Goal: Task Accomplishment & Management: Manage account settings

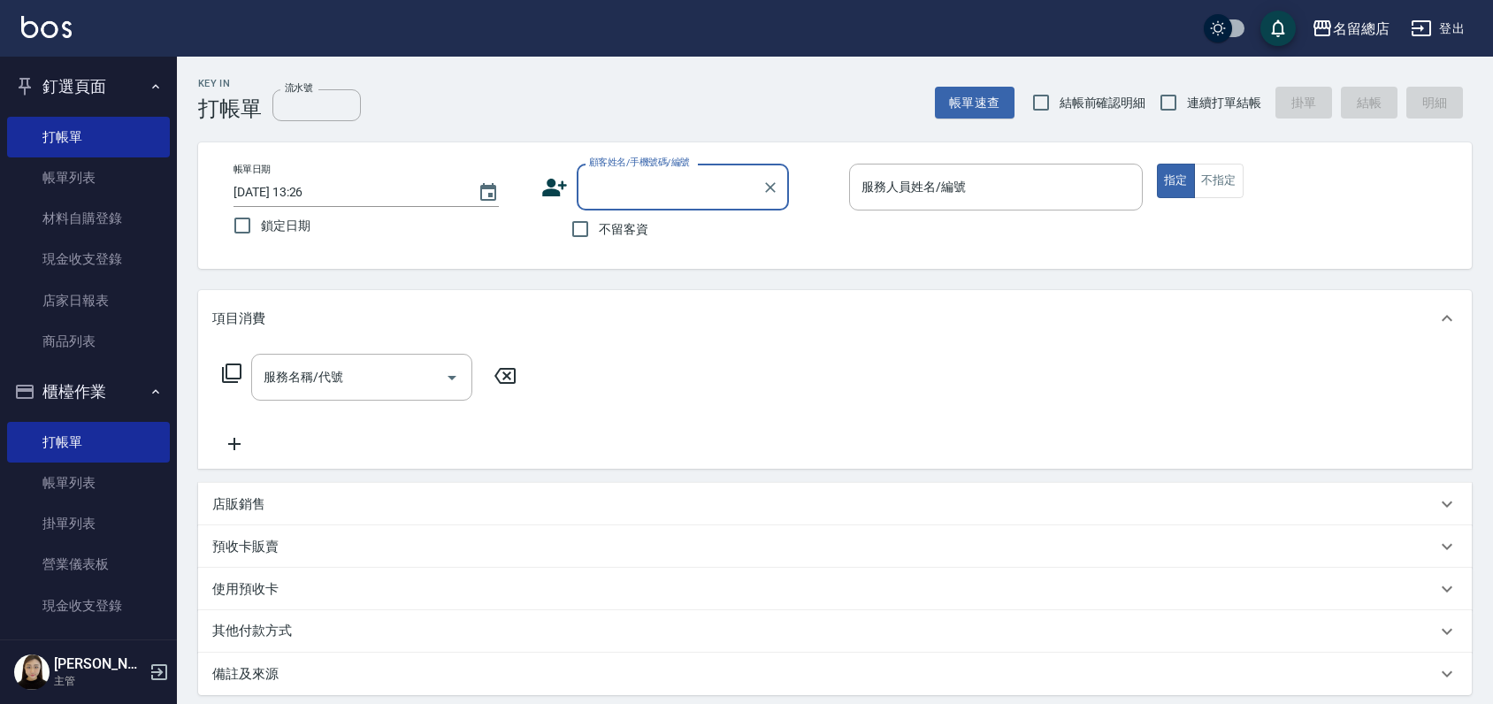
scroll to position [295, 0]
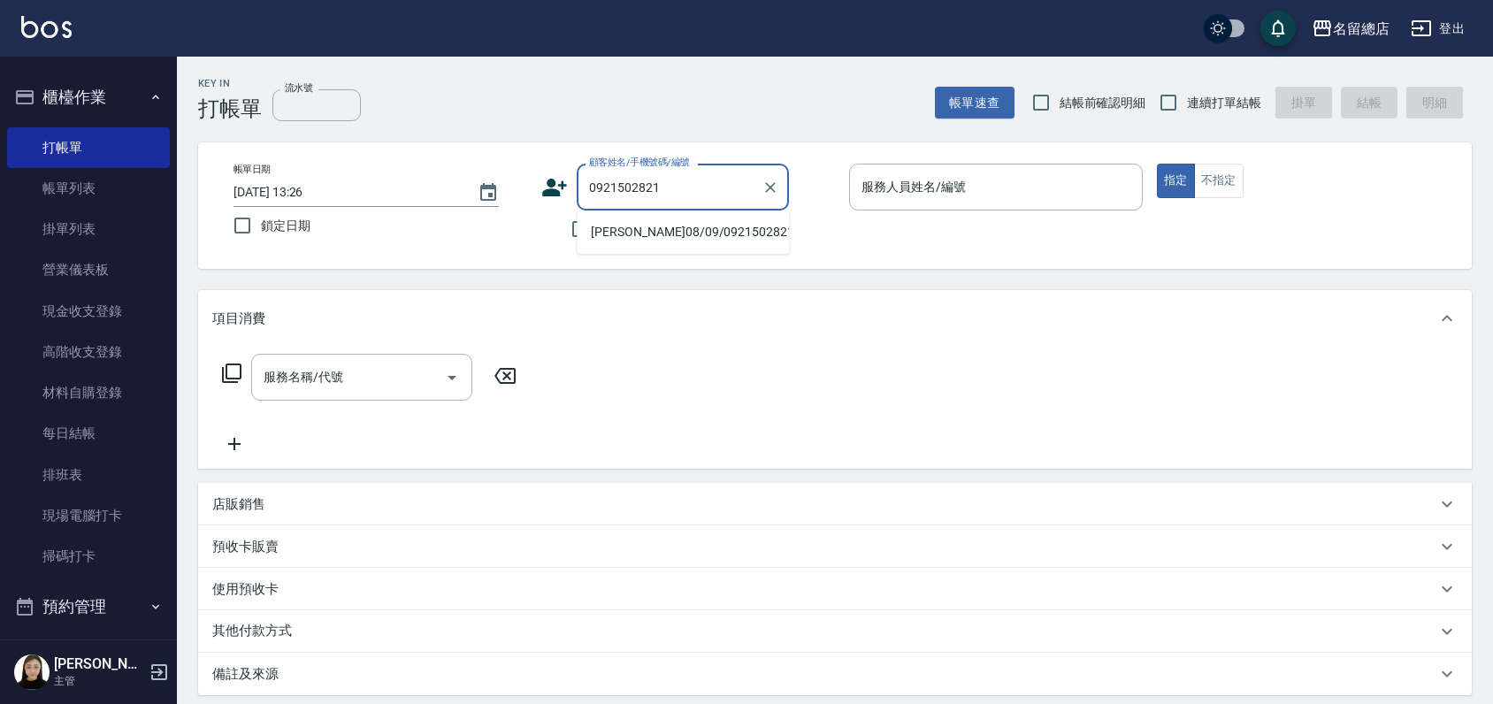
click at [616, 228] on li "陳巧玲 08/09/0921502821/null" at bounding box center [683, 232] width 212 height 29
type input "陳巧玲 08/09/0921502821/null"
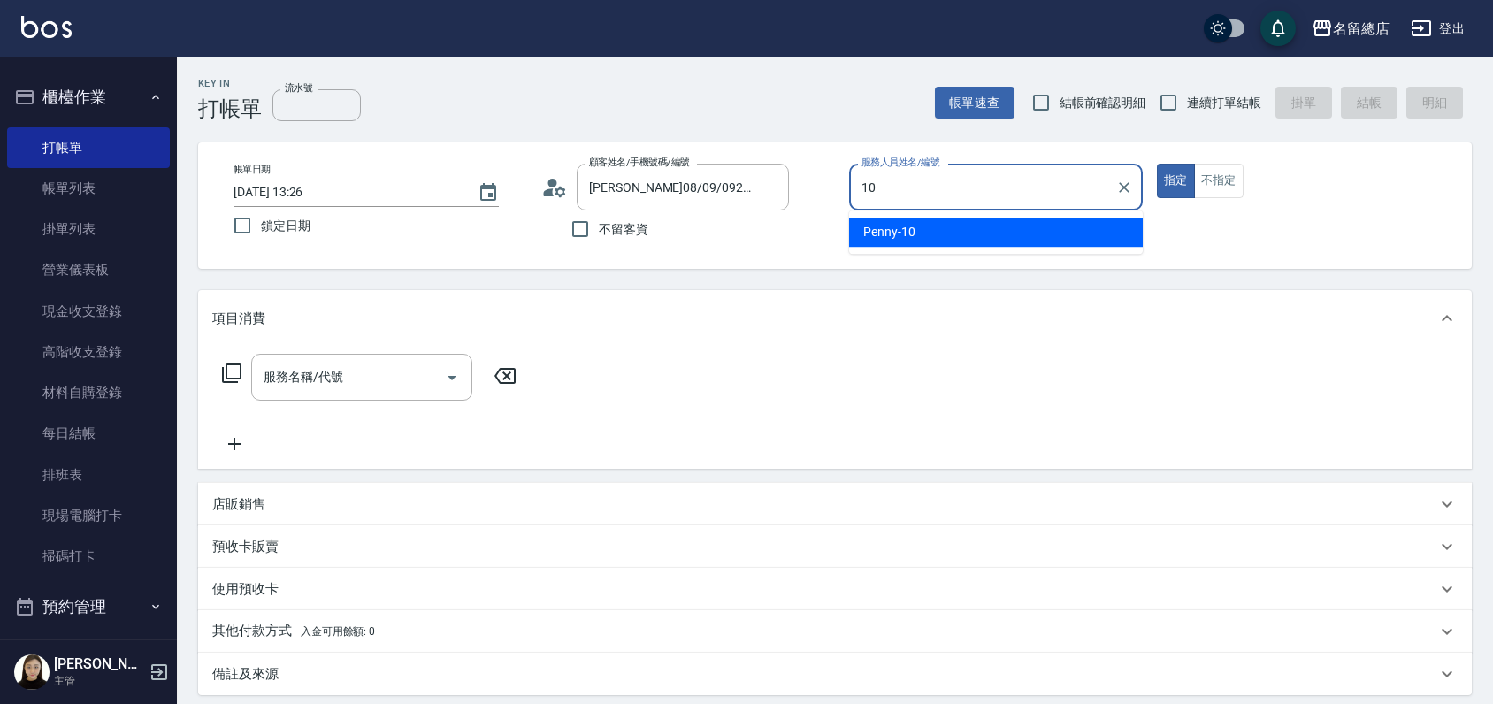
type input "Penny-10"
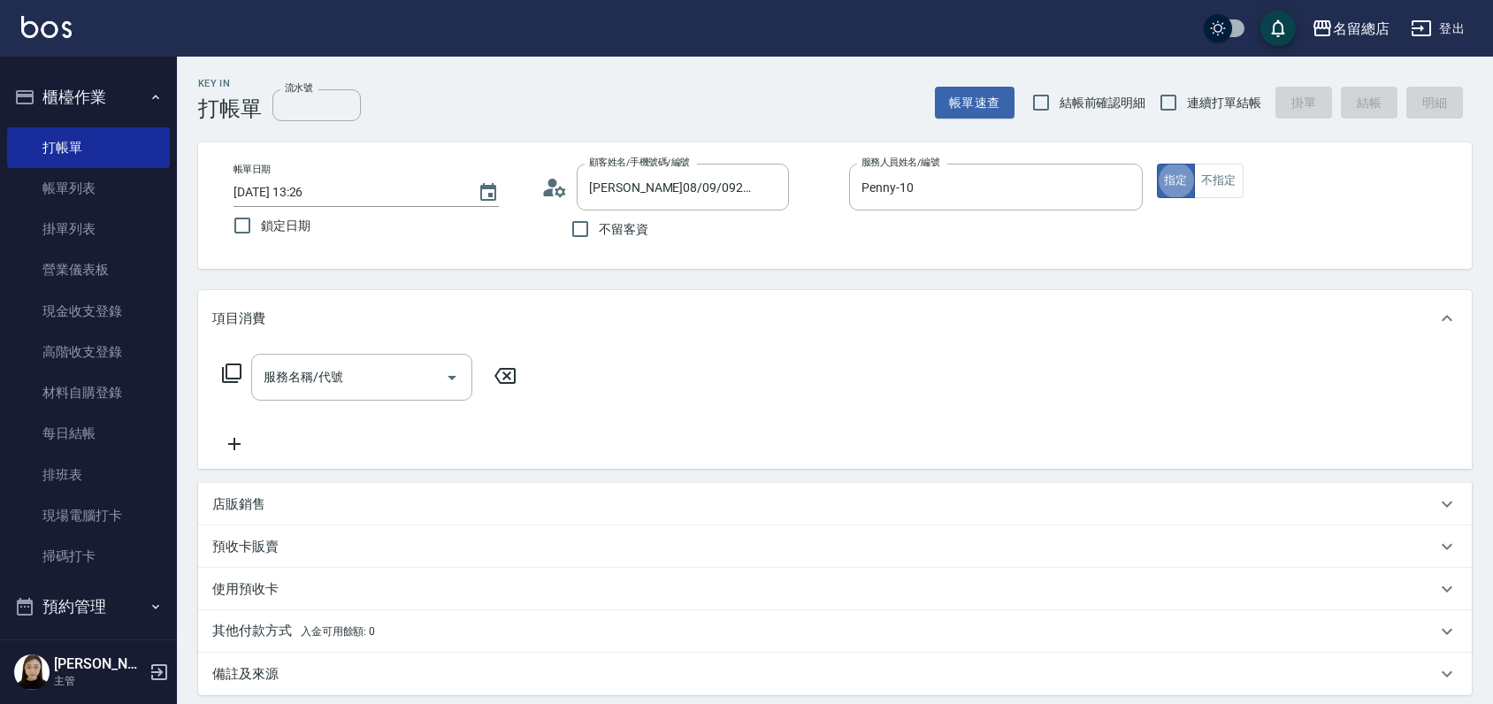
type button "true"
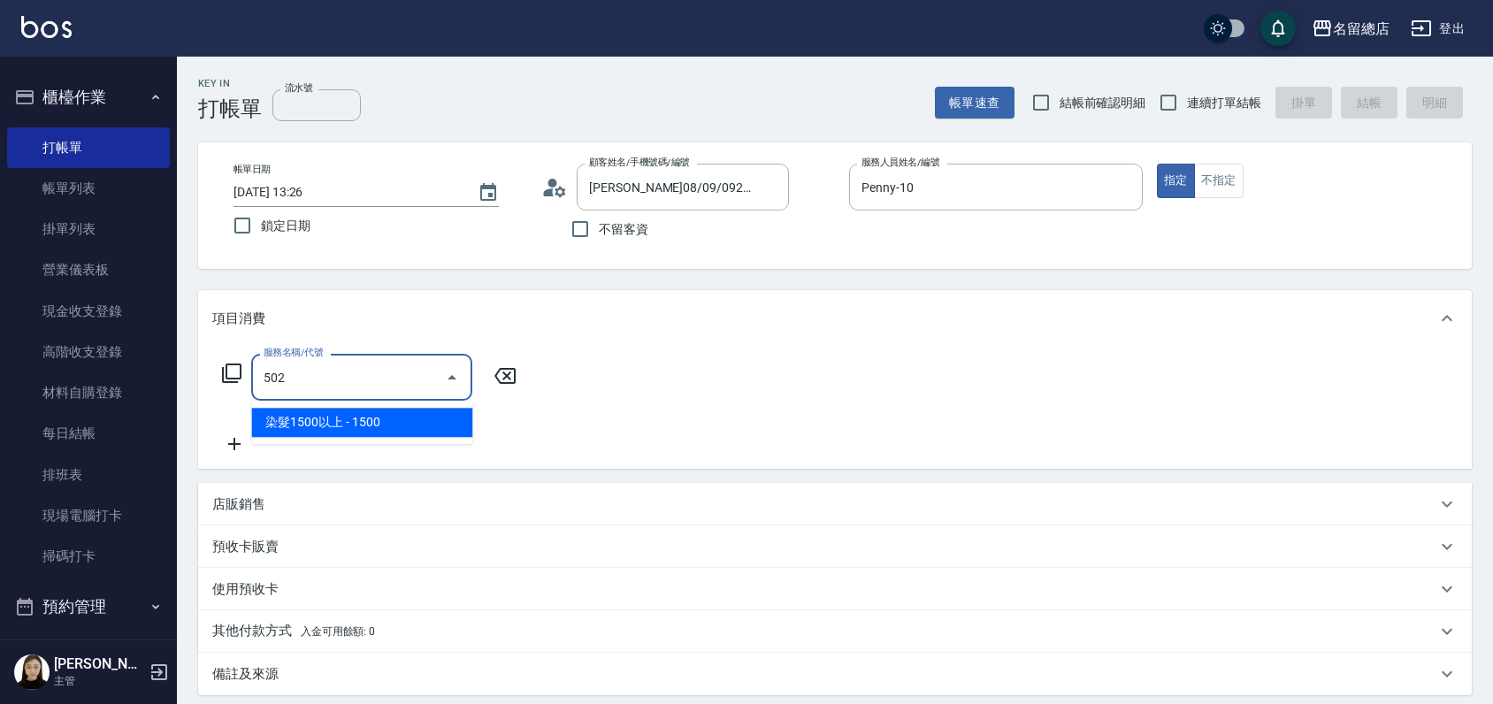
type input "染髮1500以上(502)"
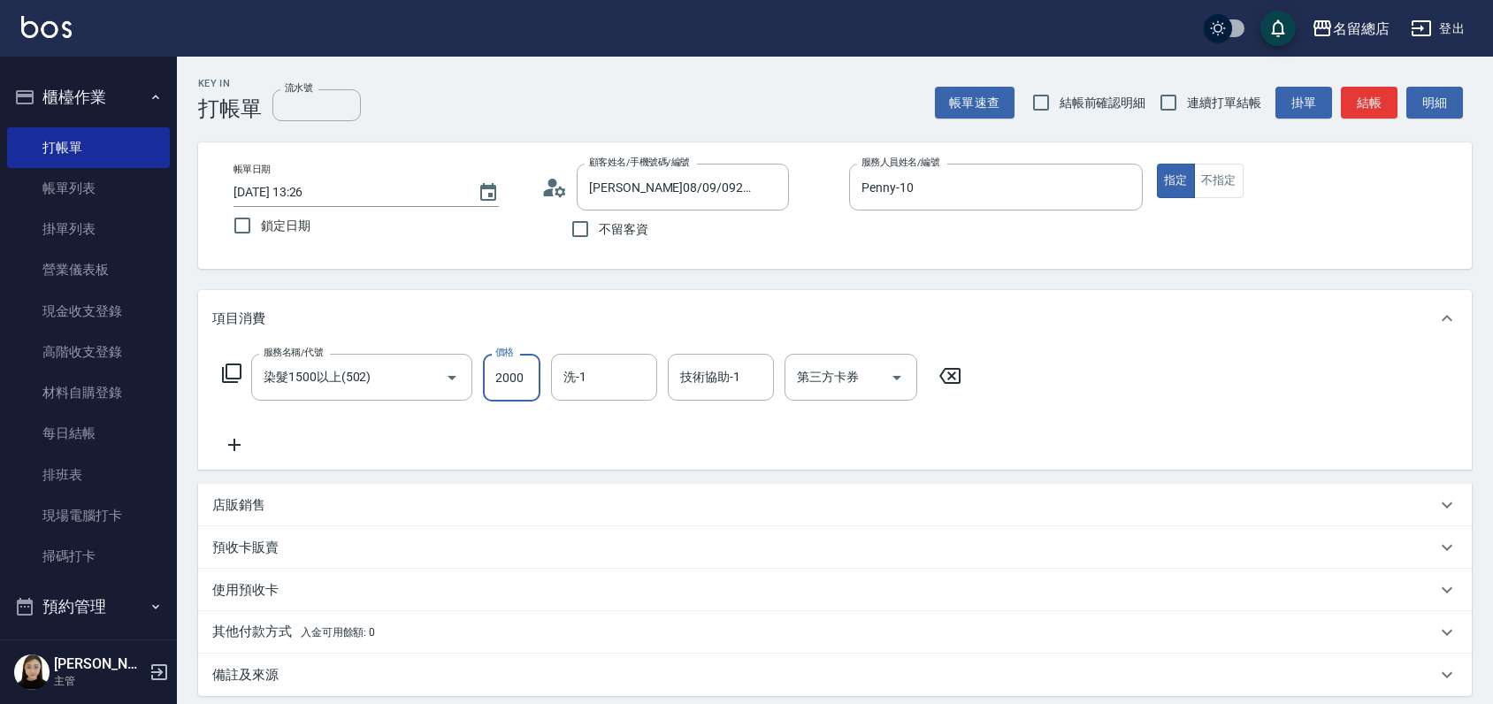
type input "2000"
type input "謝雅筑-26"
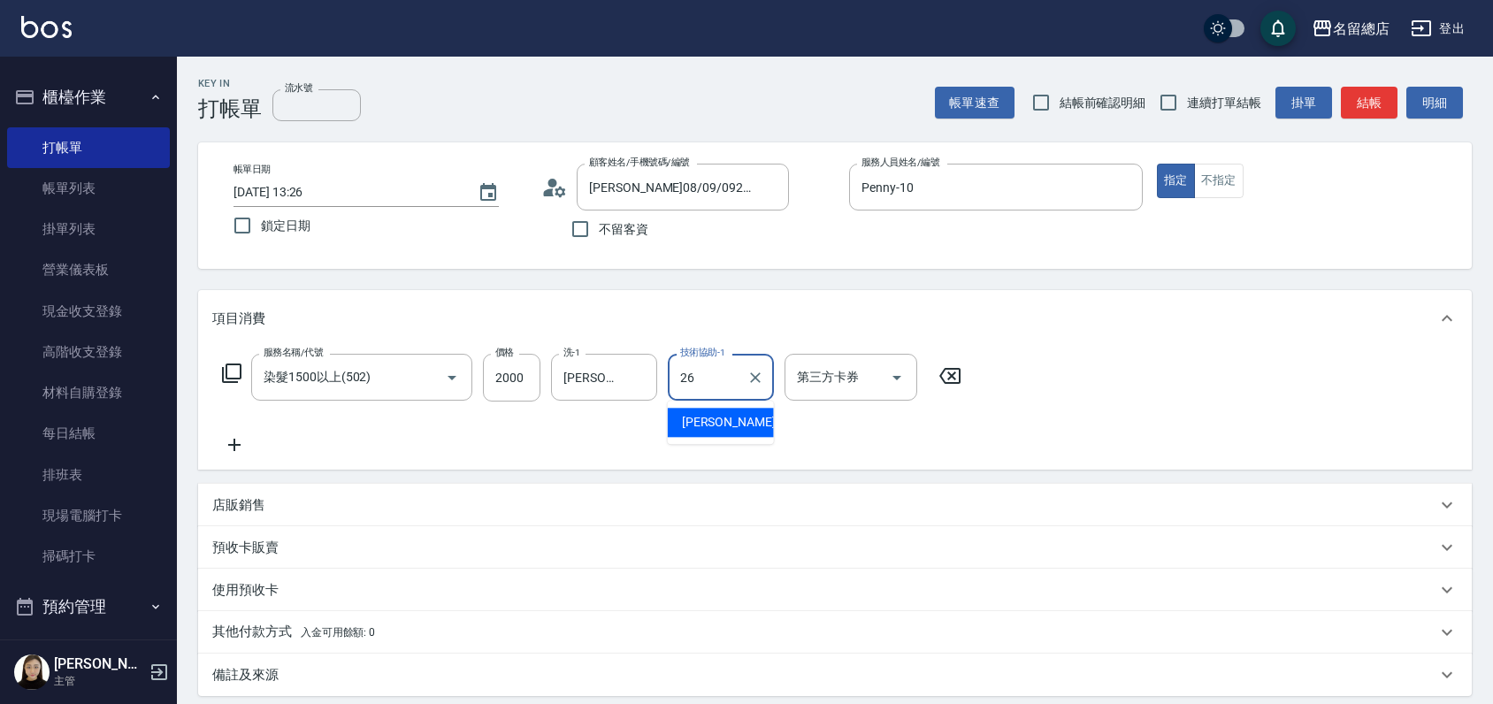
type input "謝雅筑-26"
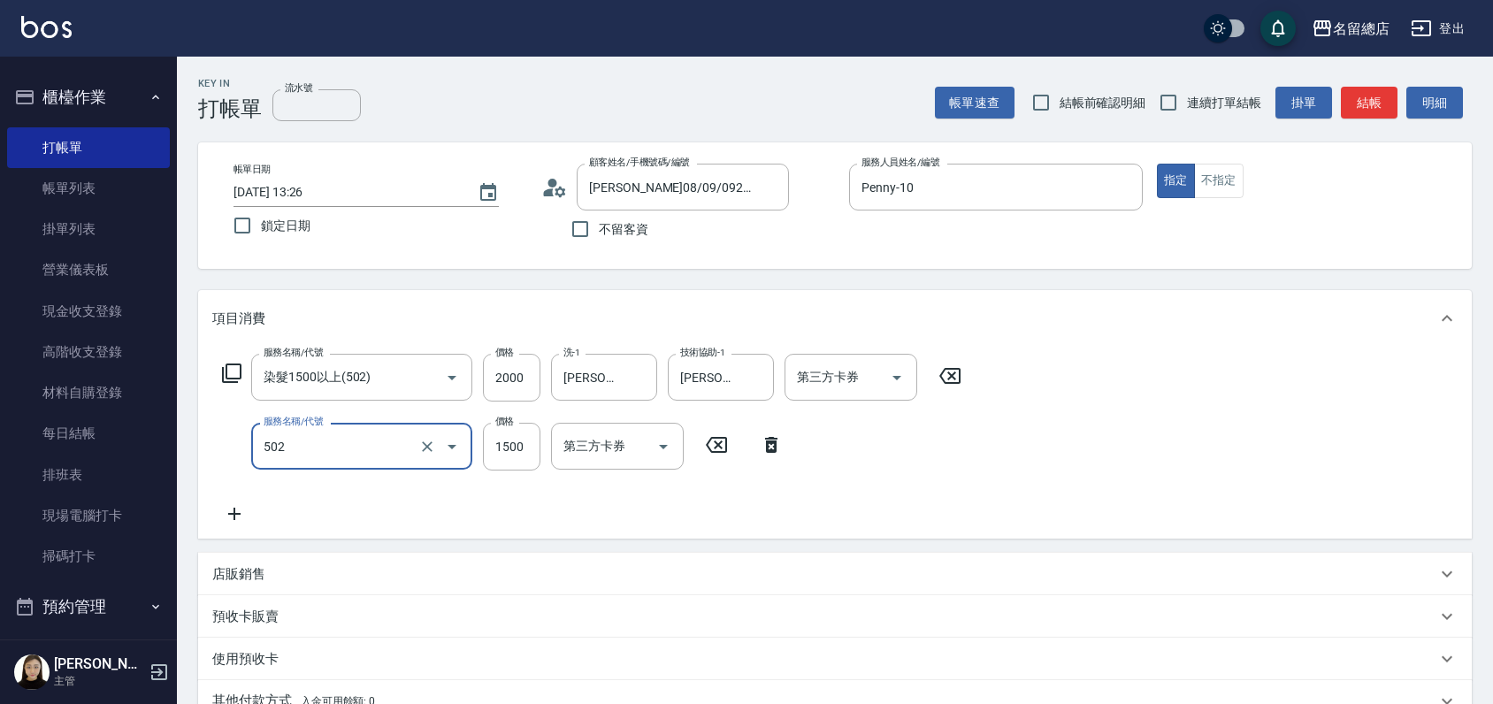
type input "染髮1500以上(502)"
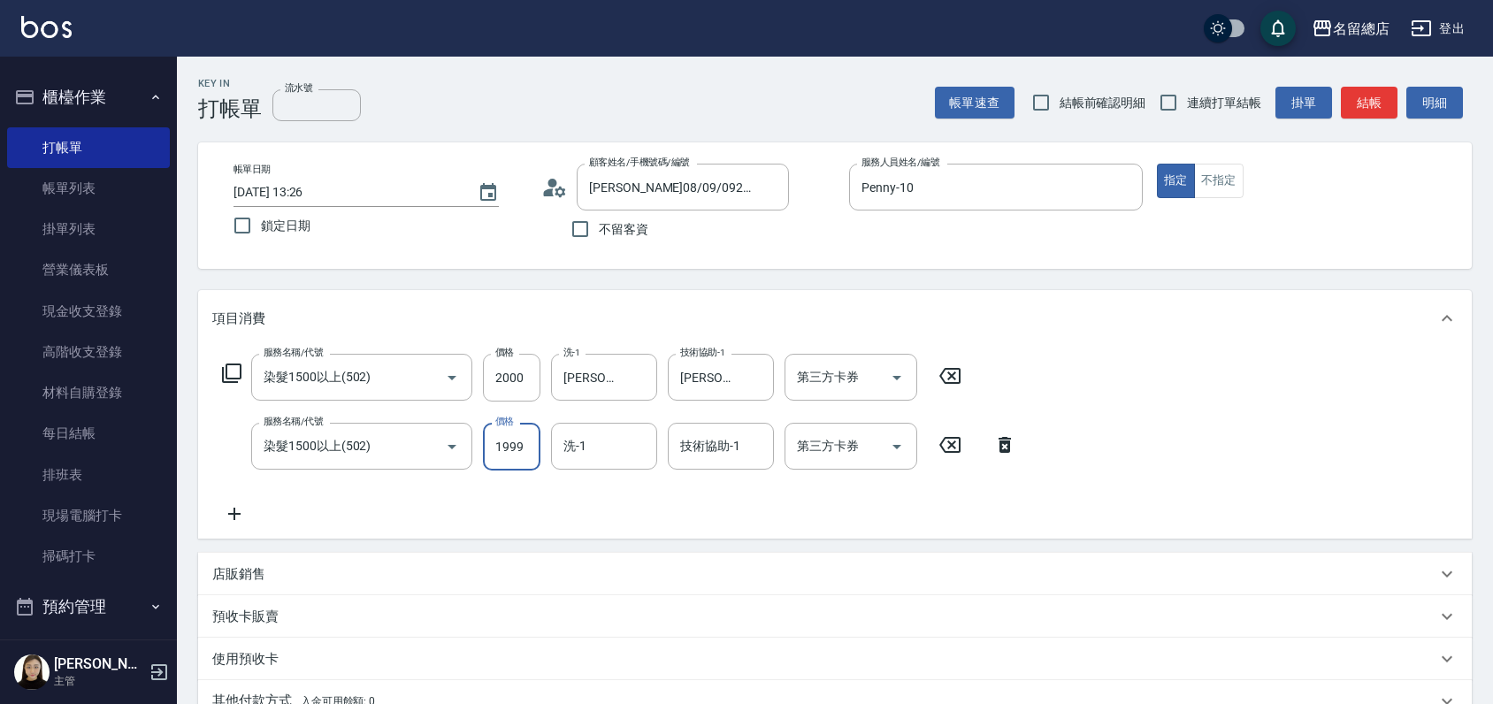
type input "1999"
type input "謝雅筑-26"
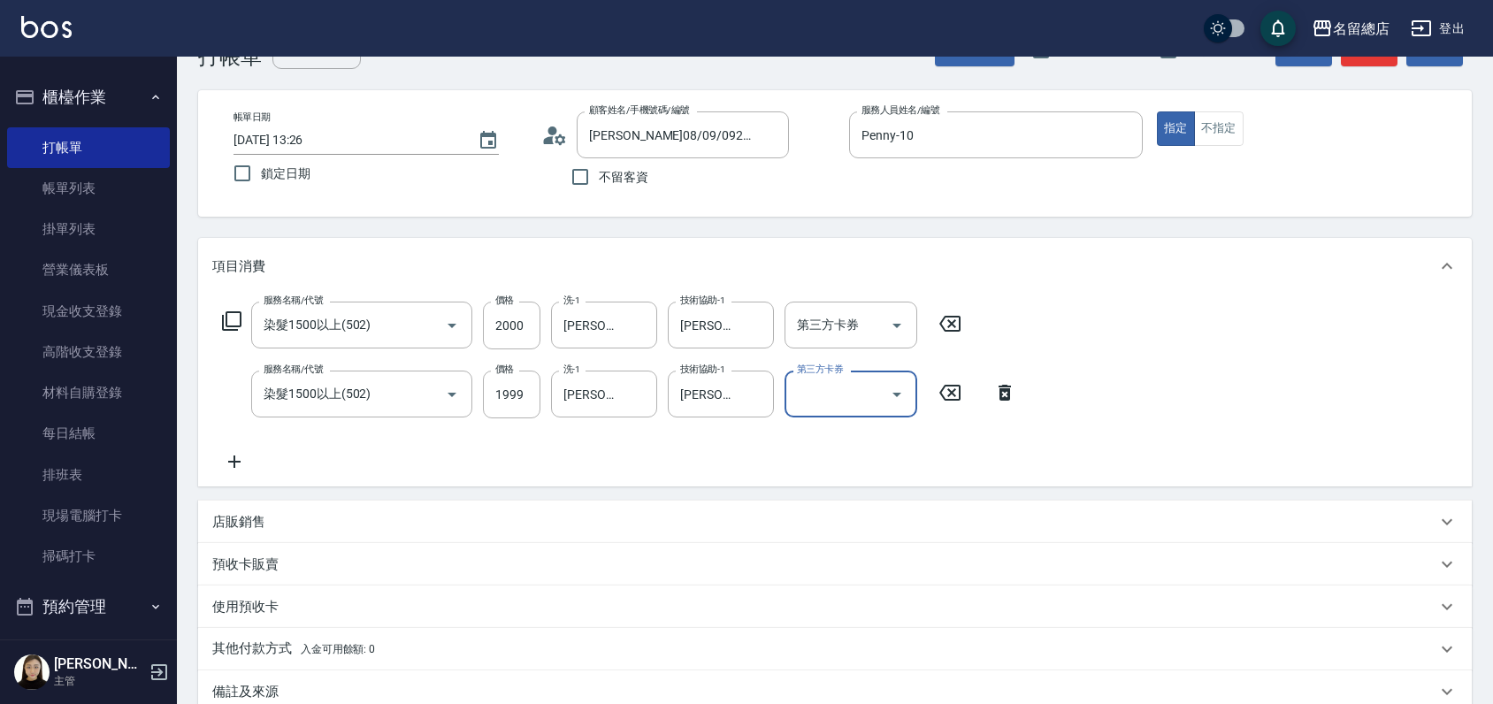
scroll to position [259, 0]
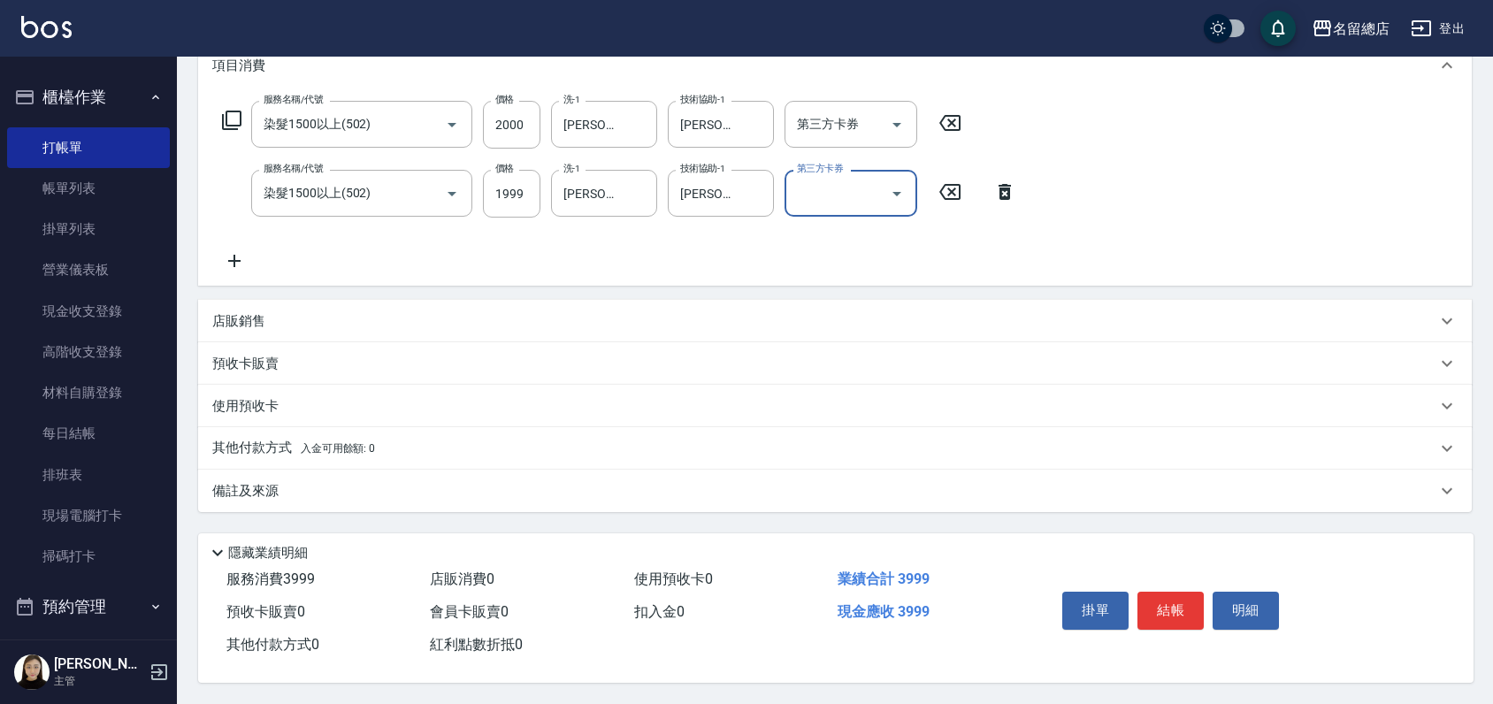
click at [241, 443] on p "其他付款方式 入金可用餘額: 0" at bounding box center [293, 448] width 163 height 19
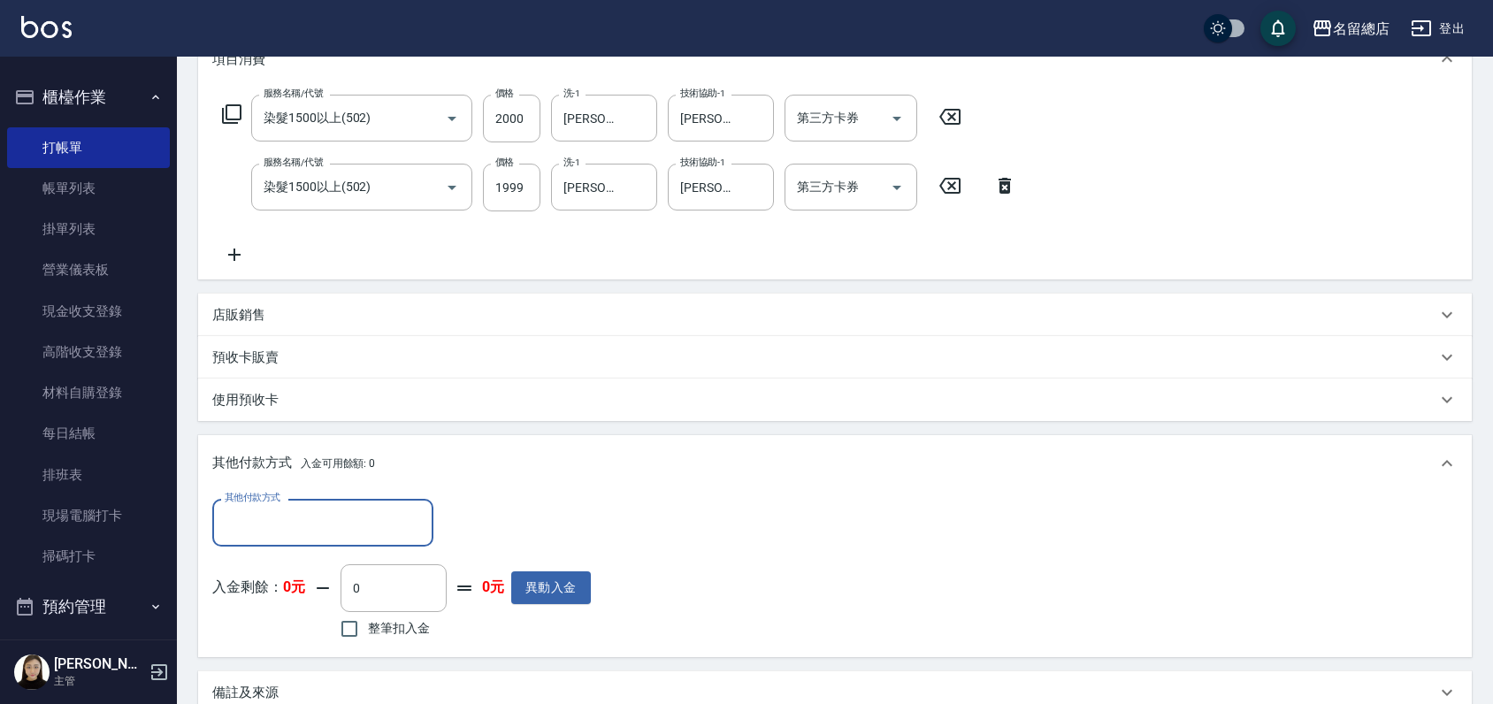
scroll to position [0, 0]
click at [247, 519] on input "其他付款方式" at bounding box center [322, 522] width 205 height 31
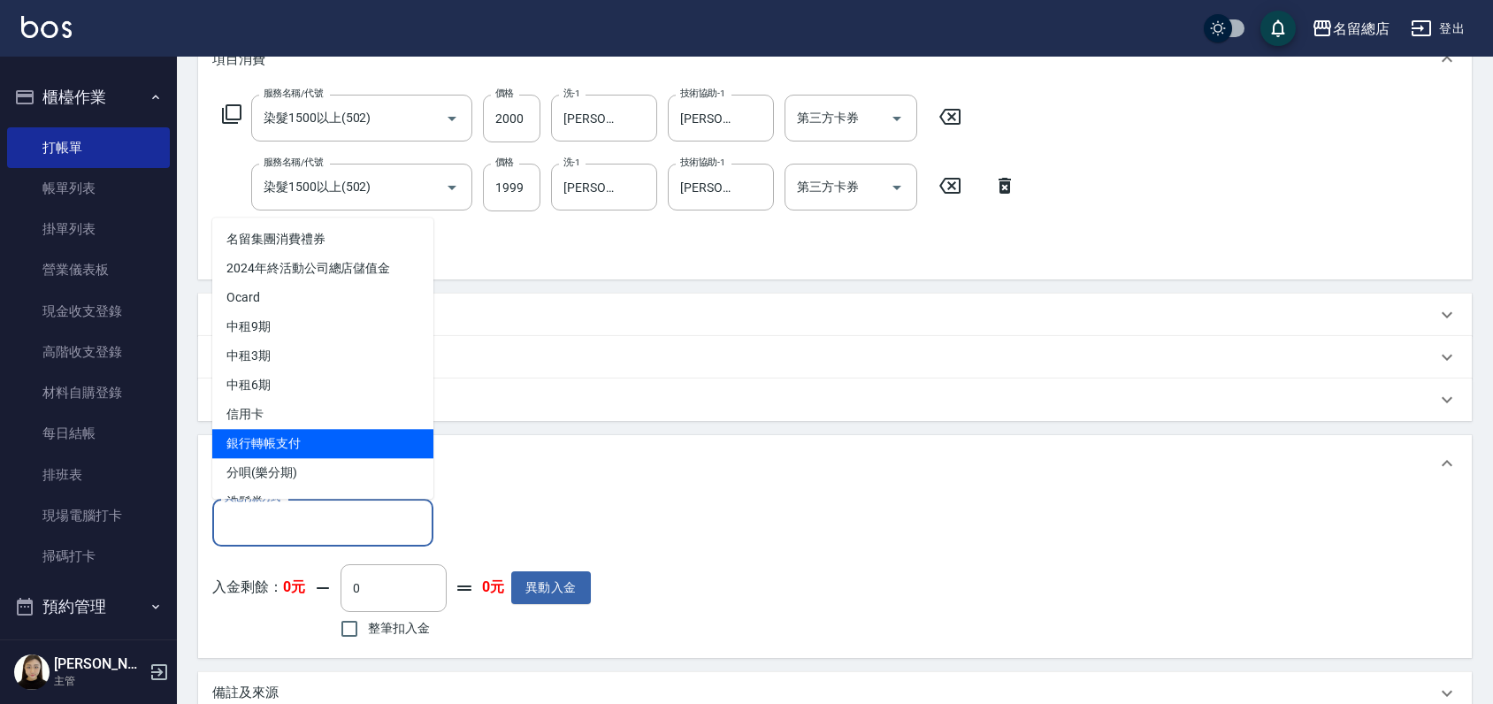
click at [294, 438] on span "銀行轉帳支付" at bounding box center [322, 443] width 221 height 29
type input "銀行轉帳支付"
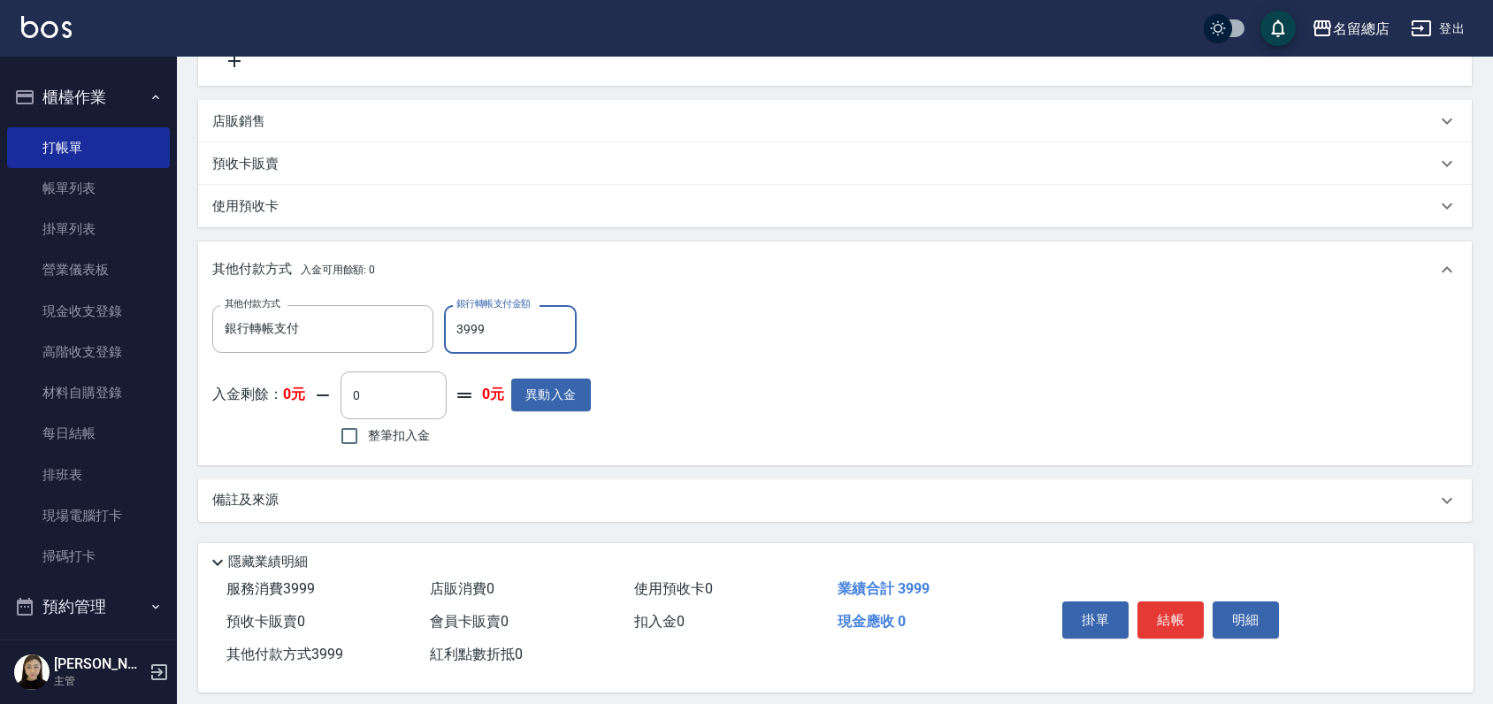
scroll to position [456, 0]
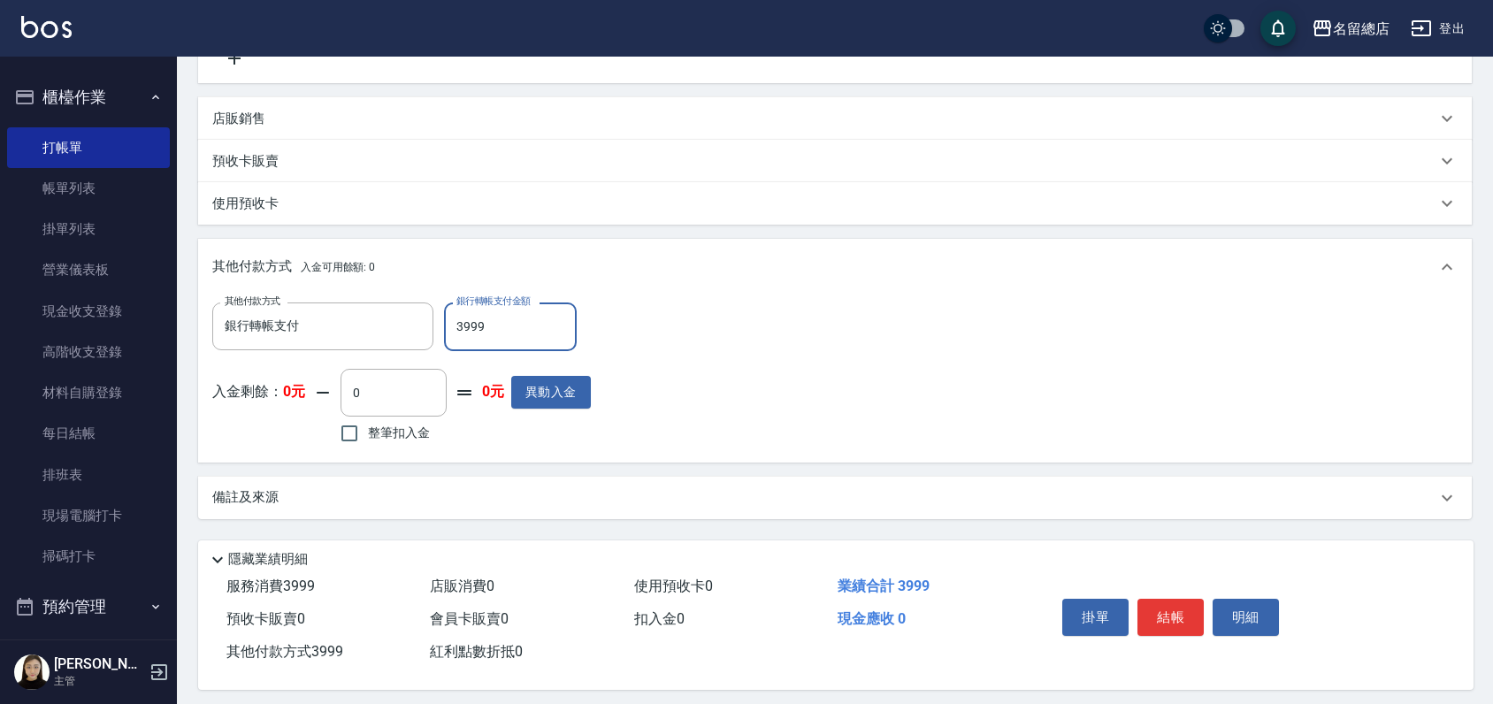
type input "3999"
click at [707, 403] on div "其他付款方式 銀行轉帳支付 其他付款方式 銀行轉帳支付金額 3999 銀行轉帳支付金額 入金剩餘： 0元 0 ​ 整筆扣入金 0元 異動入金" at bounding box center [835, 375] width 1246 height 145
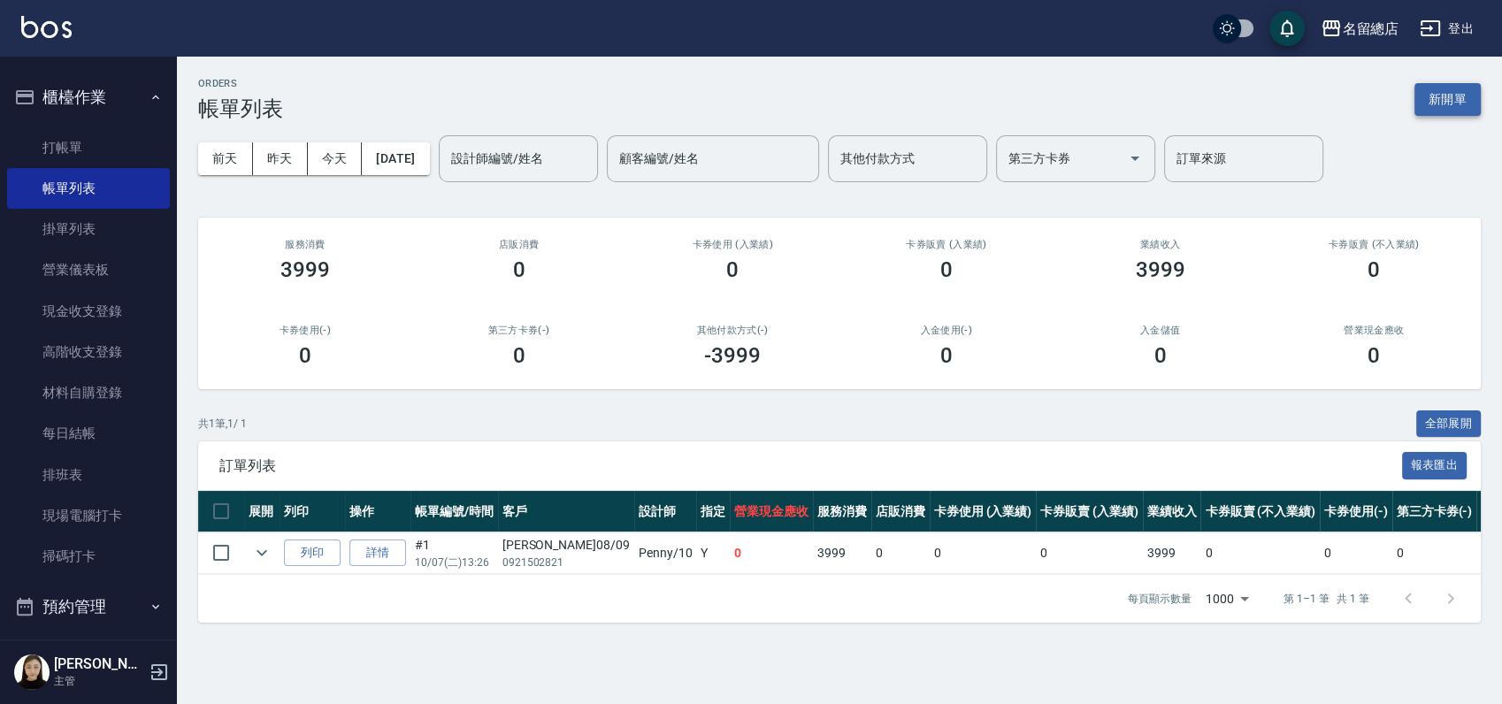
click at [1442, 99] on button "新開單" at bounding box center [1448, 99] width 66 height 33
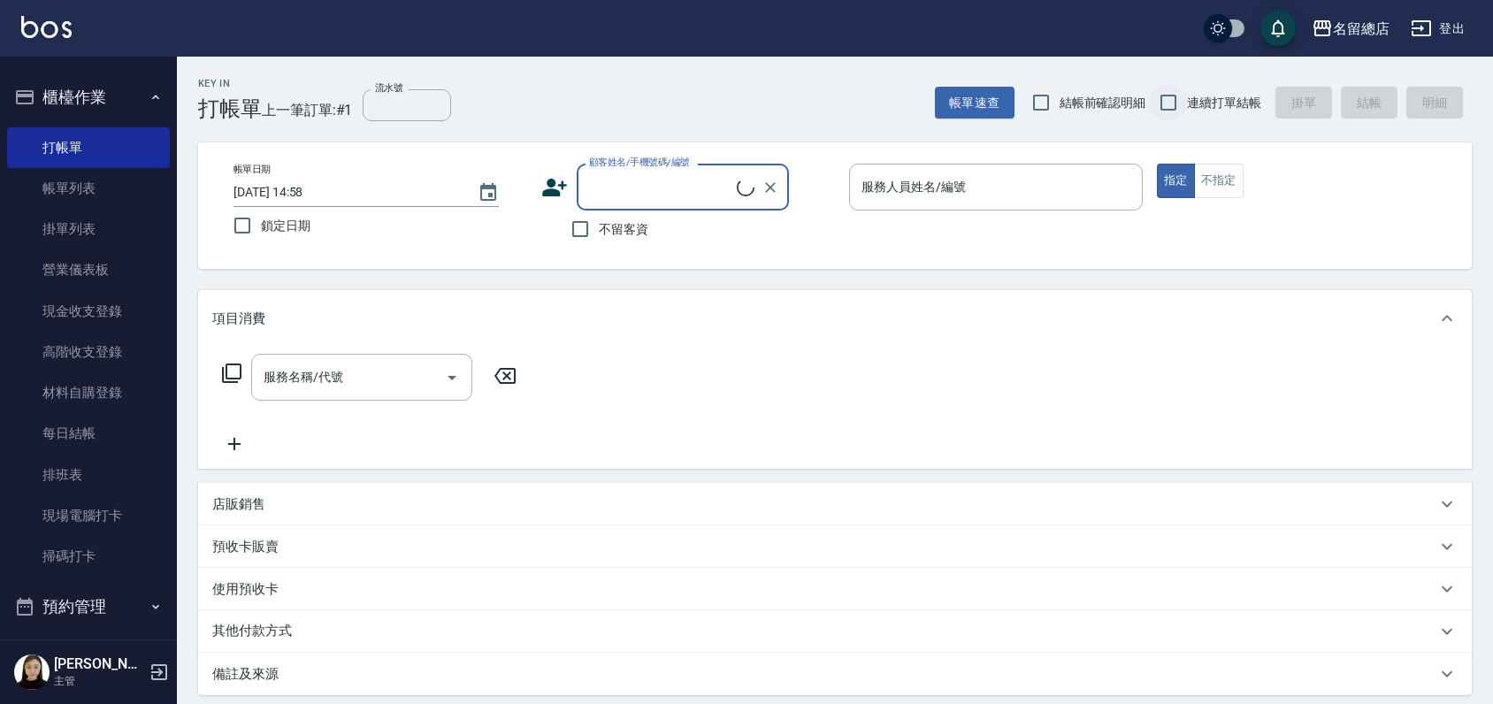
click at [1157, 98] on input "連續打單結帳" at bounding box center [1168, 102] width 37 height 37
checkbox input "true"
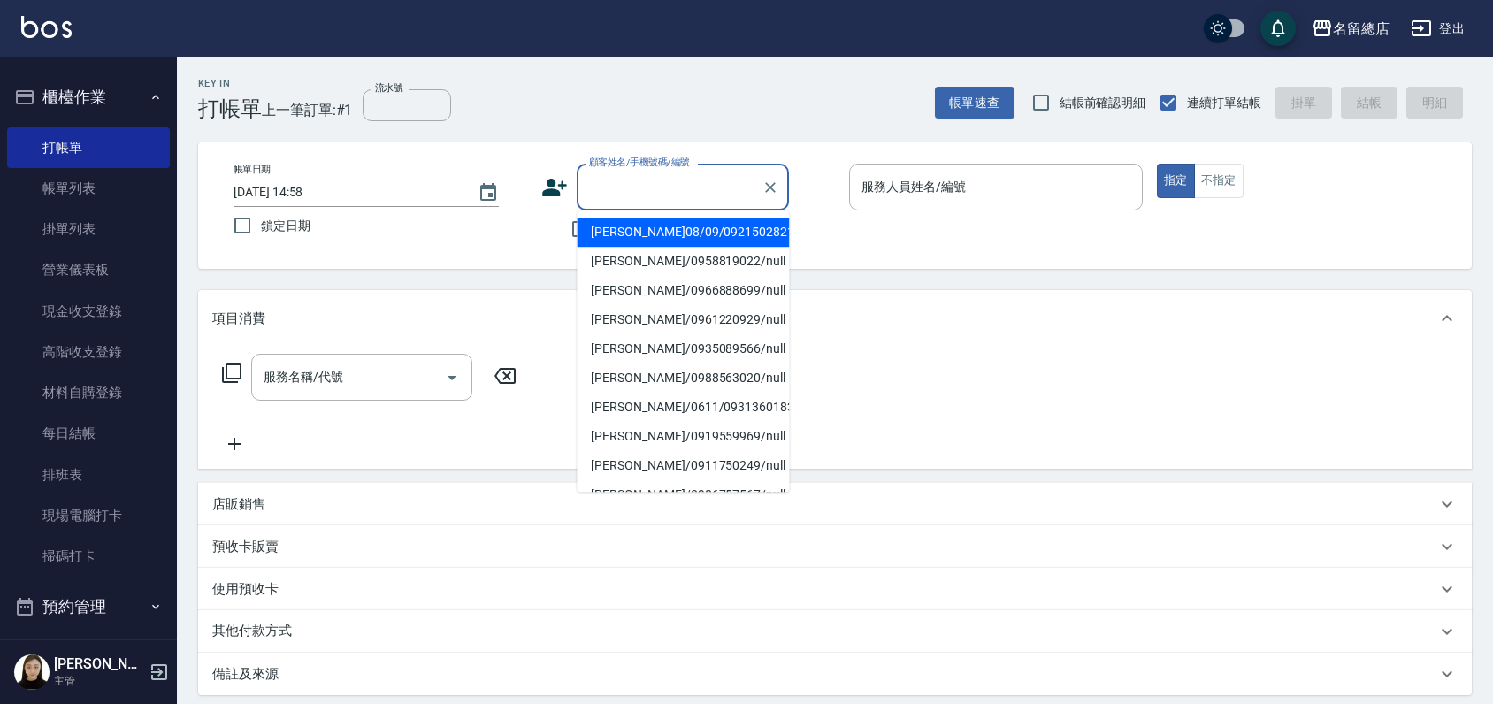
click at [627, 184] on input "顧客姓名/手機號碼/編號" at bounding box center [670, 187] width 170 height 31
type input "S"
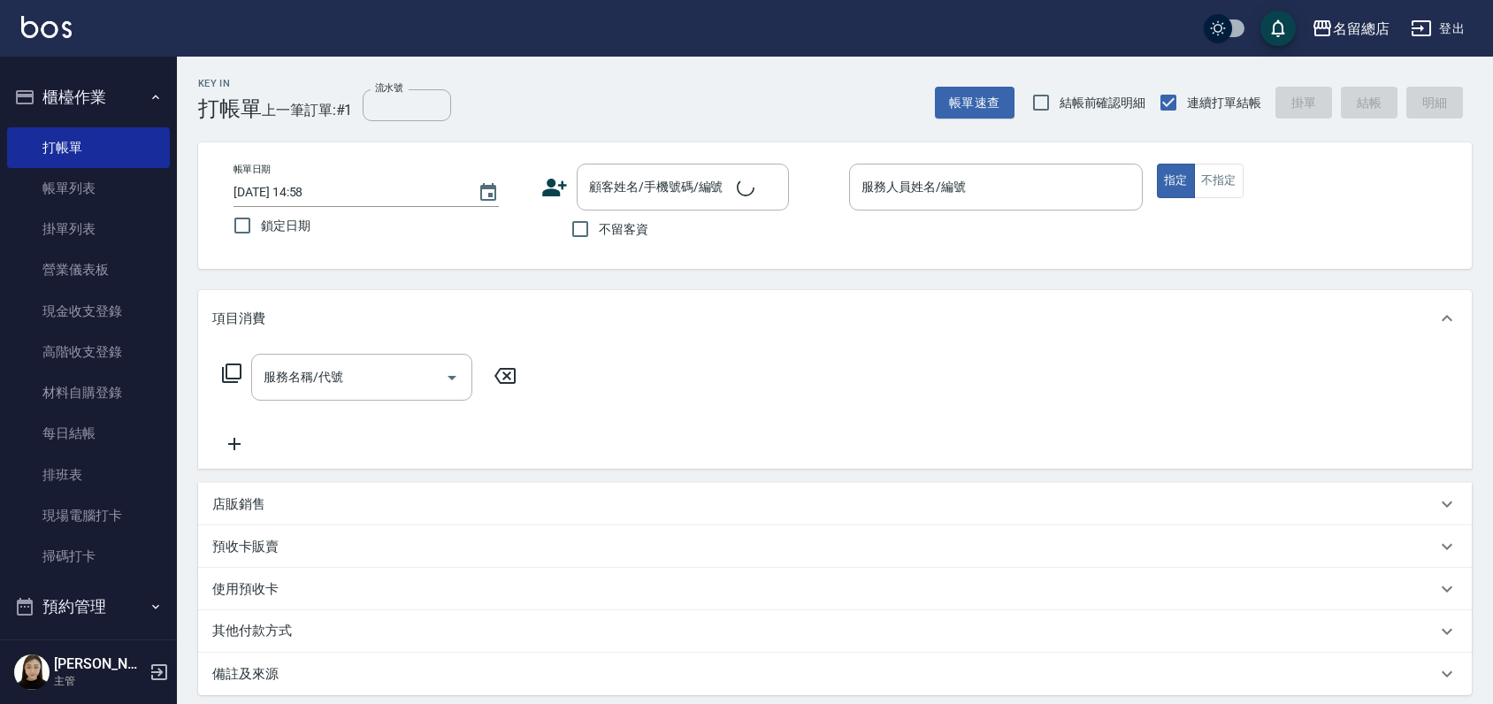
drag, startPoint x: 512, startPoint y: 226, endPoint x: 535, endPoint y: 225, distance: 23.1
click at [515, 226] on div "帳單日期 2025/10/07 14:58 鎖定日期" at bounding box center [381, 204] width 294 height 81
click at [583, 226] on input "不留客資" at bounding box center [580, 229] width 37 height 37
checkbox input "true"
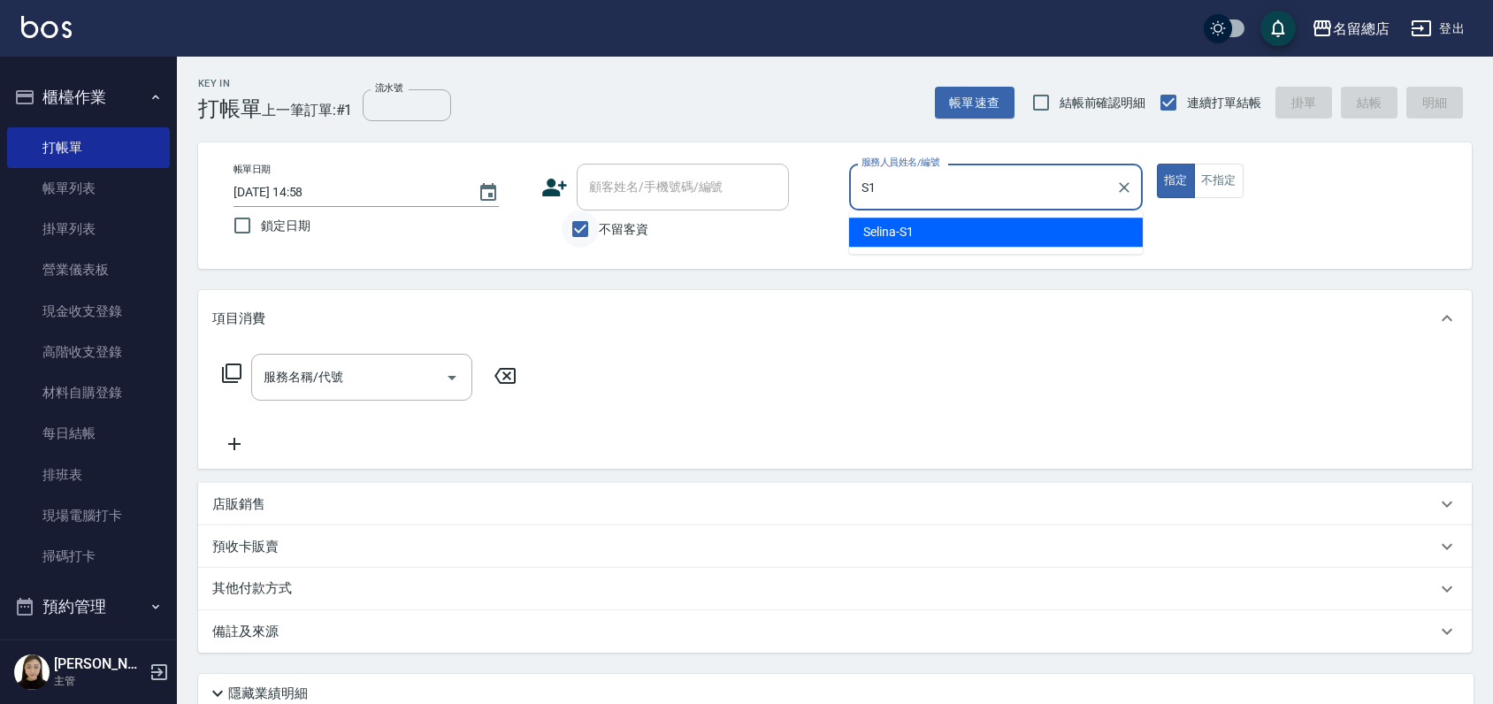
type input "Selina-S1"
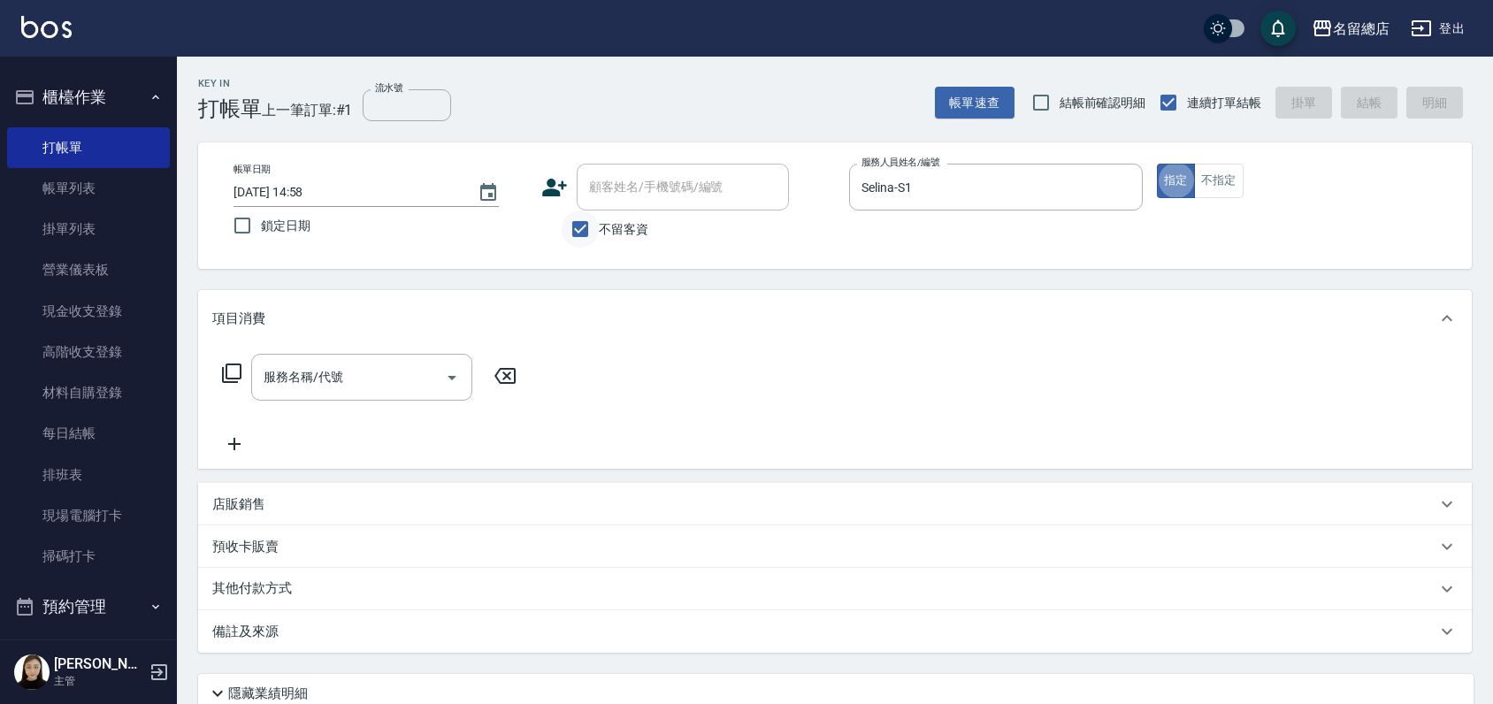
type button "true"
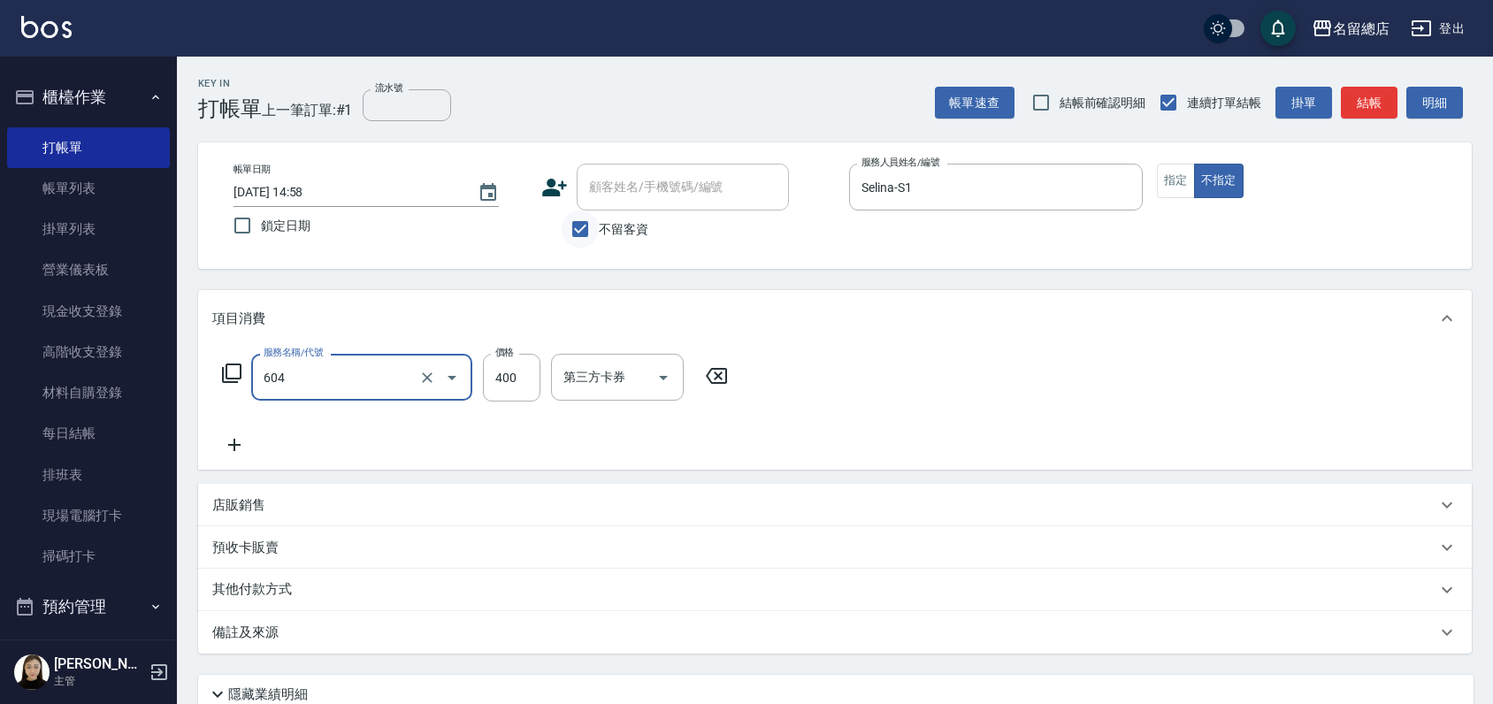
type input "健康洗髮(604)"
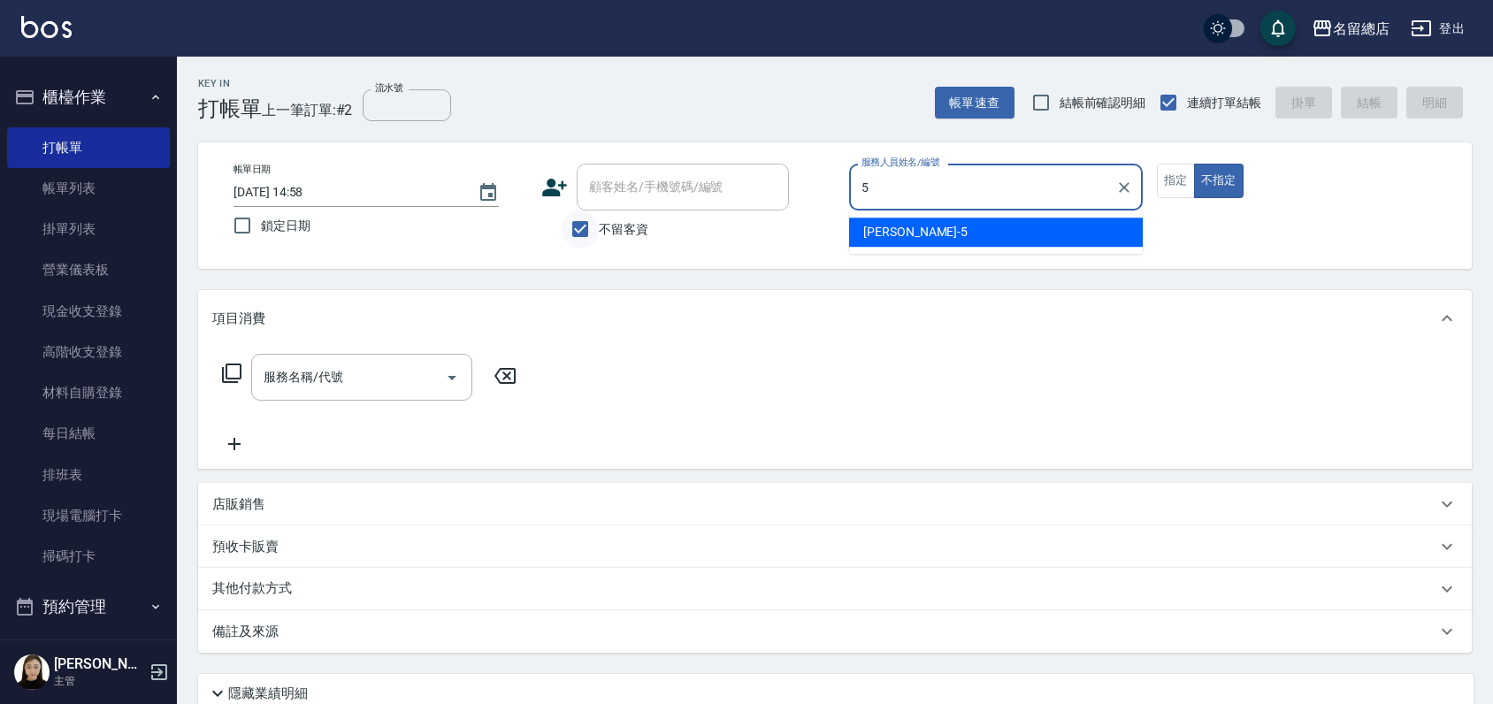
type input "Kelly-5"
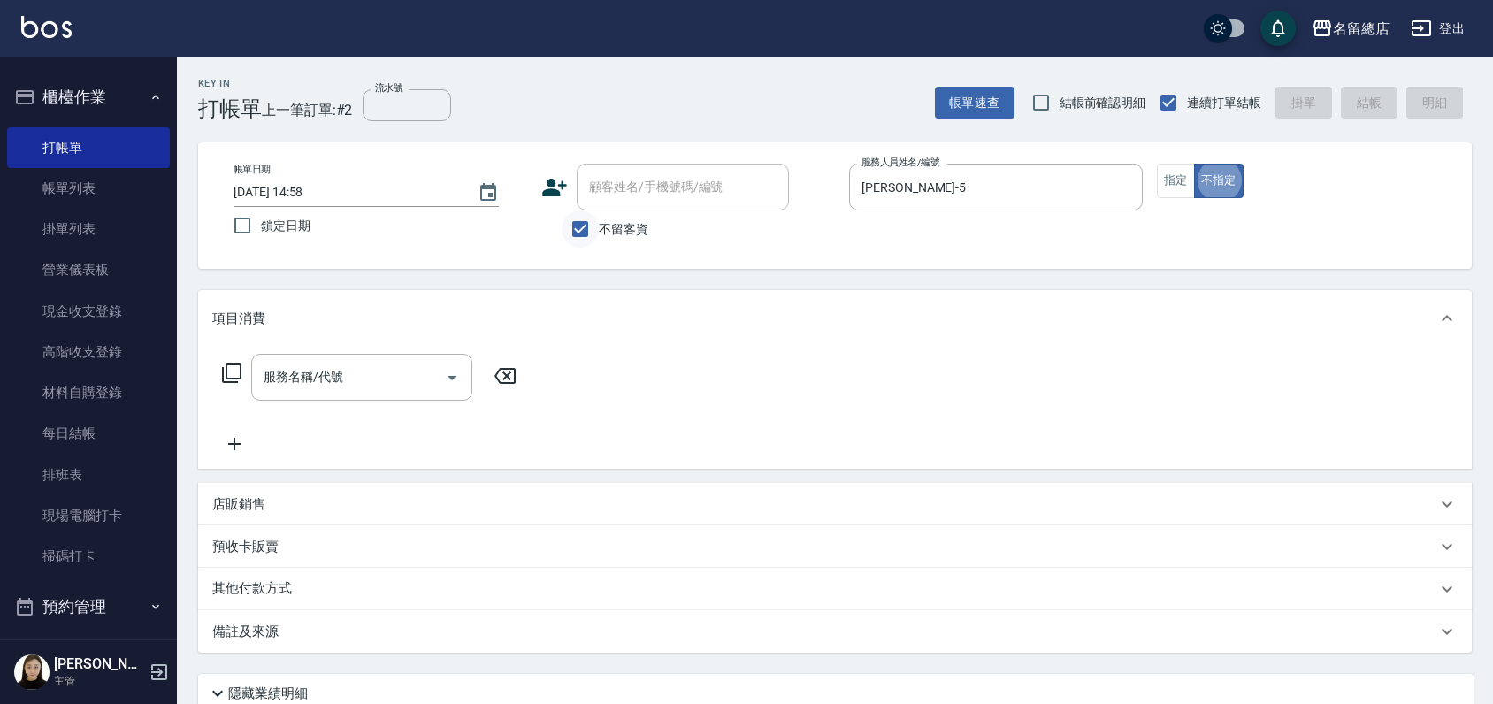
type button "false"
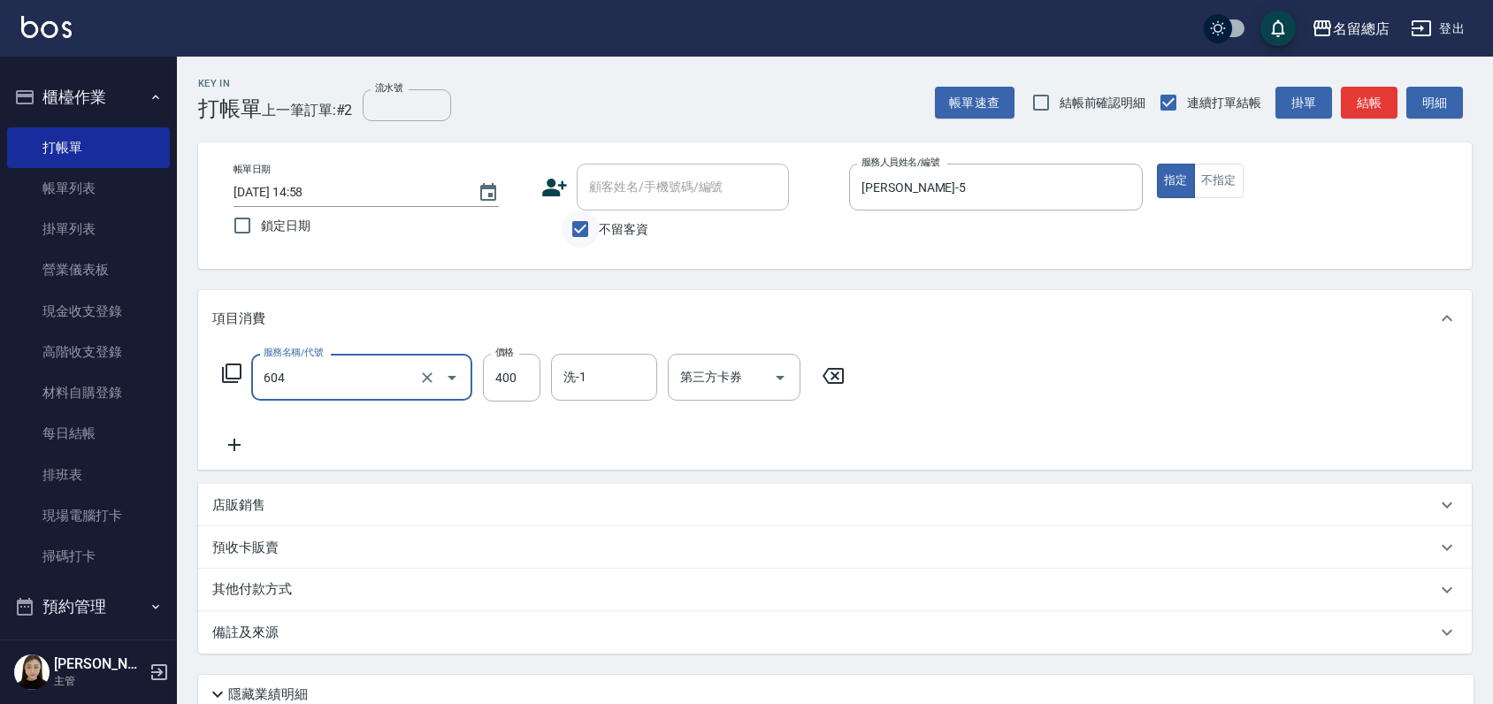
type input "健康洗髮(604)"
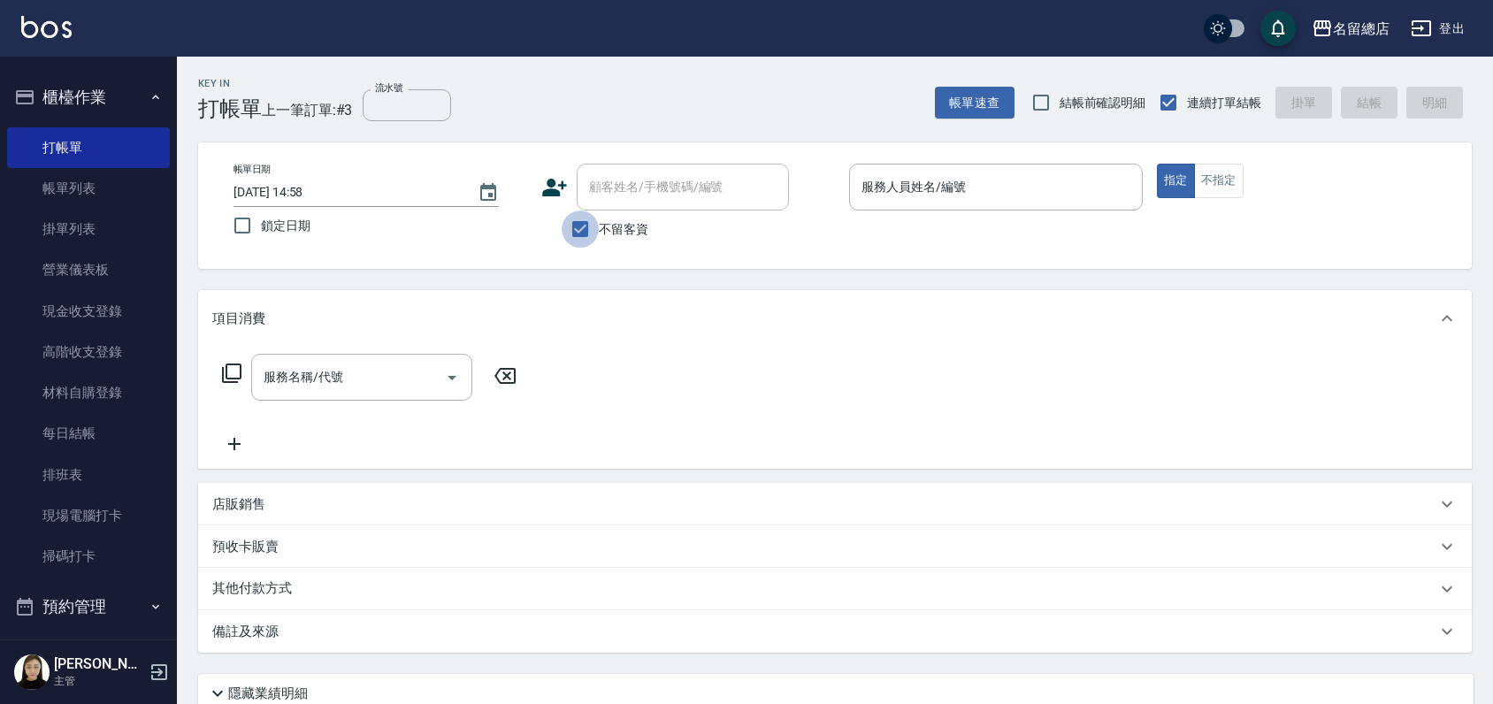
click at [589, 229] on input "不留客資" at bounding box center [580, 229] width 37 height 37
checkbox input "false"
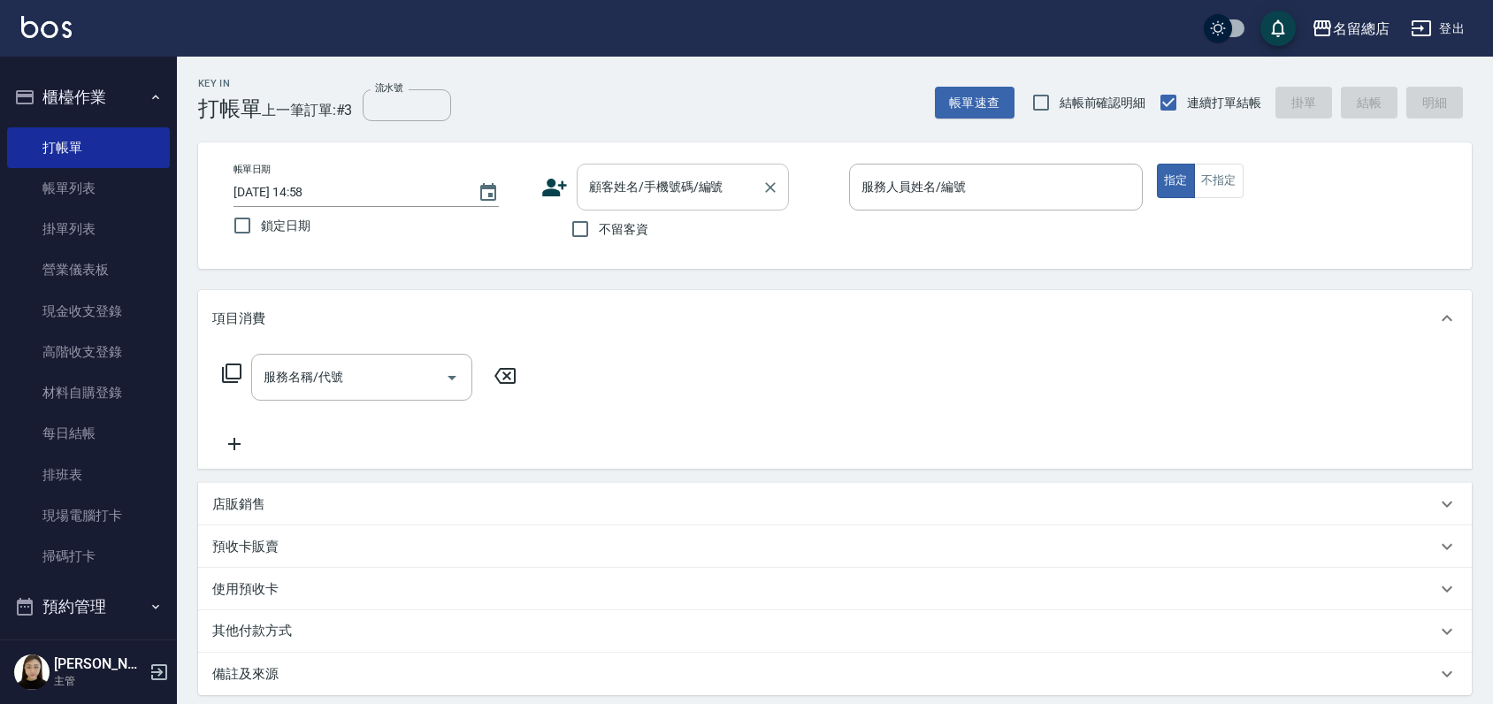
click at [602, 197] on input "顧客姓名/手機號碼/編號" at bounding box center [670, 187] width 170 height 31
click at [717, 233] on li "張書/0919501298/" at bounding box center [683, 232] width 212 height 29
type input "張書/0919501298/"
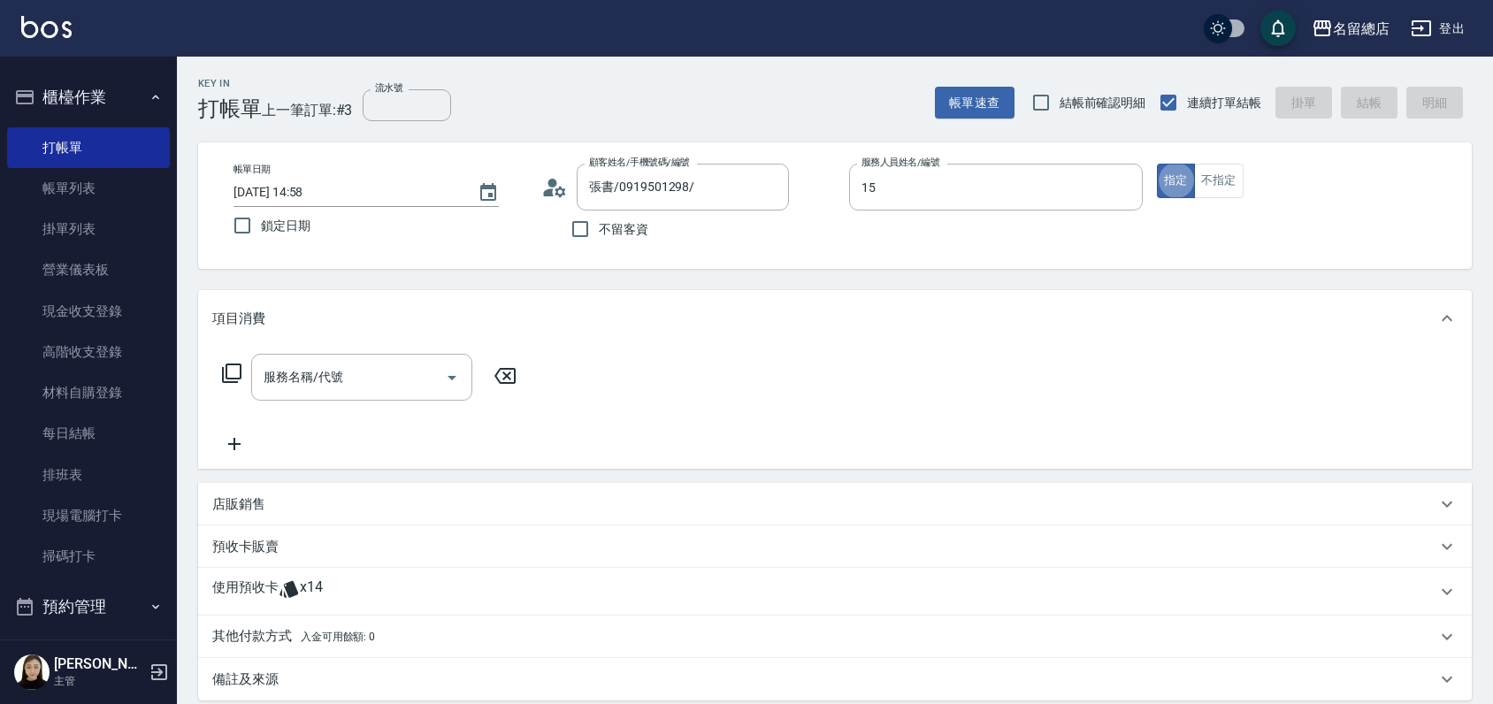
type input "Michelle-15"
click at [249, 590] on p "使用預收卡" at bounding box center [245, 592] width 66 height 27
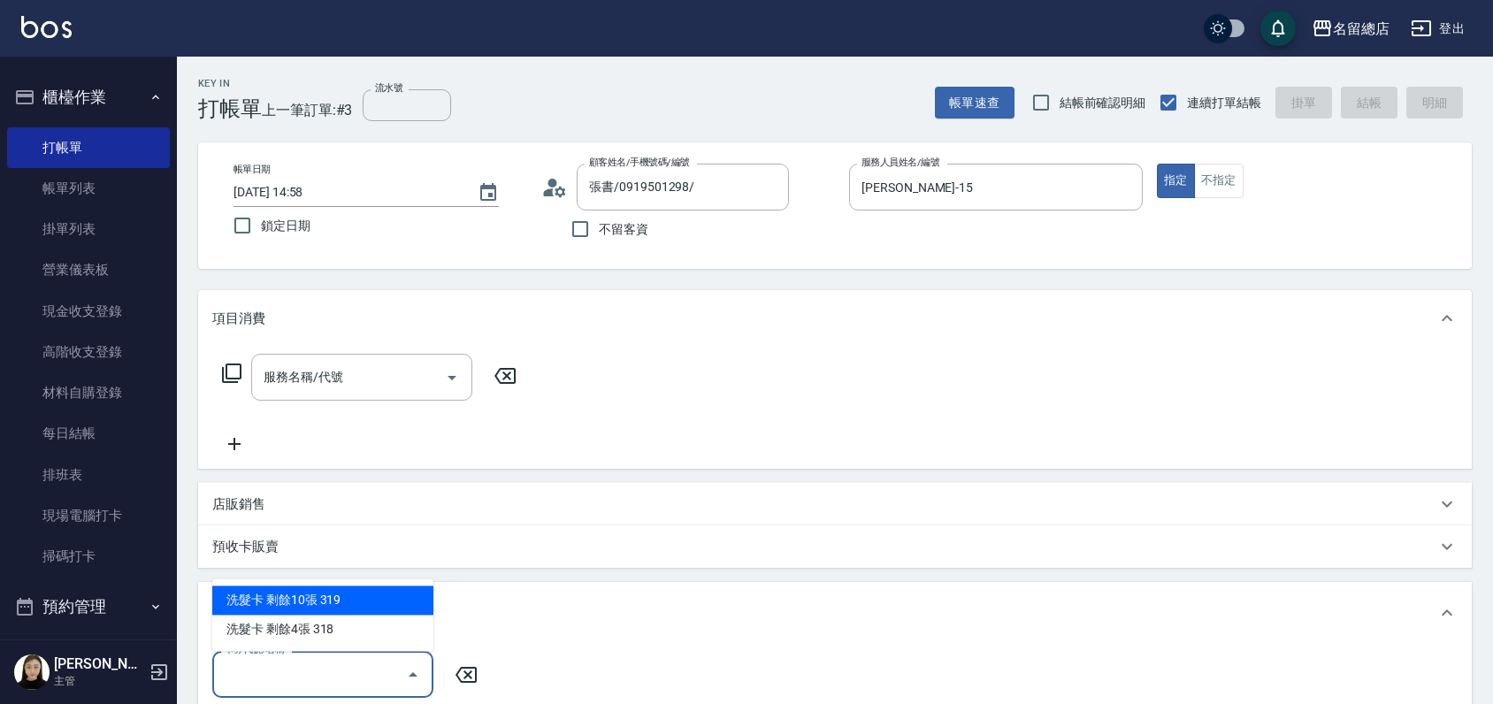
click at [359, 670] on input "卡券代號/名稱" at bounding box center [309, 674] width 179 height 31
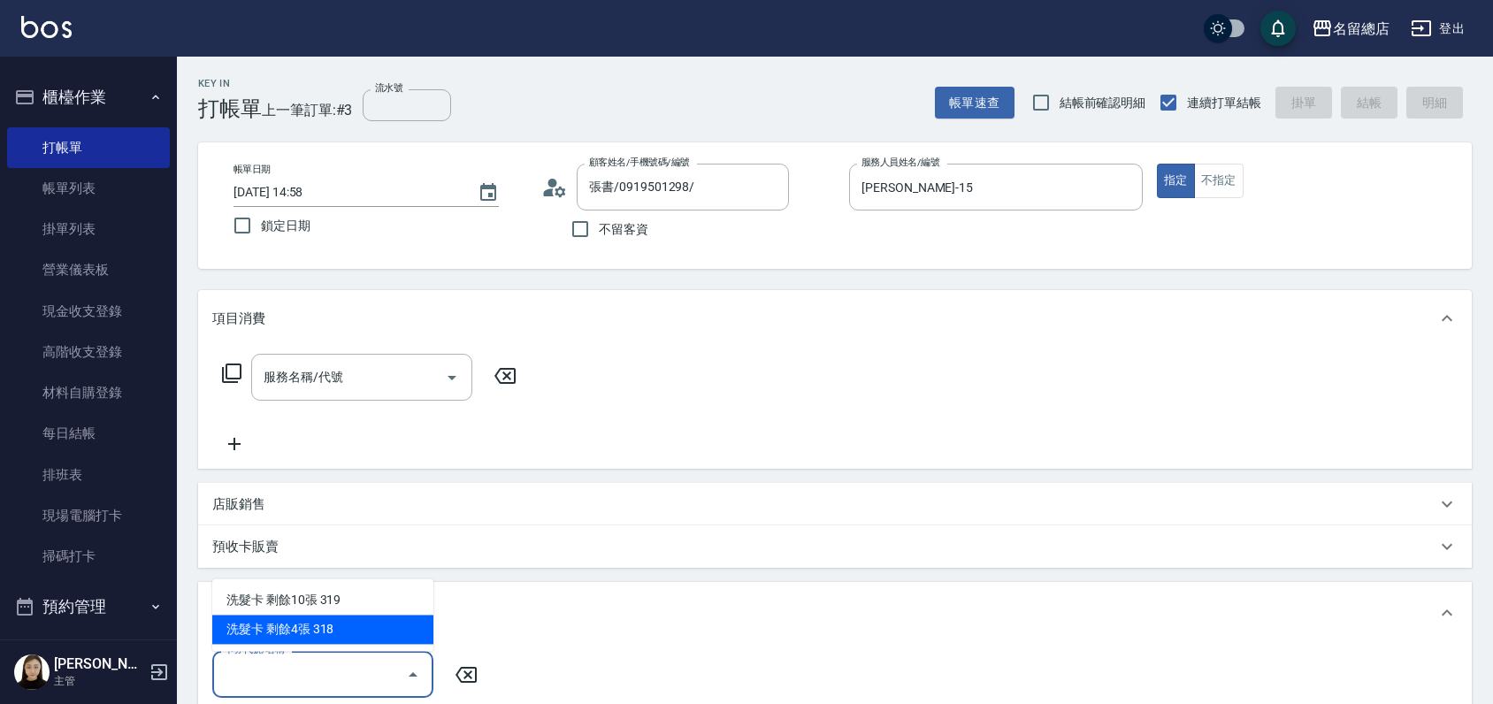
click at [368, 633] on div "洗髮卡 剩餘4張 318" at bounding box center [322, 629] width 221 height 29
type input "洗髮卡 318"
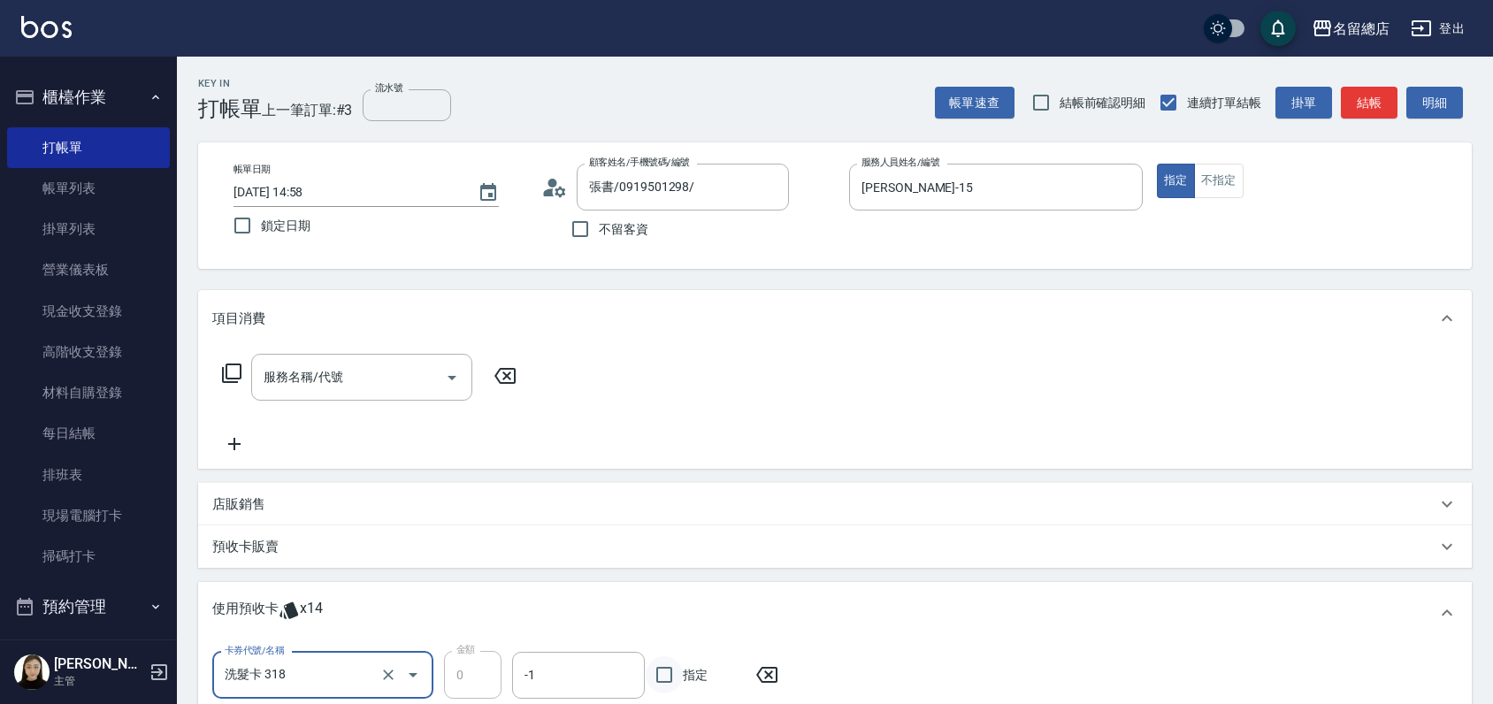
click at [661, 675] on input "指定" at bounding box center [664, 674] width 37 height 37
checkbox input "true"
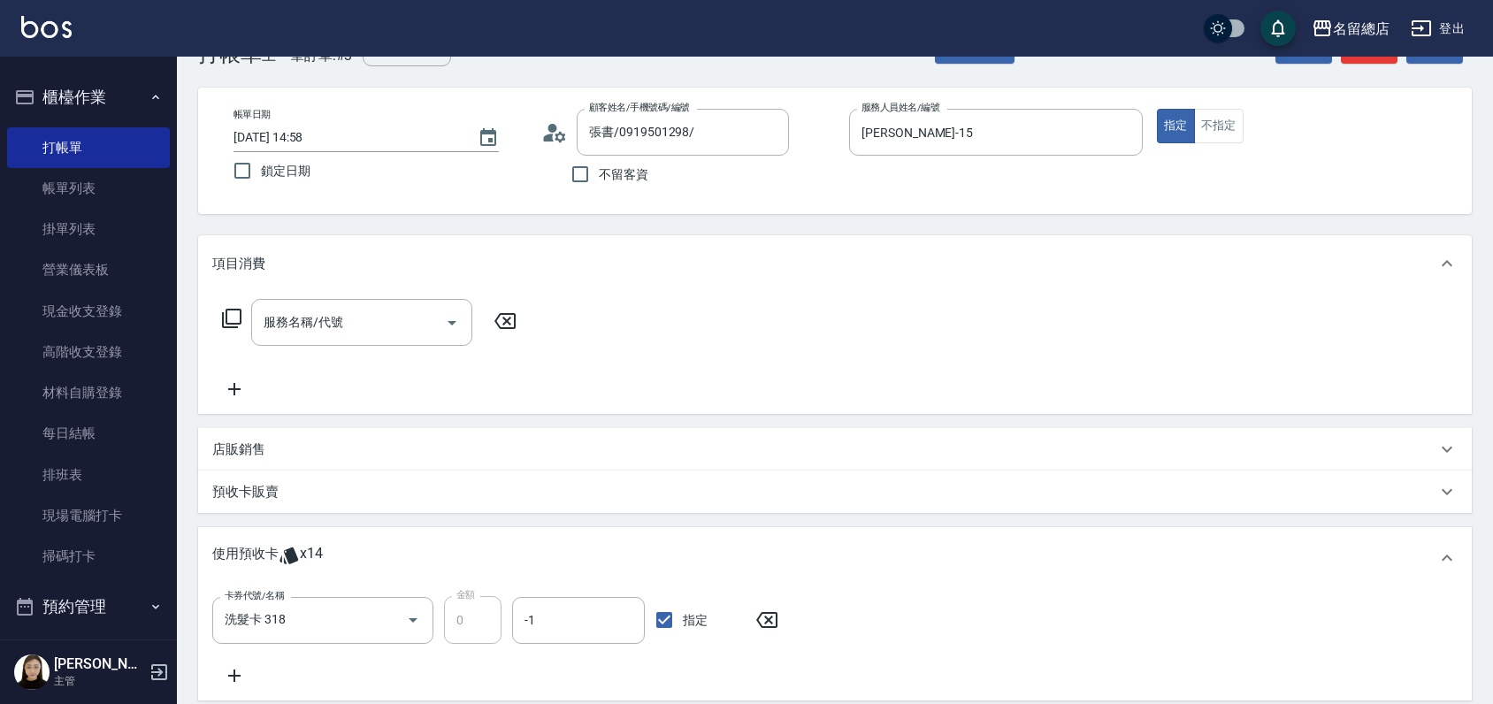
scroll to position [98, 0]
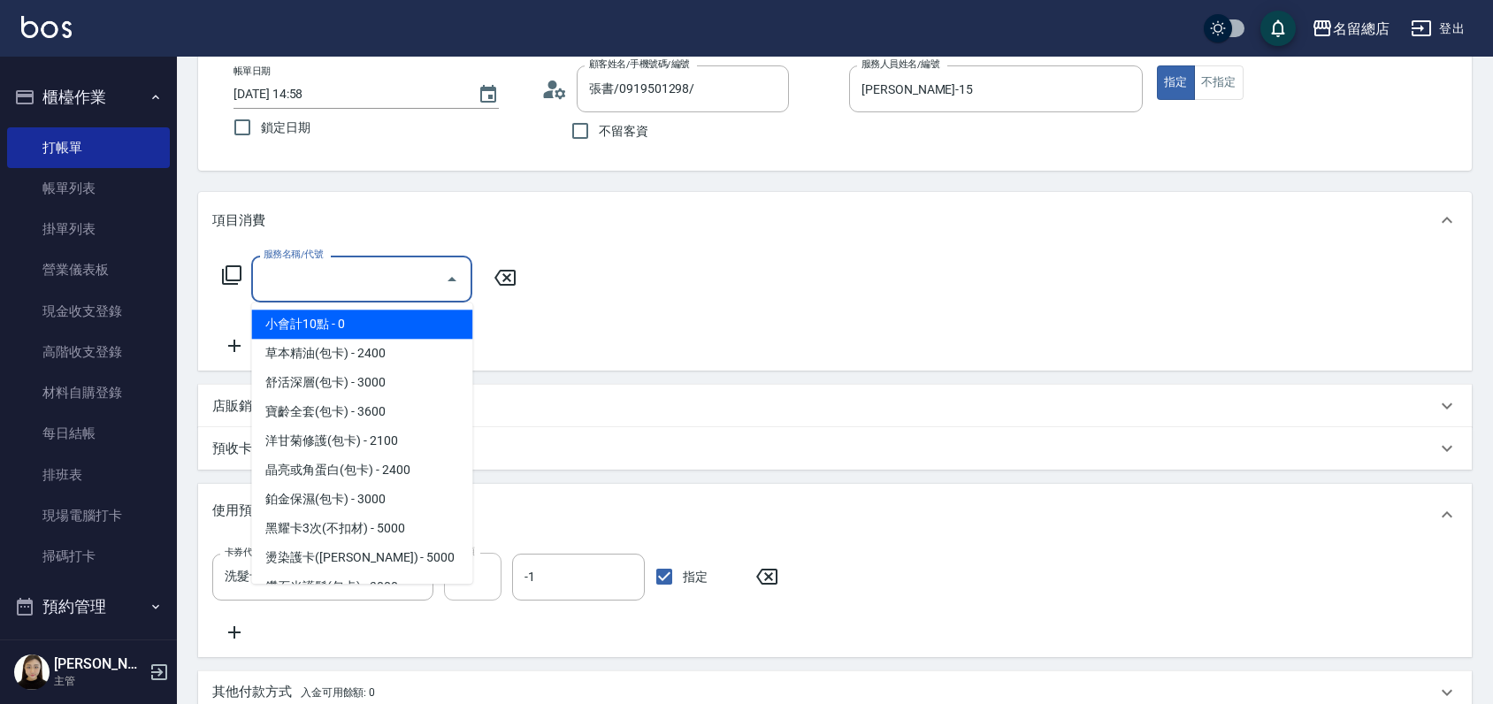
click at [387, 287] on input "服務名稱/代號" at bounding box center [348, 279] width 179 height 31
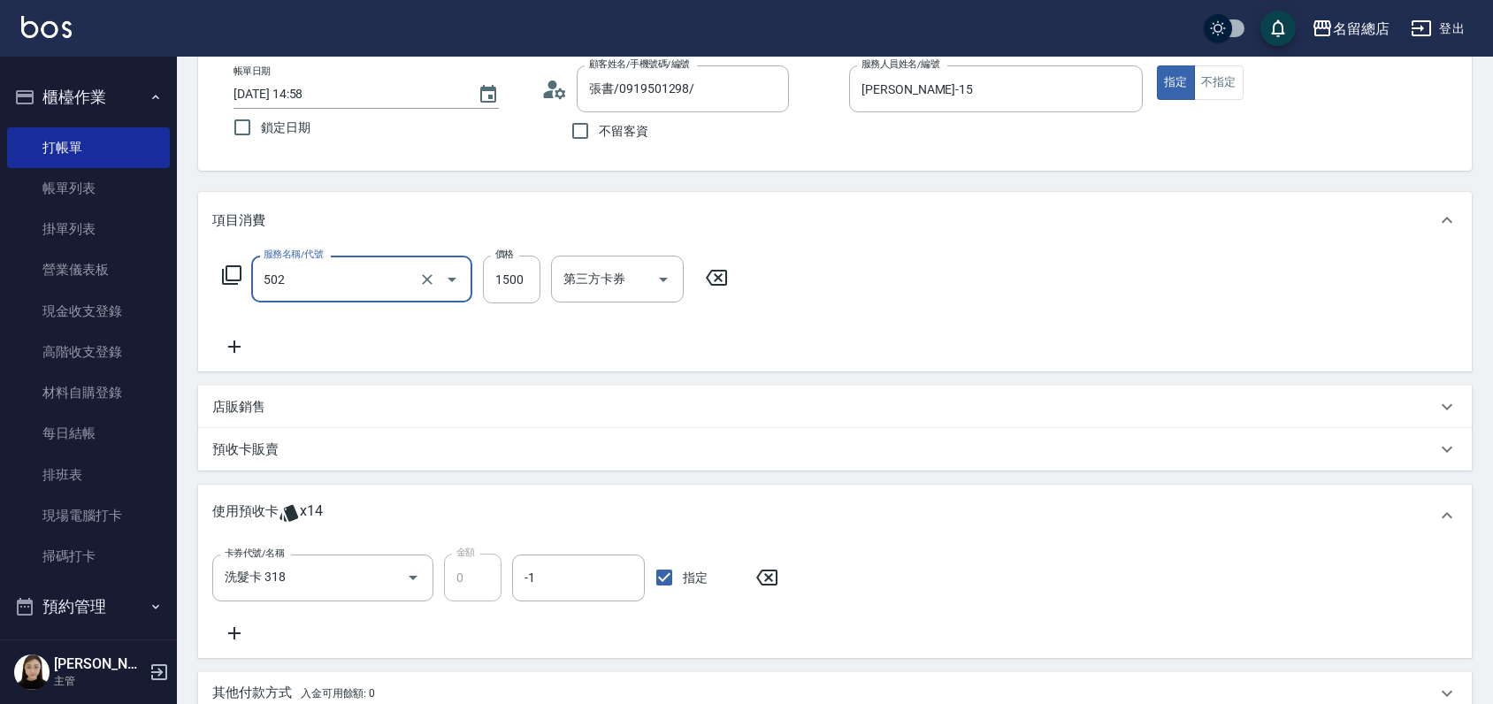
type input "染髮1500以上(502)"
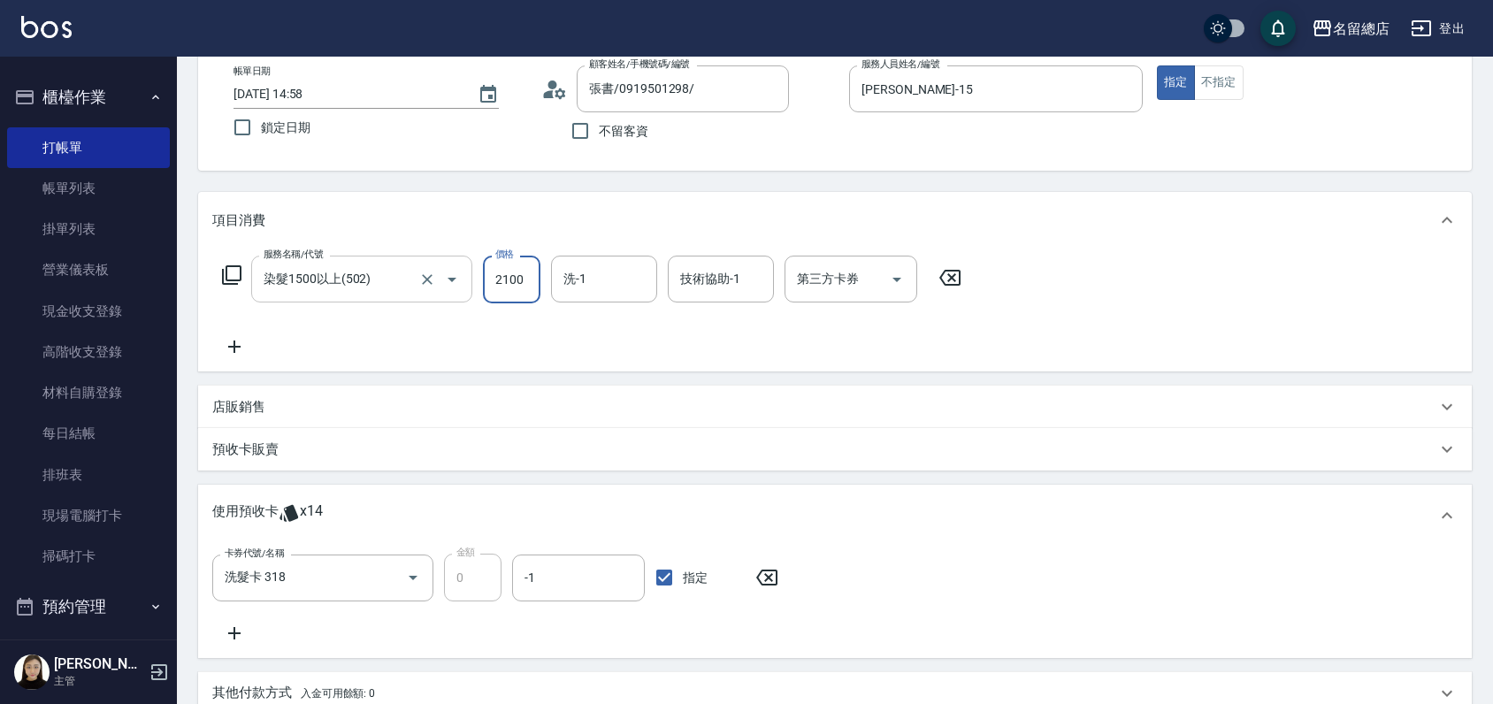
type input "2100"
type input "黃郁涵-43"
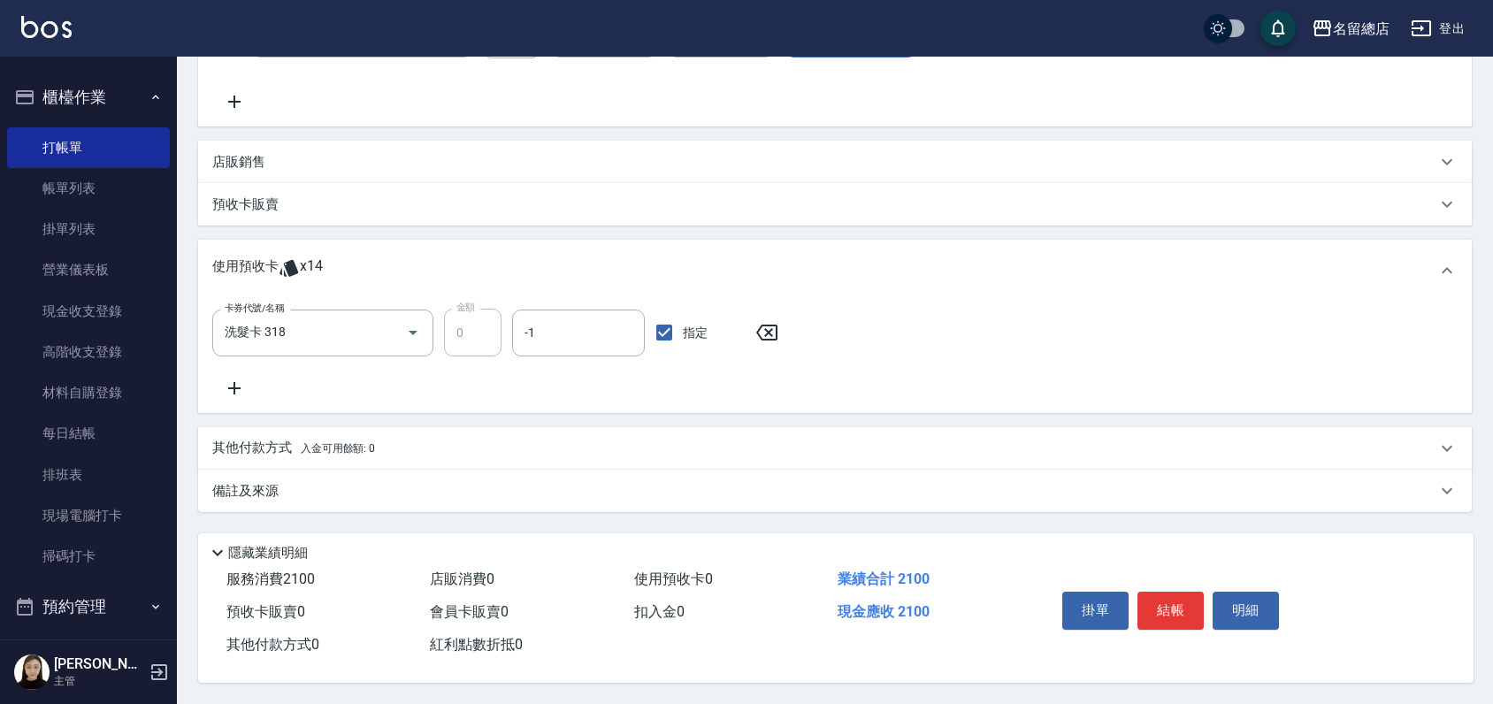
scroll to position [349, 0]
type input "2025/10/07 14:59"
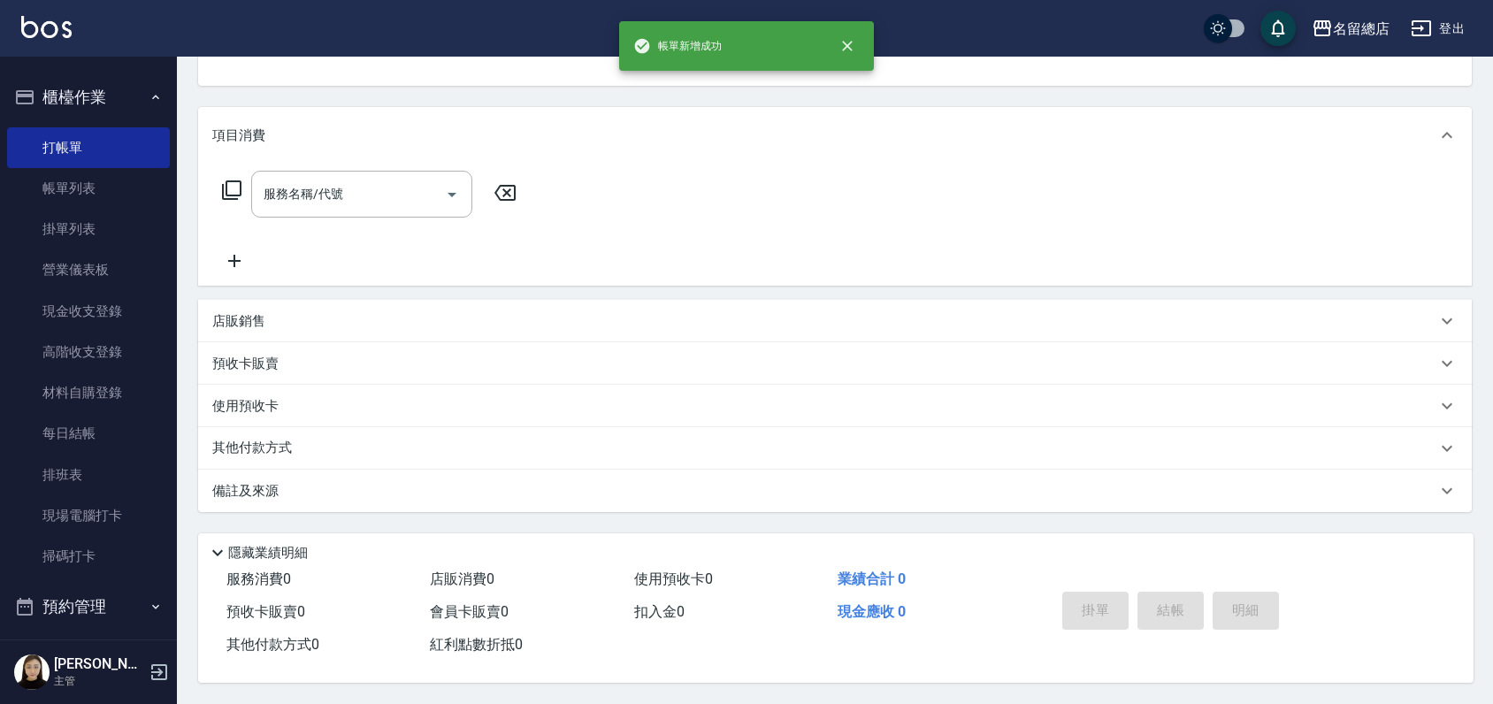
scroll to position [0, 0]
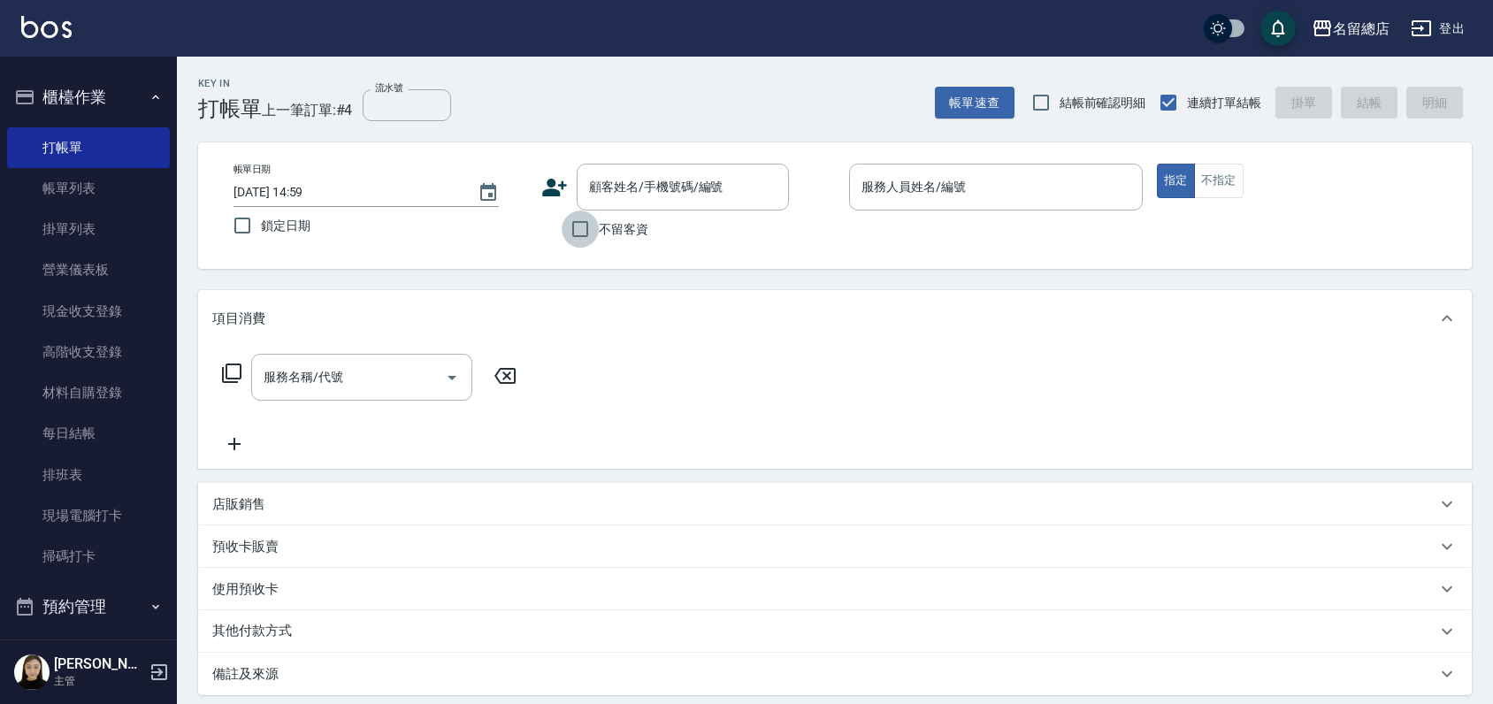
click at [582, 234] on input "不留客資" at bounding box center [580, 229] width 37 height 37
checkbox input "true"
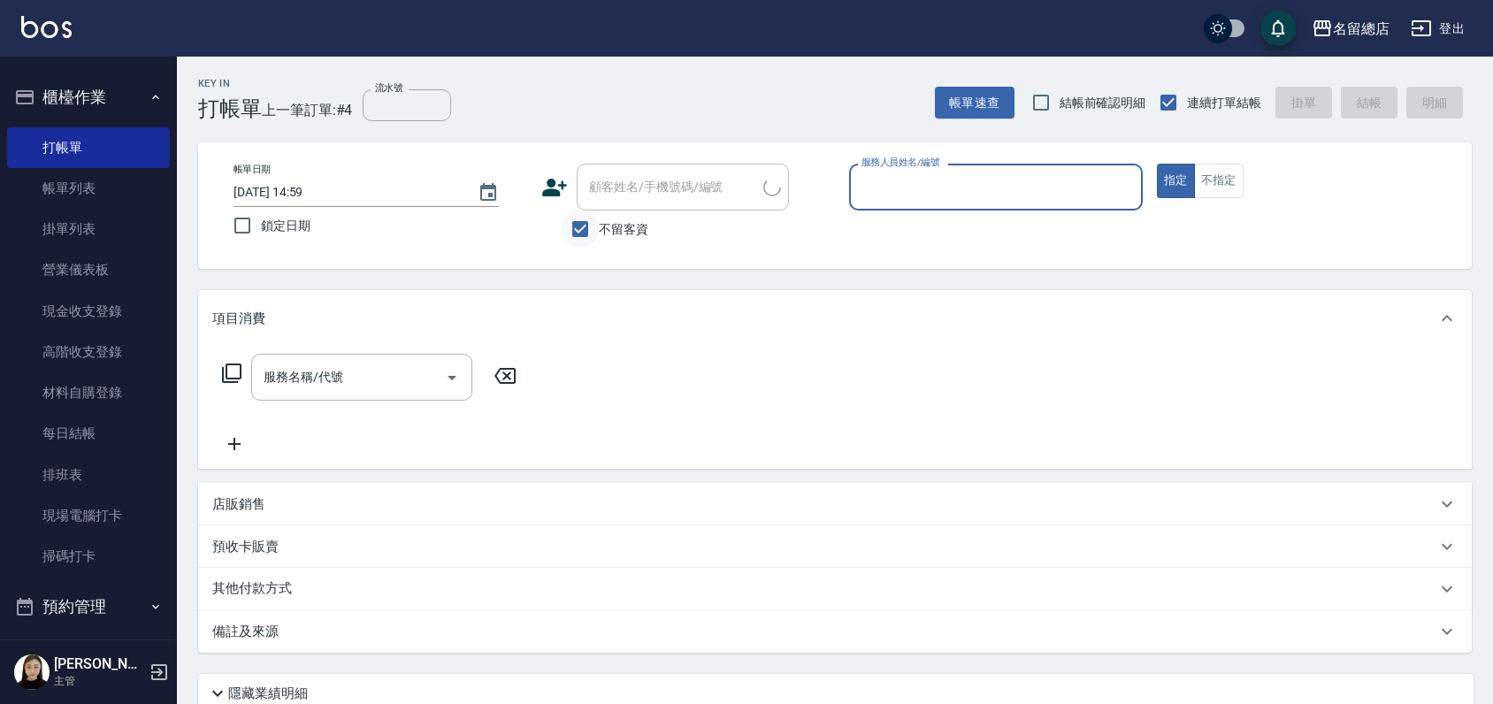
type input "2"
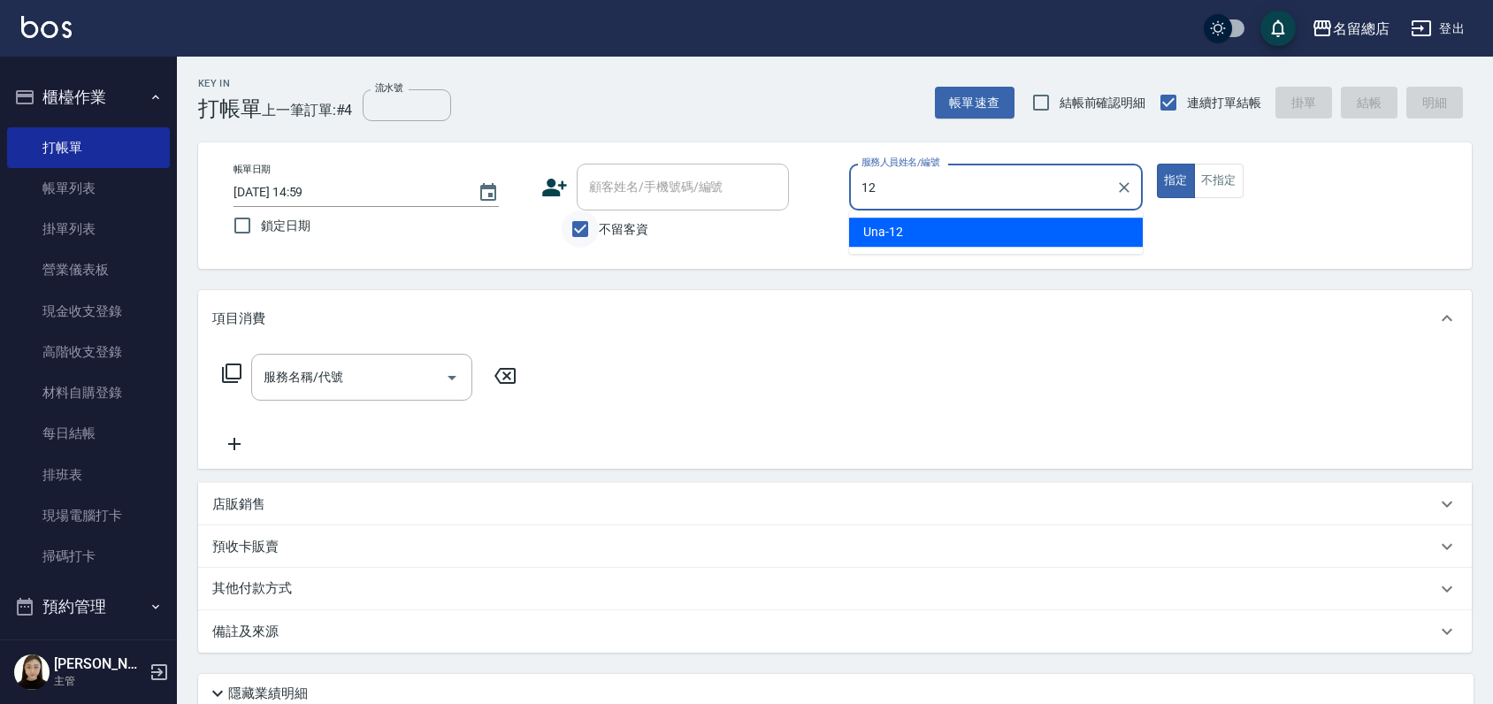
type input "Una-12"
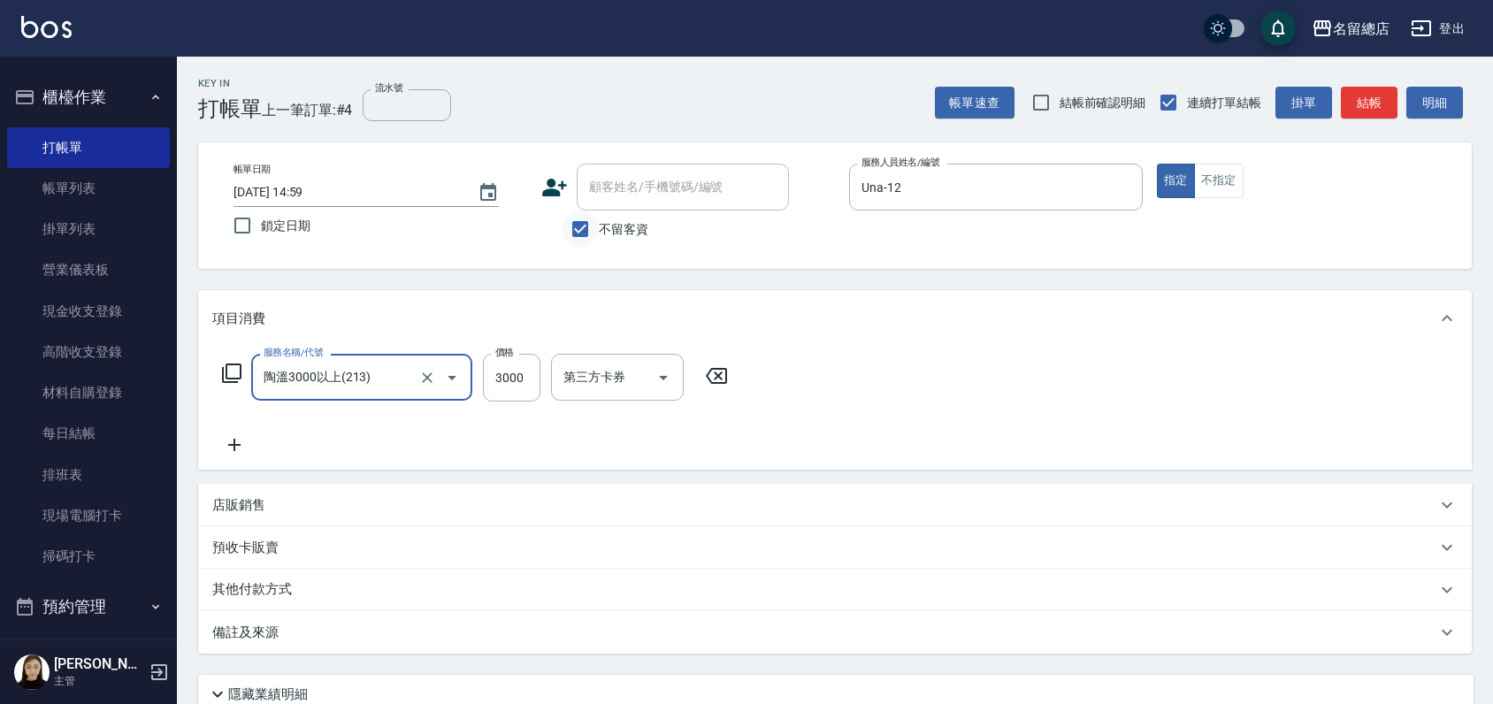
type input "陶溫3000以上(213)"
click at [426, 382] on icon "Clear" at bounding box center [427, 378] width 18 height 18
type input "800"
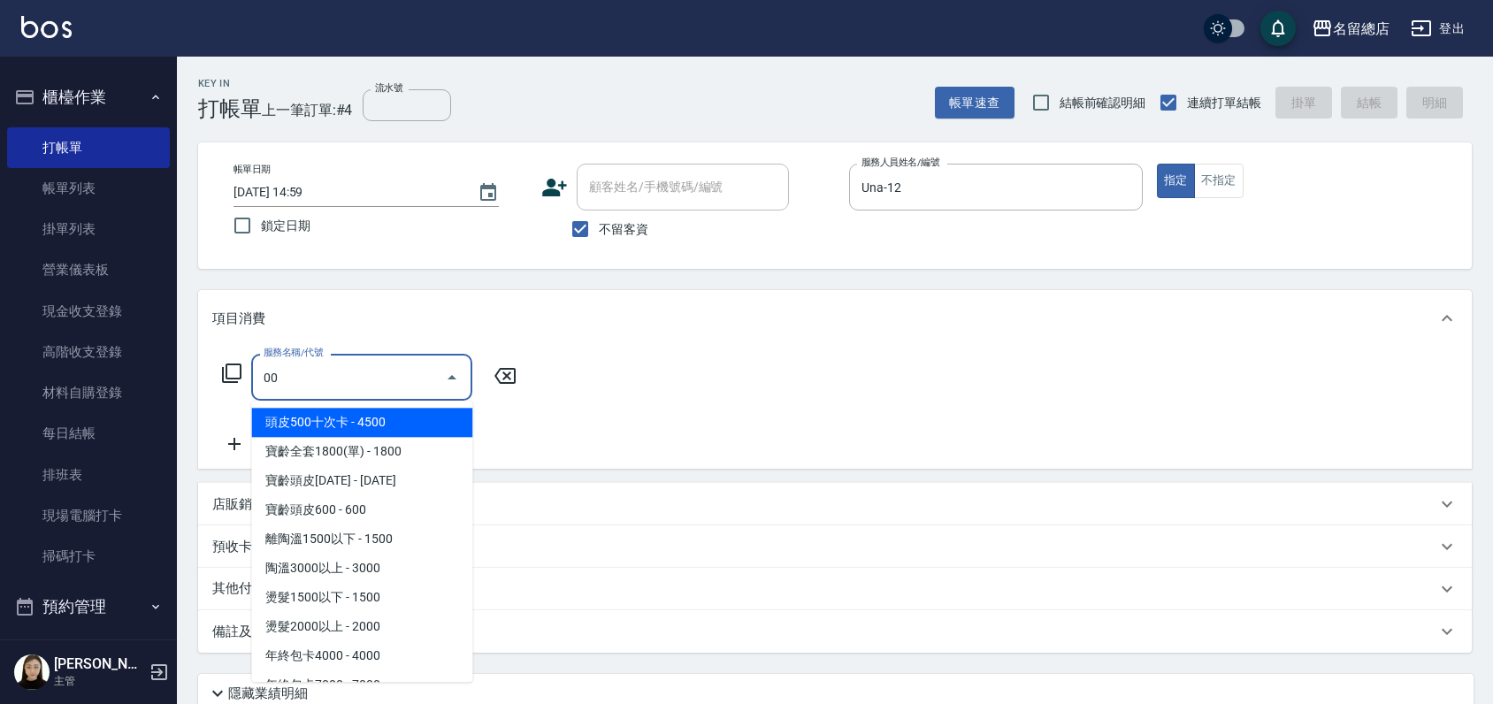
type input "0"
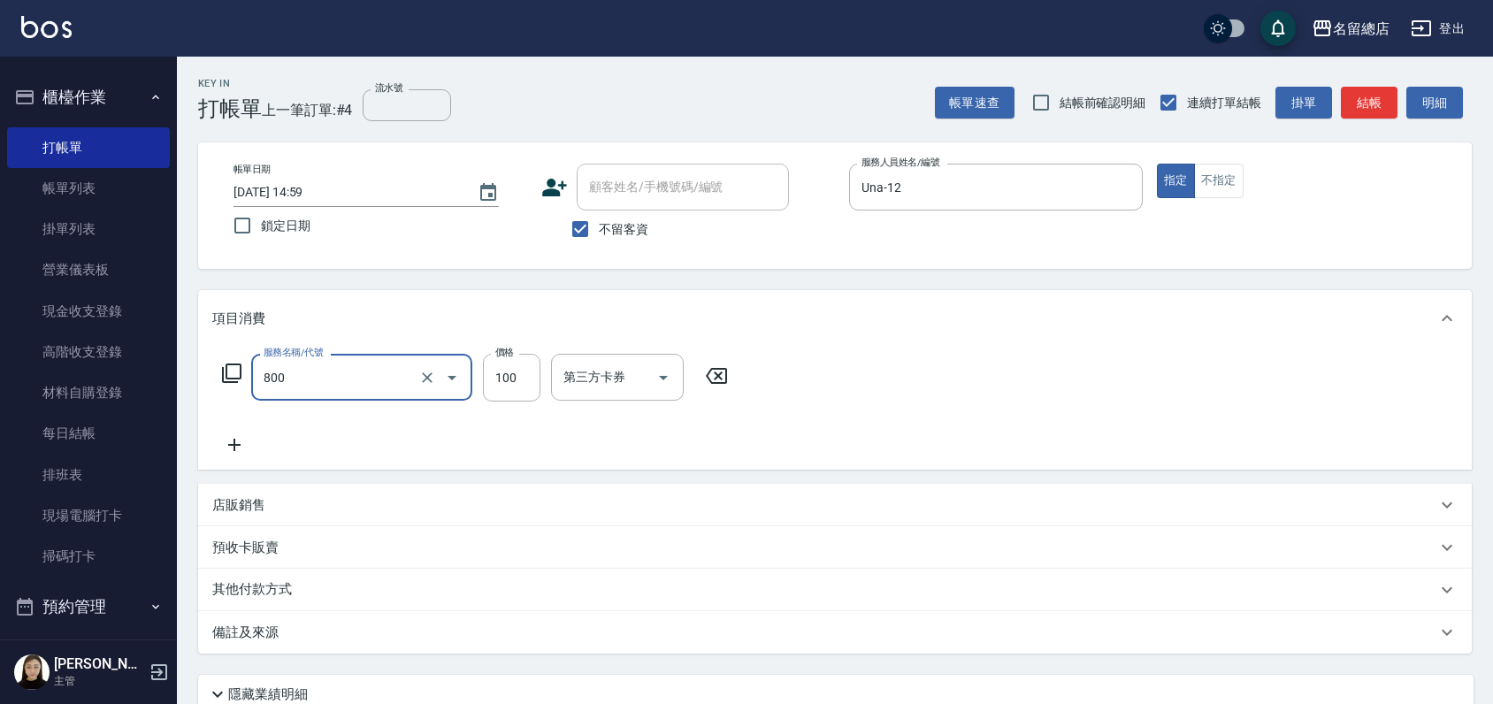
type input "梳髮(800)"
type input "300"
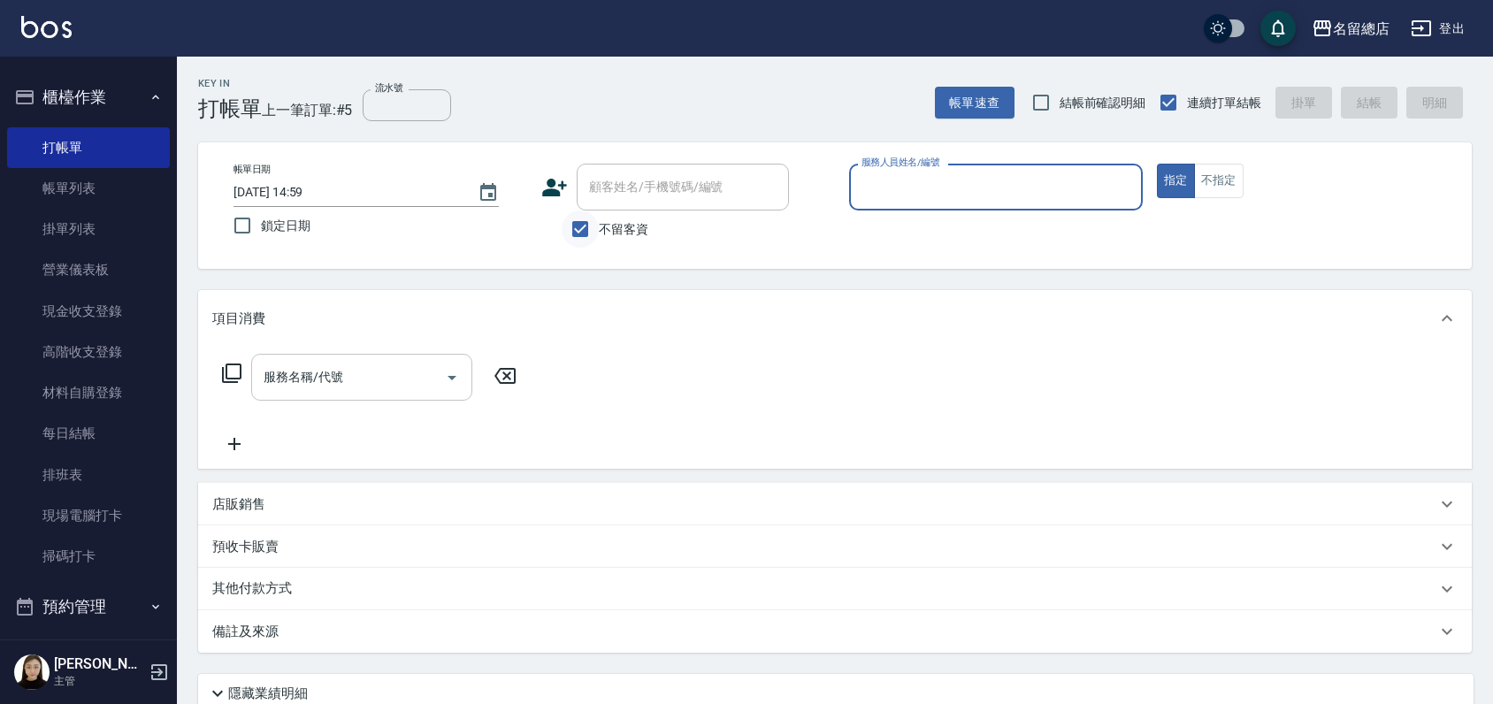
click at [584, 223] on input "不留客資" at bounding box center [580, 229] width 37 height 37
checkbox input "false"
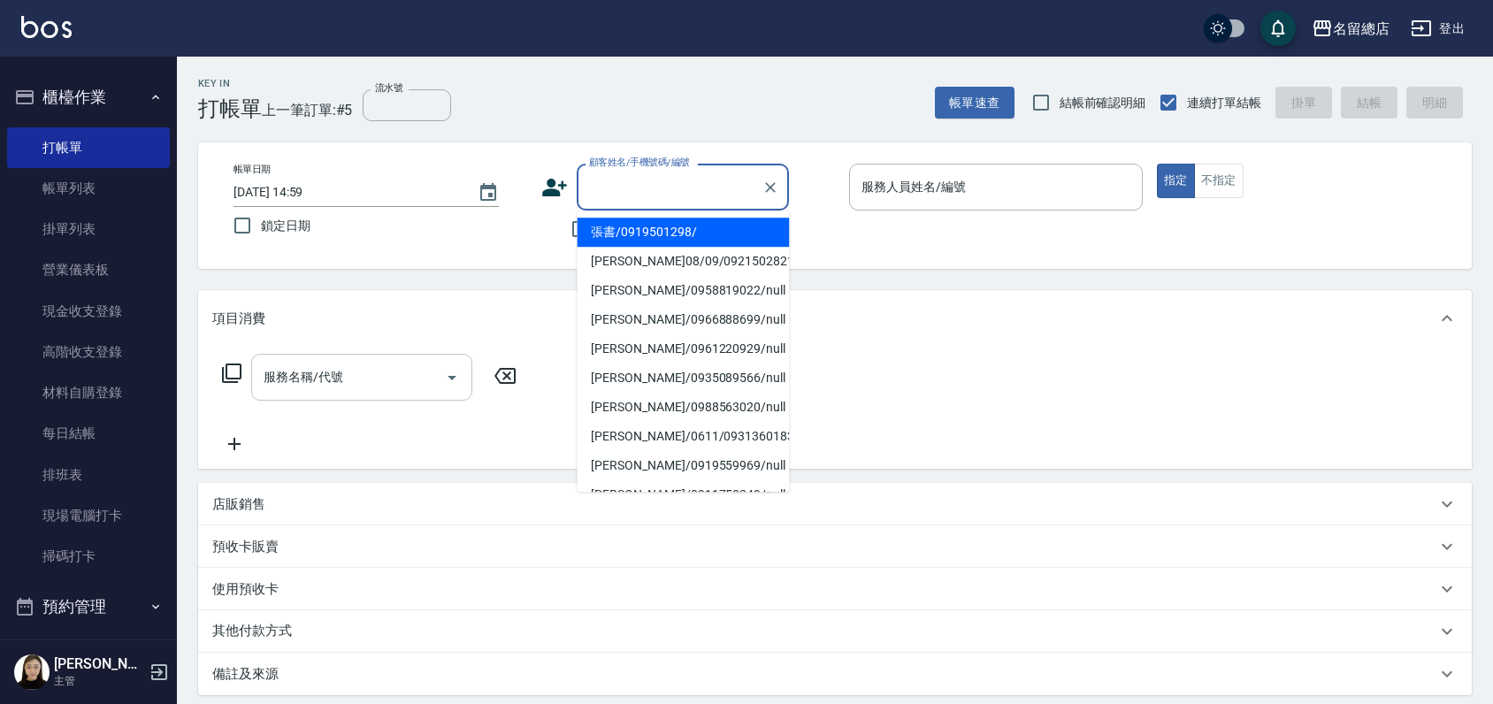
click at [624, 181] on input "顧客姓名/手機號碼/編號" at bounding box center [670, 187] width 170 height 31
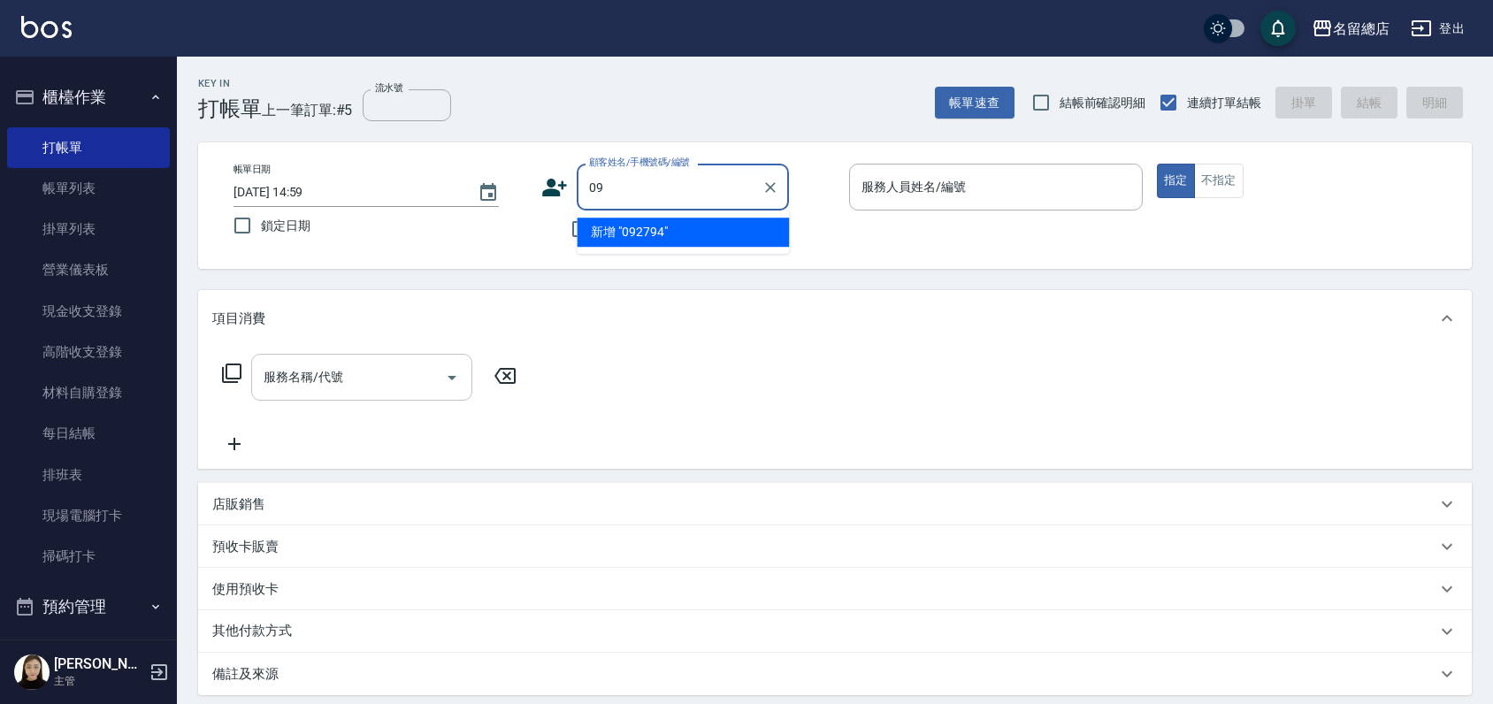
type input "0"
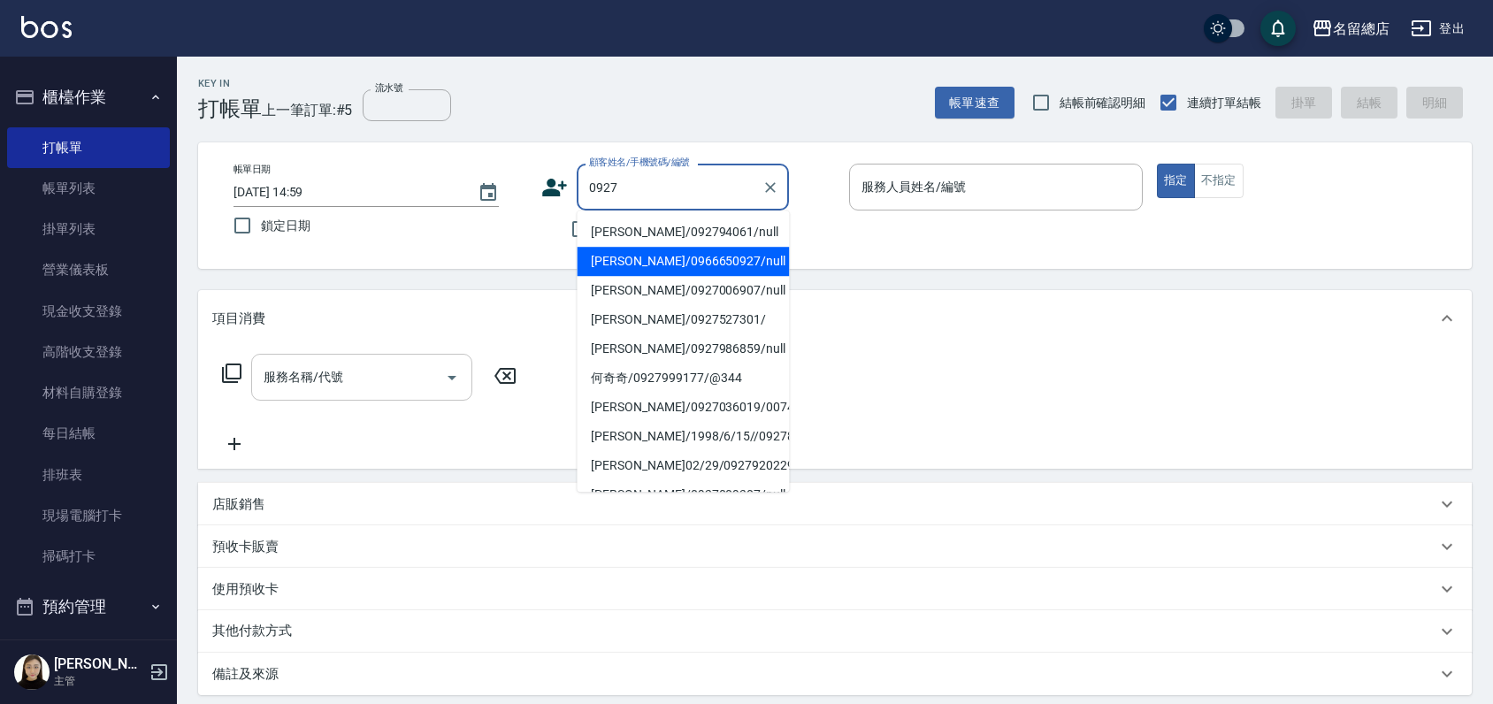
click at [736, 221] on li "李靜雲/092794061/null" at bounding box center [683, 232] width 212 height 29
type input "李靜雲/092794061/null"
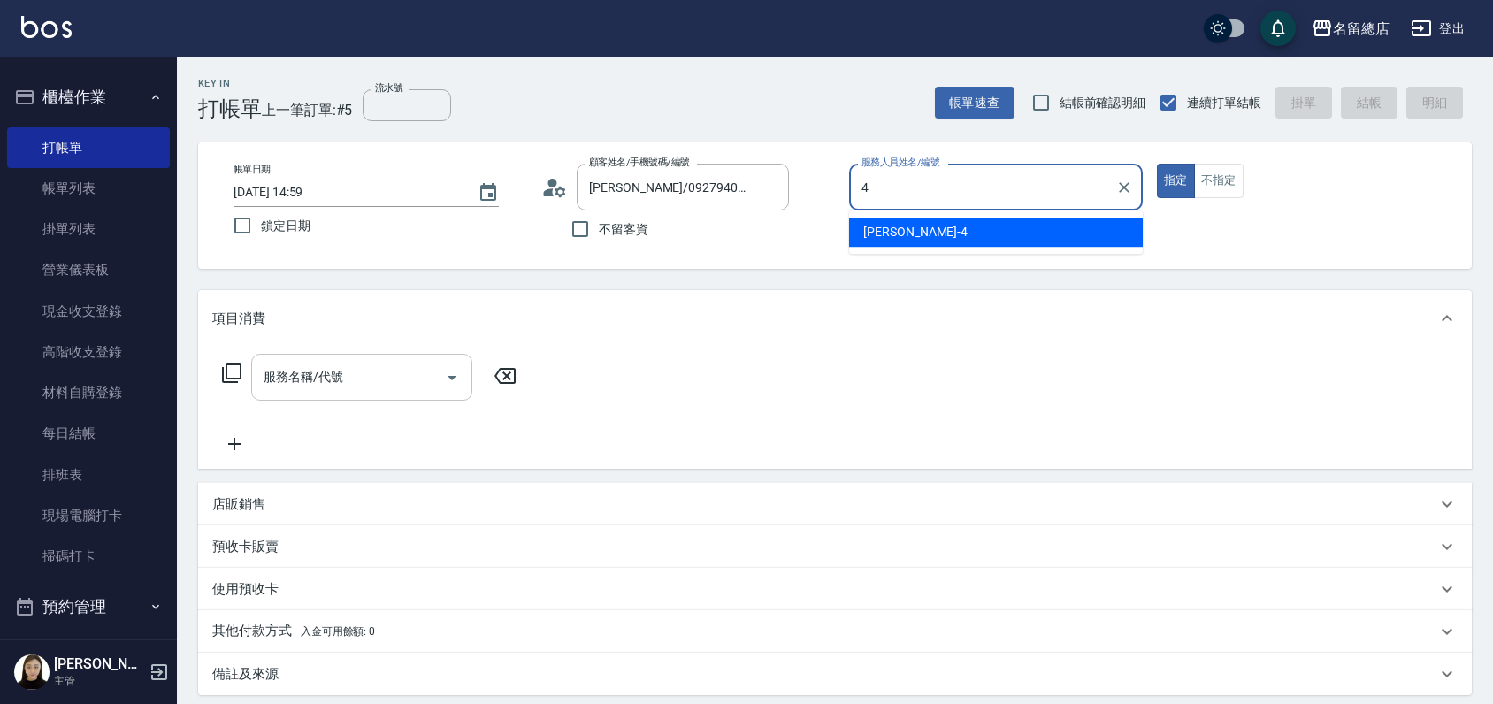
type input "Amy-4"
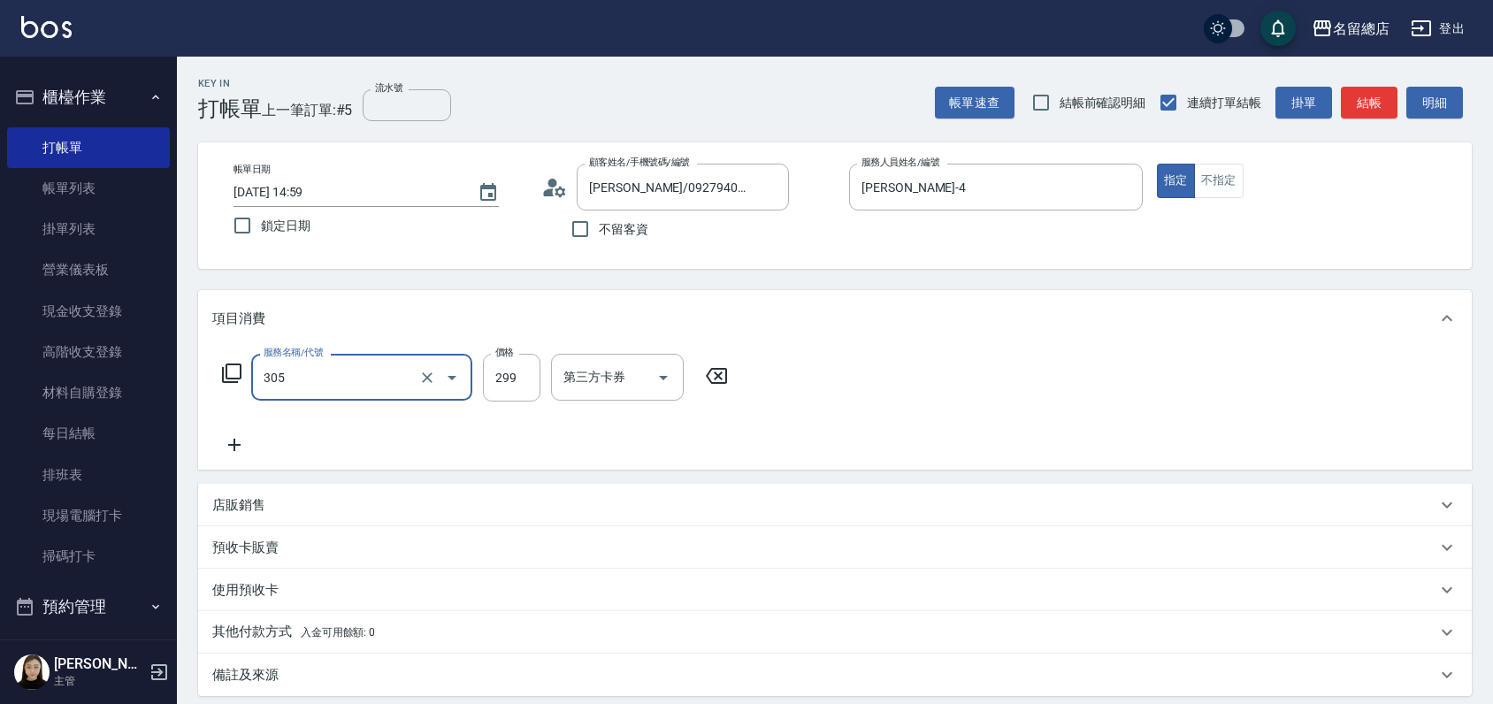
type input "剪髮(305)"
type input "500"
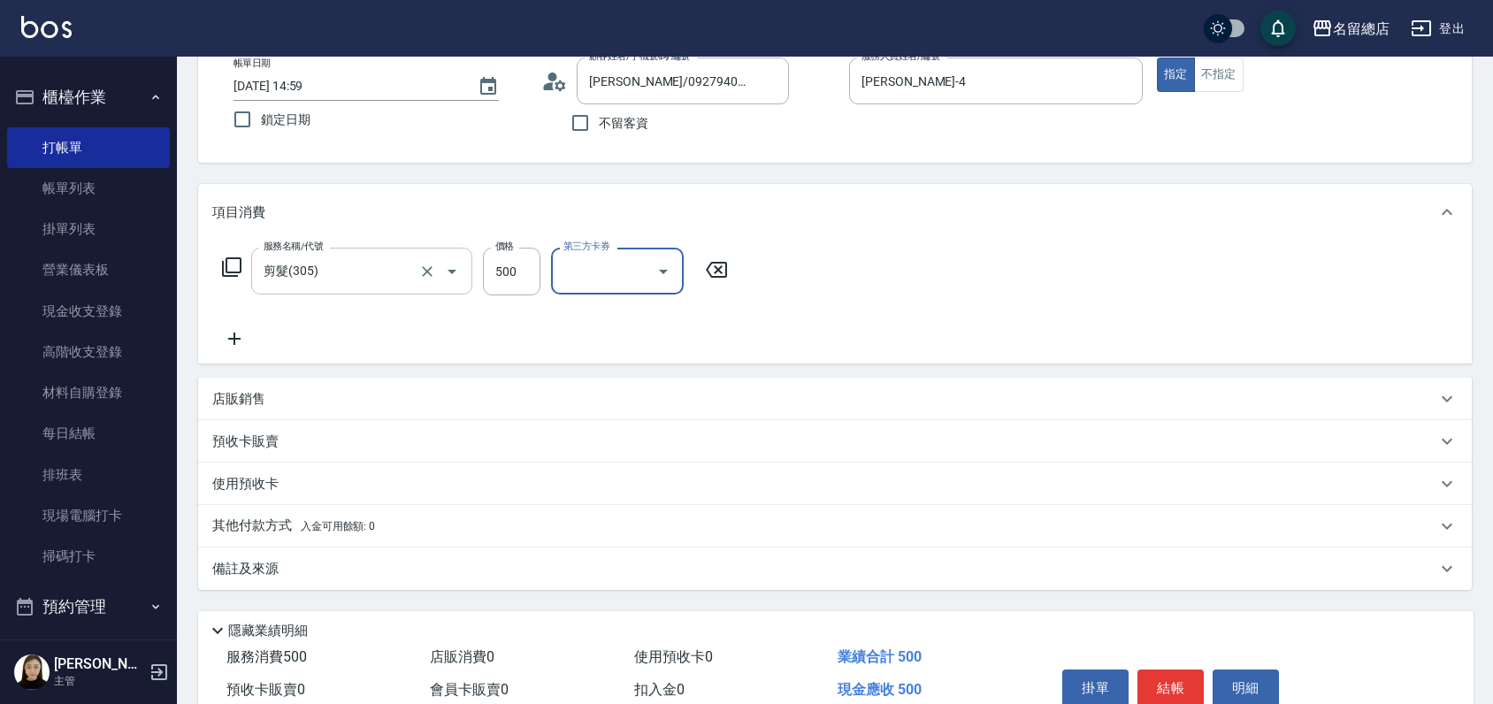
scroll to position [190, 0]
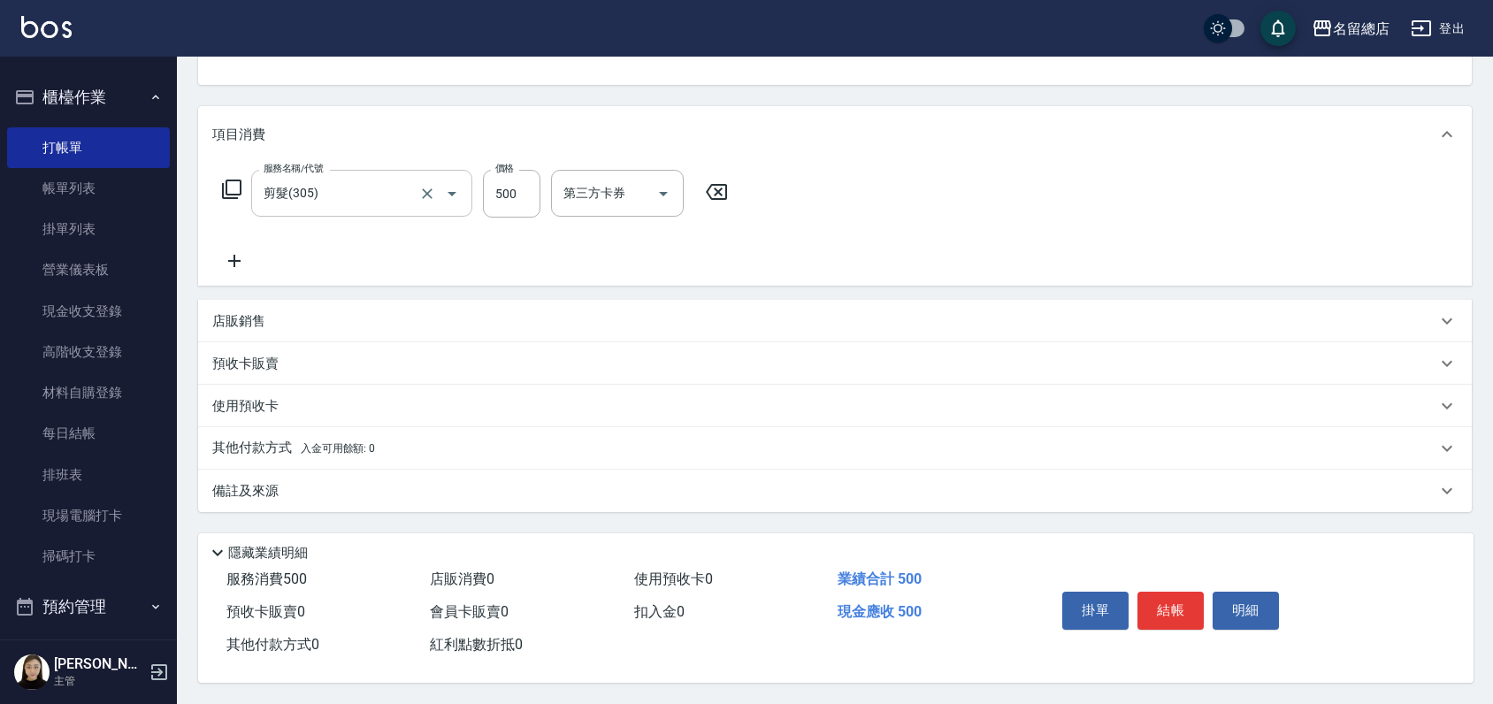
click at [255, 364] on p "預收卡販賣" at bounding box center [245, 364] width 66 height 19
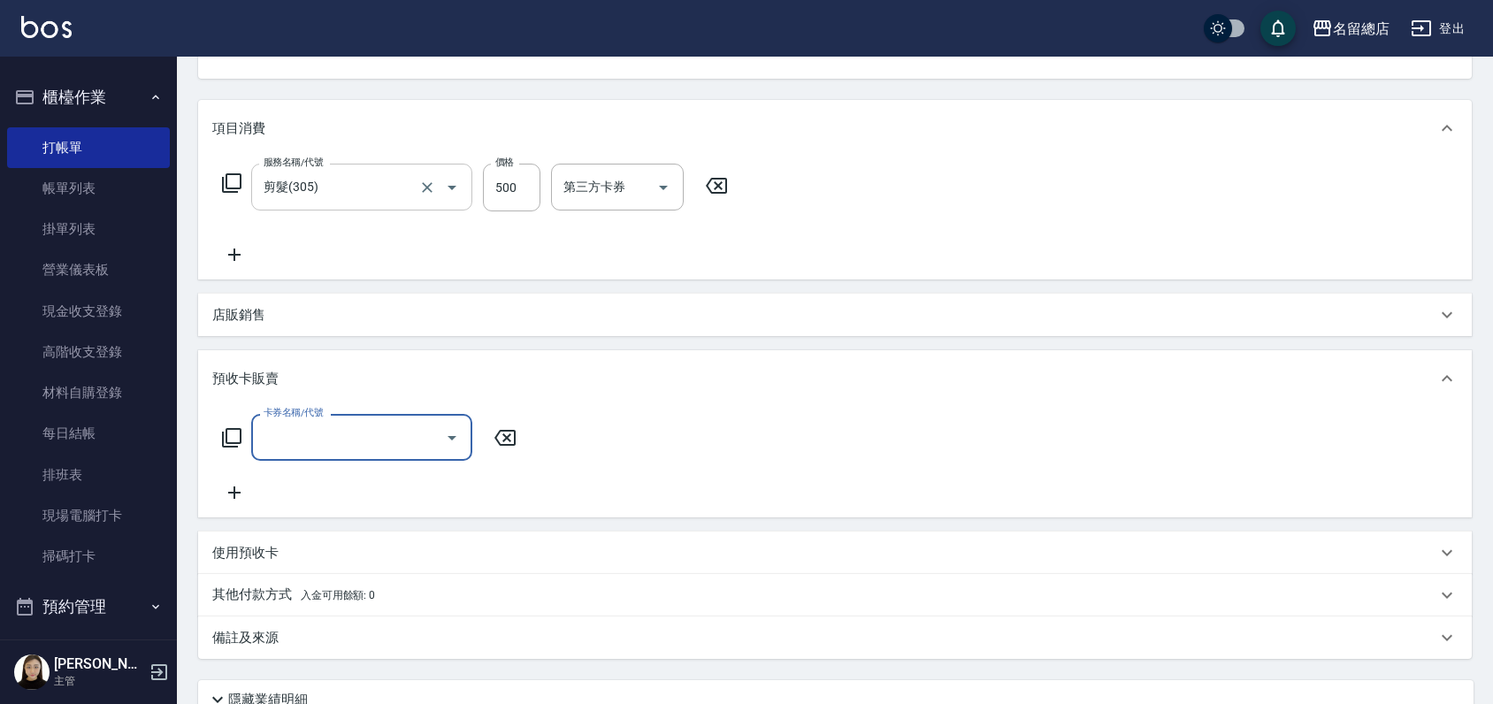
scroll to position [0, 0]
click at [288, 435] on input "卡券名稱/代號" at bounding box center [348, 437] width 179 height 31
type input "二段自備卡(407)"
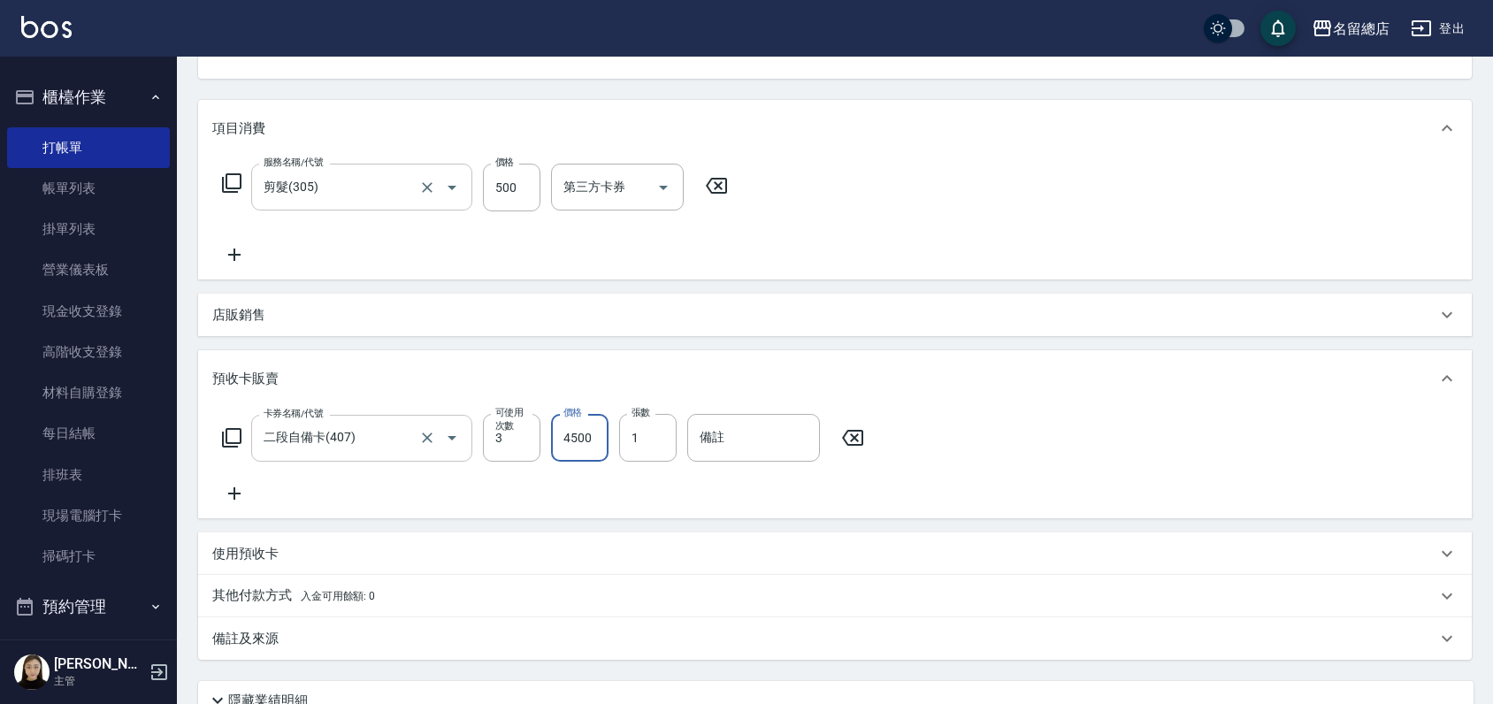
type input "4500"
type input "9301"
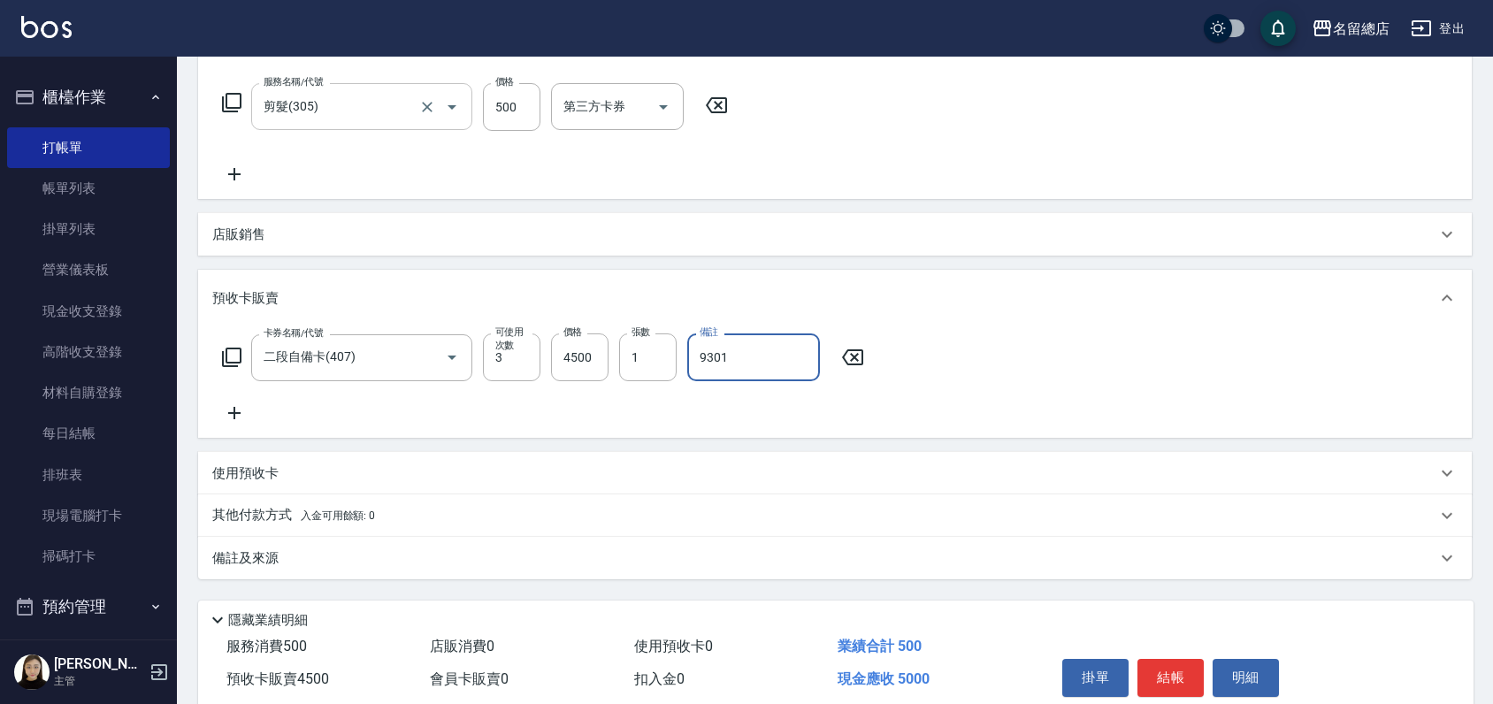
scroll to position [344, 0]
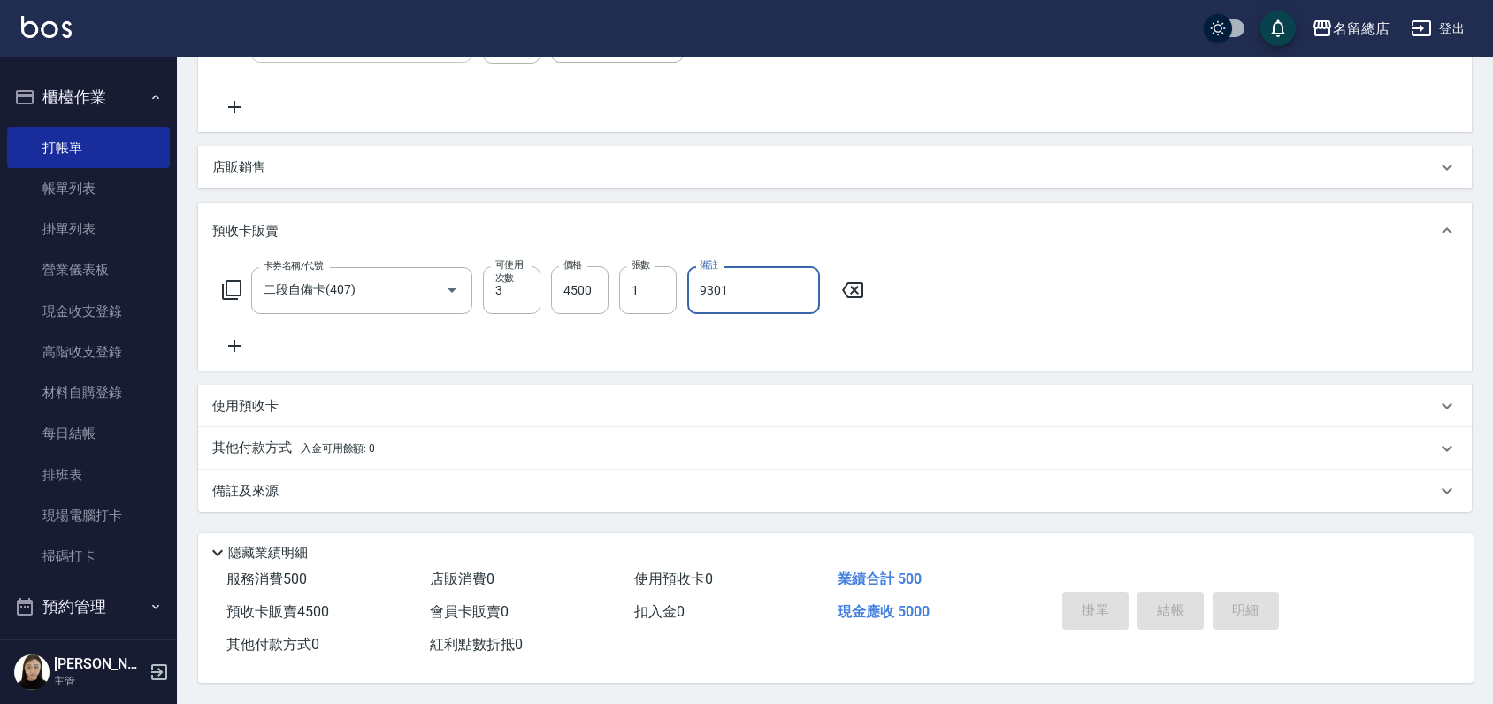
type input "2025/10/07 15:04"
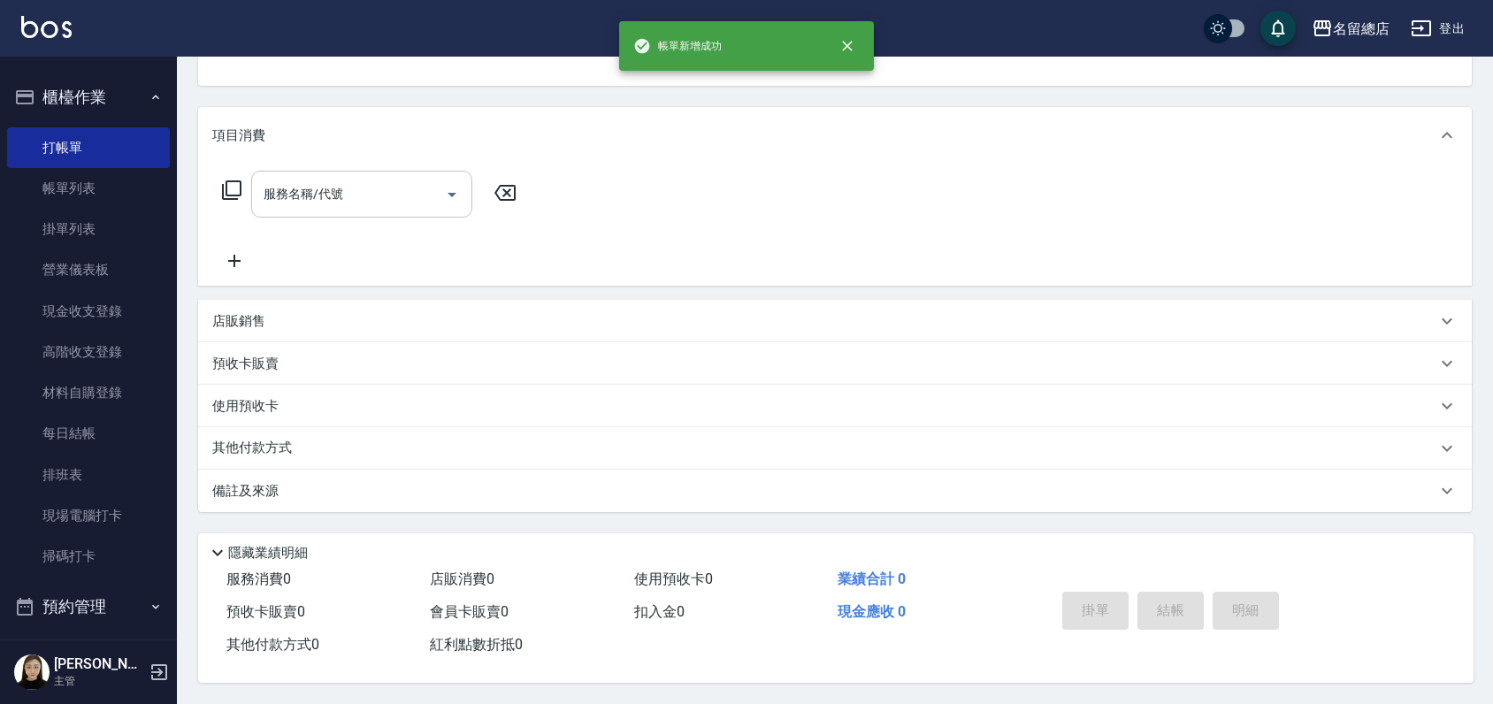
scroll to position [0, 0]
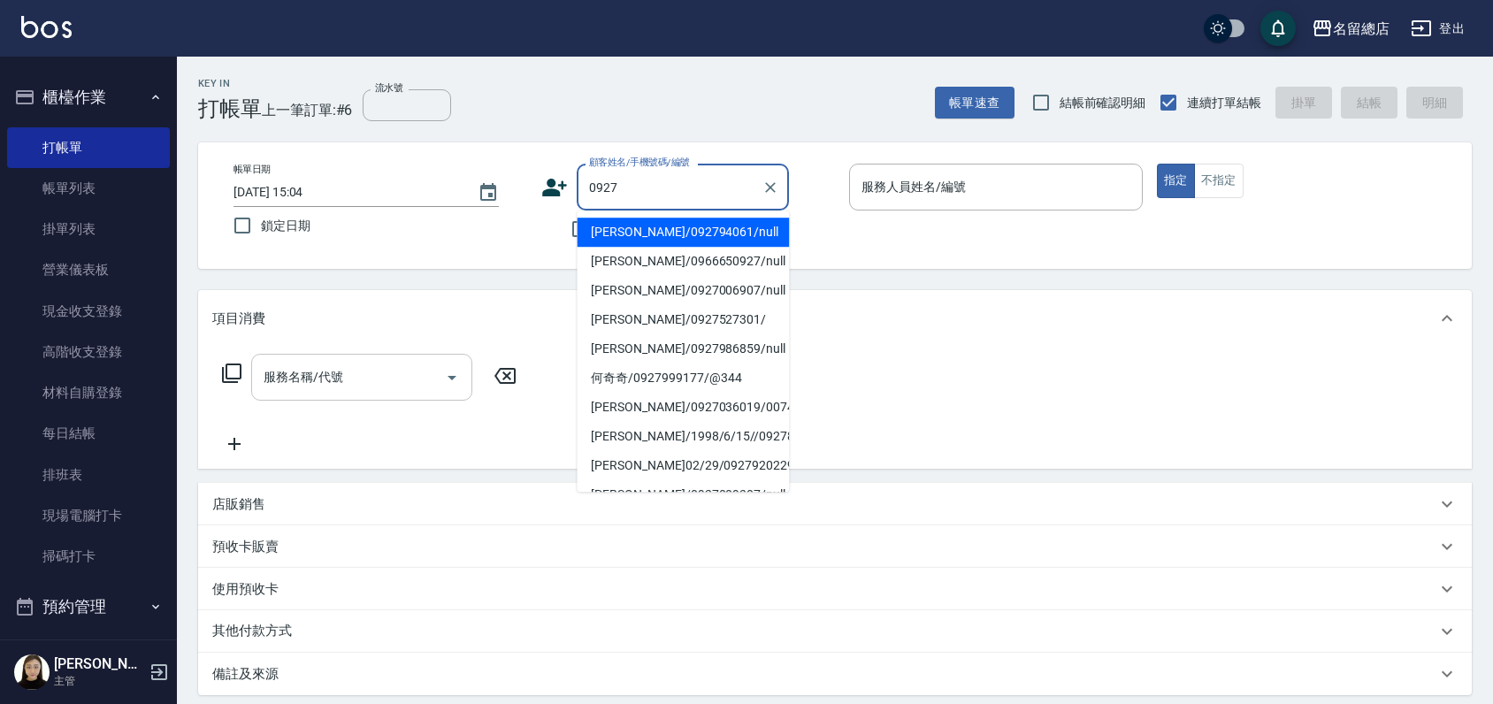
click at [653, 228] on li "李靜雲/092794061/null" at bounding box center [683, 232] width 212 height 29
type input "李靜雲/092794061/null"
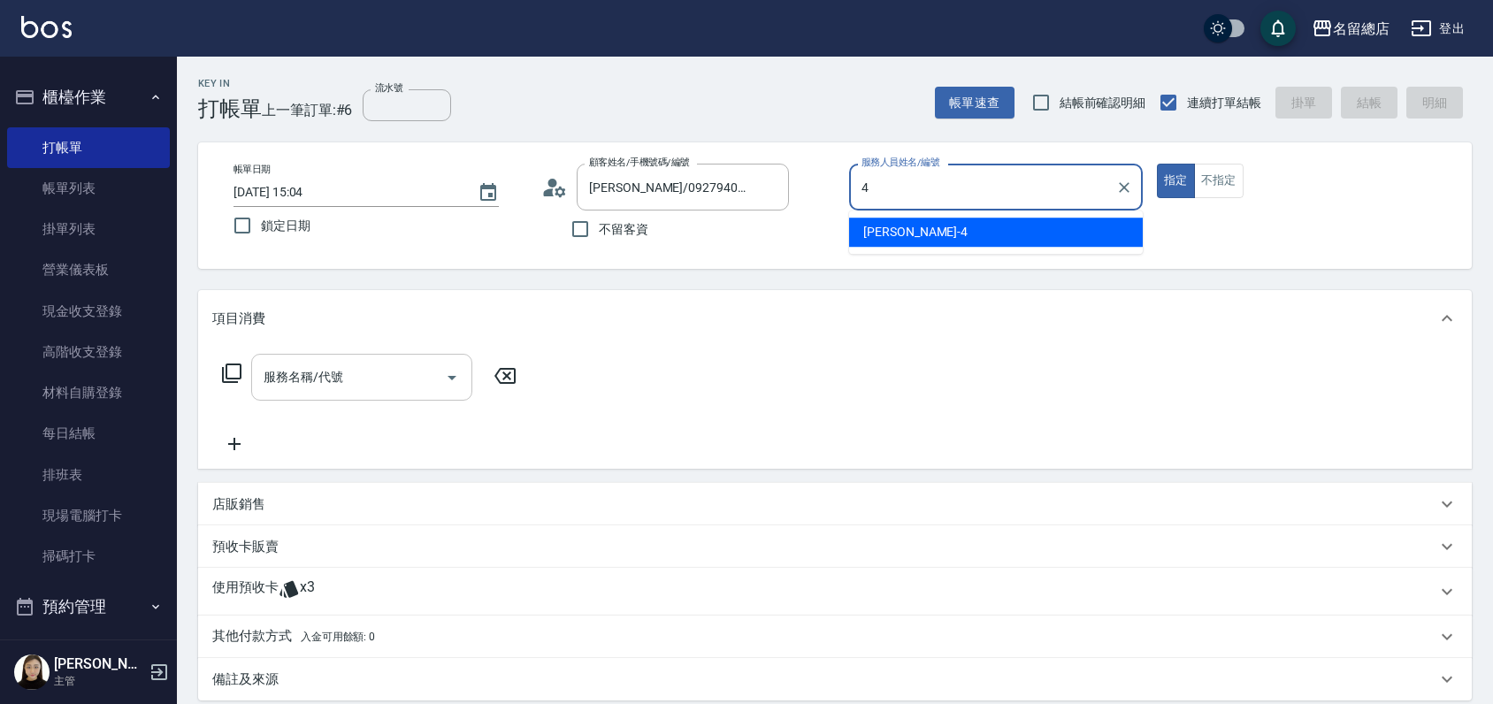
type input "Amy-4"
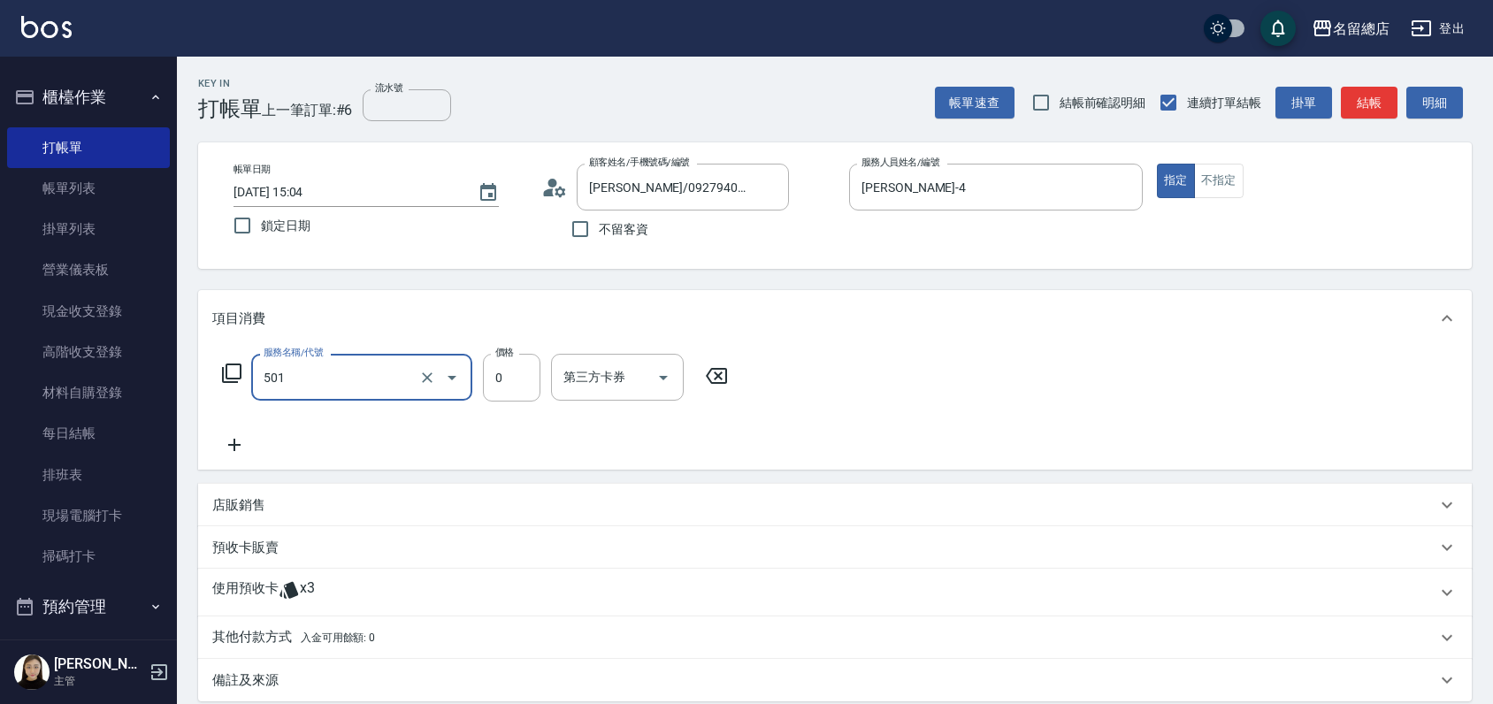
type input "2段蓋卡1300以上(501)"
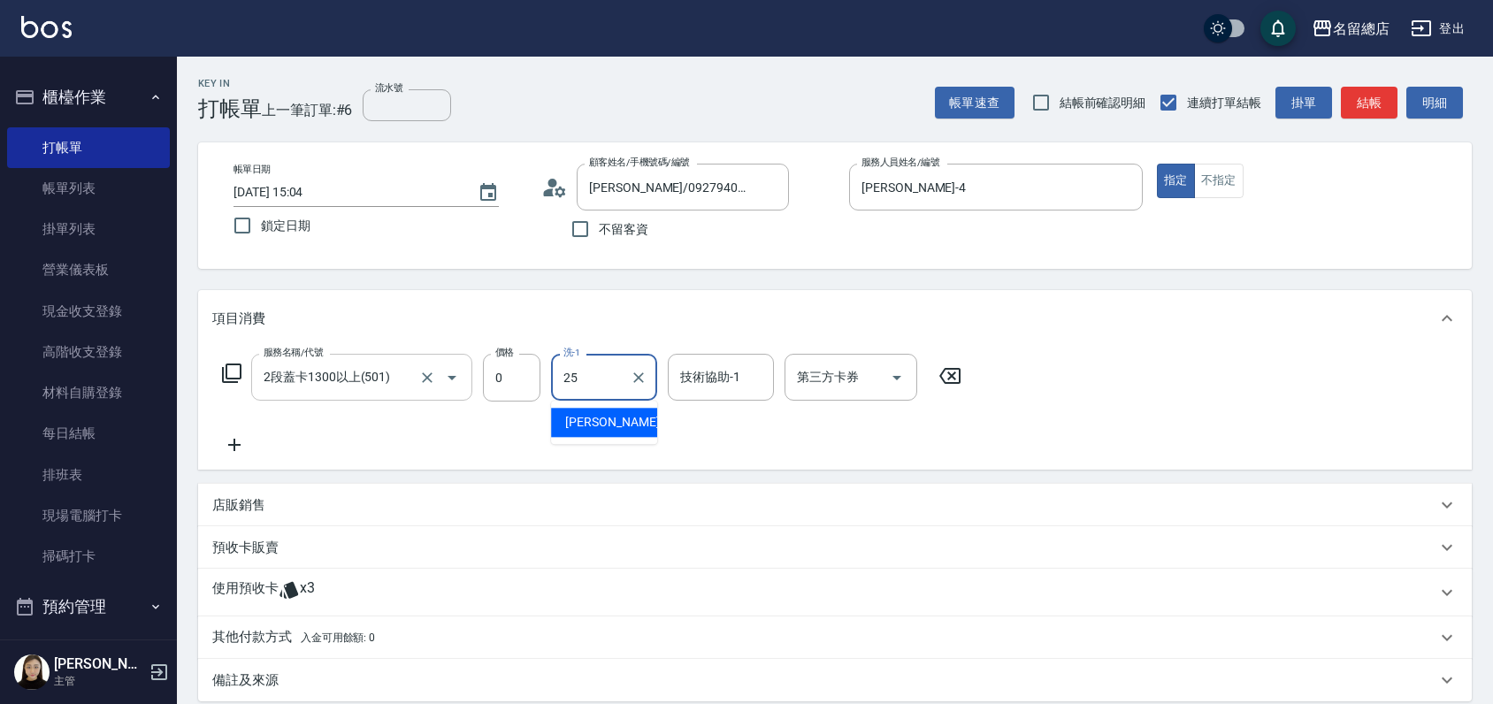
type input "王娟-25"
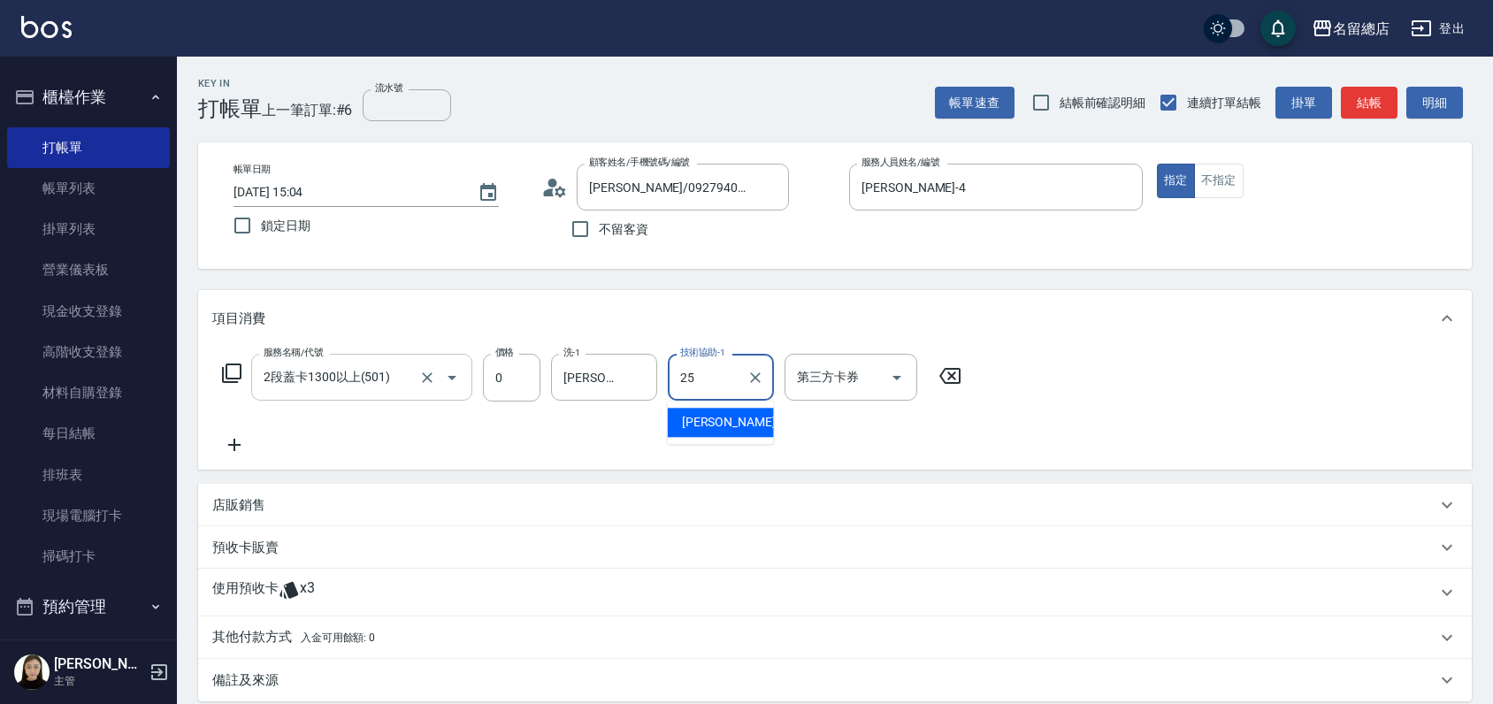
type input "王娟-25"
click at [242, 574] on div "使用預收卡 x3" at bounding box center [835, 593] width 1274 height 48
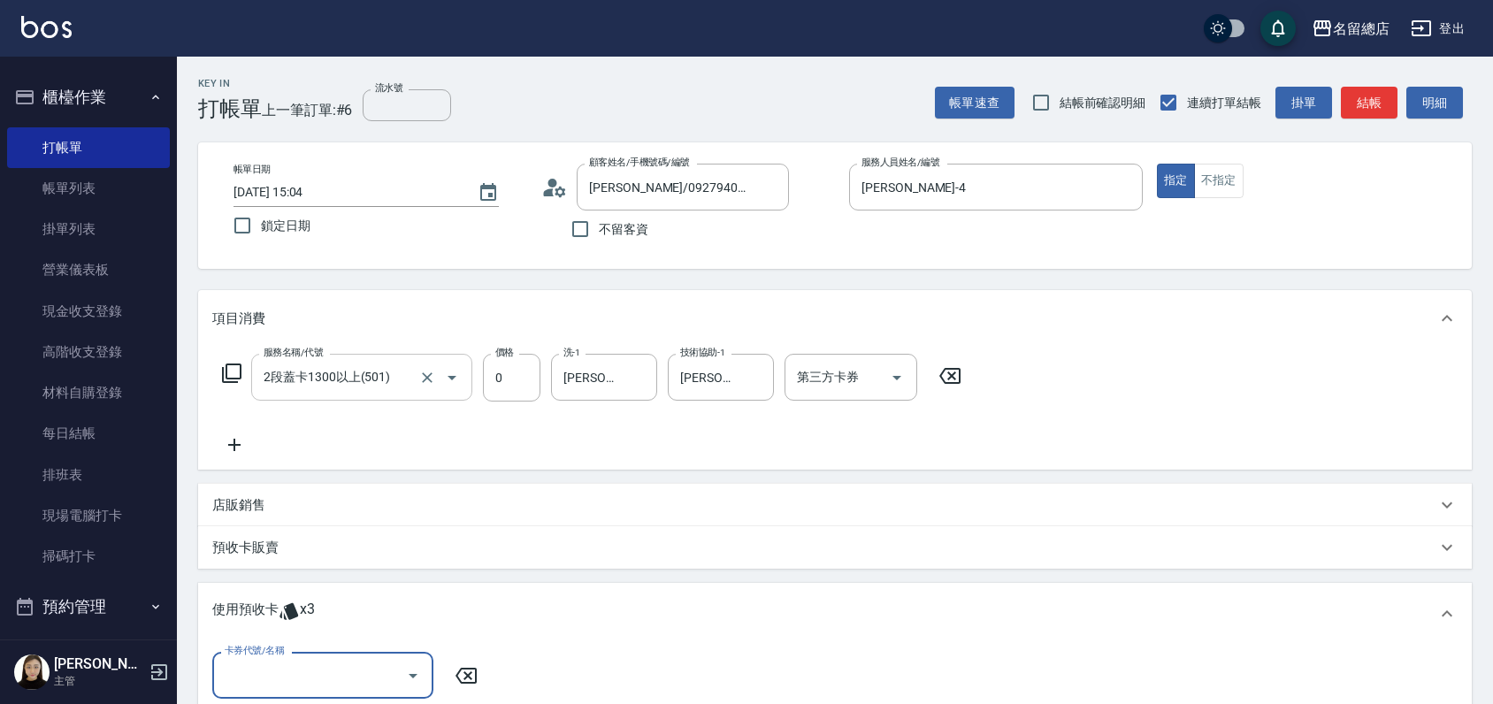
click at [294, 658] on div "卡券代號/名稱" at bounding box center [322, 675] width 221 height 47
click at [303, 630] on div "二段自備卡 剩餘3張 9301" at bounding box center [322, 630] width 221 height 29
type input "二段自備卡 9301"
click at [663, 665] on input "指定" at bounding box center [664, 675] width 37 height 37
checkbox input "true"
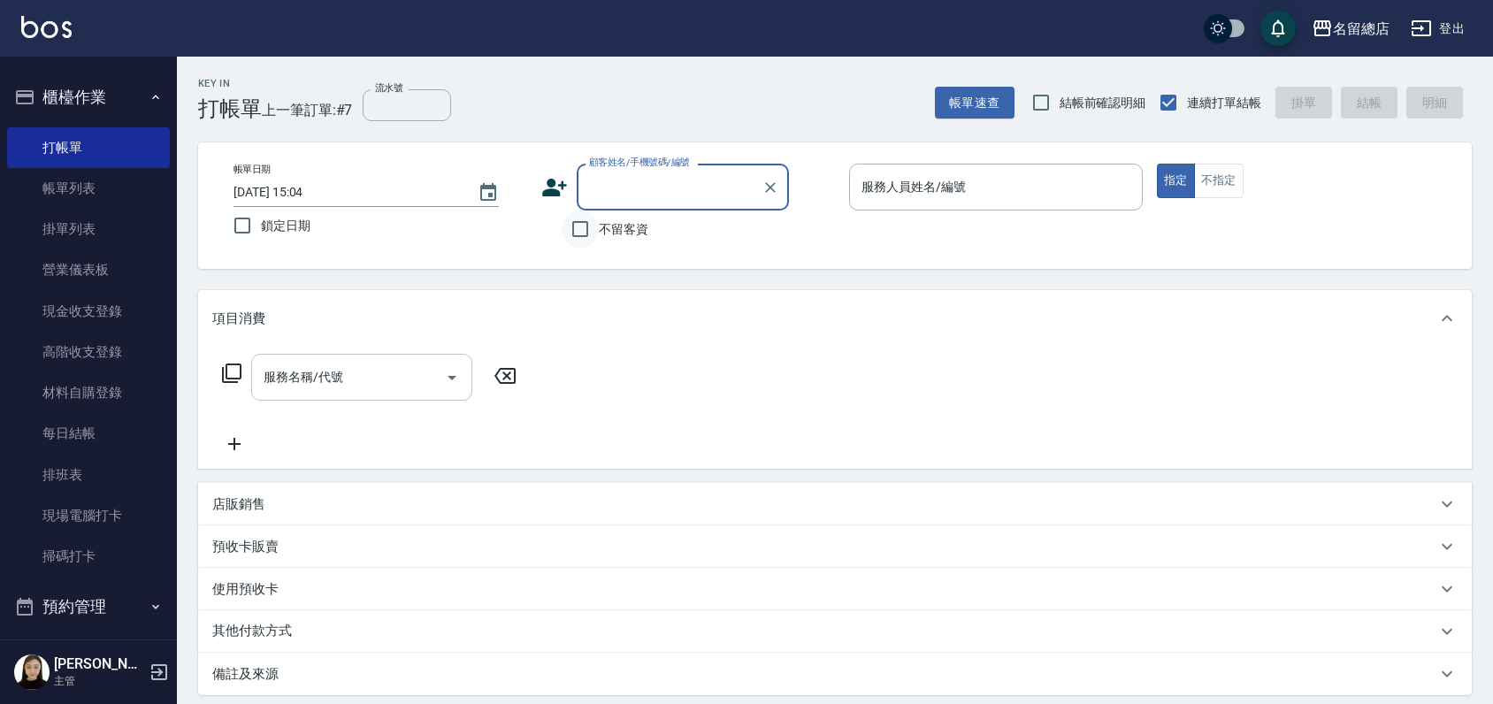
drag, startPoint x: 584, startPoint y: 226, endPoint x: 579, endPoint y: 218, distance: 9.9
click at [584, 226] on input "不留客資" at bounding box center [580, 229] width 37 height 37
checkbox input "true"
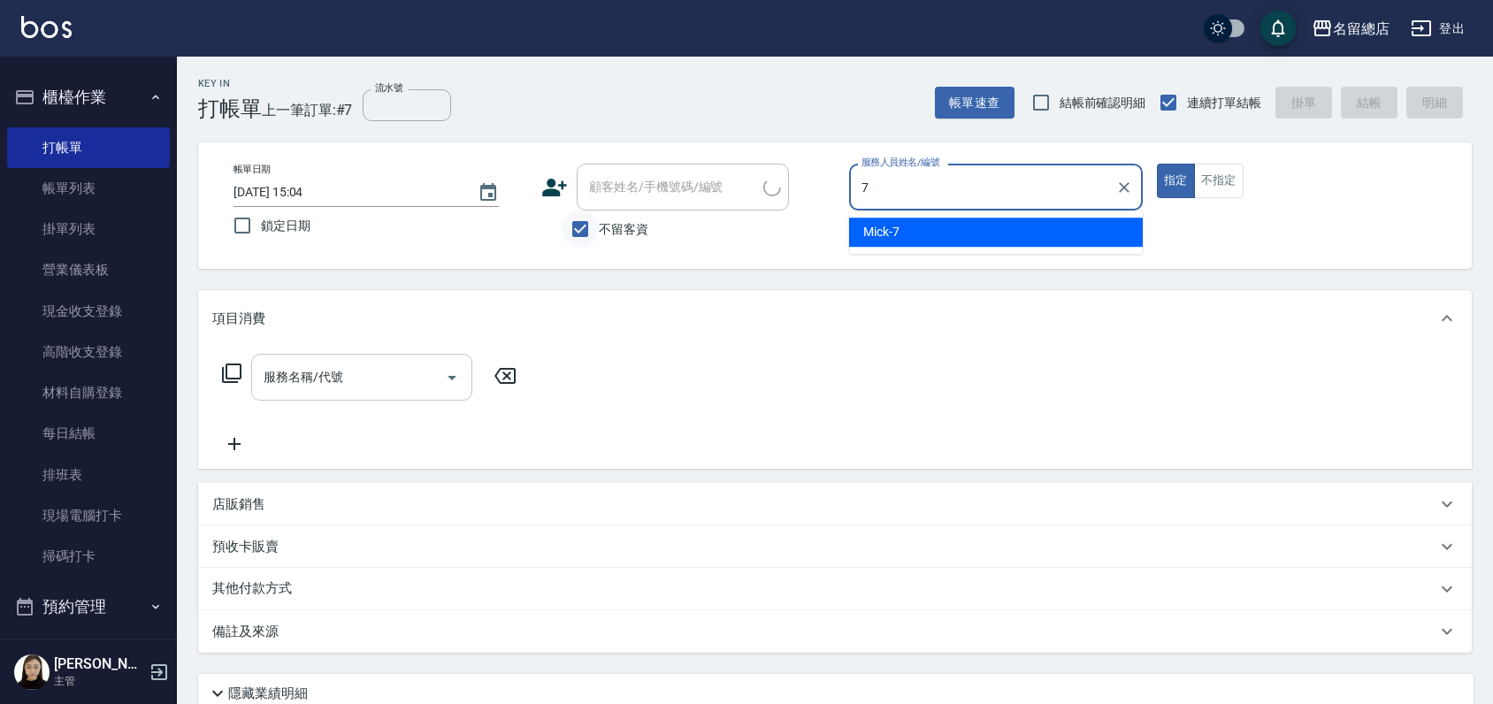
type input "Mick-7"
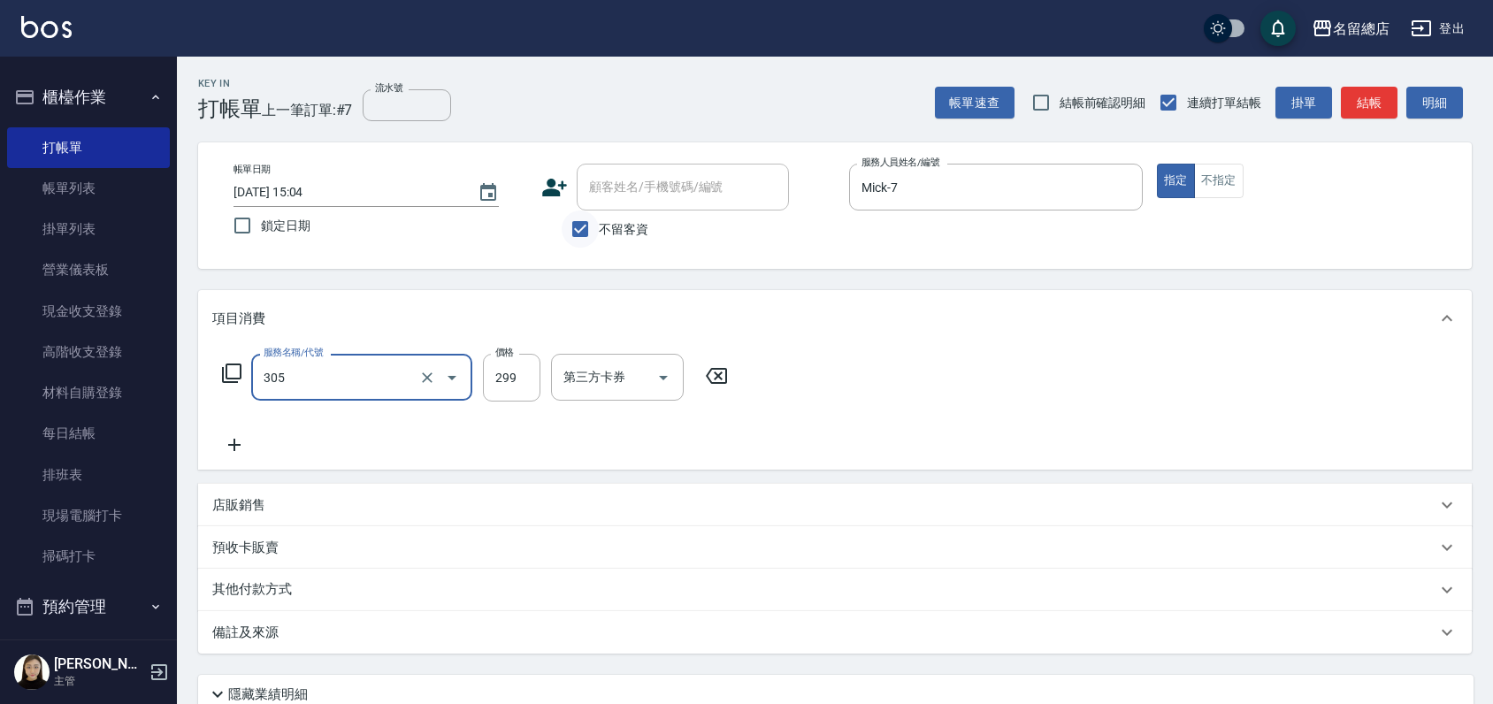
type input "剪髮(305)"
type input "600"
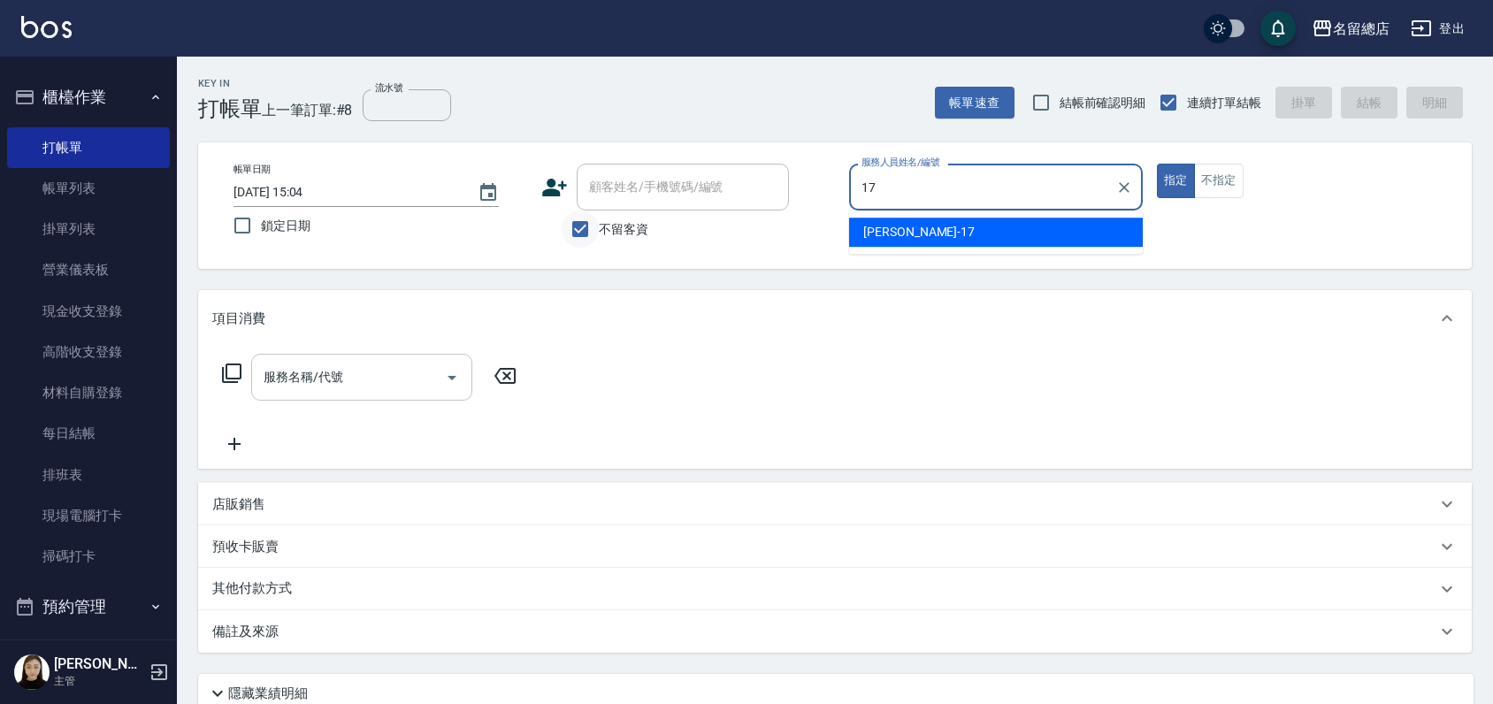
type input "Peter-17"
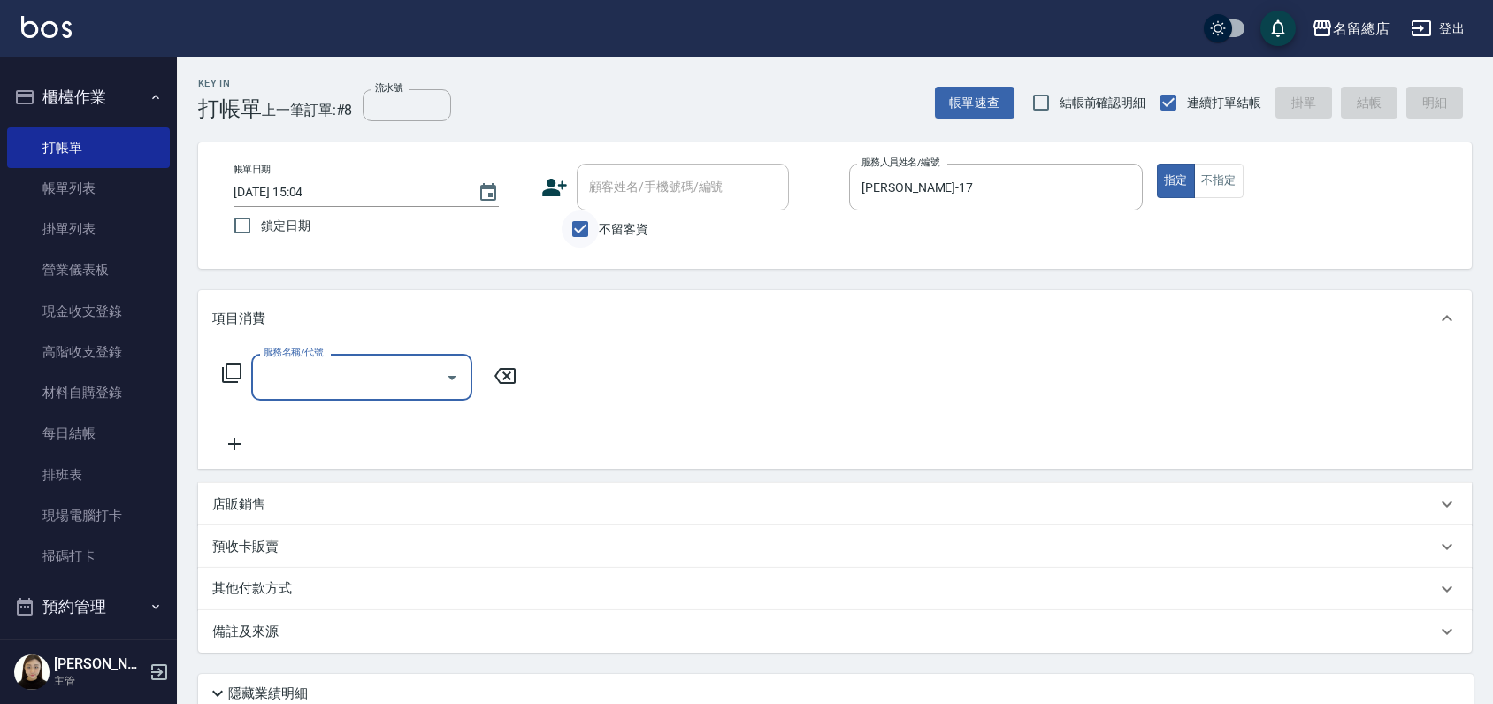
type input "6"
type input "剪髮(305)"
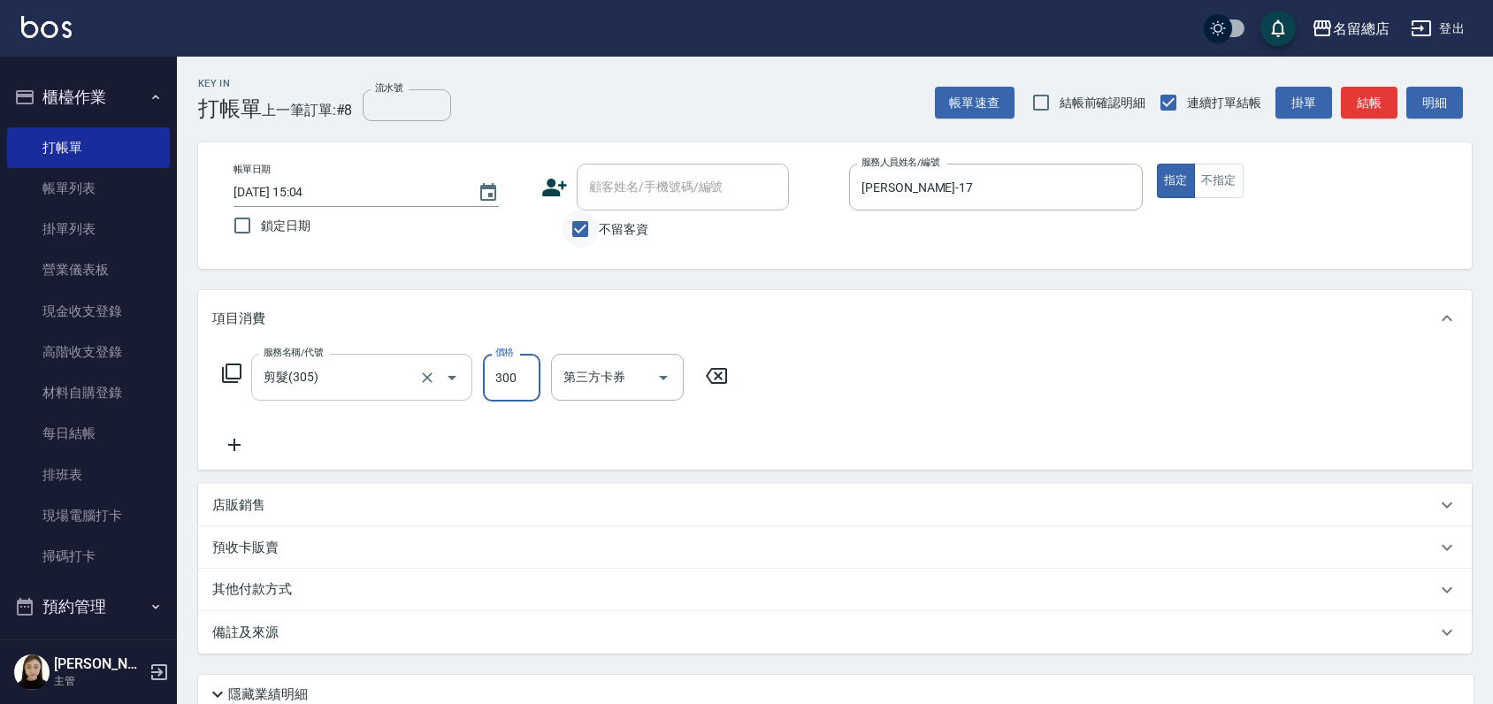
type input "300"
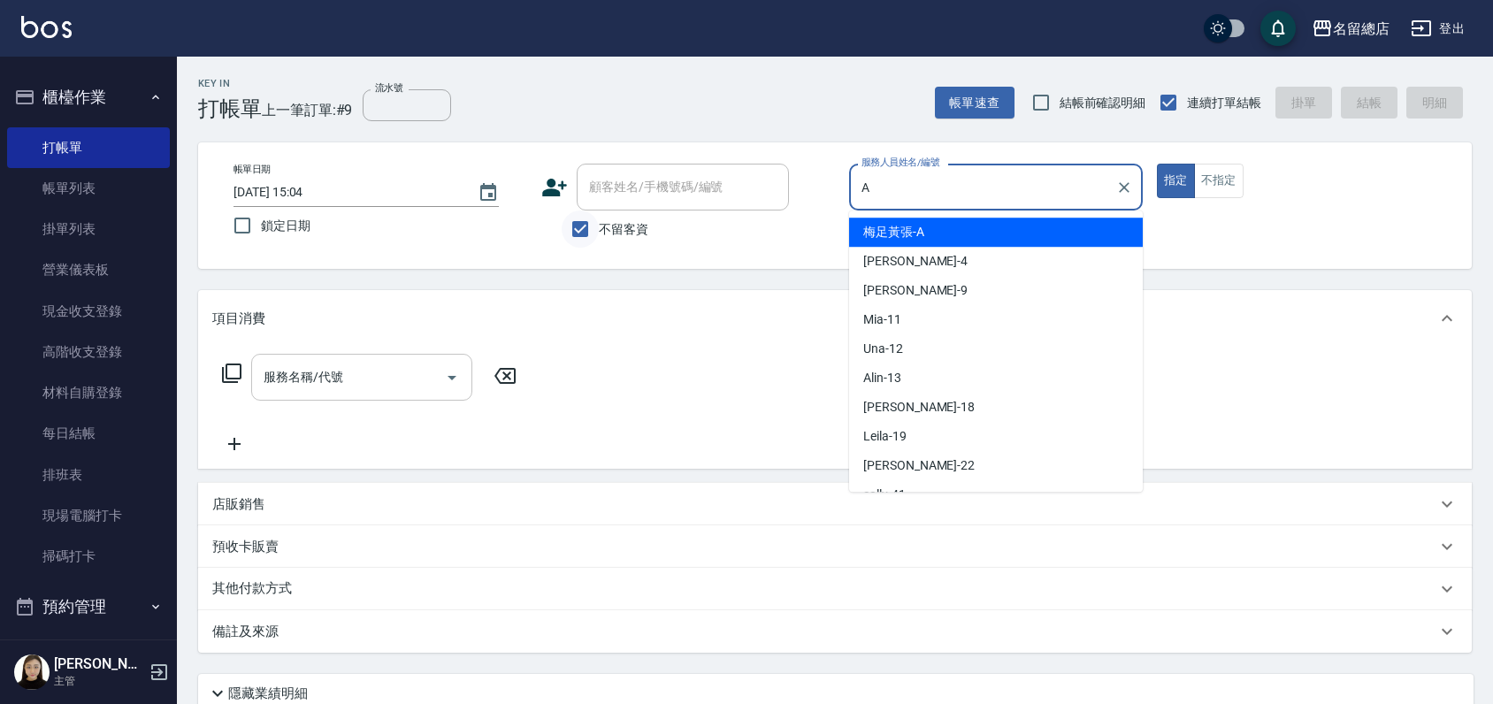
type input "梅足黃張-A"
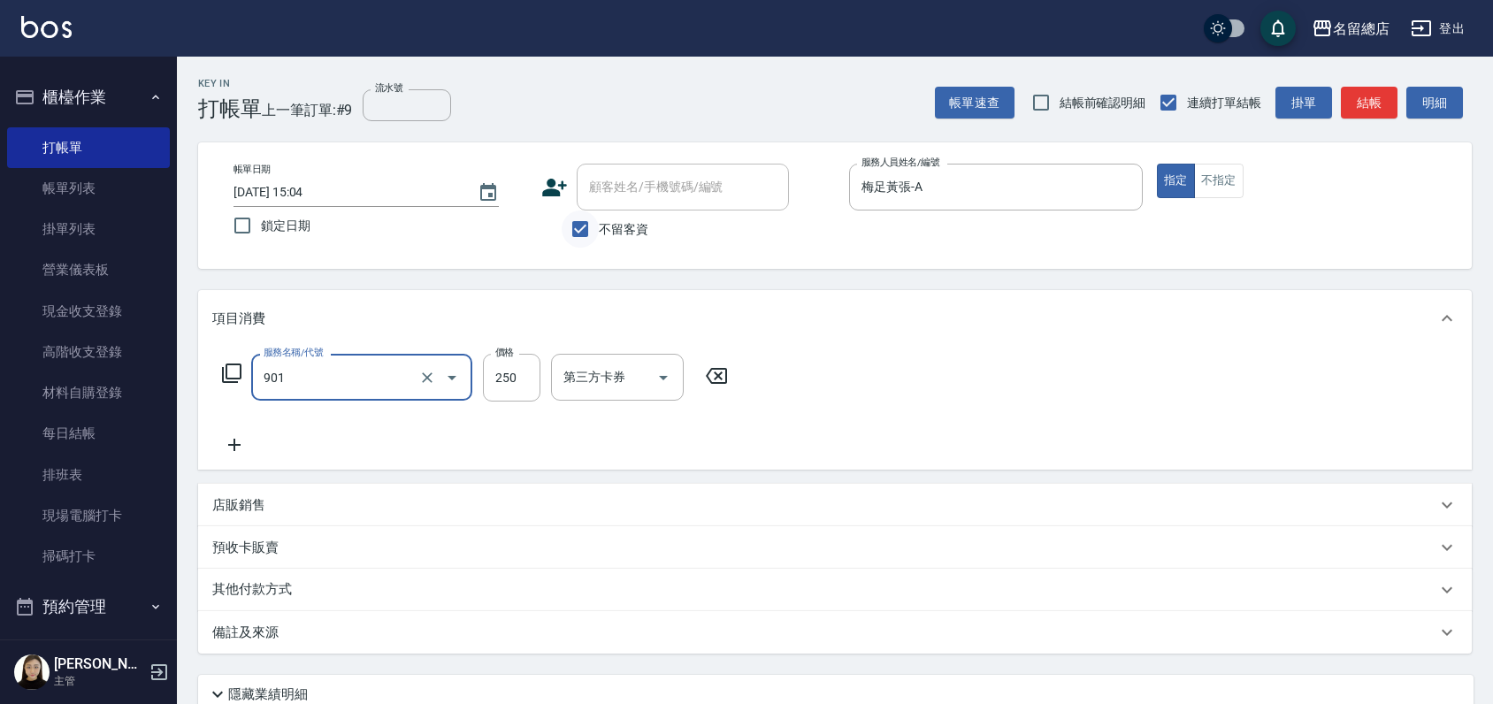
type input "手指甲女(901)"
type input "750"
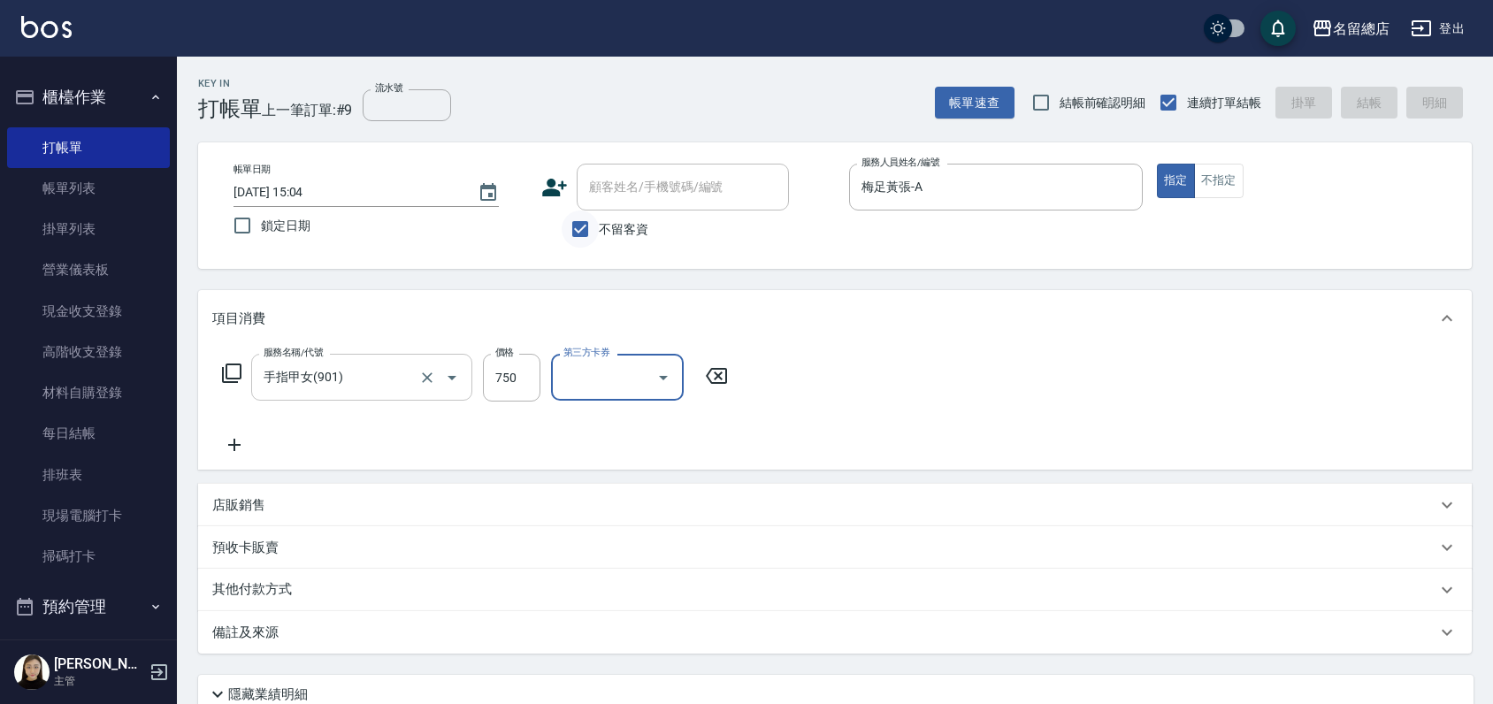
type input "2025/10/07 15:05"
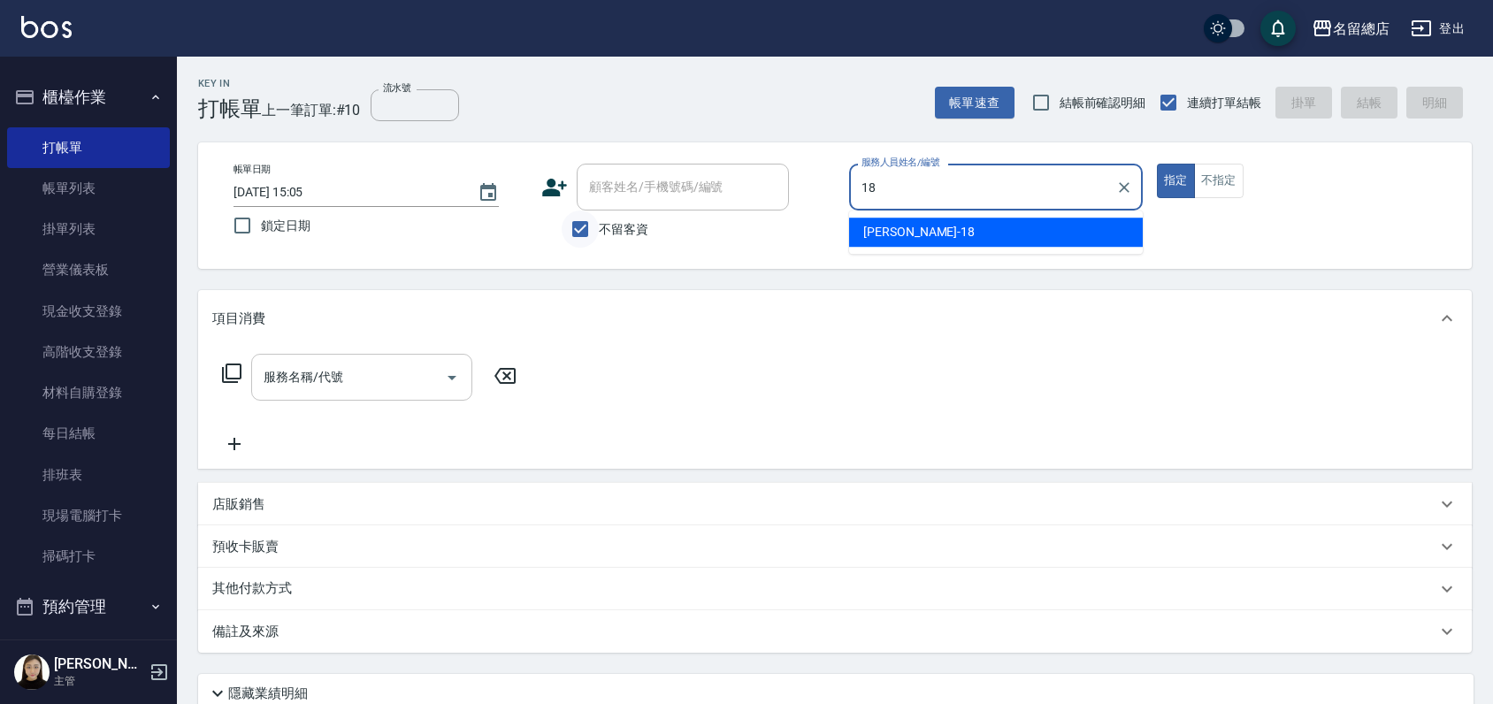
type input "Angela-18"
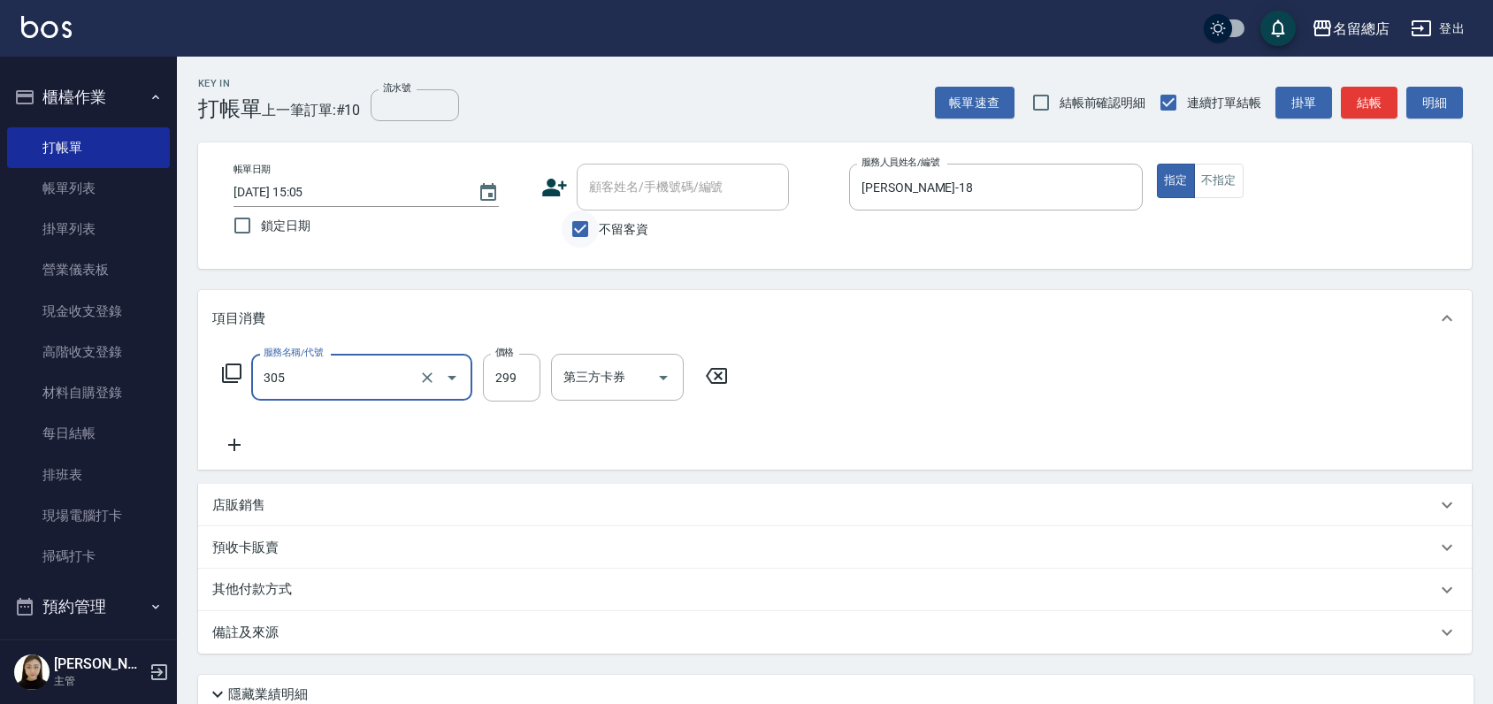
type input "剪髮(305)"
type input "520"
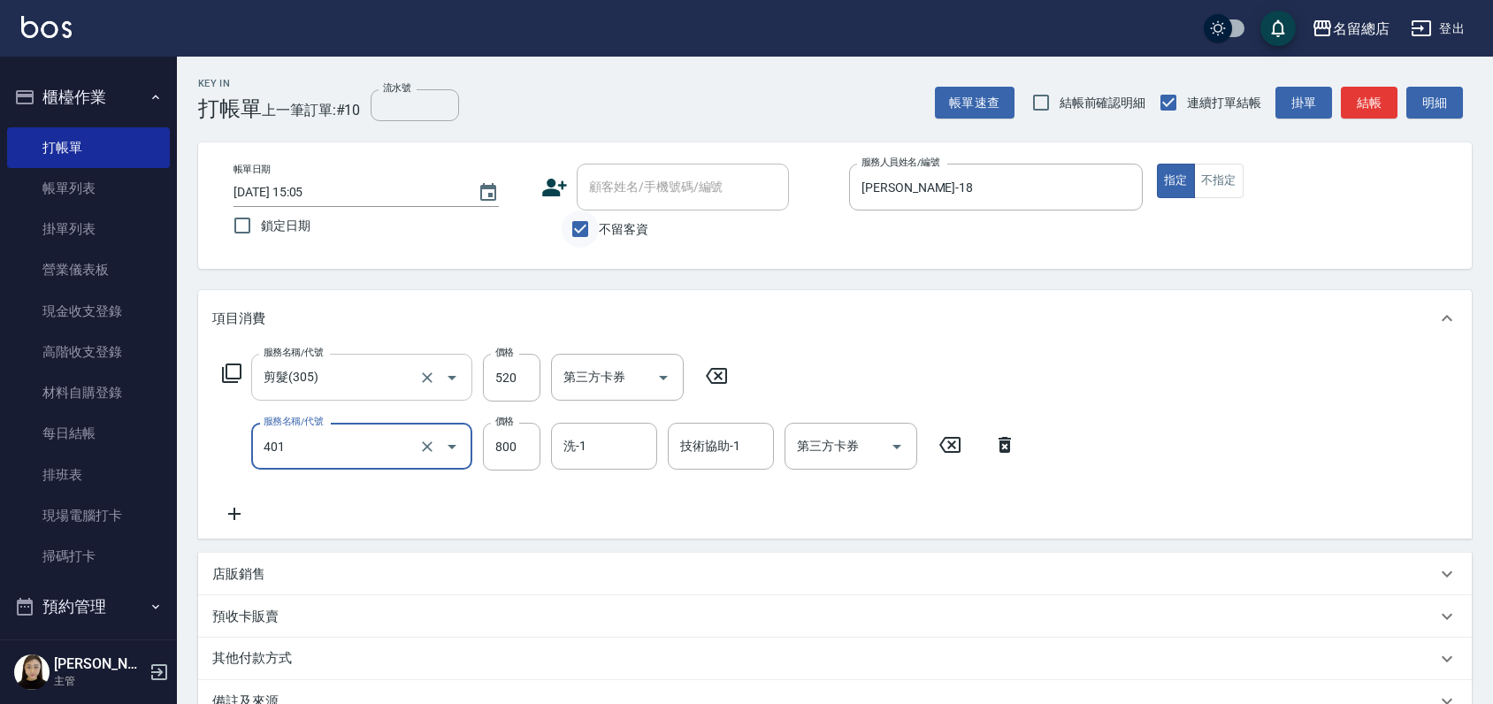
type input "自備護髮(401)"
type input "2000"
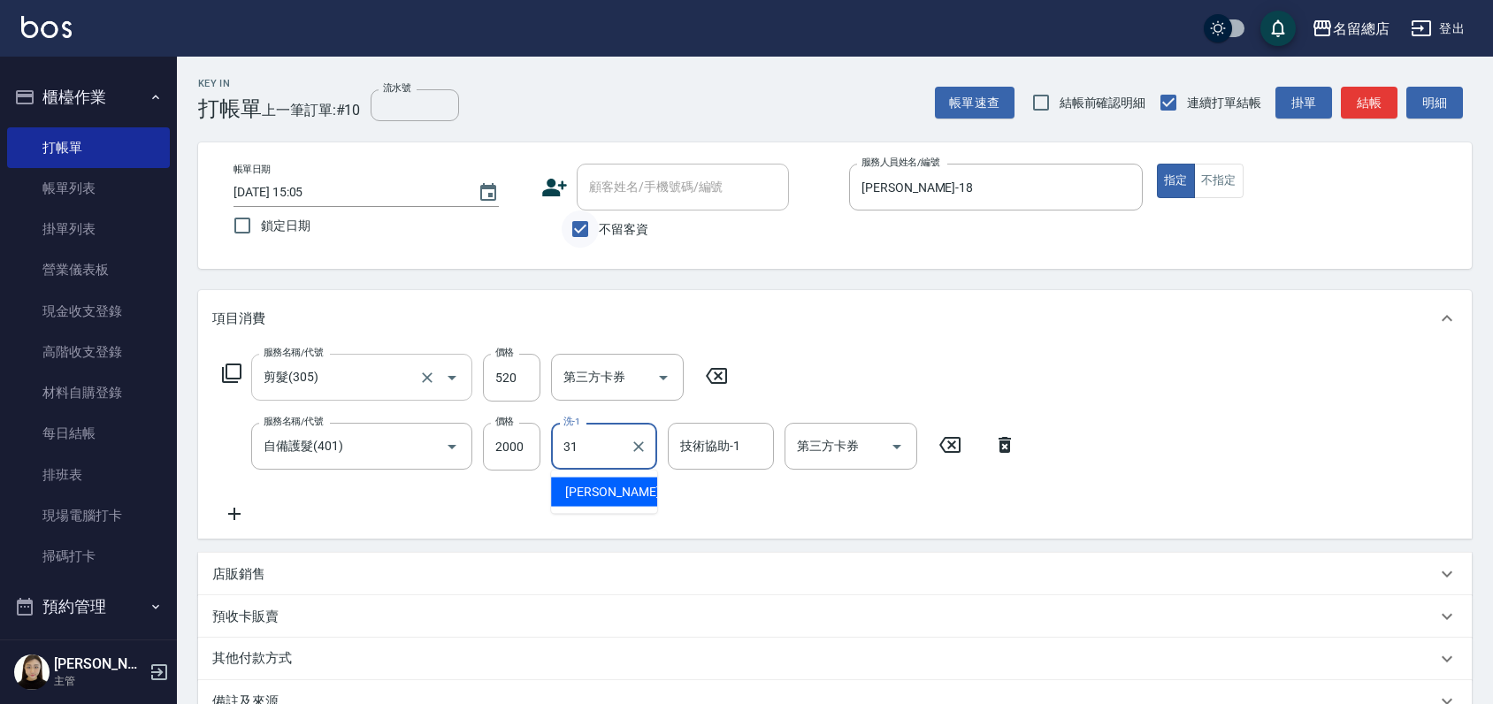
type input "李容榕-31"
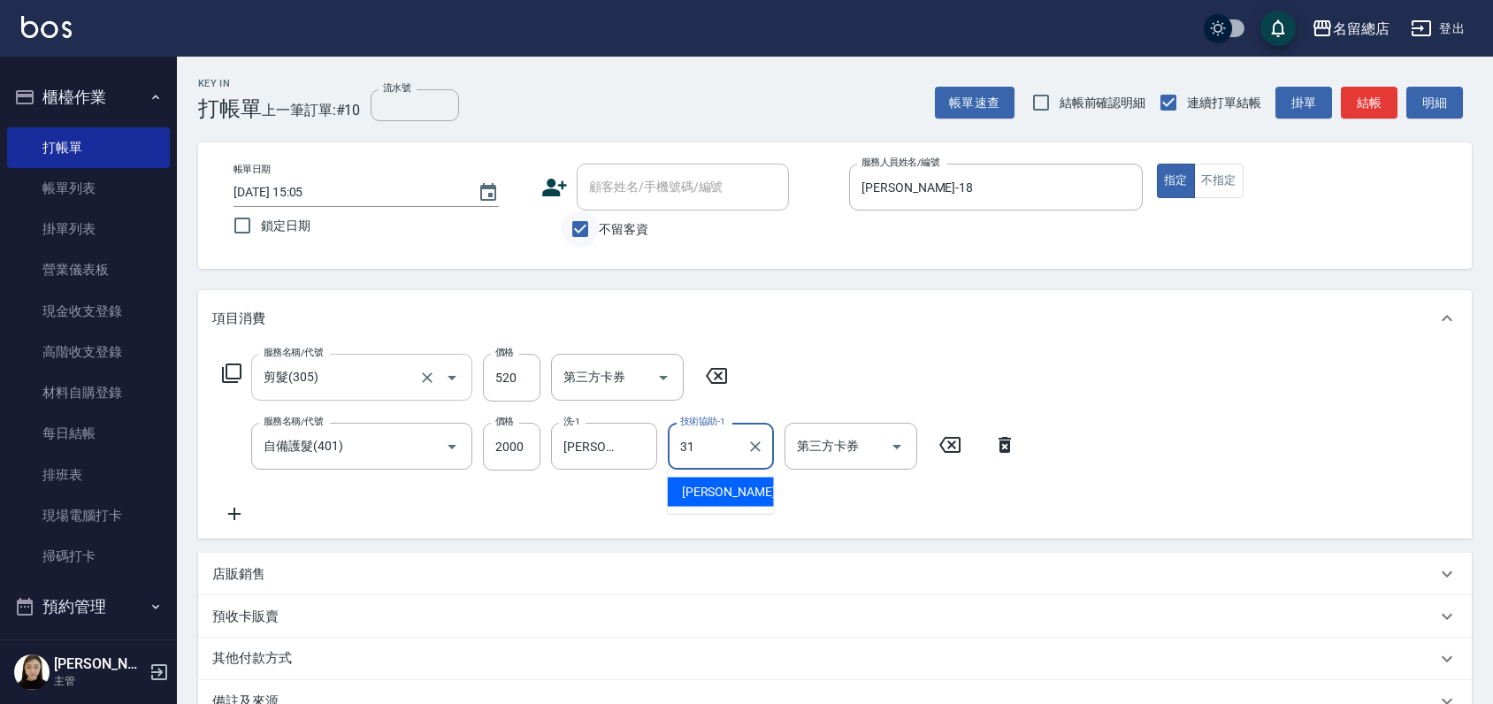
type input "李容榕-31"
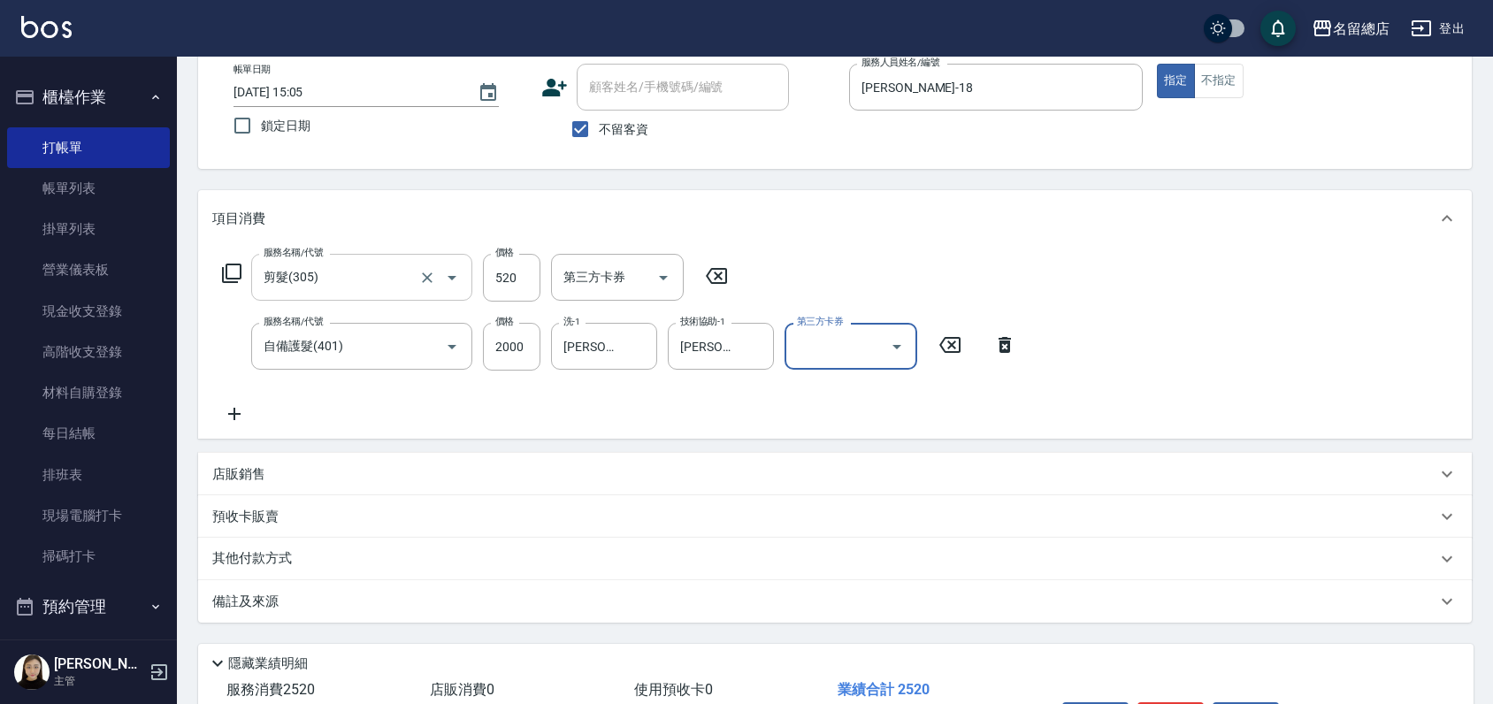
scroll to position [217, 0]
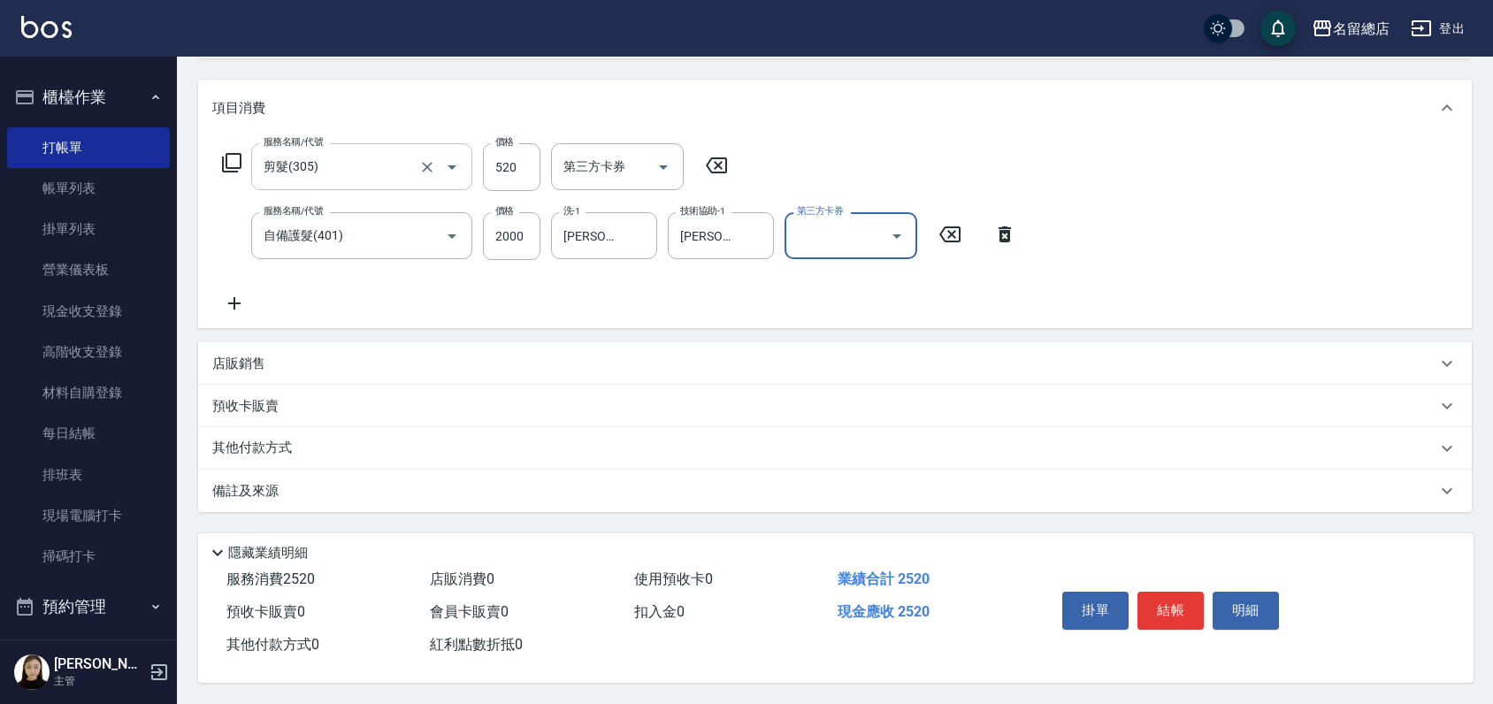
click at [242, 439] on p "其他付款方式" at bounding box center [256, 448] width 88 height 19
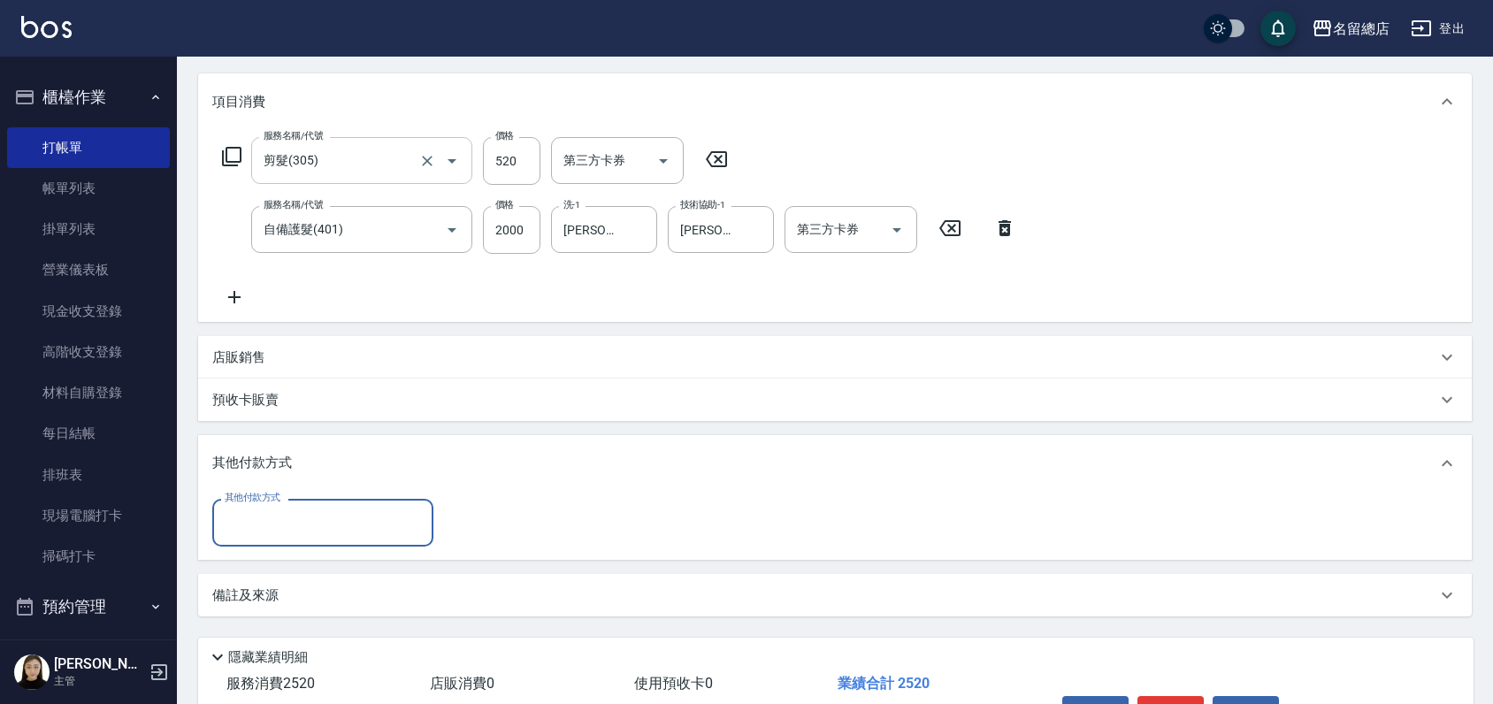
scroll to position [0, 0]
click at [265, 532] on input "其他付款方式" at bounding box center [322, 522] width 205 height 31
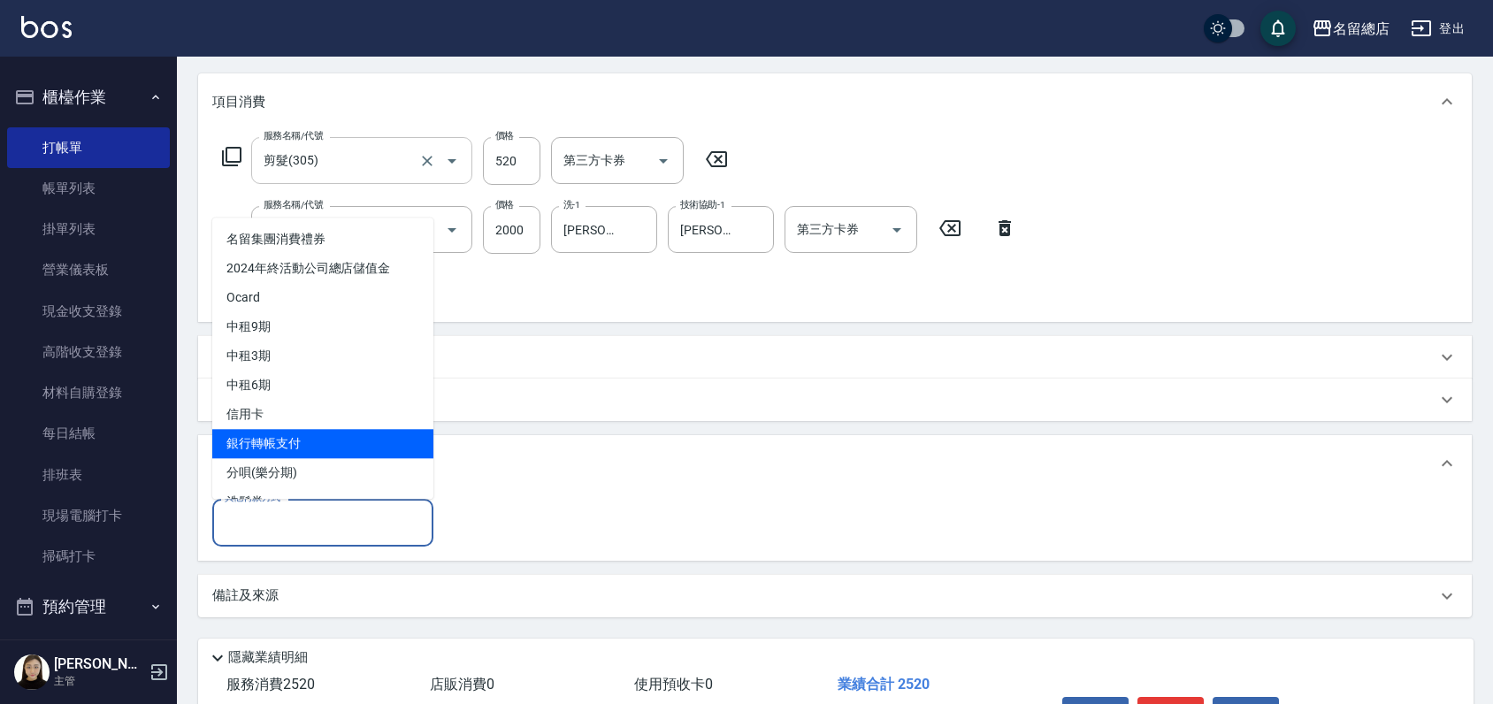
click at [302, 446] on span "銀行轉帳支付" at bounding box center [322, 443] width 221 height 29
type input "銀行轉帳支付"
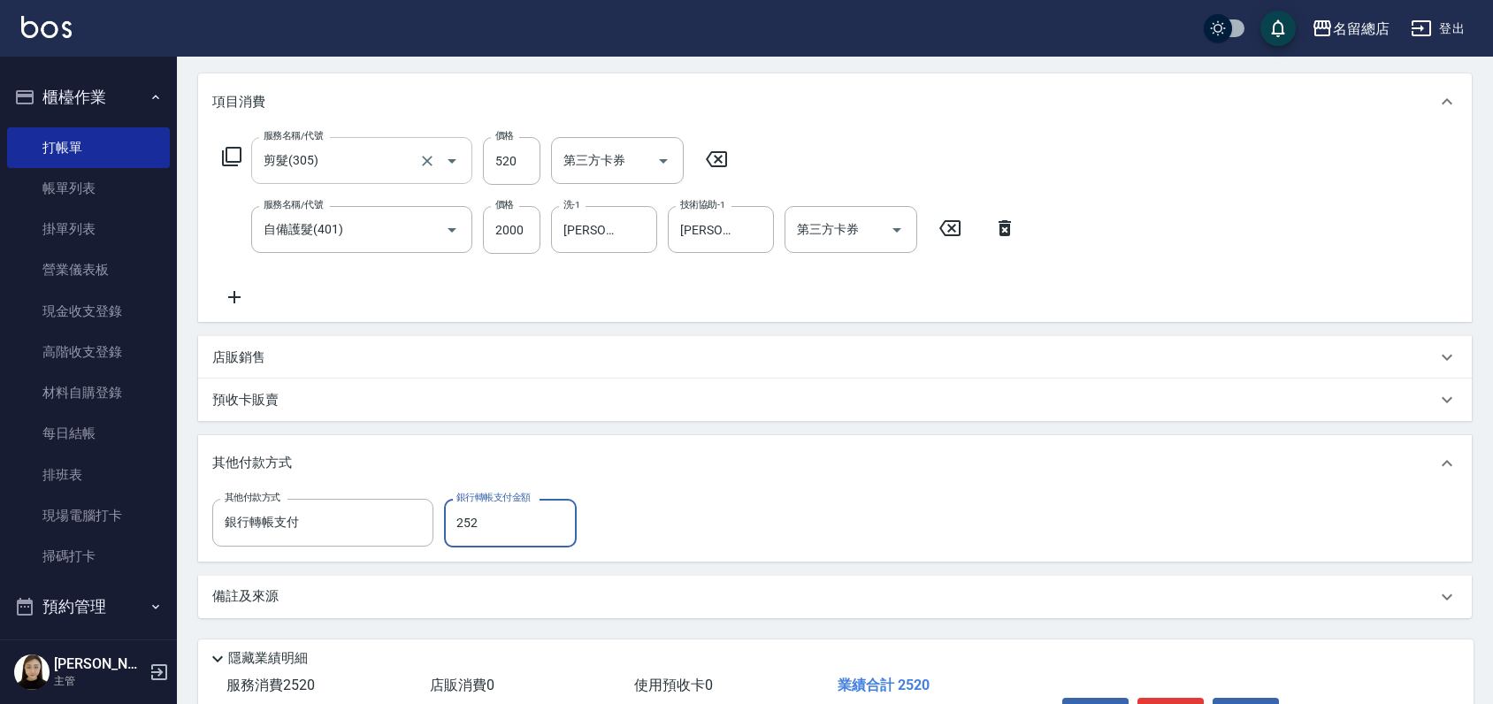
type input "2520"
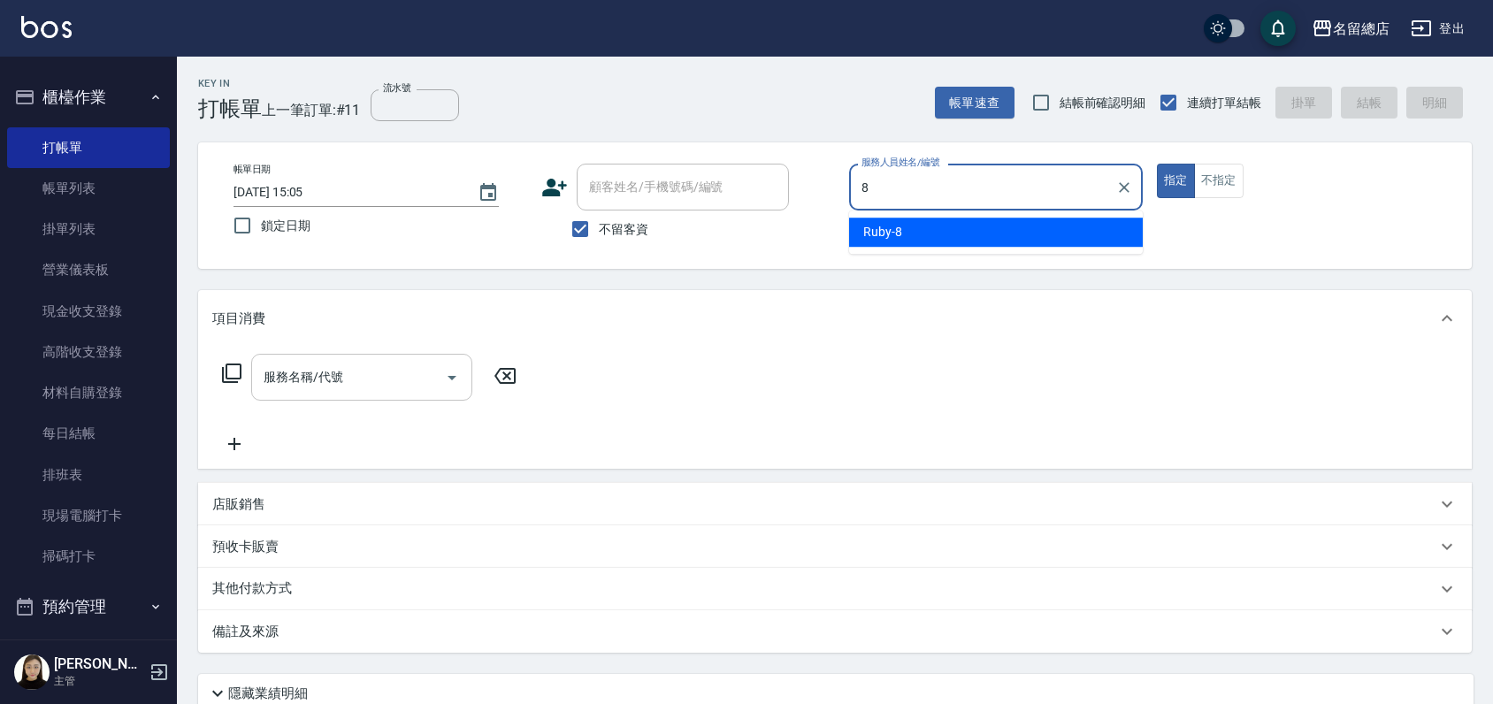
type input "Ruby-8"
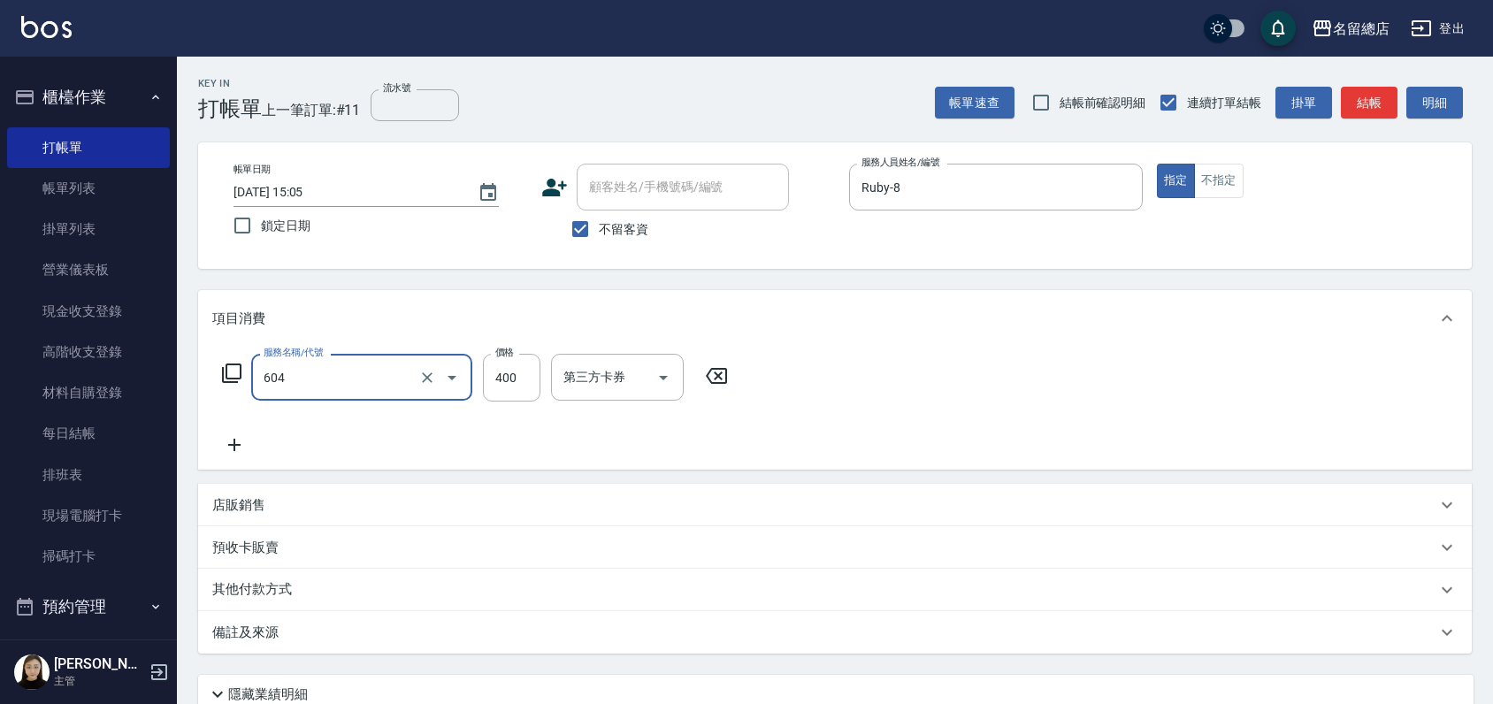
type input "健康洗髮(604)"
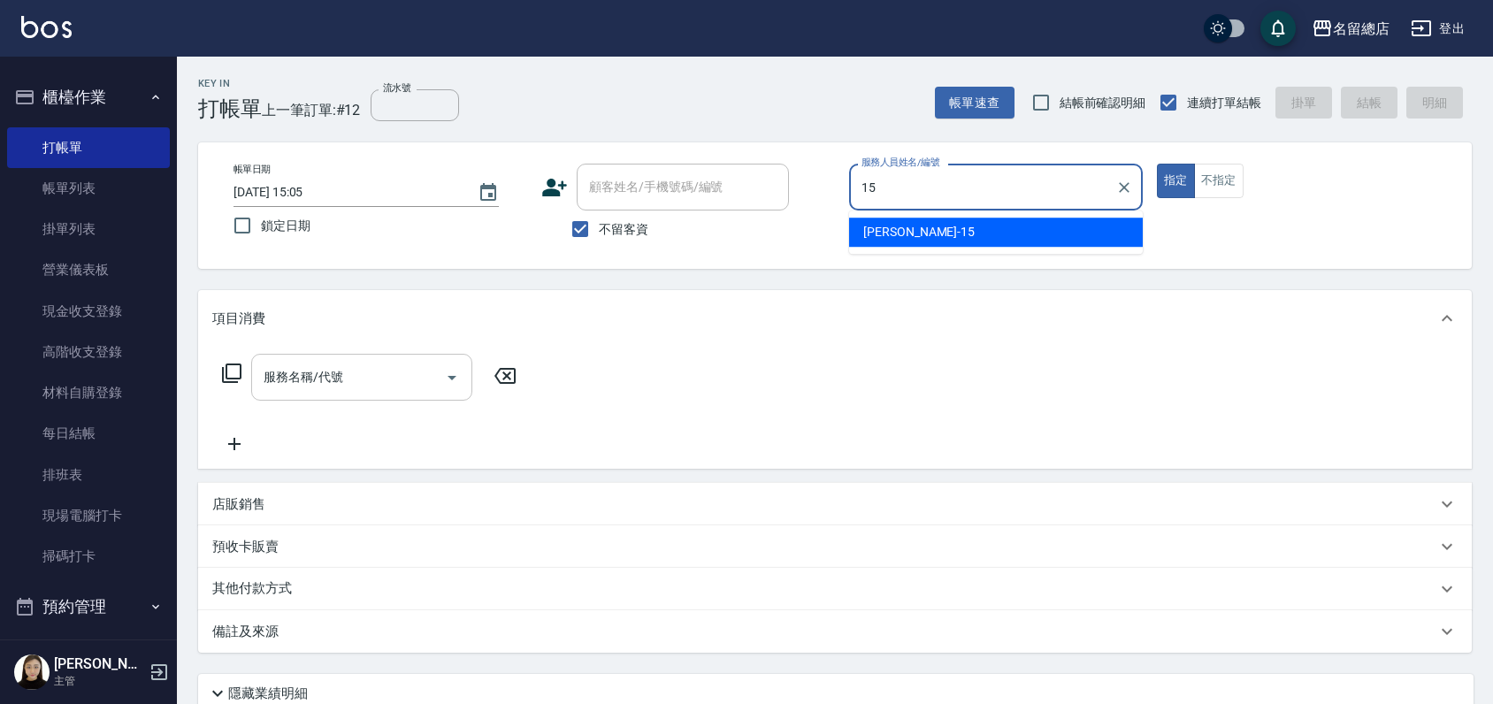
type input "Michelle-15"
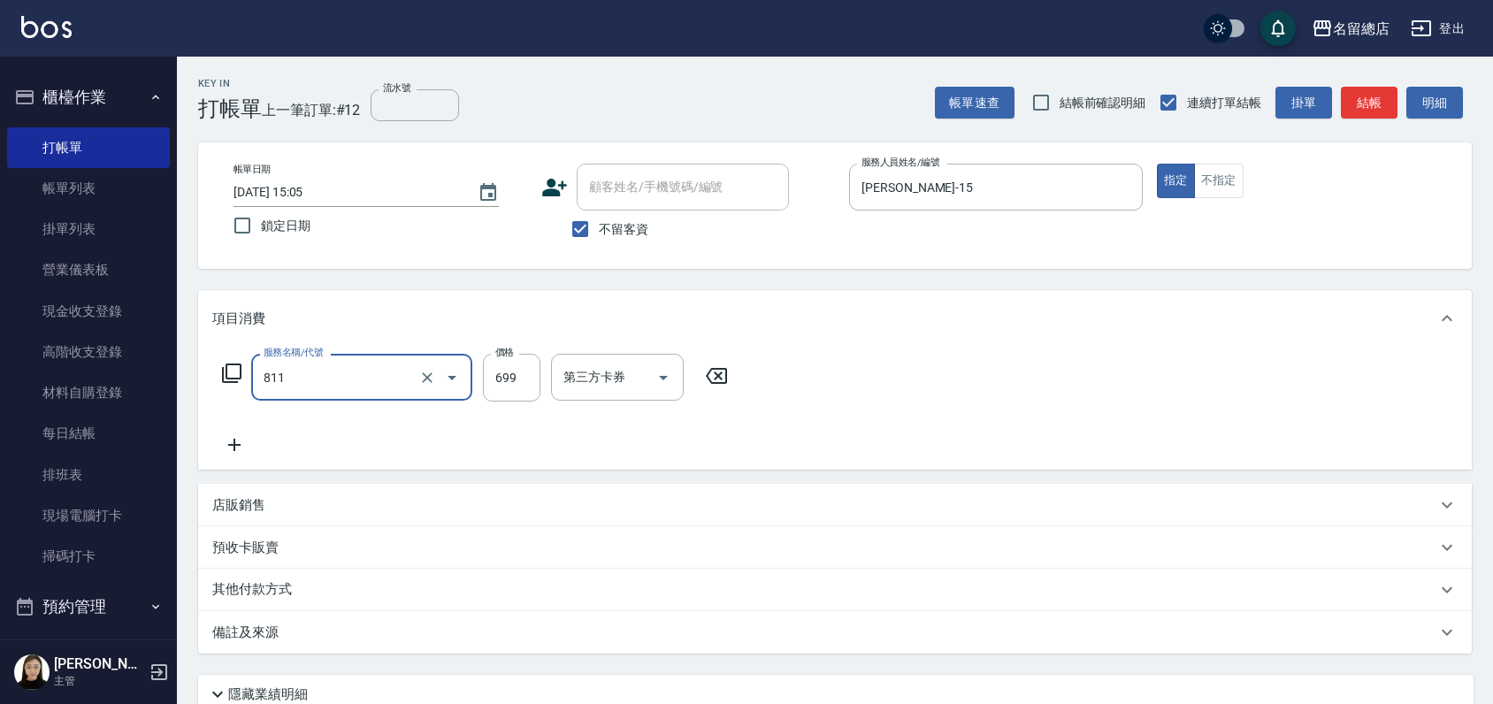
type input "洗+剪(811)"
type input "899"
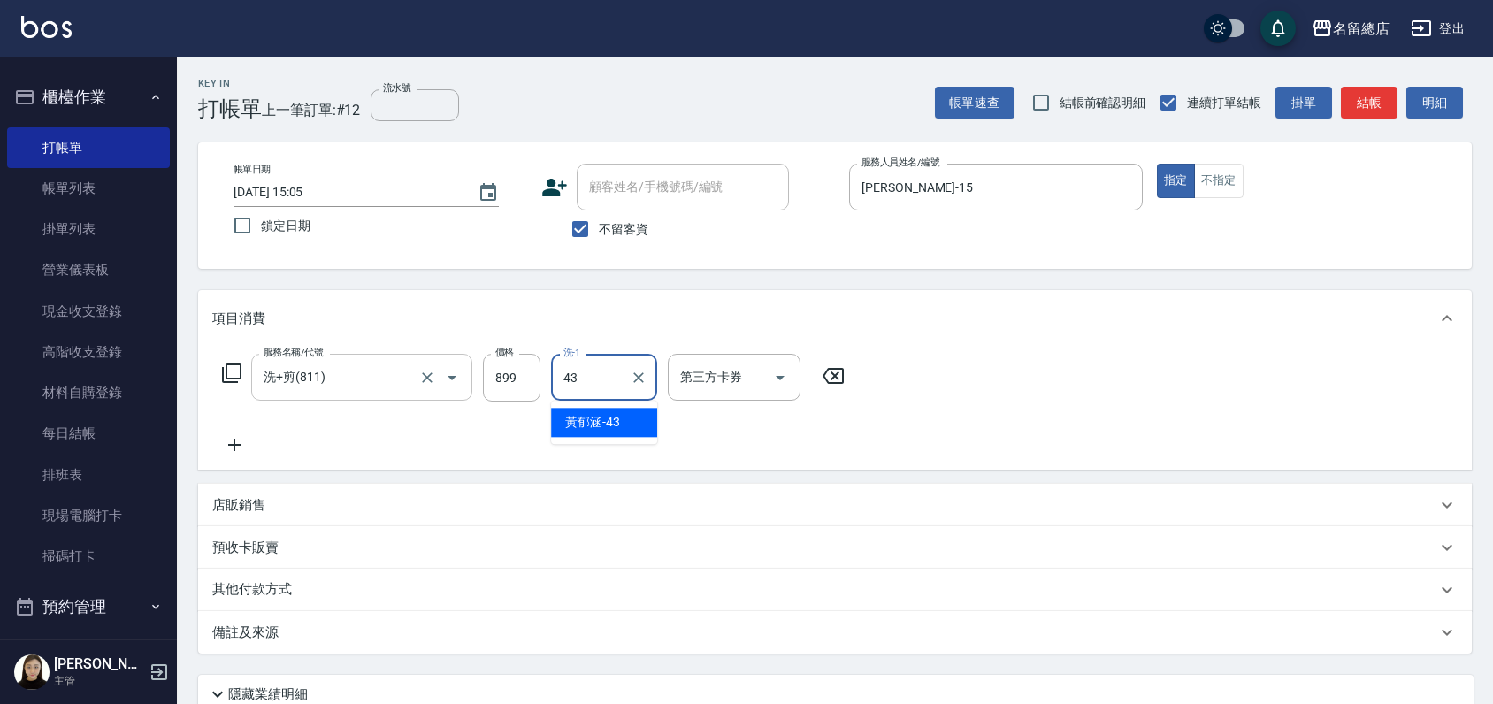
type input "黃郁涵-43"
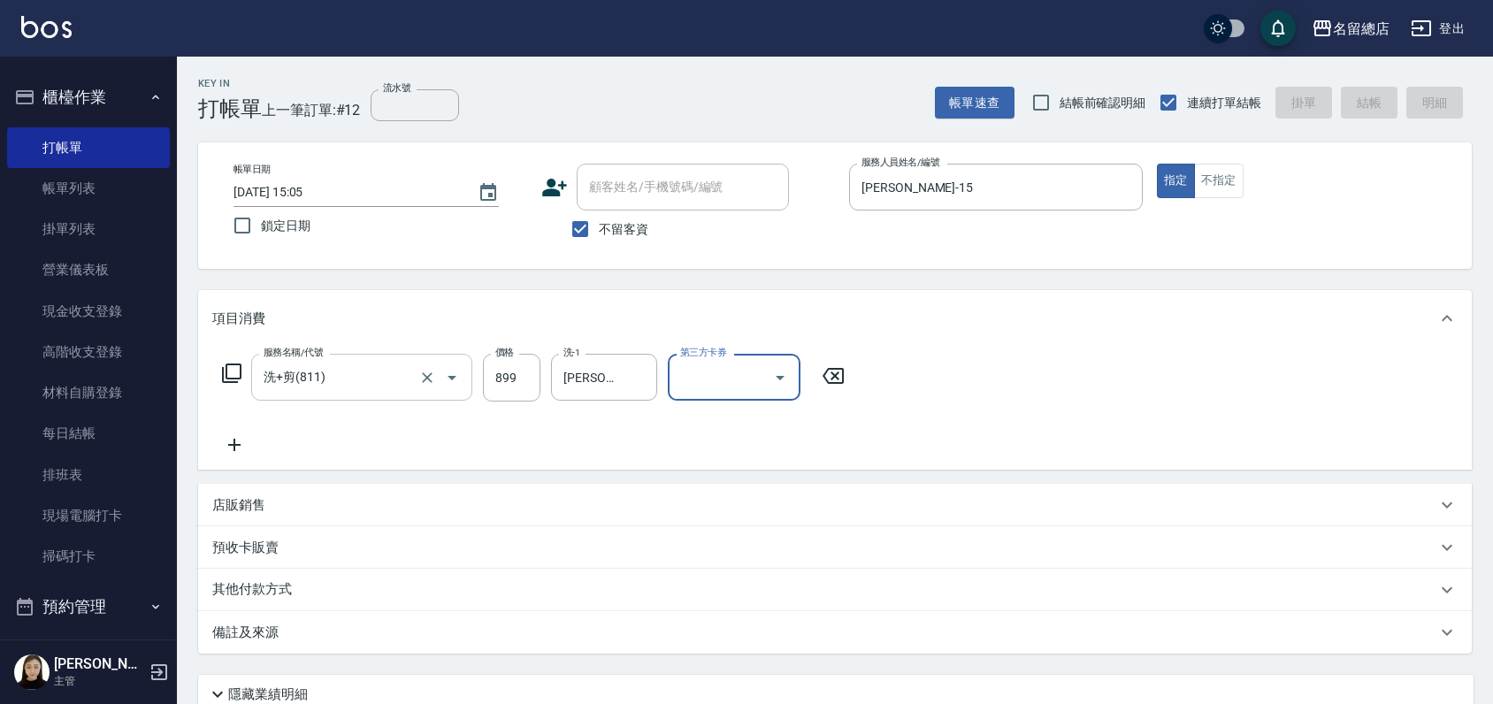
type input "2025/10/07 15:06"
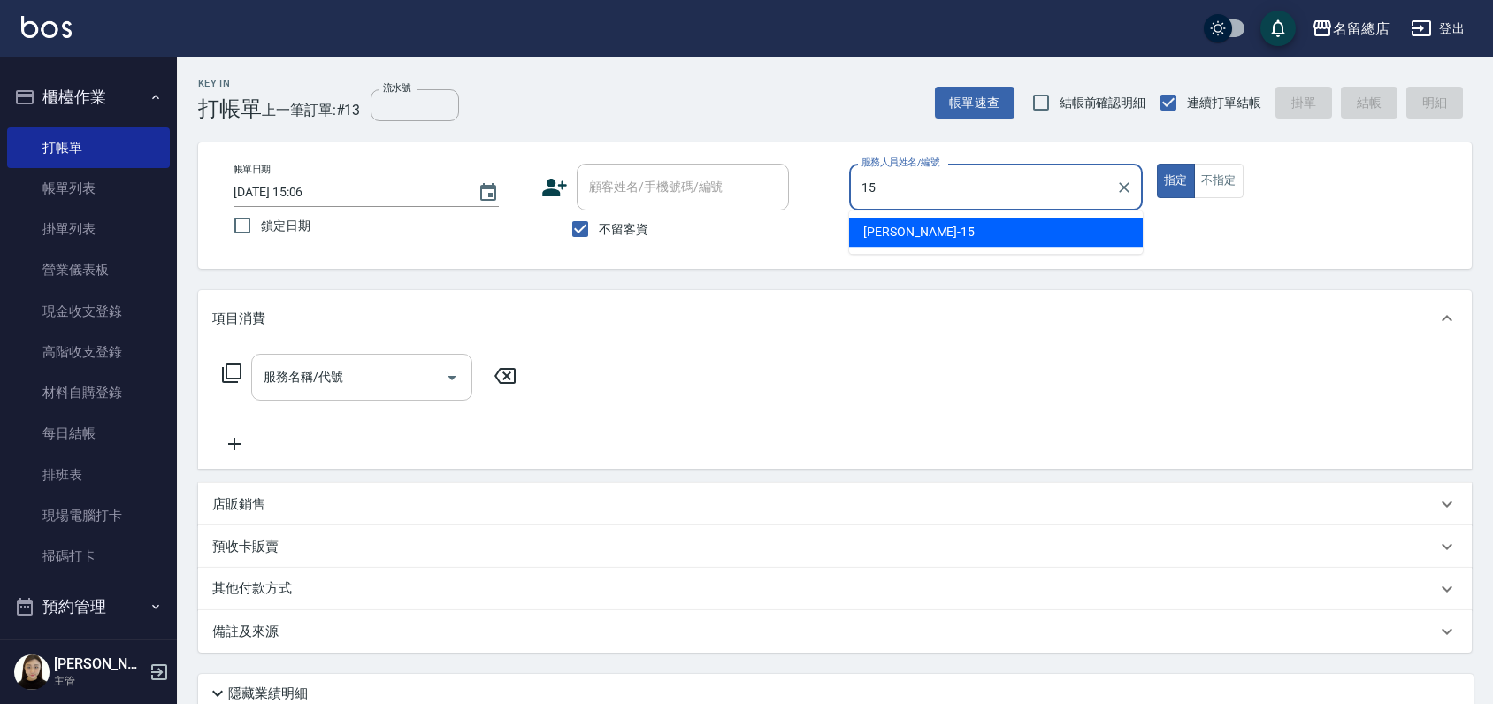
type input "Michelle-15"
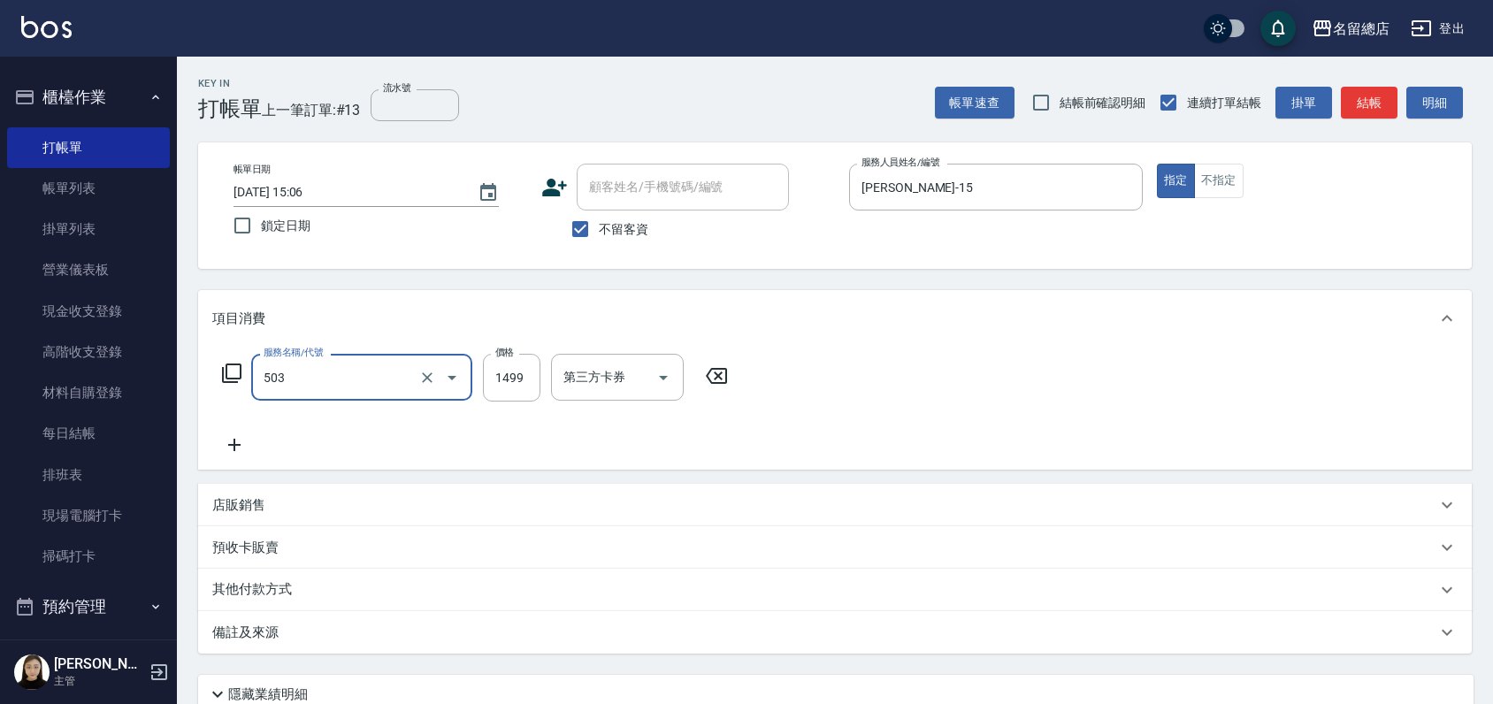
type input "染髮1000~1499(503)"
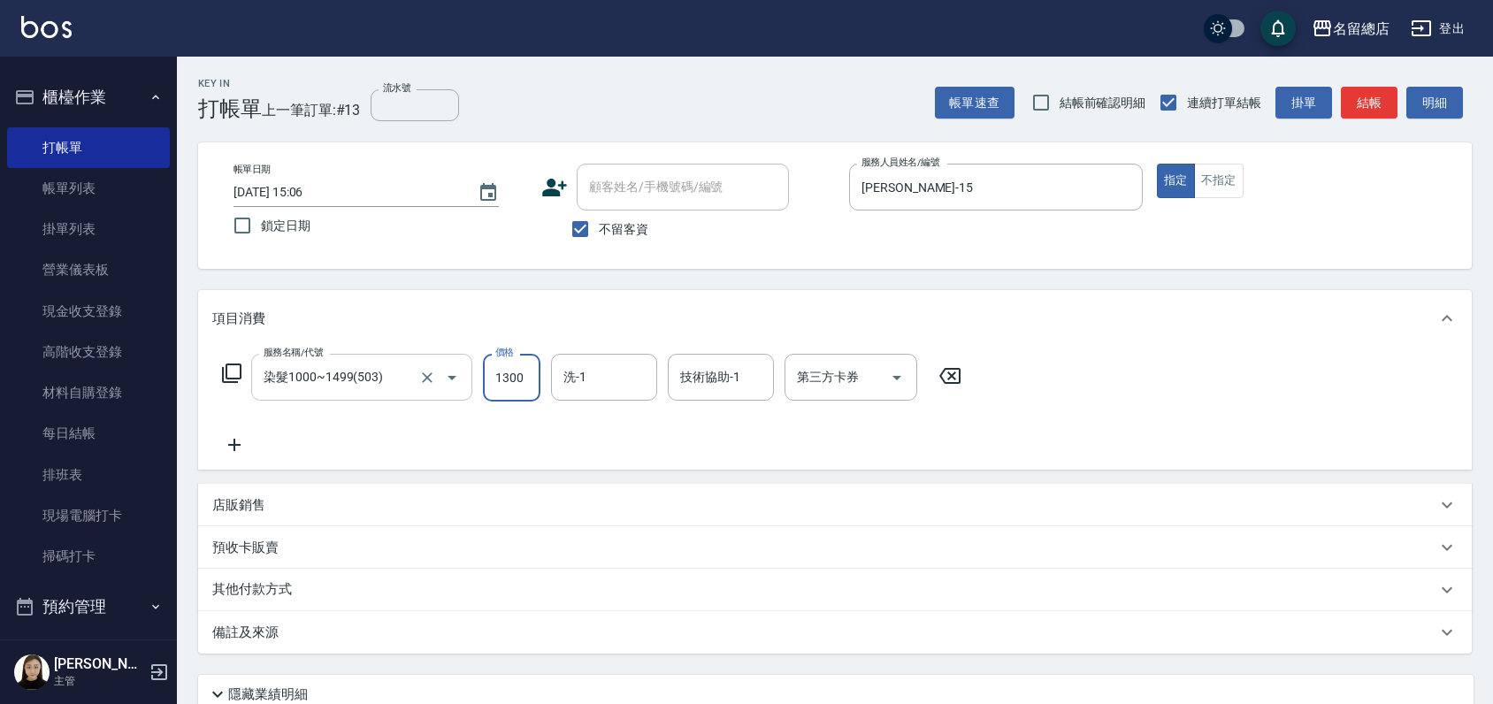
type input "1300"
type input "王筱婷-32"
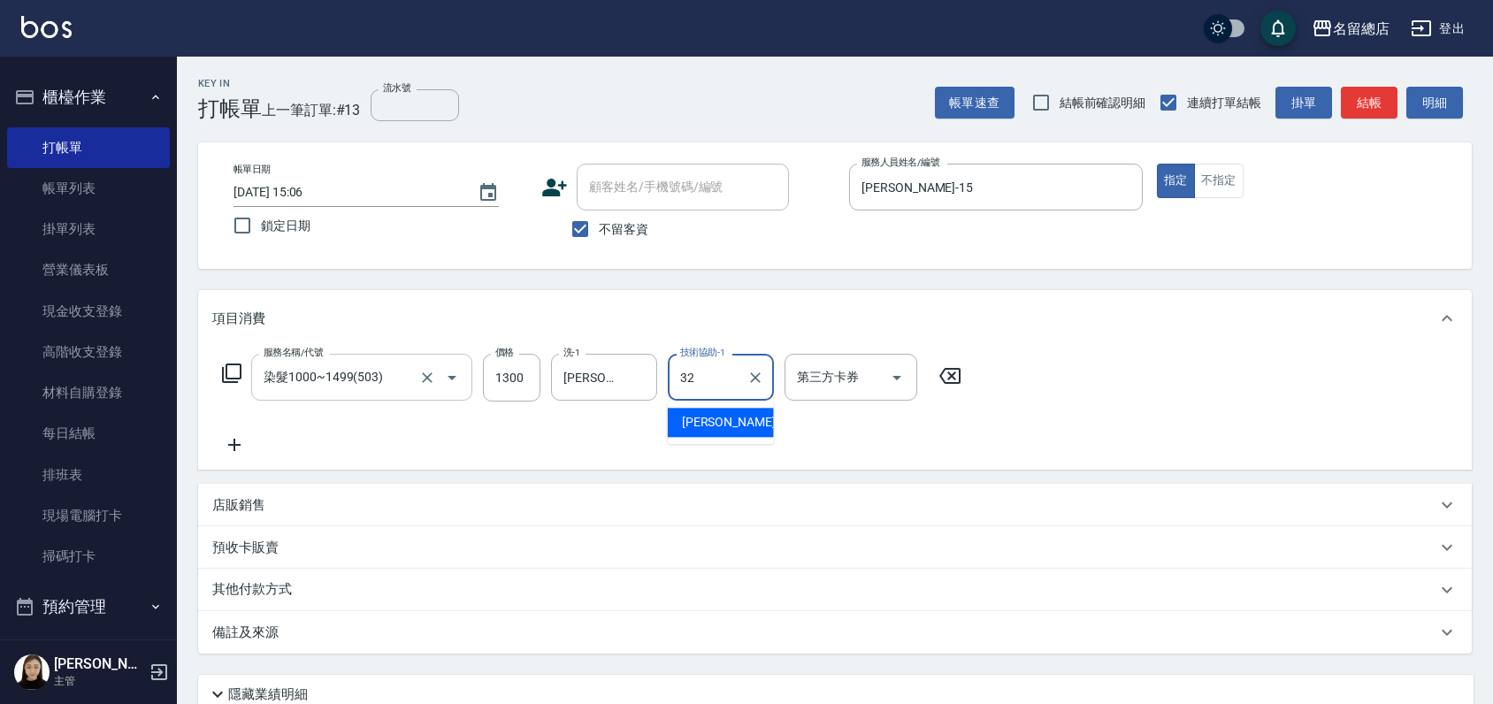
type input "王筱婷-32"
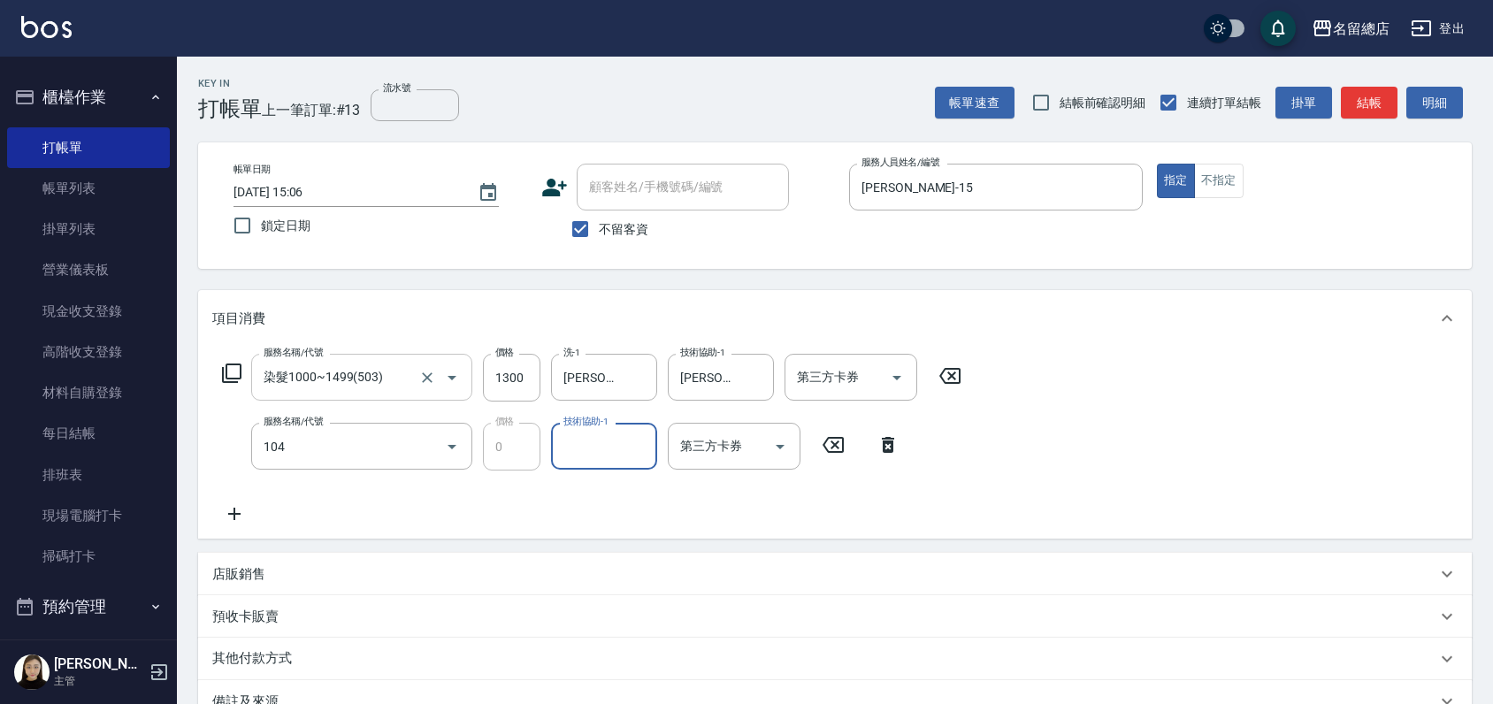
type input "頭皮蓋卡2點(104)"
type input "王筱婷-32"
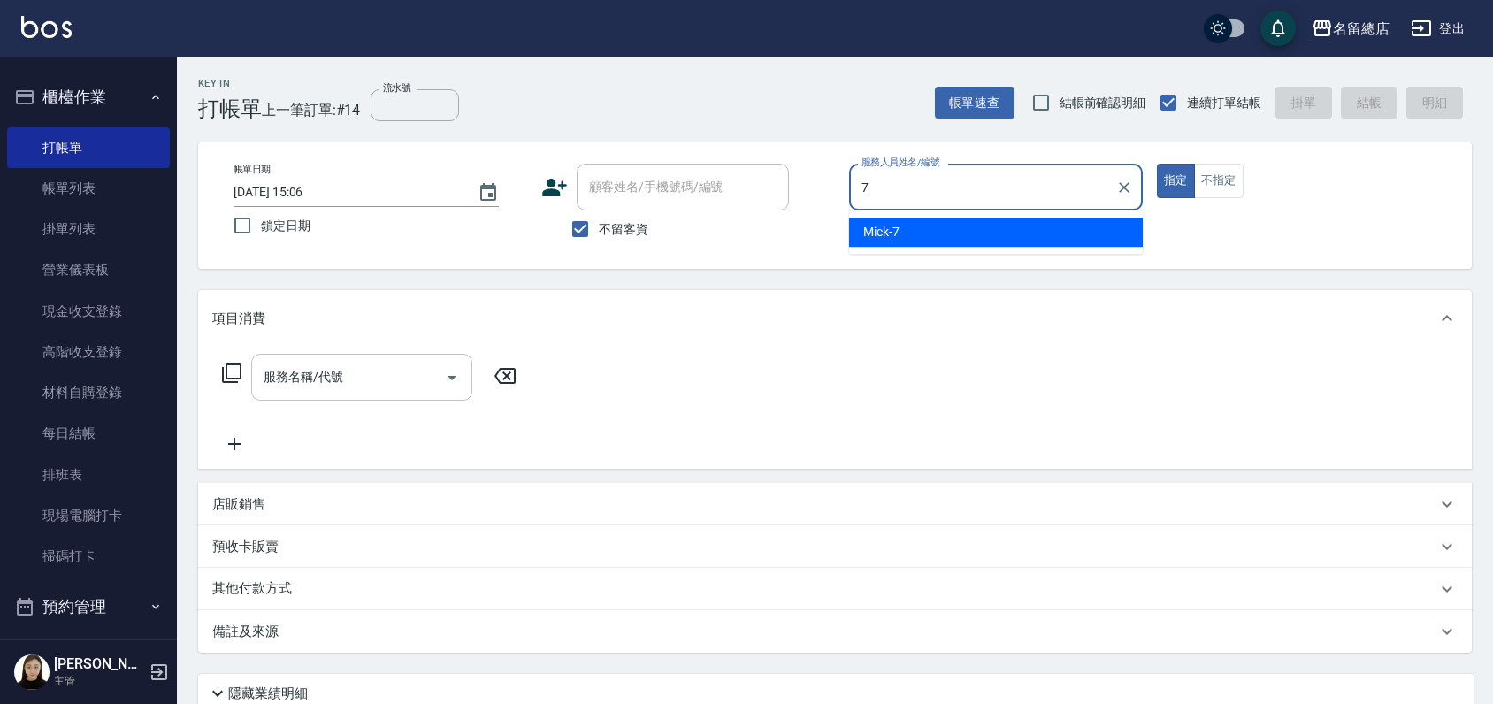
type input "Mick-7"
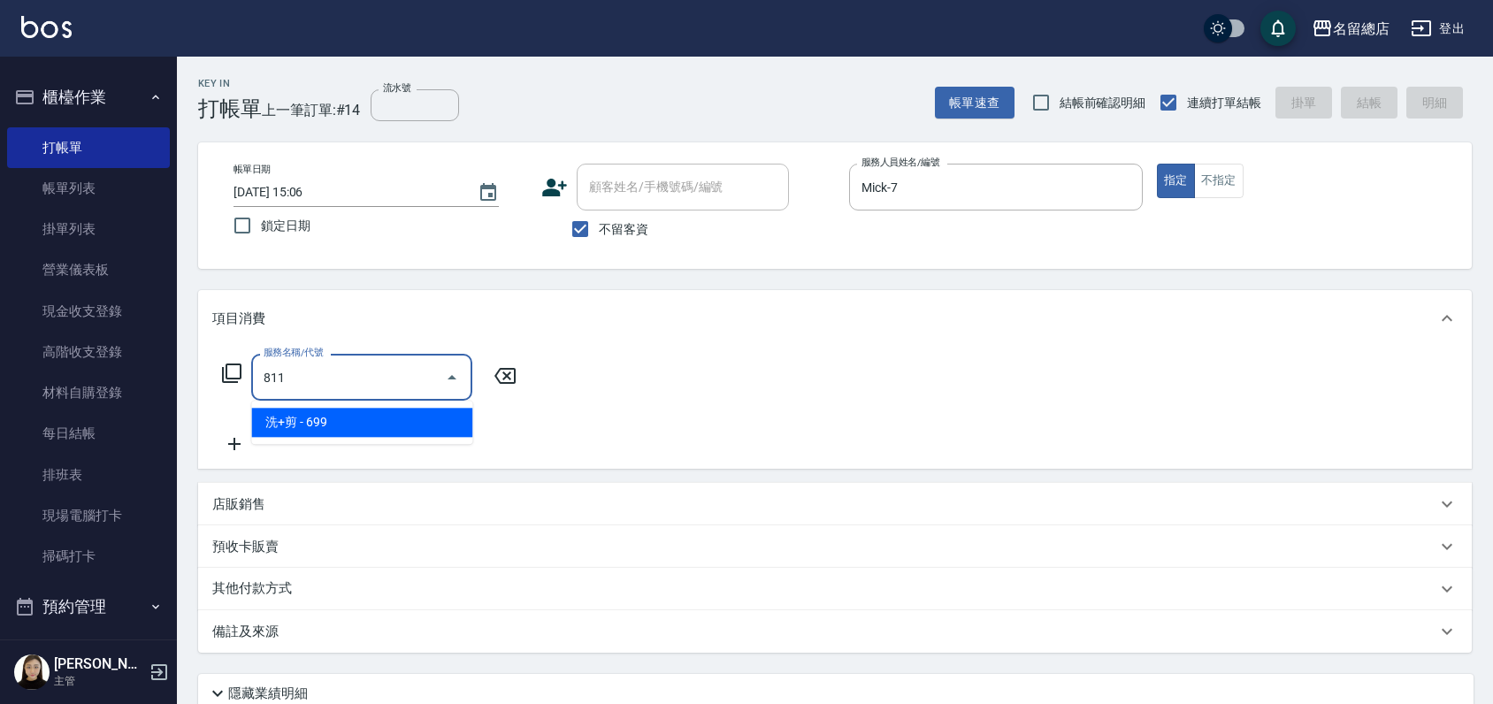
type input "洗+剪(811)"
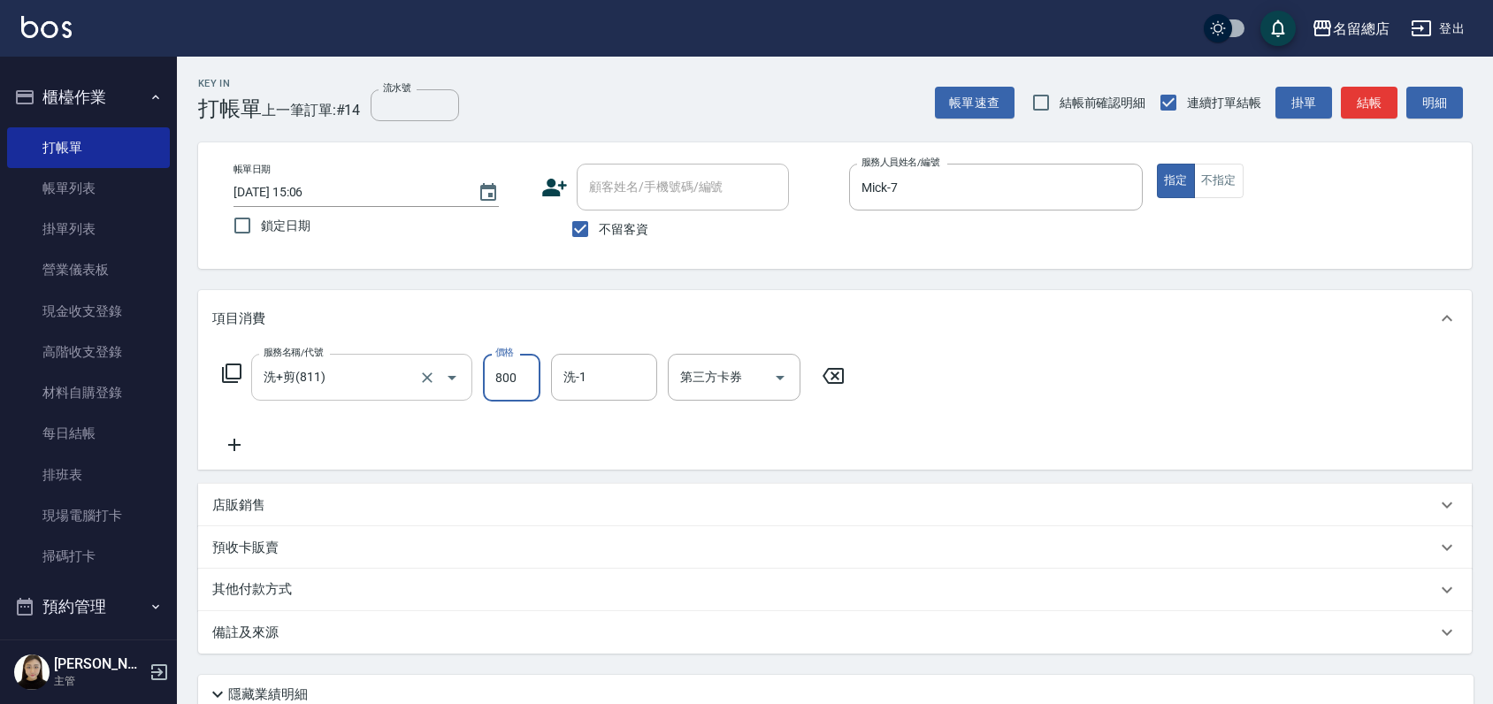
type input "800"
type input "黃楚云-34"
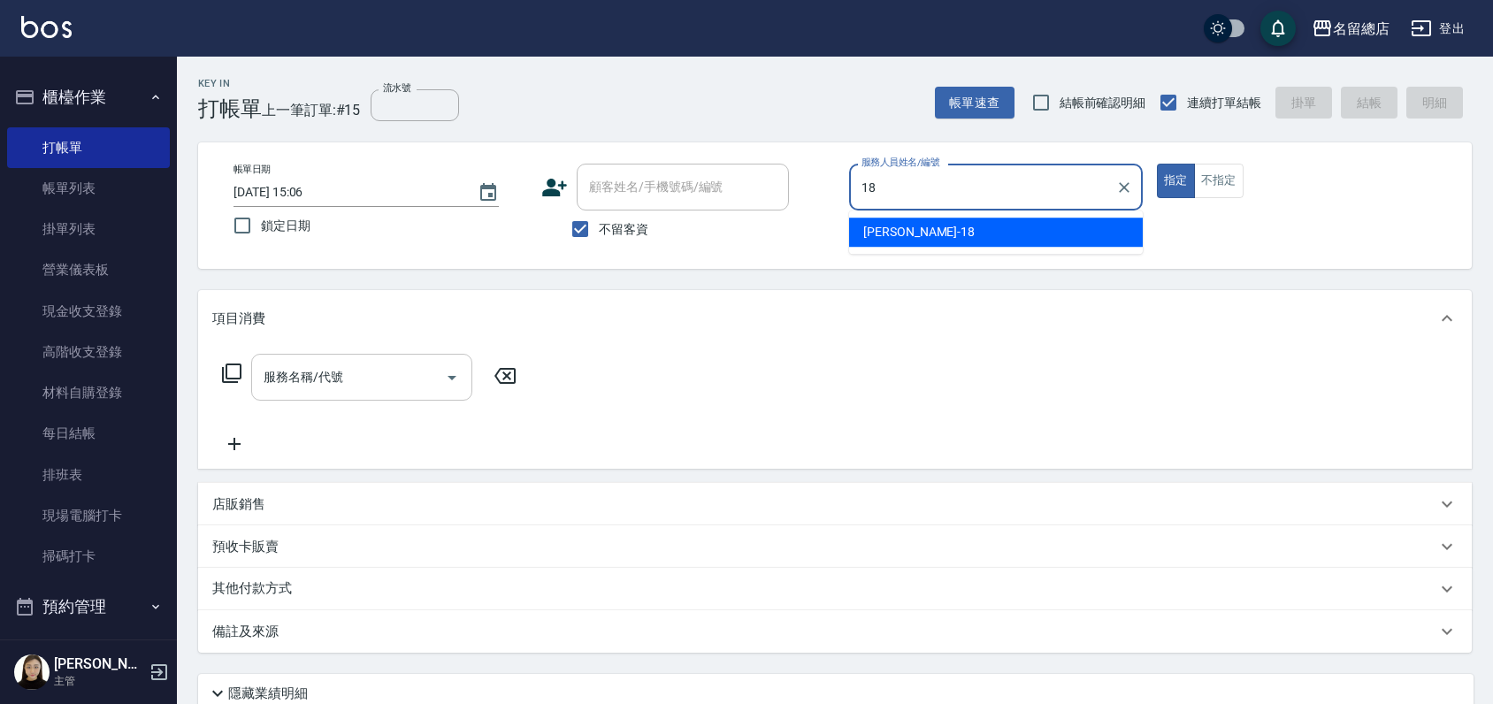
type input "Angela-18"
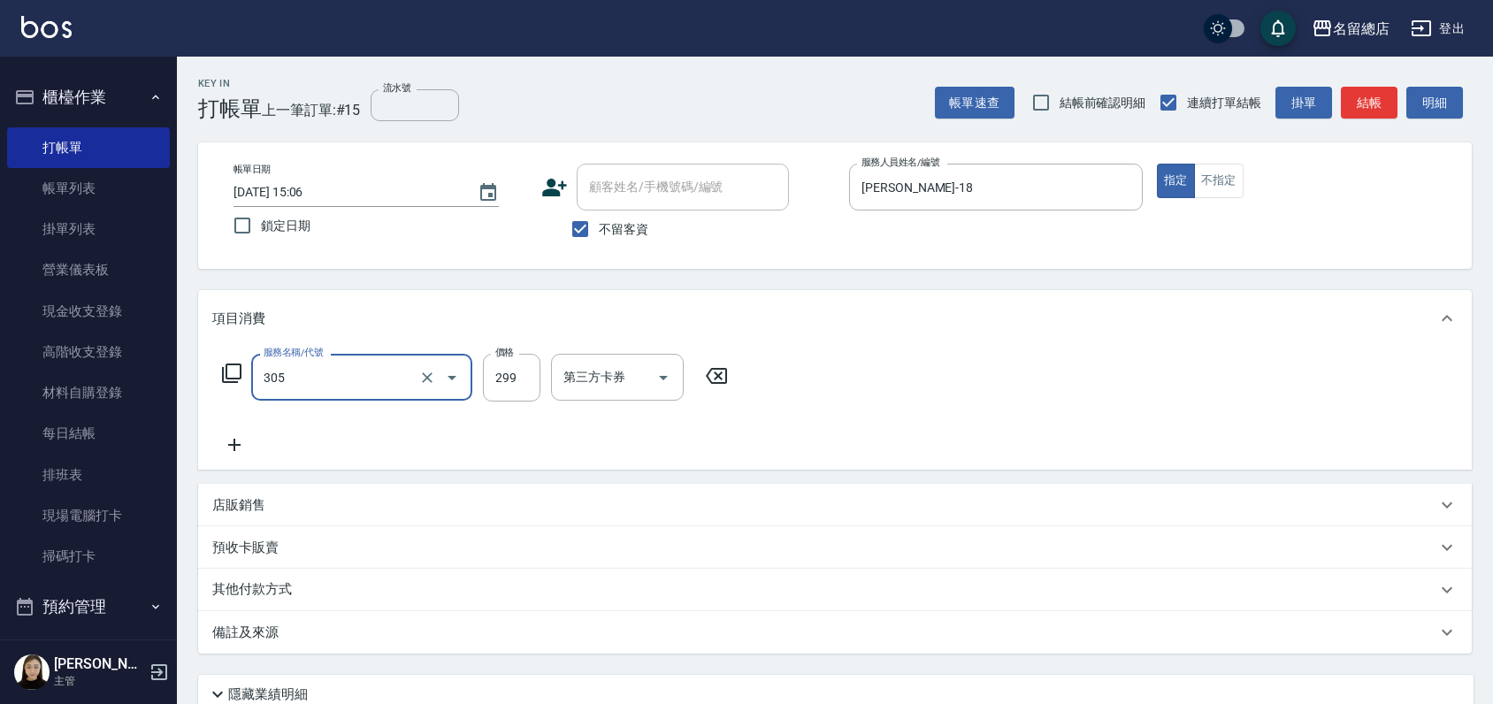
type input "剪髮(305)"
type input "500"
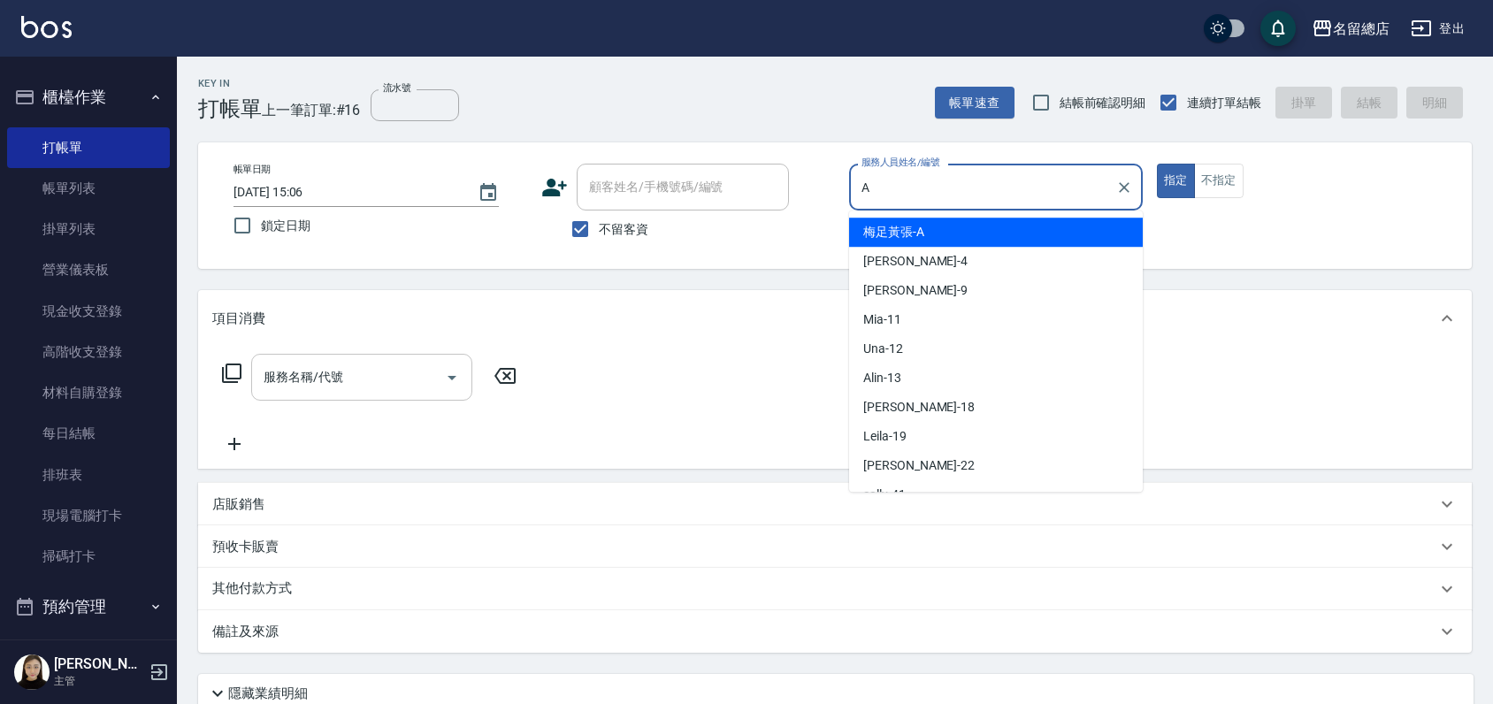
type input "梅足黃張-A"
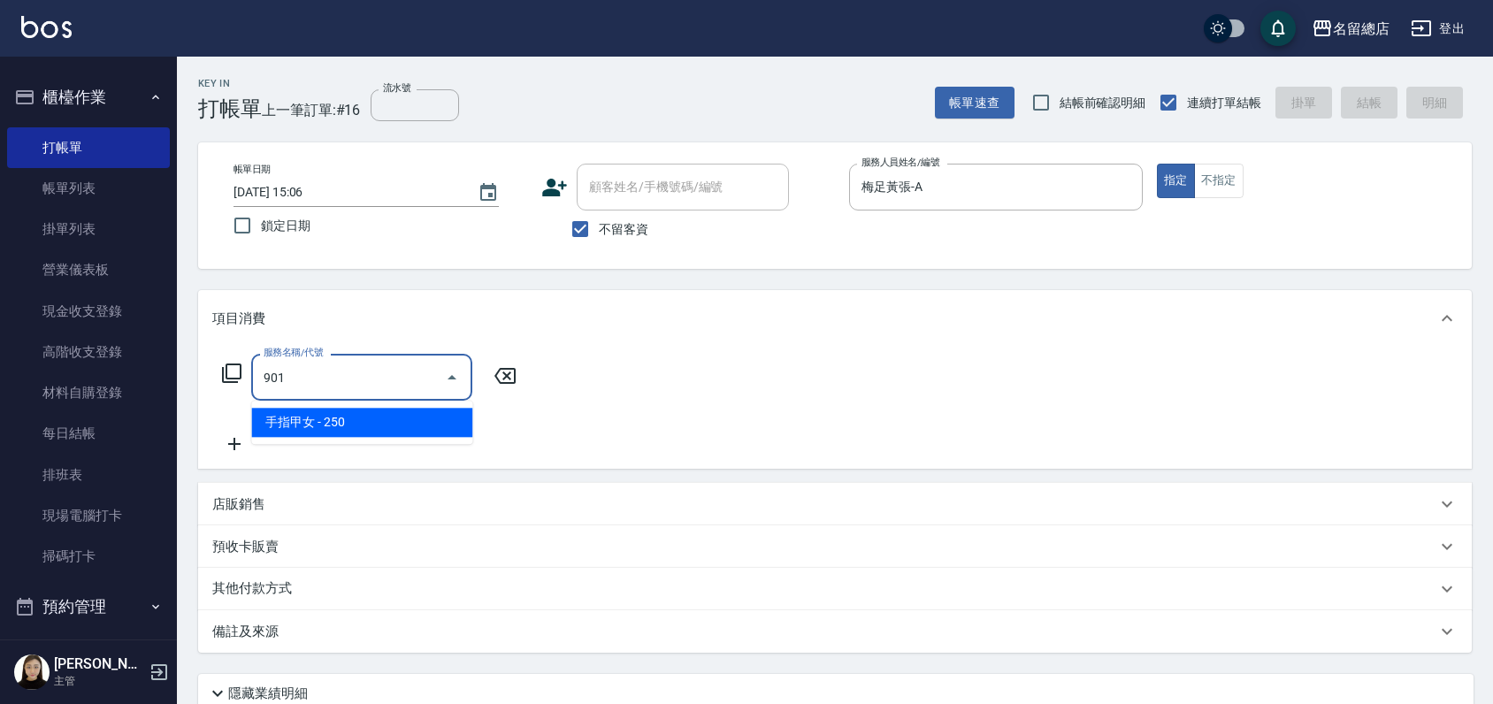
type input "手指甲女(901)"
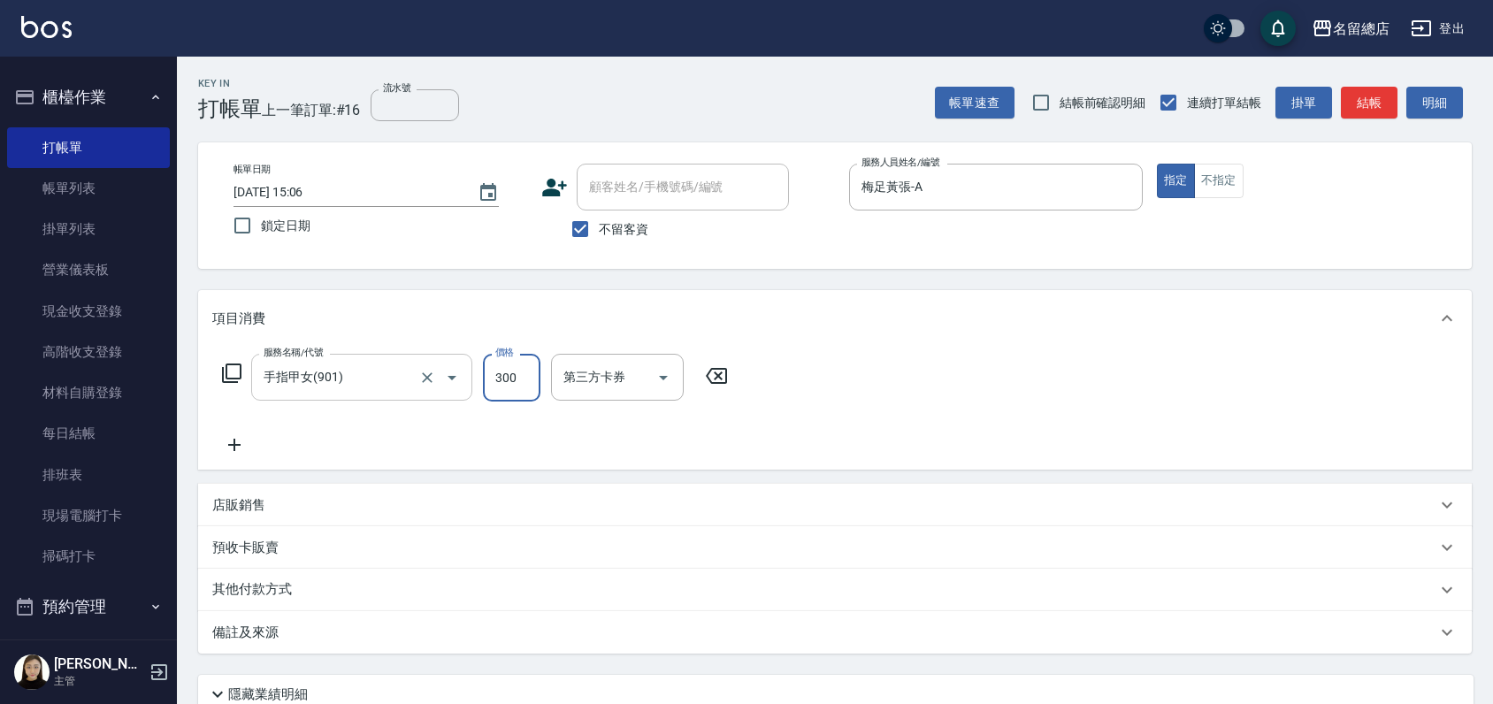
type input "300"
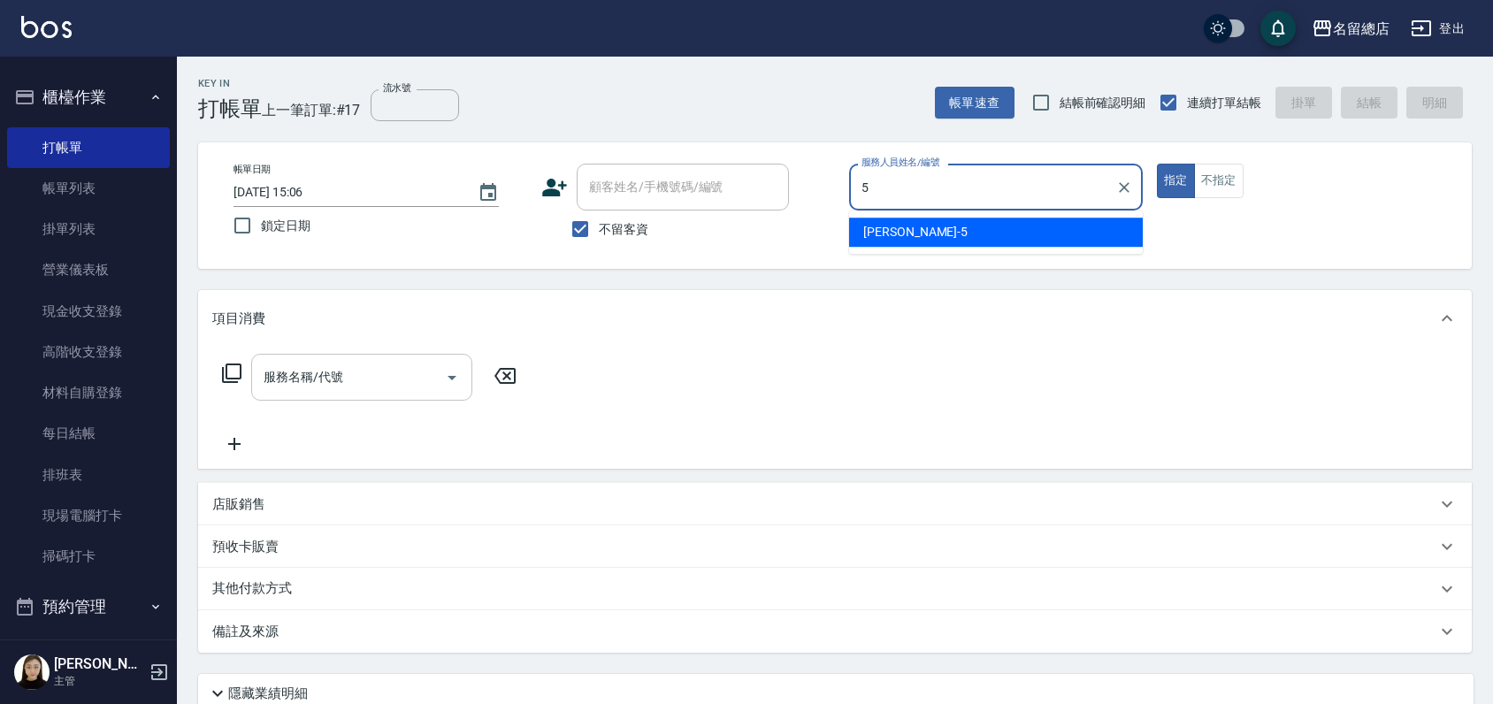
type input "Kelly-5"
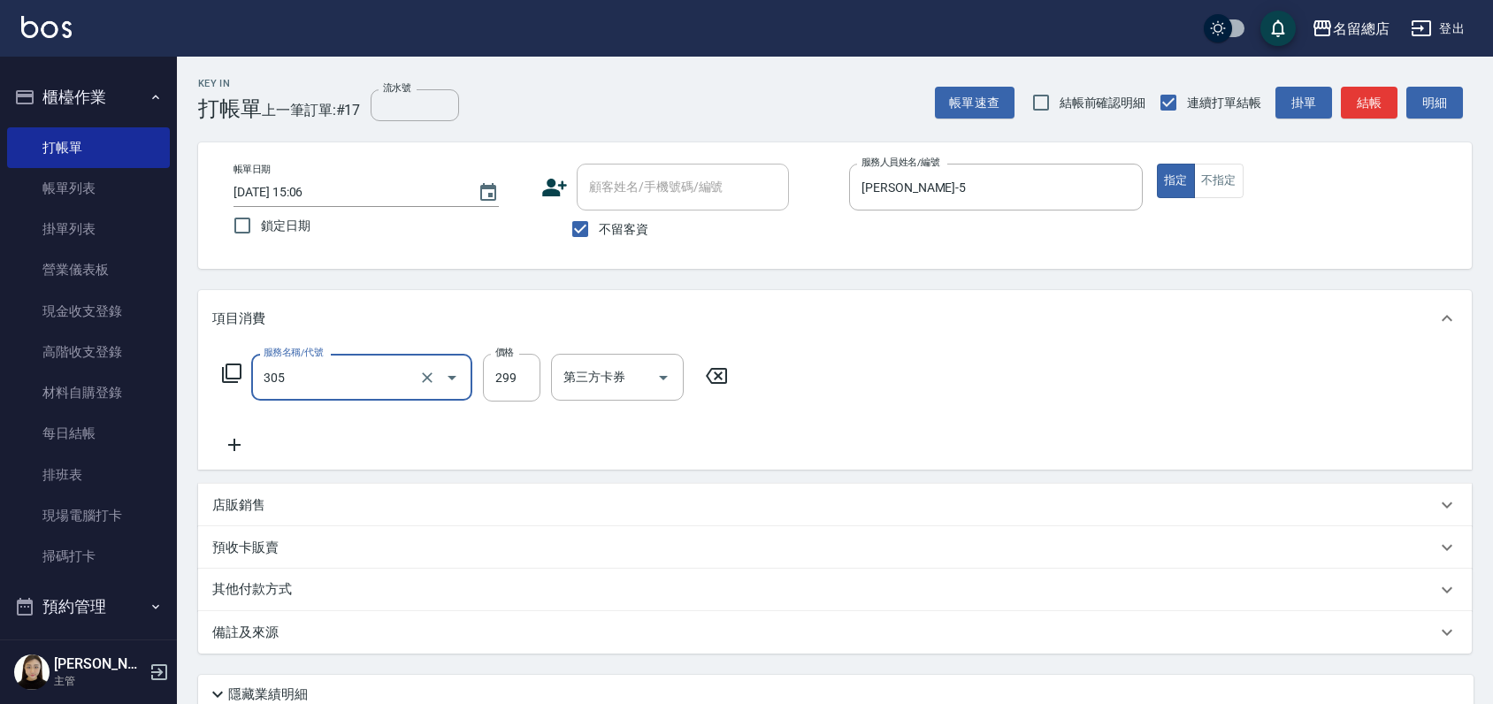
type input "剪髮(305)"
type input "400"
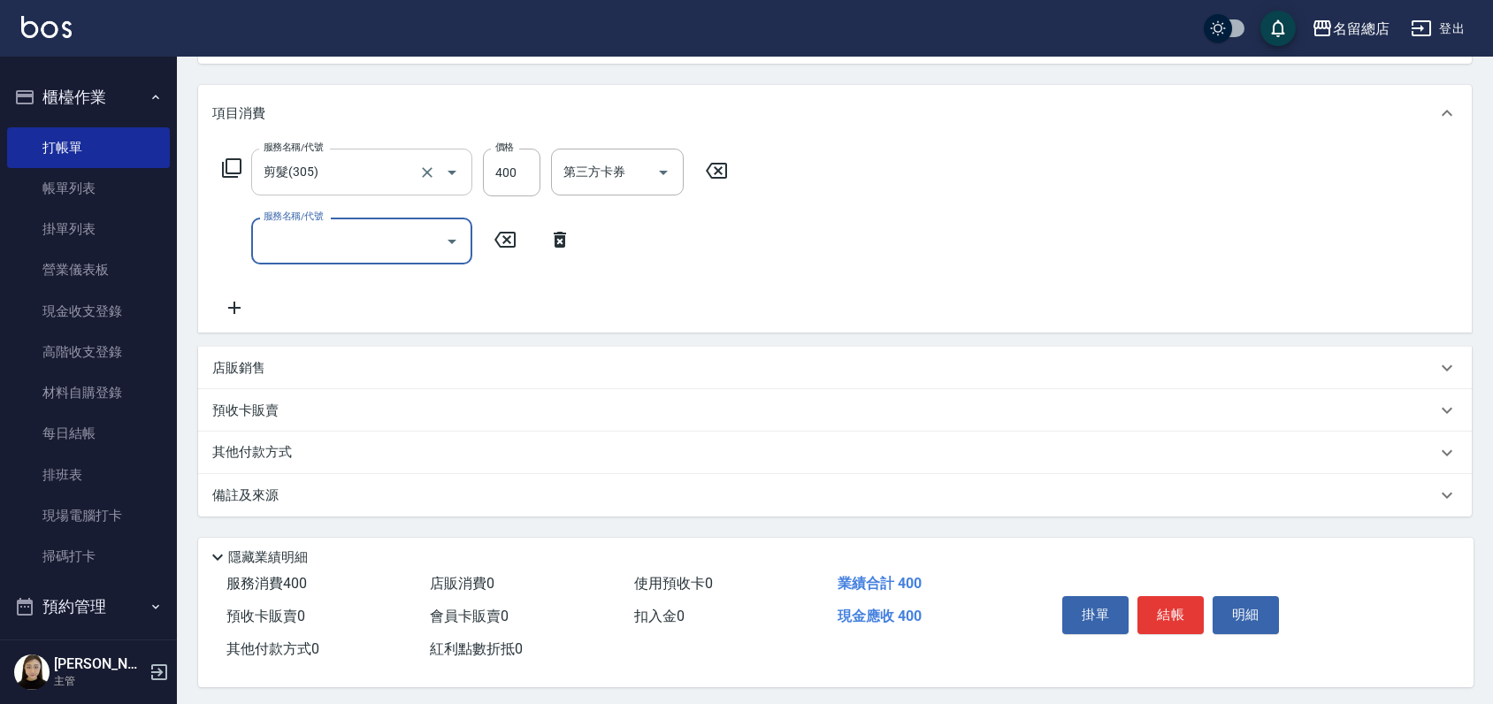
scroll to position [216, 0]
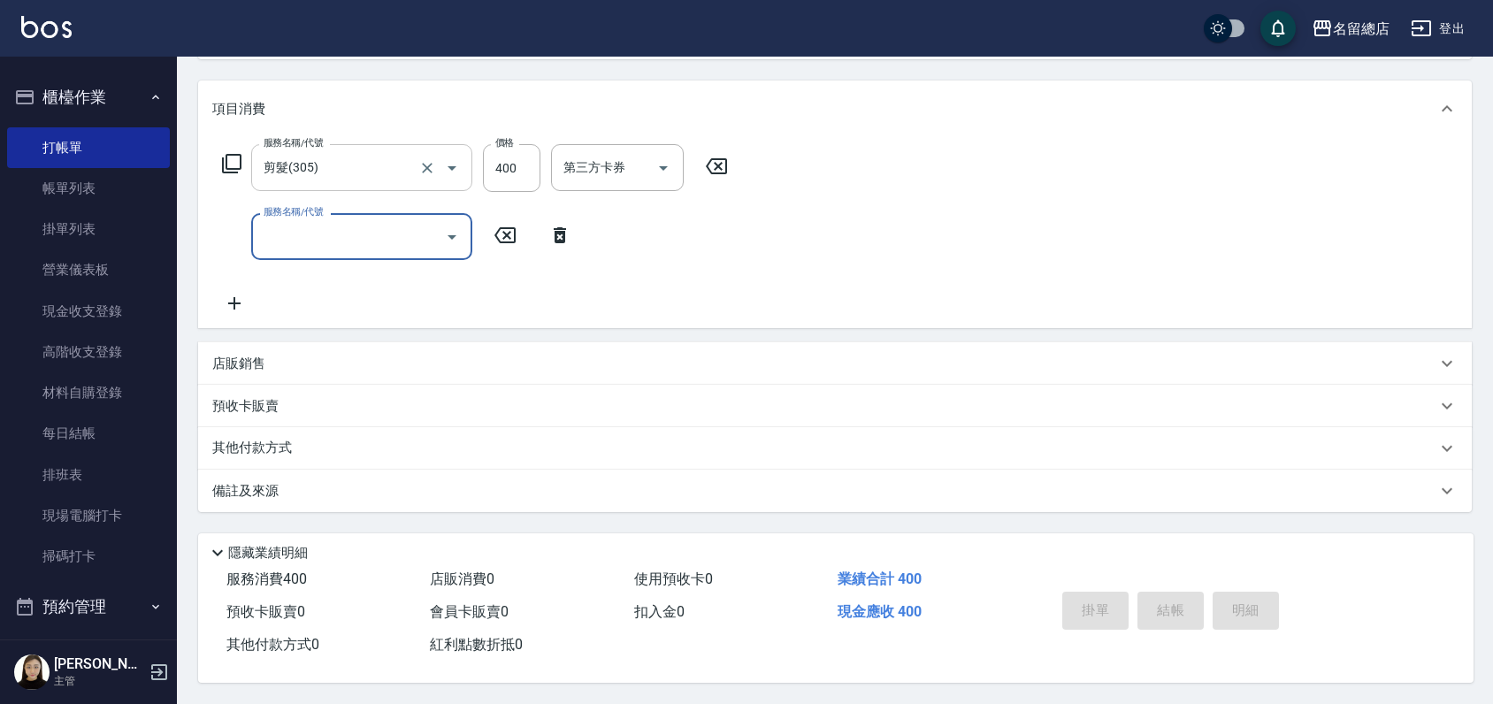
type input "2025/10/07 15:07"
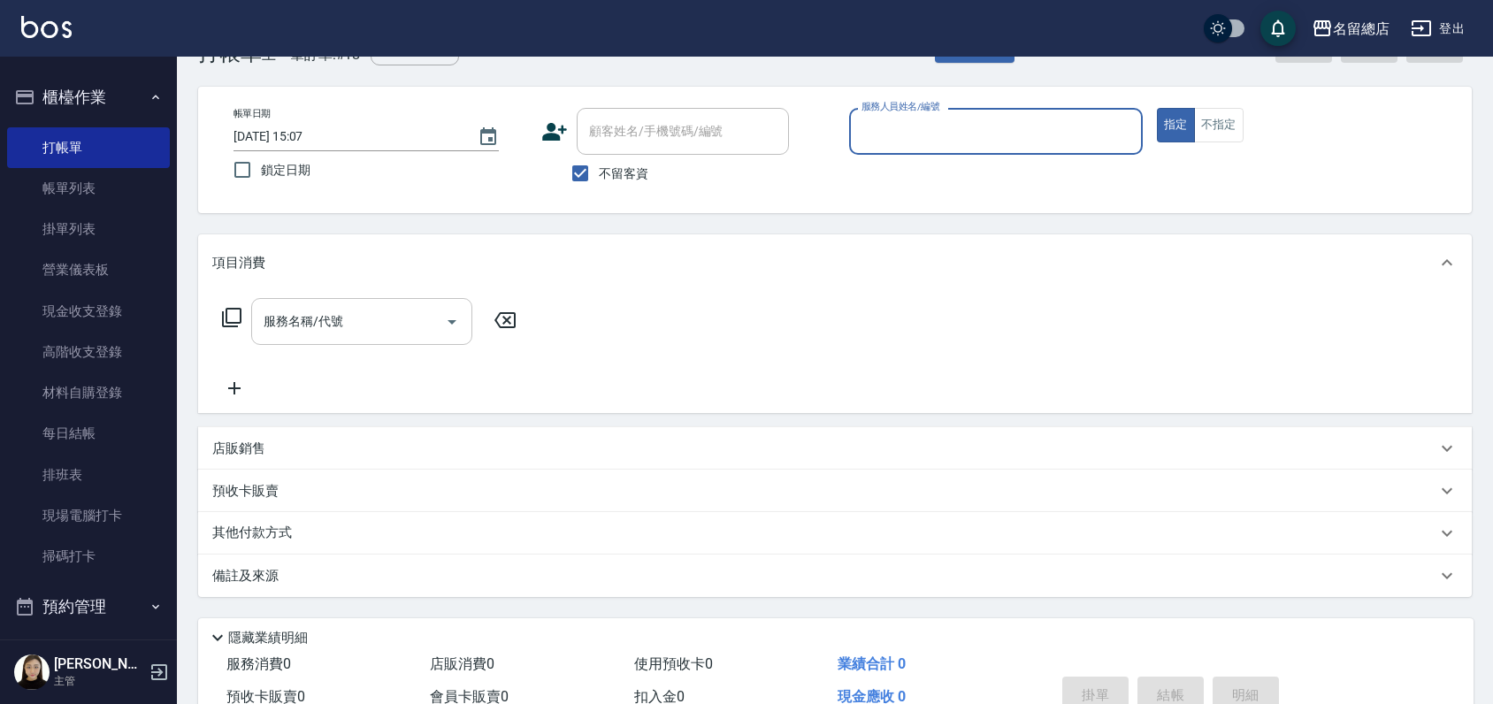
scroll to position [0, 0]
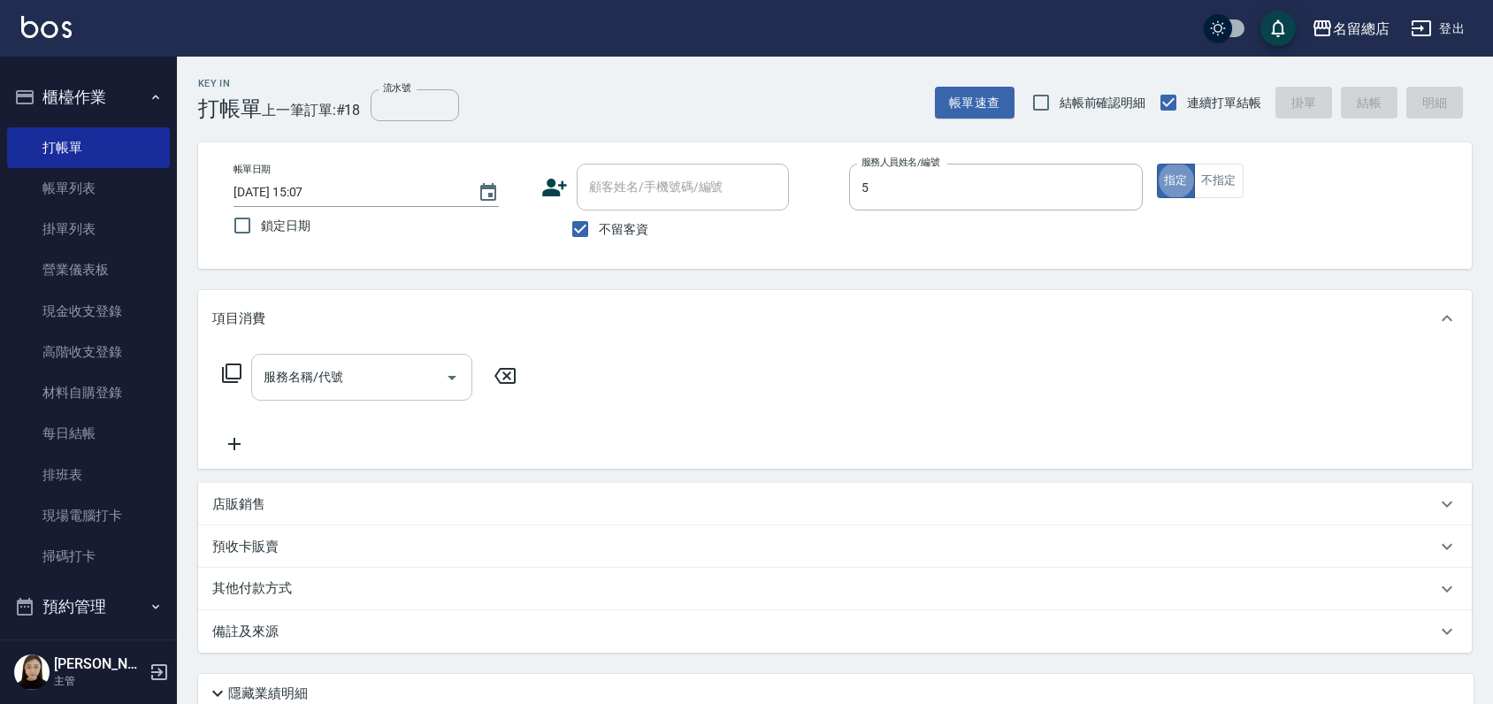
type input "Kelly-5"
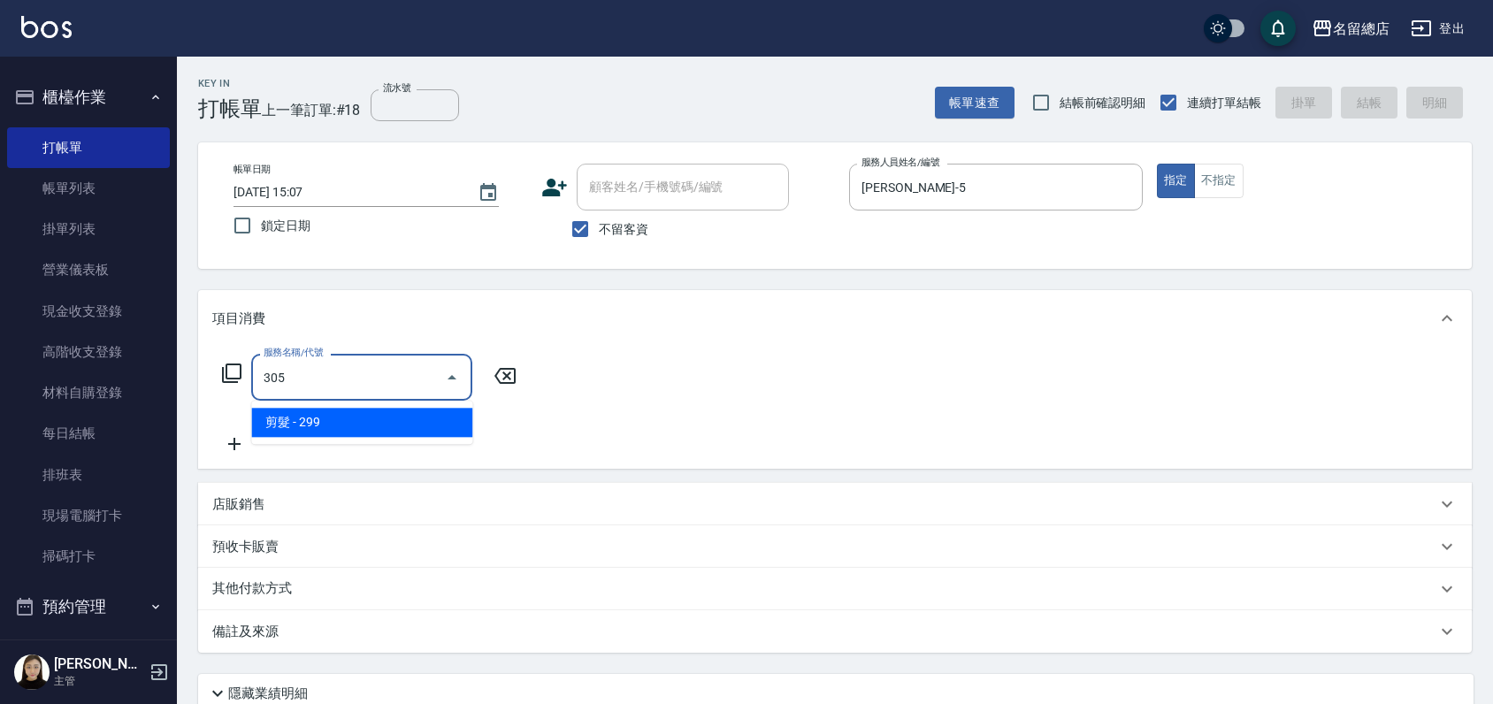
type input "剪髮(305)"
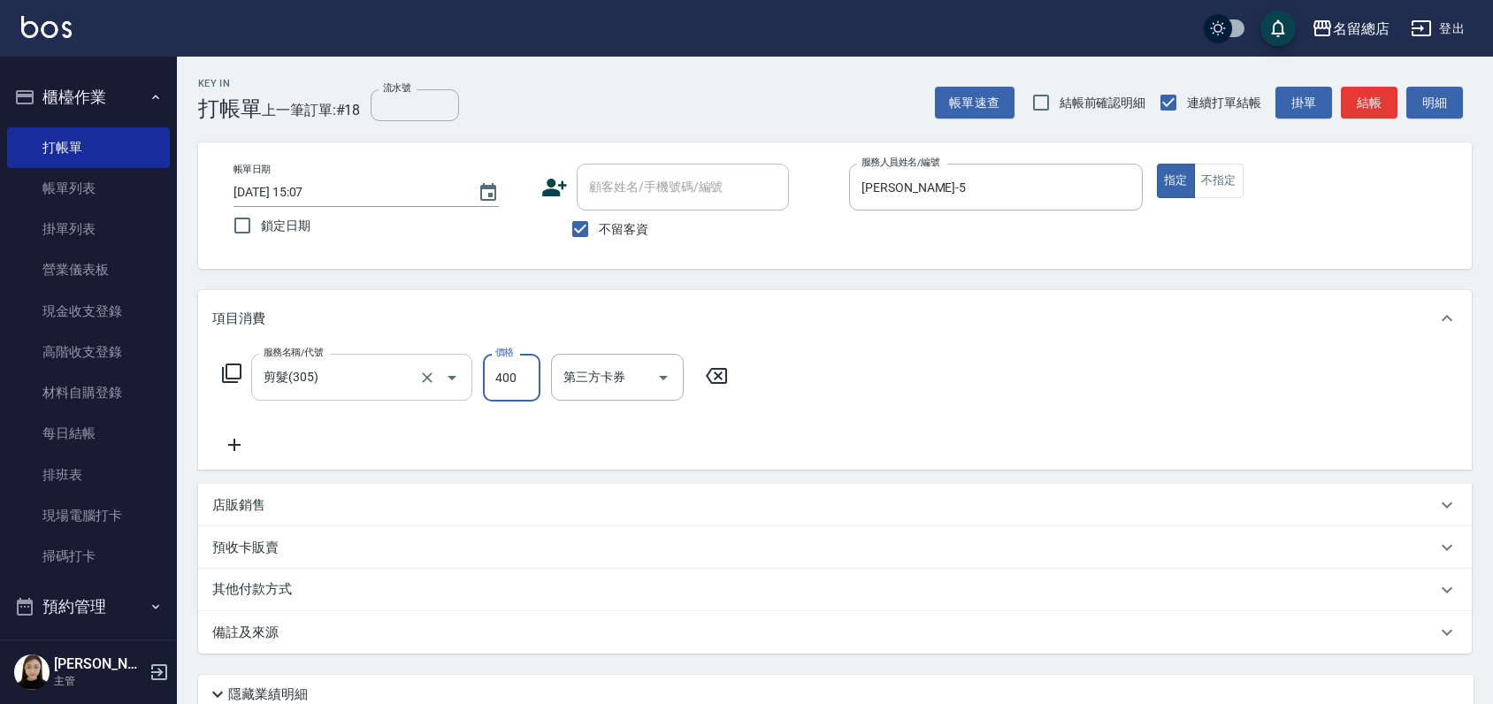
type input "400"
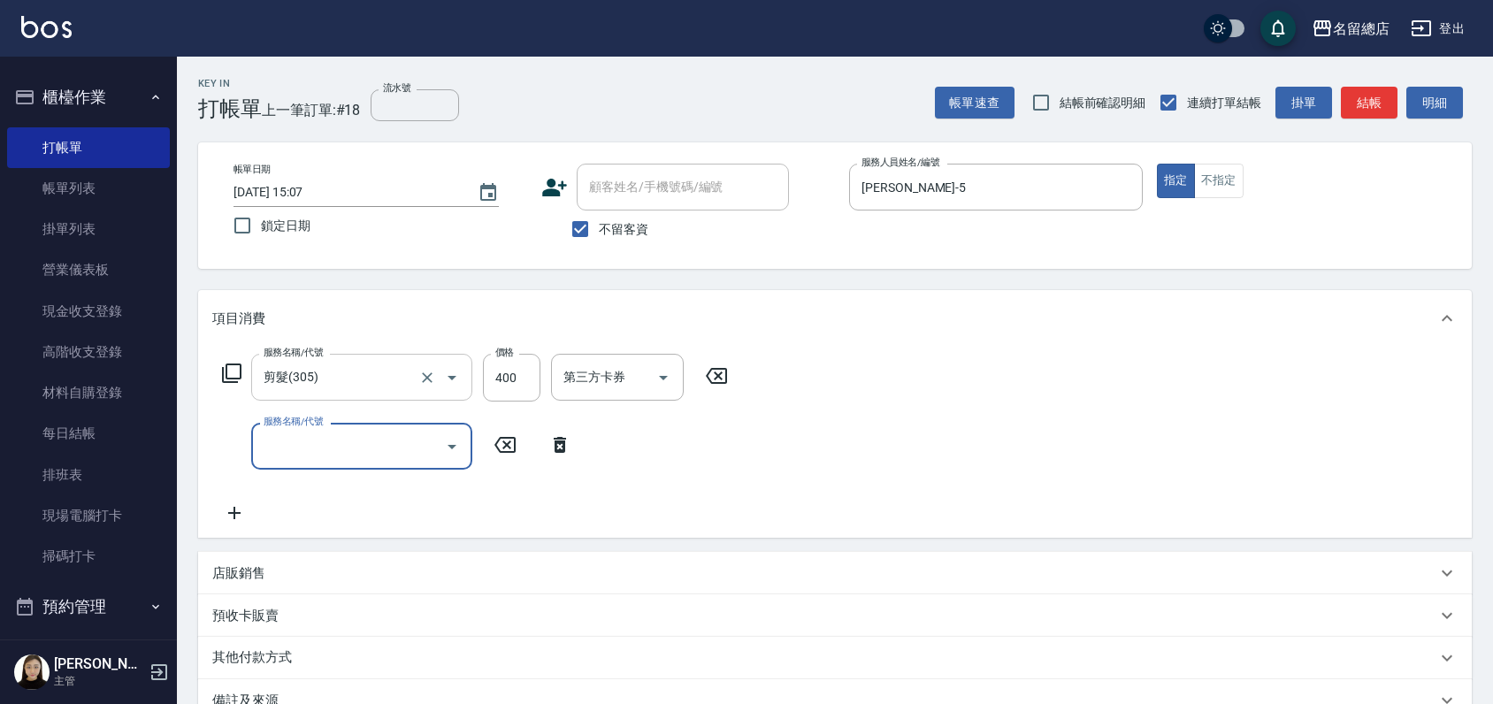
click at [724, 374] on icon at bounding box center [716, 375] width 44 height 21
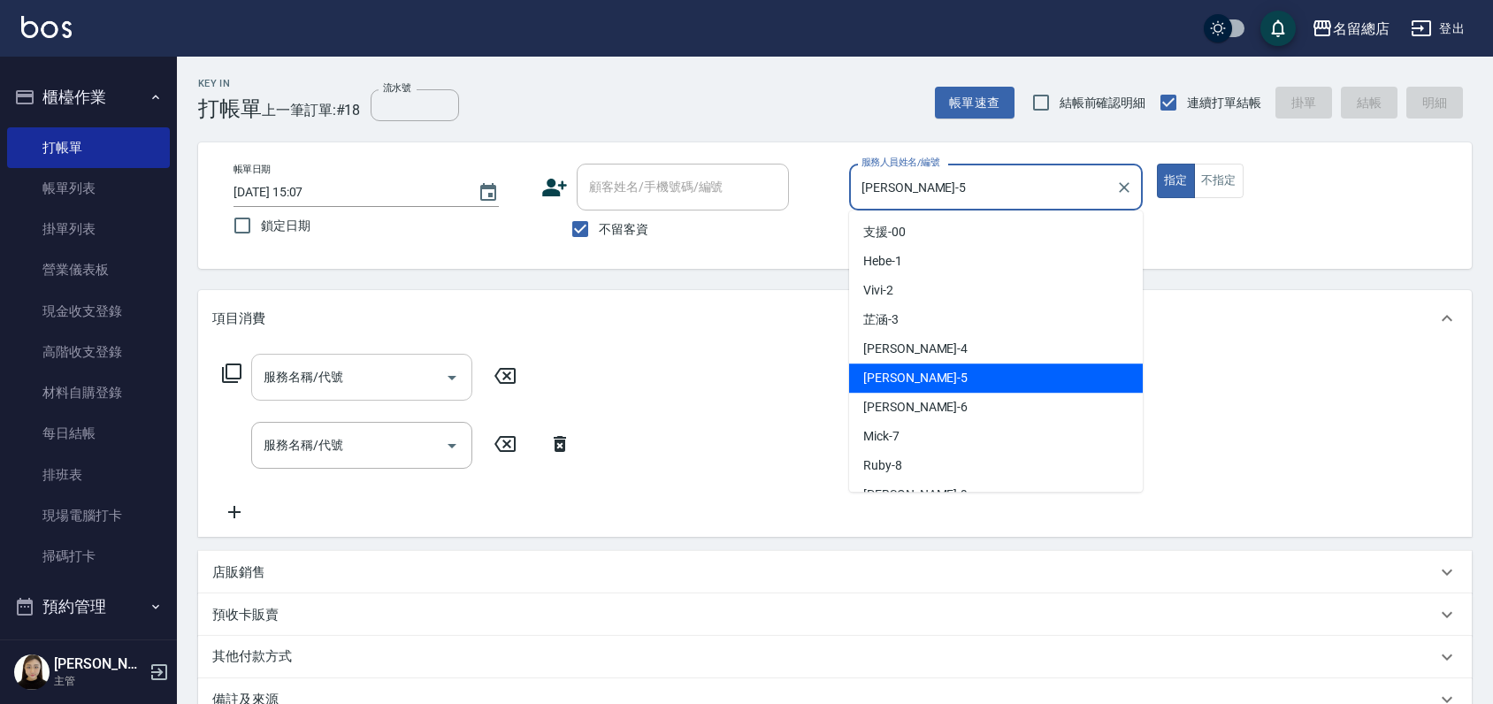
click at [1097, 184] on input "Kelly-5" at bounding box center [982, 187] width 251 height 31
click at [1124, 187] on icon "Clear" at bounding box center [1124, 187] width 11 height 11
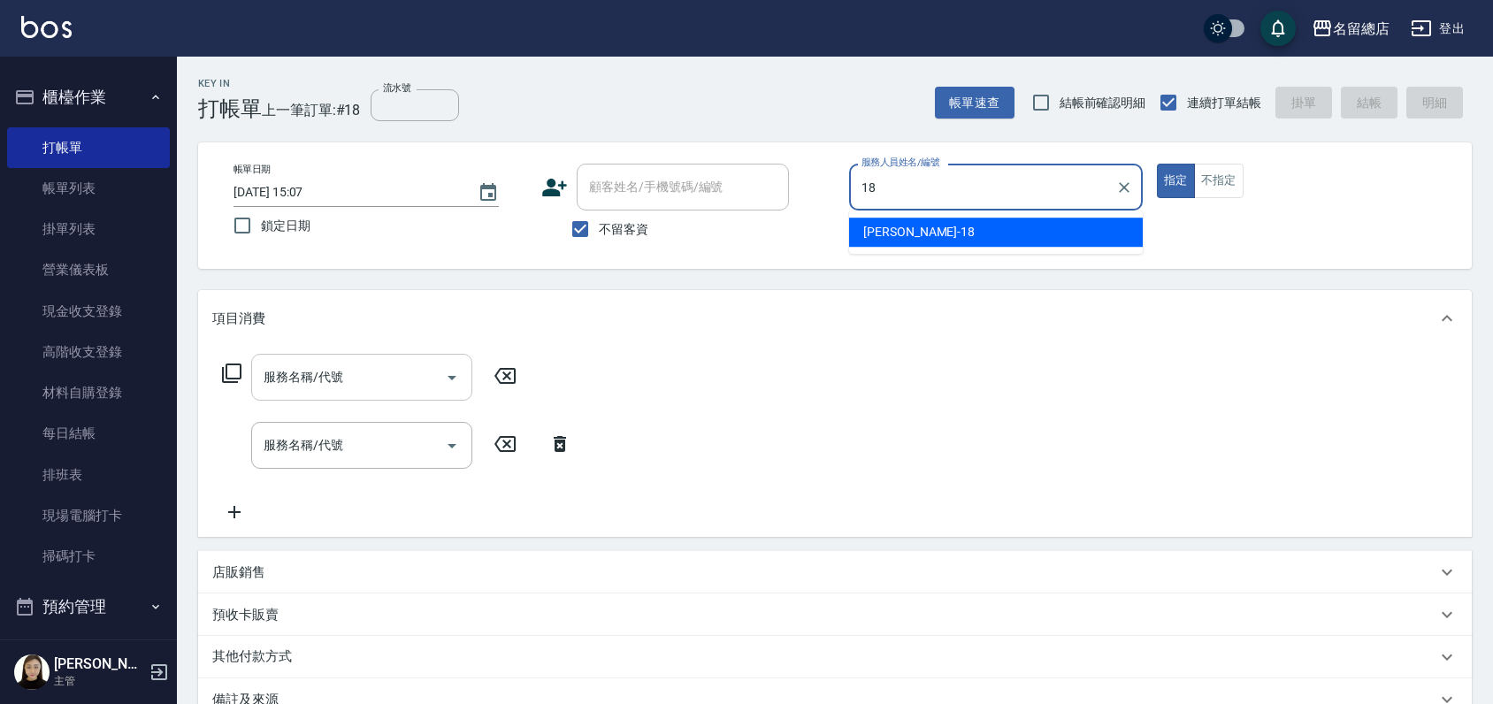
type input "Angela-18"
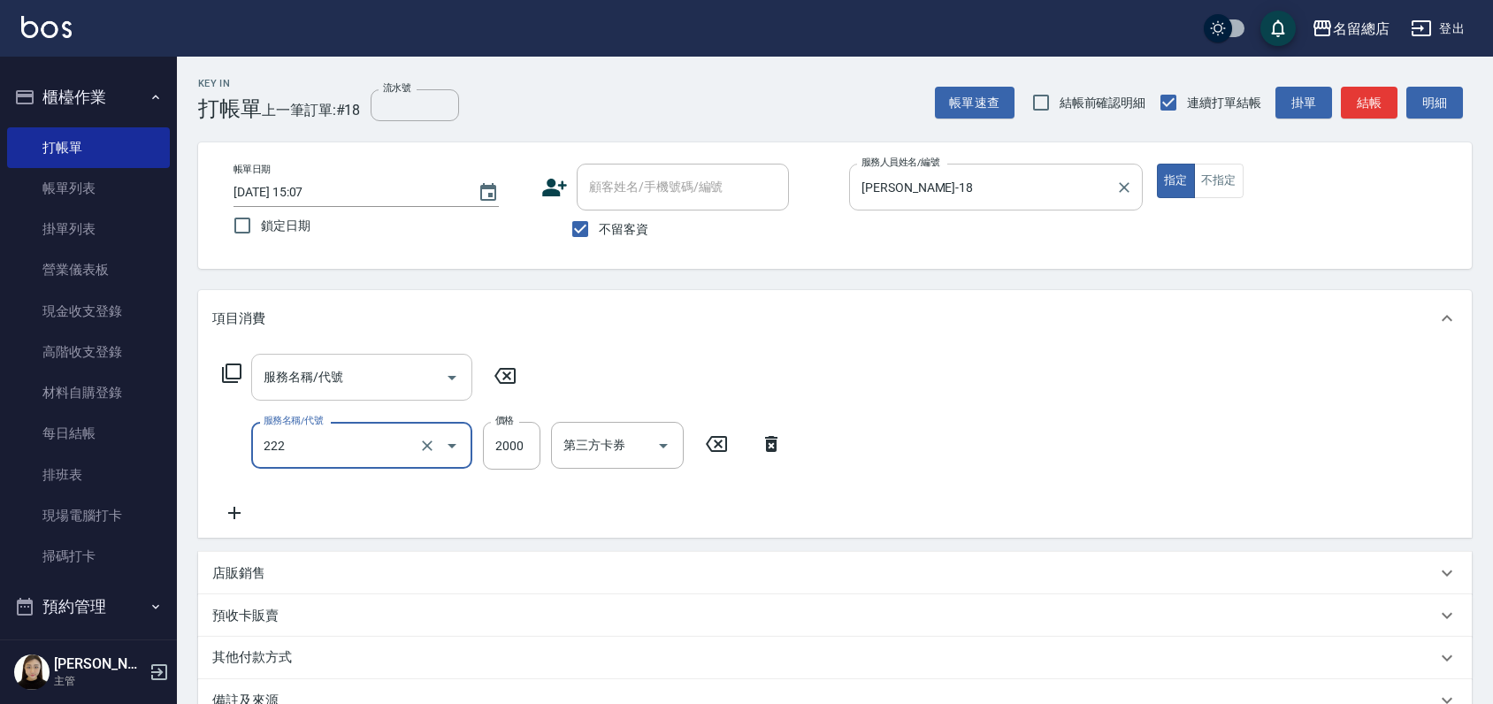
type input "燙髮2000以上(222)"
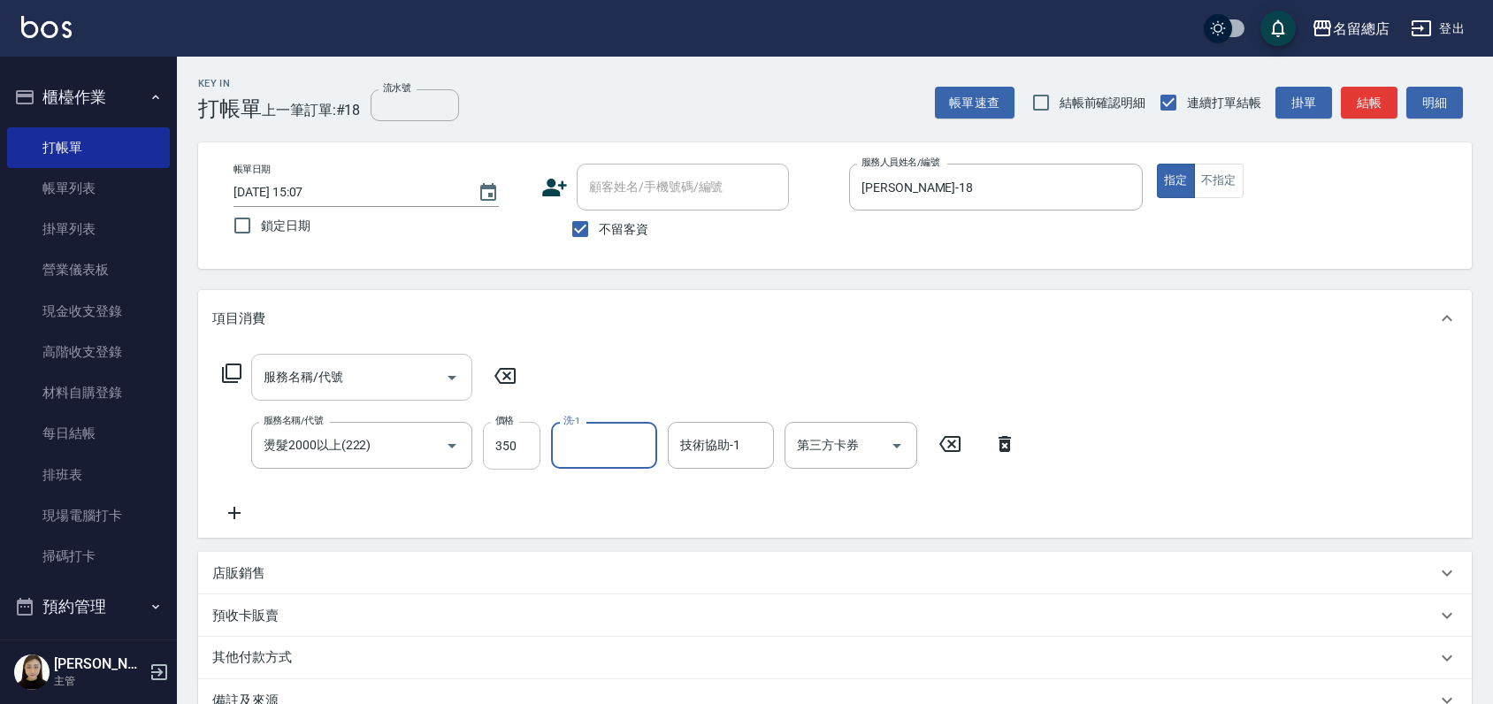
click at [524, 447] on input "350" at bounding box center [512, 446] width 58 height 48
type input "3500"
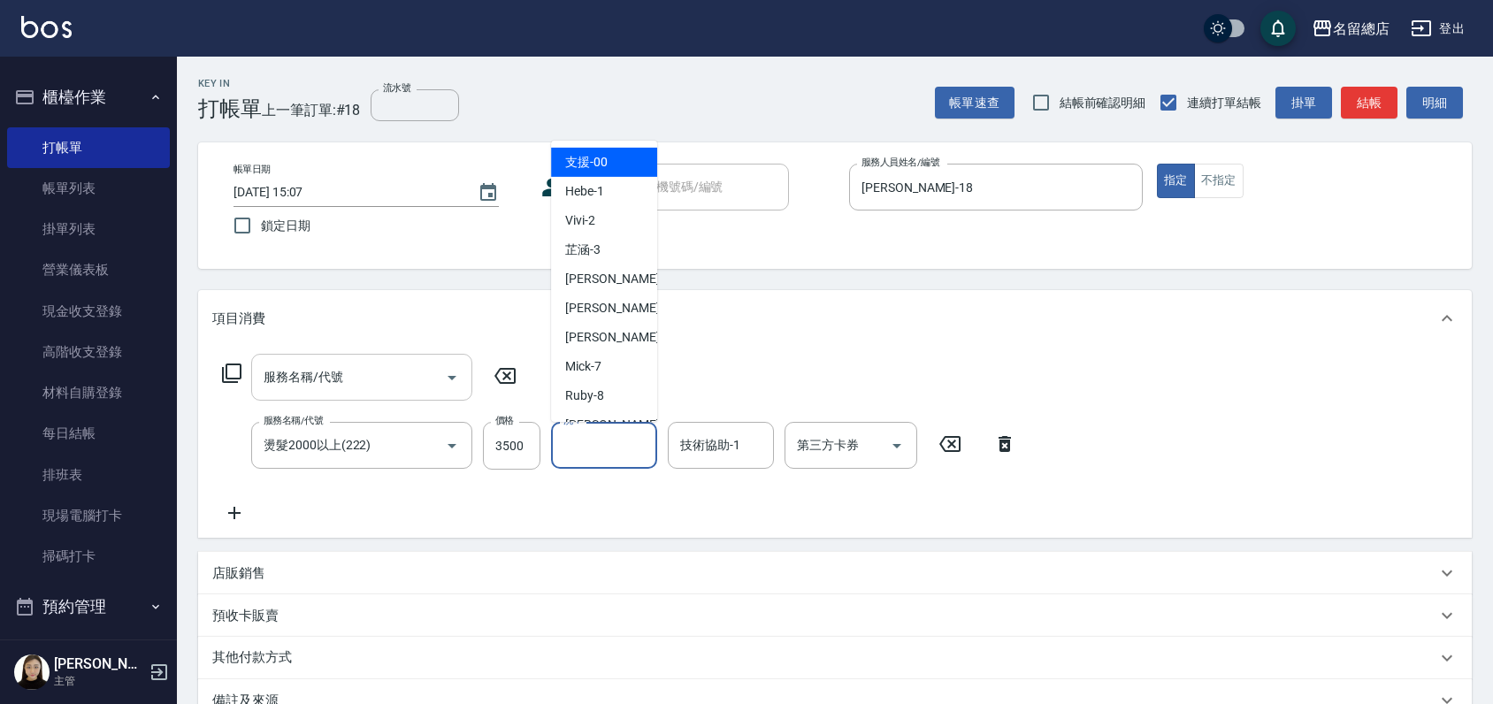
click at [628, 434] on input "洗-1" at bounding box center [604, 445] width 90 height 31
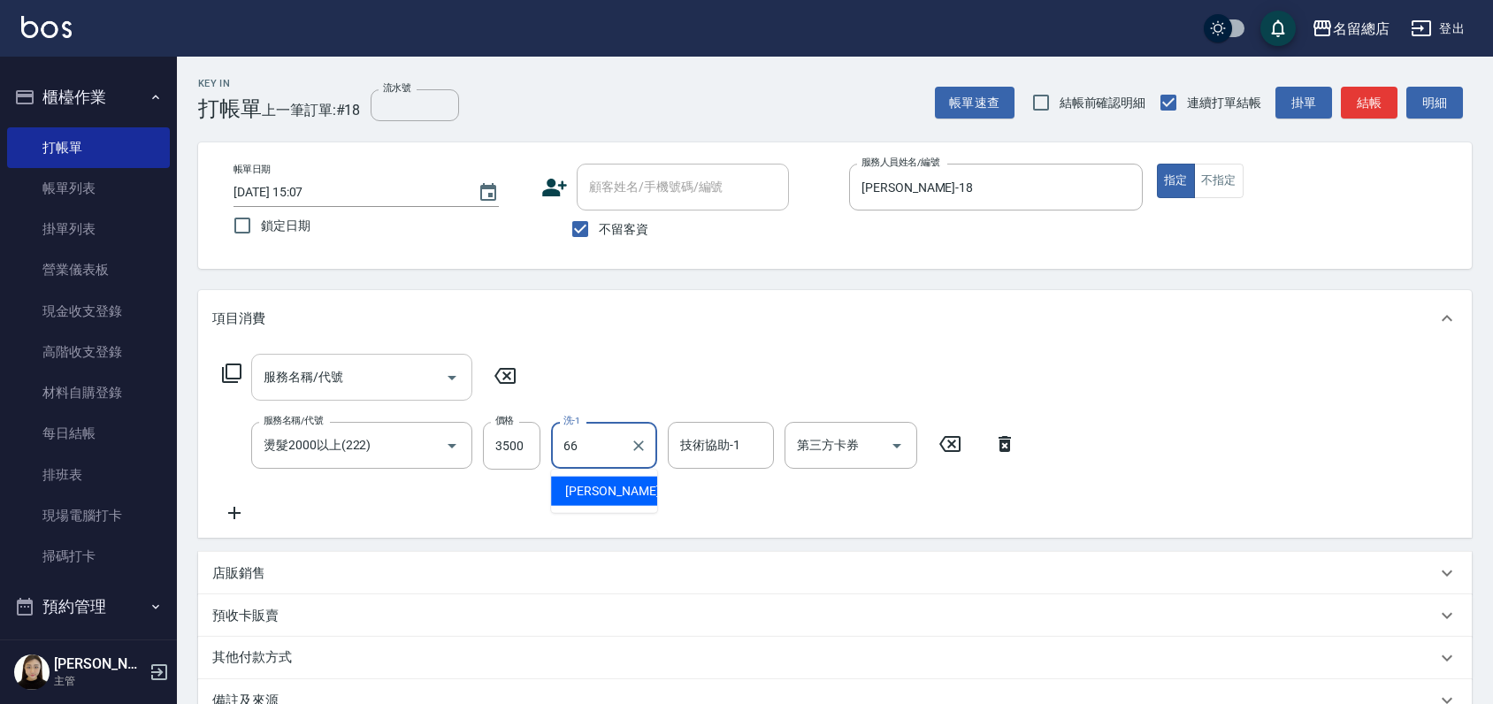
type input "林欣怡-66"
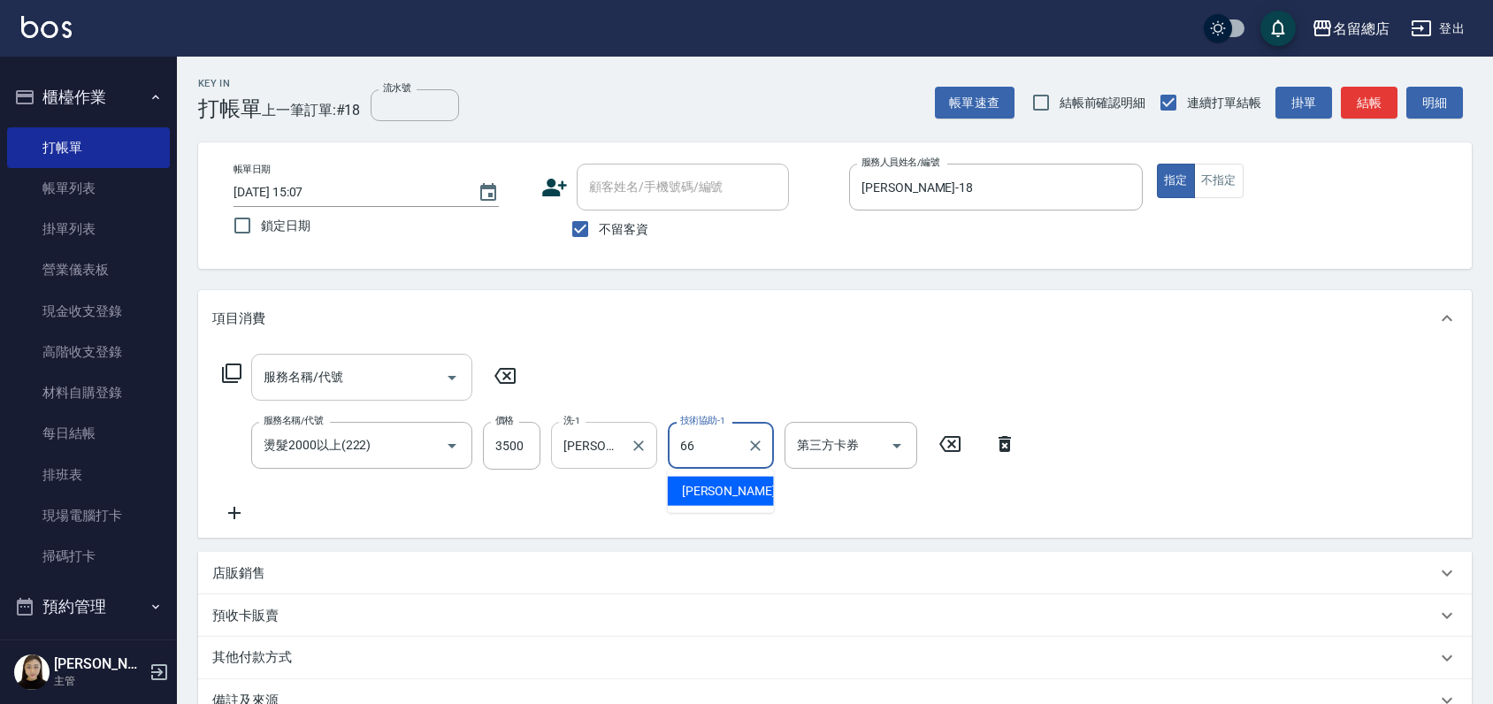
type input "林欣怡-66"
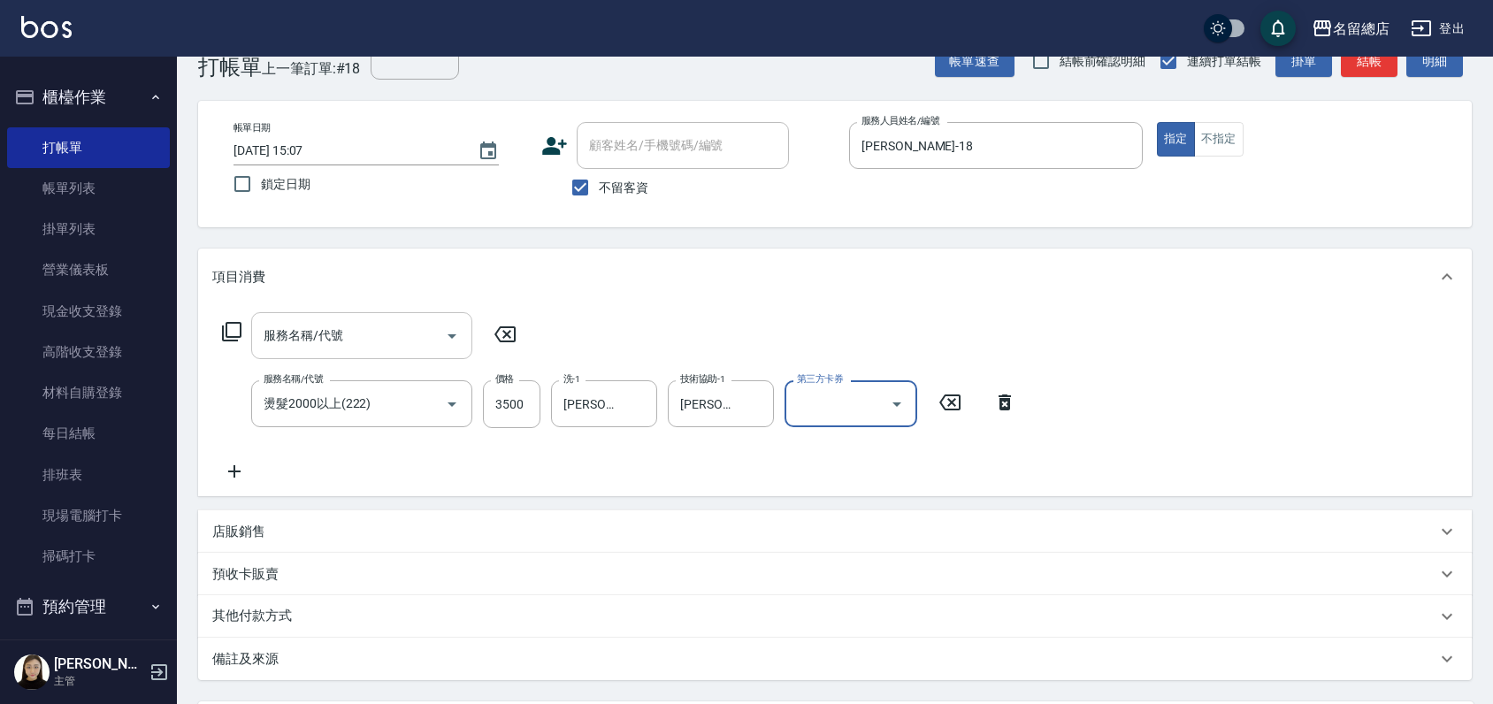
scroll to position [19, 0]
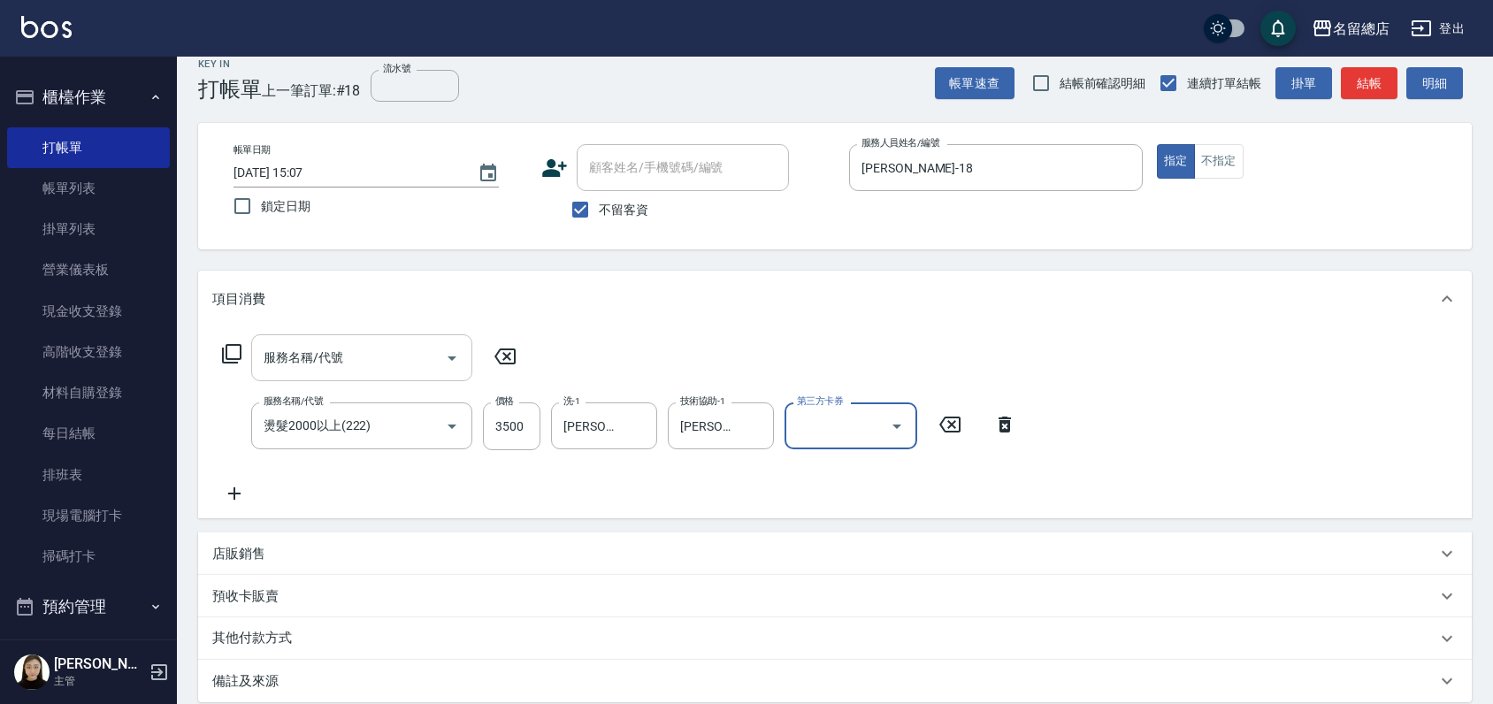
click at [503, 357] on icon at bounding box center [505, 356] width 44 height 21
click at [502, 347] on icon at bounding box center [505, 356] width 44 height 21
click at [673, 280] on div "項目消費" at bounding box center [835, 299] width 1274 height 57
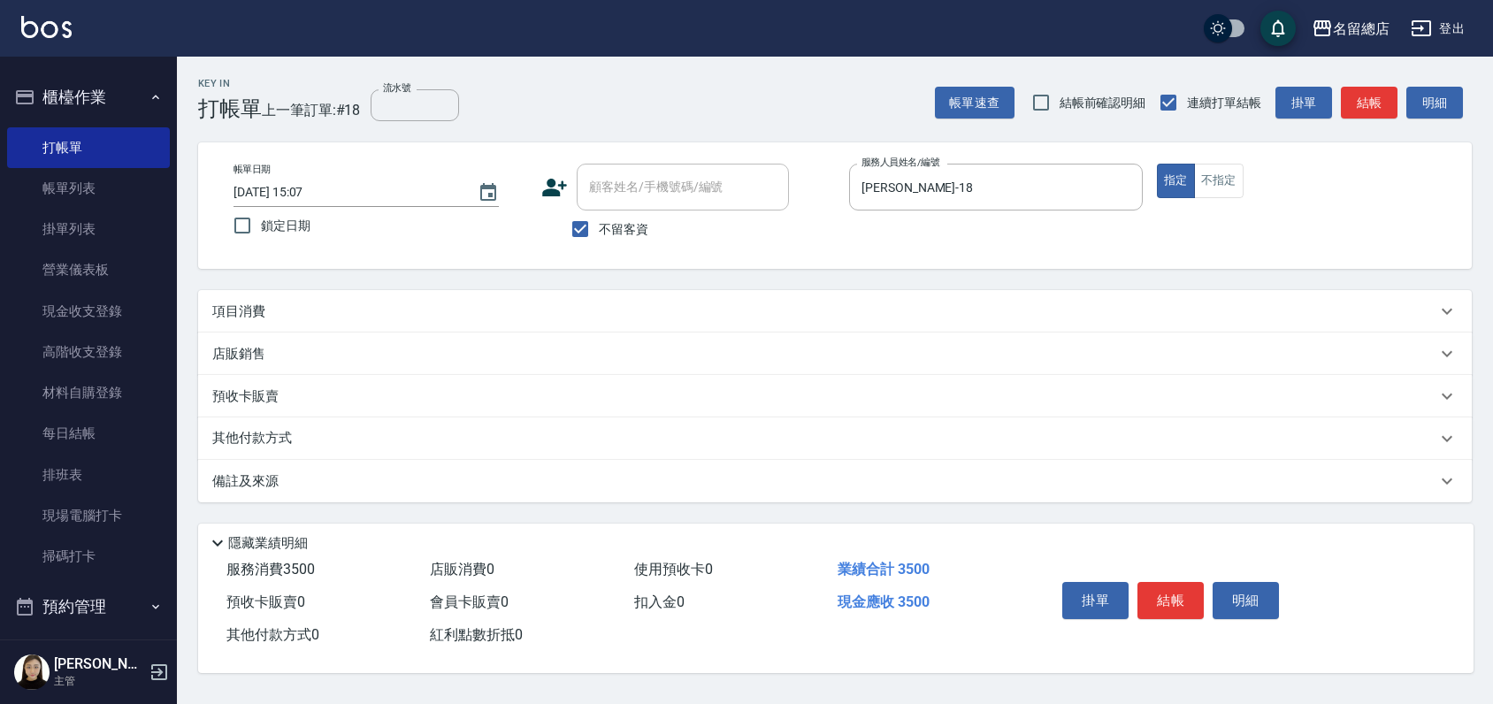
scroll to position [0, 0]
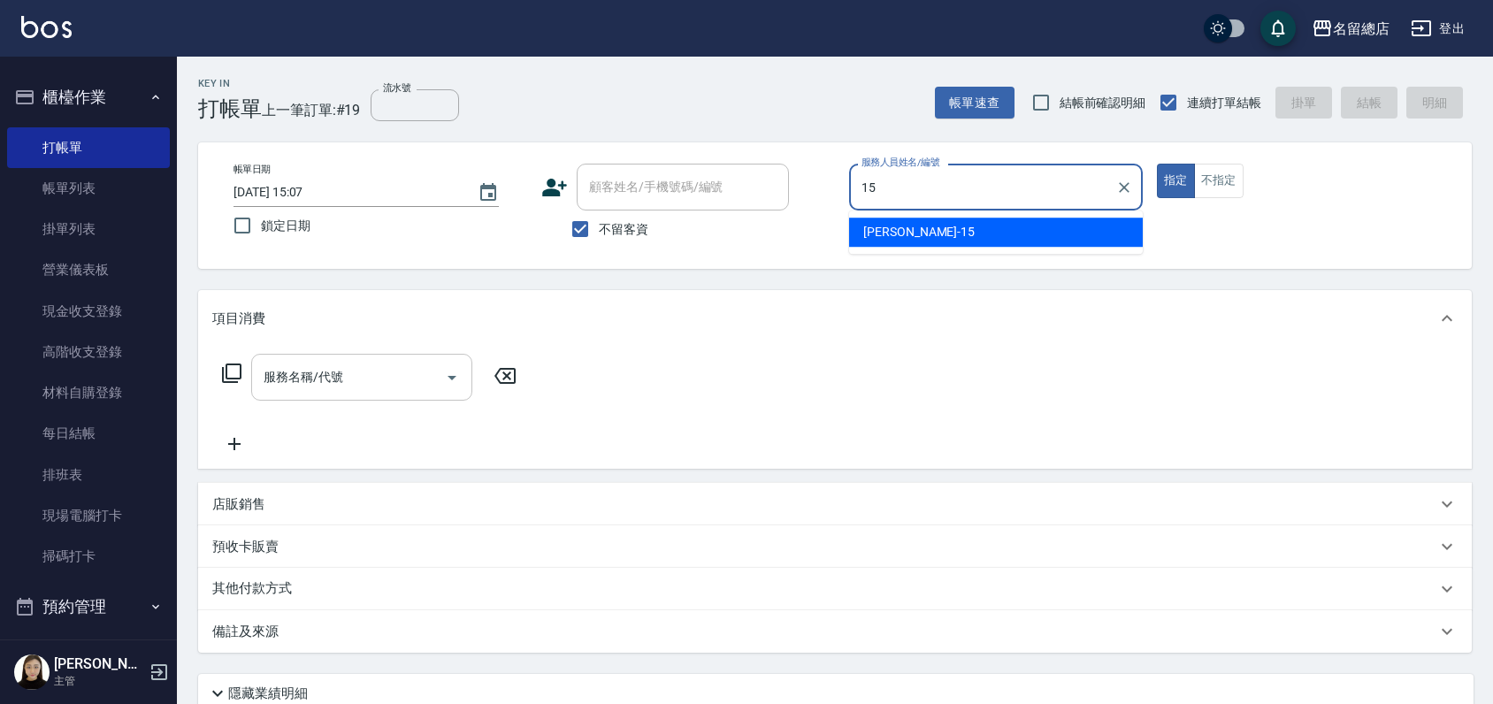
type input "Michelle-15"
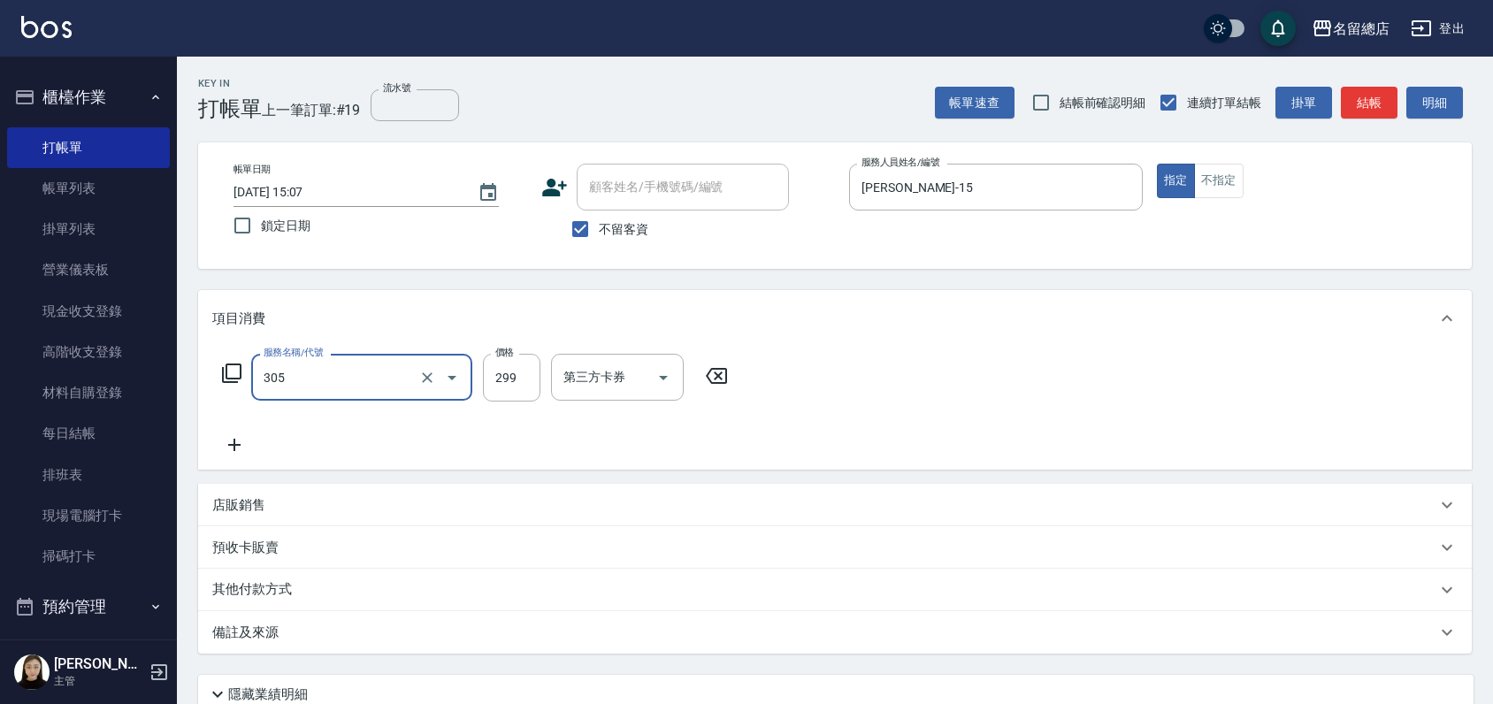
type input "剪髮(305)"
type input "600"
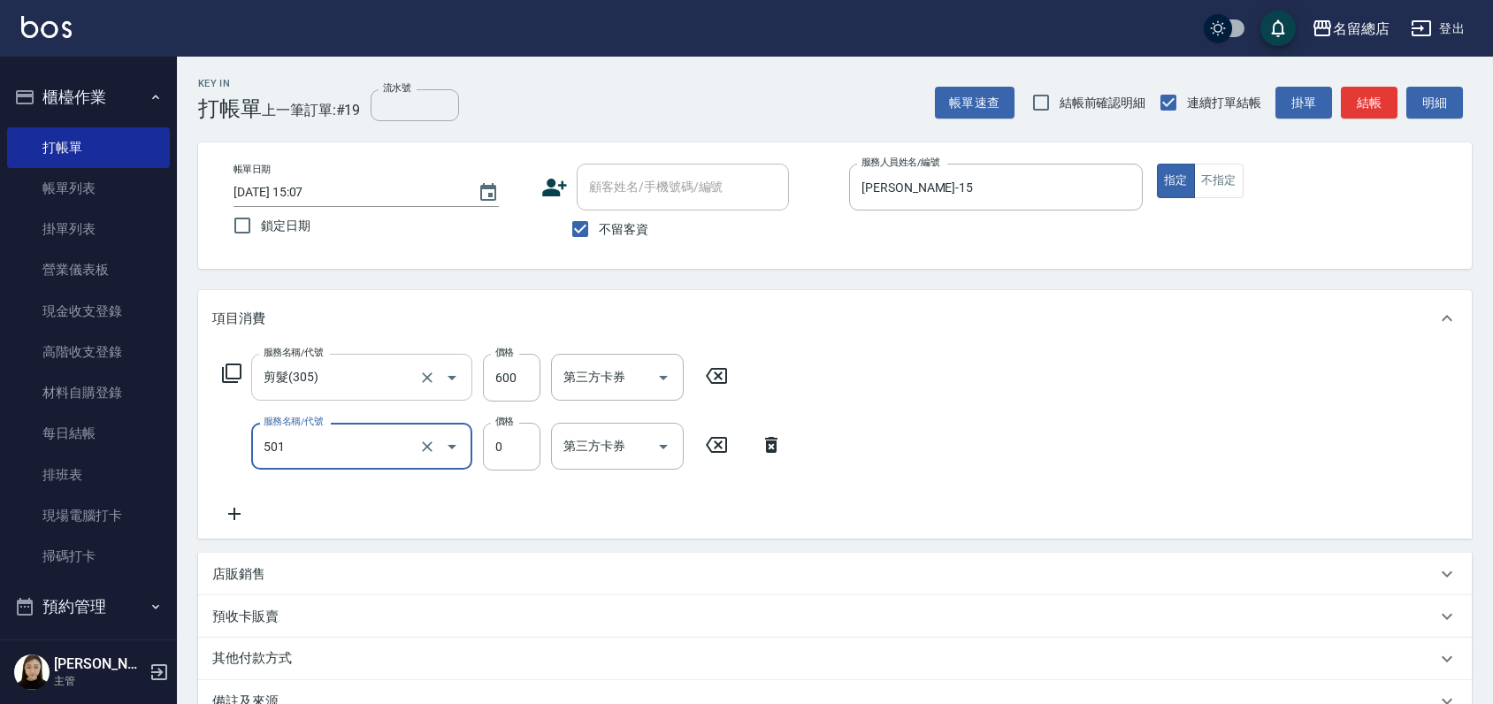
type input "2段蓋卡1300以上(501)"
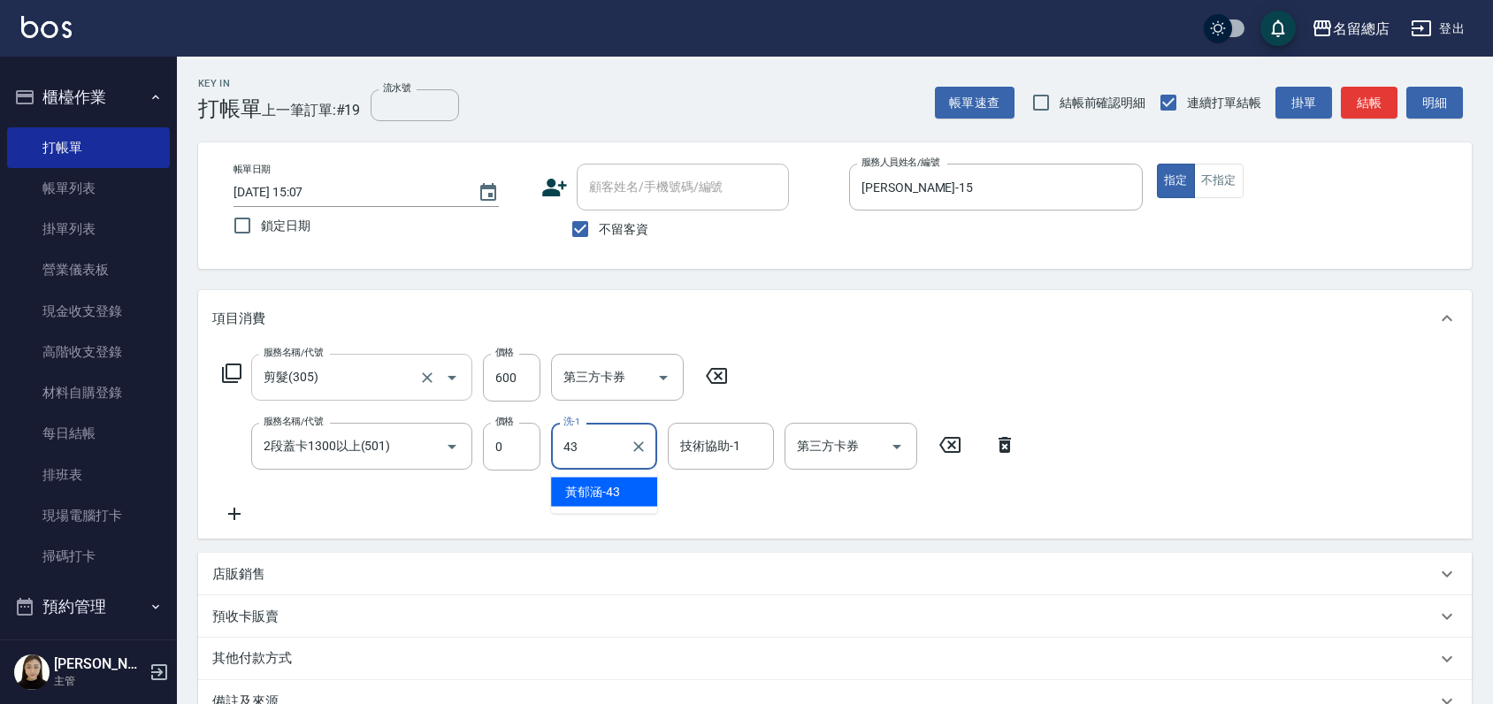
type input "黃郁涵-43"
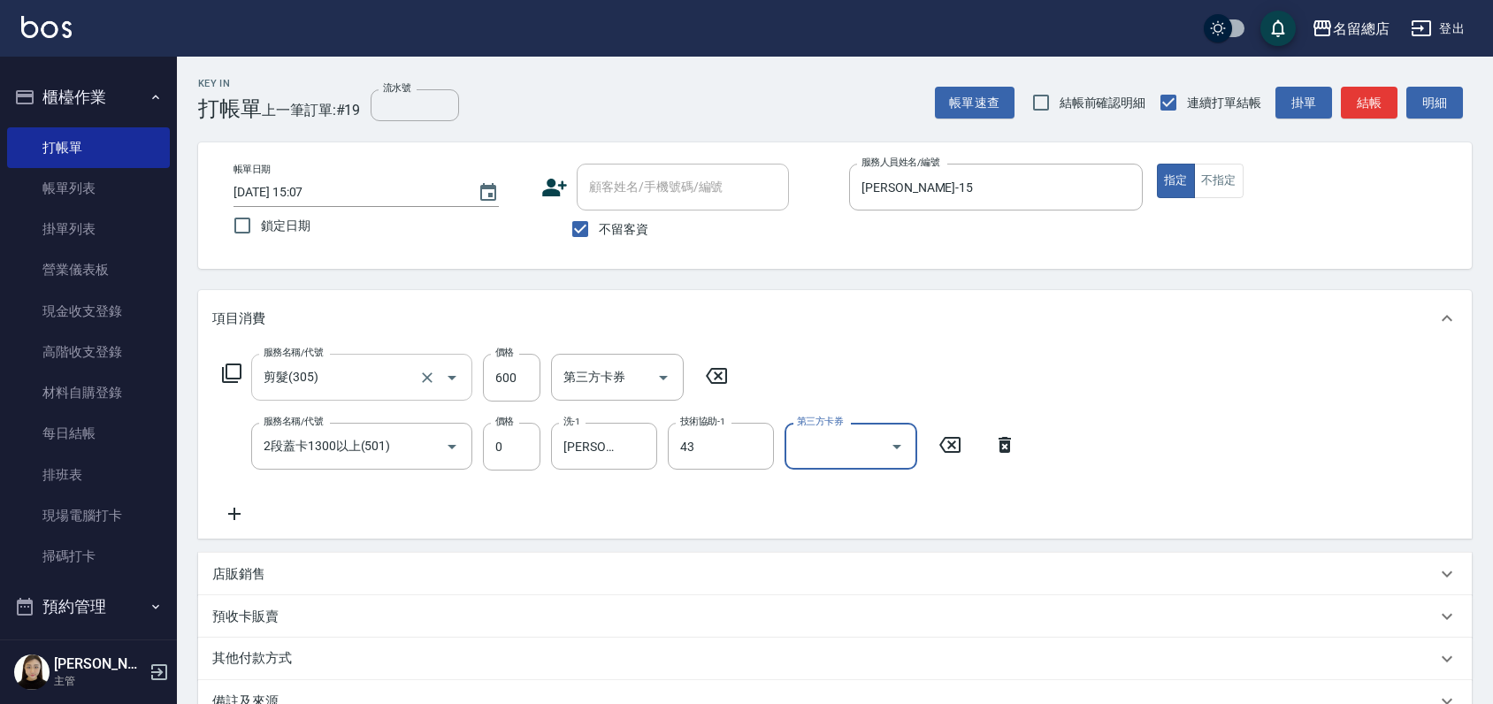
type input "黃郁涵-43"
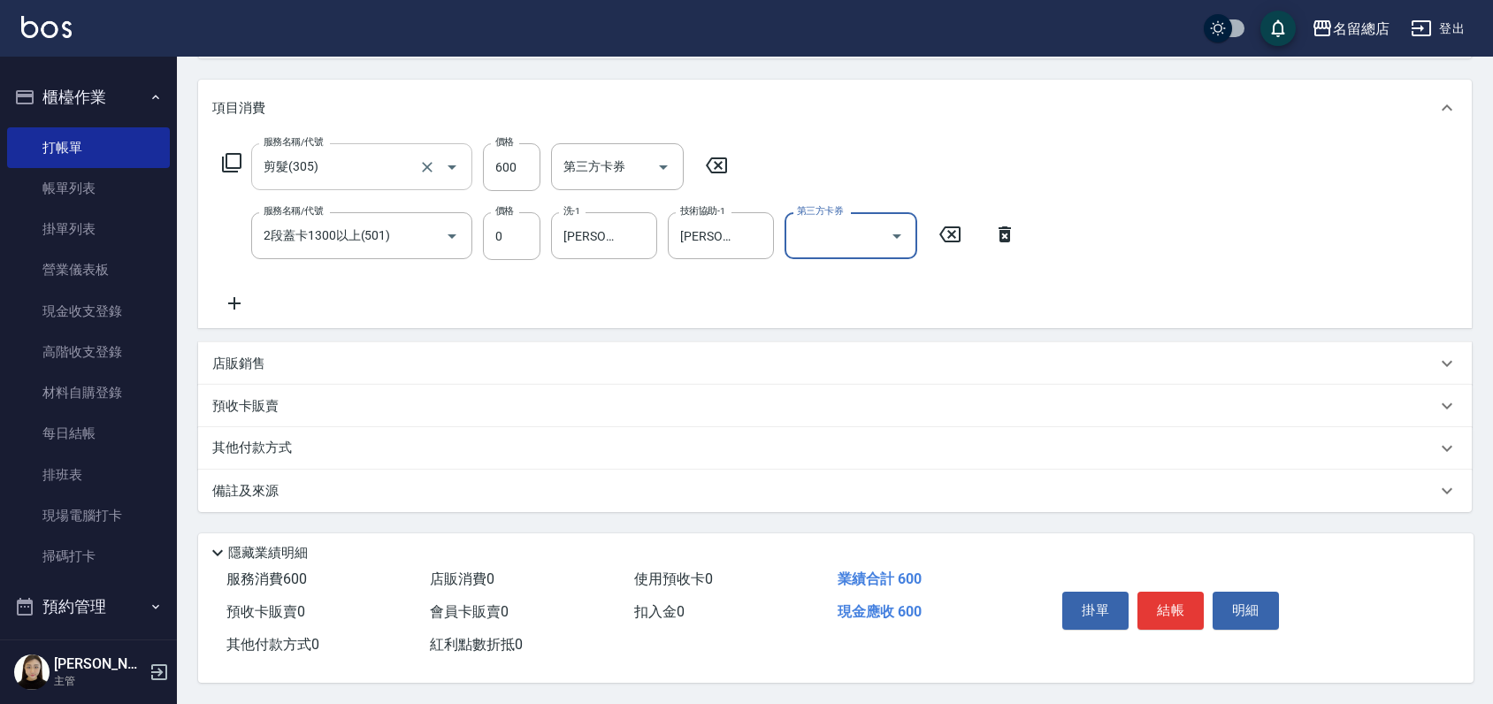
scroll to position [217, 0]
type input "2025/10/07 15:08"
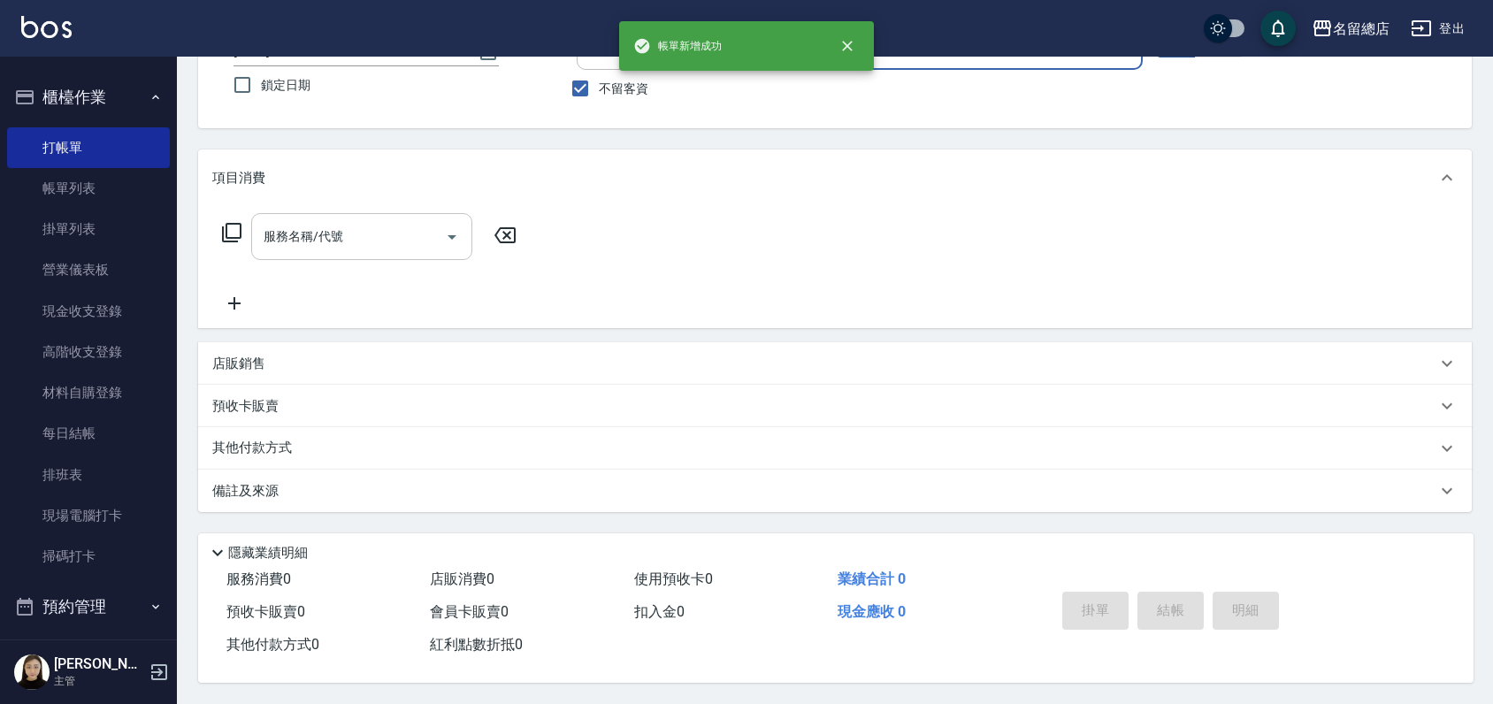
scroll to position [147, 0]
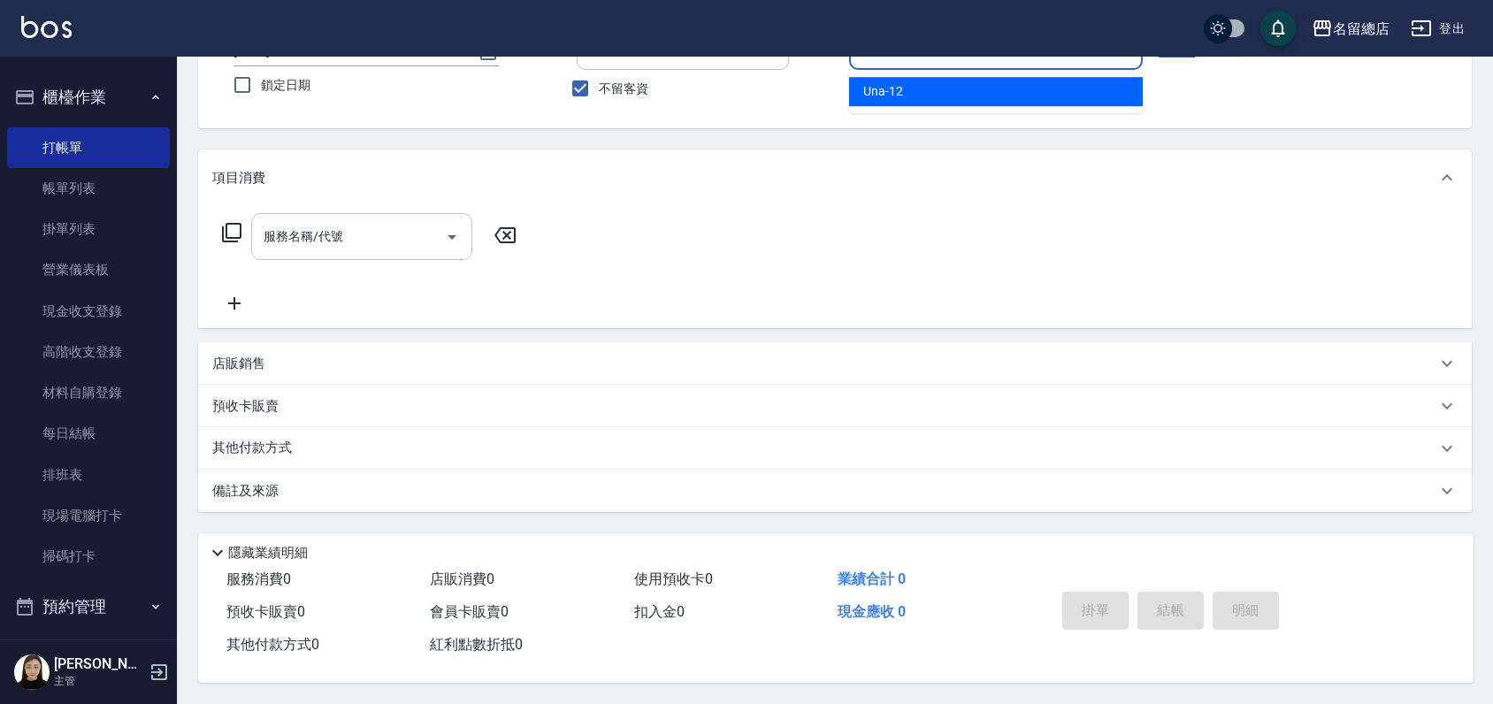
type input "Una-12"
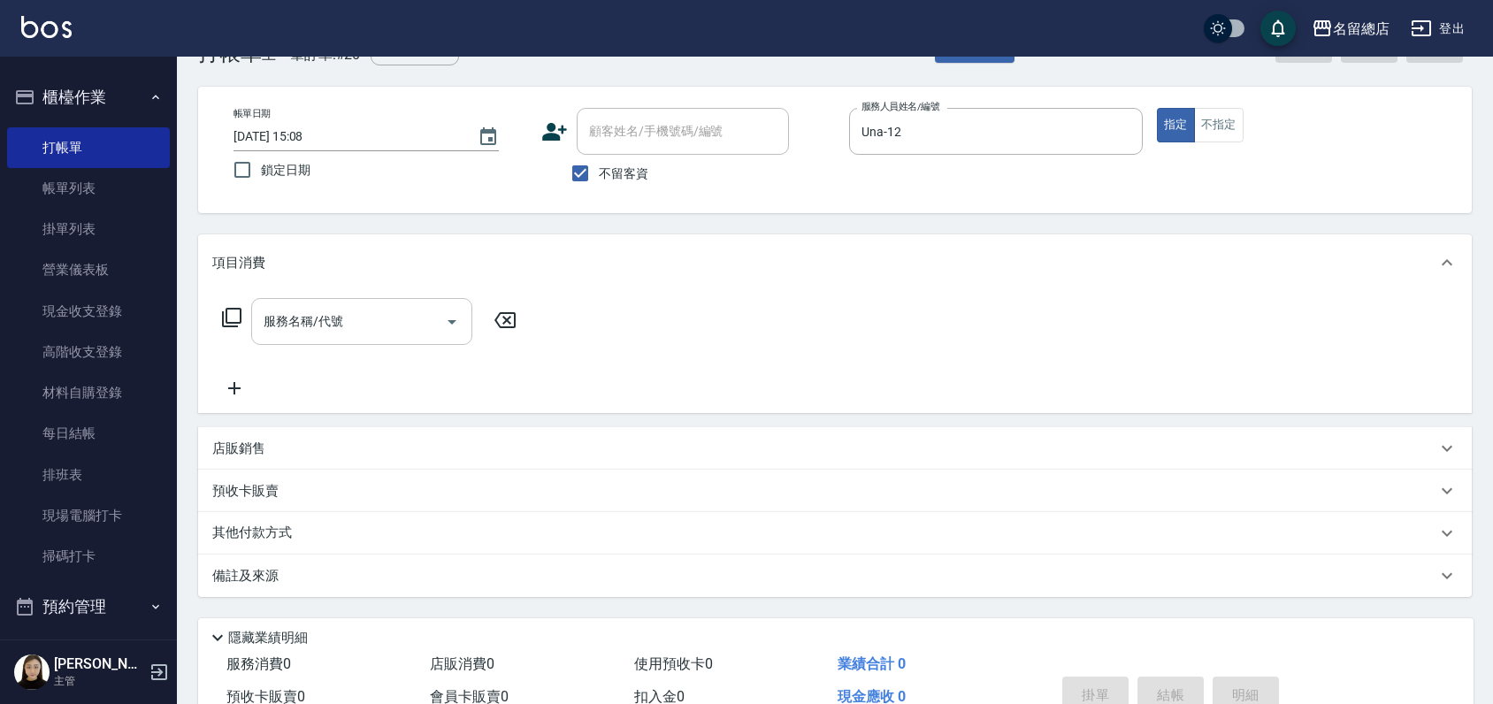
scroll to position [0, 0]
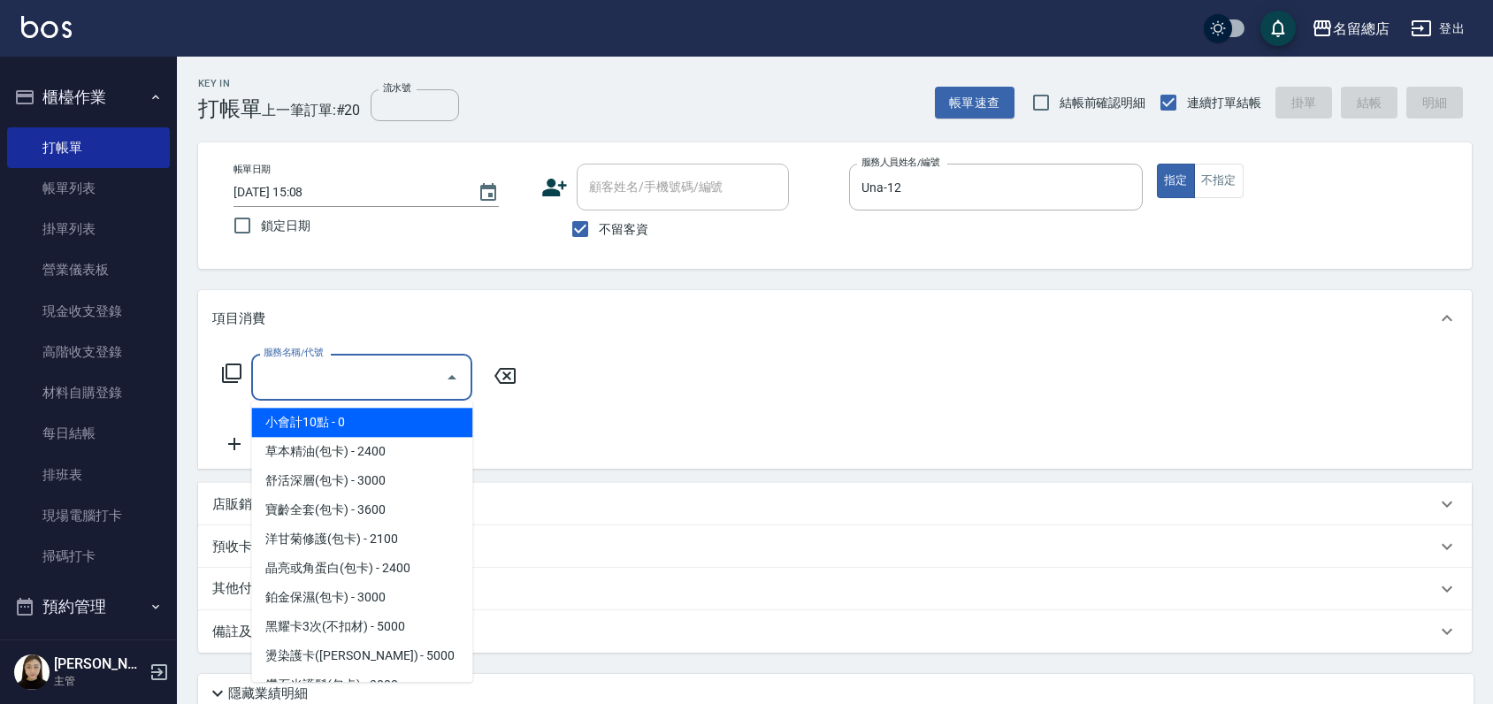
click at [328, 366] on input "服務名稱/代號" at bounding box center [348, 377] width 179 height 31
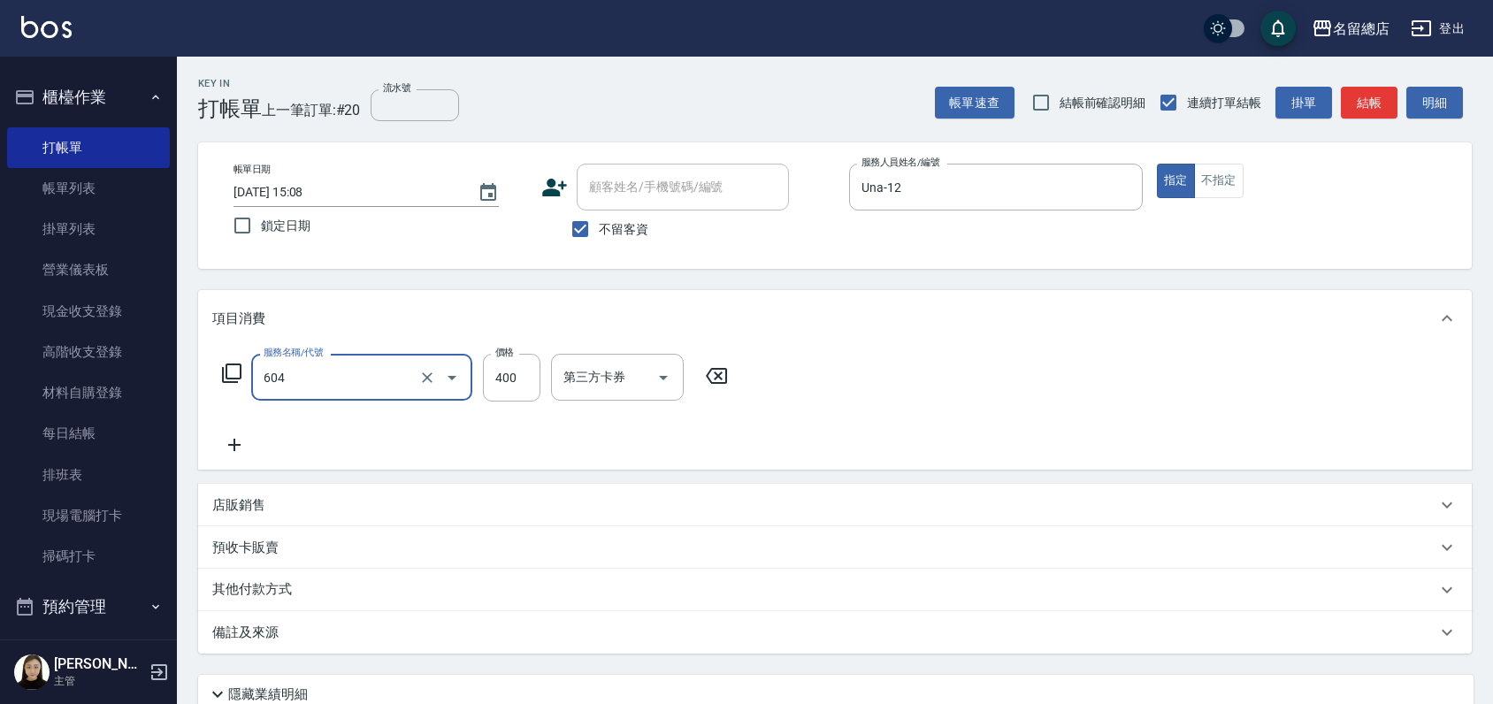
type input "健康洗髮(604)"
type input "300"
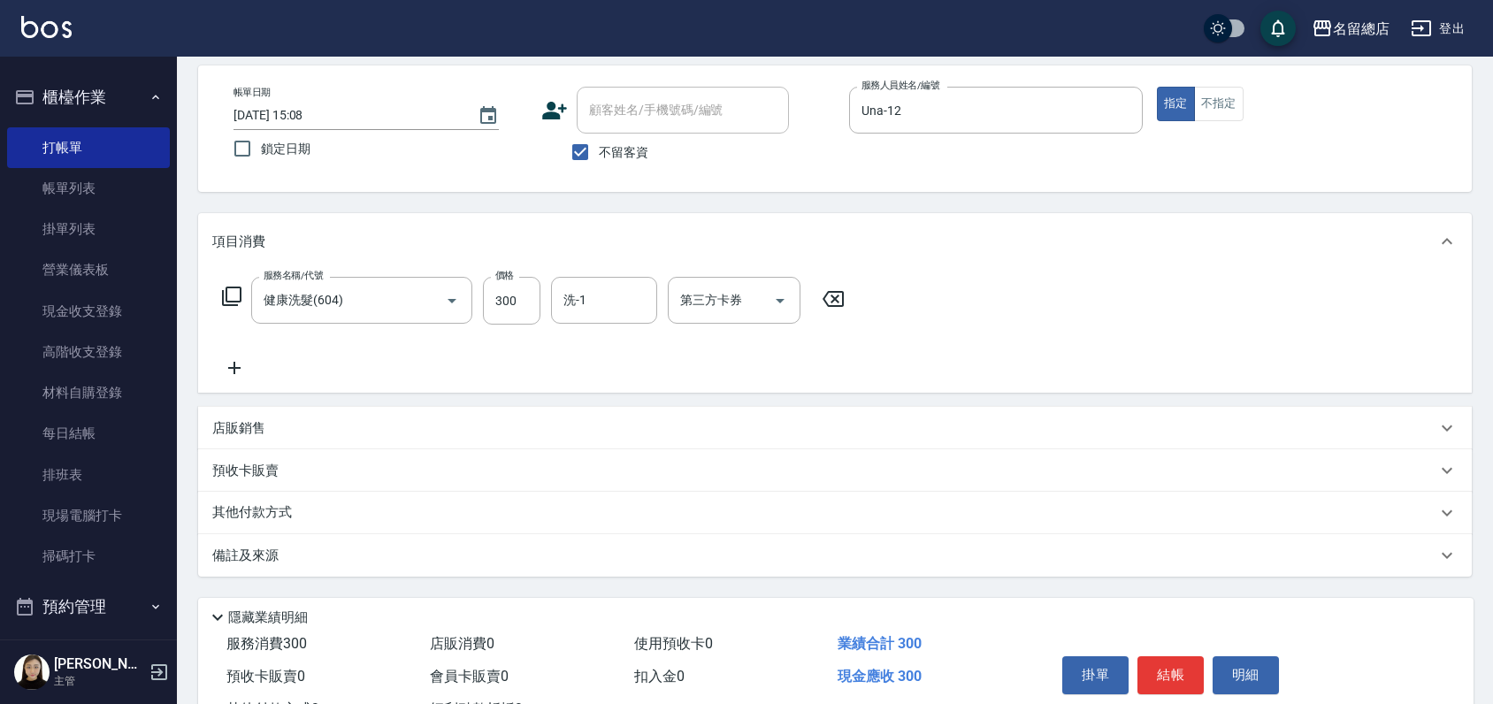
scroll to position [148, 0]
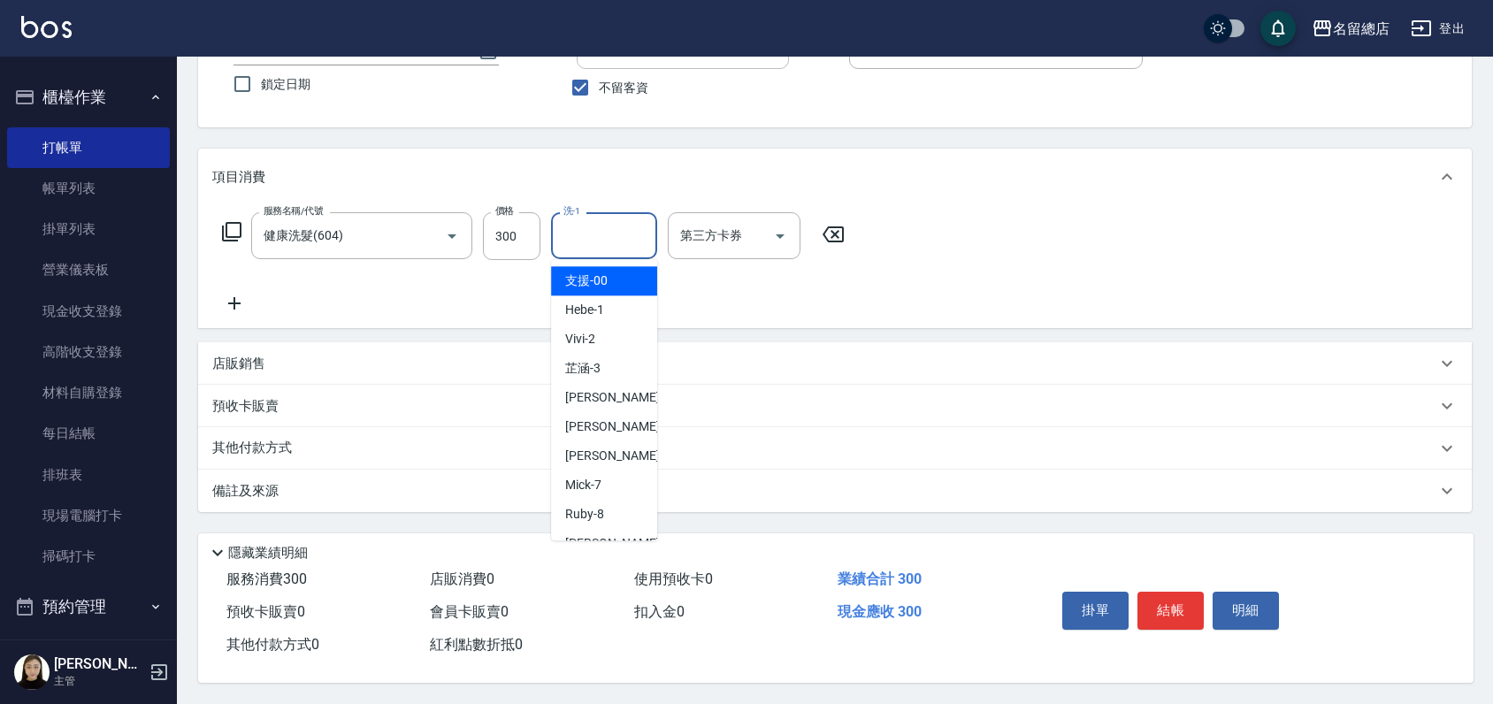
click at [603, 226] on input "洗-1" at bounding box center [604, 235] width 90 height 31
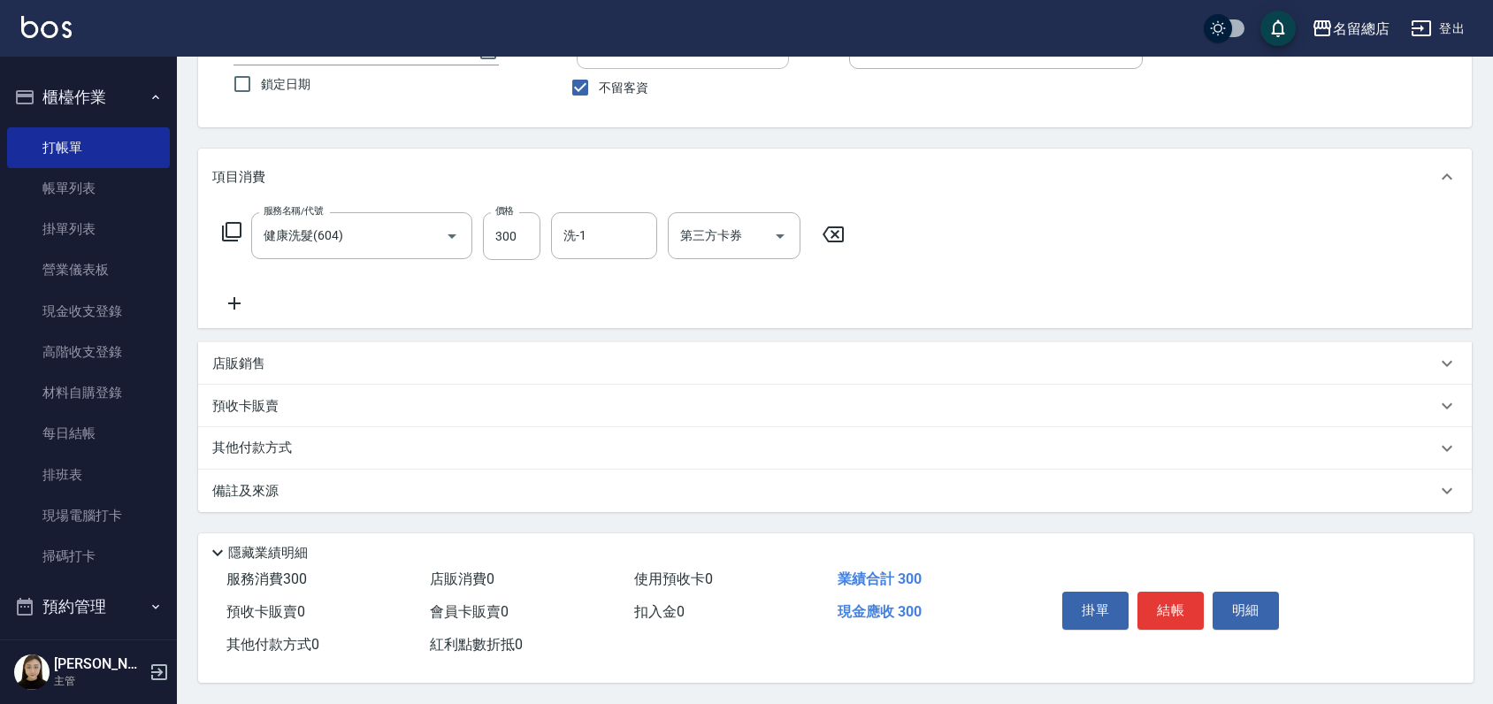
click at [856, 290] on div "服務名稱/代號 健康洗髮(604) 服務名稱/代號 價格 300 價格 洗-1 洗-1 第三方卡券 第三方卡券" at bounding box center [835, 266] width 1274 height 123
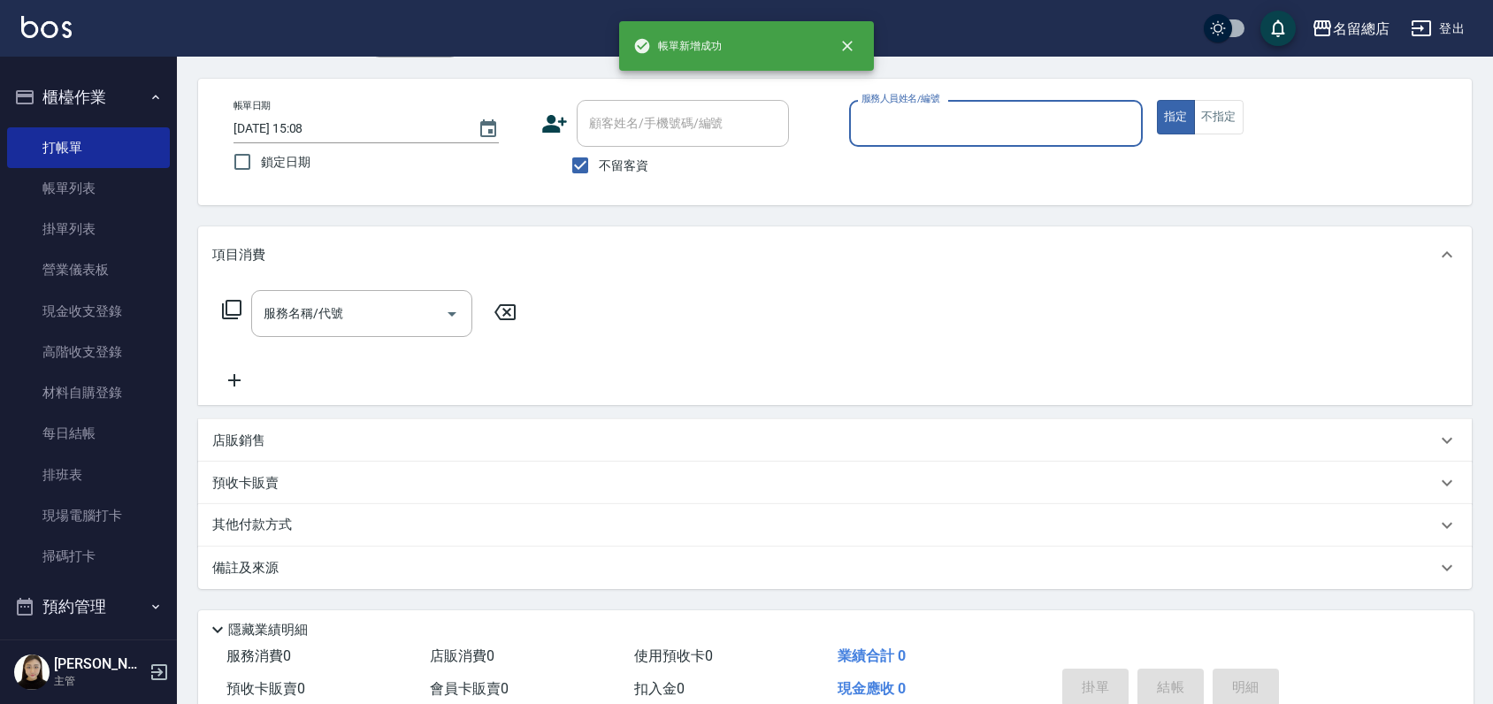
scroll to position [0, 0]
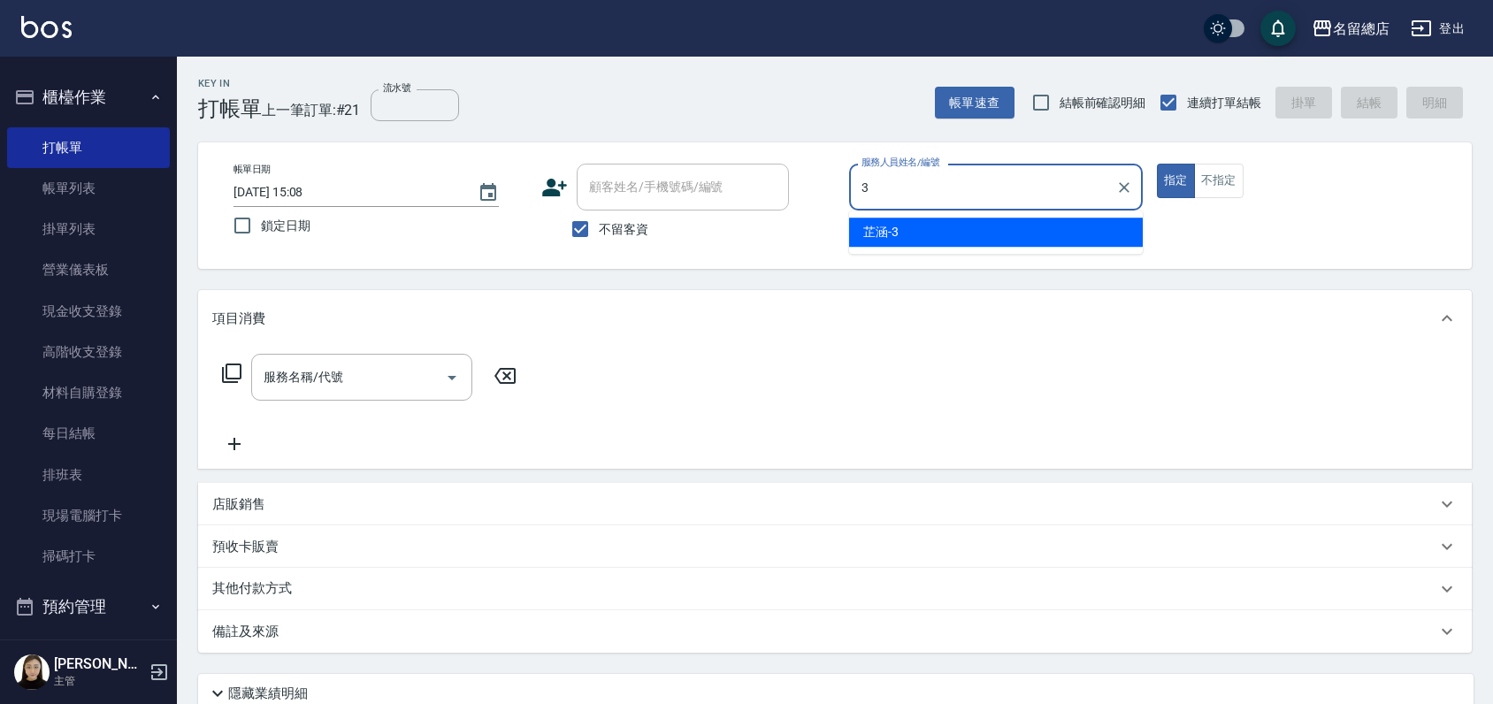
type input "芷涵-3"
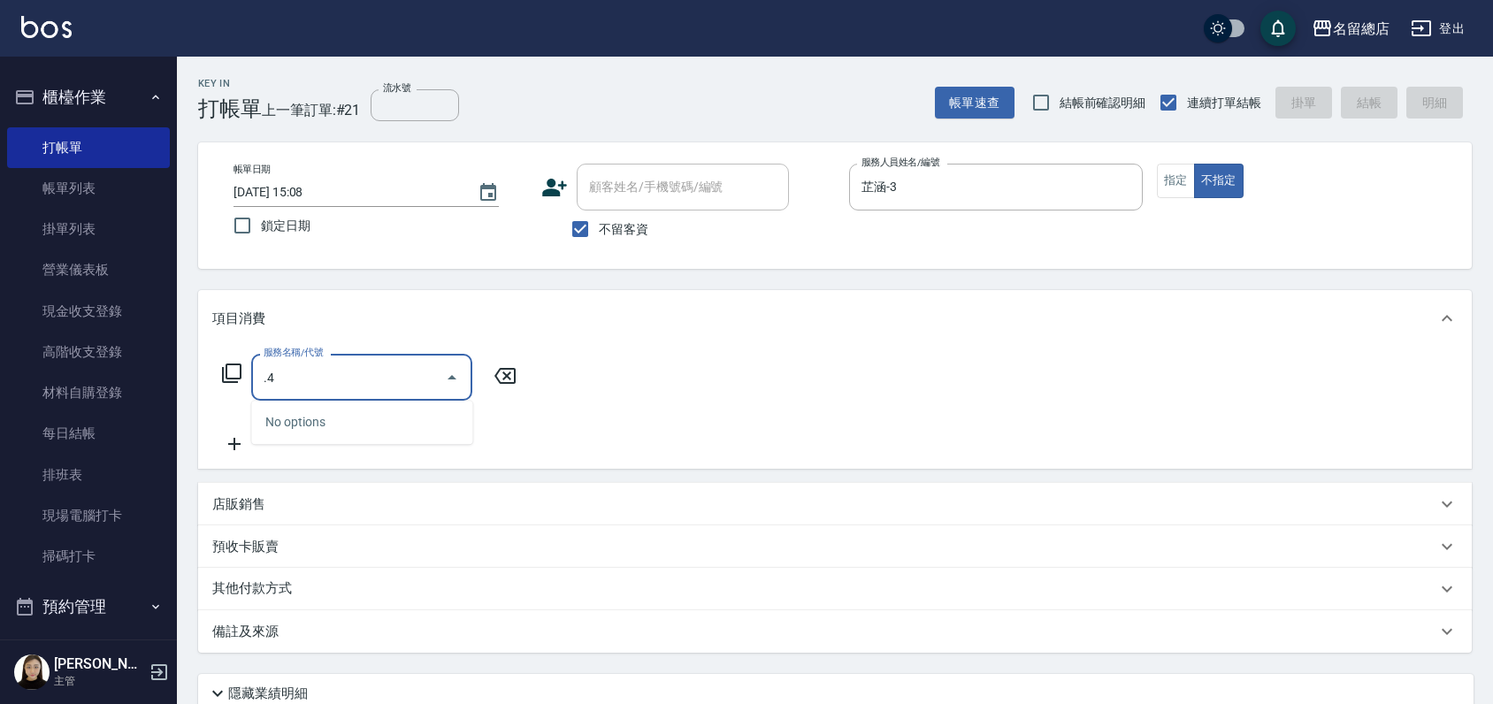
type input "."
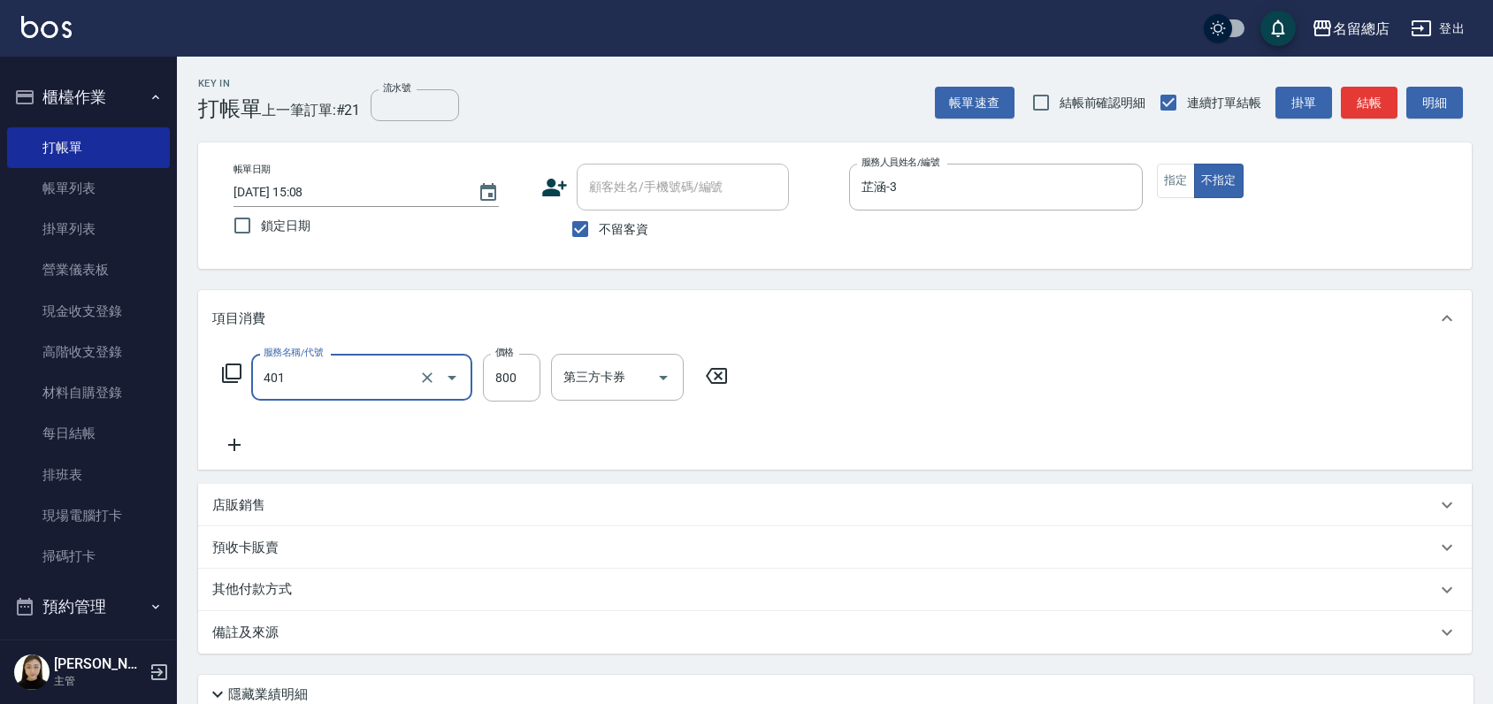
type input "自備護髮(401)"
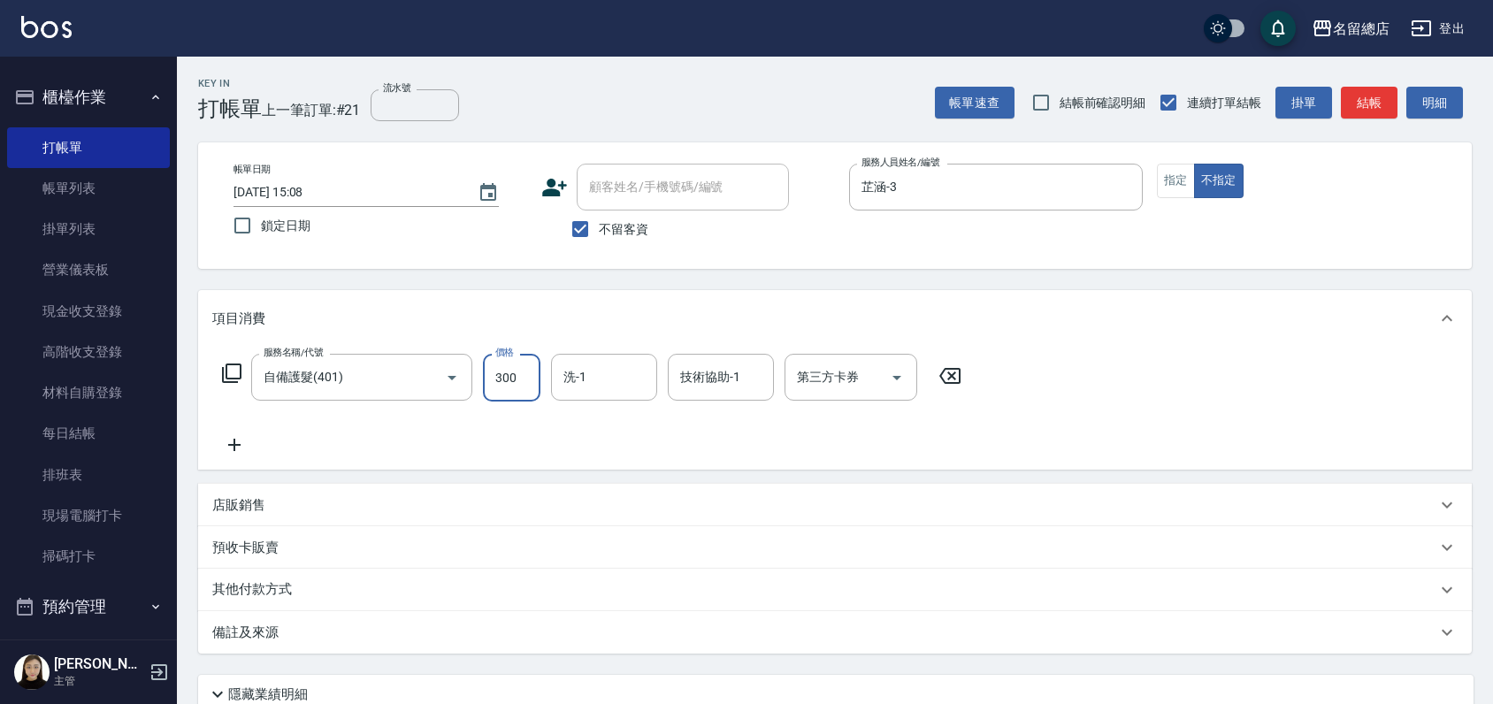
type input "300"
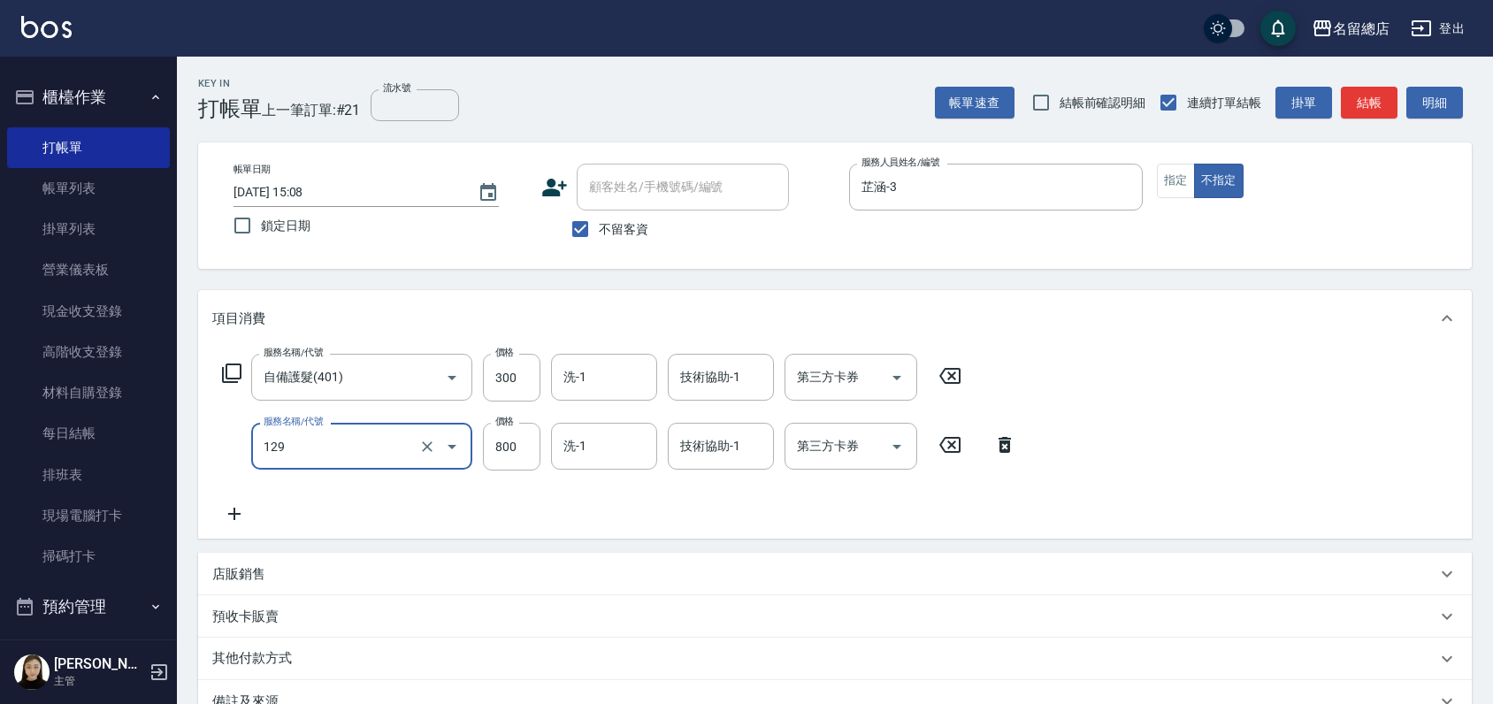
type input "MUYO頭皮(半套)(129)"
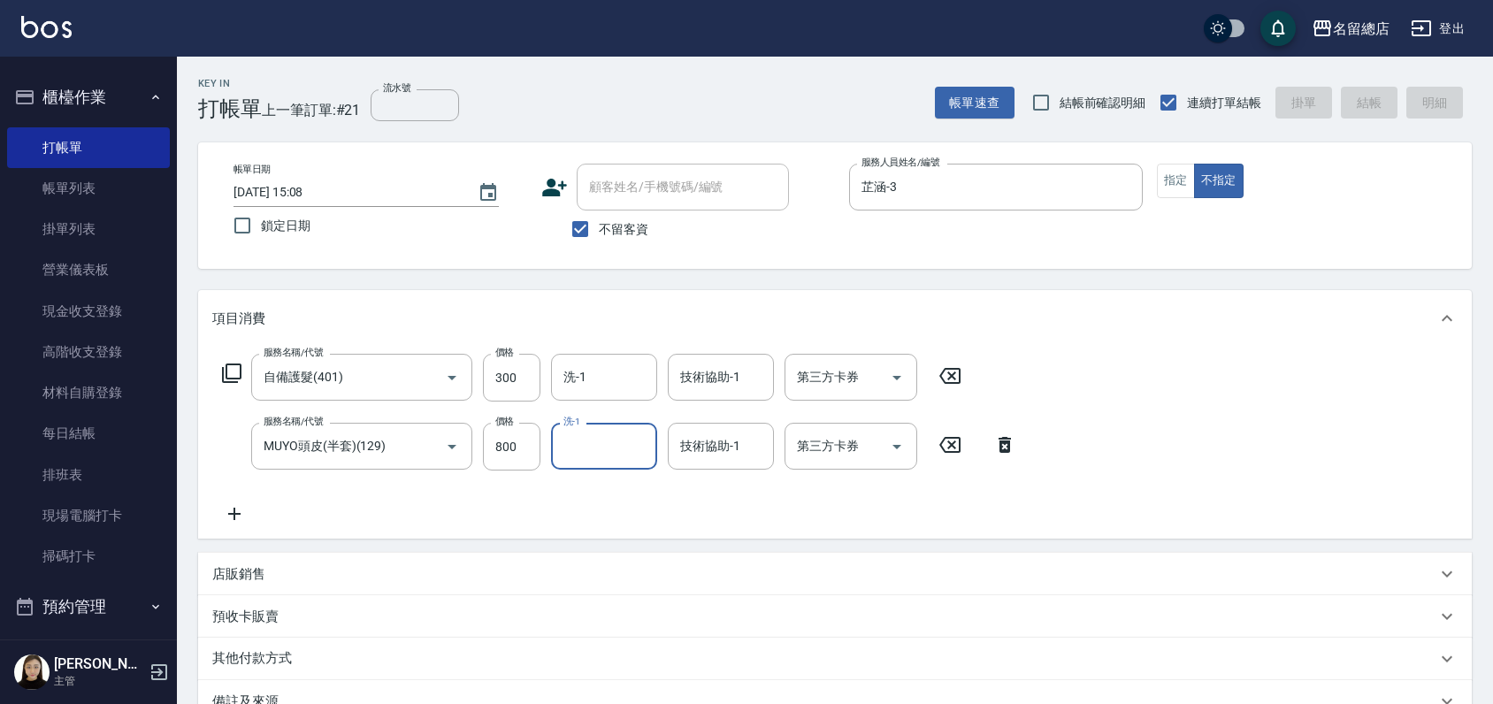
type input "2025/10/07 15:09"
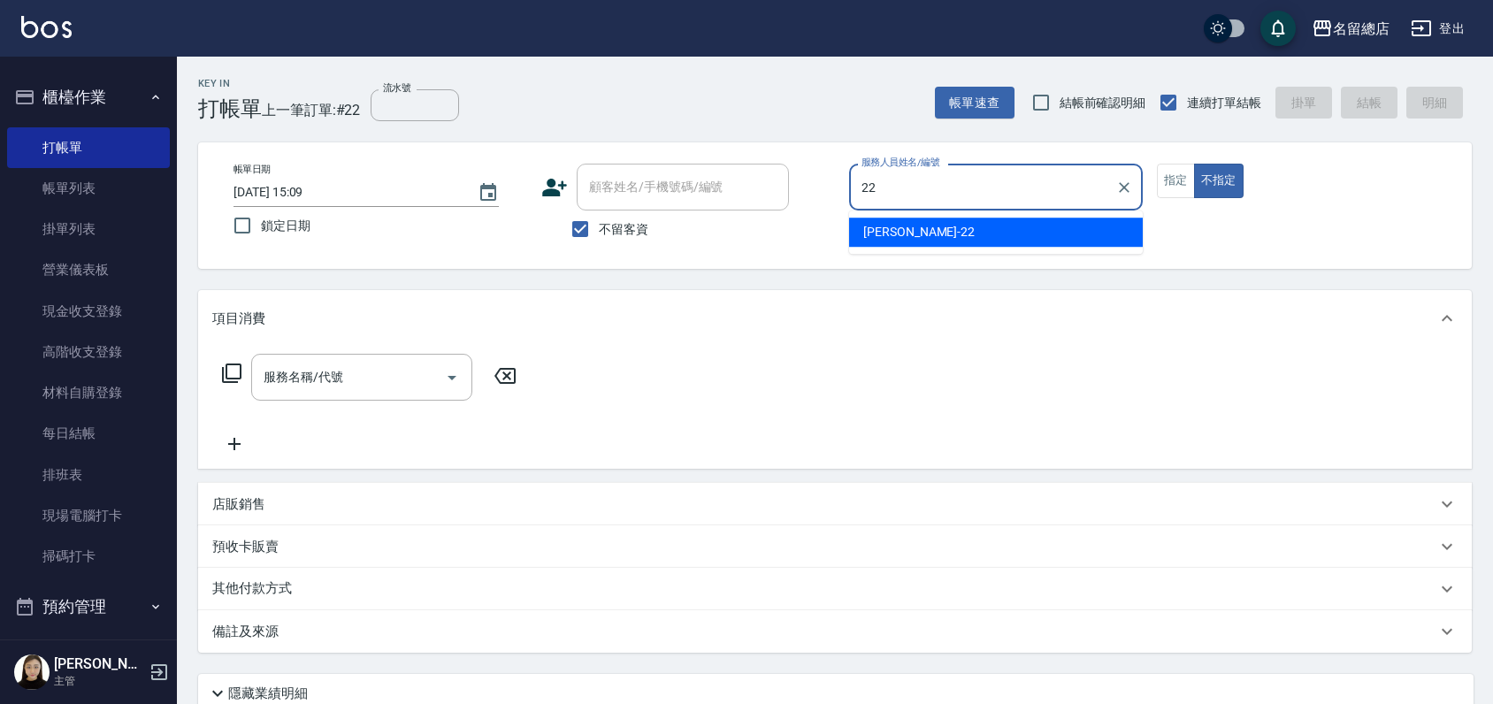
type input "Lydia-22"
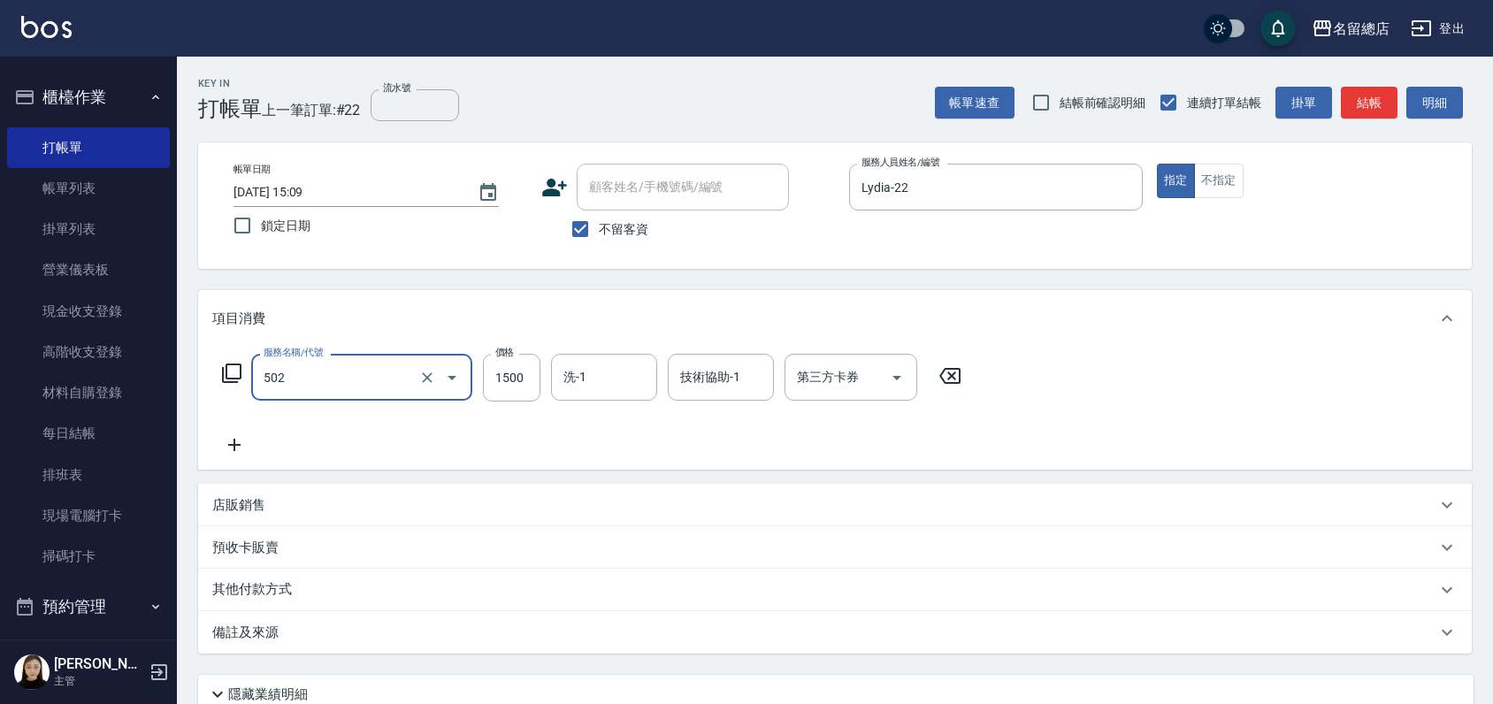
type input "染髮1500以上(502)"
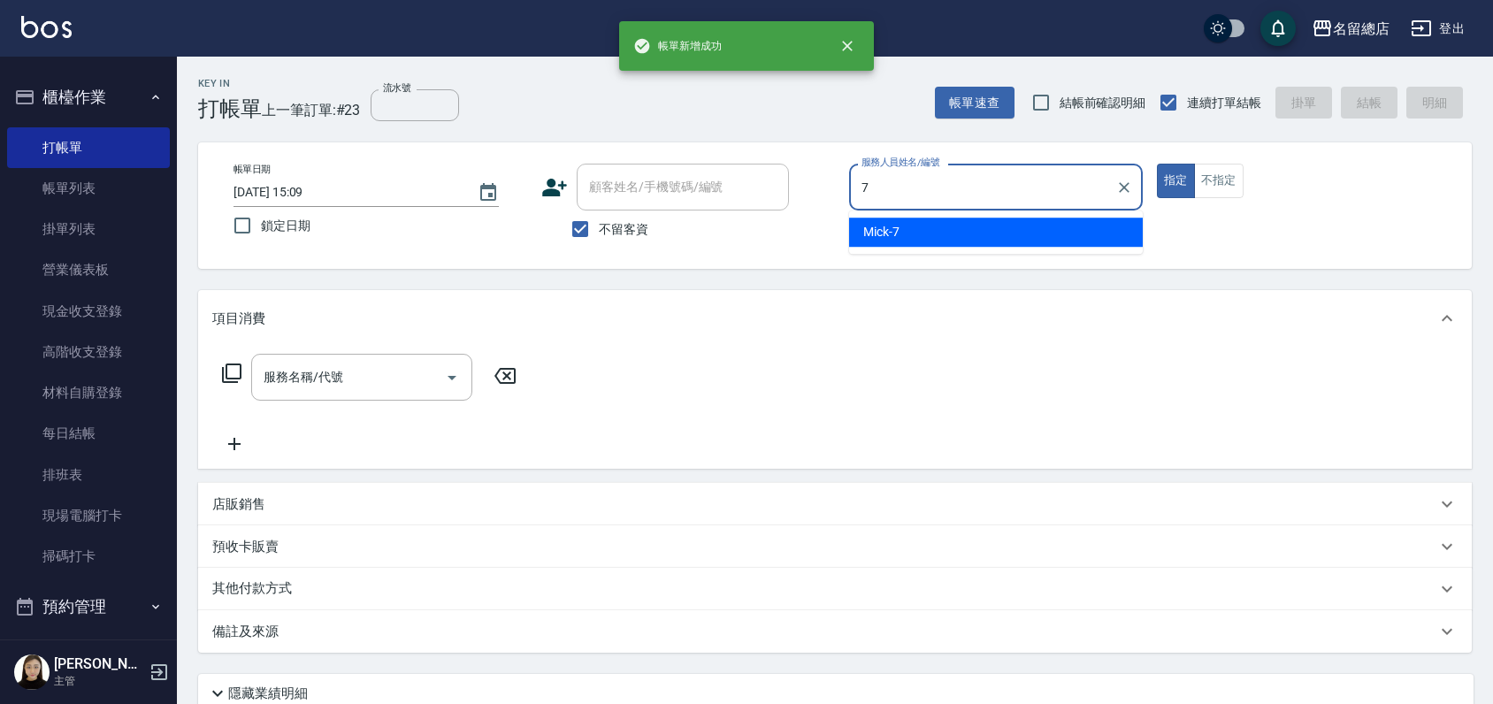
type input "Mick-7"
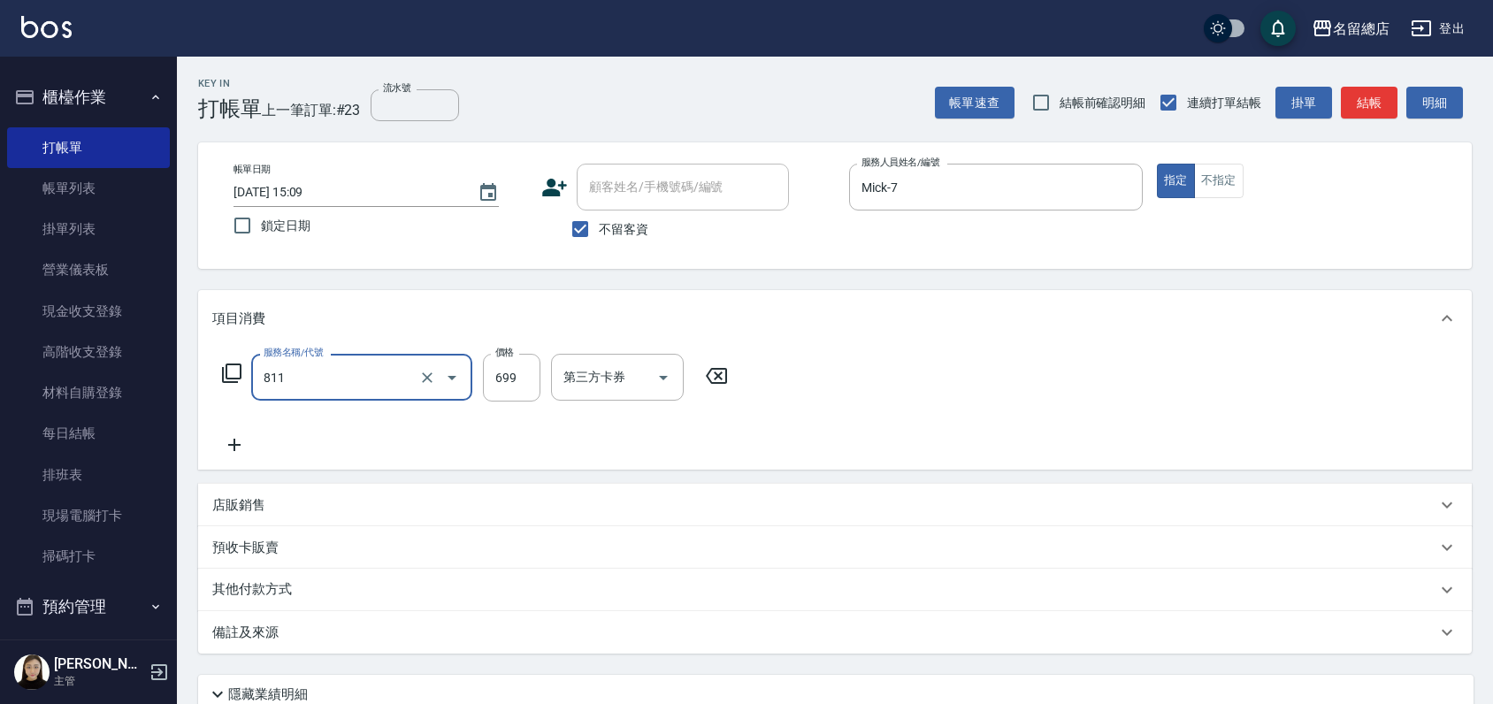
type input "洗+剪(811)"
type input "800"
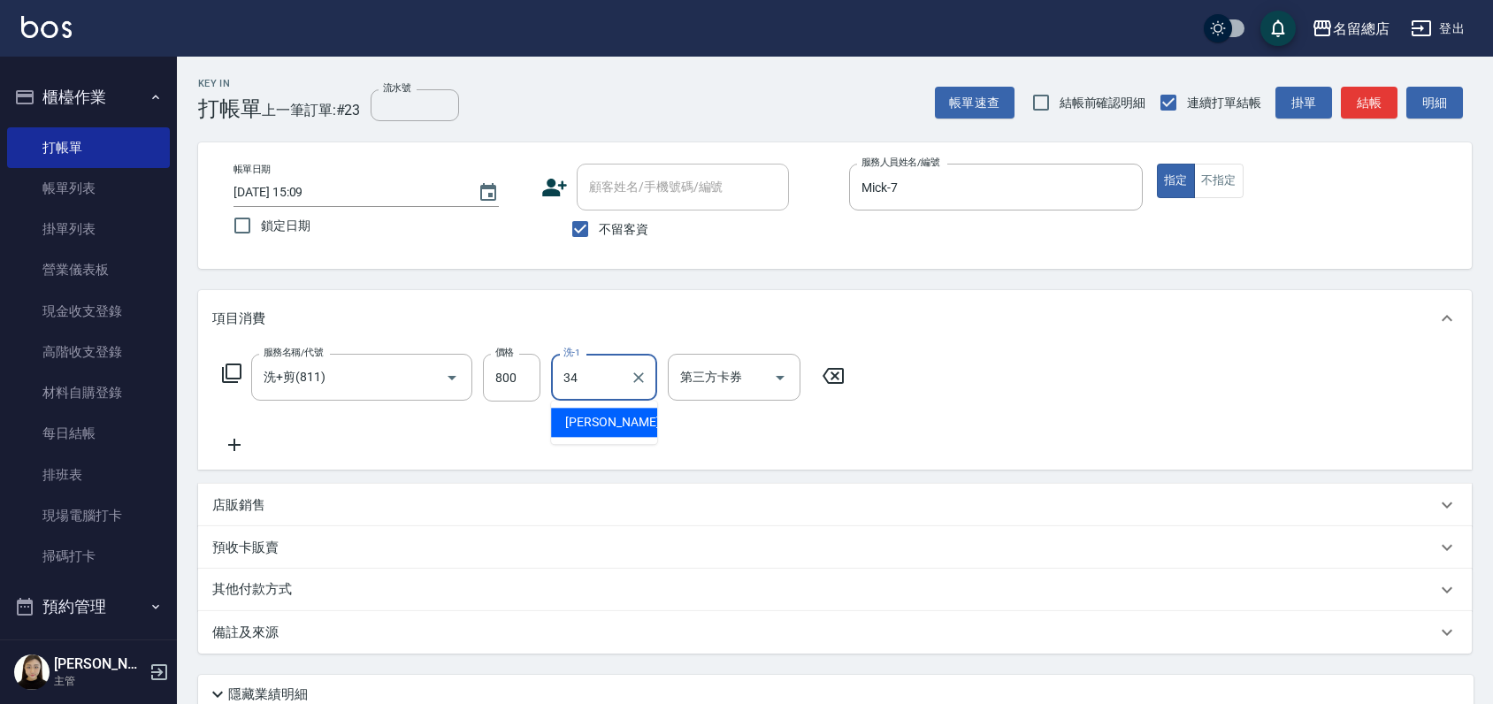
type input "黃楚云-34"
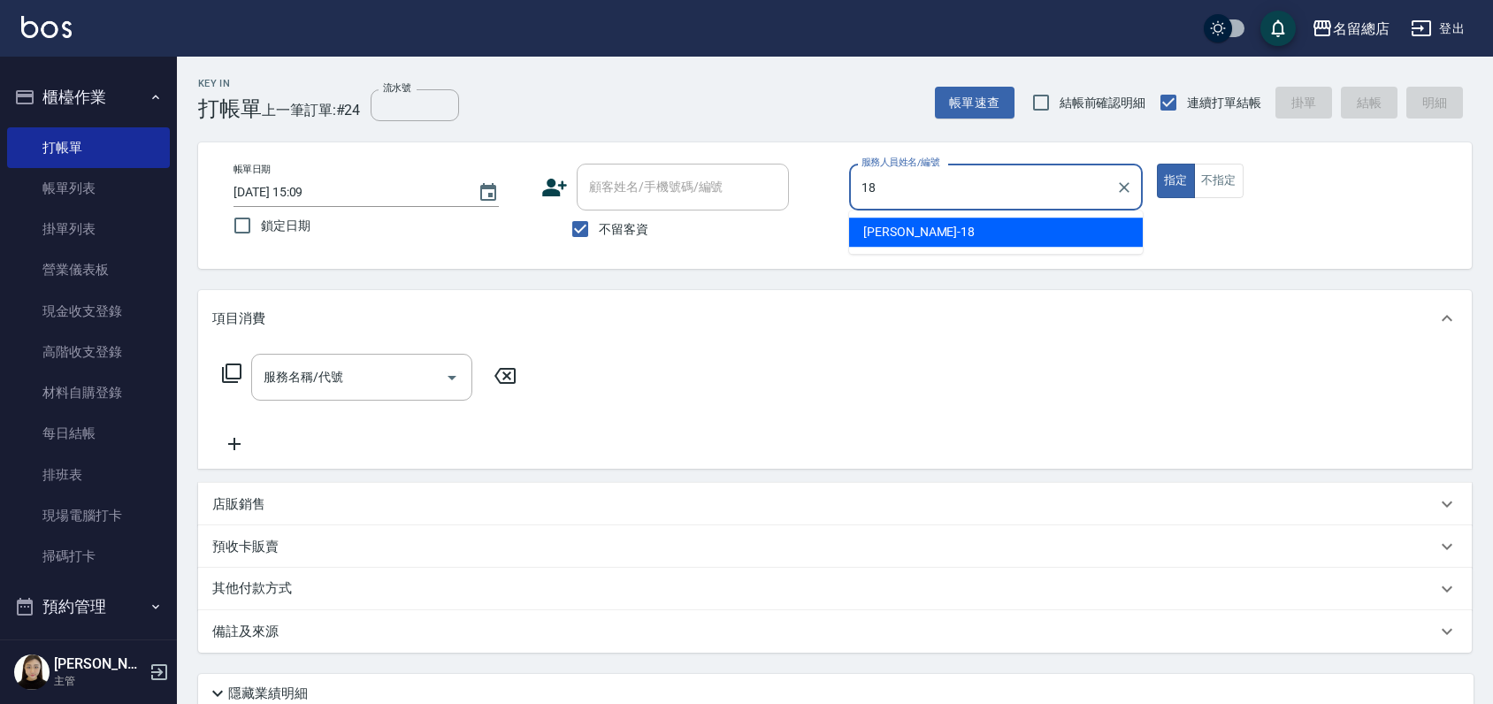
type input "Angela-18"
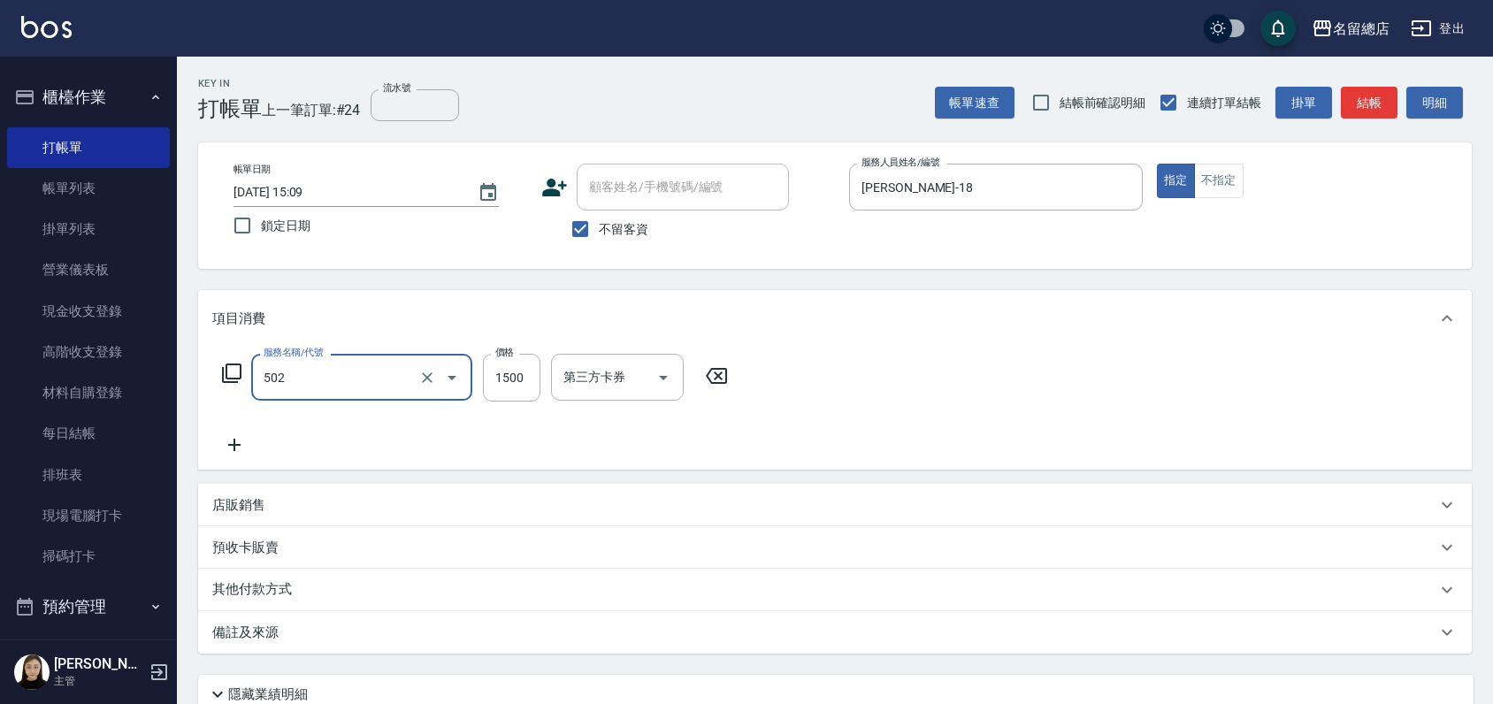
type input "染髮1500以上(502)"
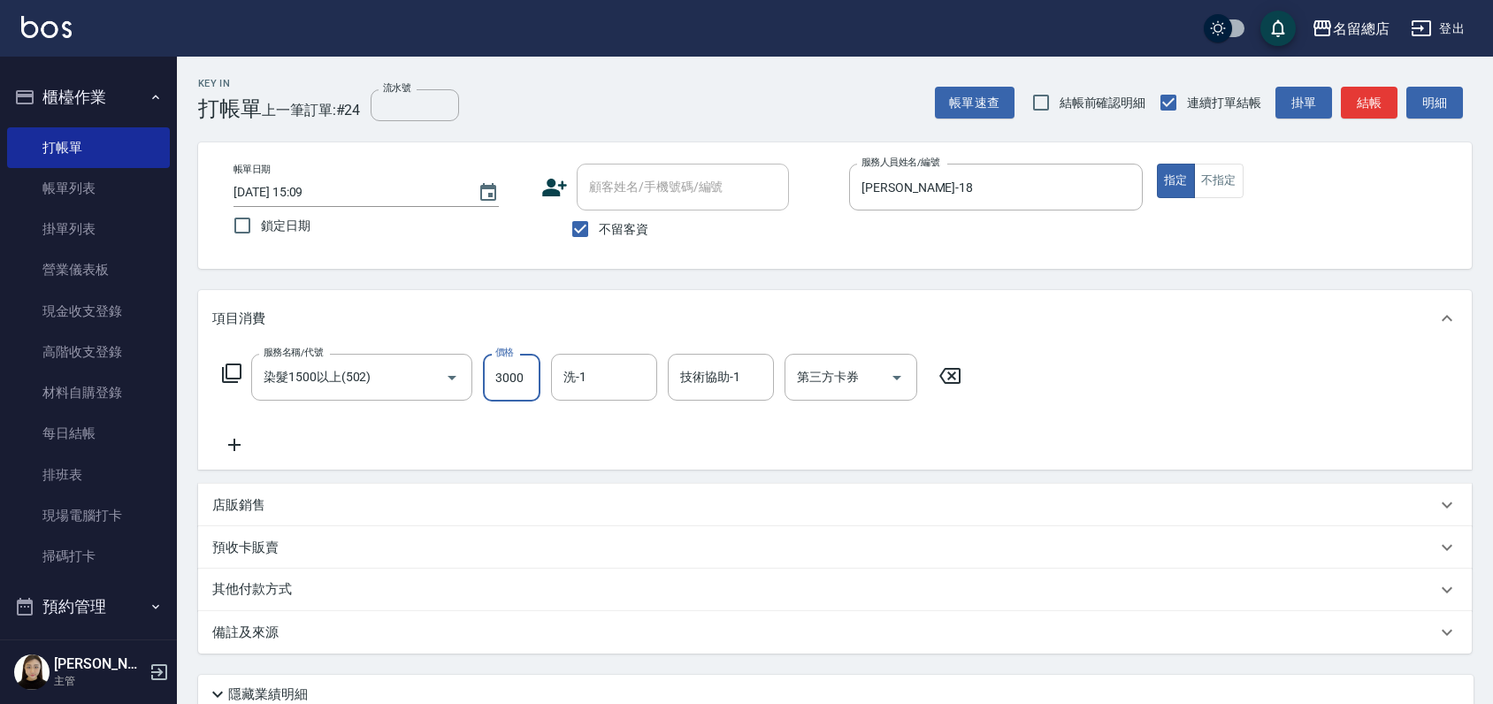
type input "3000"
type input "林欣怡-66"
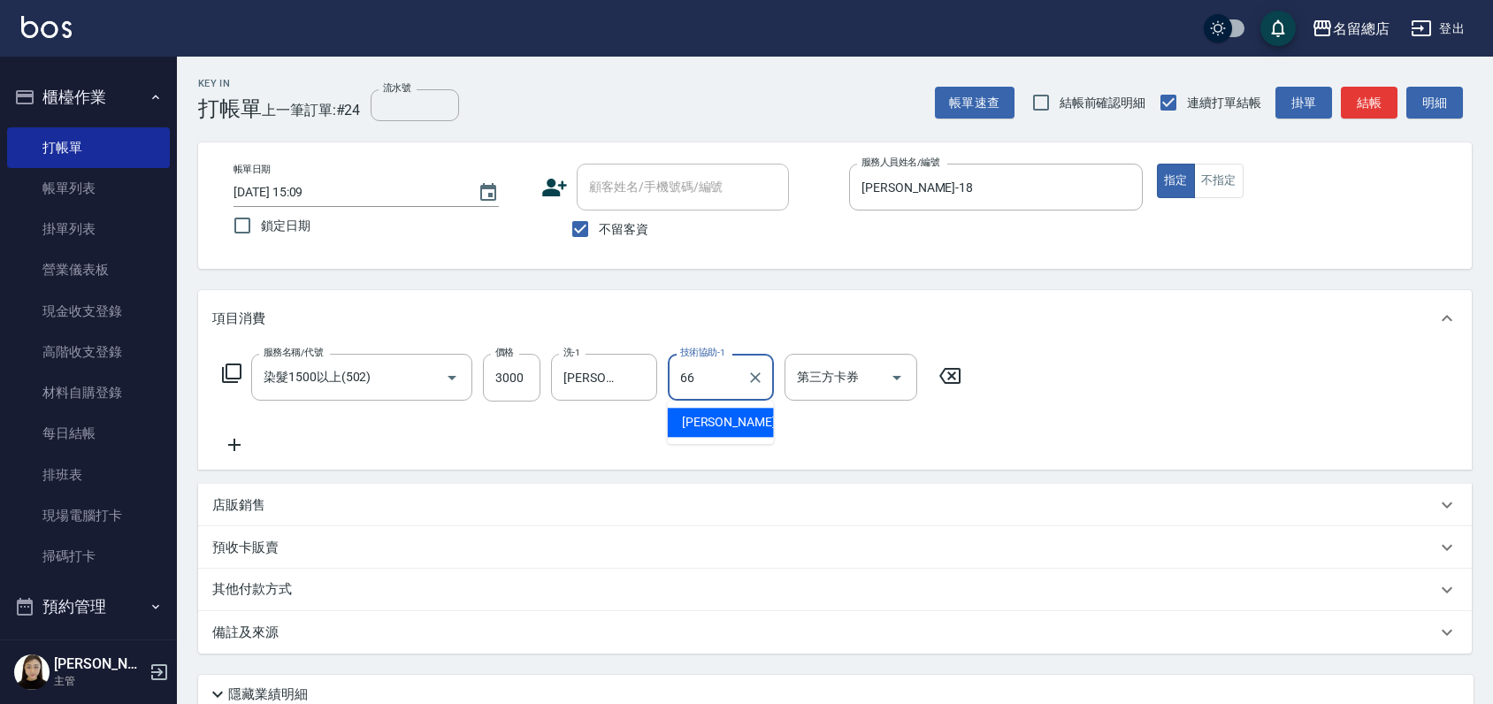
type input "林欣怡-66"
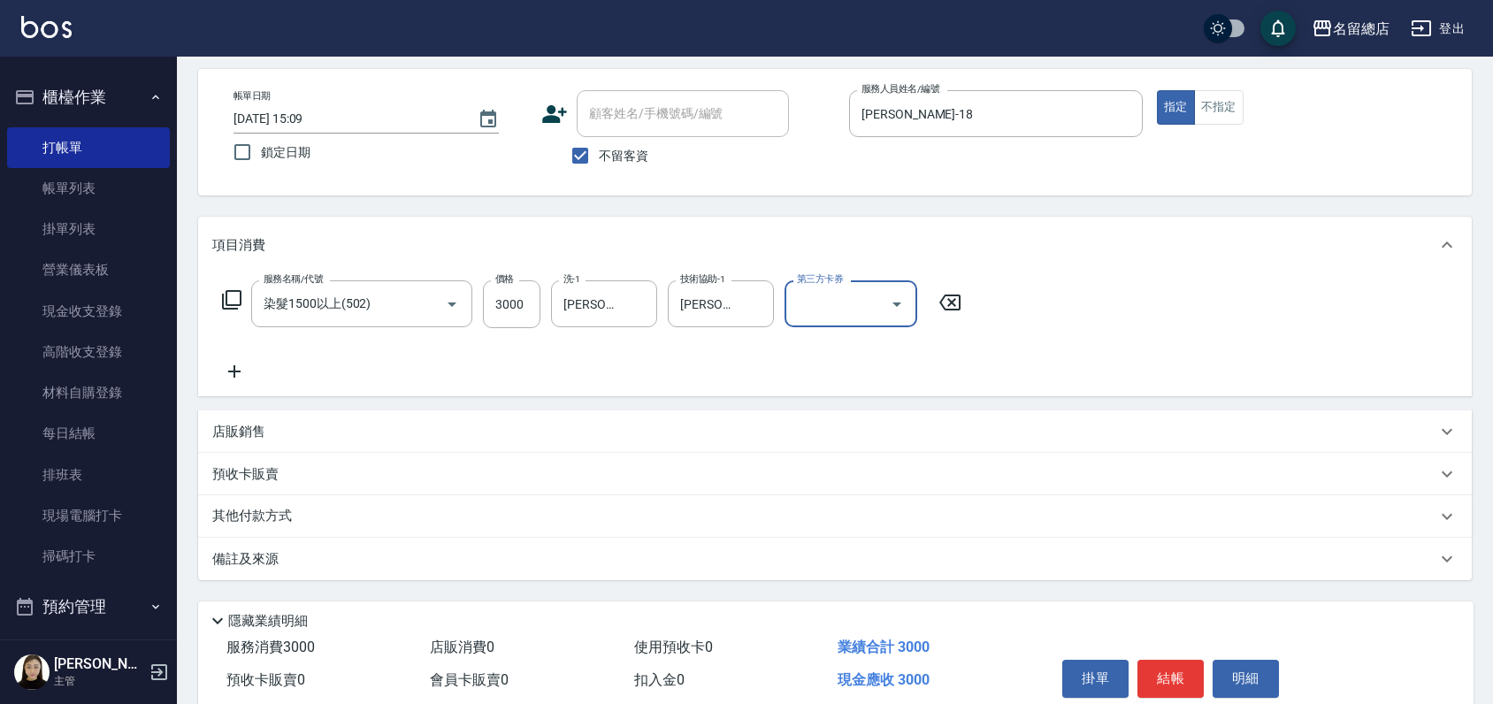
scroll to position [148, 0]
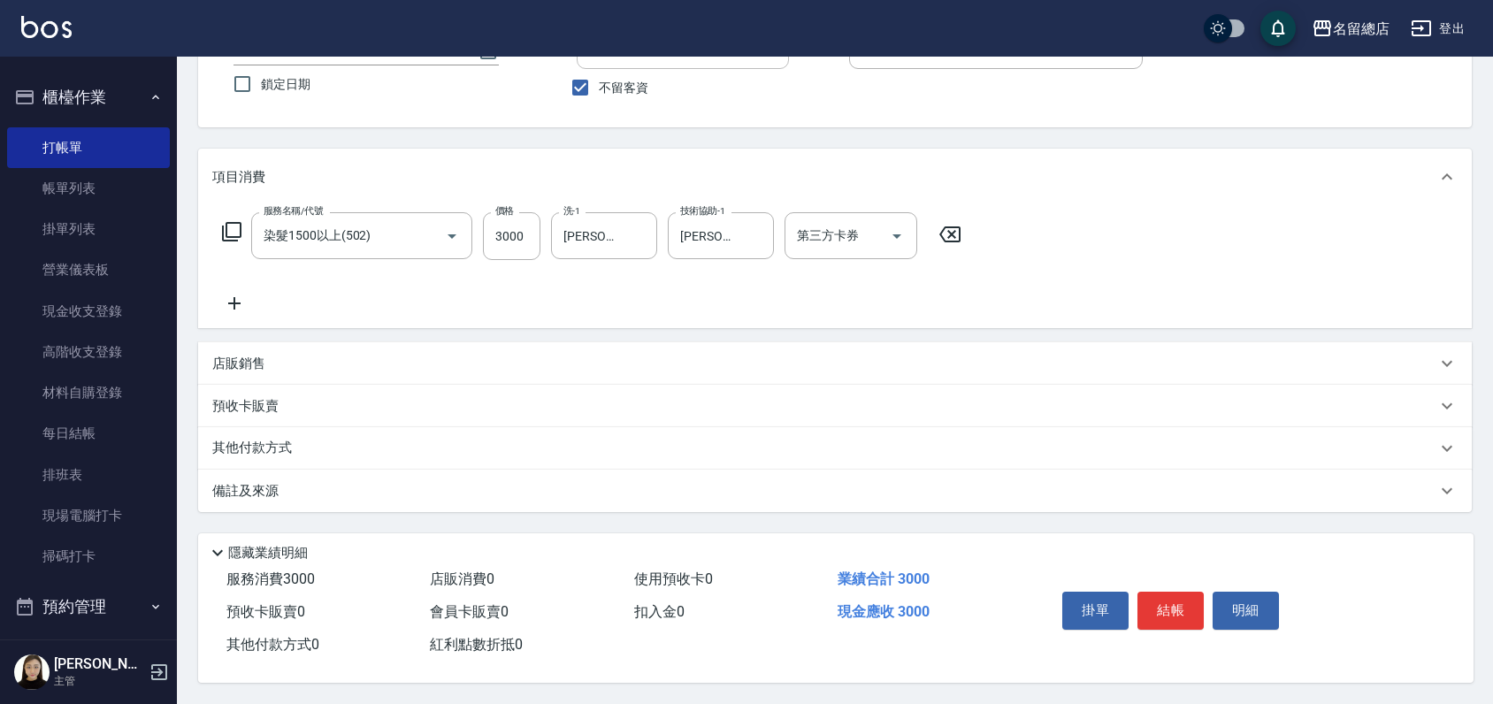
click at [272, 432] on div "其他付款方式" at bounding box center [835, 448] width 1274 height 42
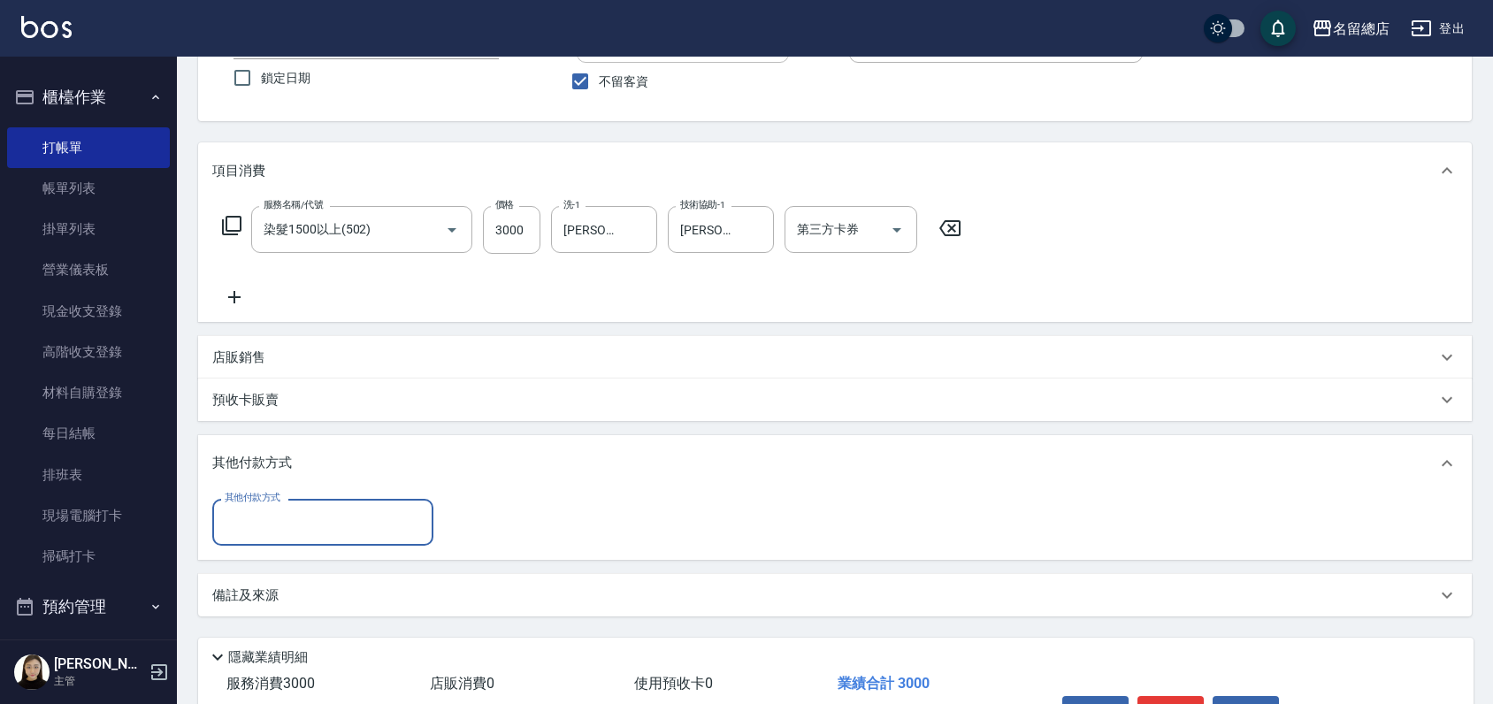
scroll to position [0, 0]
click at [239, 532] on input "其他付款方式" at bounding box center [322, 522] width 205 height 31
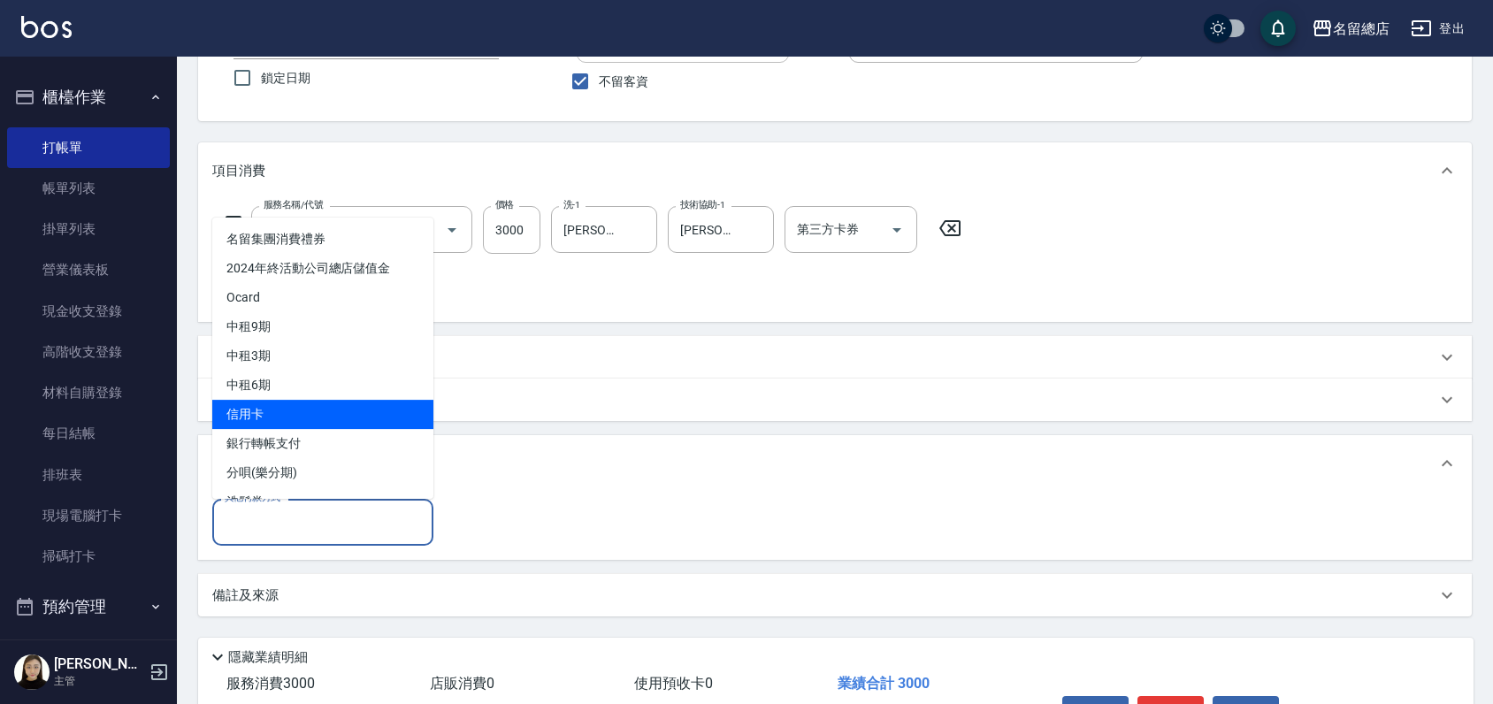
click at [286, 415] on span "信用卡" at bounding box center [322, 414] width 221 height 29
type input "信用卡"
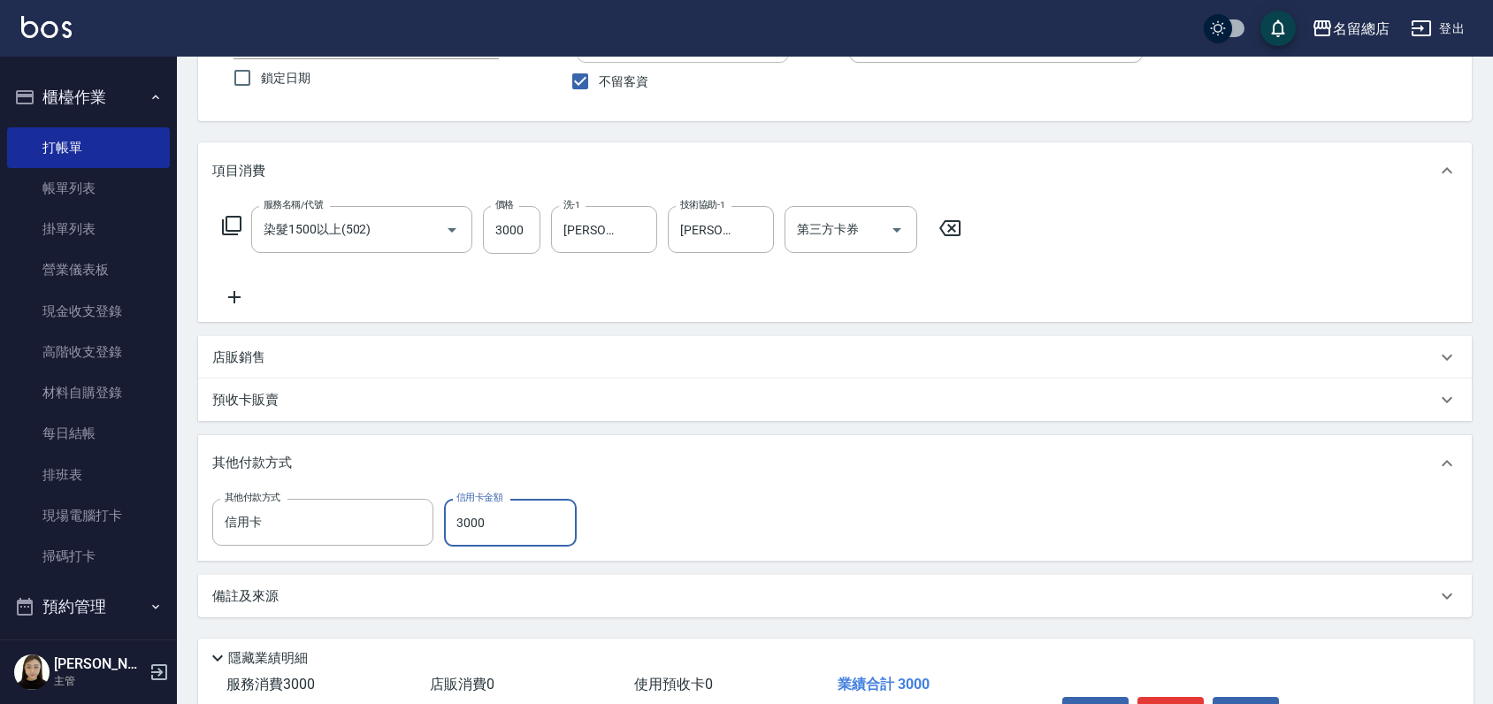
type input "3000"
type input "2025/10/07 15:10"
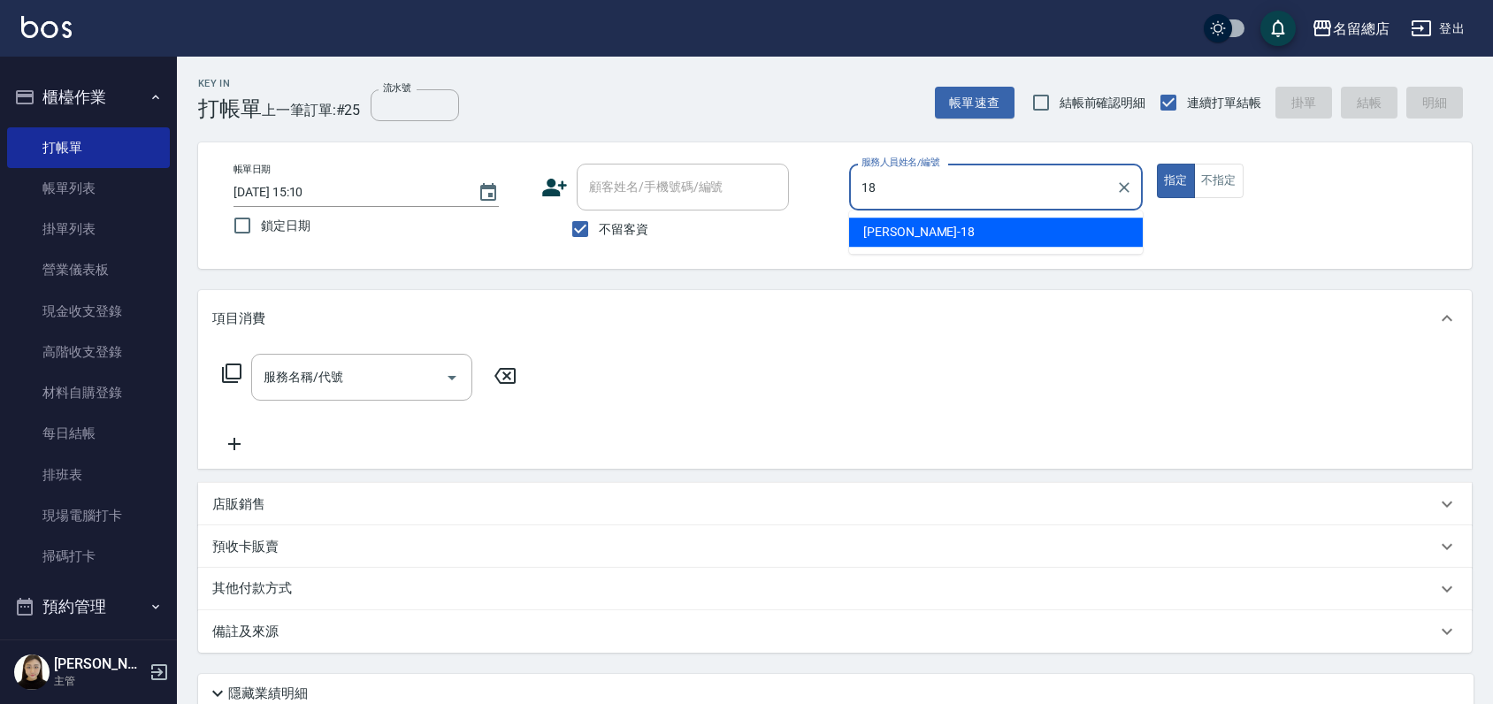
type input "Angela-18"
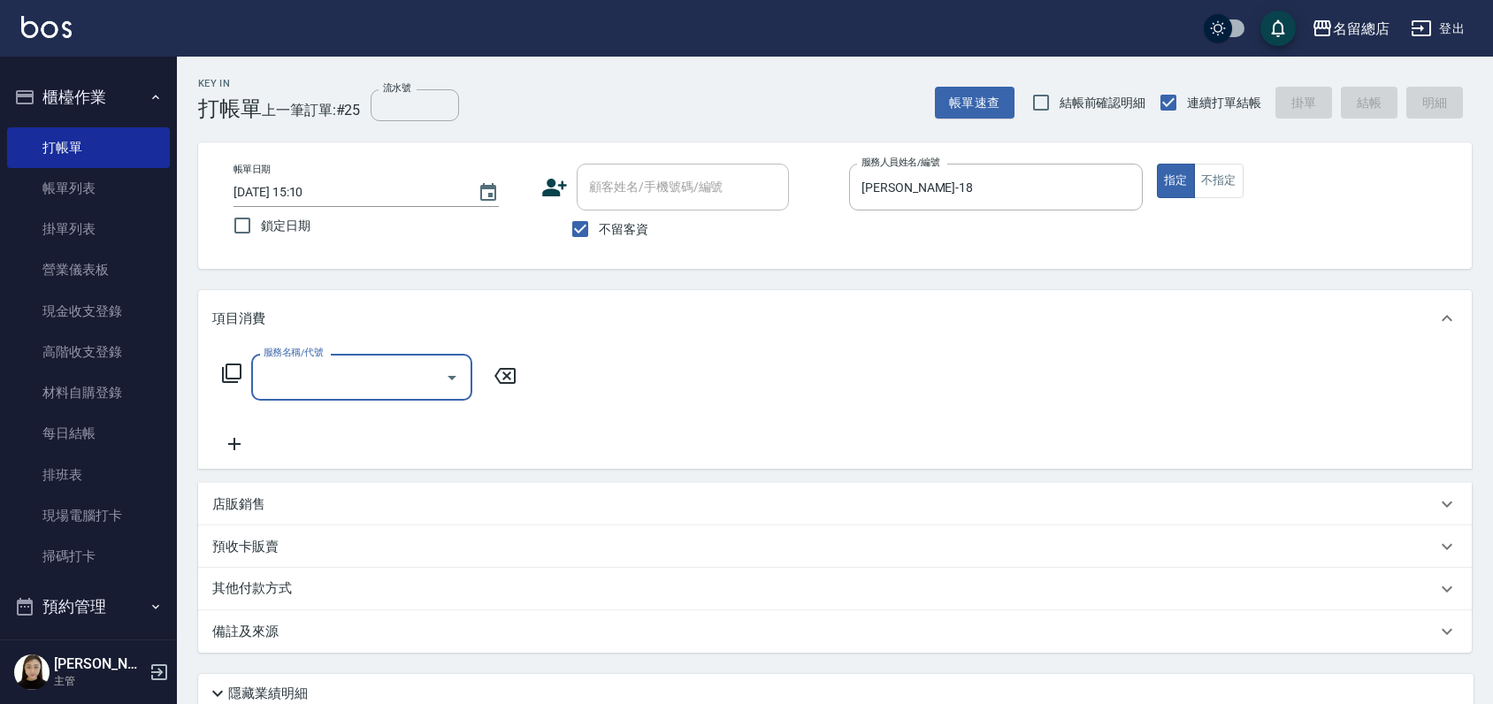
click at [255, 502] on p "店販銷售" at bounding box center [238, 504] width 53 height 19
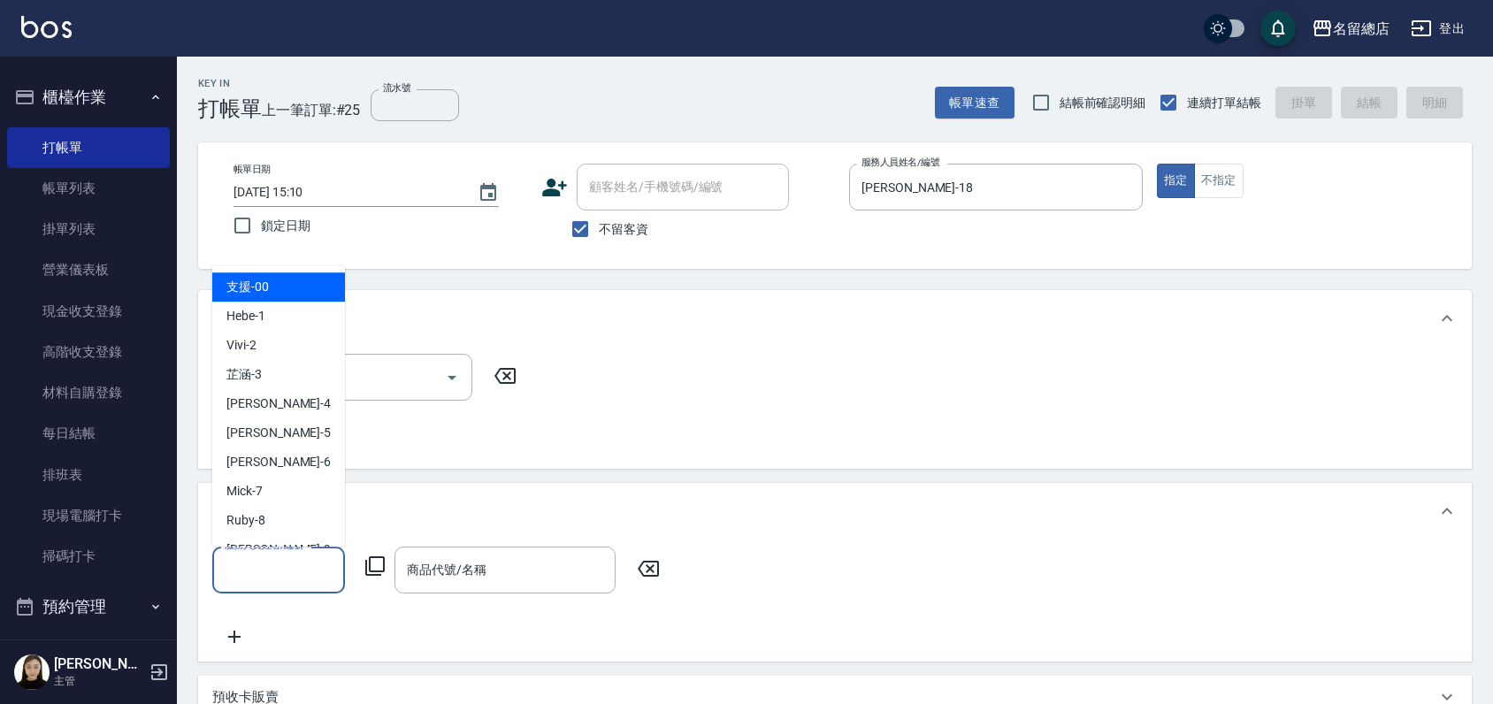
click at [265, 556] on input "服務人員姓名/編號" at bounding box center [278, 570] width 117 height 31
type input "2"
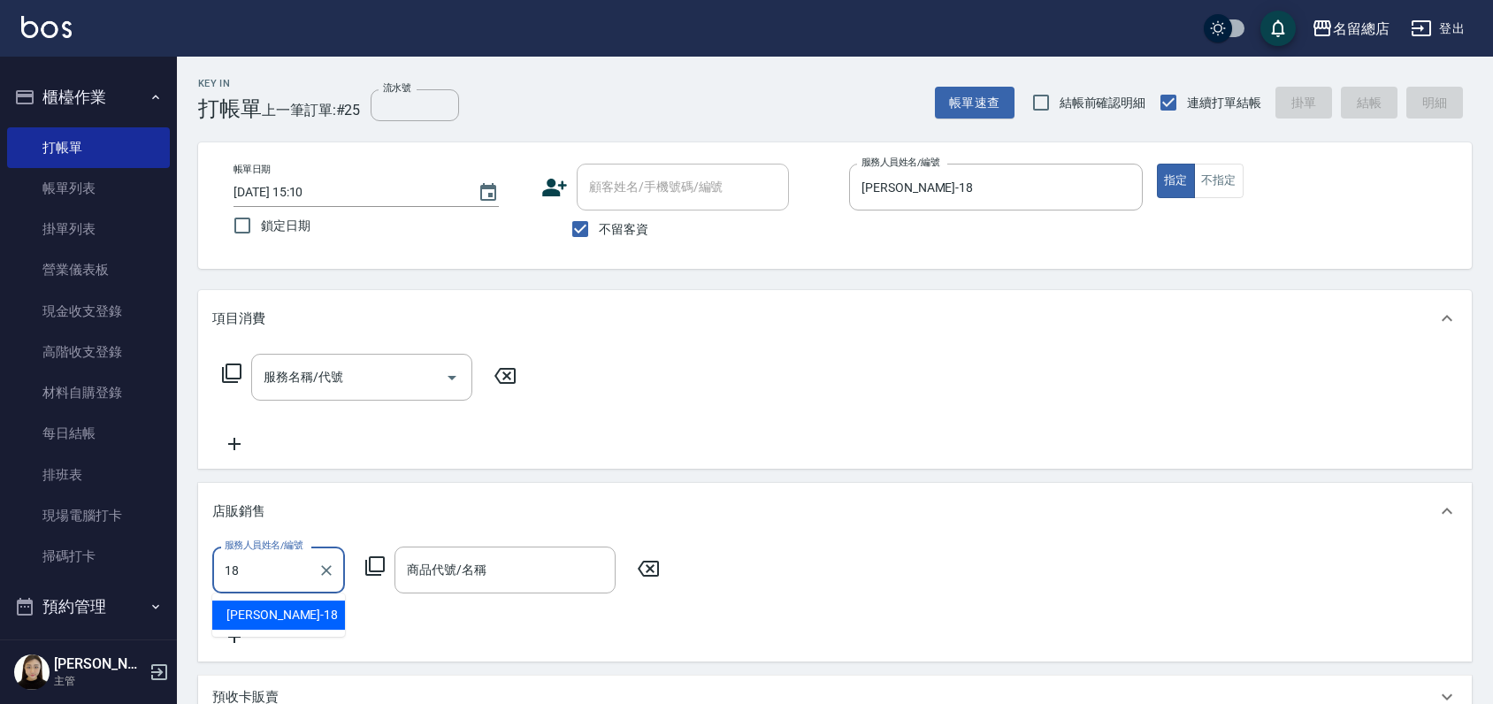
type input "Angela-18"
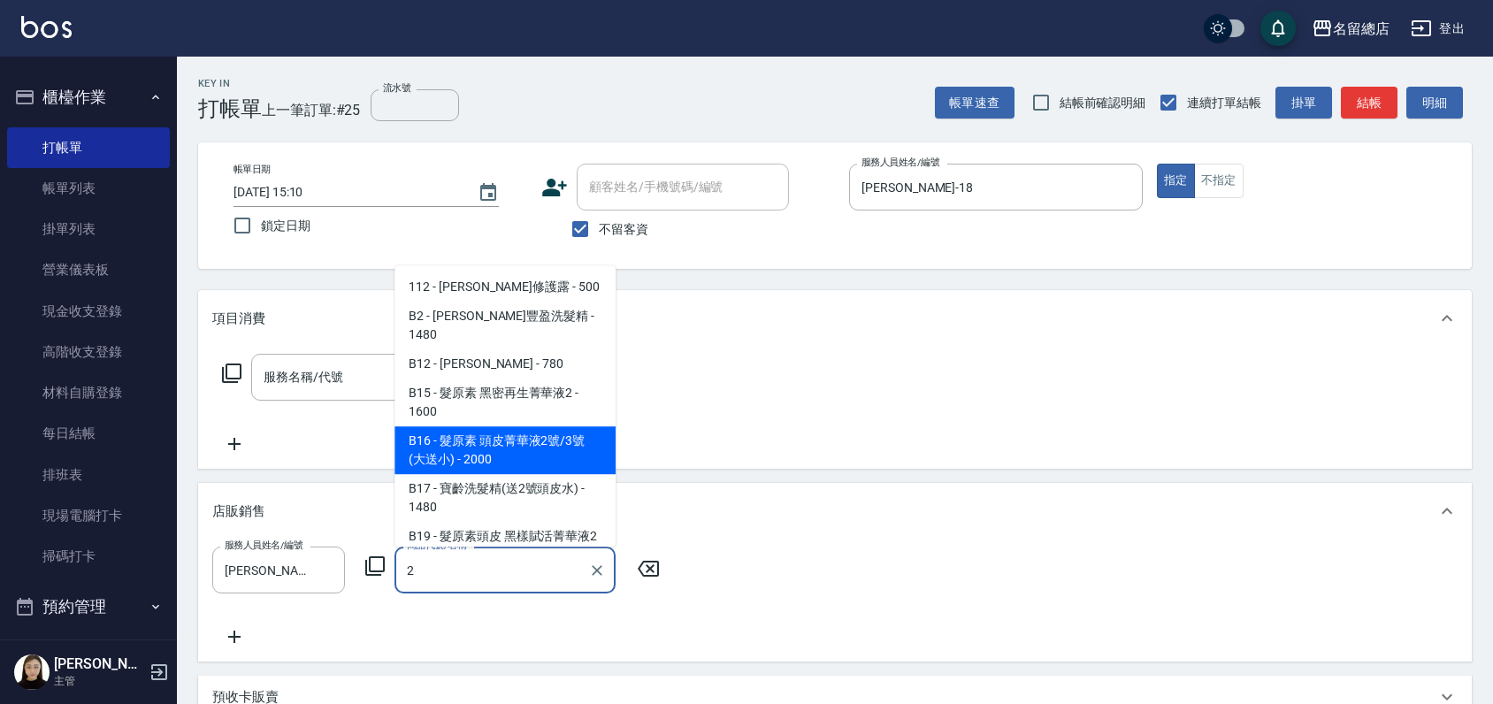
scroll to position [98, 0]
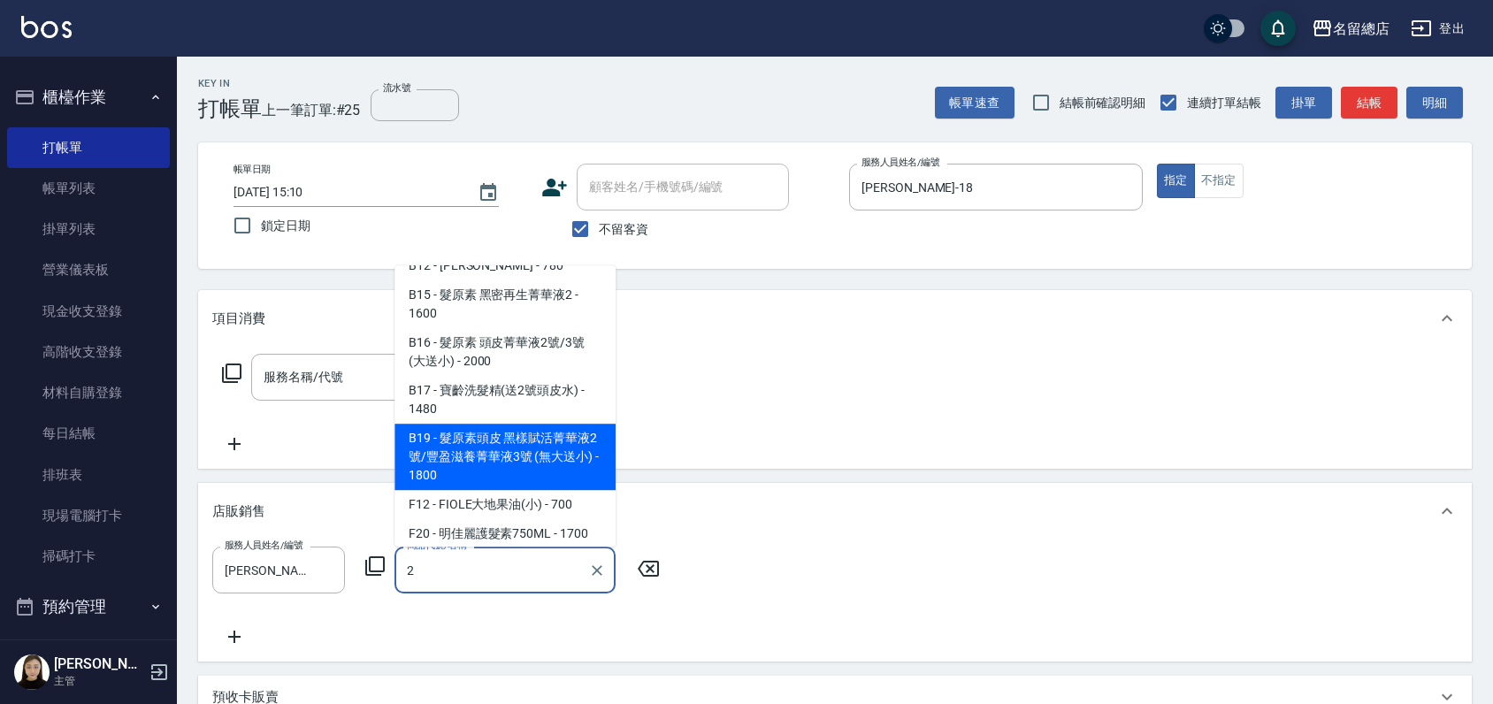
click at [474, 441] on span "B19 - 髮原素頭皮 黑樣賦活菁華液2號/豐盈滋養菁華液3號 (無大送小) - 1800" at bounding box center [505, 457] width 221 height 66
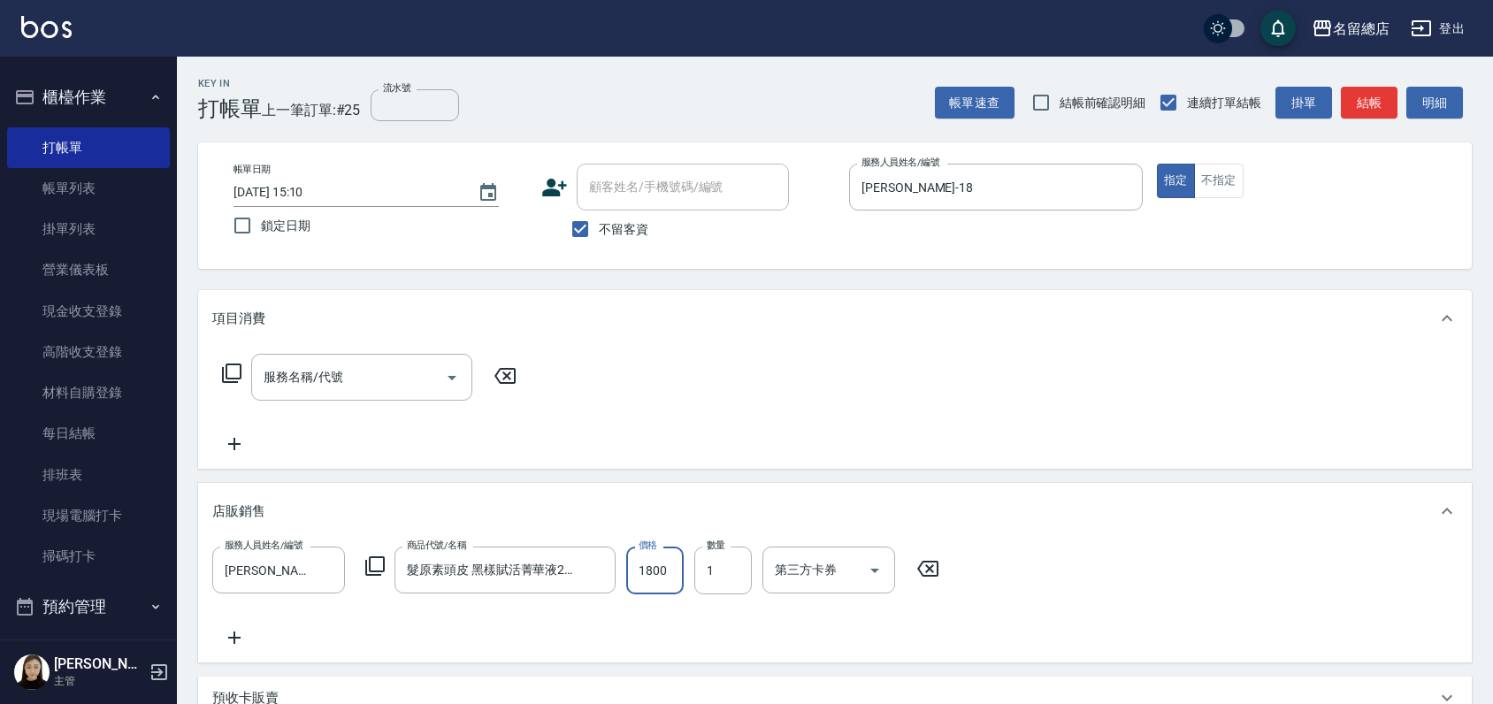
click at [672, 560] on input "1800" at bounding box center [655, 571] width 58 height 48
click at [673, 569] on input "1600" at bounding box center [655, 571] width 58 height 48
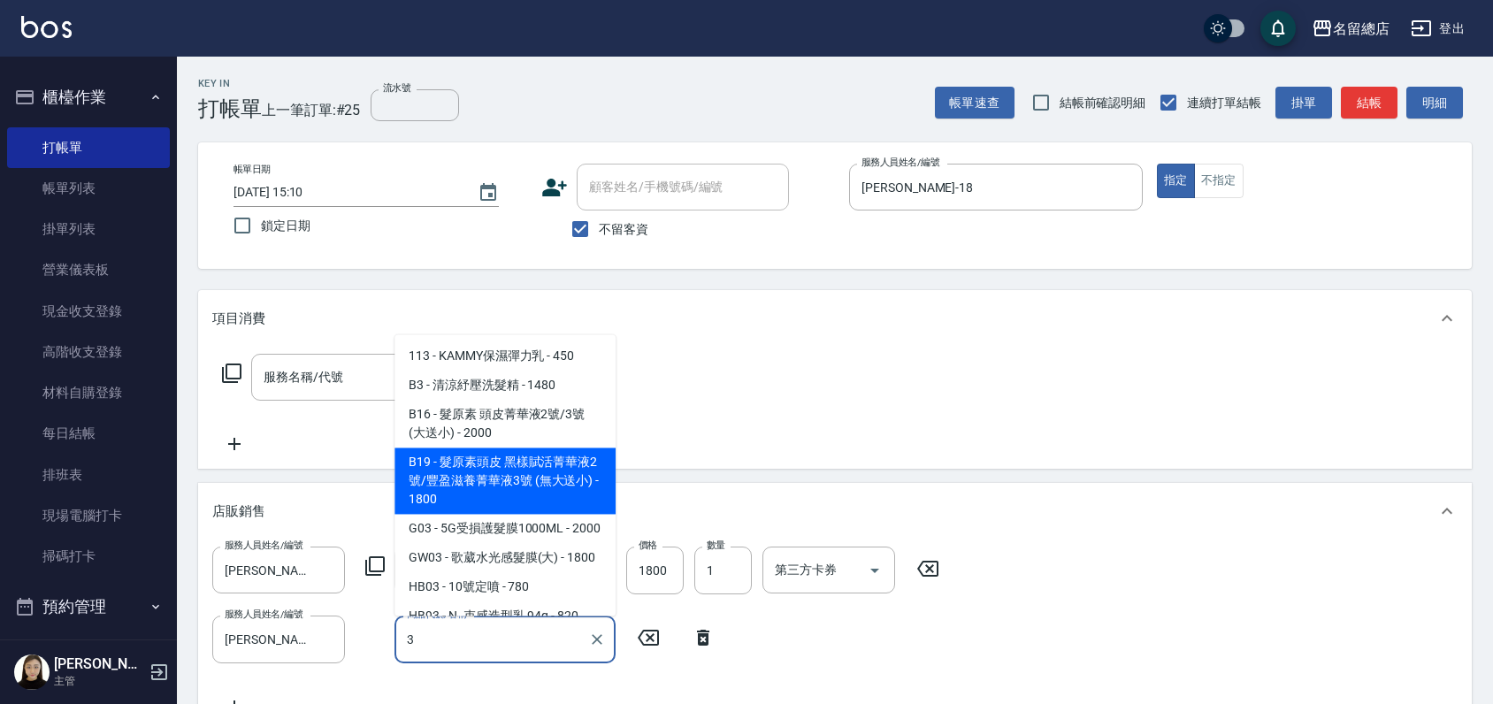
click at [517, 487] on span "B19 - 髮原素頭皮 黑樣賦活菁華液2號/豐盈滋養菁華液3號 (無大送小) - 1800" at bounding box center [505, 481] width 221 height 66
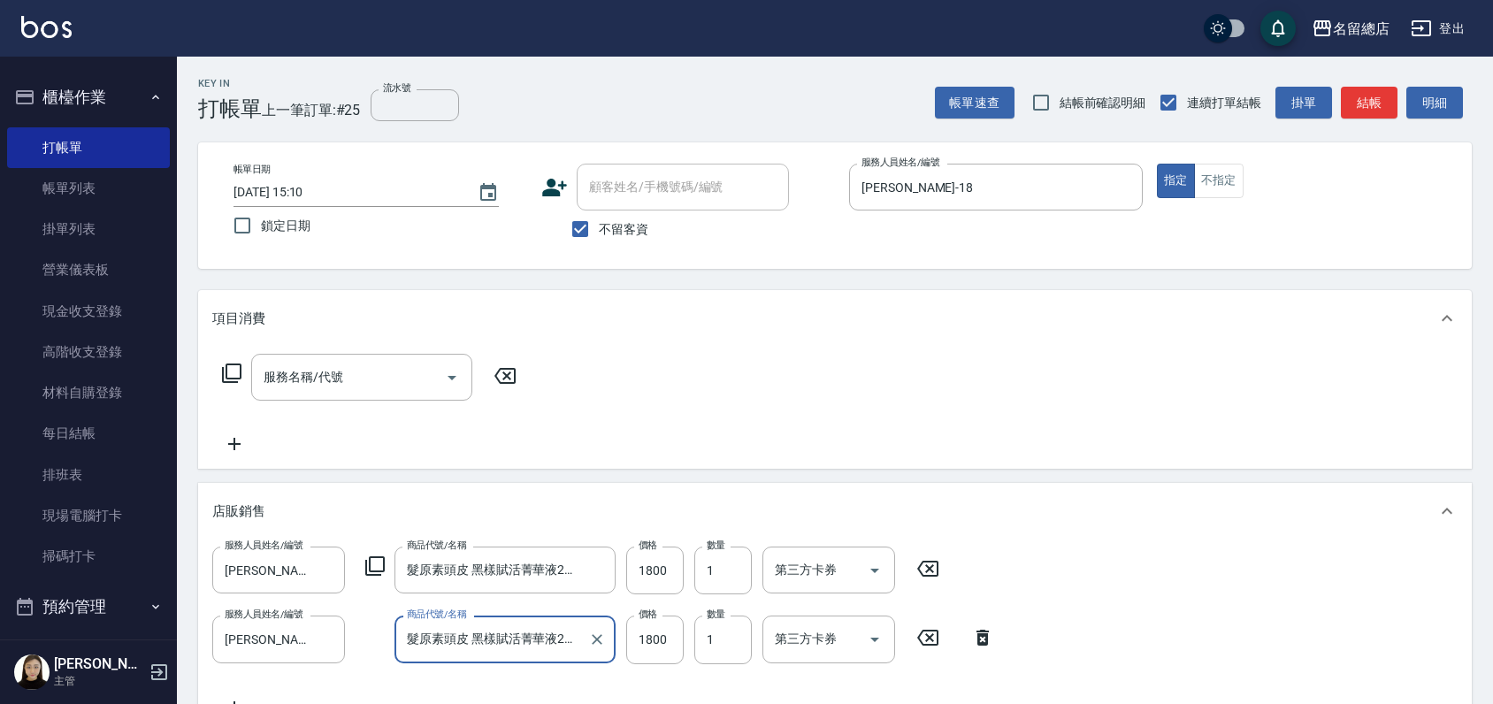
click at [1046, 552] on div "服務人員姓名/編號 Angela-18 服務人員姓名/編號 商品代號/名稱 髮原素頭皮 黑樣賦活菁華液2號/豐盈滋養菁華液3號 (無大送小) 商品代號/名稱 …" at bounding box center [835, 632] width 1246 height 171
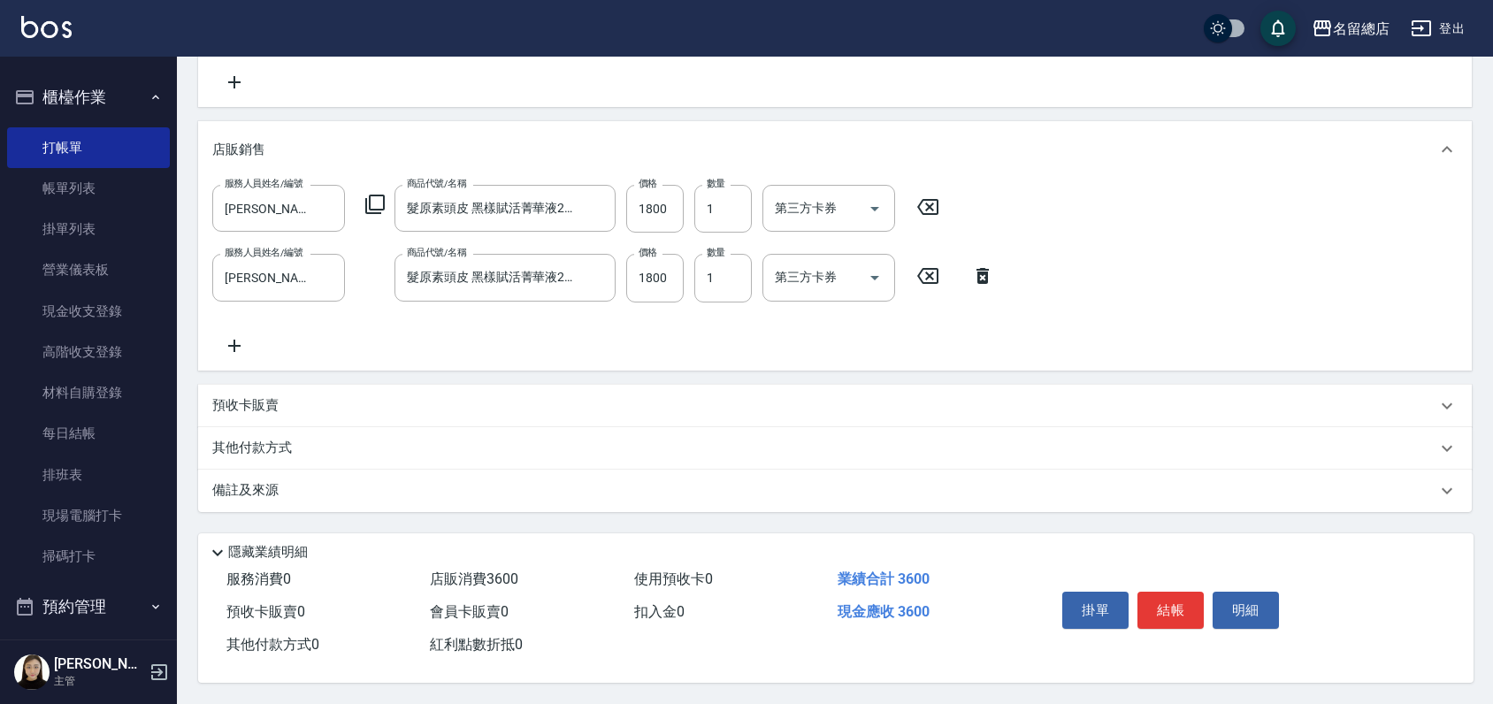
scroll to position [367, 0]
click at [255, 443] on p "其他付款方式" at bounding box center [256, 448] width 88 height 19
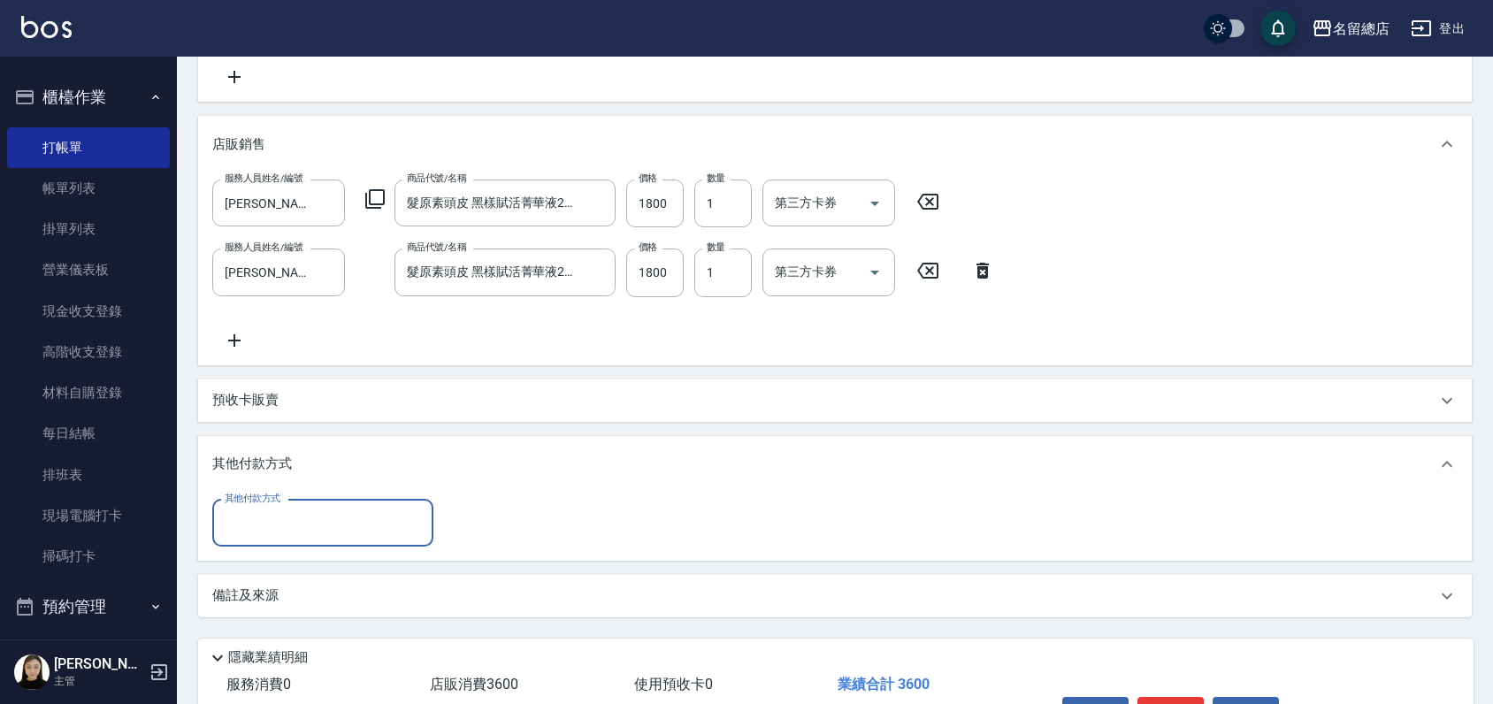
scroll to position [0, 0]
click at [291, 535] on input "其他付款方式" at bounding box center [322, 523] width 205 height 31
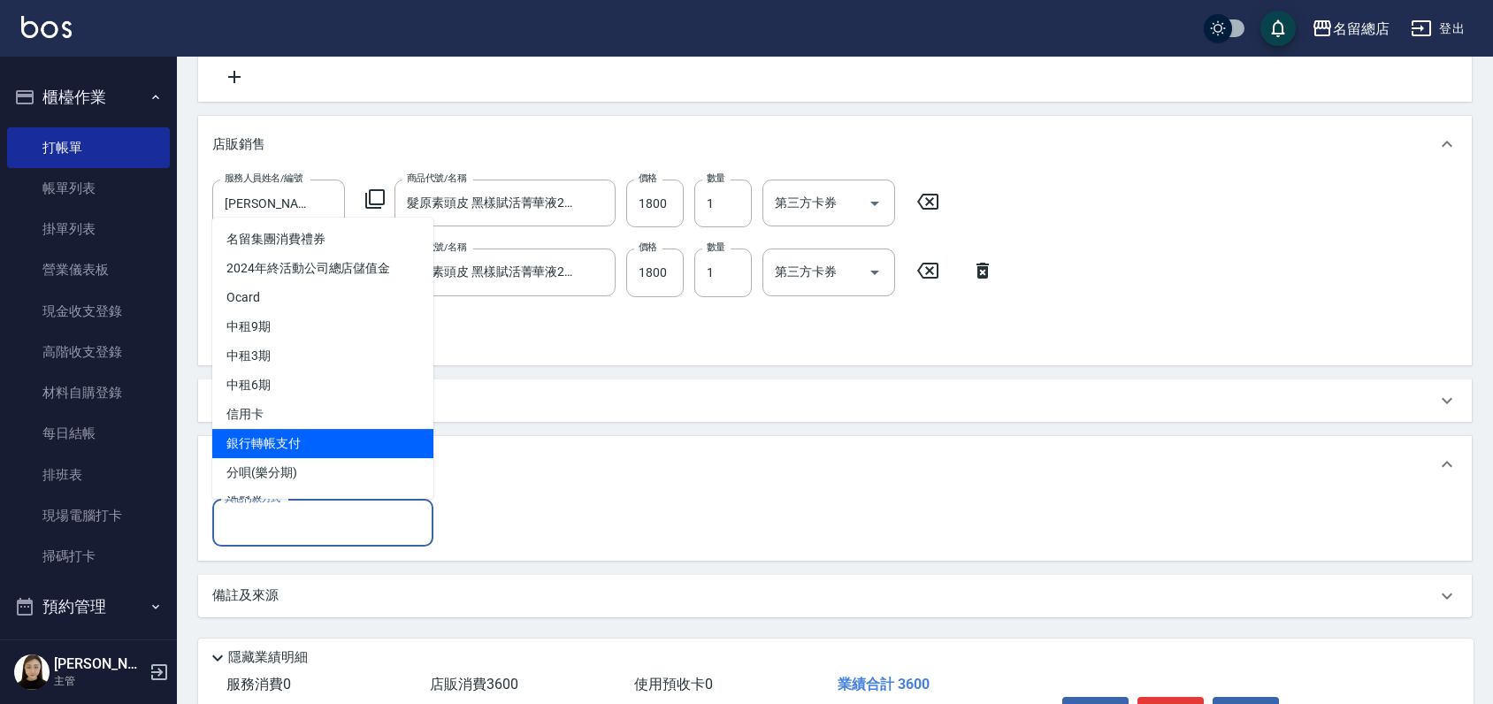
click at [294, 442] on span "銀行轉帳支付" at bounding box center [322, 443] width 221 height 29
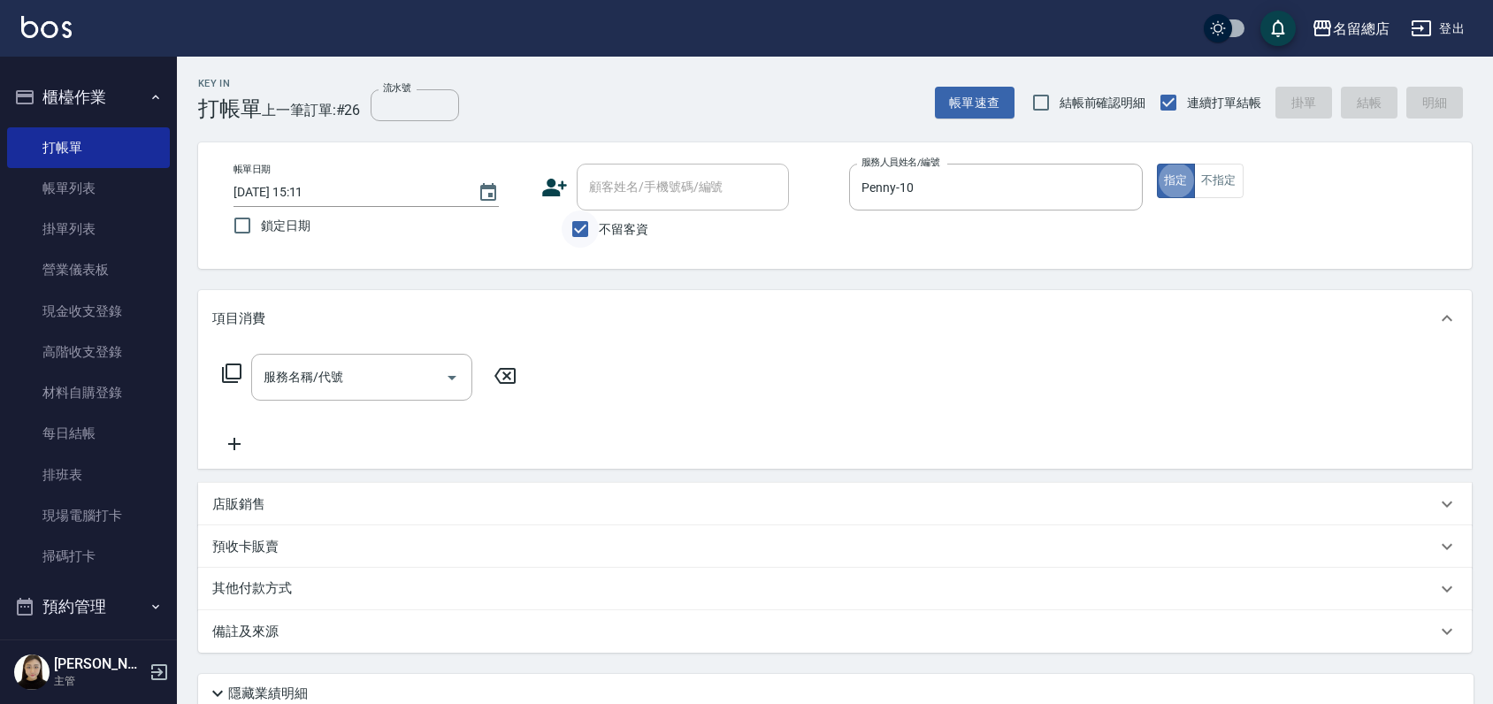
click at [574, 231] on input "不留客資" at bounding box center [580, 229] width 37 height 37
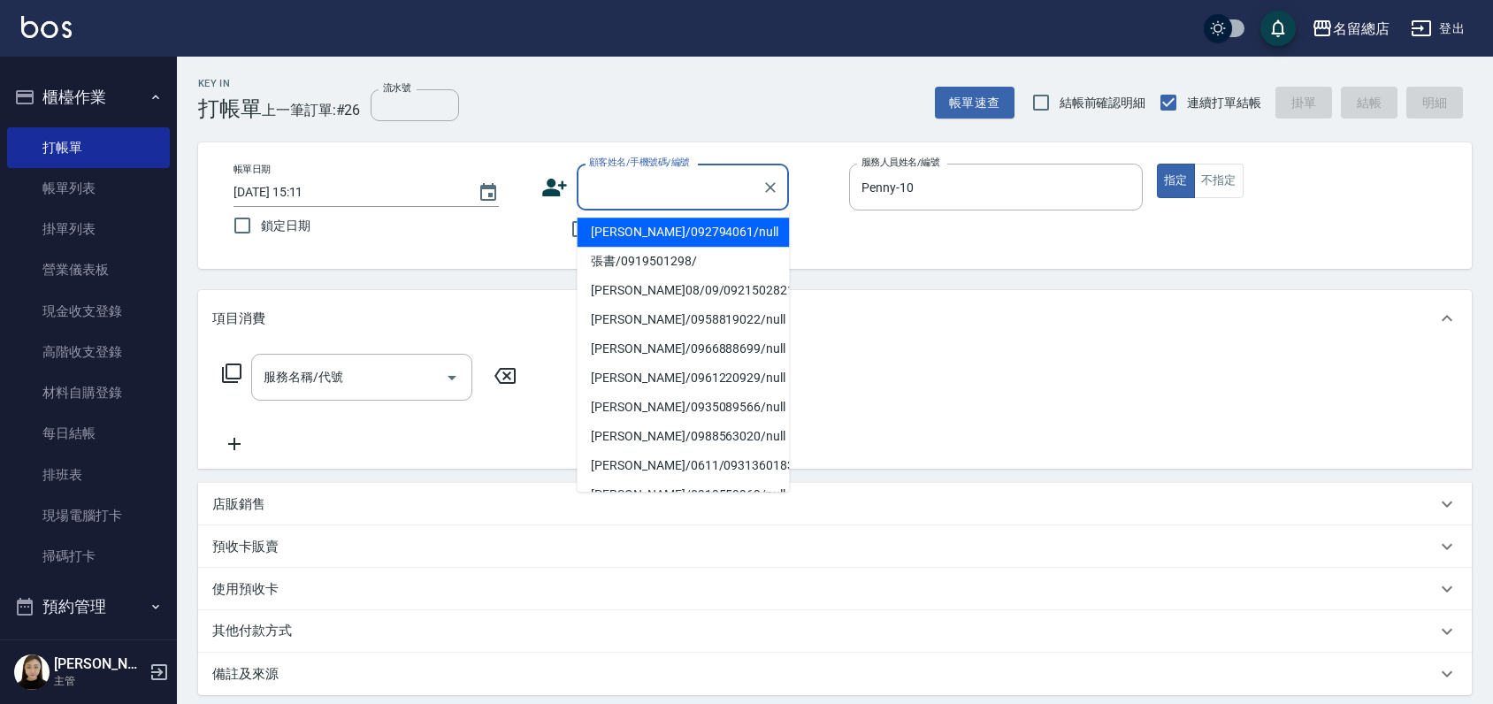
click at [596, 191] on input "顧客姓名/手機號碼/編號" at bounding box center [670, 187] width 170 height 31
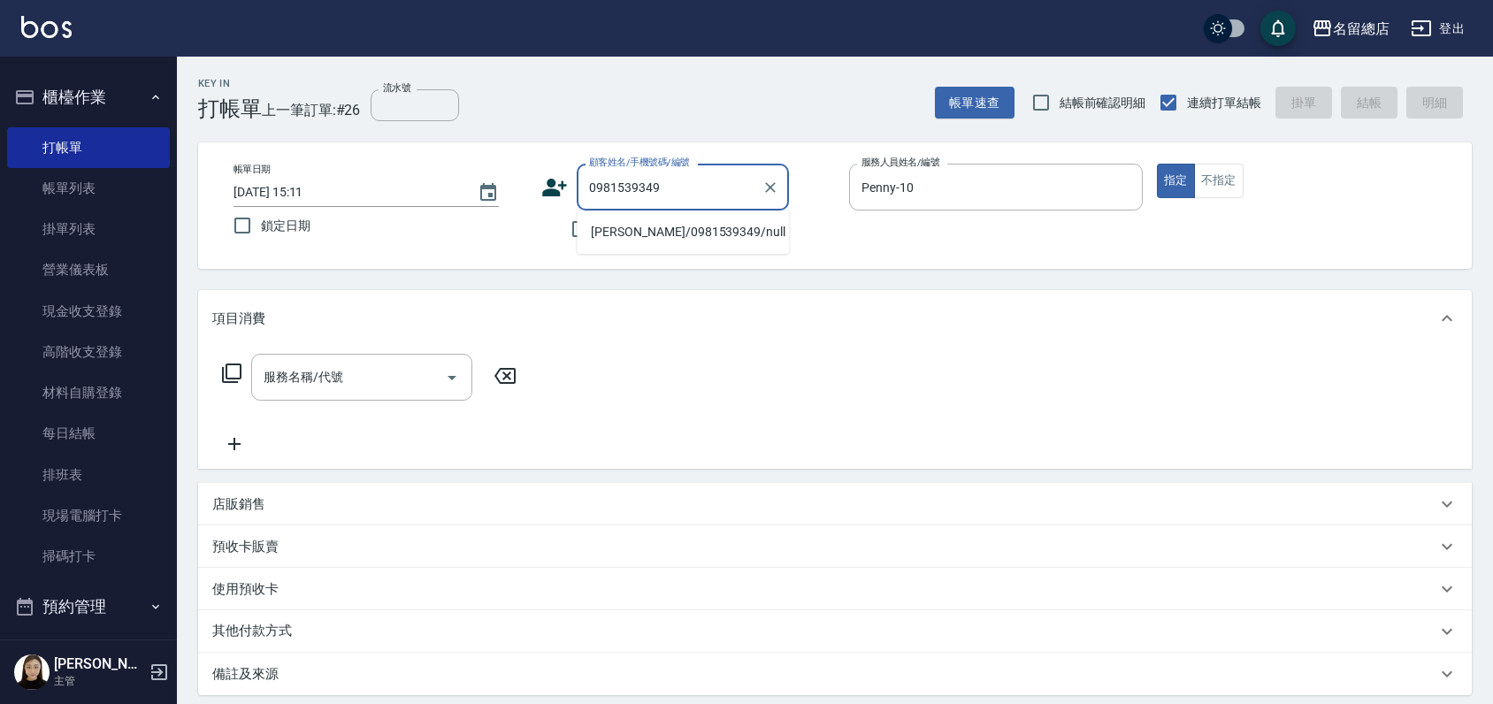
click at [699, 220] on li "黃維雅 /0981539349/null" at bounding box center [683, 232] width 212 height 29
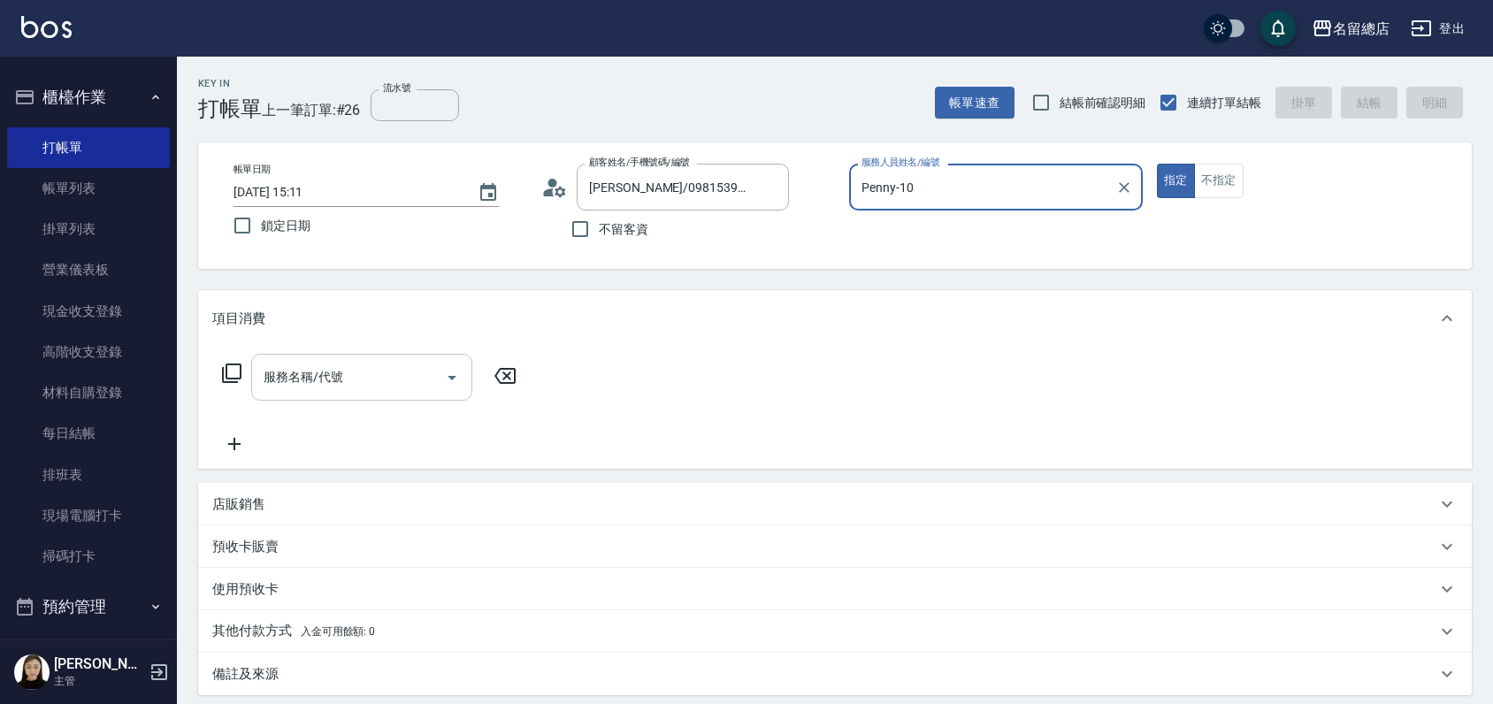
click at [359, 371] on input "服務名稱/代號" at bounding box center [348, 377] width 179 height 31
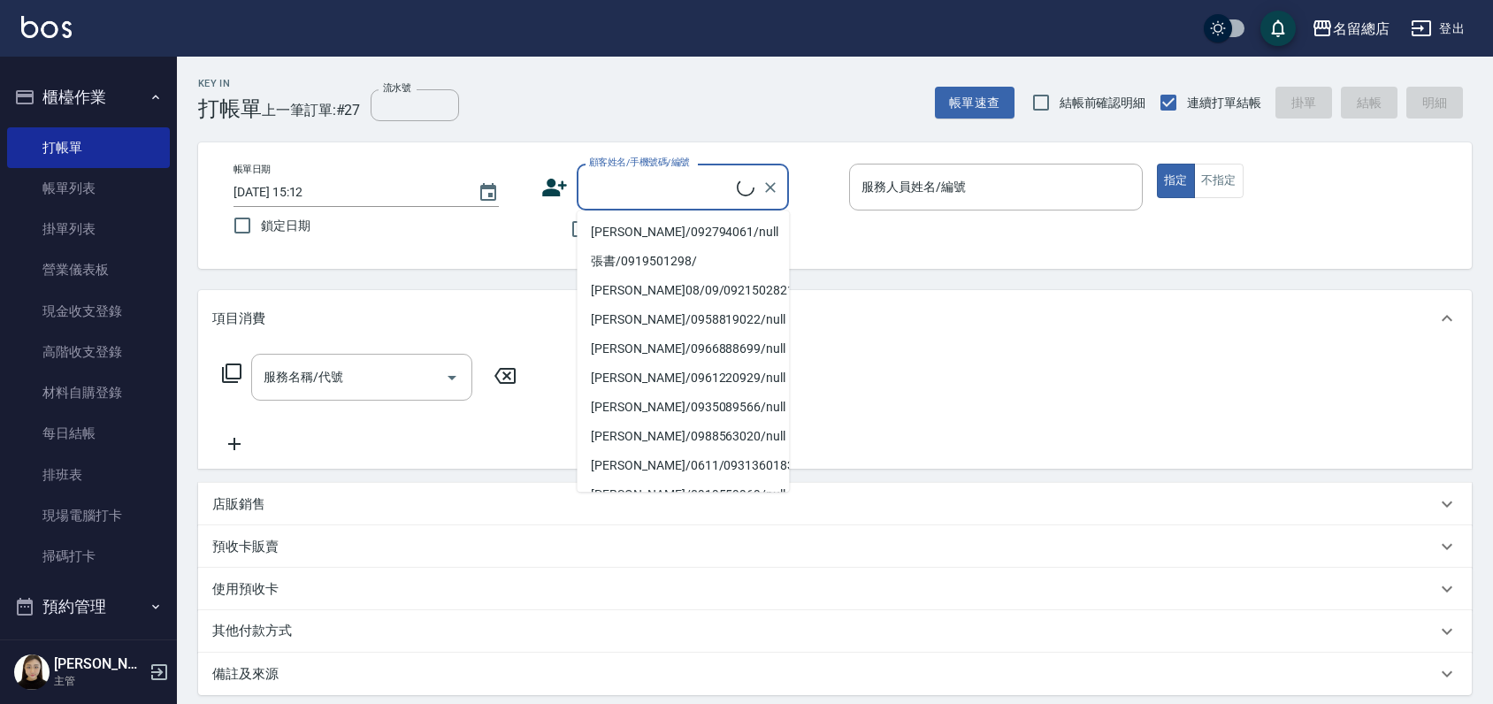
click at [541, 248] on div "帳單日期 2025/10/07 15:12 鎖定日期 顧客姓名/手機號碼/編號 顧客姓名/手機號碼/編號 不留客資 服務人員姓名/編號 服務人員姓名/編號 指…" at bounding box center [834, 206] width 1231 height 84
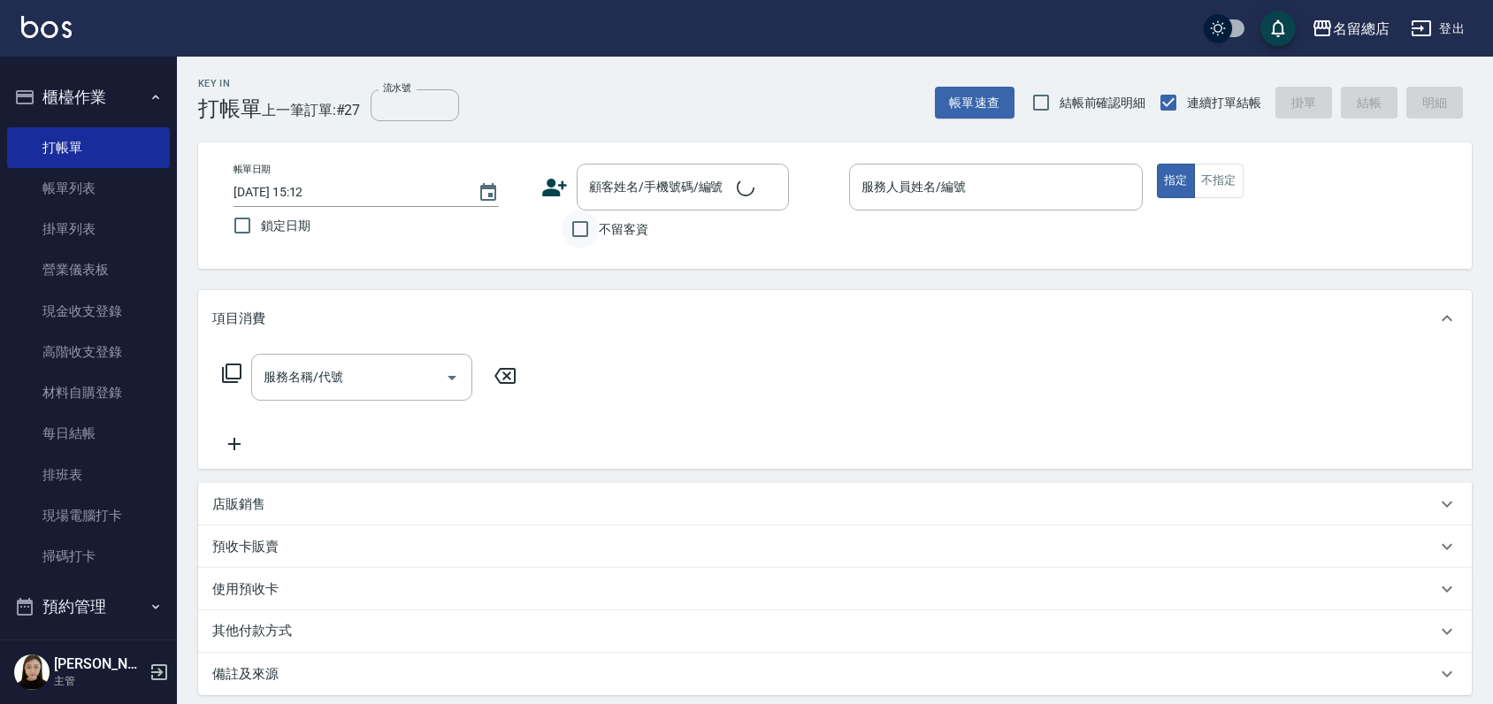
click at [587, 226] on input "不留客資" at bounding box center [580, 229] width 37 height 37
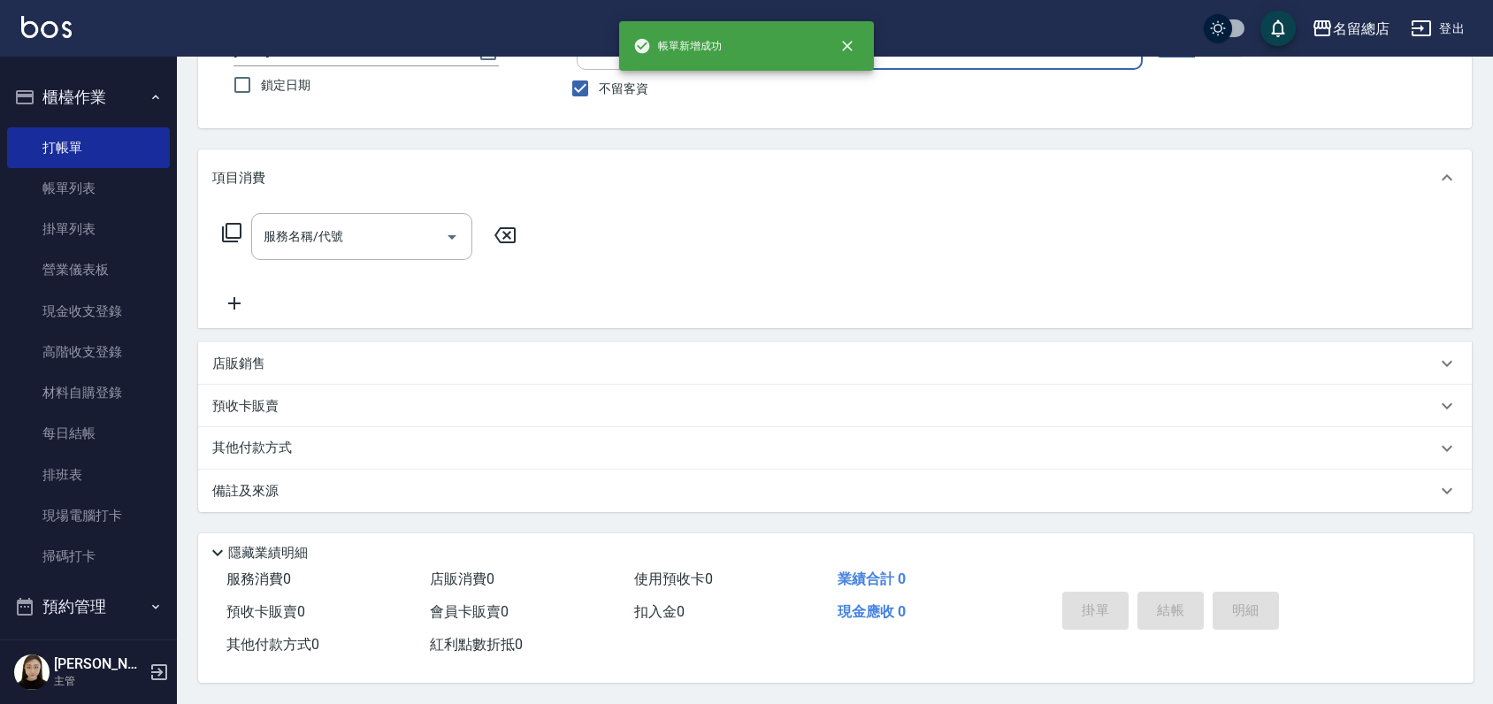
scroll to position [147, 0]
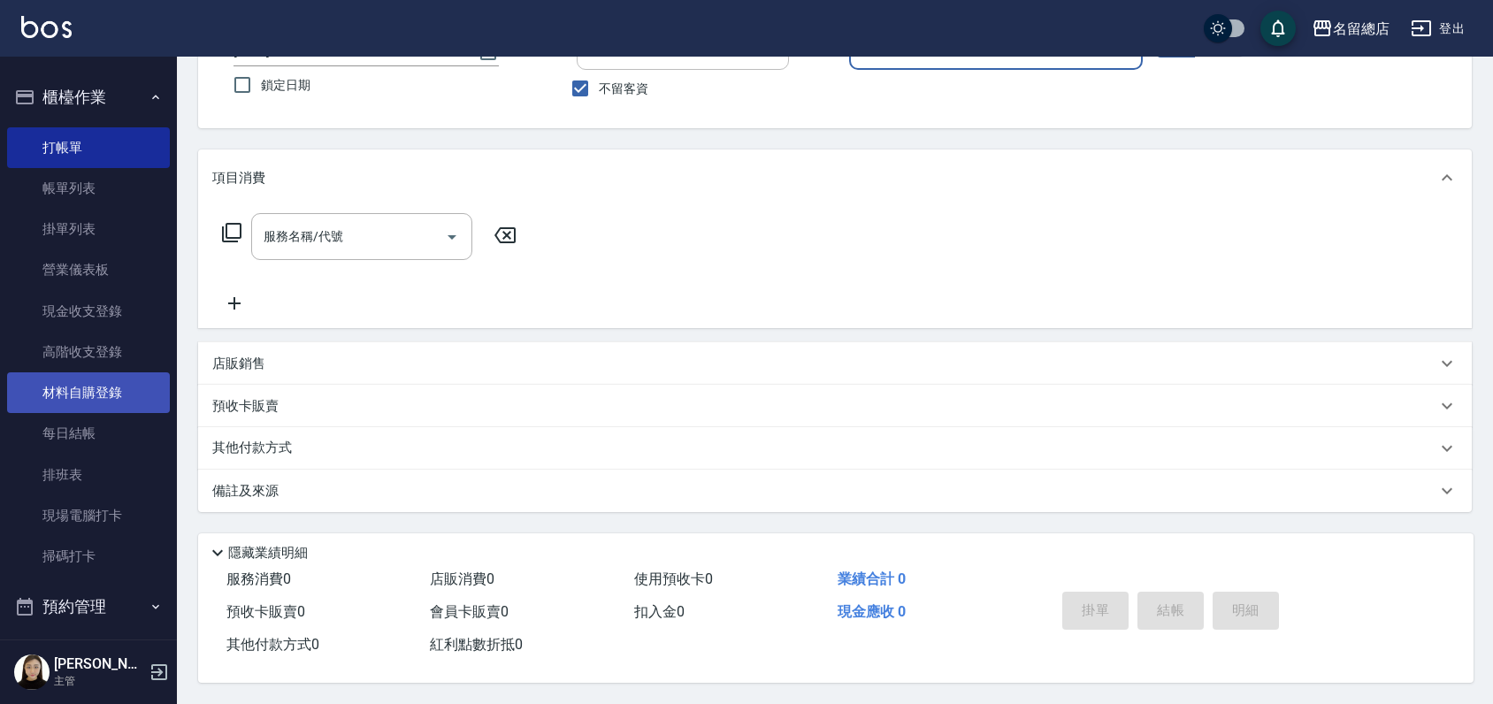
click at [101, 397] on link "材料自購登錄" at bounding box center [88, 392] width 163 height 41
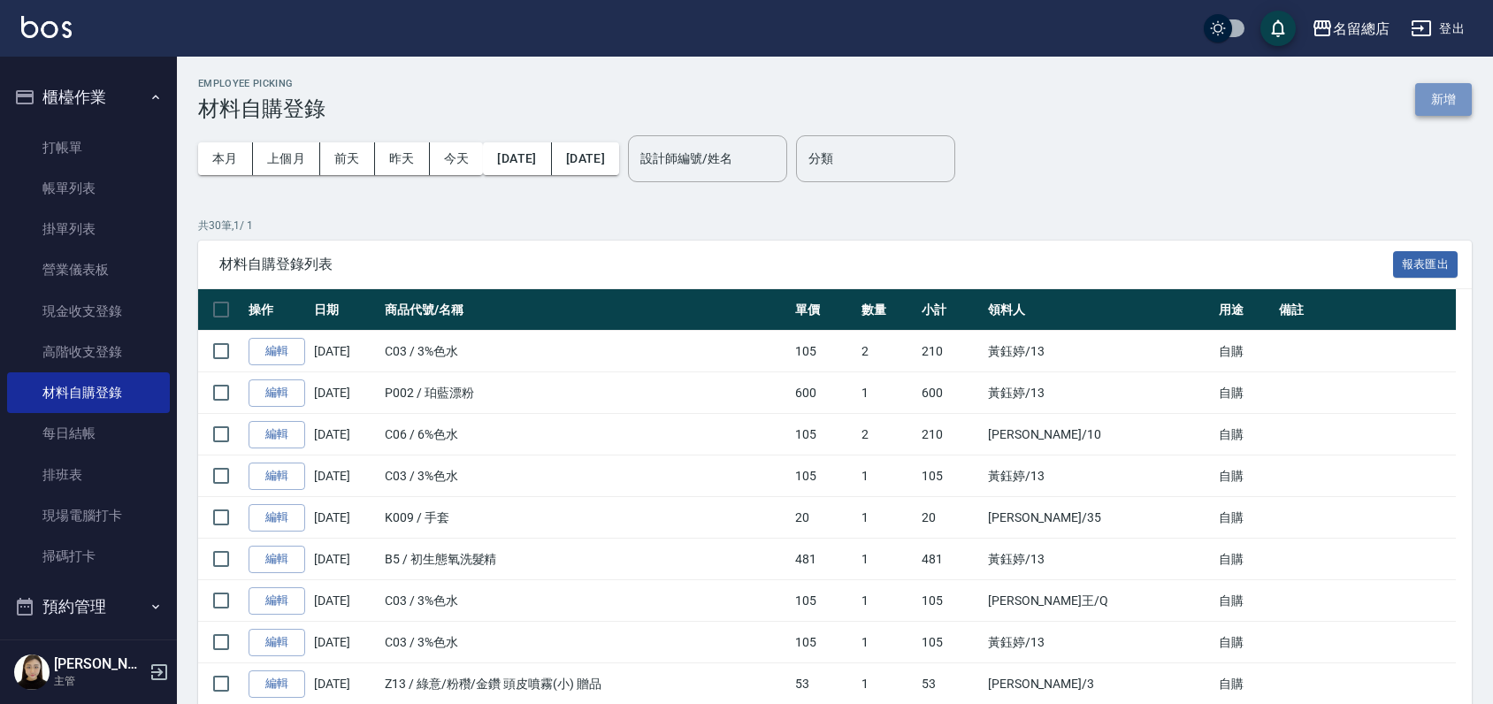
click at [1438, 92] on button "新增" at bounding box center [1443, 99] width 57 height 33
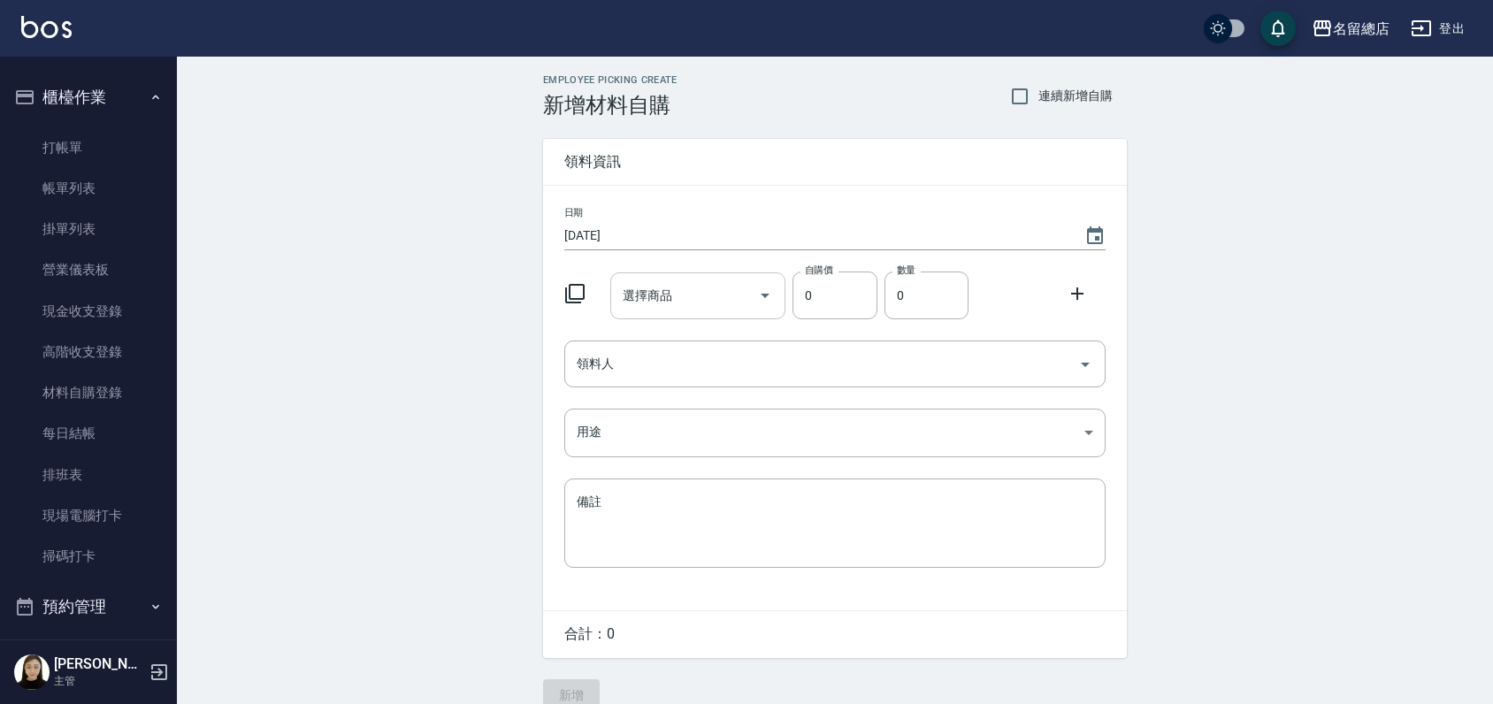
click at [694, 284] on input "選擇商品" at bounding box center [685, 295] width 134 height 31
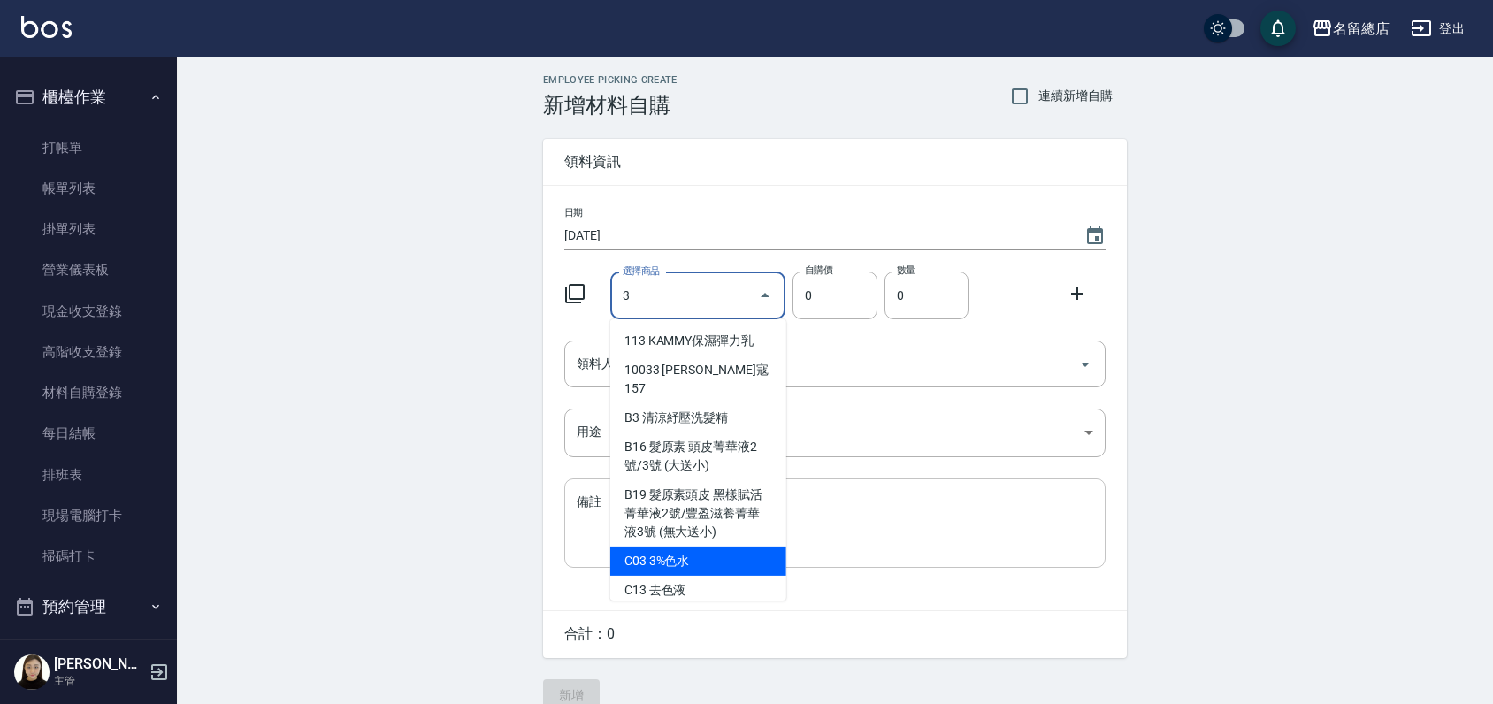
click at [715, 547] on li "C03 3%色水" at bounding box center [698, 561] width 176 height 29
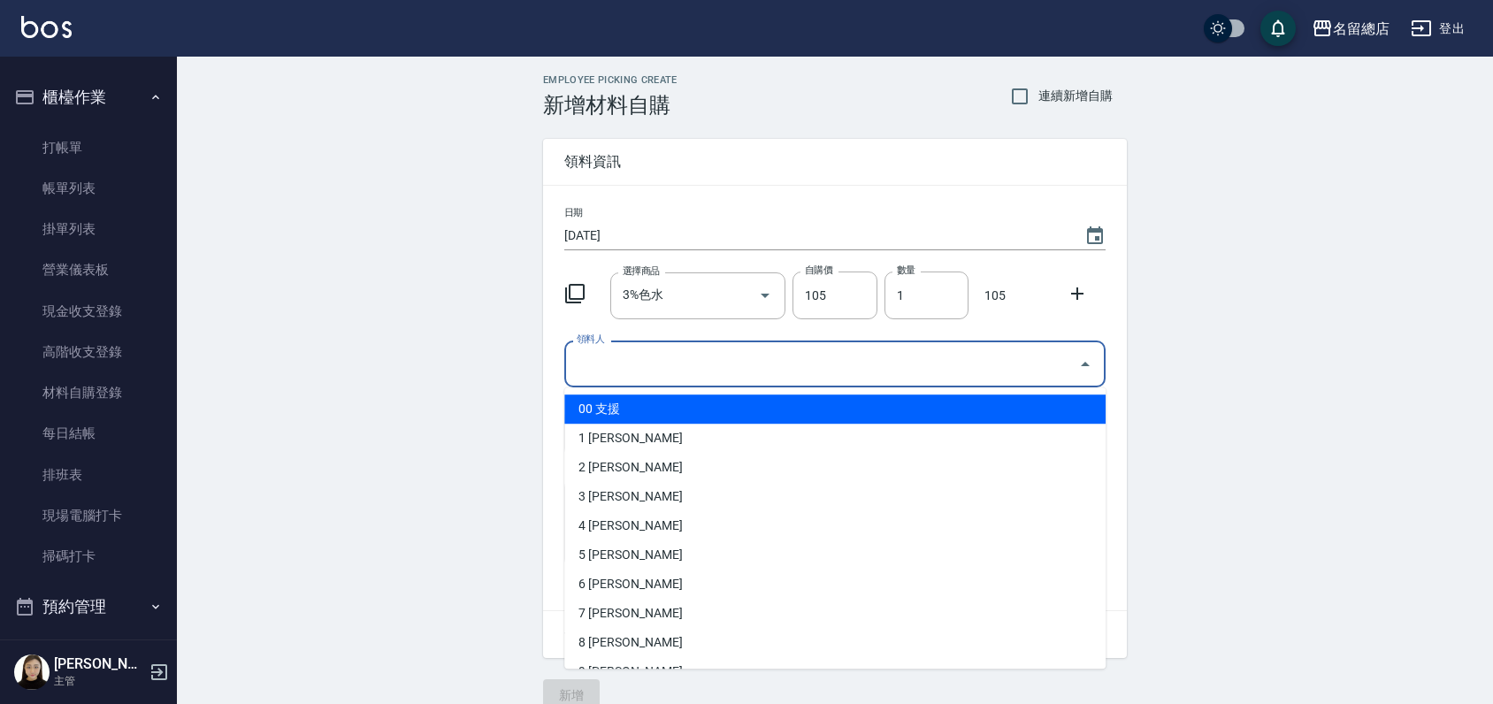
click at [794, 369] on input "領料人" at bounding box center [821, 364] width 499 height 31
click at [687, 283] on input "3%色水" at bounding box center [673, 295] width 111 height 31
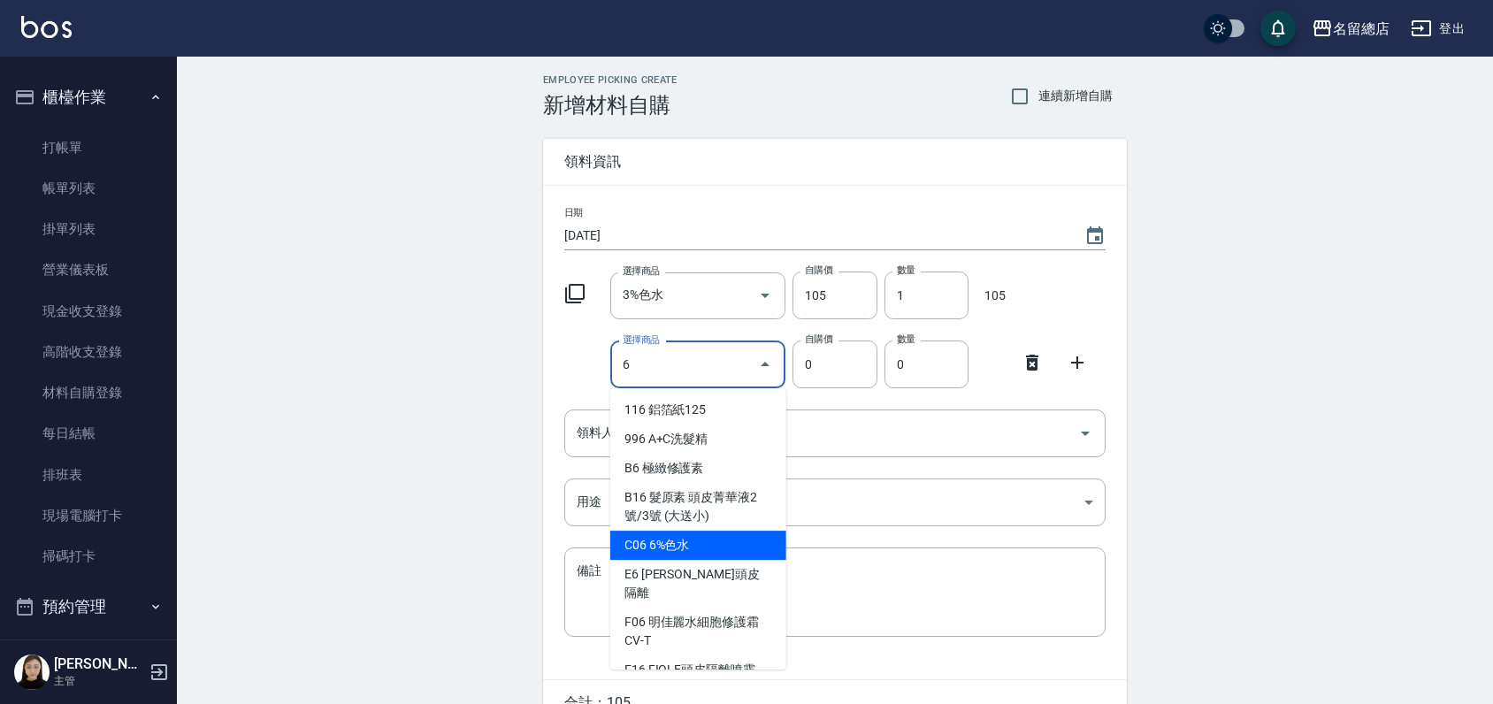
click at [698, 551] on li "C06 6%色水" at bounding box center [698, 545] width 176 height 29
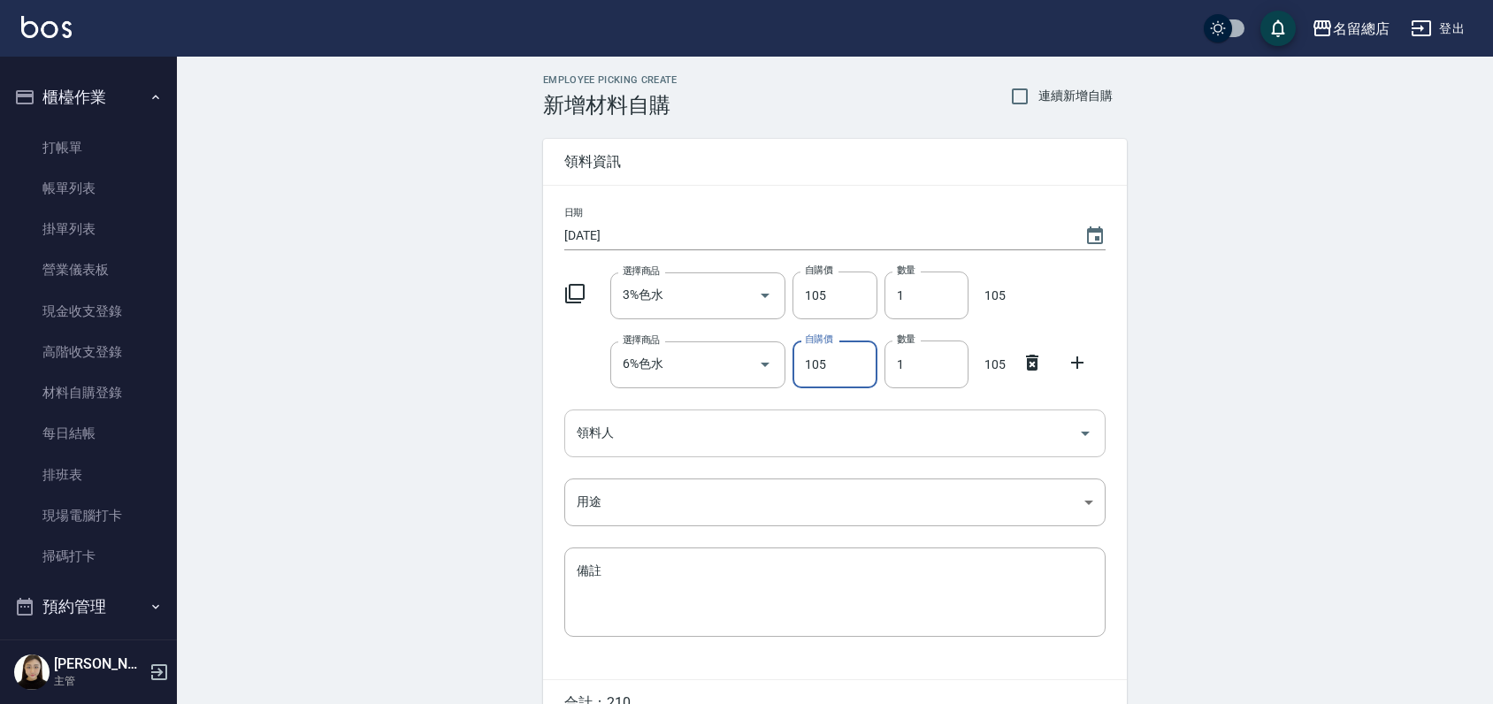
click at [686, 429] on input "領料人" at bounding box center [821, 433] width 499 height 31
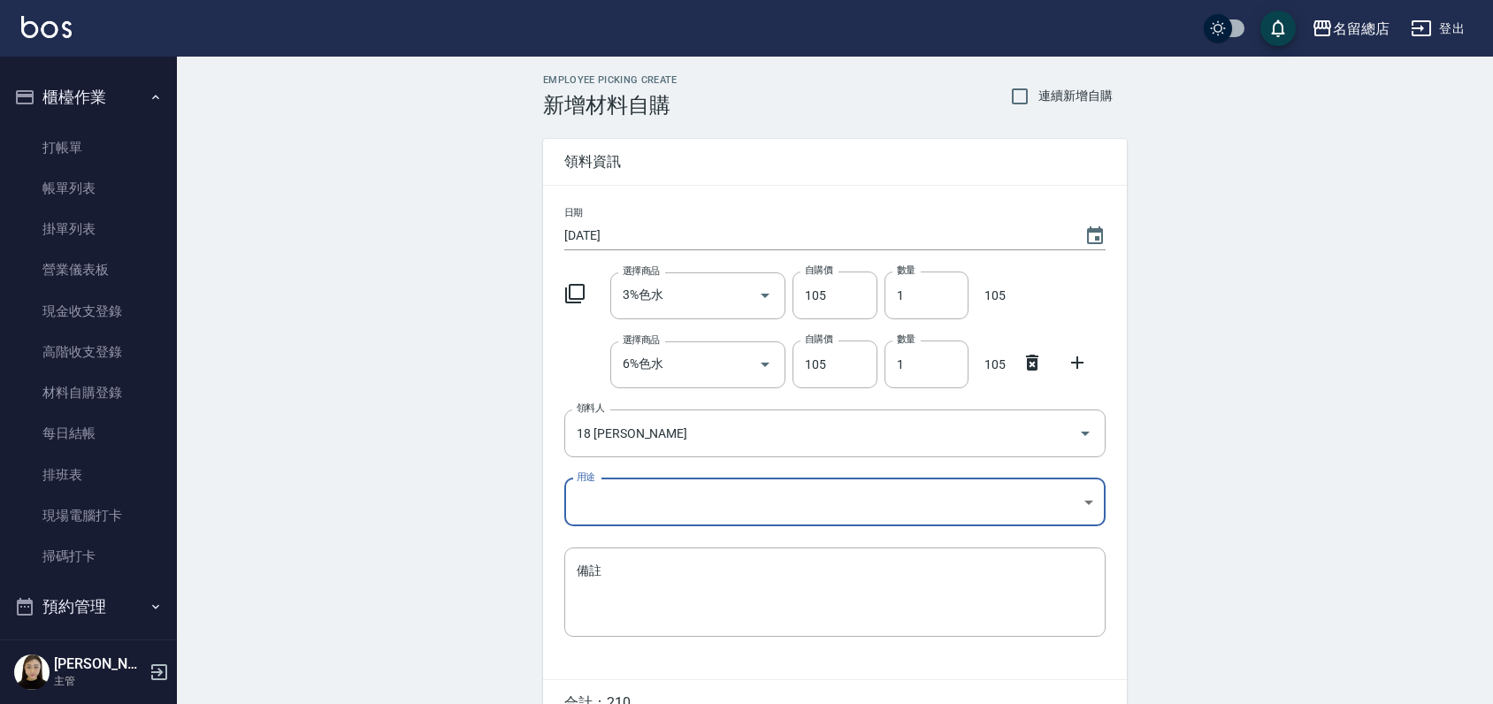
click at [672, 496] on body "名留總店 登出 釘選頁面 打帳單 帳單列表 材料自購登錄 現金收支登錄 店家日報表 商品列表 櫃檯作業 打帳單 帳單列表 掛單列表 營業儀表板 現金收支登錄 …" at bounding box center [746, 399] width 1493 height 798
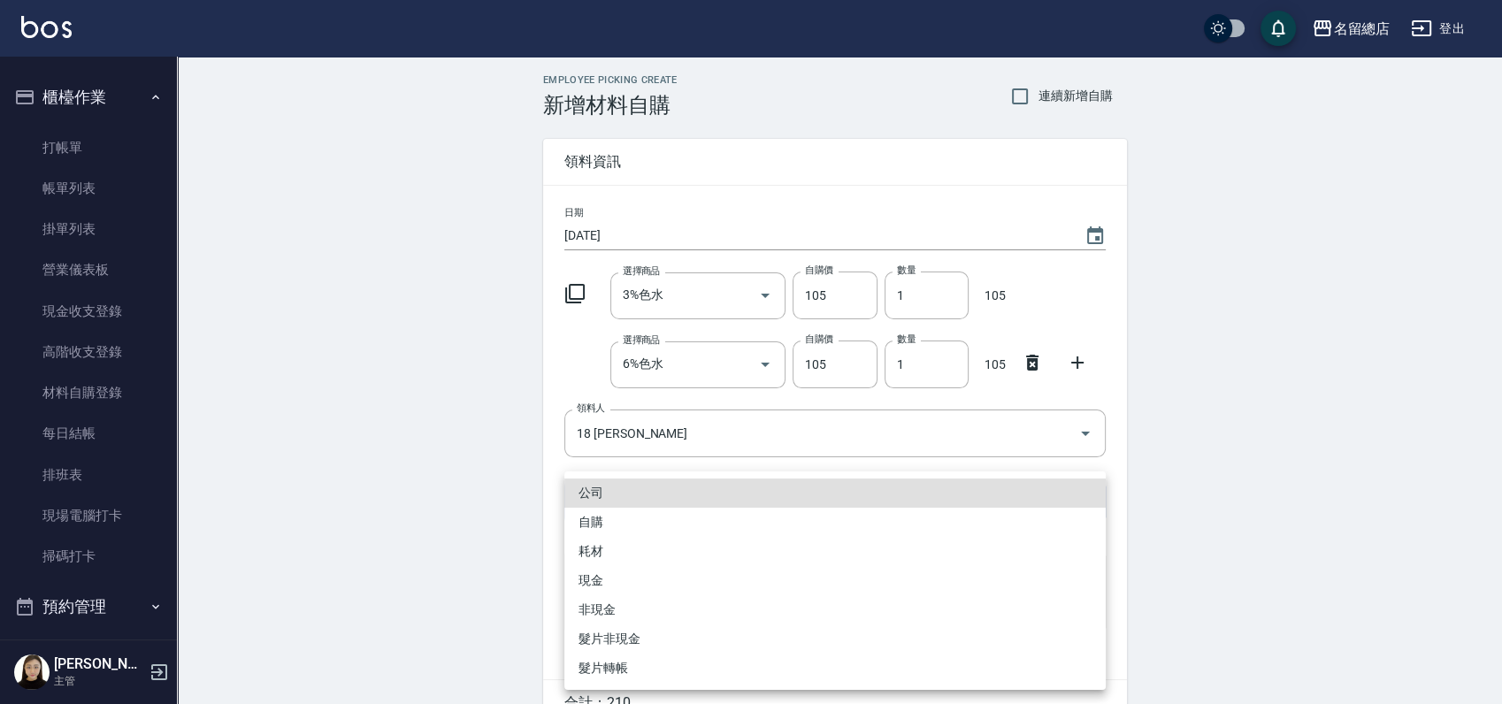
click at [641, 518] on li "自購" at bounding box center [834, 522] width 541 height 29
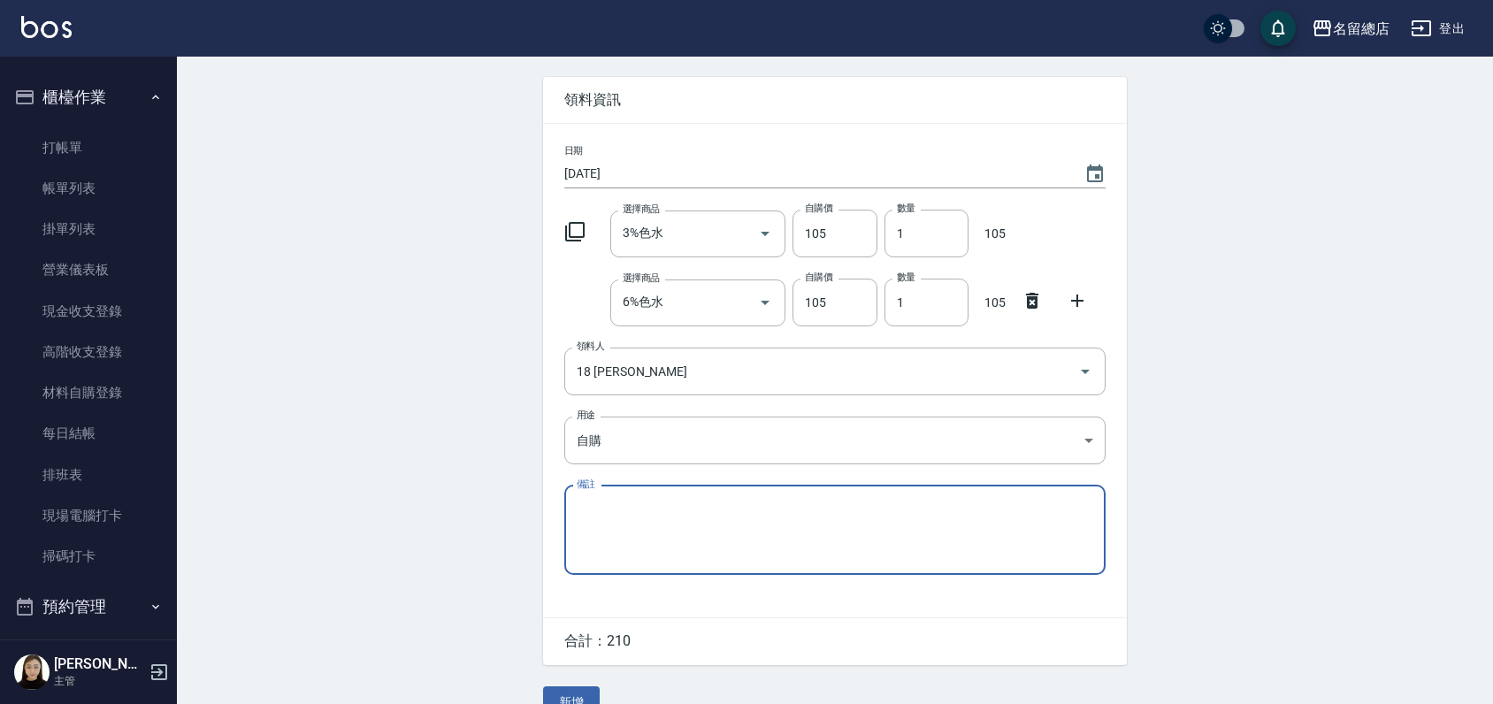
scroll to position [96, 0]
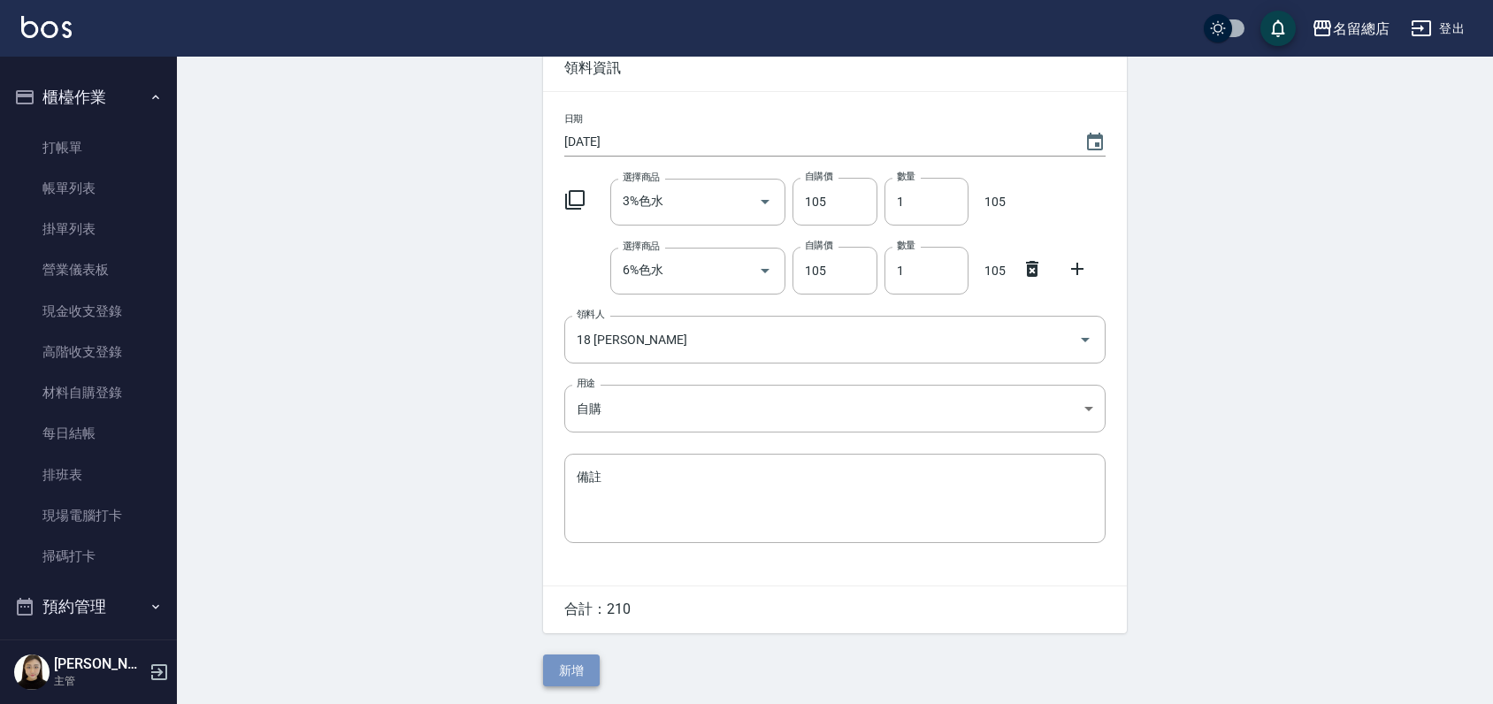
click at [577, 678] on button "新增" at bounding box center [571, 671] width 57 height 33
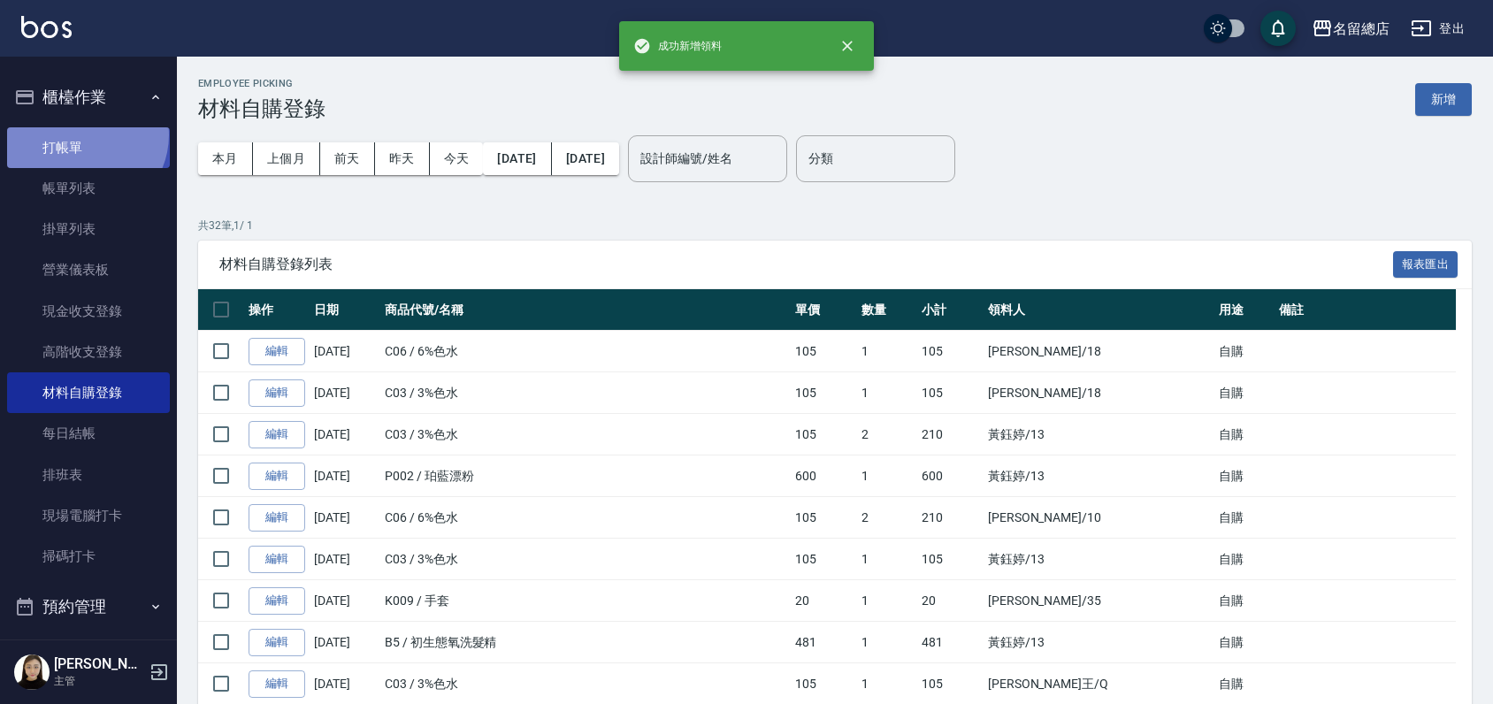
click at [81, 134] on link "打帳單" at bounding box center [88, 147] width 163 height 41
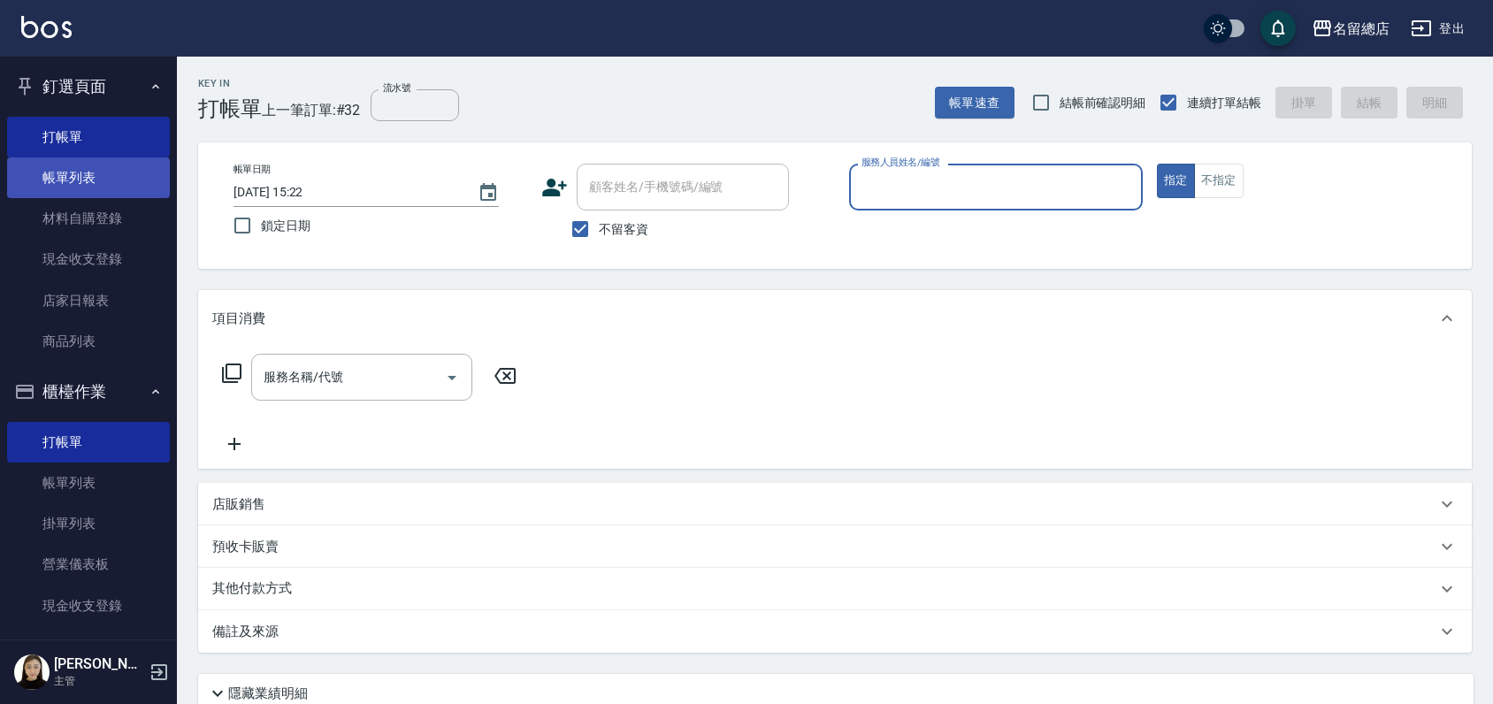
click at [75, 188] on link "帳單列表" at bounding box center [88, 177] width 163 height 41
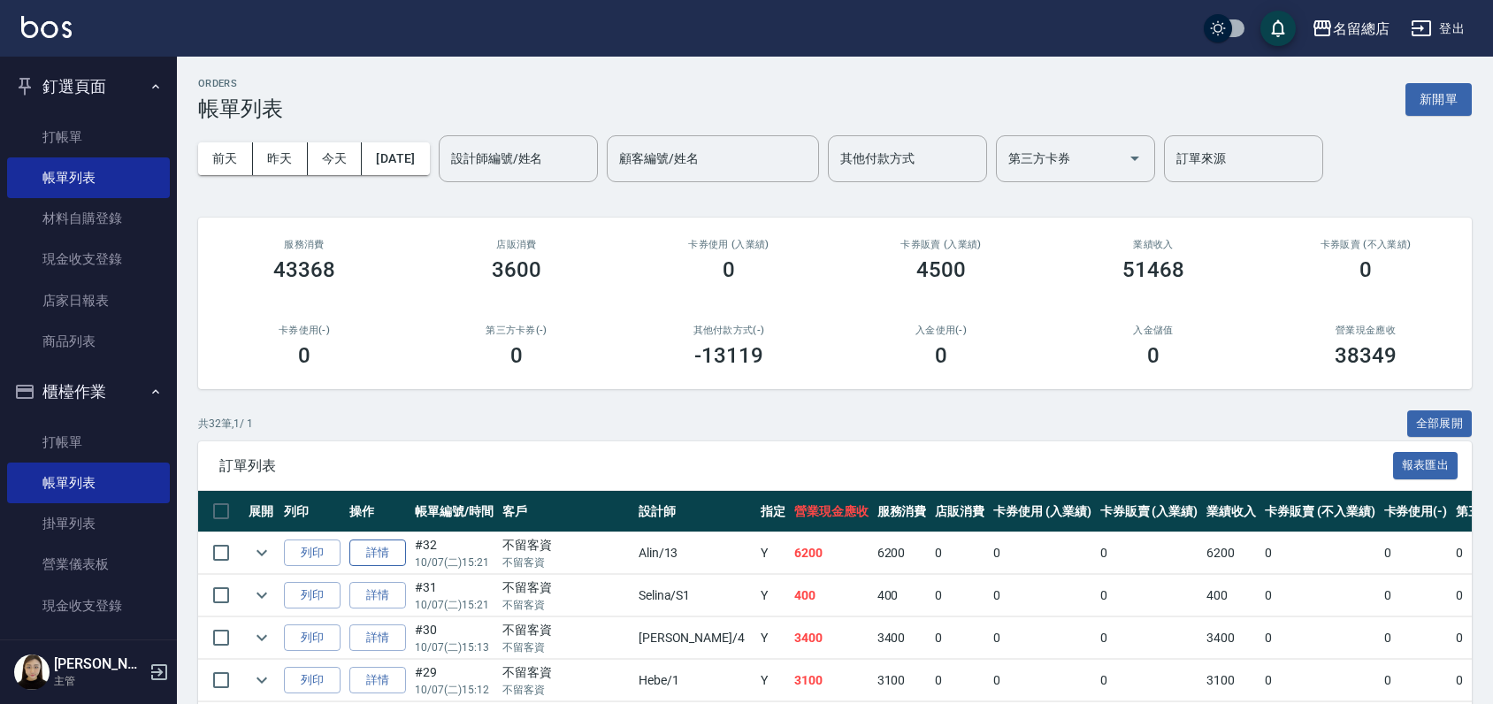
click at [379, 547] on link "詳情" at bounding box center [377, 553] width 57 height 27
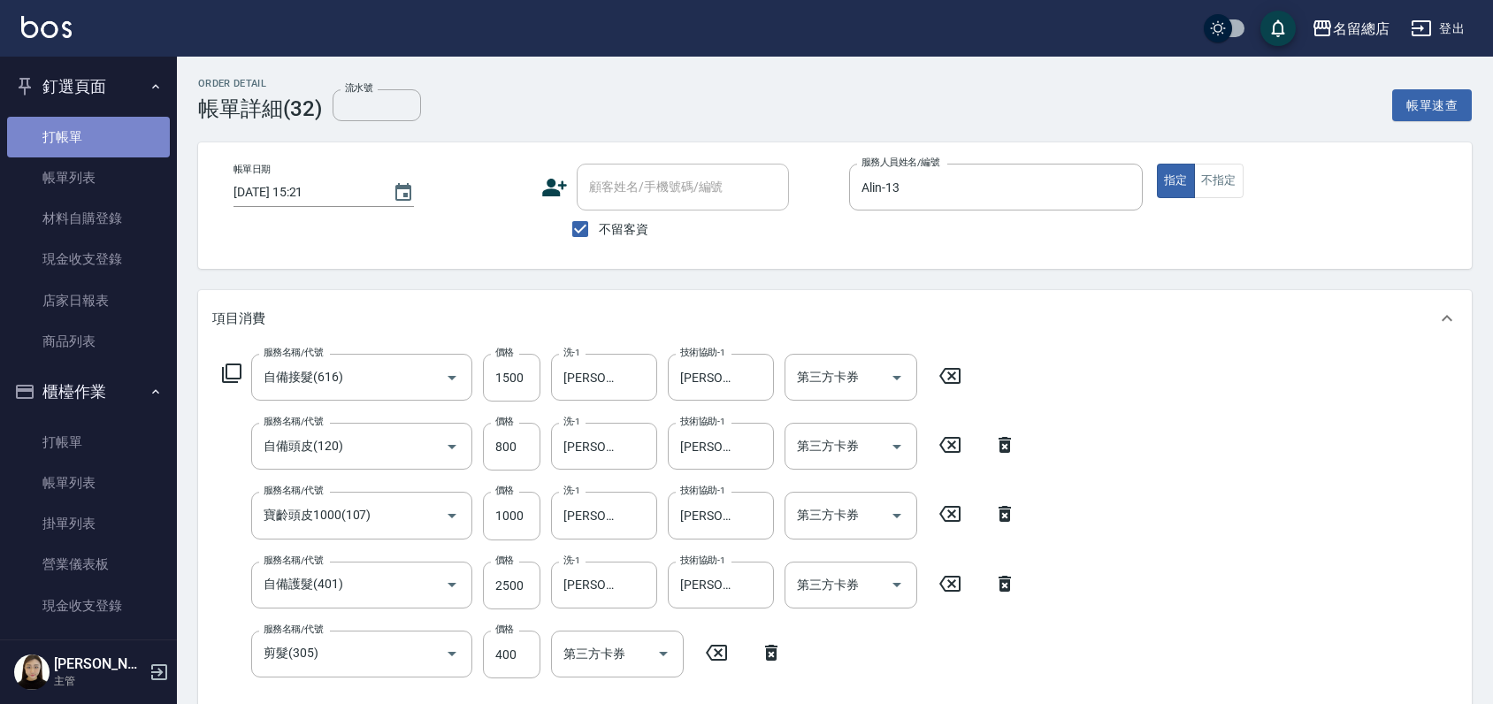
click at [95, 136] on link "打帳單" at bounding box center [88, 137] width 163 height 41
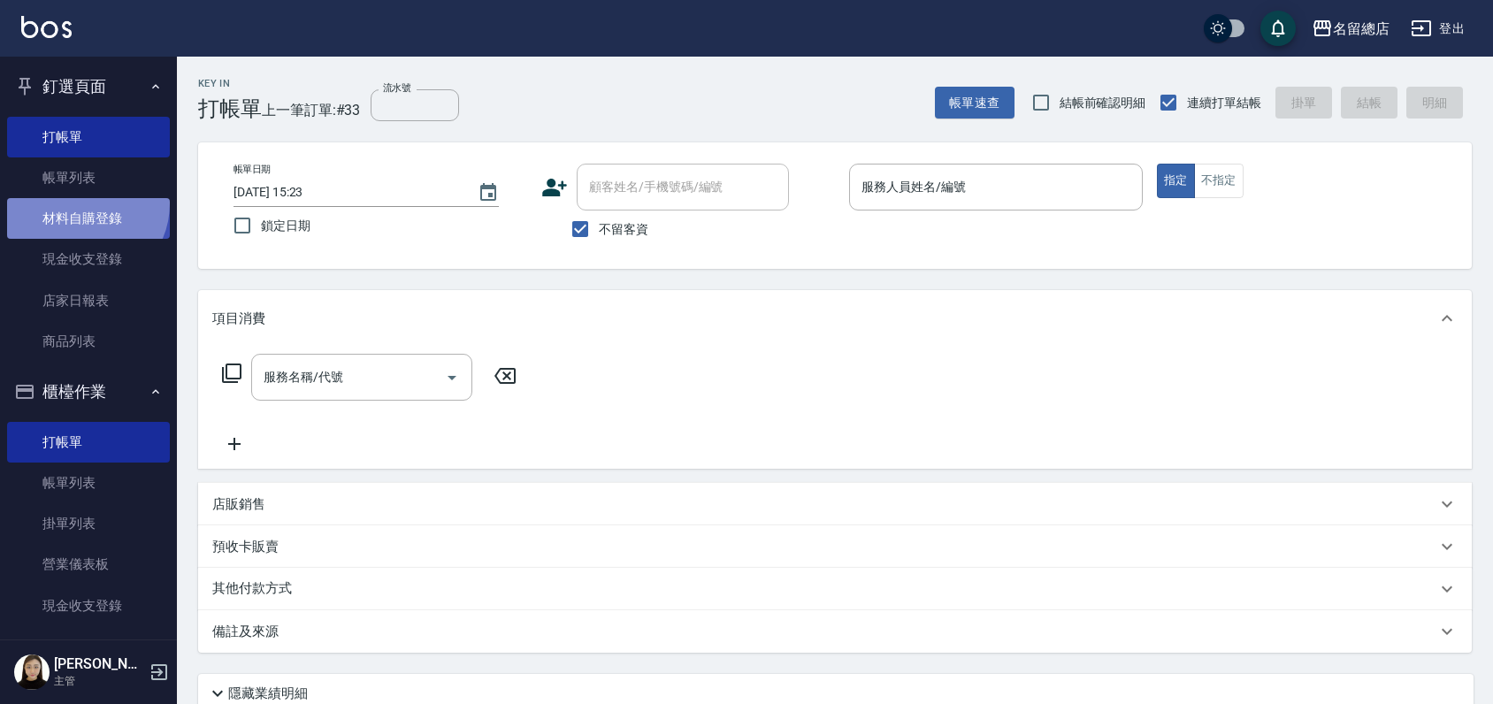
click at [81, 203] on link "材料自購登錄" at bounding box center [88, 218] width 163 height 41
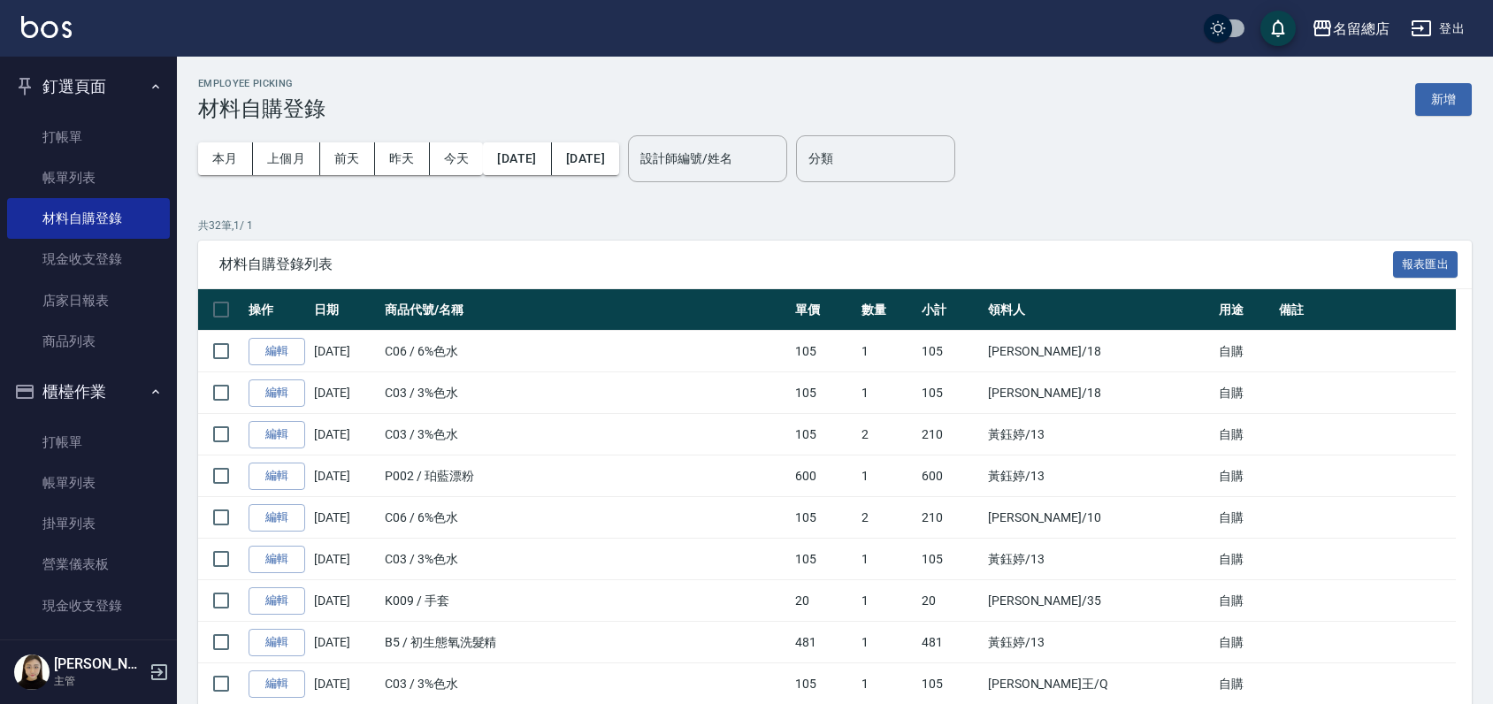
click at [1457, 81] on div "Employee Picking 材料自購登錄 新增" at bounding box center [835, 99] width 1274 height 43
click at [1447, 92] on button "新增" at bounding box center [1443, 99] width 57 height 33
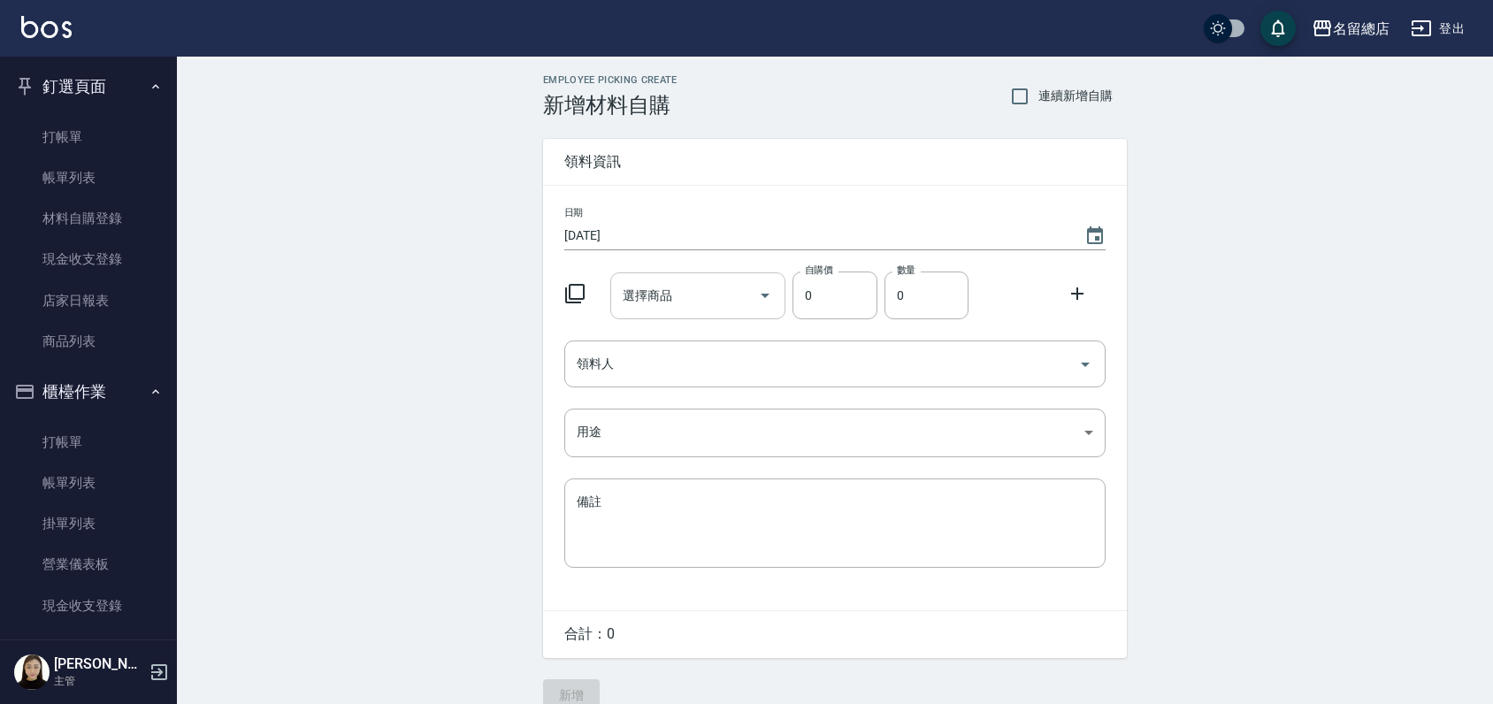
click at [700, 284] on input "選擇商品" at bounding box center [685, 295] width 134 height 31
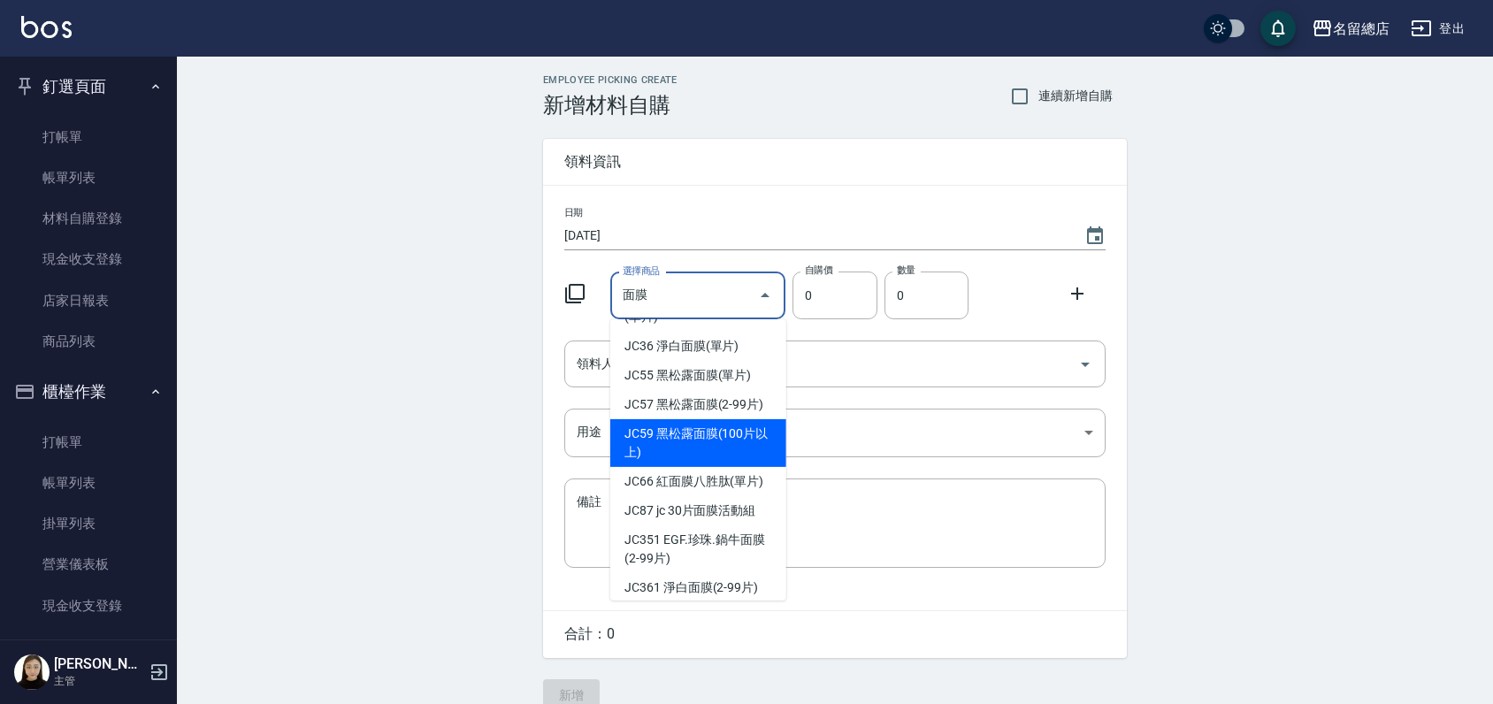
scroll to position [295, 0]
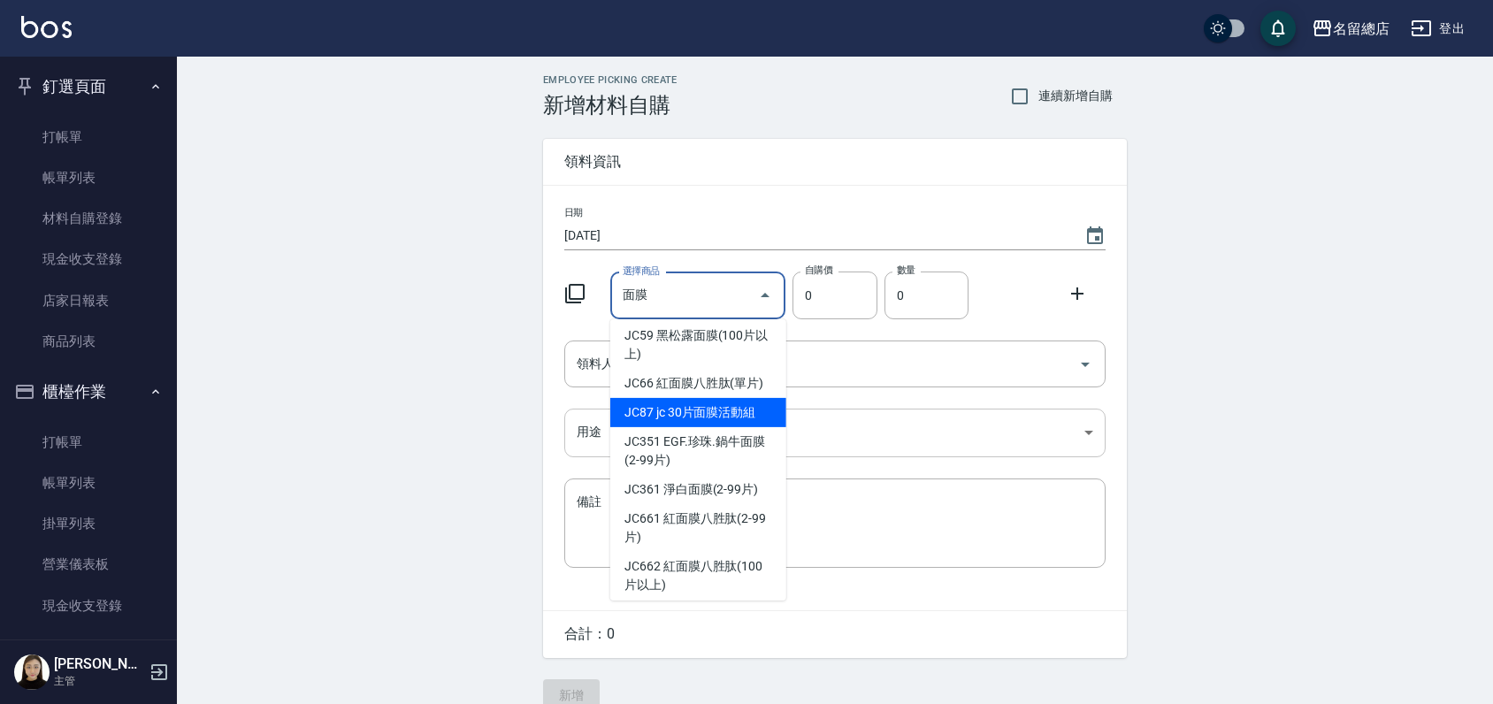
click at [655, 186] on li "JC_SELL_24_02 2024年 30片面膜禮盒" at bounding box center [698, 162] width 176 height 48
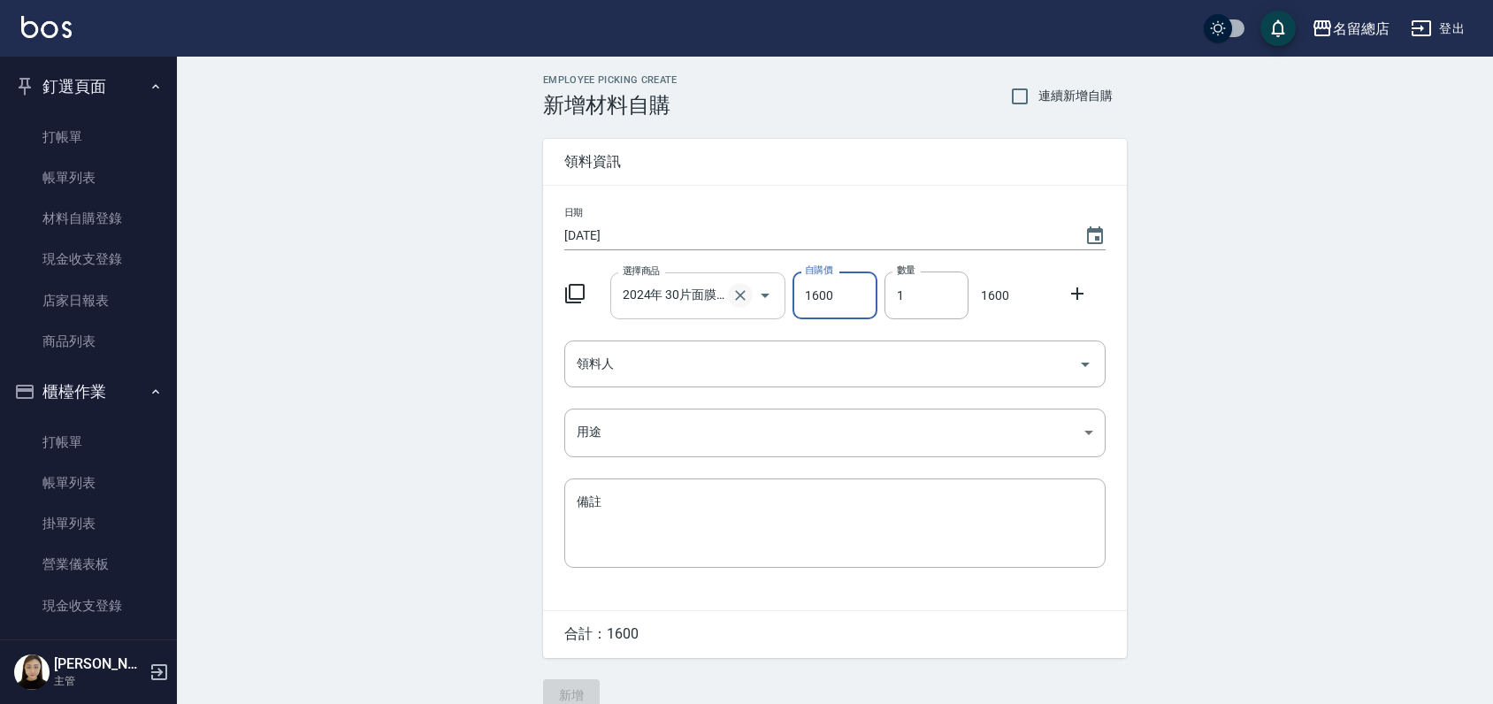
click at [738, 290] on icon "Clear" at bounding box center [741, 296] width 18 height 18
click at [668, 287] on input "選擇商品" at bounding box center [685, 295] width 134 height 31
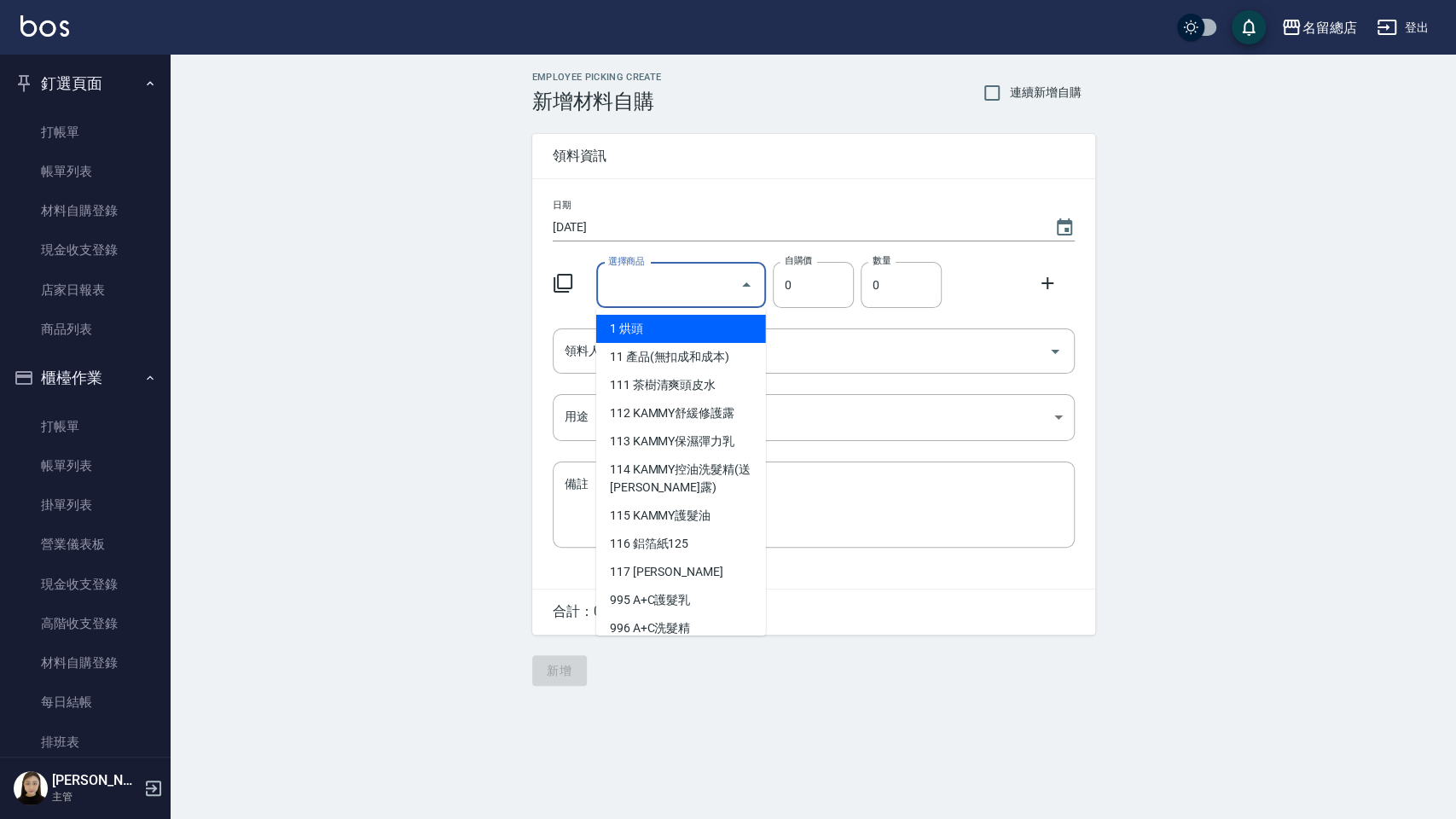
click at [661, 292] on input "選擇商品" at bounding box center [668, 285] width 129 height 30
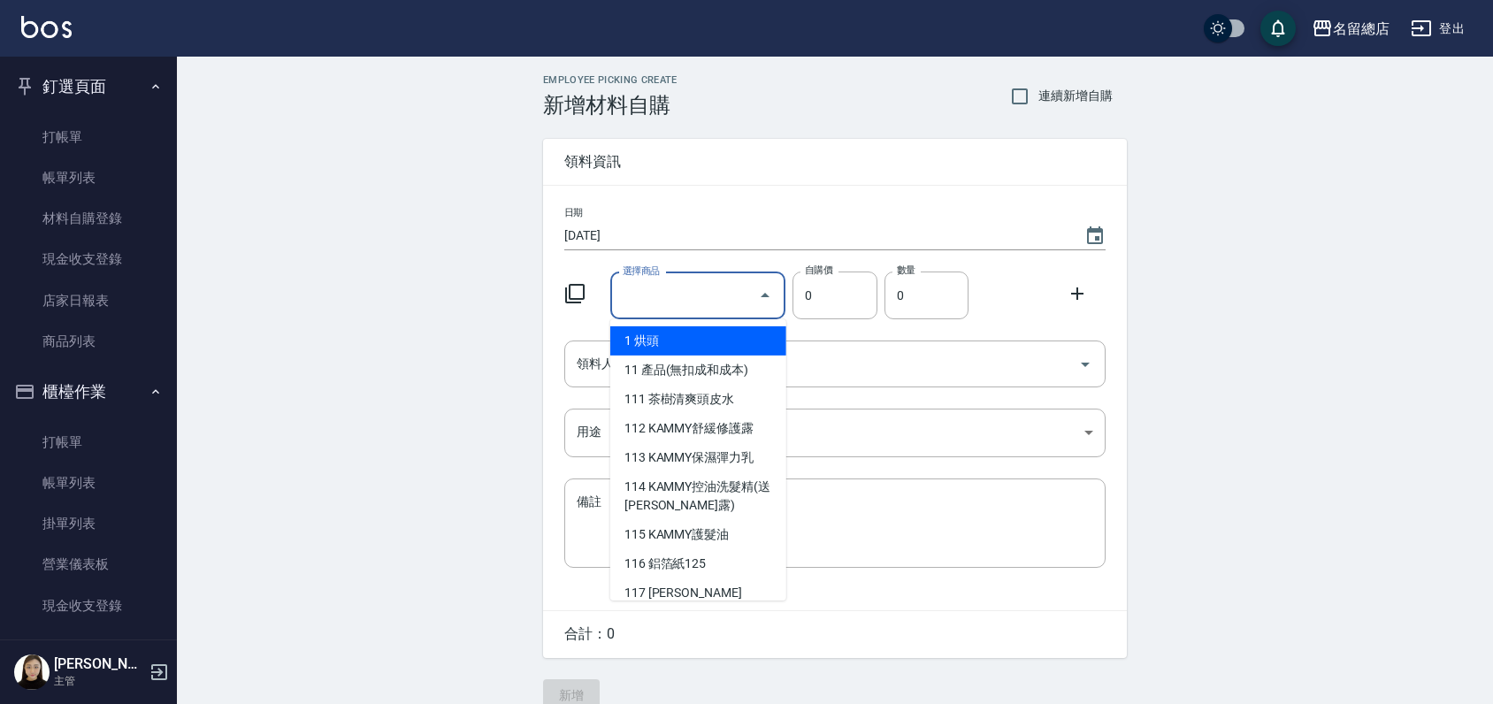
click at [649, 303] on input "選擇商品" at bounding box center [685, 295] width 134 height 31
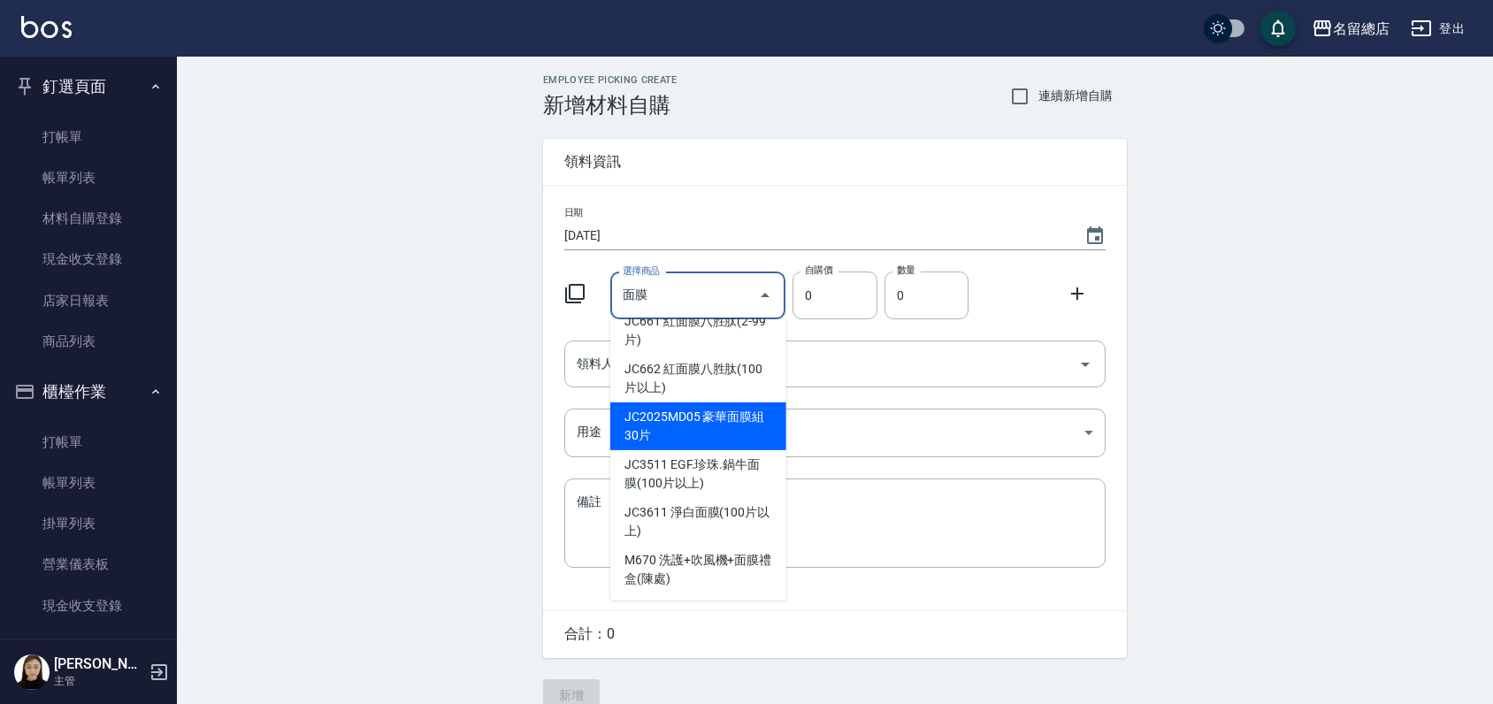
scroll to position [7, 0]
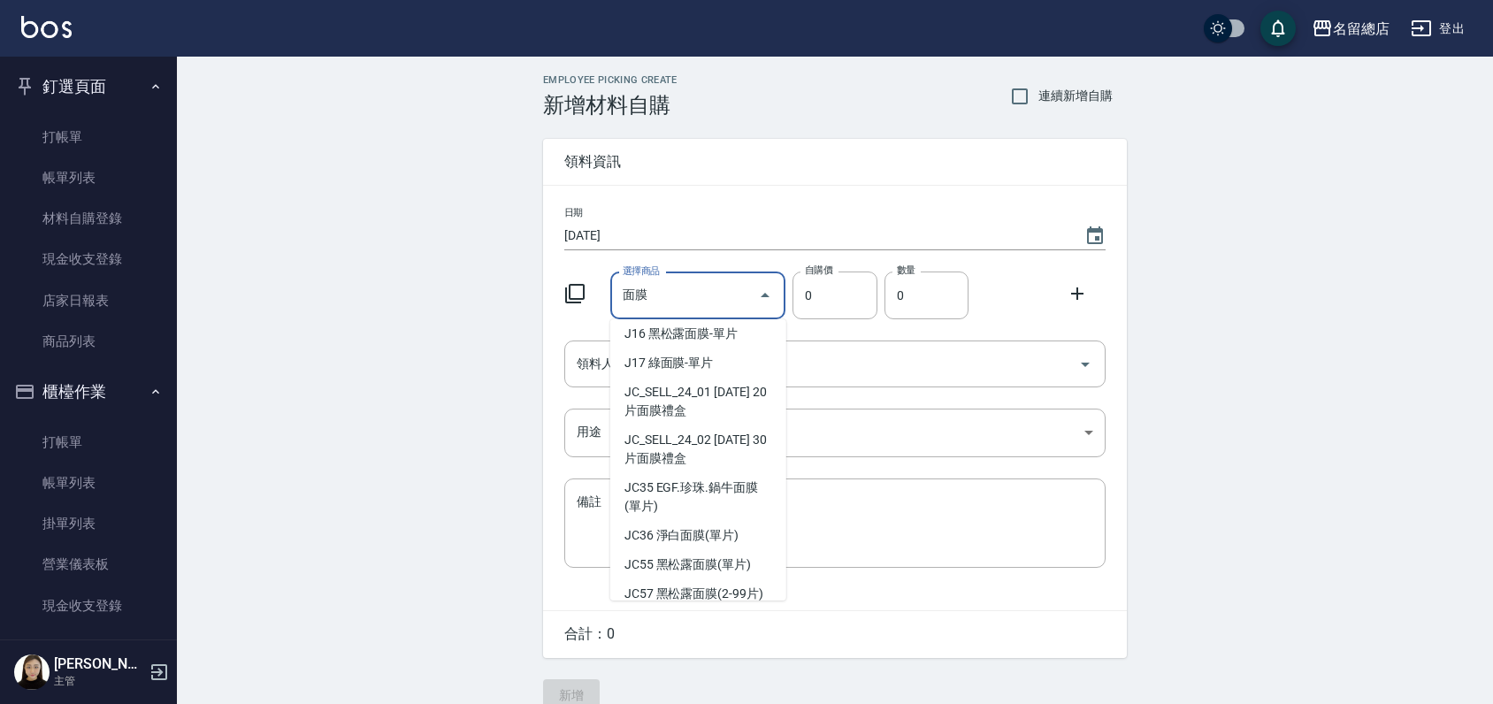
click at [663, 431] on li "JC_SELL_24_02 2024年 30片面膜禮盒" at bounding box center [698, 450] width 176 height 48
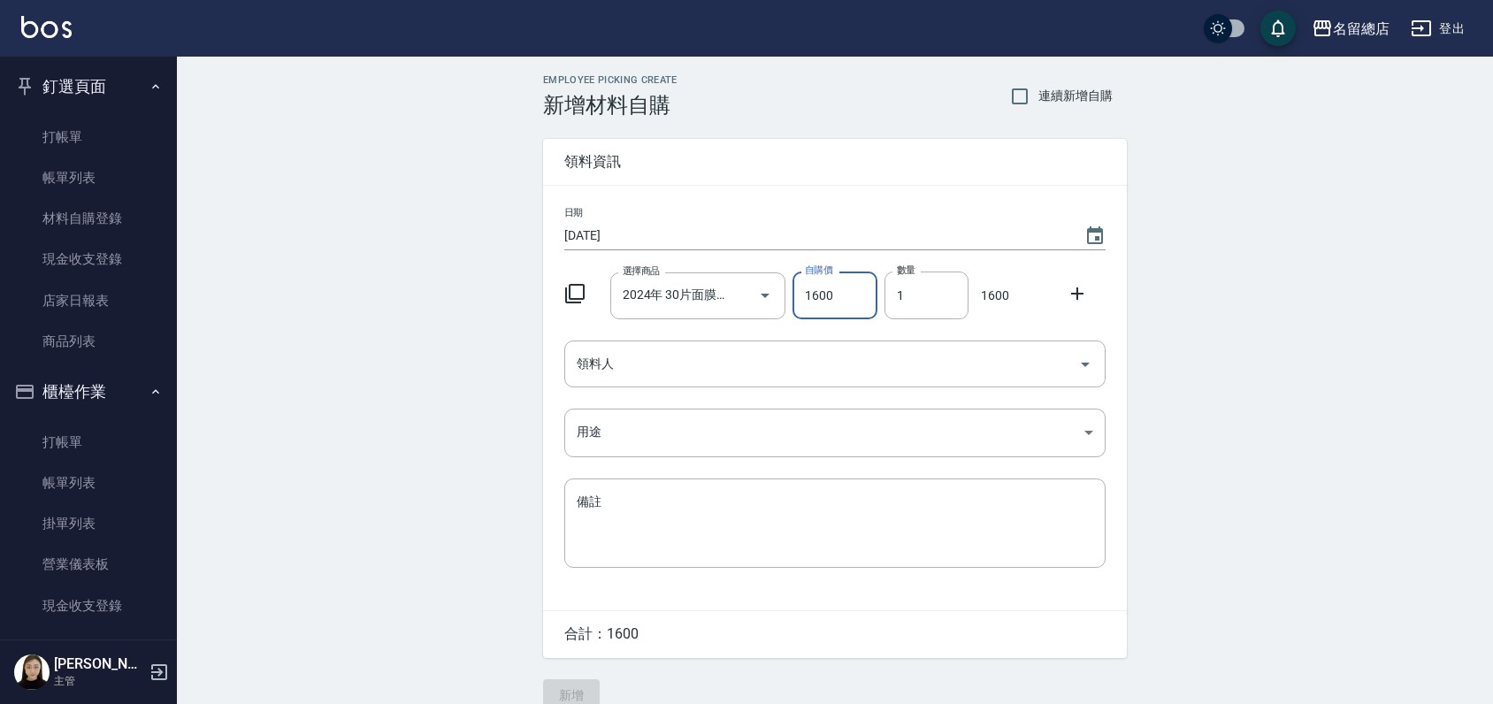
click at [740, 288] on icon "Clear" at bounding box center [741, 296] width 18 height 18
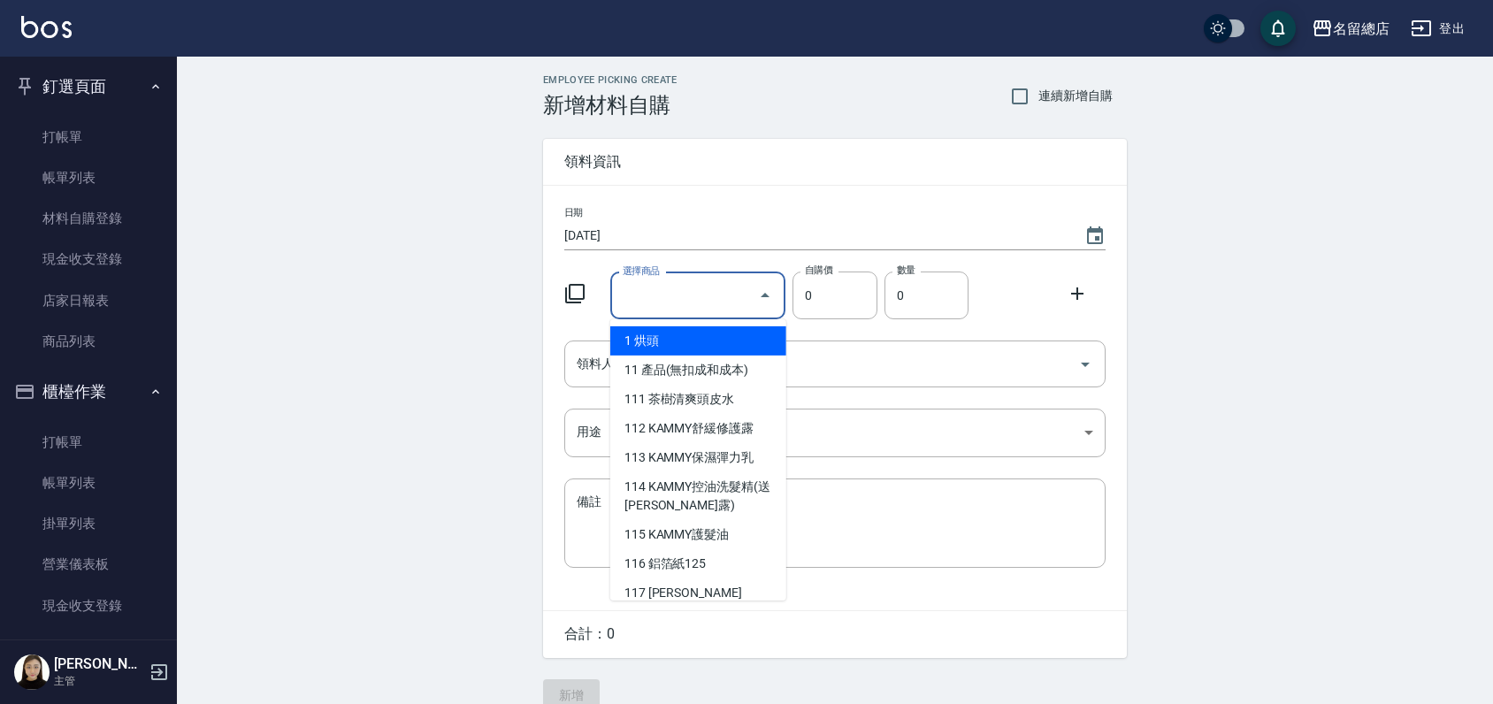
click at [685, 292] on input "選擇商品" at bounding box center [685, 295] width 134 height 31
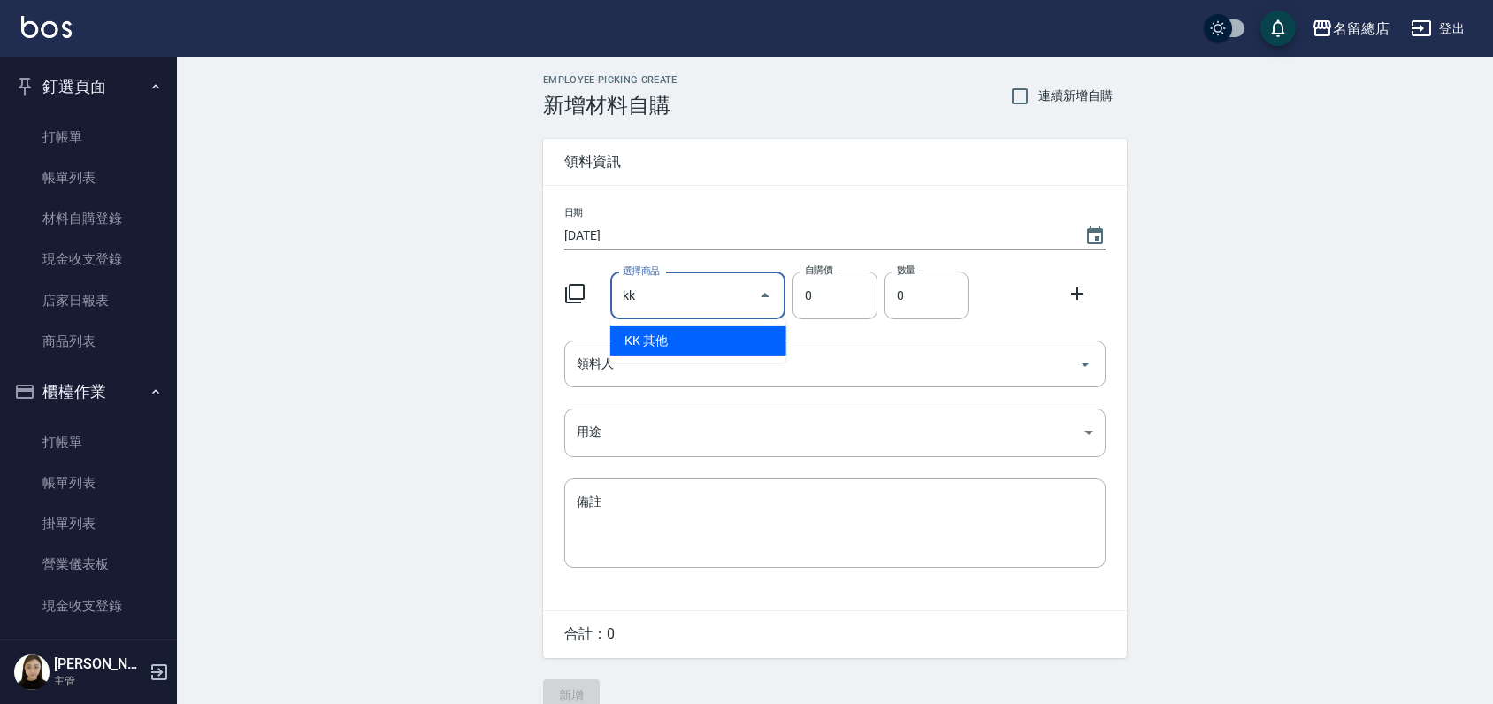
click at [688, 340] on li "KK 其他" at bounding box center [698, 340] width 176 height 29
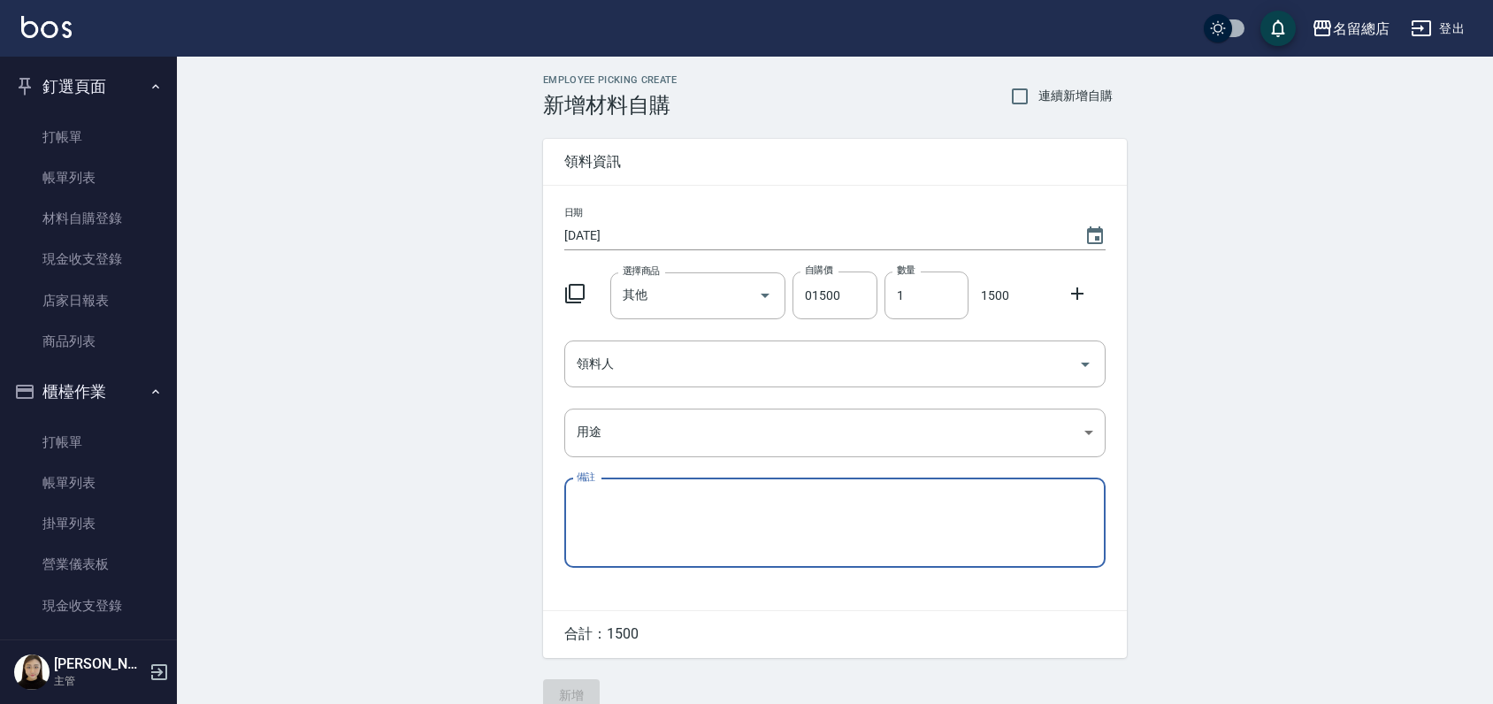
click at [694, 511] on textarea "備註" at bounding box center [835, 523] width 517 height 60
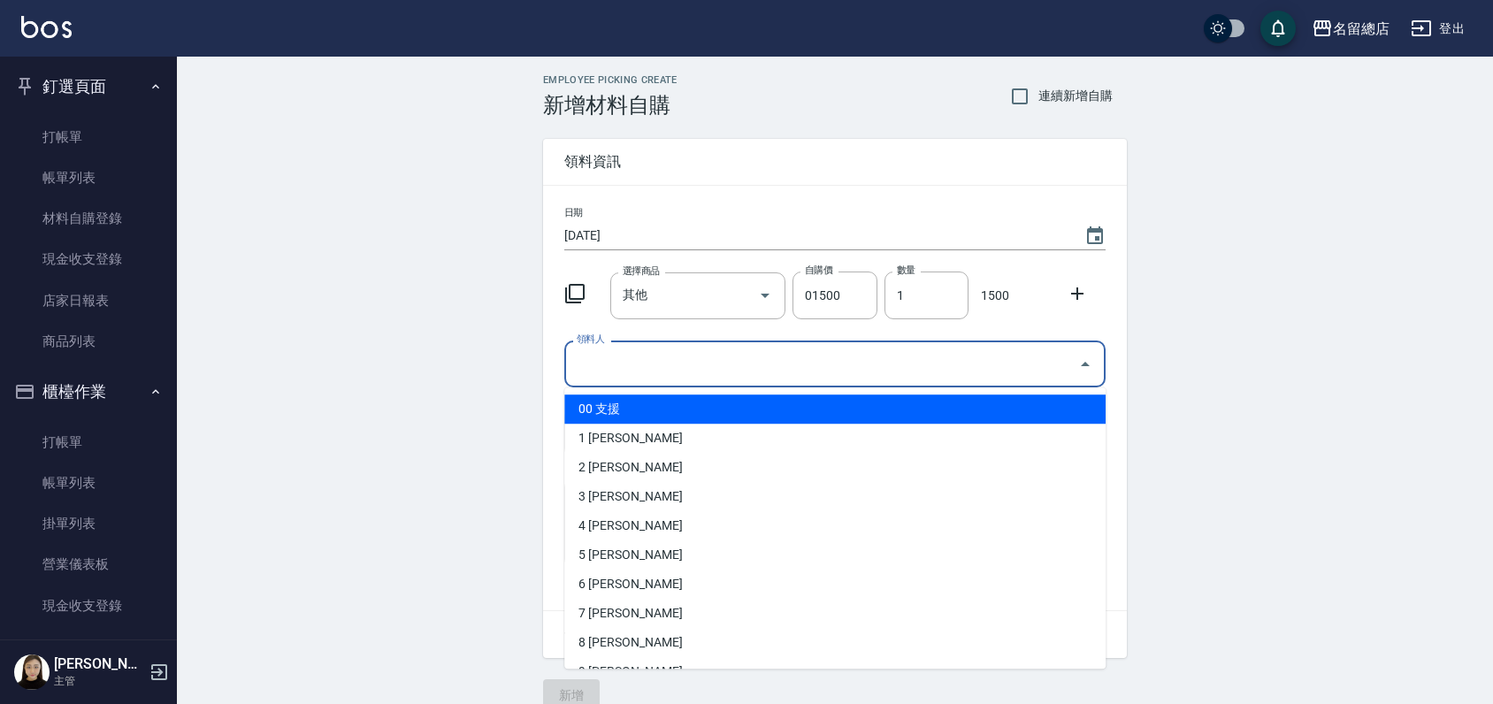
click at [660, 354] on input "領料人" at bounding box center [821, 364] width 499 height 31
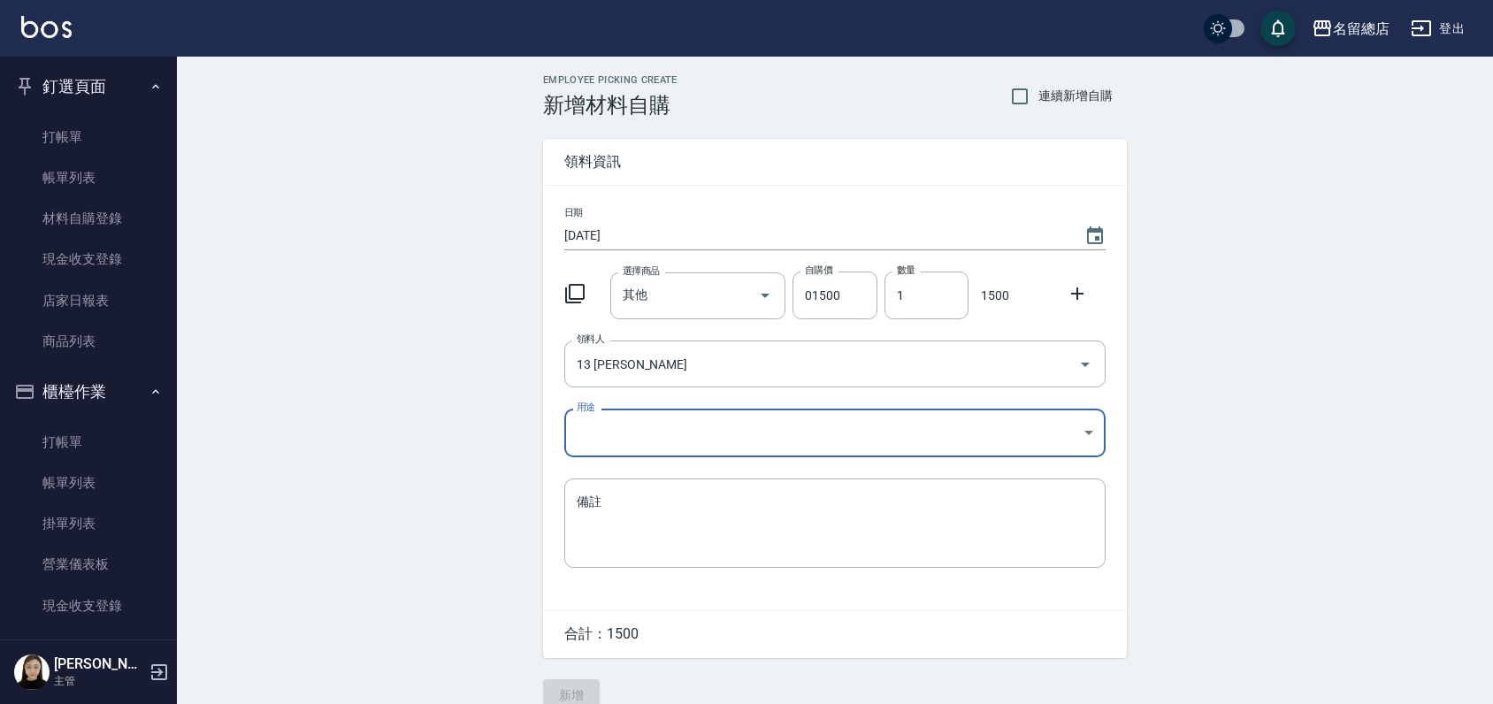
click at [704, 411] on body "名留總店 登出 釘選頁面 打帳單 帳單列表 材料自購登錄 現金收支登錄 店家日報表 商品列表 櫃檯作業 打帳單 帳單列表 掛單列表 營業儀表板 現金收支登錄 …" at bounding box center [746, 364] width 1493 height 729
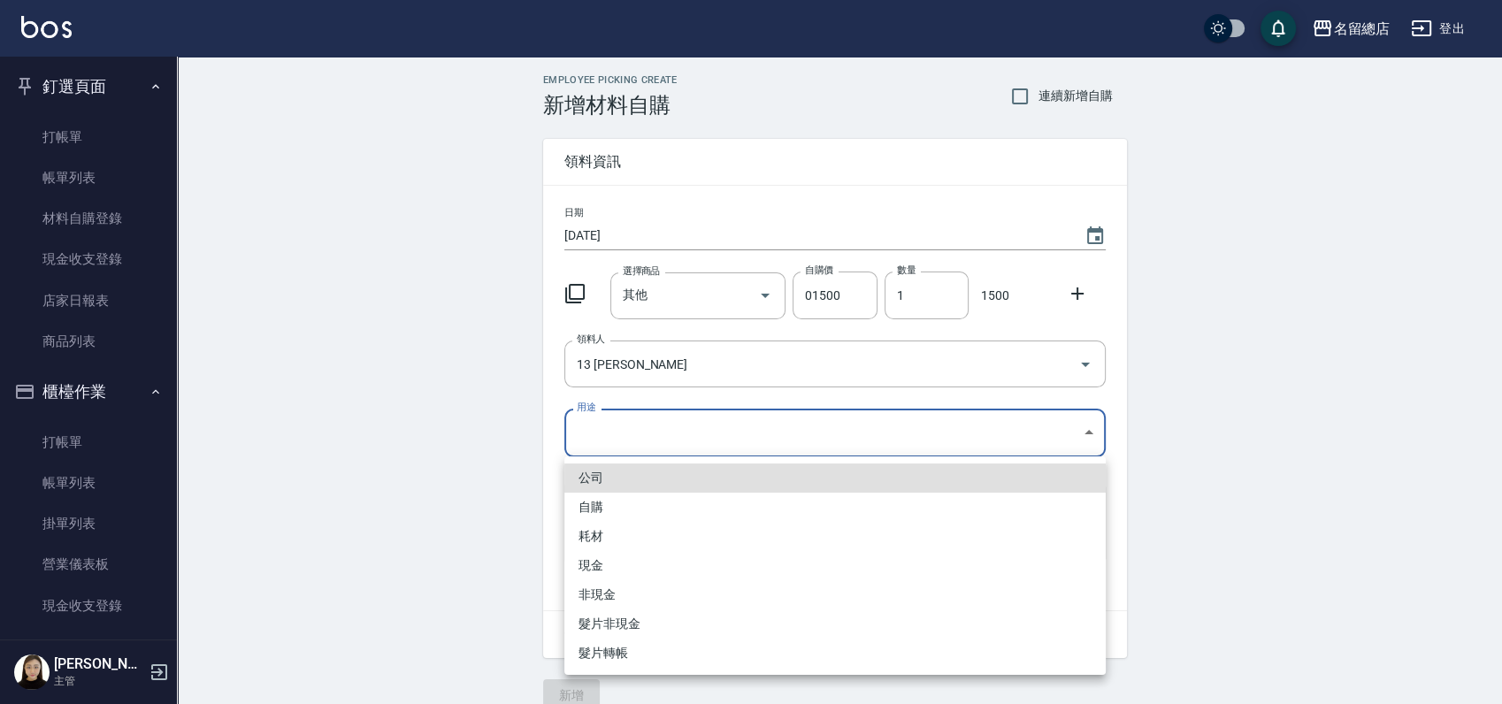
click at [601, 496] on li "自購" at bounding box center [834, 507] width 541 height 29
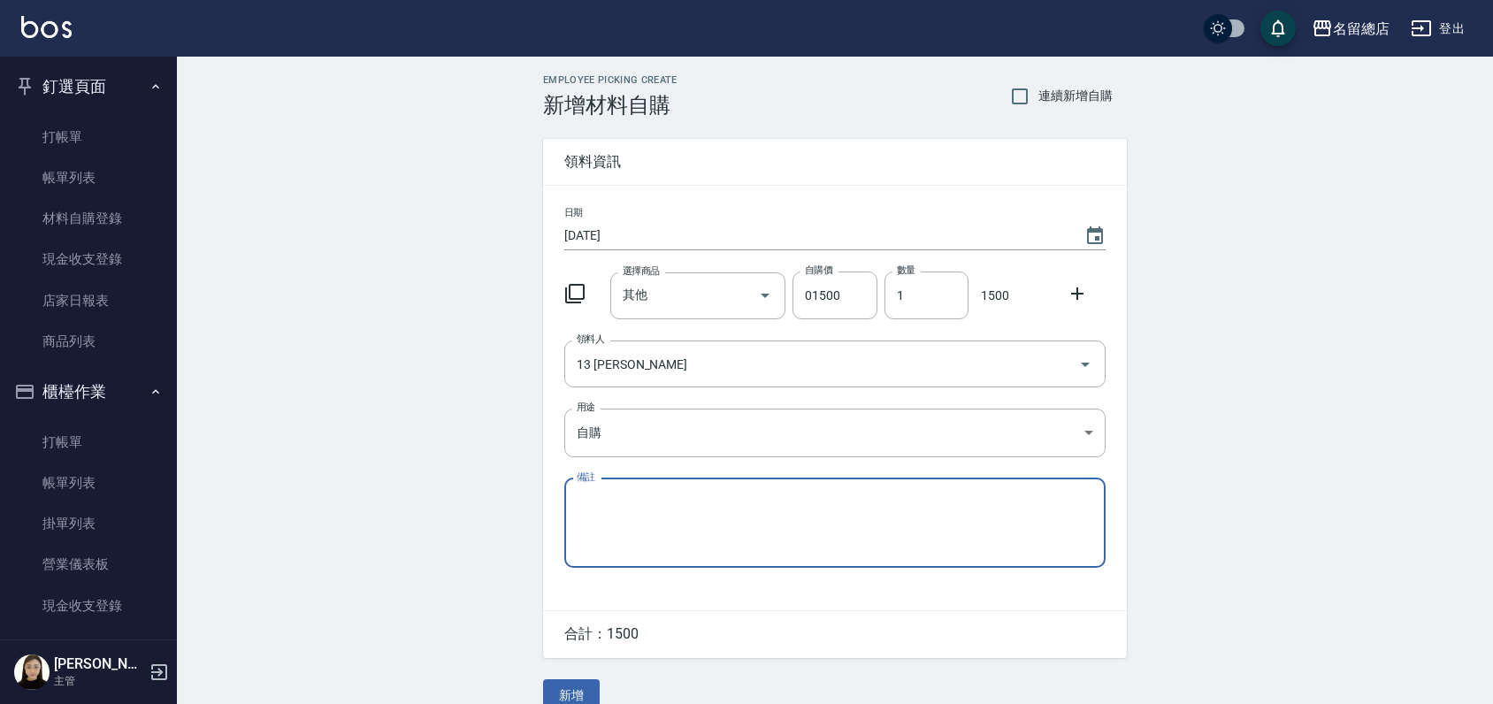
click at [607, 506] on textarea "備註" at bounding box center [835, 523] width 517 height 60
click at [572, 687] on button "新增" at bounding box center [571, 695] width 57 height 33
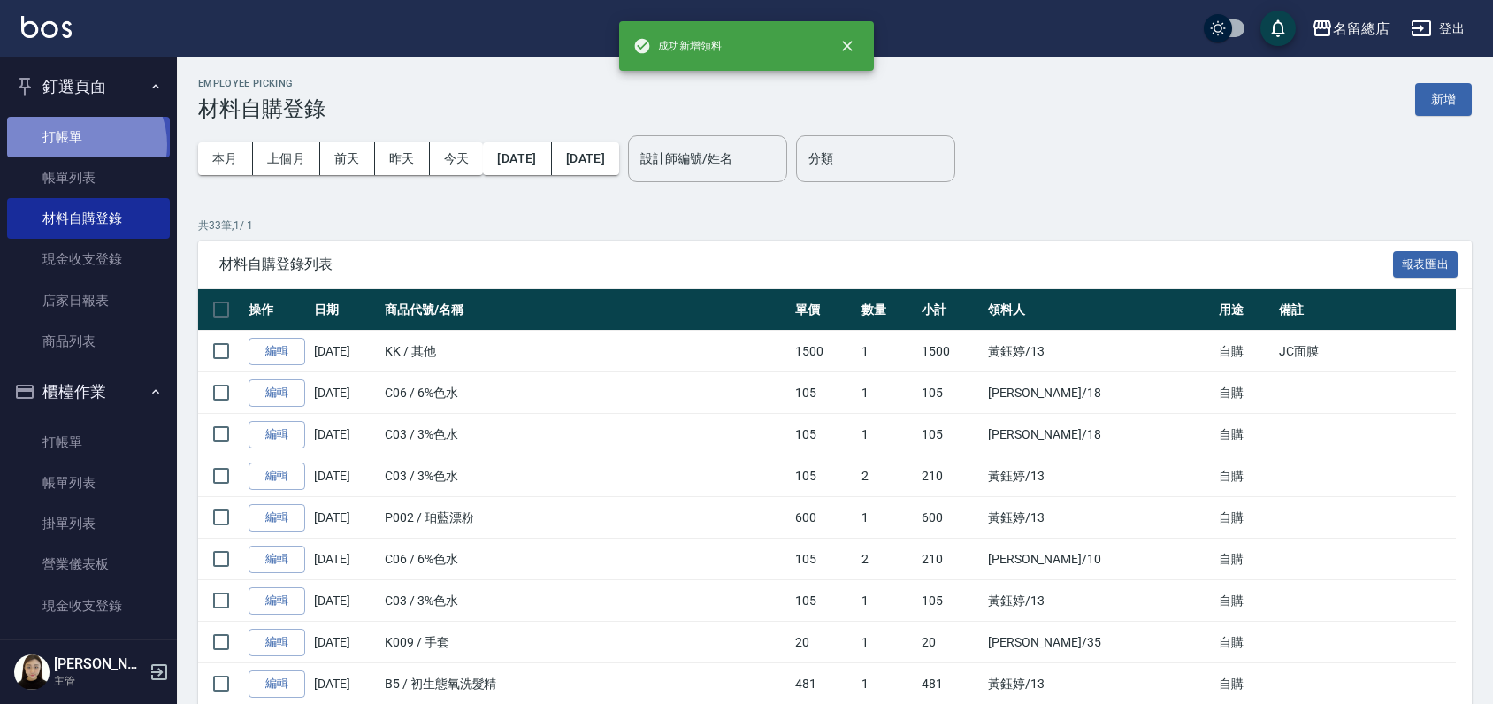
click at [81, 144] on link "打帳單" at bounding box center [88, 137] width 163 height 41
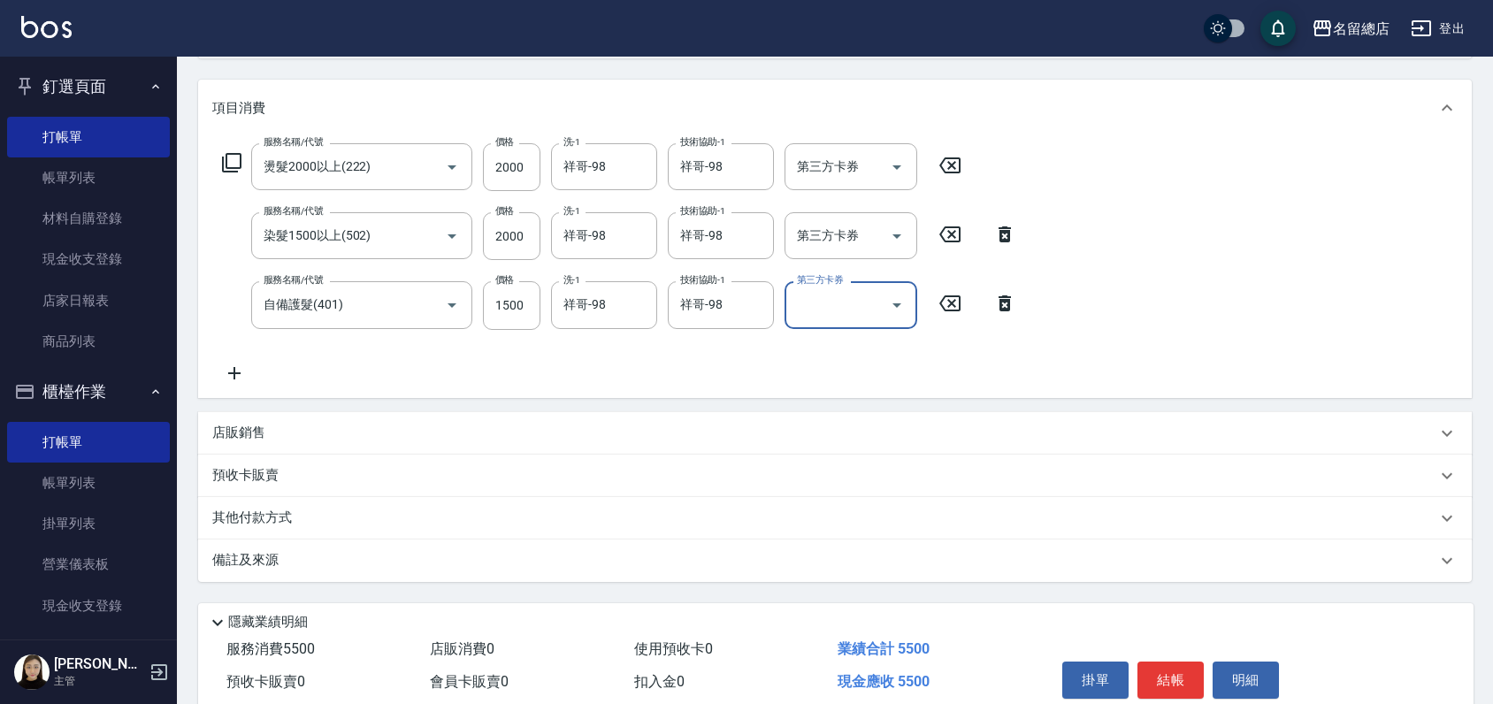
scroll to position [286, 0]
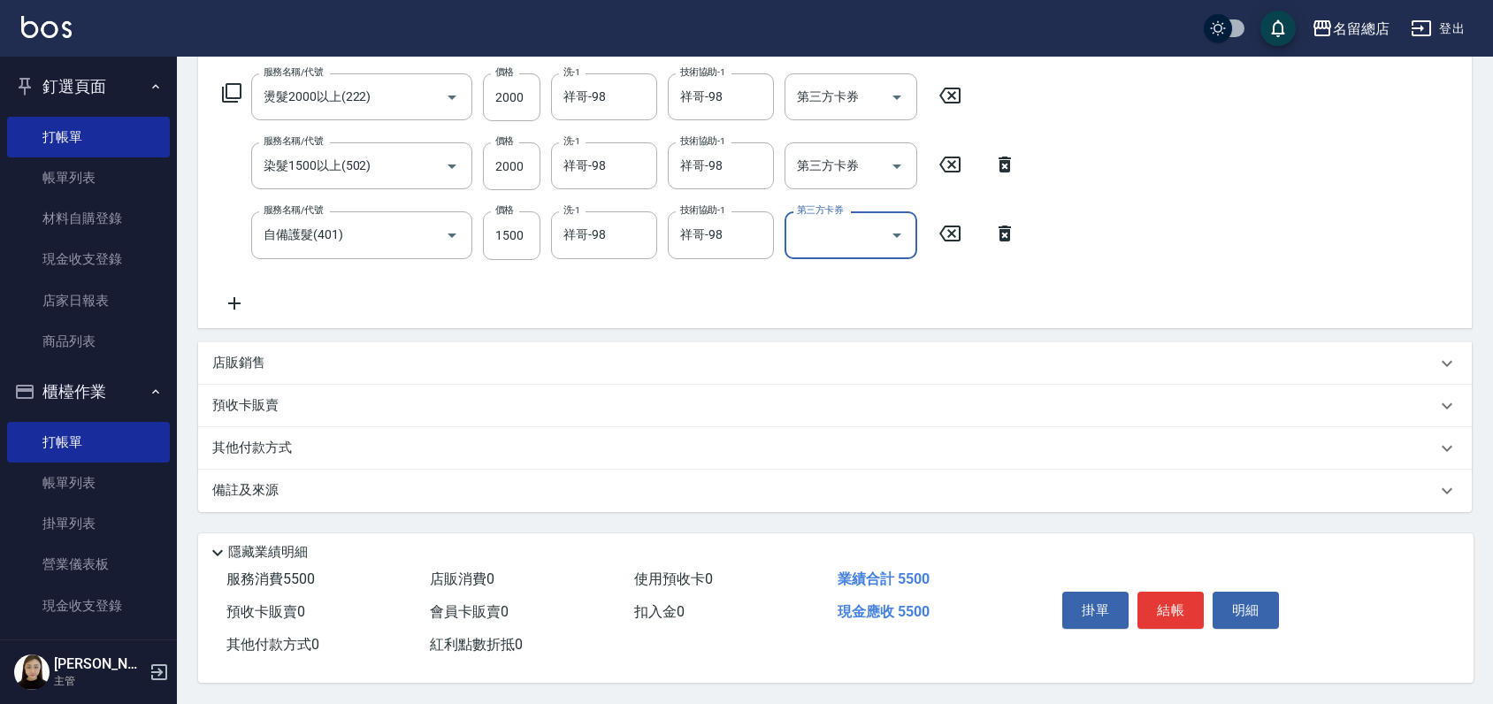
click at [855, 361] on div "店販銷售" at bounding box center [824, 363] width 1224 height 19
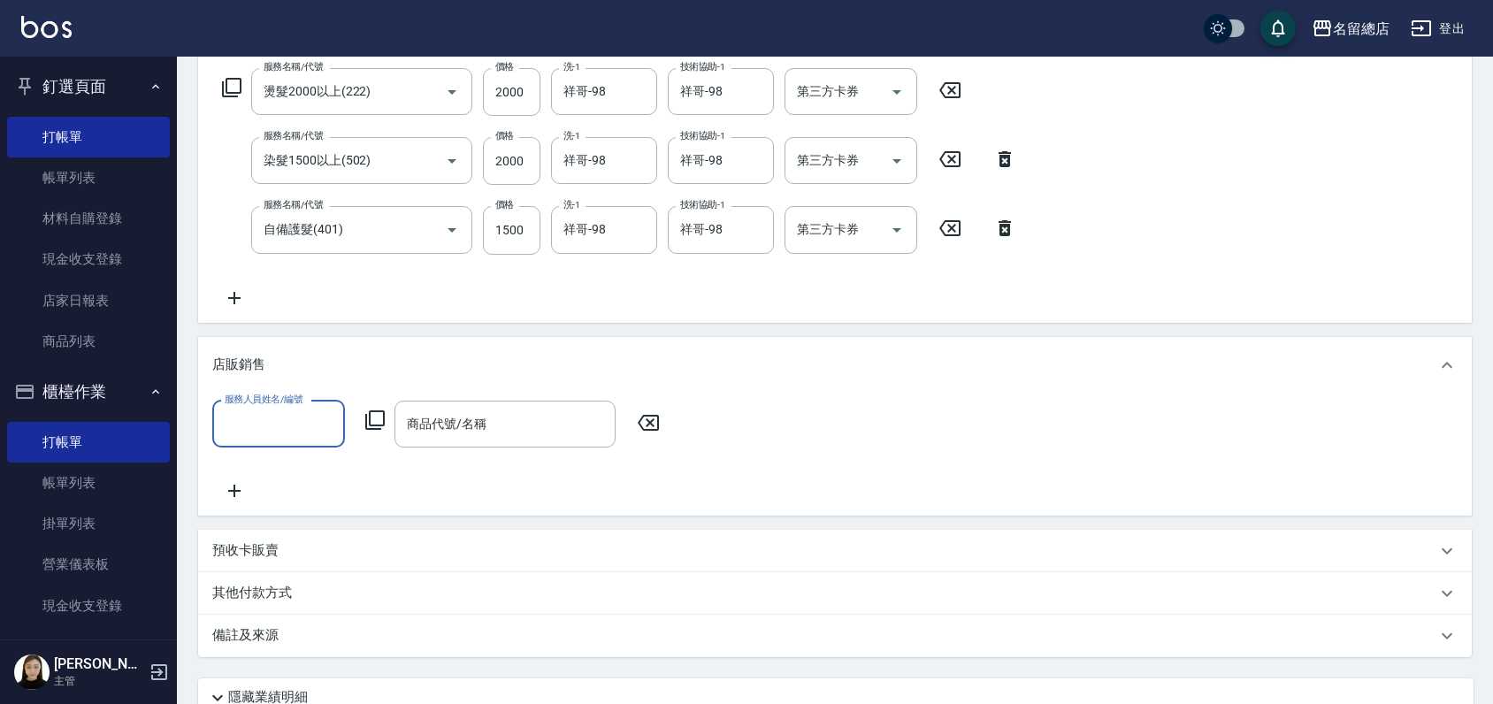
scroll to position [0, 0]
click at [658, 420] on icon at bounding box center [648, 423] width 21 height 16
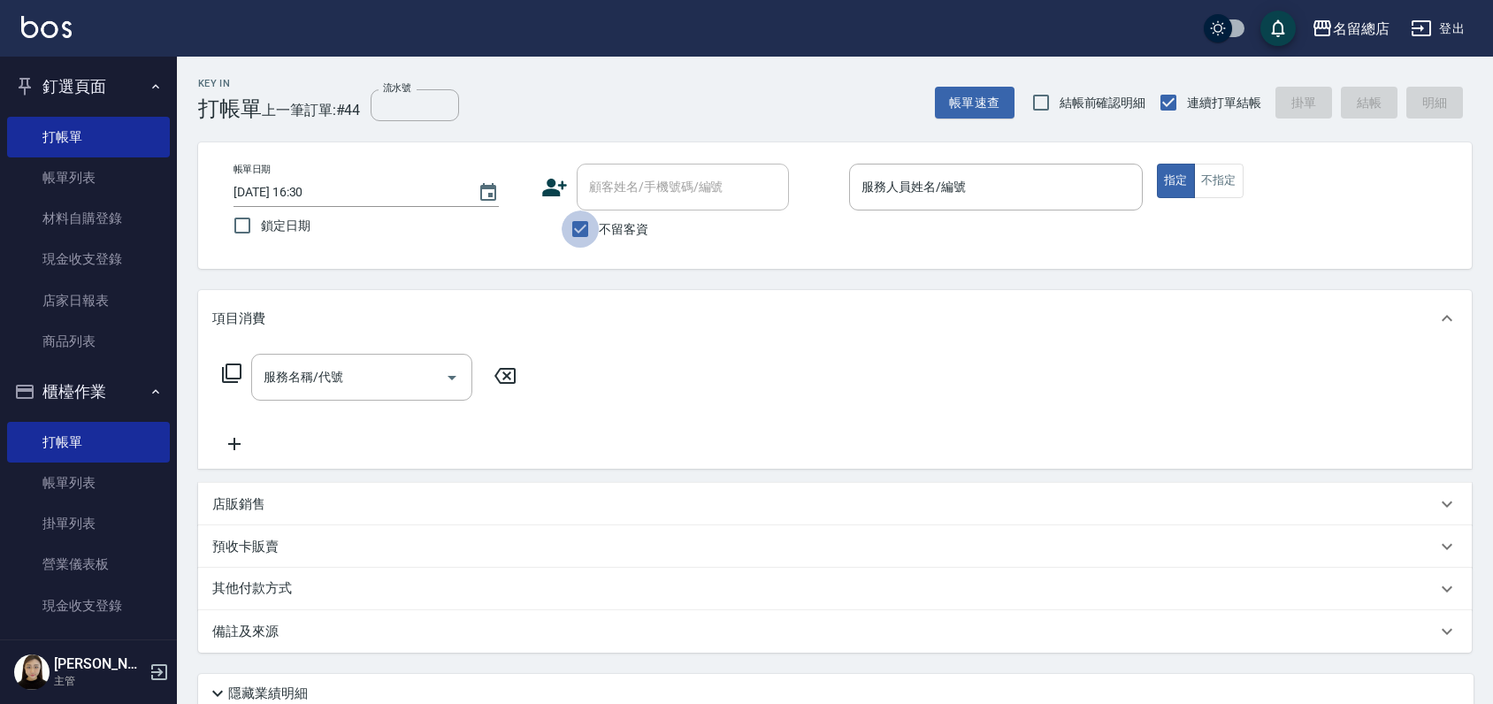
click at [578, 227] on input "不留客資" at bounding box center [580, 229] width 37 height 37
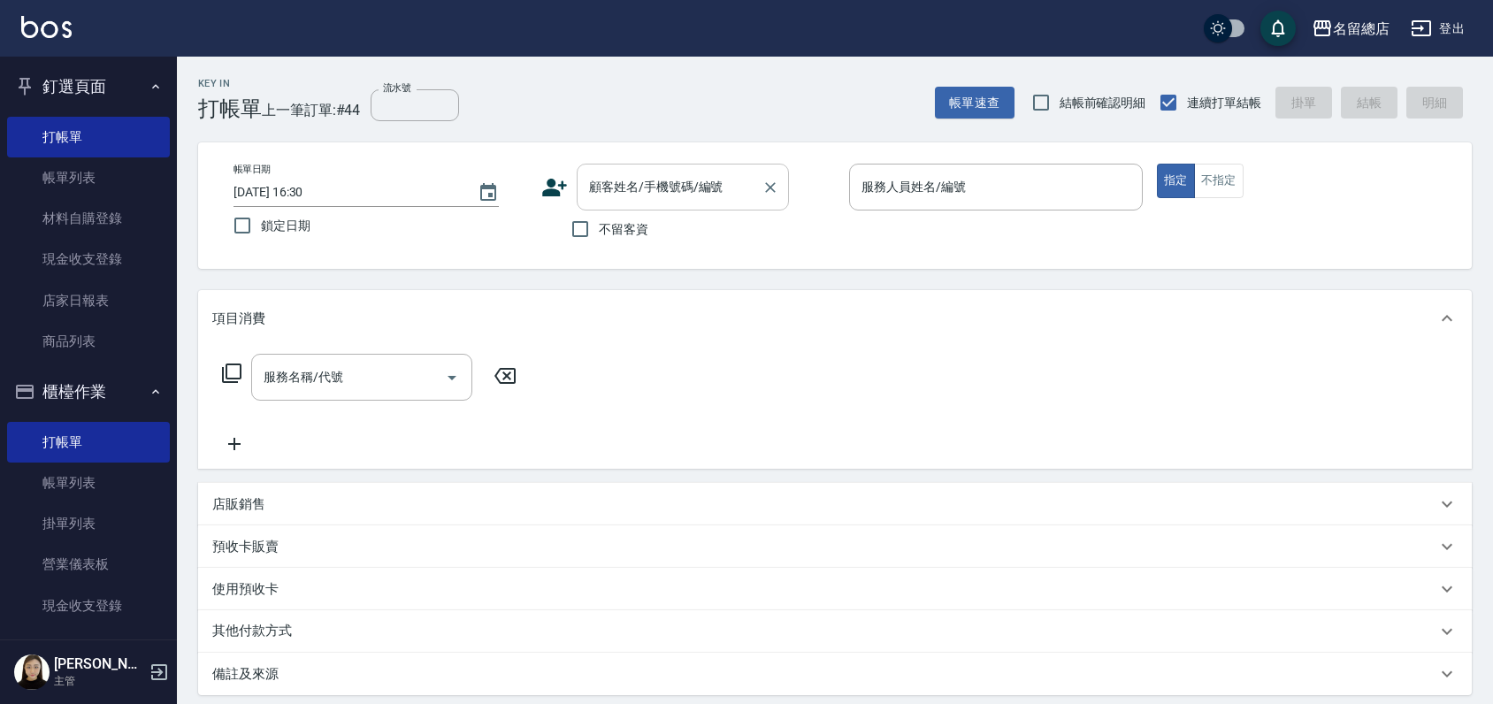
click at [594, 198] on input "顧客姓名/手機號碼/編號" at bounding box center [670, 187] width 170 height 31
click at [619, 242] on li "羅mary/0939932278/" at bounding box center [683, 232] width 212 height 29
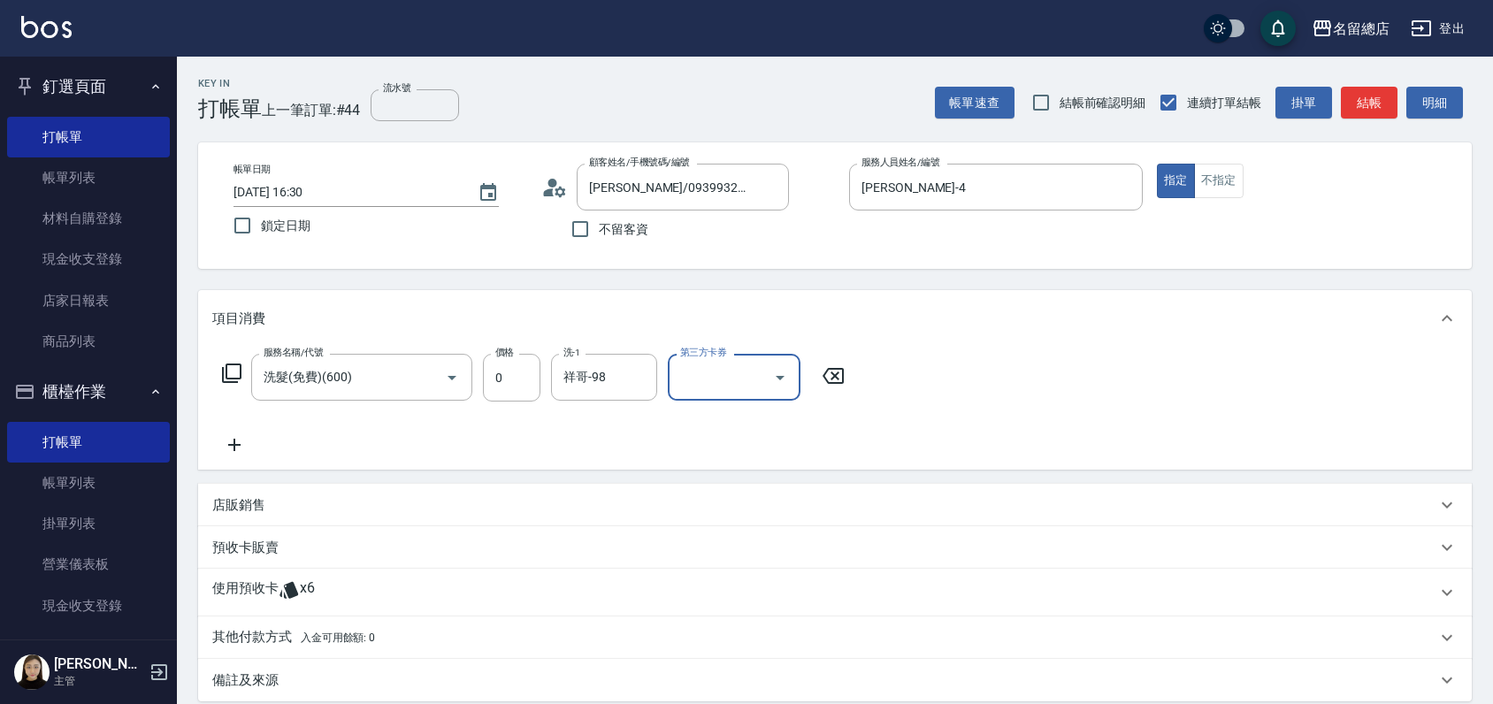
click at [425, 610] on div "使用預收卡 x6" at bounding box center [835, 593] width 1274 height 48
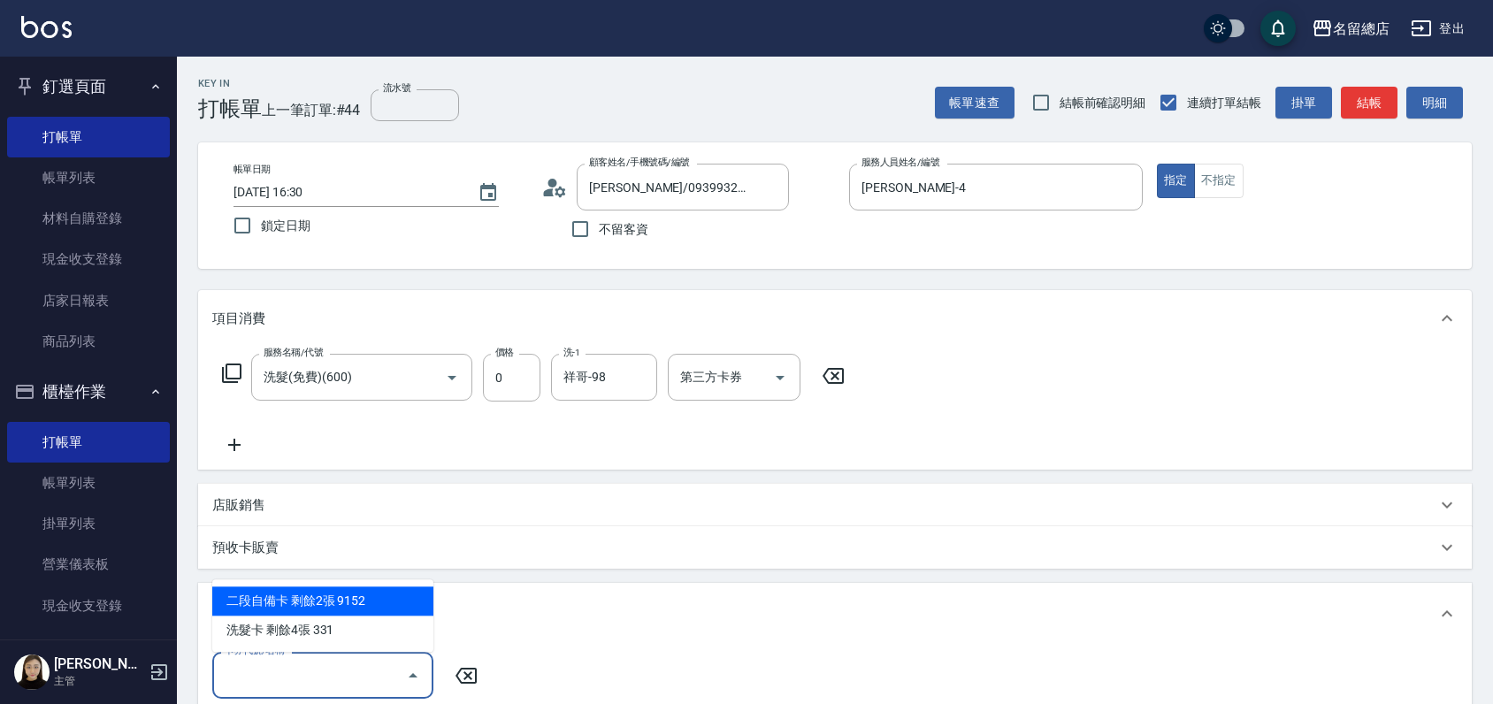
click at [313, 666] on input "卡券代號/名稱" at bounding box center [309, 675] width 179 height 31
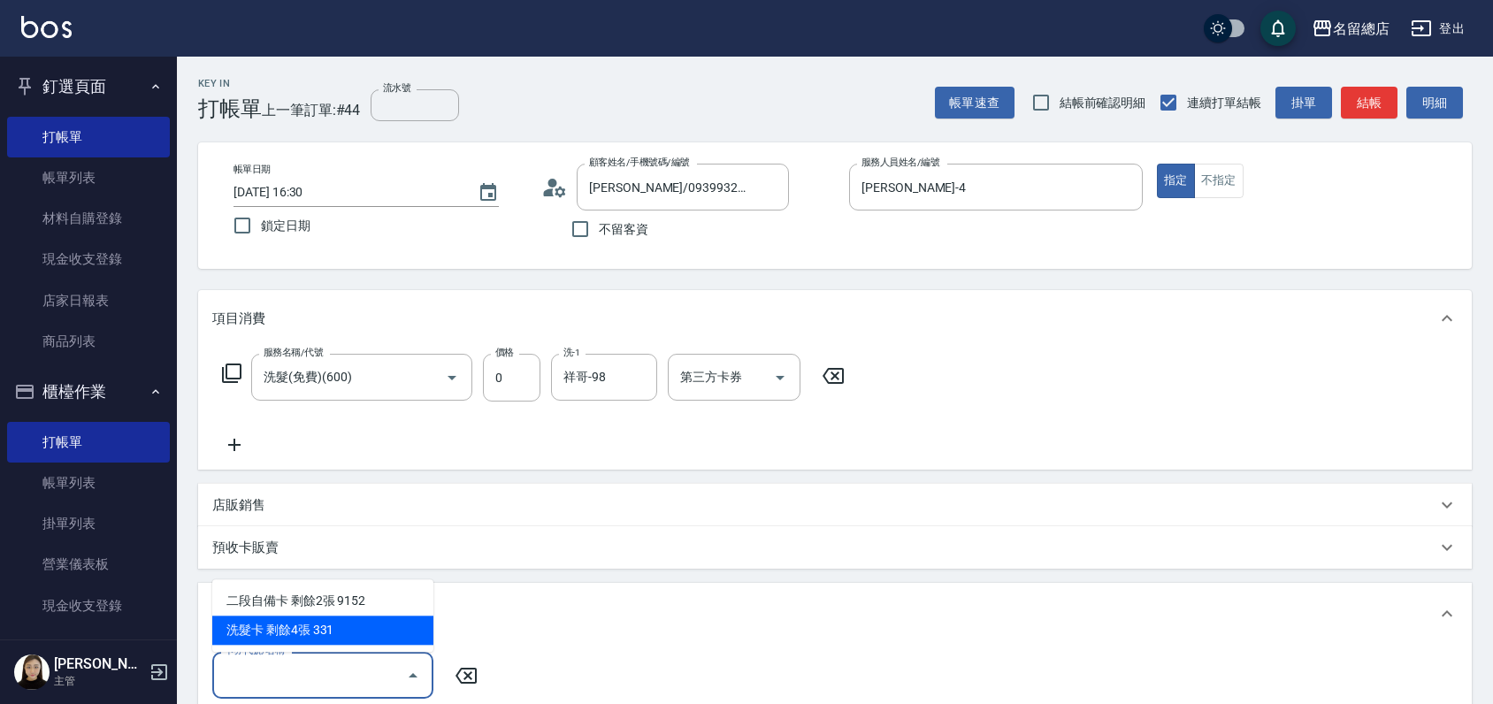
click at [362, 644] on div "洗髮卡 剩餘4張 331" at bounding box center [322, 630] width 221 height 29
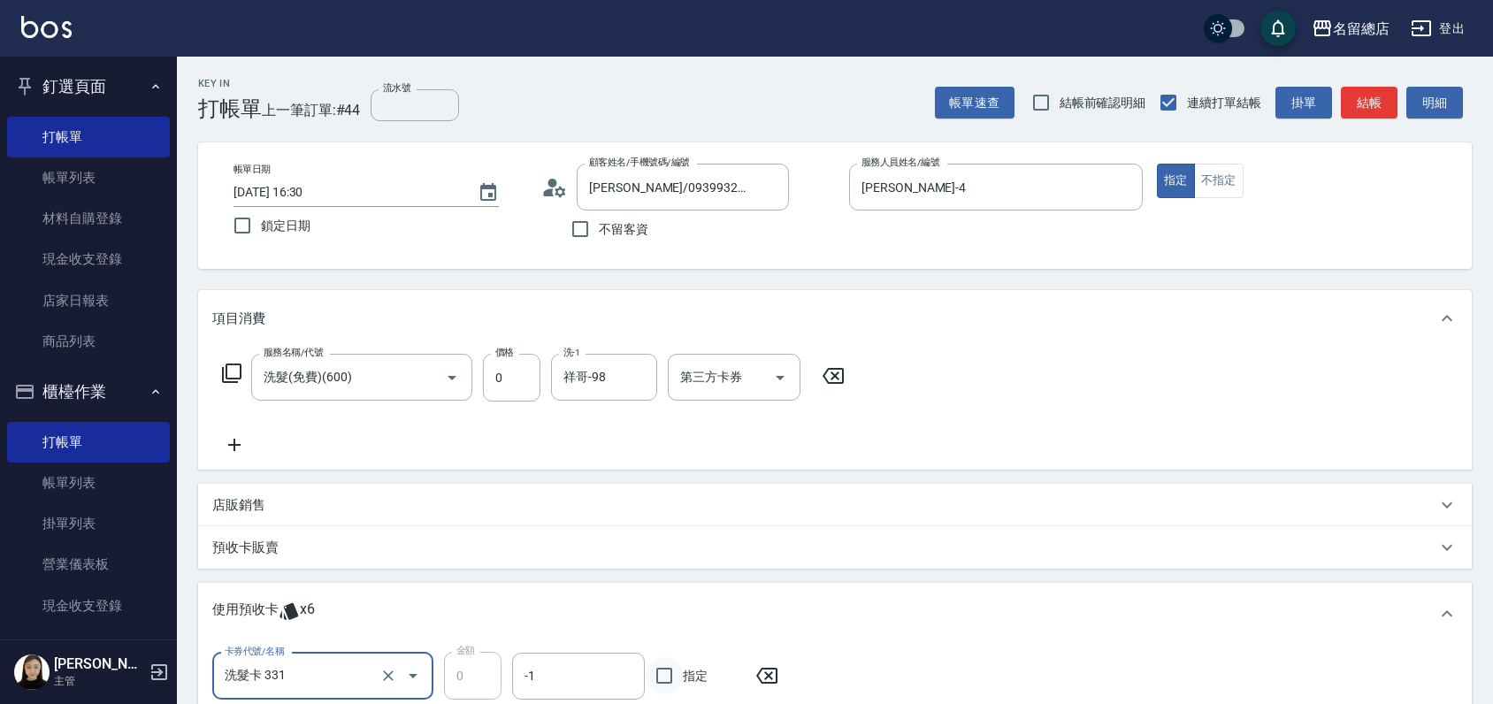
click at [658, 677] on input "指定" at bounding box center [664, 675] width 37 height 37
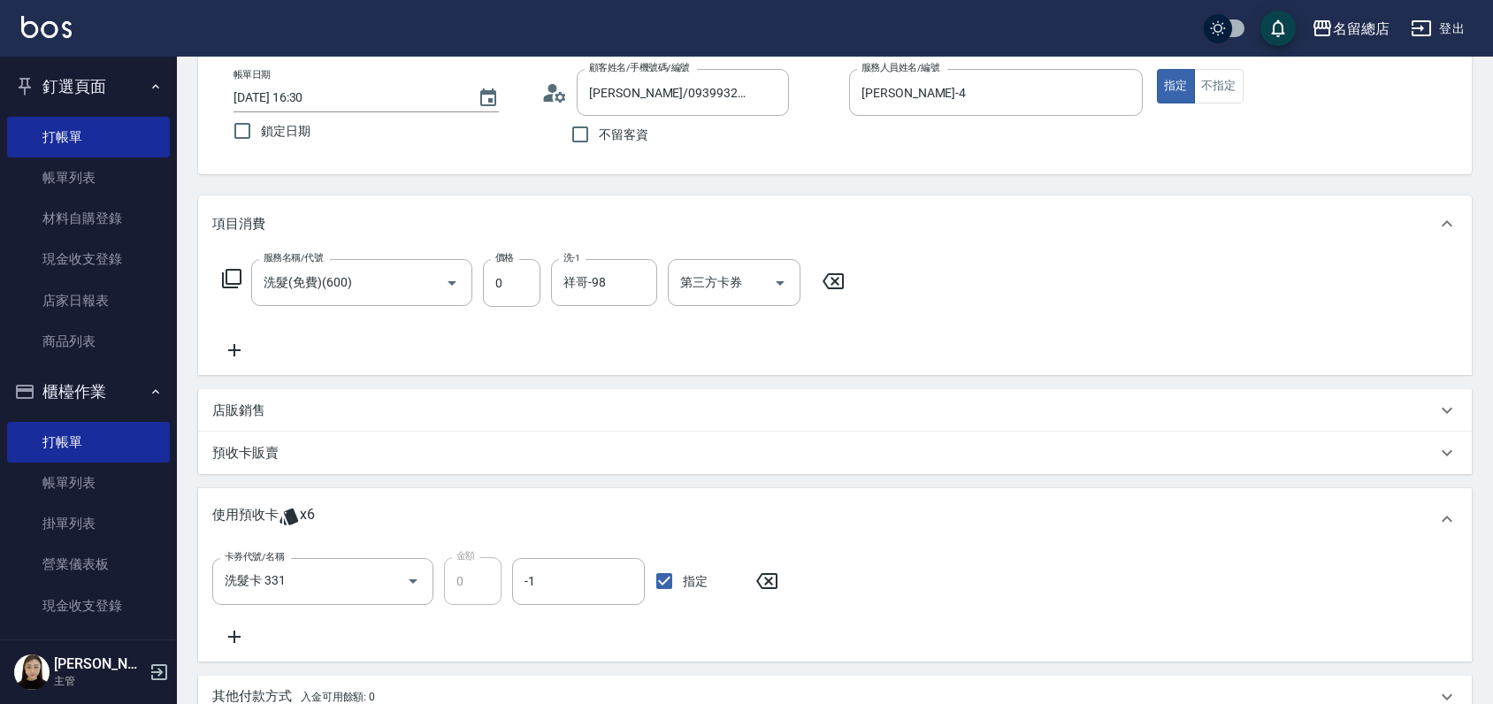
scroll to position [196, 0]
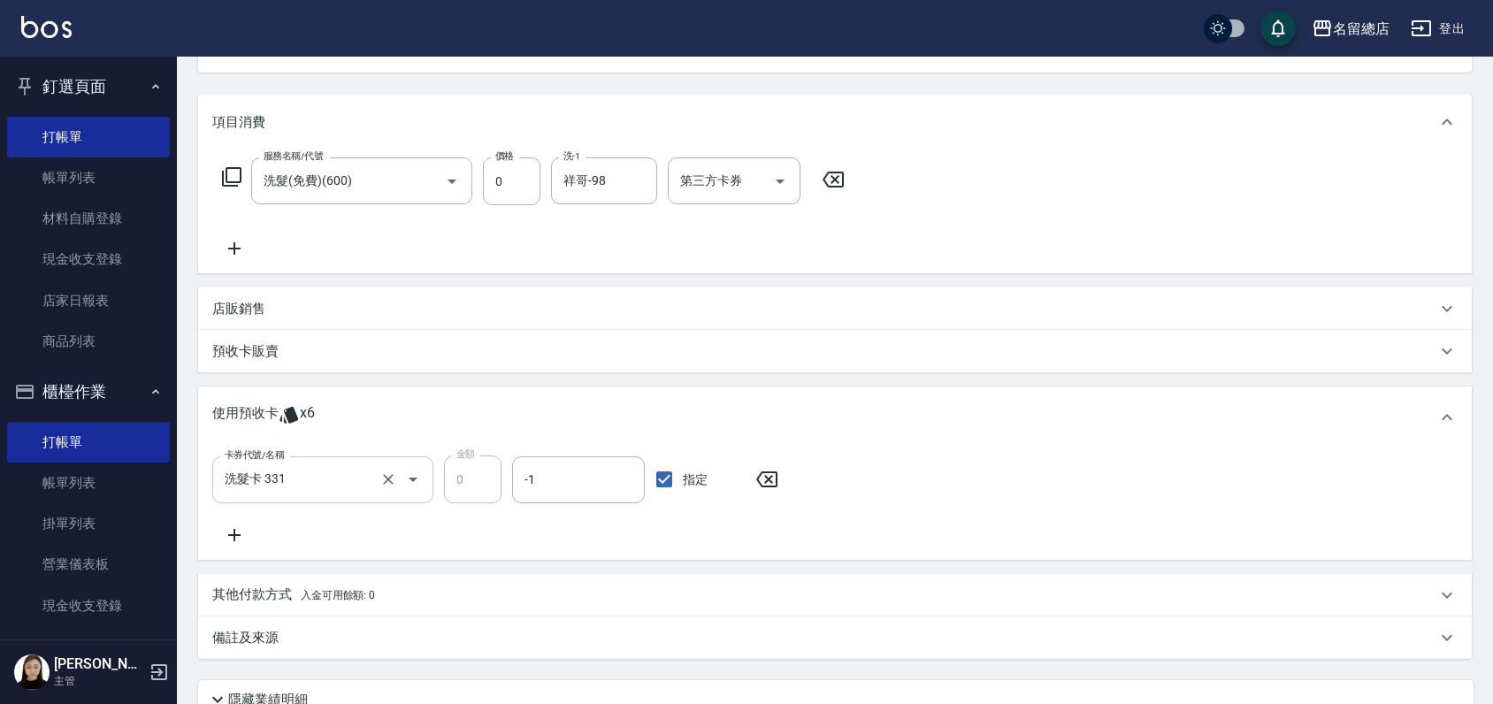
click at [329, 487] on input "洗髮卡 331" at bounding box center [298, 479] width 156 height 31
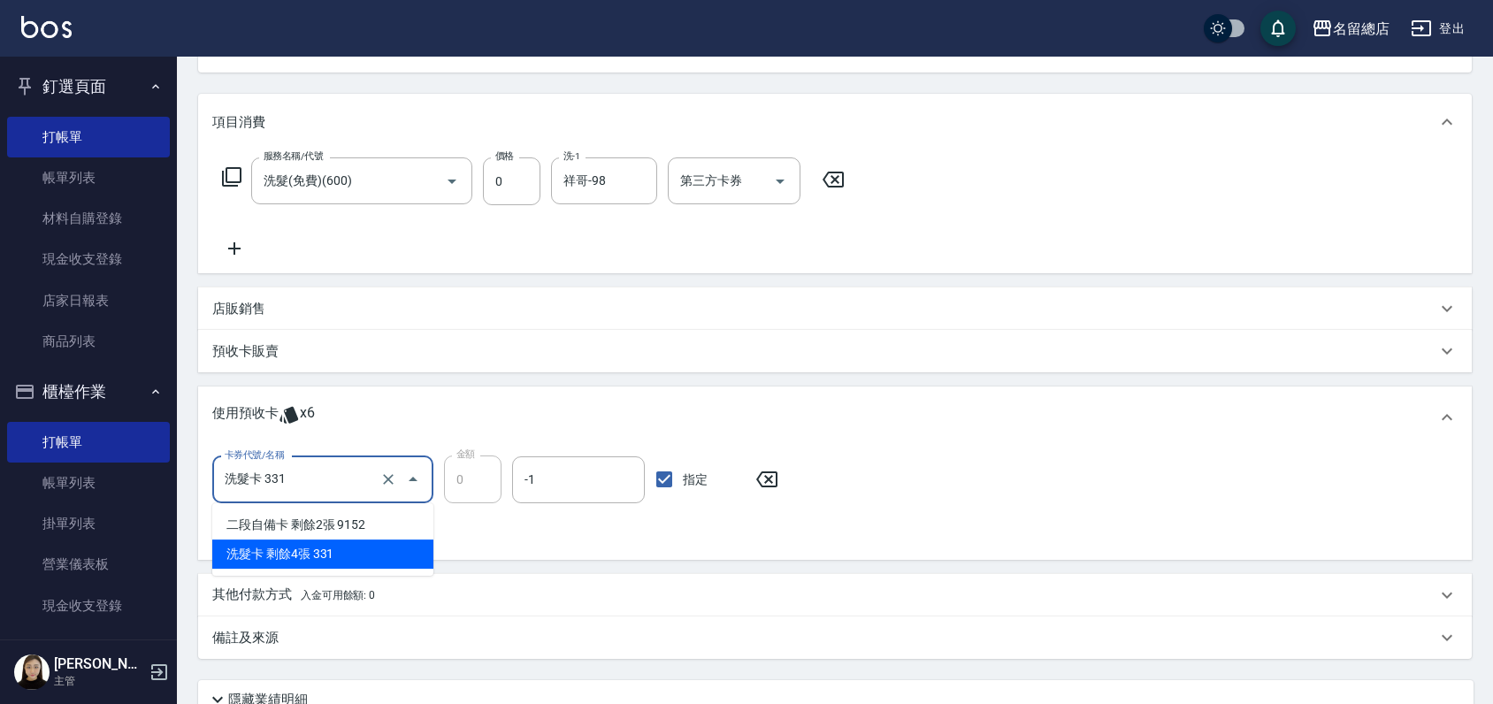
click at [892, 486] on div "卡券代號/名稱 洗髮卡 331 卡券代號/名稱 金額 0 金額 -1 -1 指定" at bounding box center [835, 501] width 1246 height 90
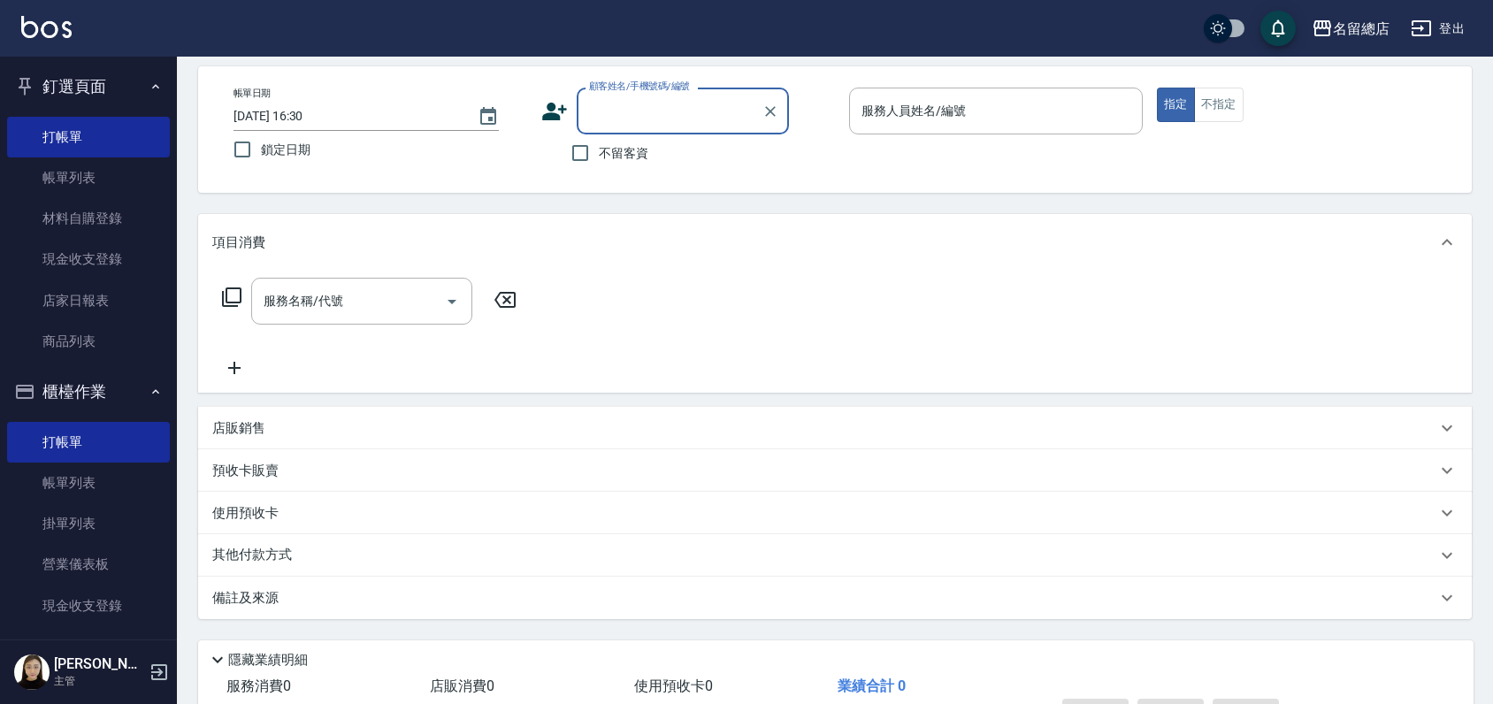
scroll to position [0, 0]
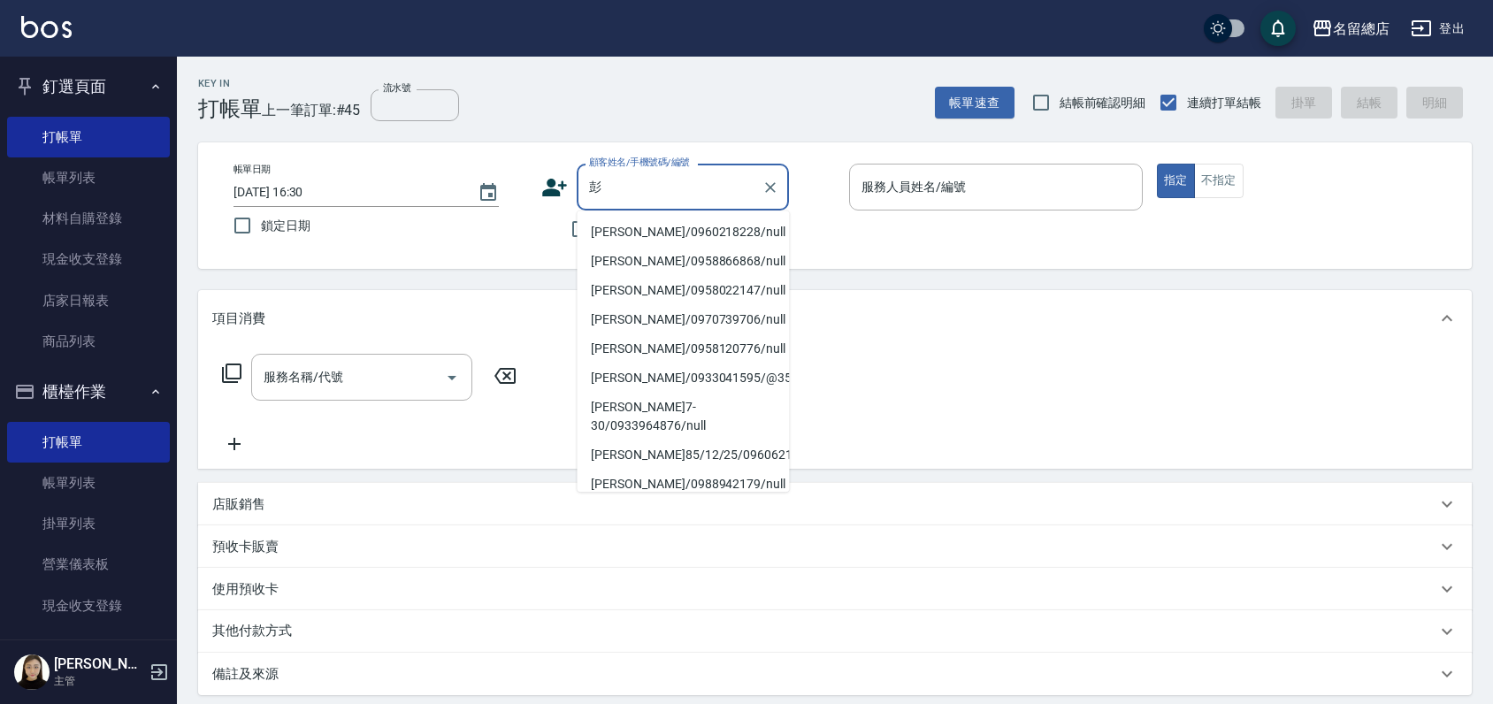
click at [661, 241] on li "彭婕琳/0960218228/null" at bounding box center [683, 232] width 212 height 29
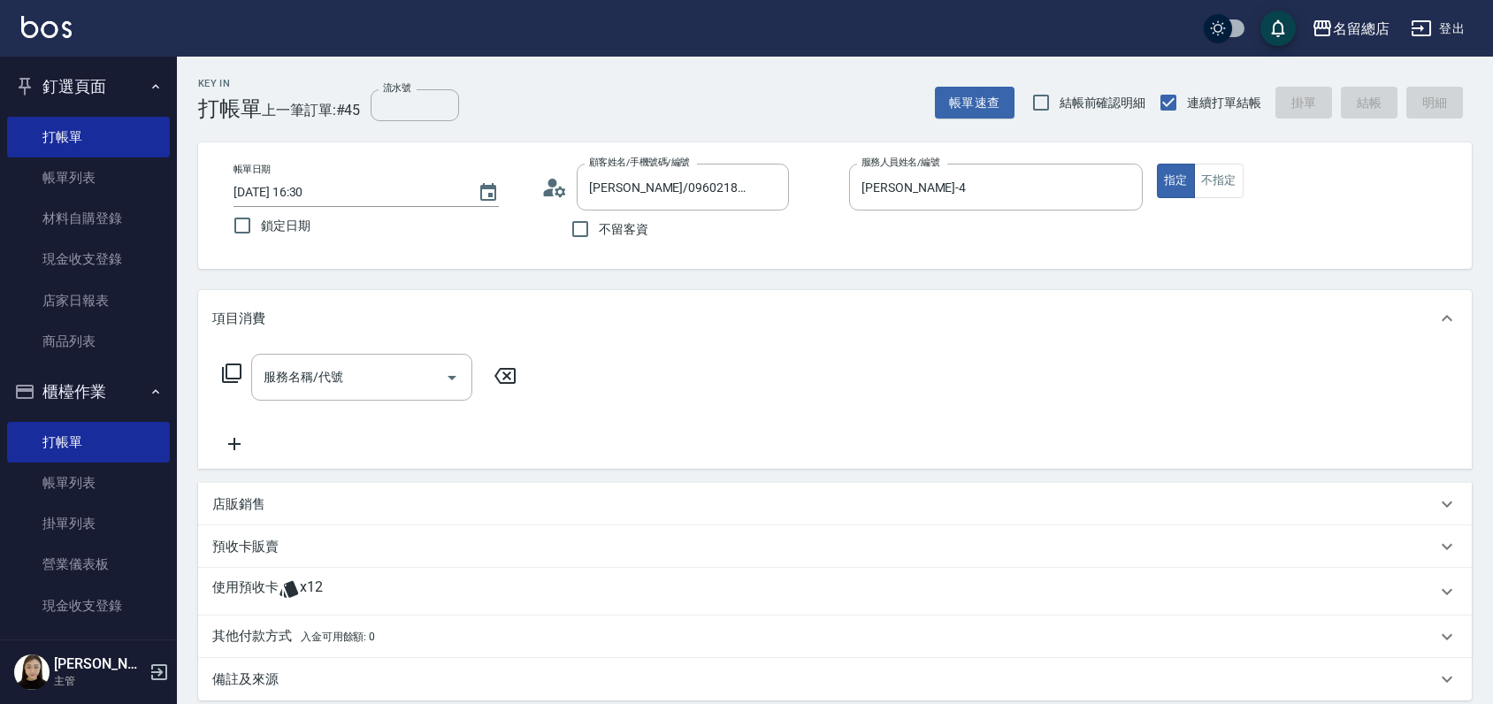
click at [222, 586] on p "使用預收卡" at bounding box center [245, 592] width 66 height 27
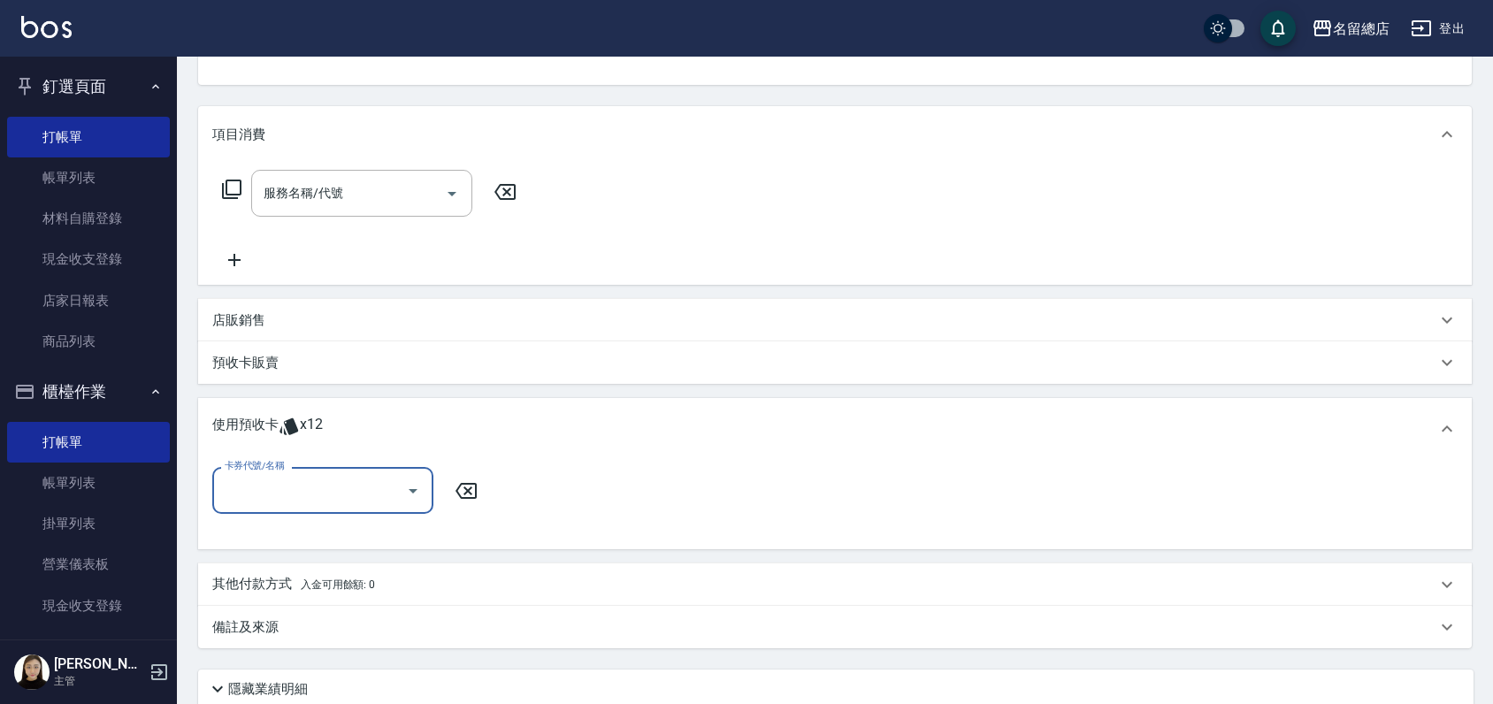
scroll to position [196, 0]
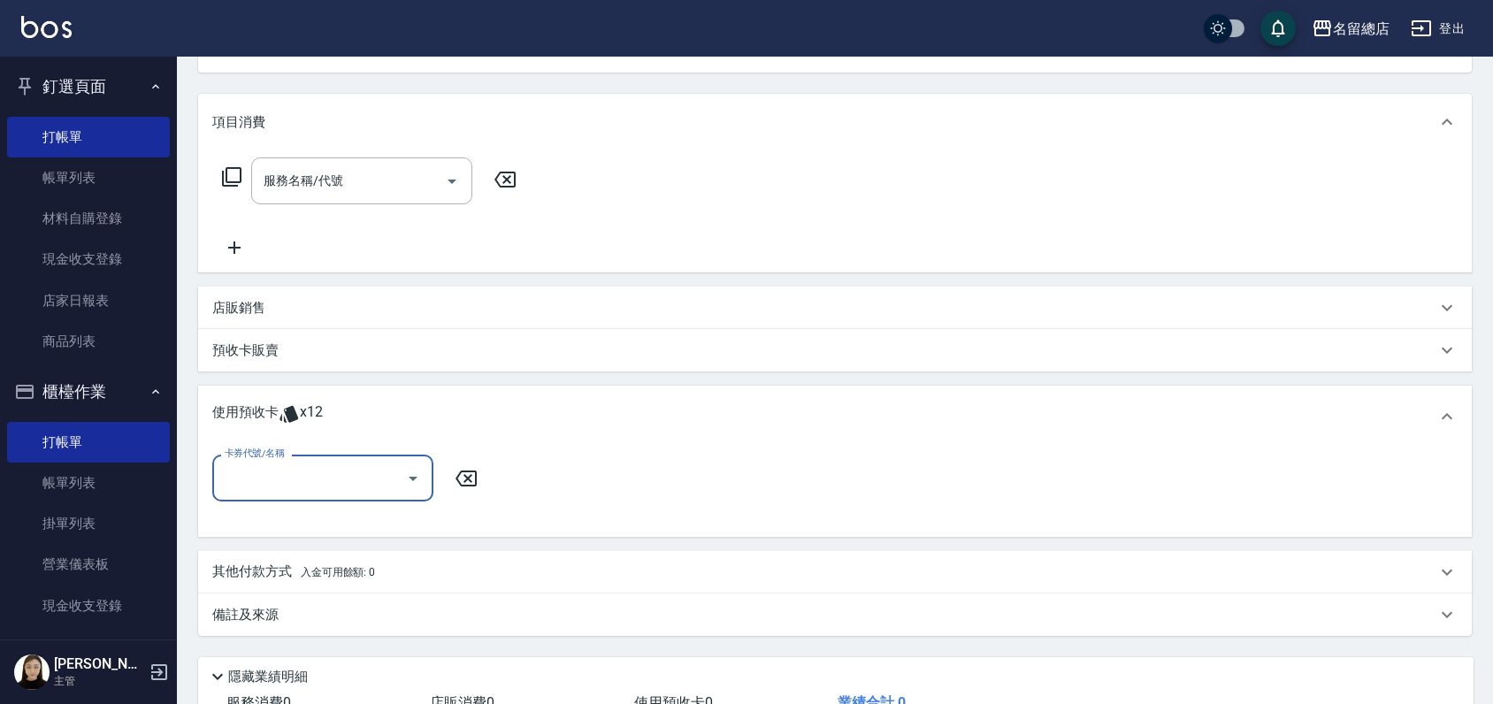
click at [304, 495] on div "卡券代號/名稱" at bounding box center [322, 478] width 221 height 47
click at [366, 551] on div "洗髮卡 剩餘9張 343" at bounding box center [322, 552] width 221 height 29
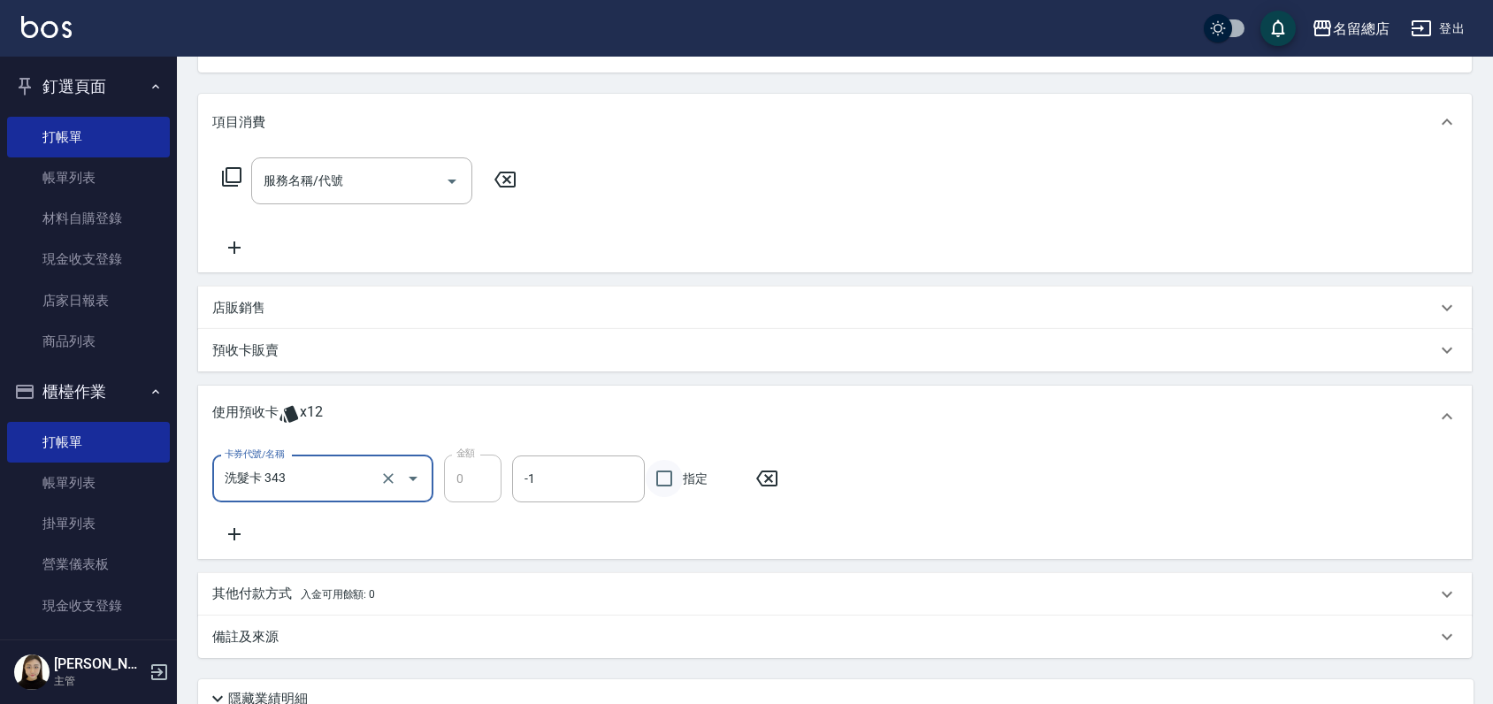
click at [662, 474] on input "指定" at bounding box center [664, 478] width 37 height 37
click at [369, 175] on input "服務名稱/代號" at bounding box center [348, 180] width 179 height 31
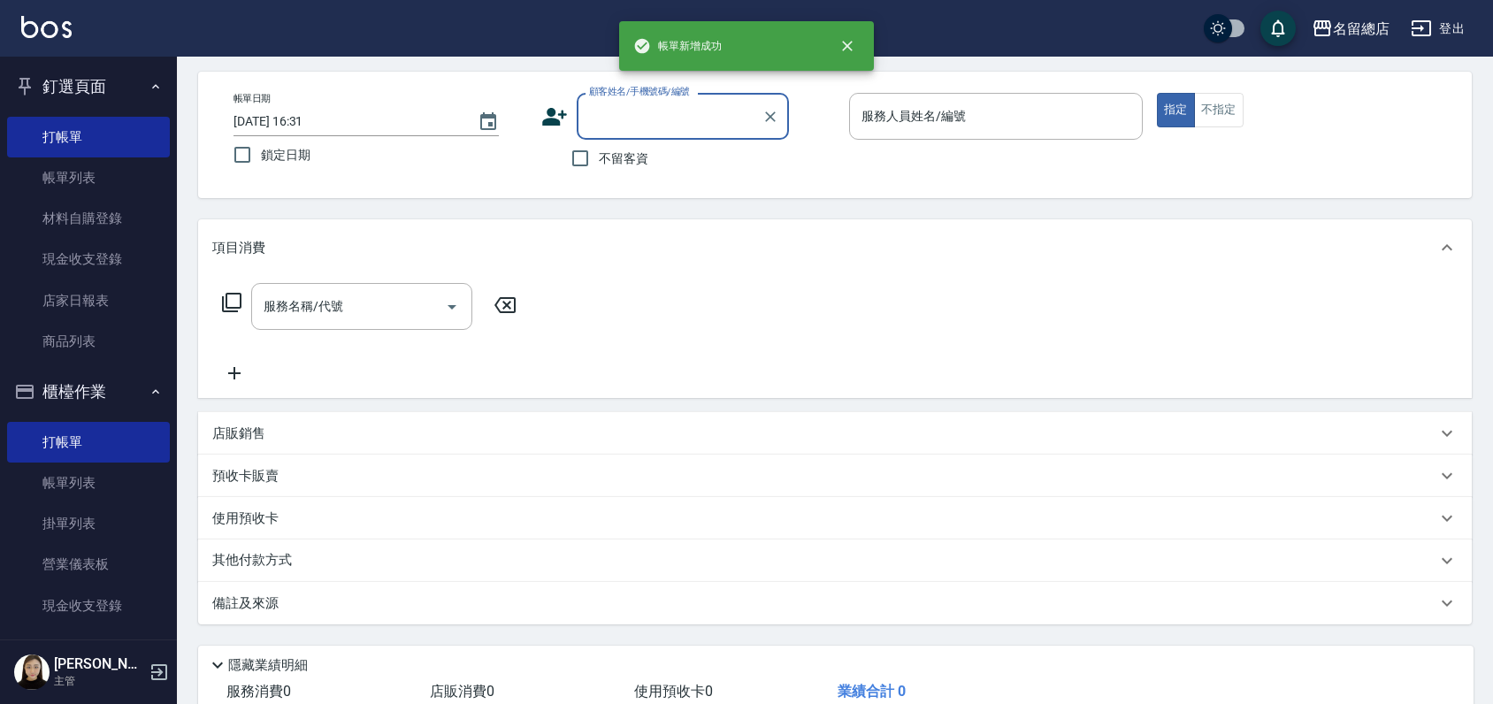
scroll to position [0, 0]
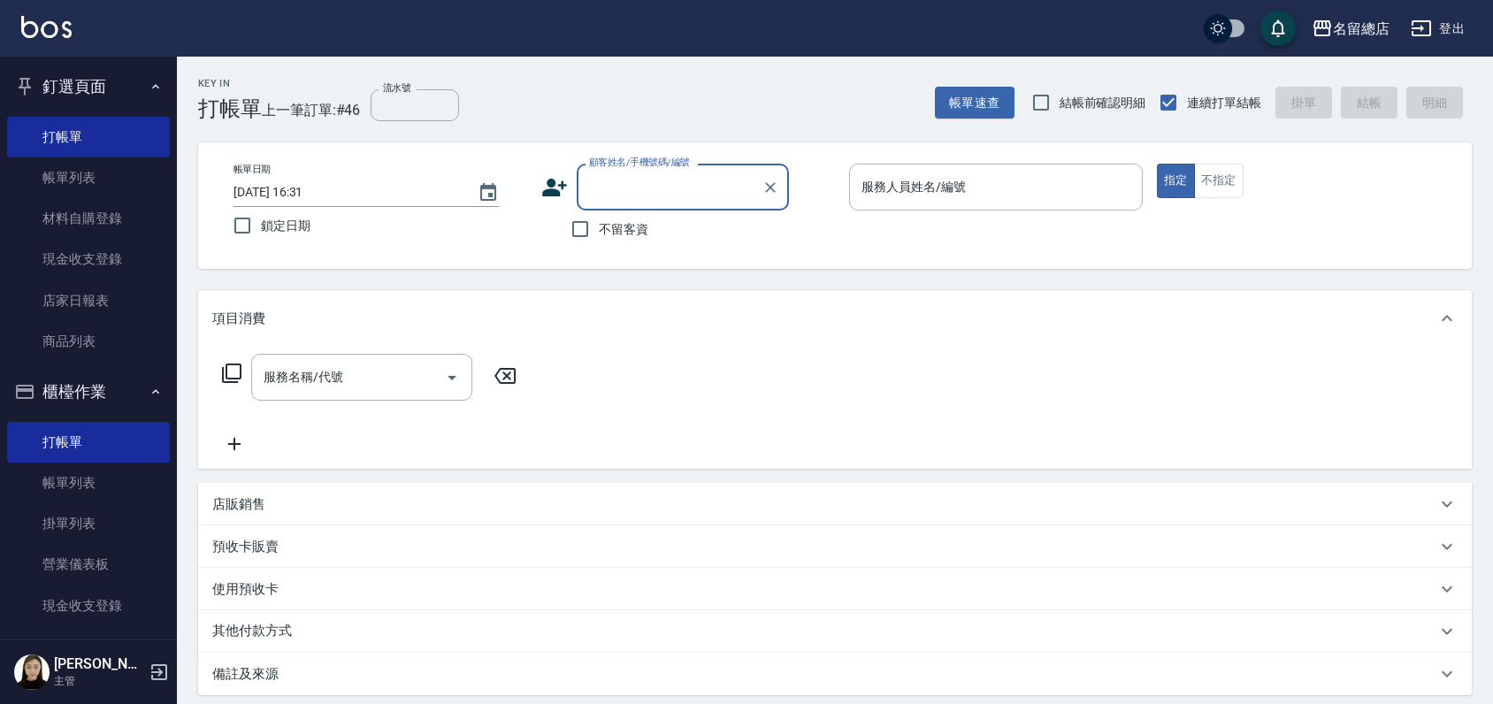
drag, startPoint x: 577, startPoint y: 236, endPoint x: 577, endPoint y: 255, distance: 18.6
click at [577, 234] on input "不留客資" at bounding box center [580, 229] width 37 height 37
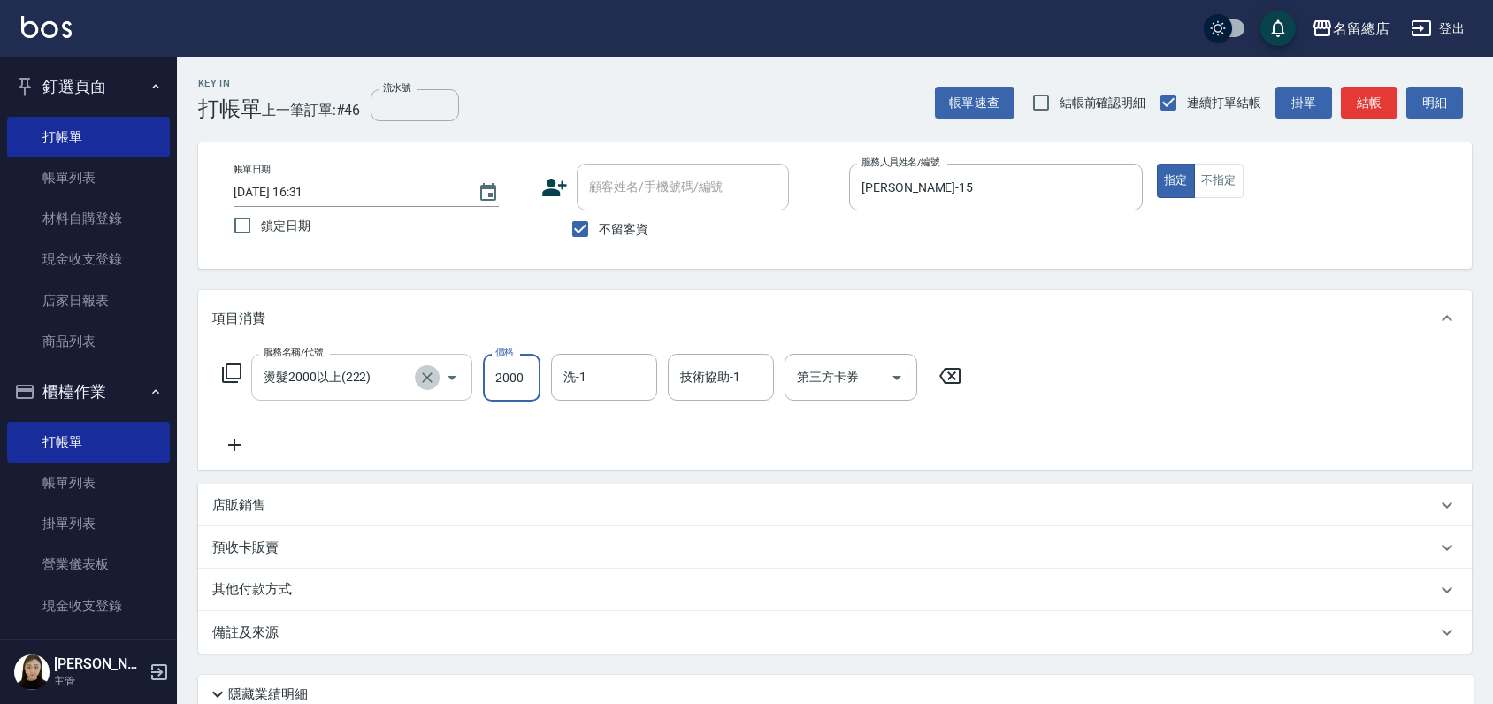
click at [423, 373] on icon "Clear" at bounding box center [427, 377] width 11 height 11
click at [355, 384] on input "服務名稱/代號" at bounding box center [337, 377] width 156 height 31
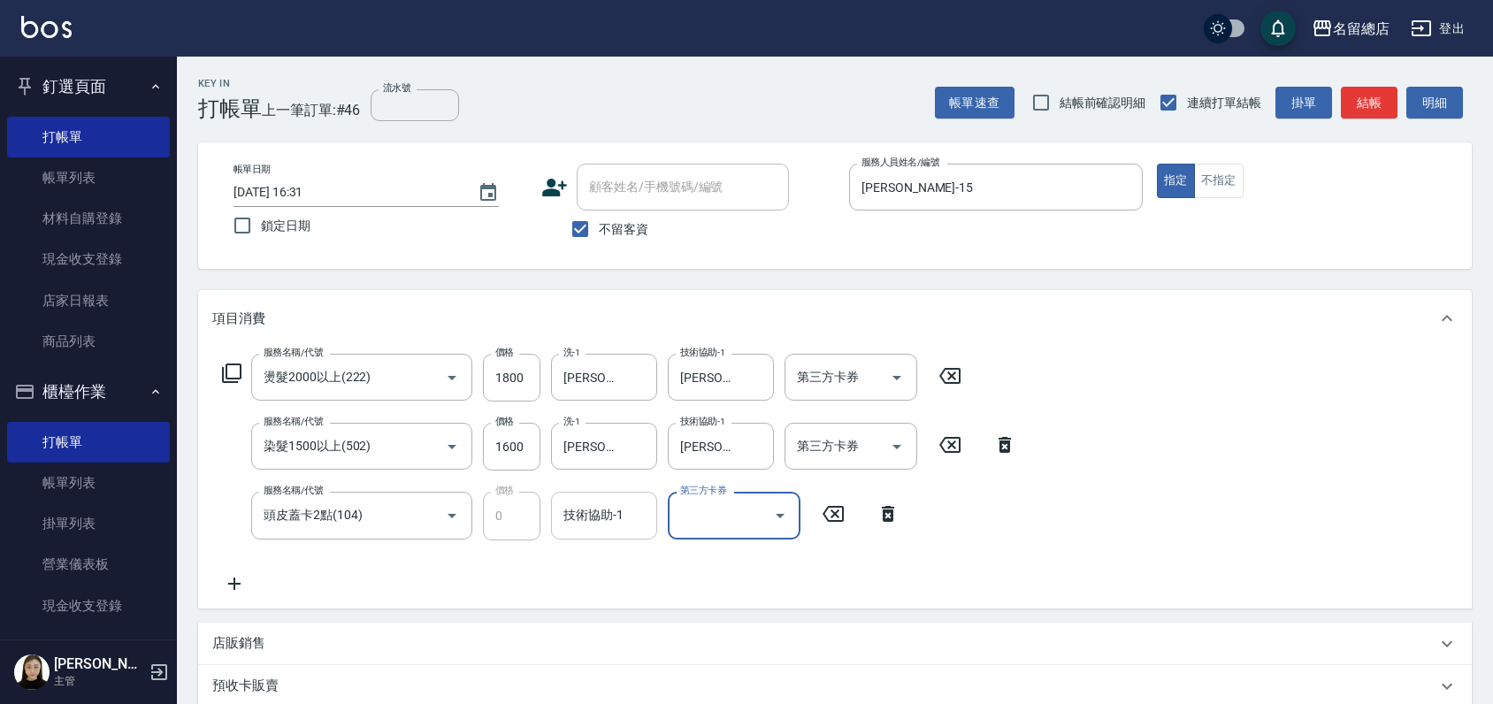
click at [598, 493] on div "技術協助-1" at bounding box center [604, 515] width 106 height 47
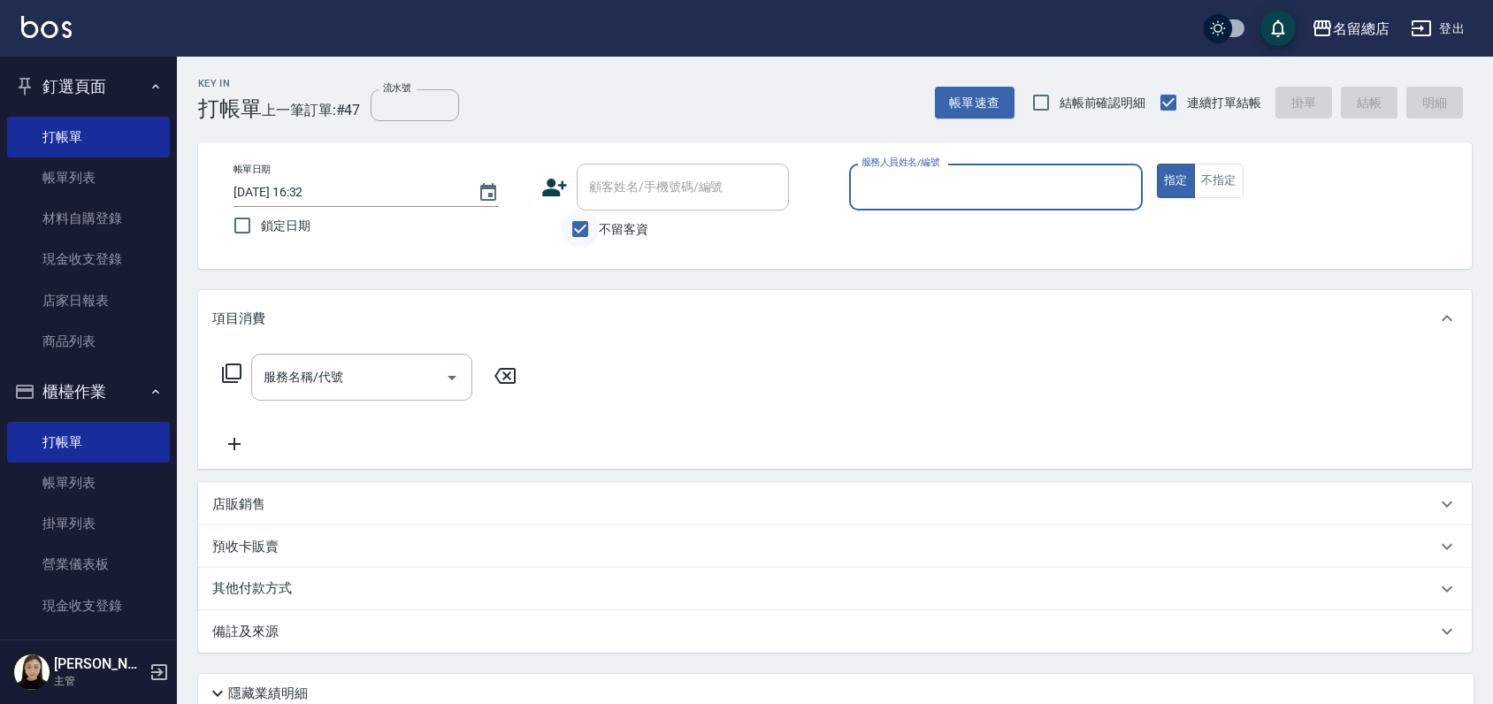
click at [571, 224] on input "不留客資" at bounding box center [580, 229] width 37 height 37
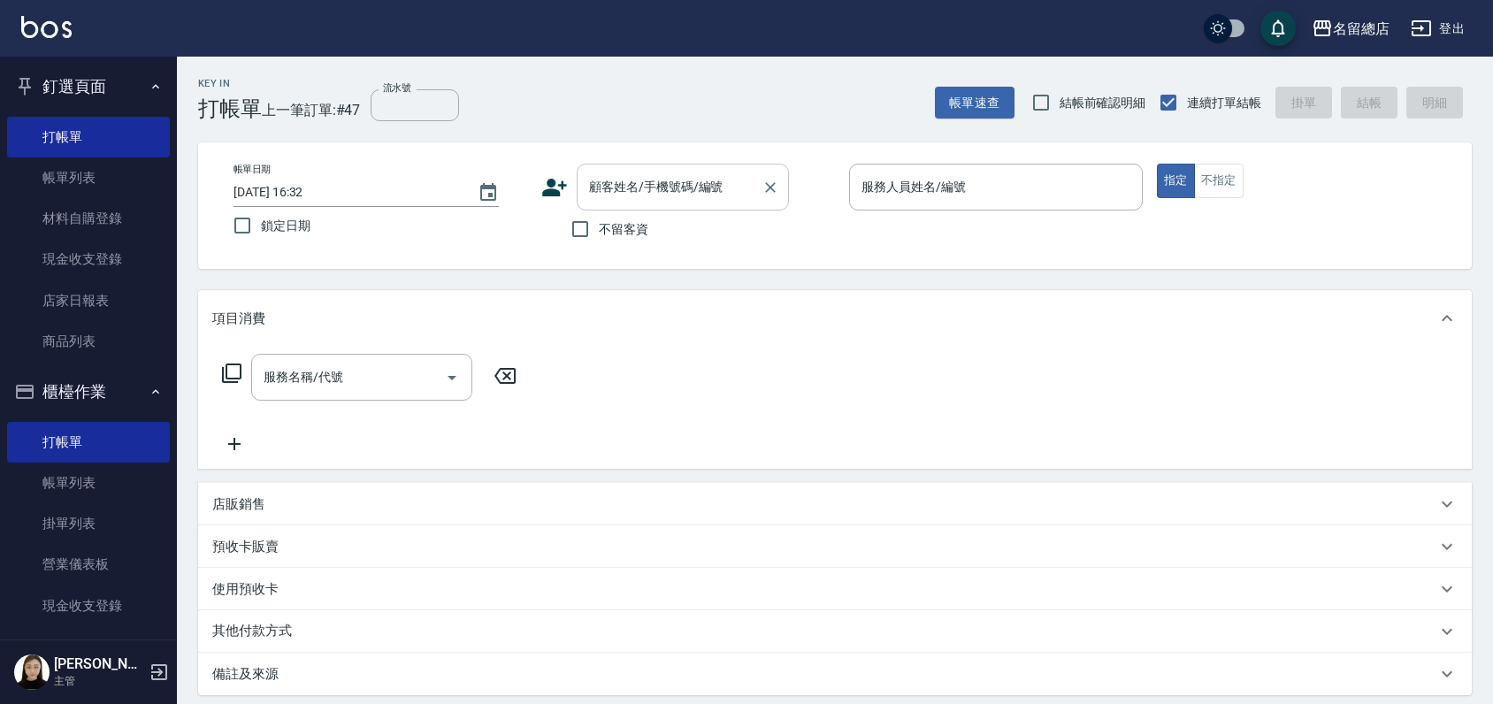
click at [649, 171] on div "顧客姓名/手機號碼/編號 顧客姓名/手機號碼/編號" at bounding box center [683, 187] width 212 height 47
click at [660, 233] on li "鍾慧茹/0922343799/" at bounding box center [683, 232] width 212 height 29
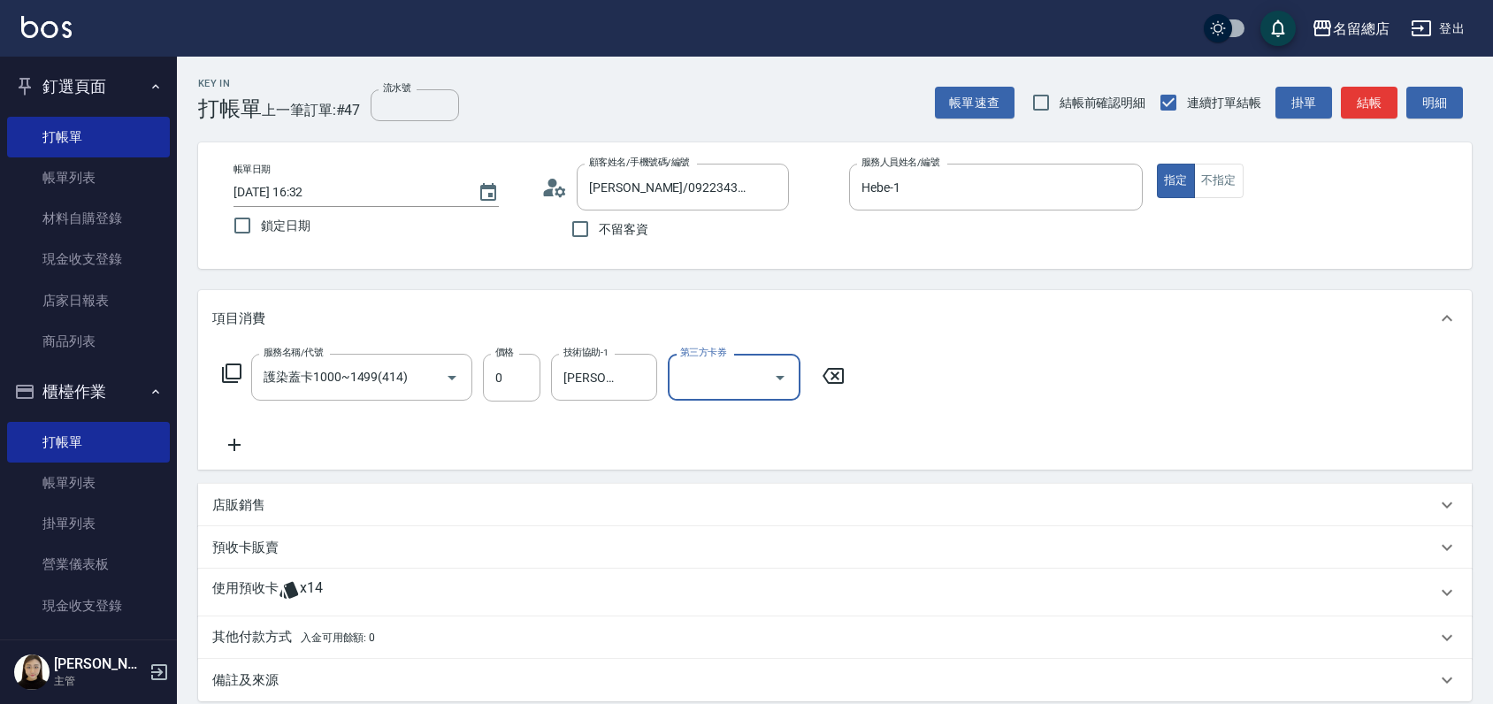
click at [251, 593] on p "使用預收卡" at bounding box center [245, 592] width 66 height 27
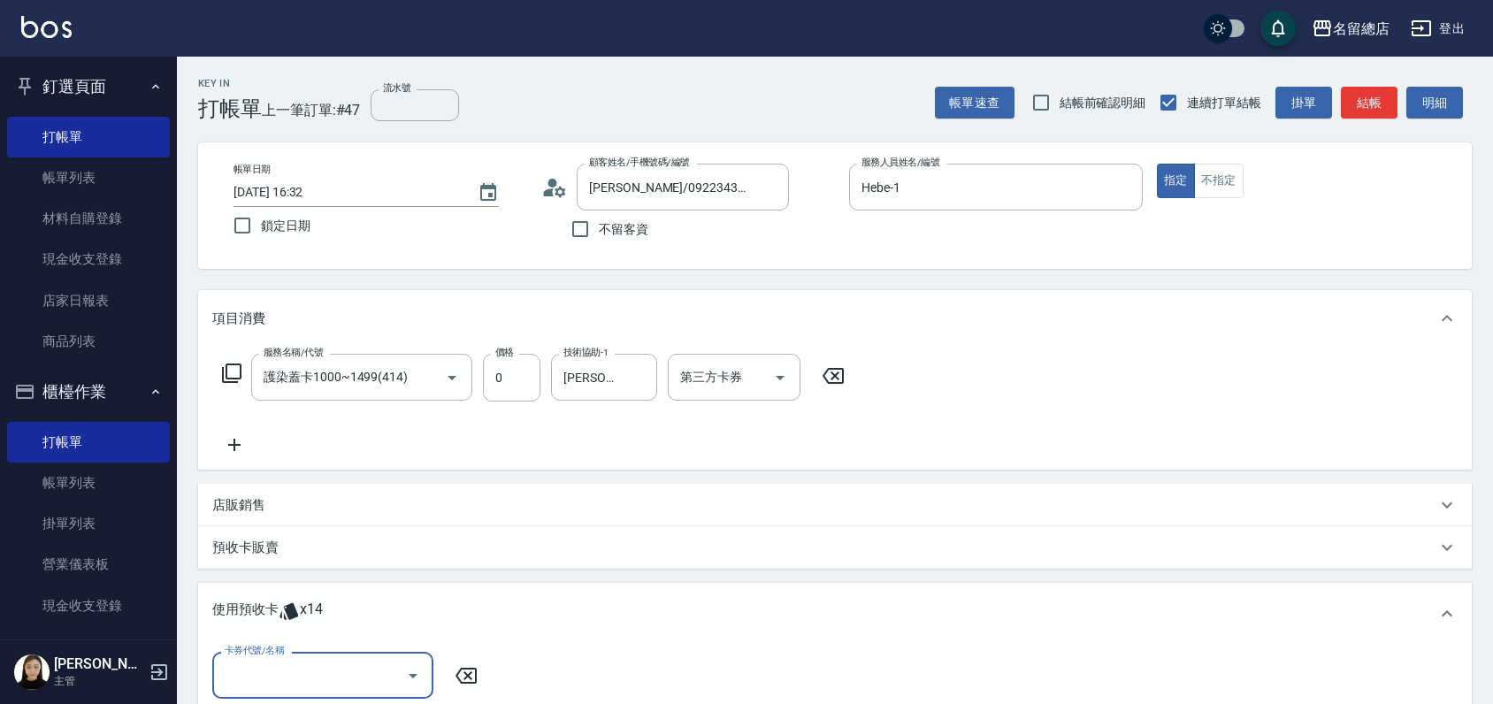
click at [262, 671] on div "卡券代號/名稱 卡券代號/名稱" at bounding box center [322, 675] width 221 height 47
click at [264, 669] on input "卡券代號/名稱" at bounding box center [309, 675] width 179 height 31
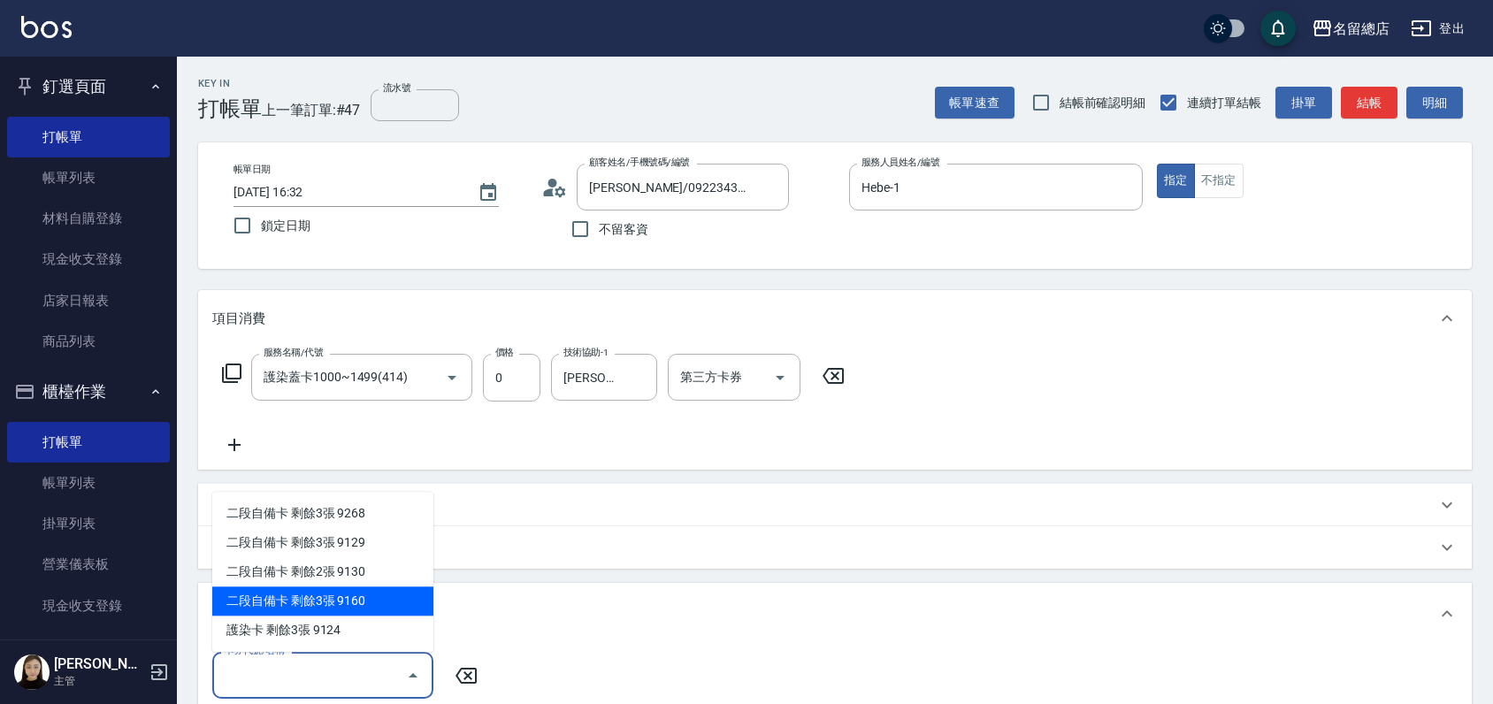
scroll to position [98, 0]
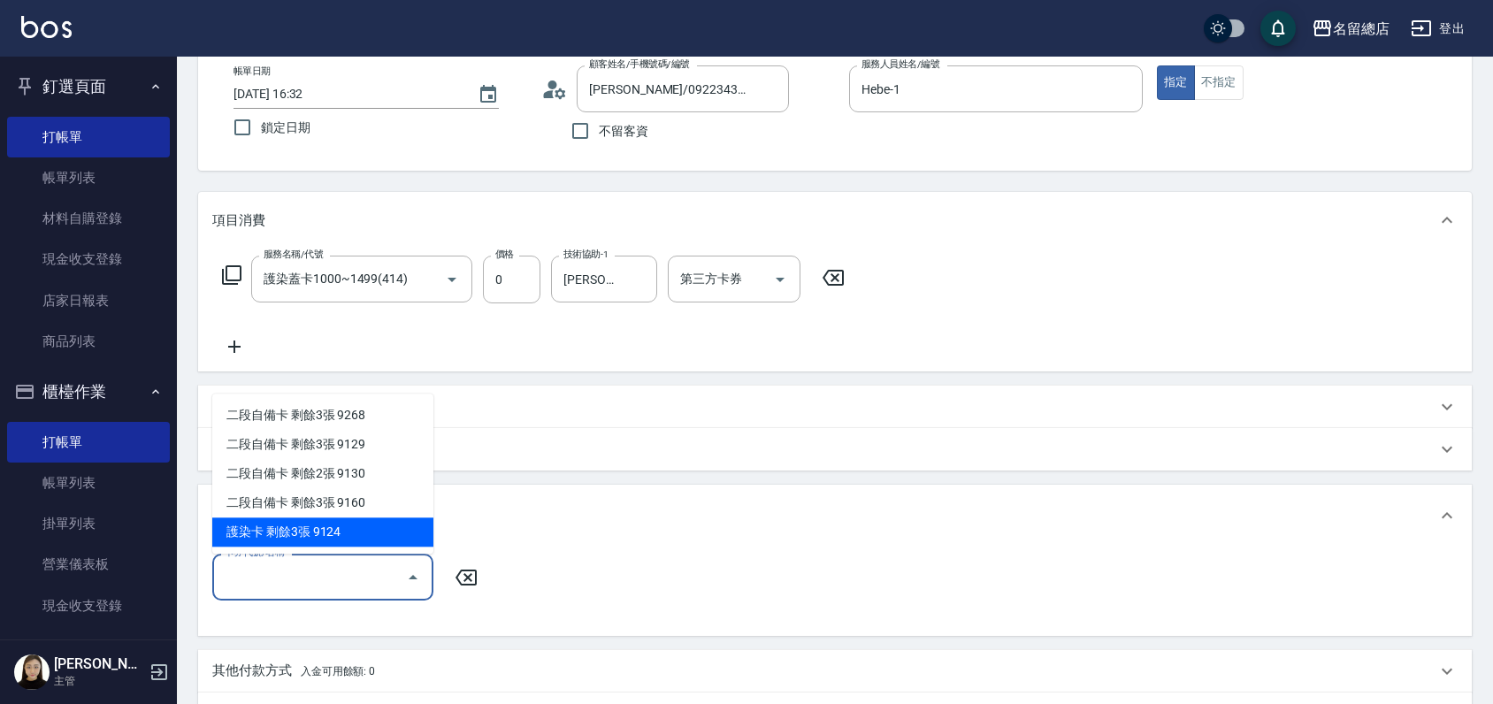
click at [352, 538] on div "護染卡 剩餘3張 9124" at bounding box center [322, 532] width 221 height 29
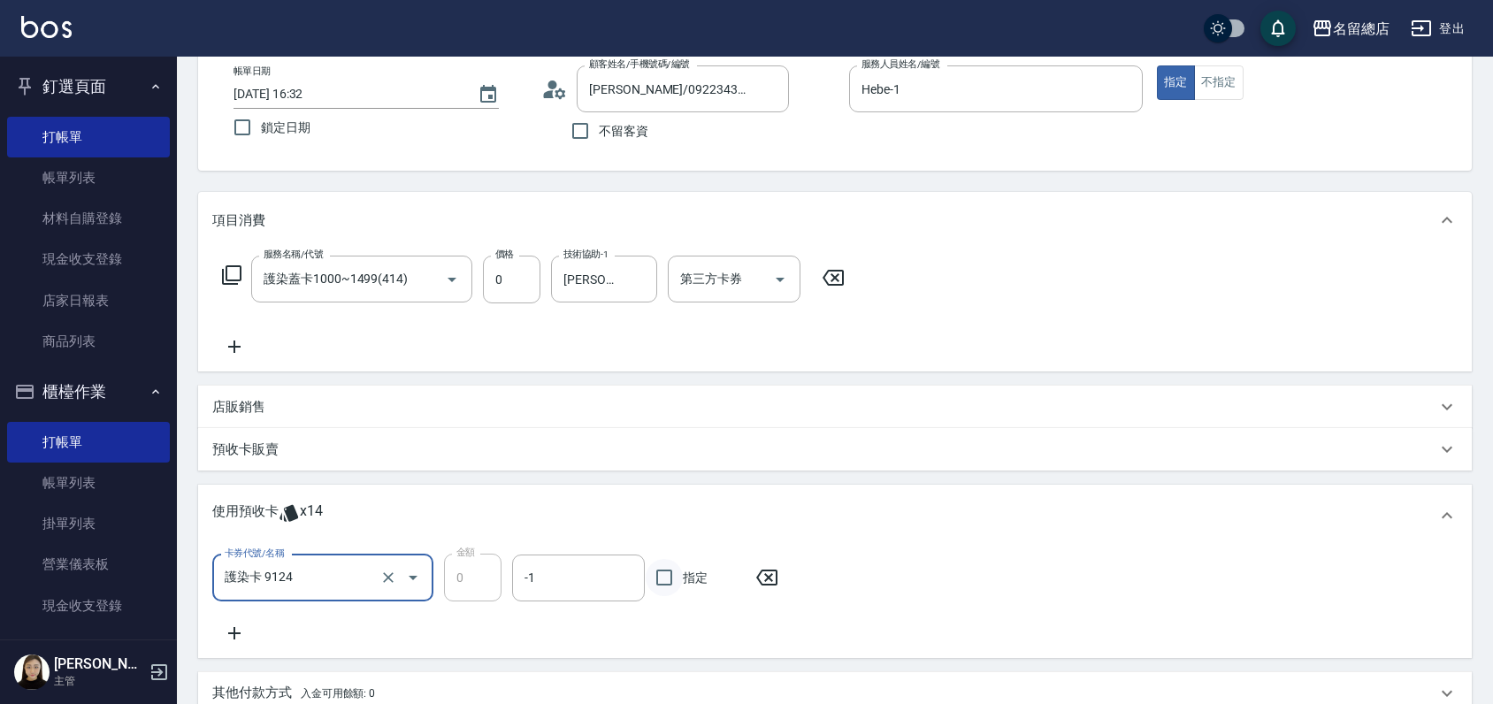
click at [659, 573] on input "指定" at bounding box center [664, 577] width 37 height 37
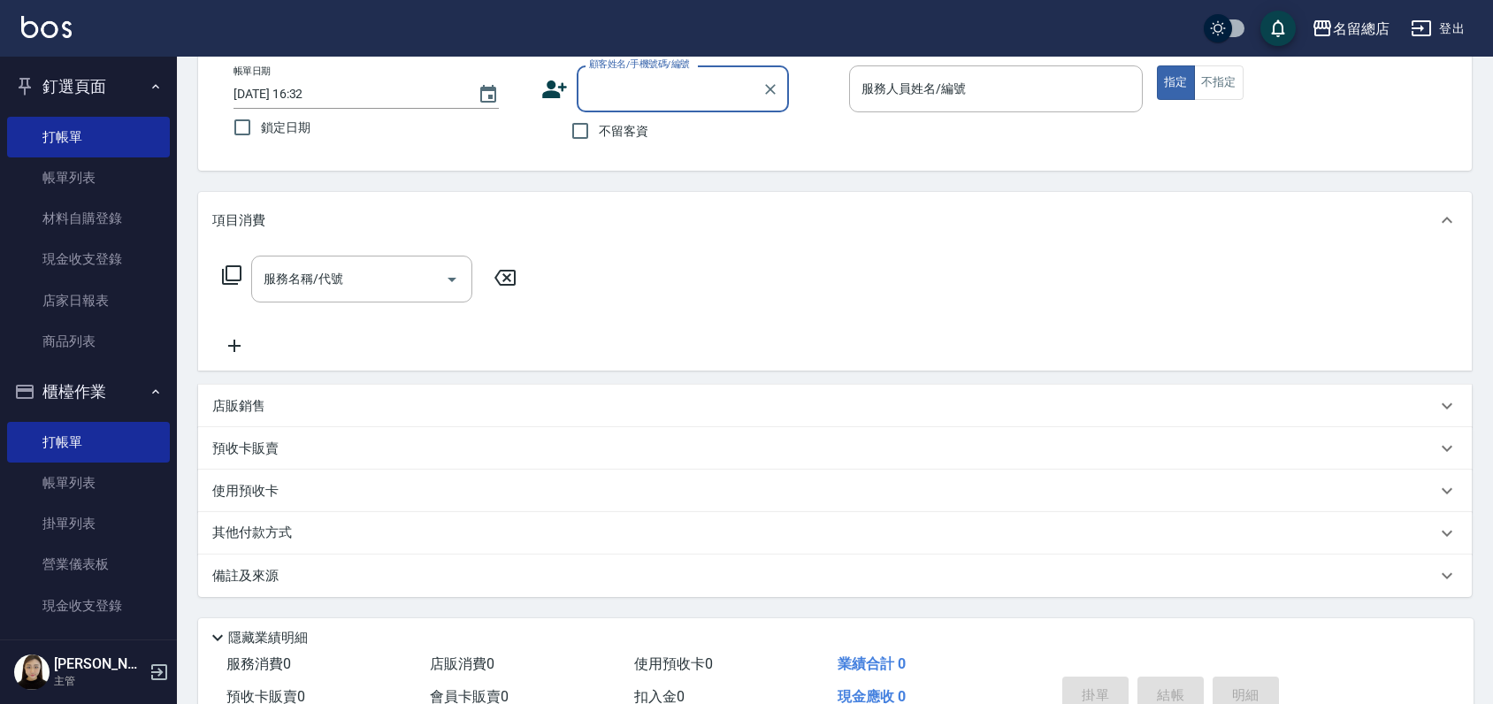
scroll to position [0, 0]
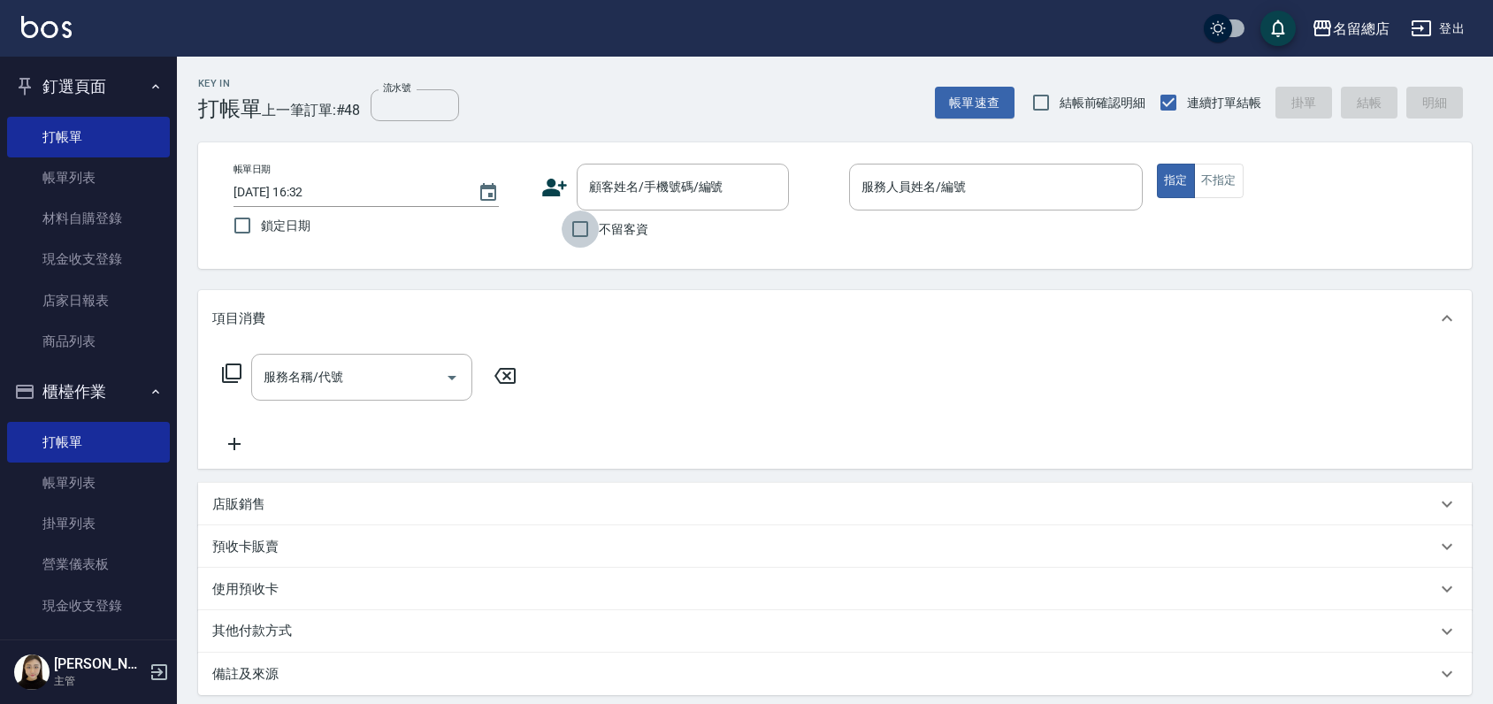
click at [592, 229] on input "不留客資" at bounding box center [580, 229] width 37 height 37
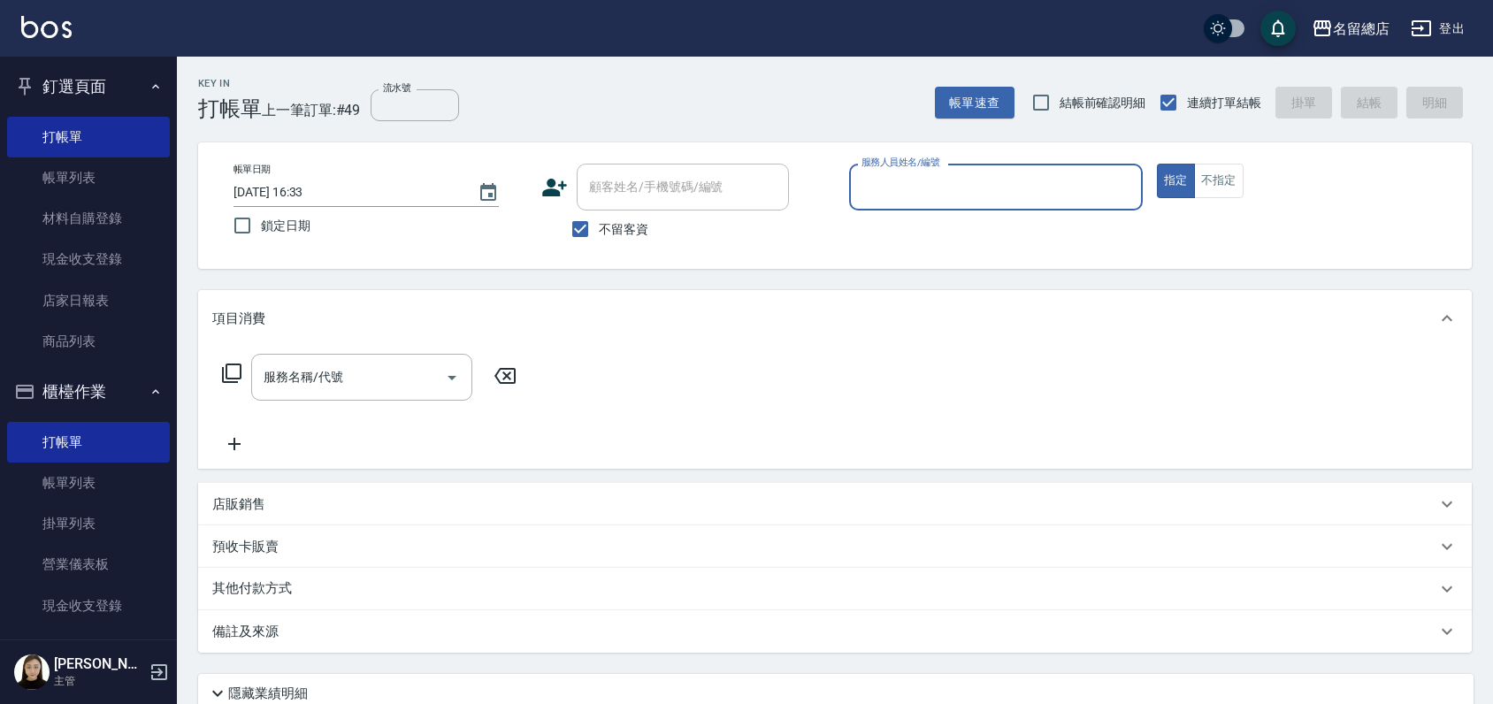
click at [770, 85] on div "Key In 打帳單 上一筆訂單:#49 流水號 流水號 帳單速查 結帳前確認明細 連續打單結帳 掛單 結帳 明細" at bounding box center [824, 89] width 1295 height 65
click at [304, 366] on div "服務名稱/代號 服務名稱/代號" at bounding box center [361, 377] width 221 height 47
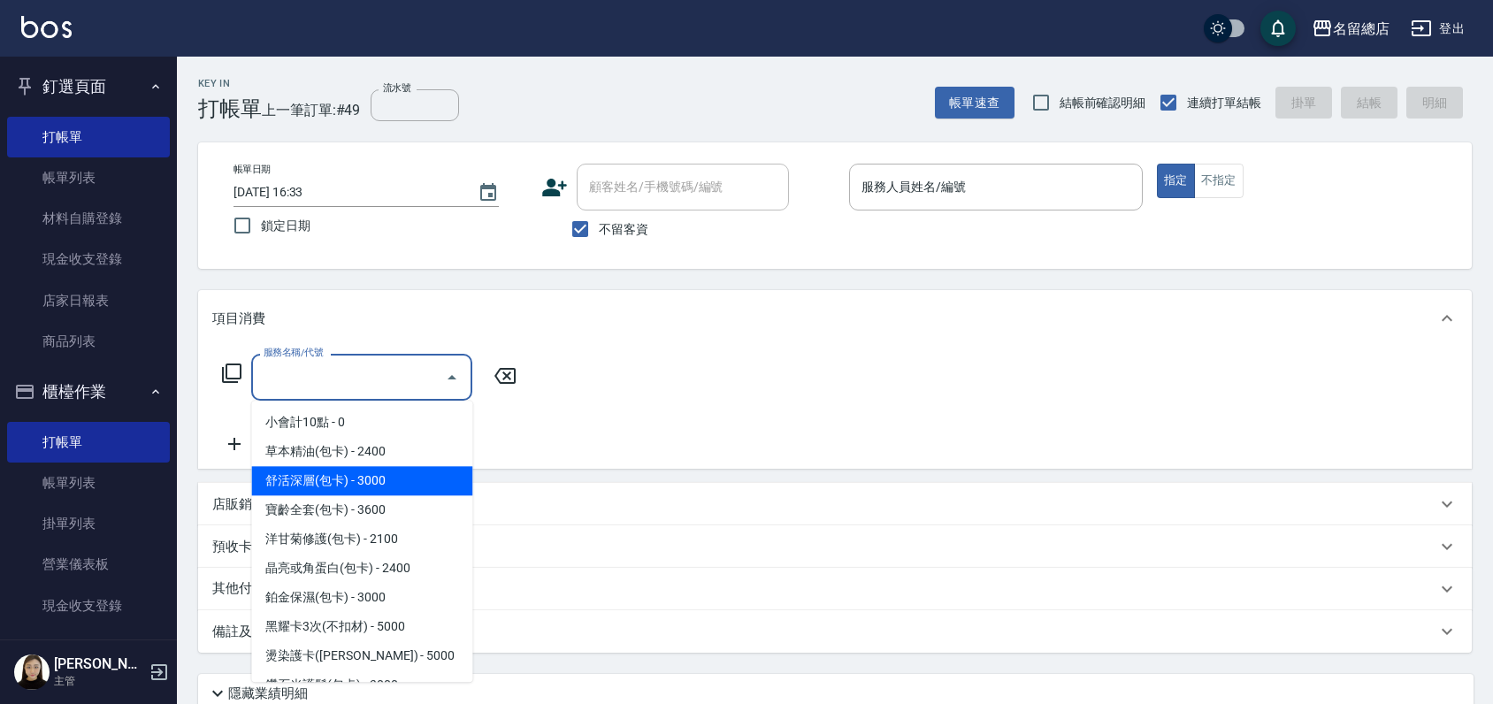
click at [226, 502] on p "店販銷售" at bounding box center [238, 504] width 53 height 19
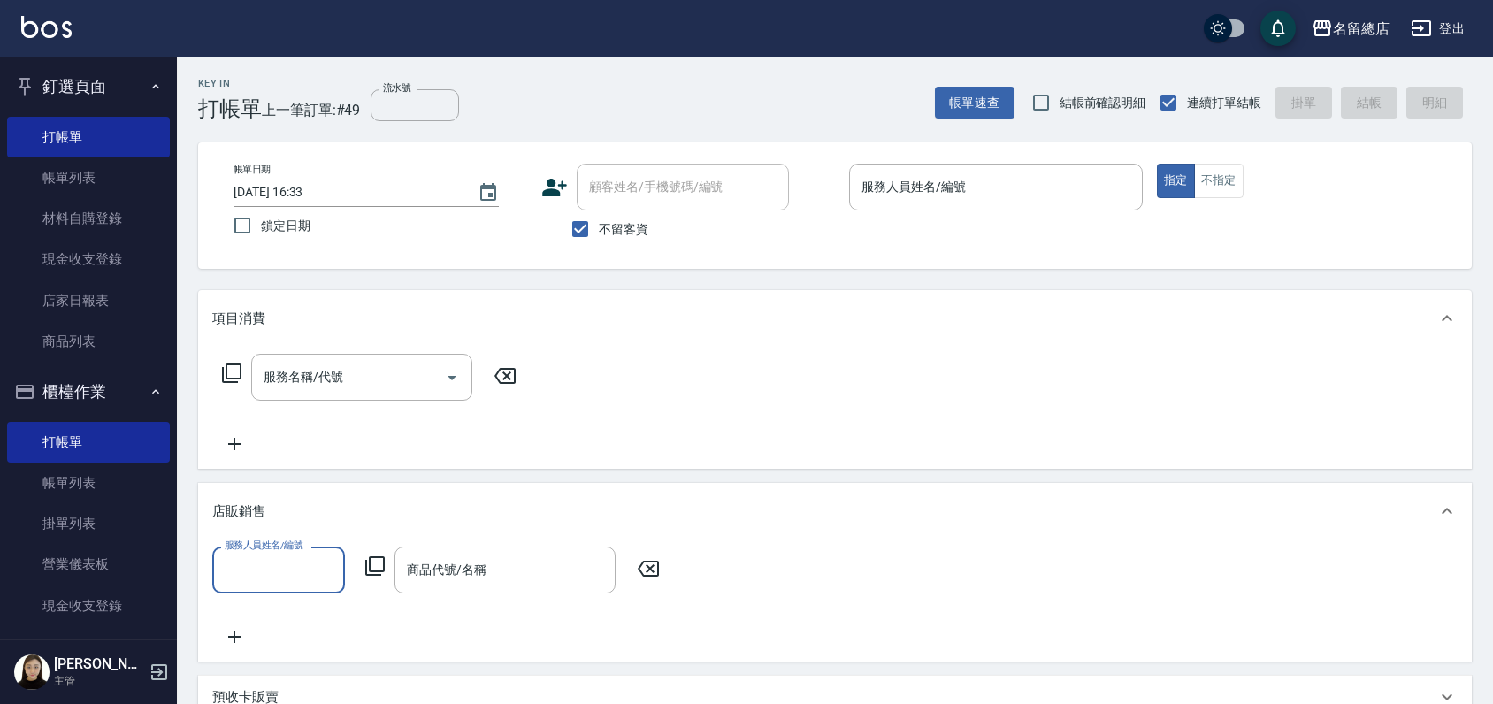
click at [244, 560] on input "服務人員姓名/編號" at bounding box center [278, 570] width 117 height 31
click at [333, 609] on div "Alin -13" at bounding box center [278, 615] width 133 height 29
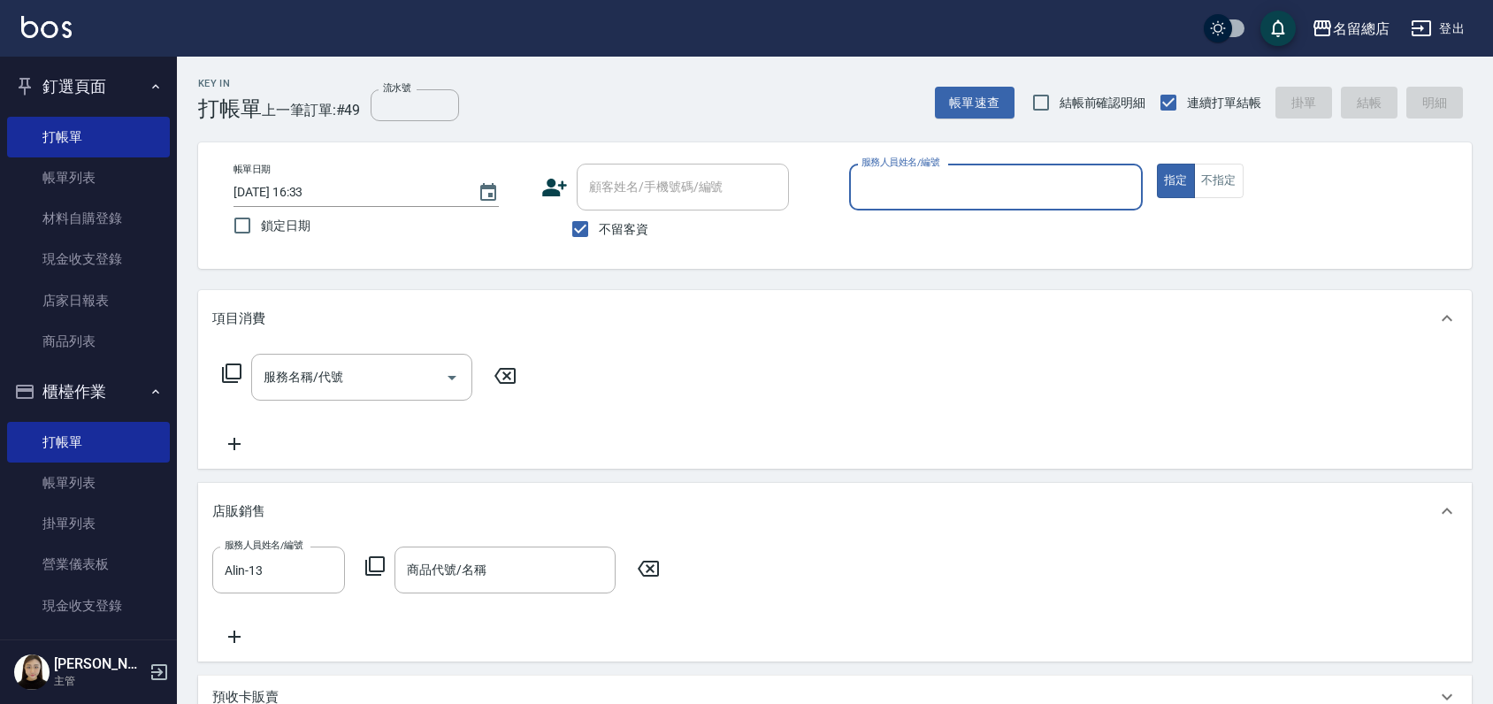
click at [442, 567] on input "商品代號/名稱" at bounding box center [505, 570] width 205 height 31
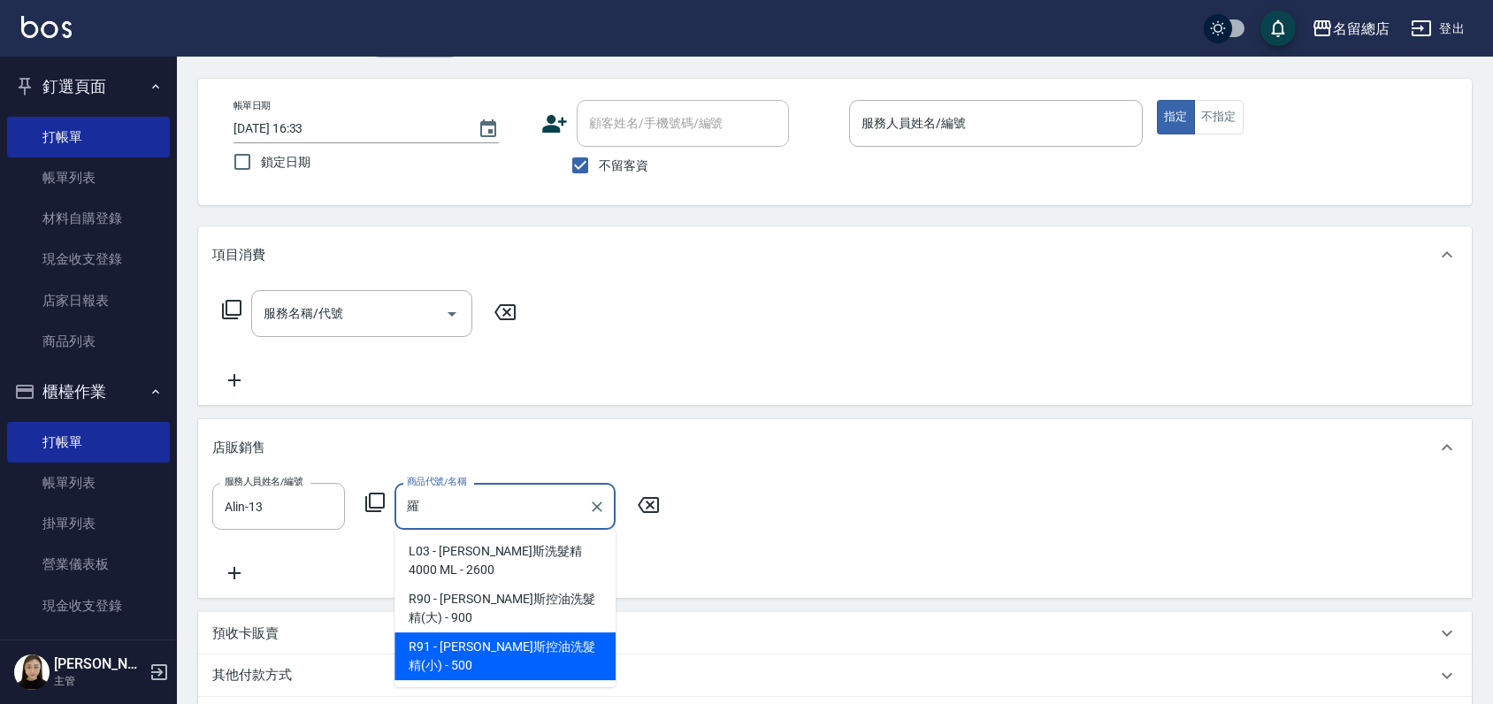
scroll to position [98, 0]
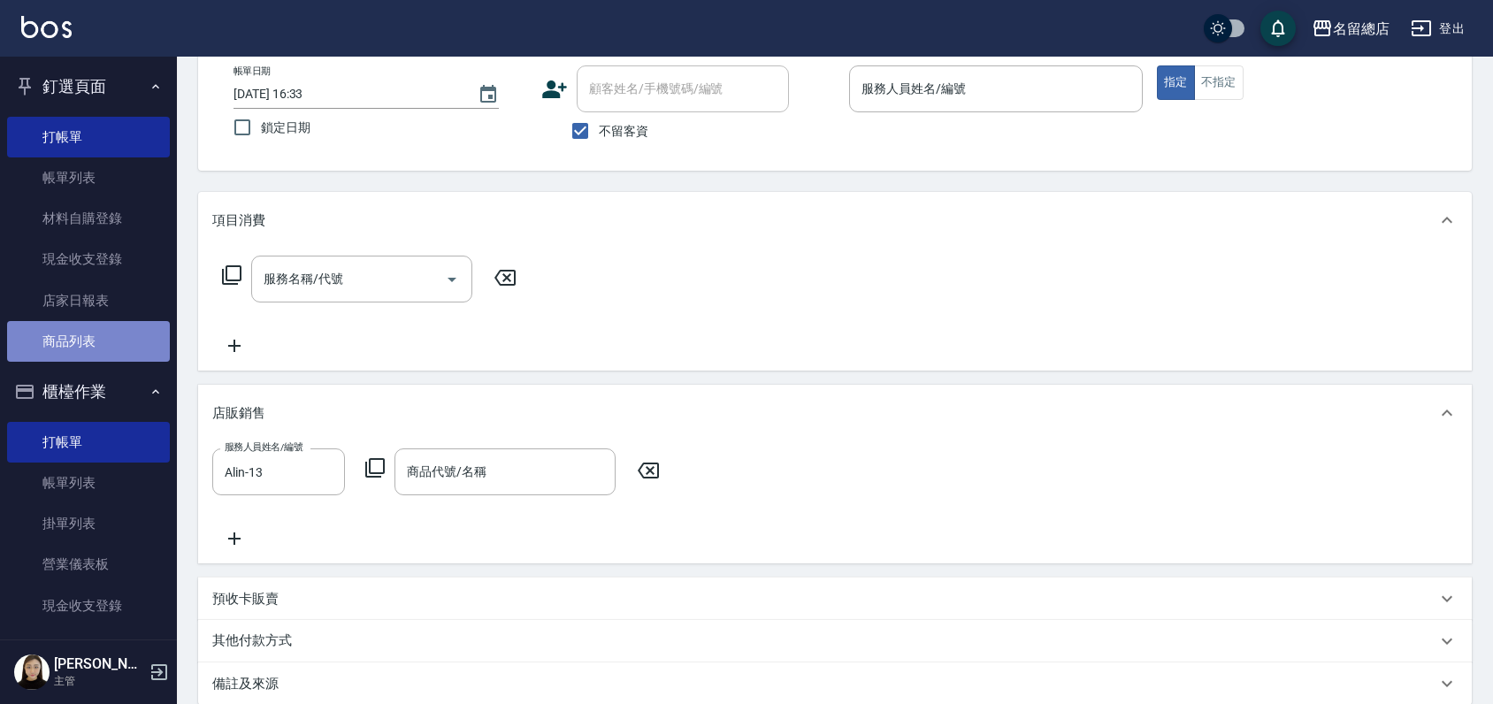
click at [106, 337] on link "商品列表" at bounding box center [88, 341] width 163 height 41
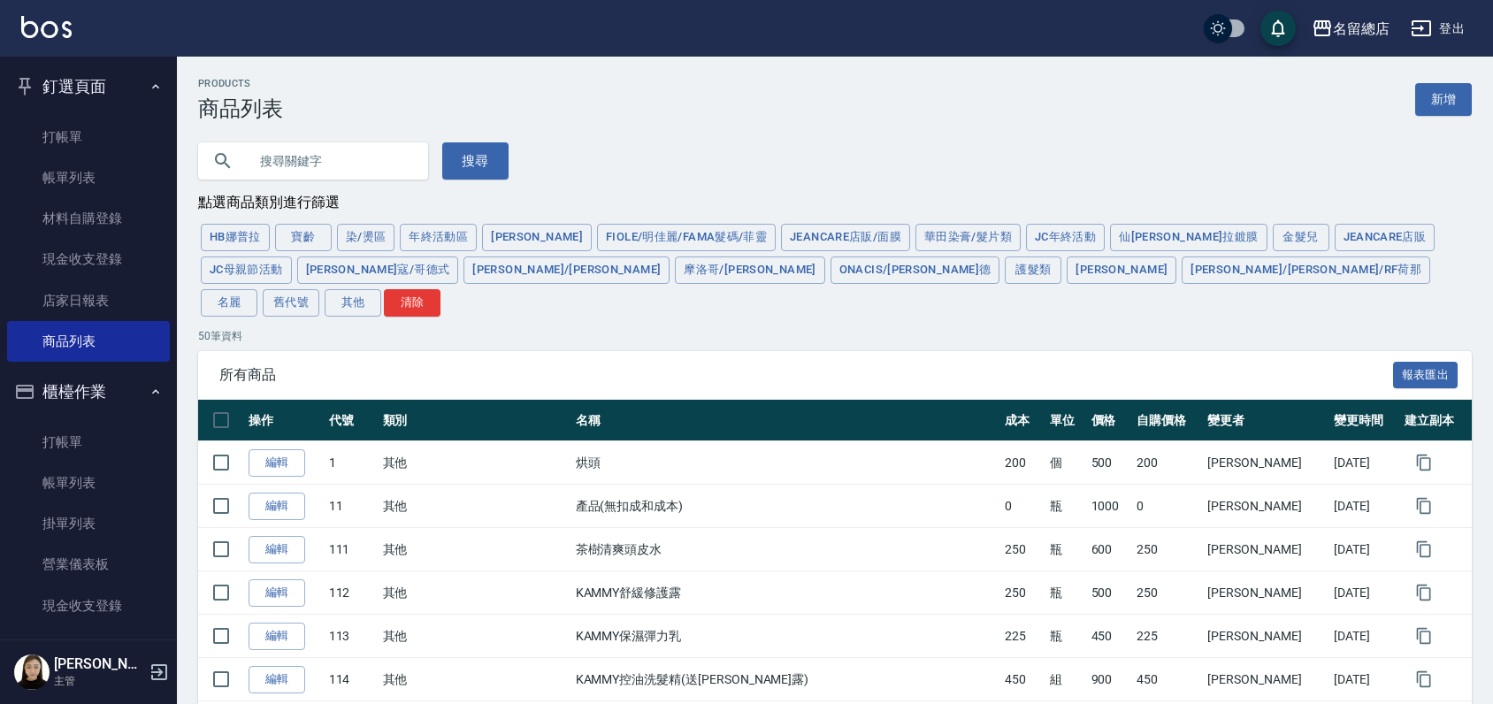
click at [339, 163] on input "text" at bounding box center [331, 161] width 166 height 48
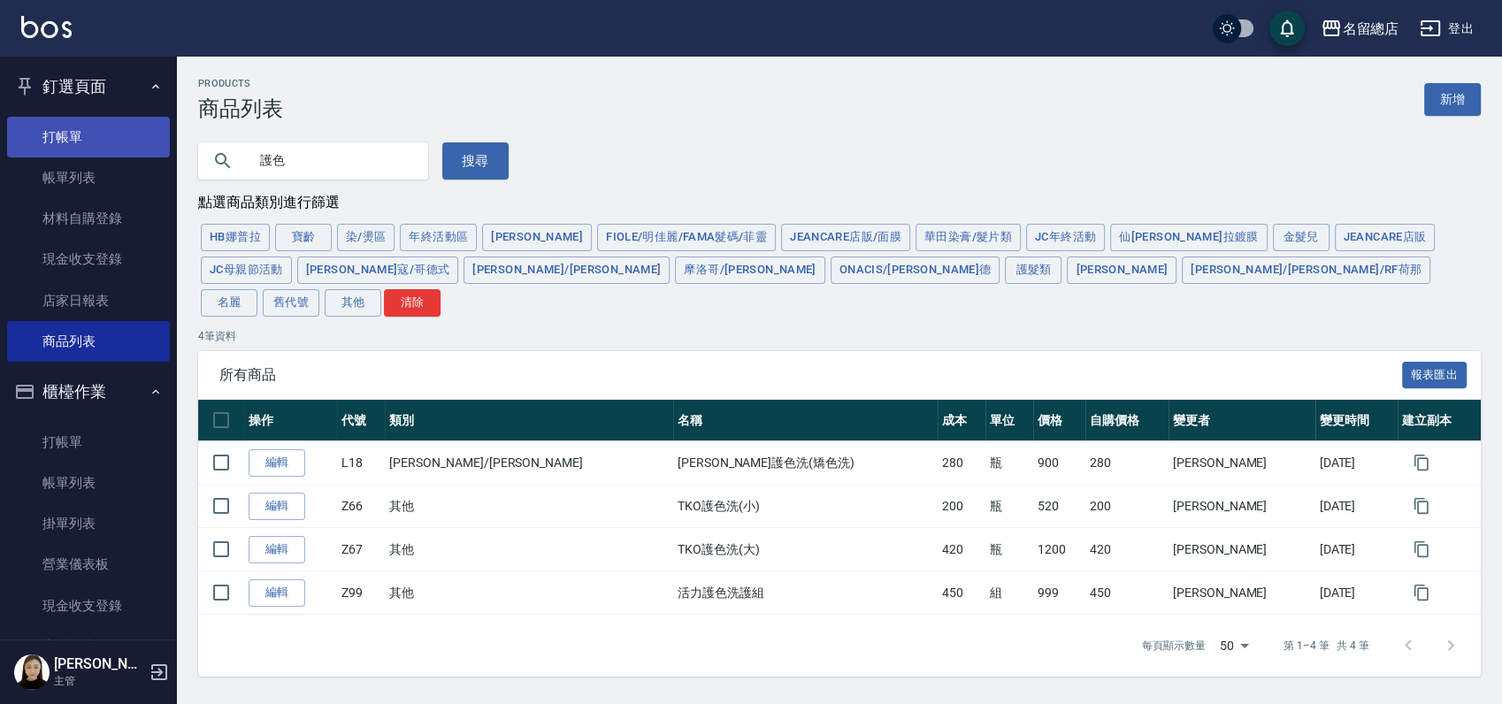
click at [85, 120] on link "打帳單" at bounding box center [88, 137] width 163 height 41
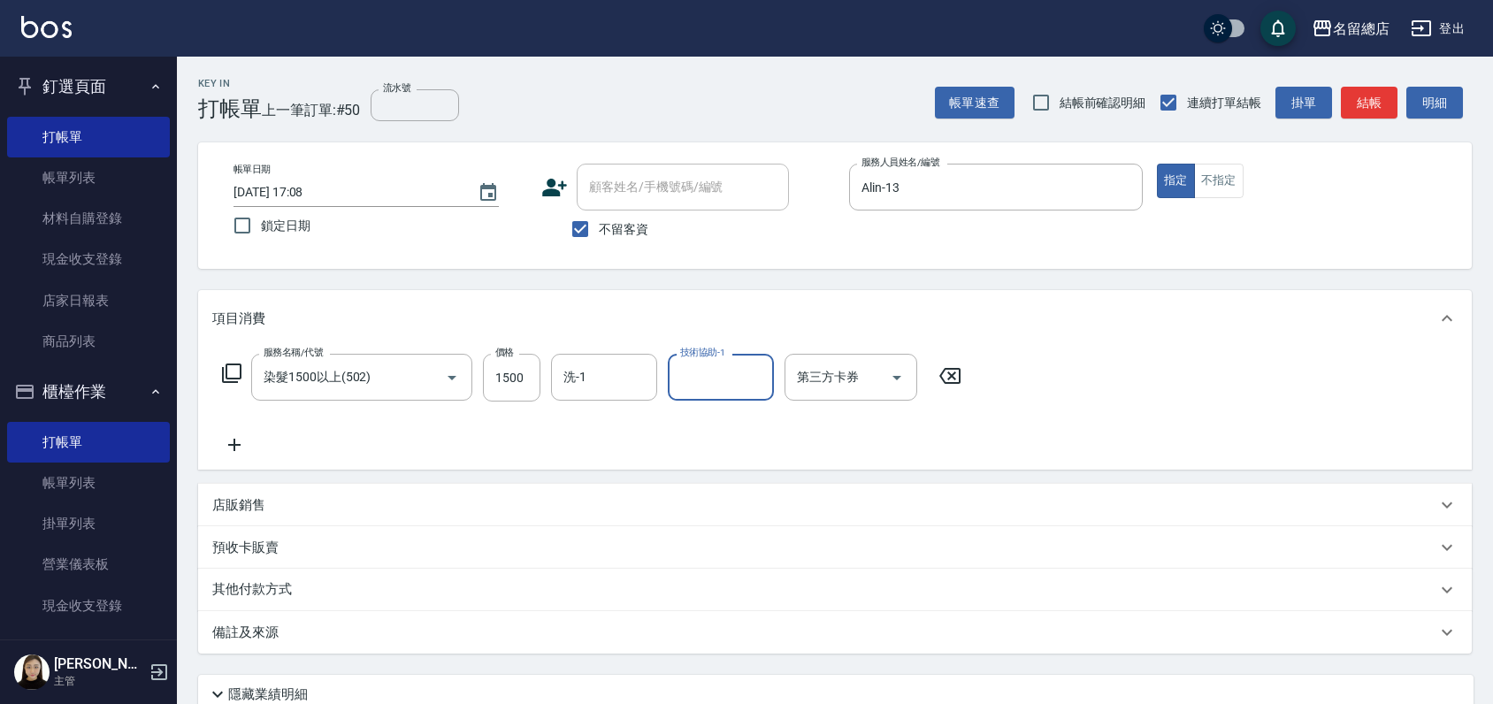
drag, startPoint x: 570, startPoint y: 357, endPoint x: 581, endPoint y: 364, distance: 13.5
click at [570, 356] on div "洗-1" at bounding box center [604, 377] width 106 height 47
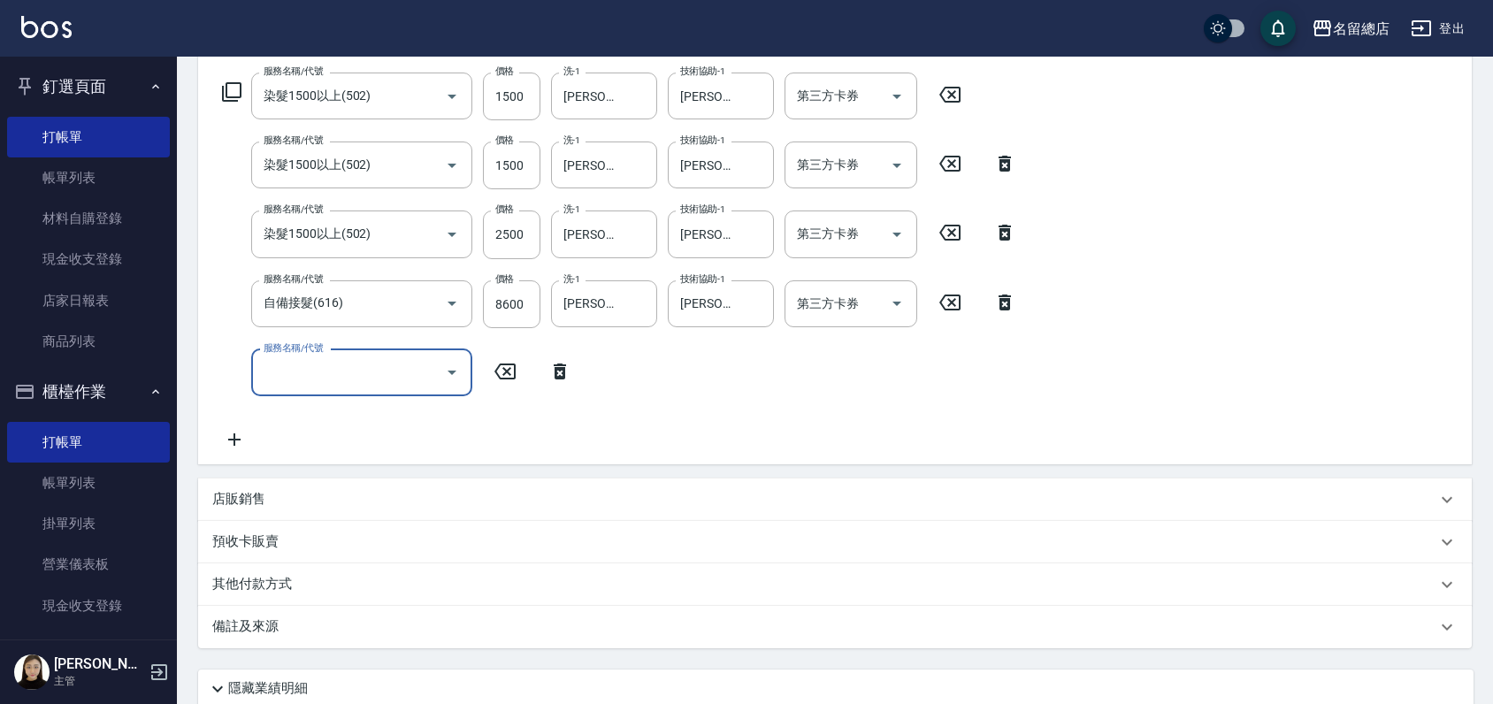
scroll to position [295, 0]
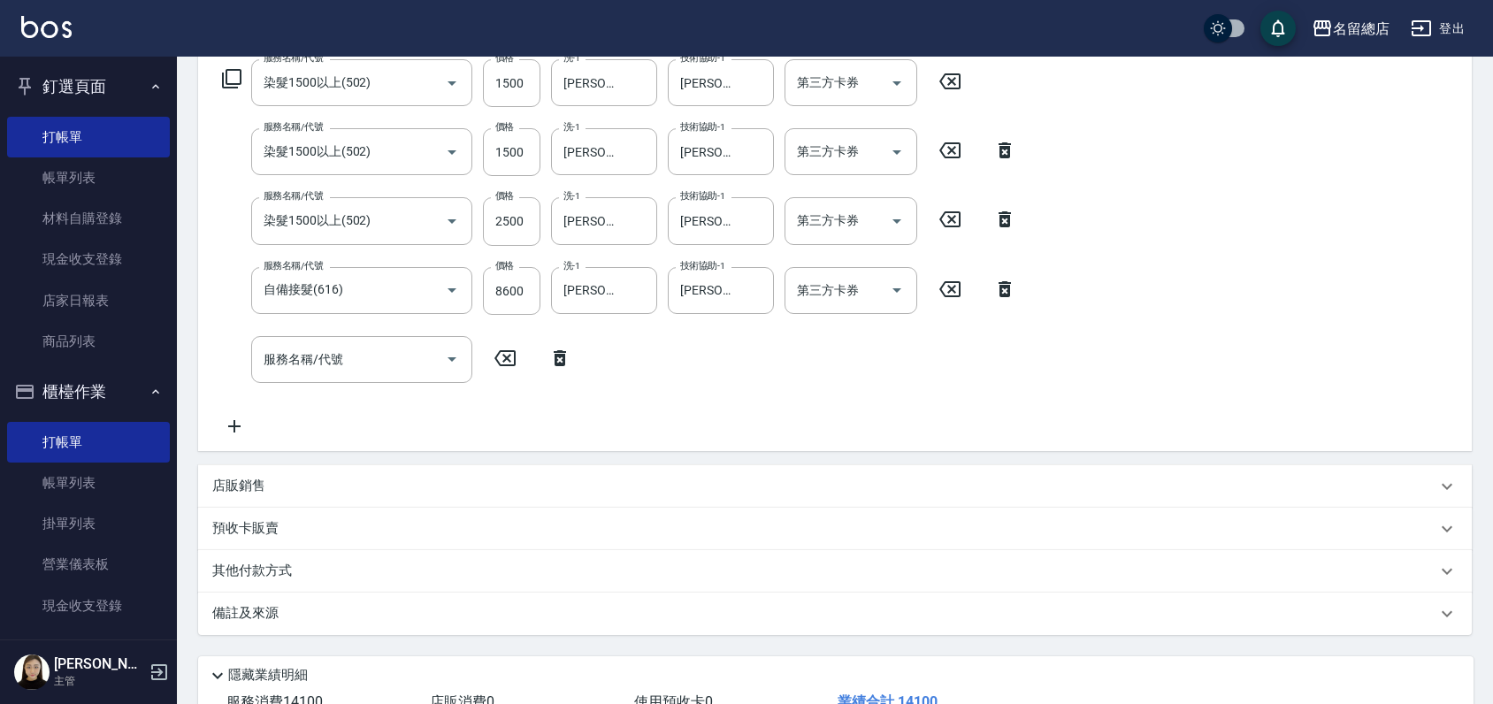
click at [280, 481] on div "店販銷售" at bounding box center [824, 486] width 1224 height 19
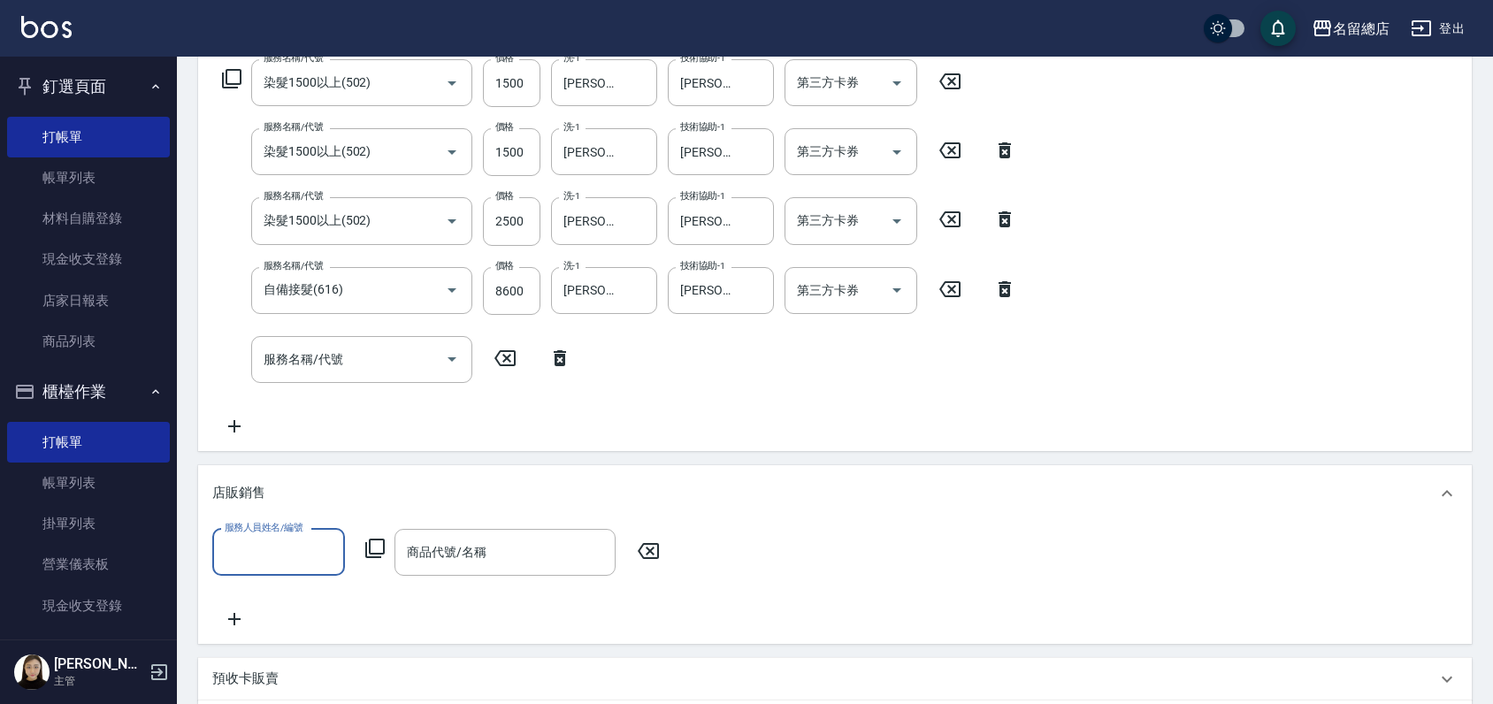
scroll to position [0, 0]
click at [283, 552] on input "服務人員姓名/編號" at bounding box center [278, 552] width 117 height 31
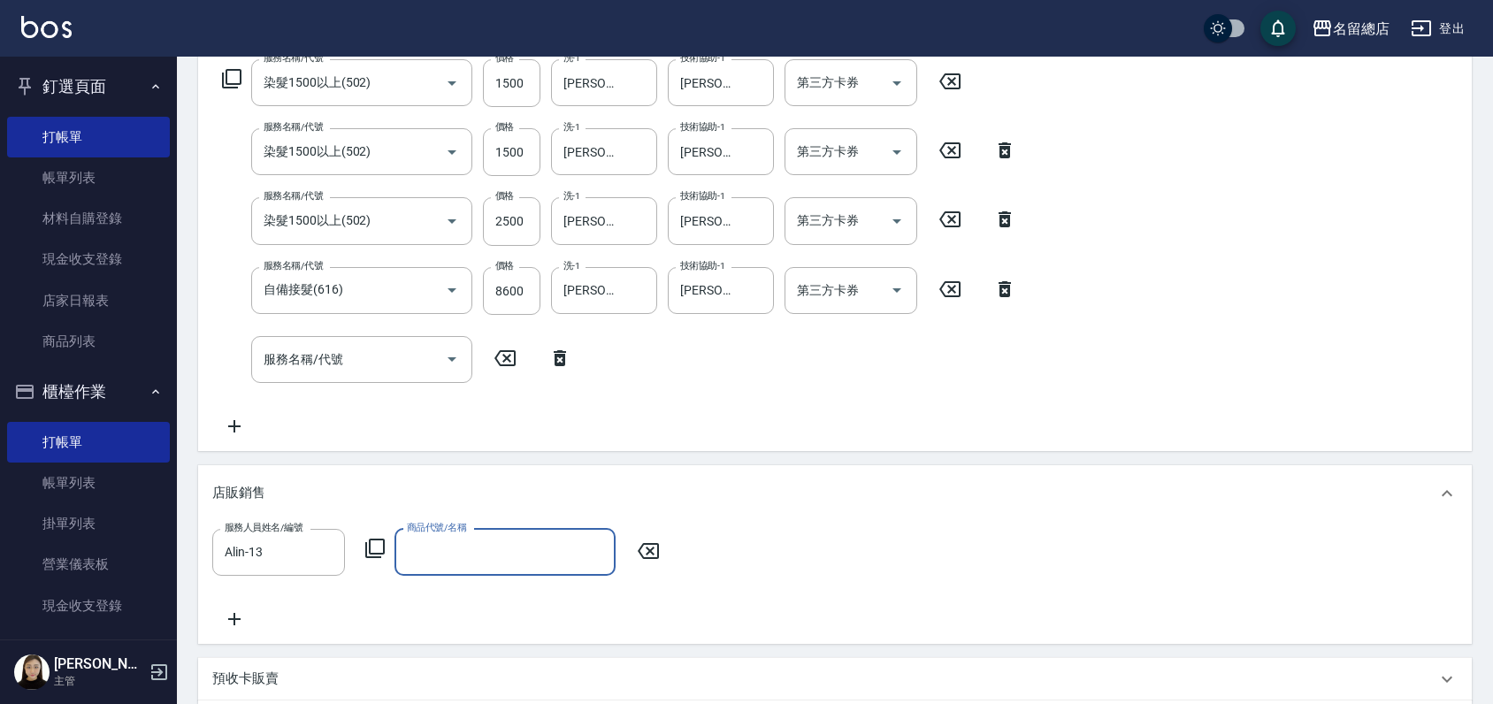
click at [484, 569] on div "商品代號/名稱" at bounding box center [505, 552] width 221 height 47
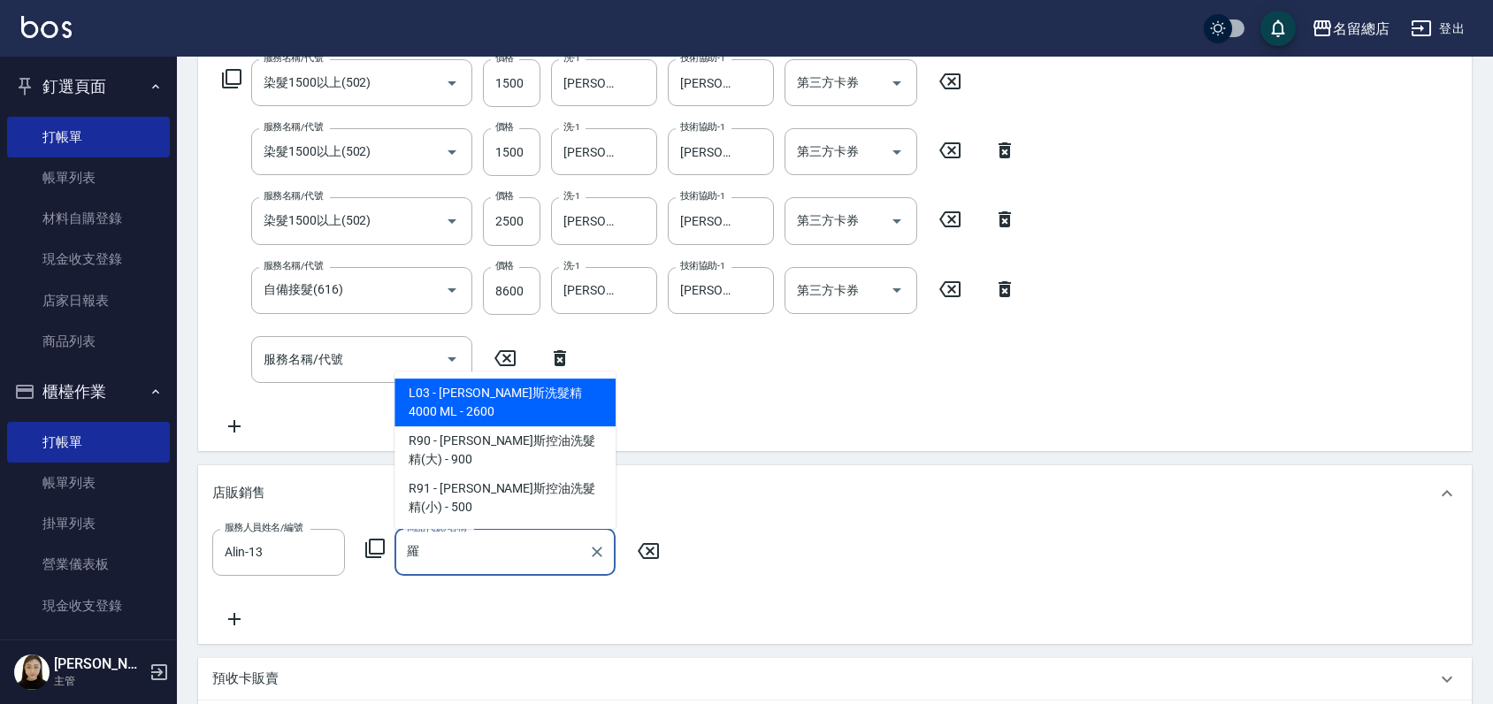
click at [522, 452] on span "R90 - 羅凡迪斯控油洗髮精(大) - 900" at bounding box center [505, 450] width 221 height 48
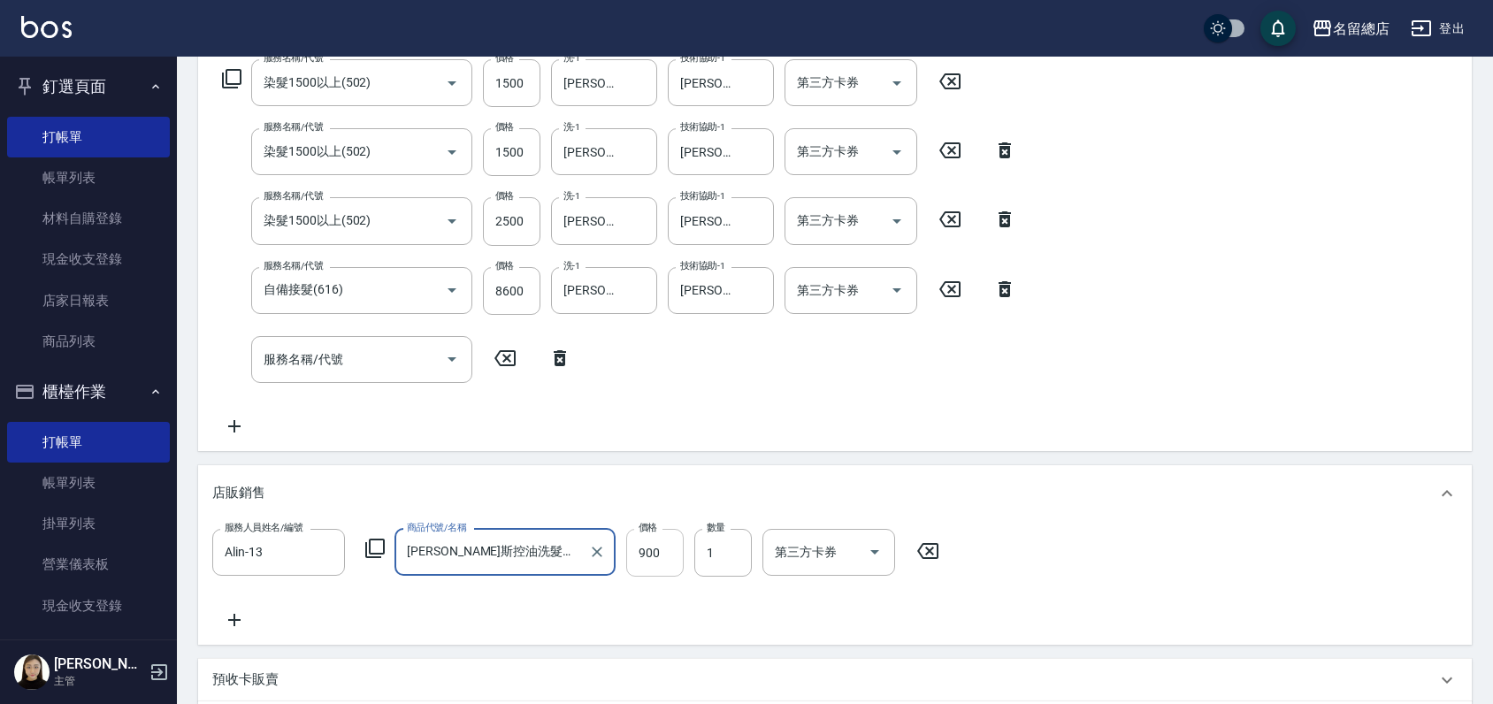
click at [656, 553] on input "900" at bounding box center [655, 553] width 58 height 48
click at [1209, 475] on div "店販銷售" at bounding box center [835, 493] width 1274 height 57
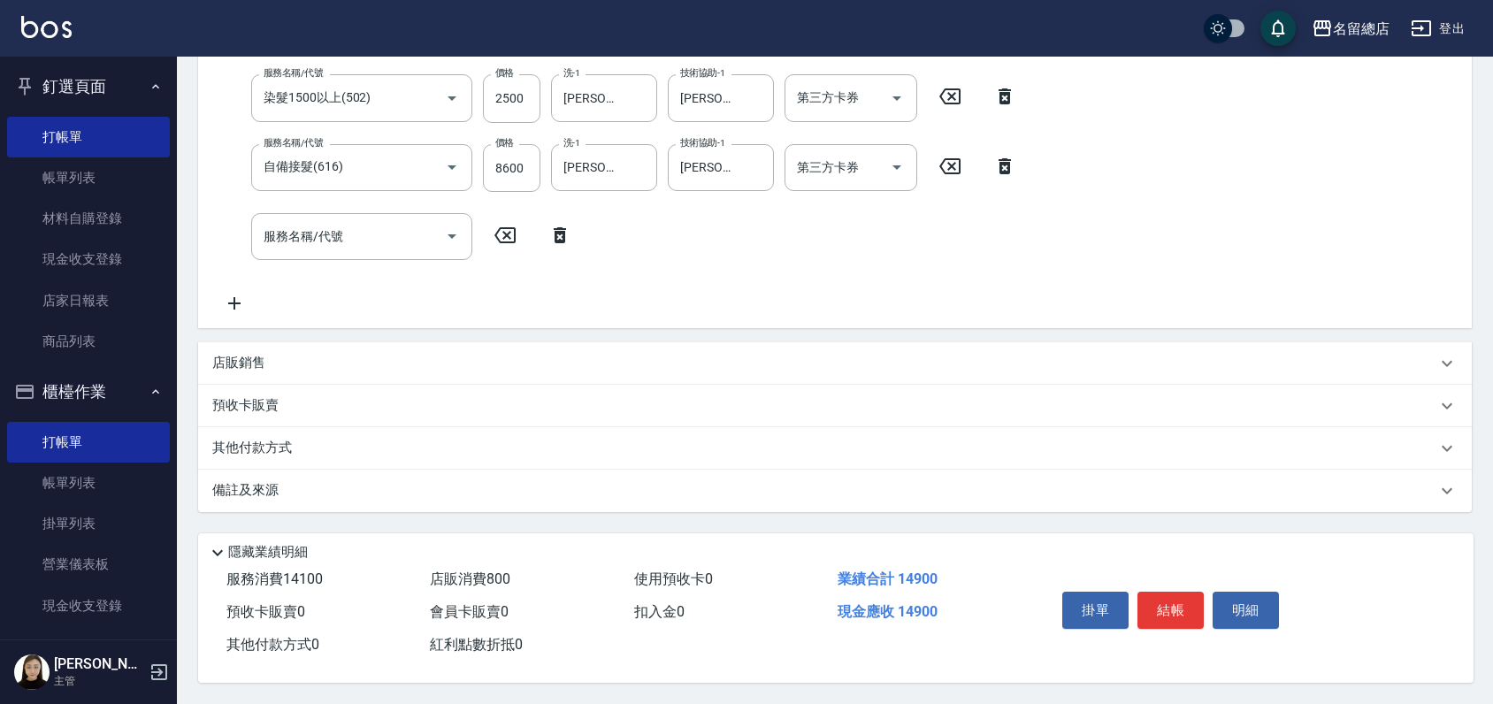
scroll to position [423, 0]
click at [223, 444] on p "其他付款方式" at bounding box center [256, 448] width 88 height 19
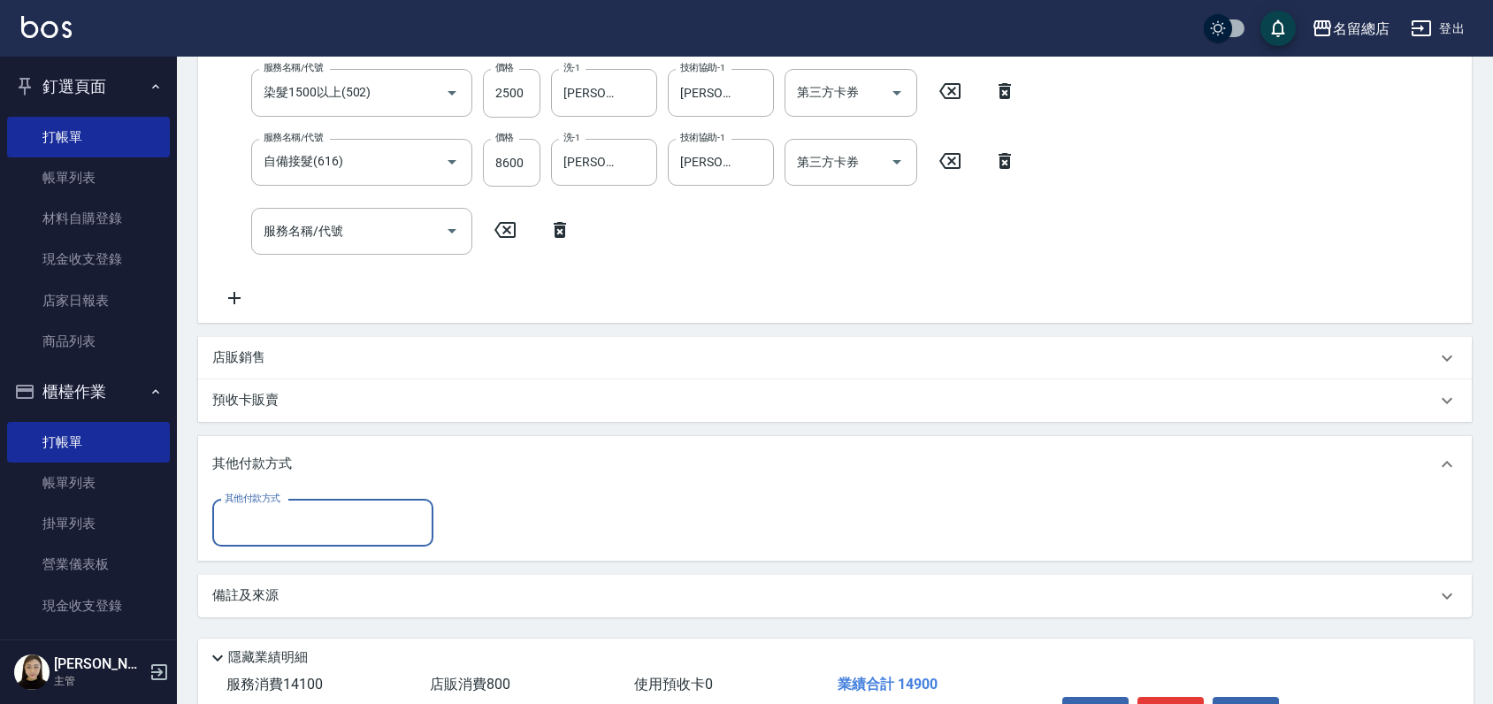
scroll to position [0, 0]
click at [230, 527] on input "其他付款方式" at bounding box center [322, 523] width 205 height 31
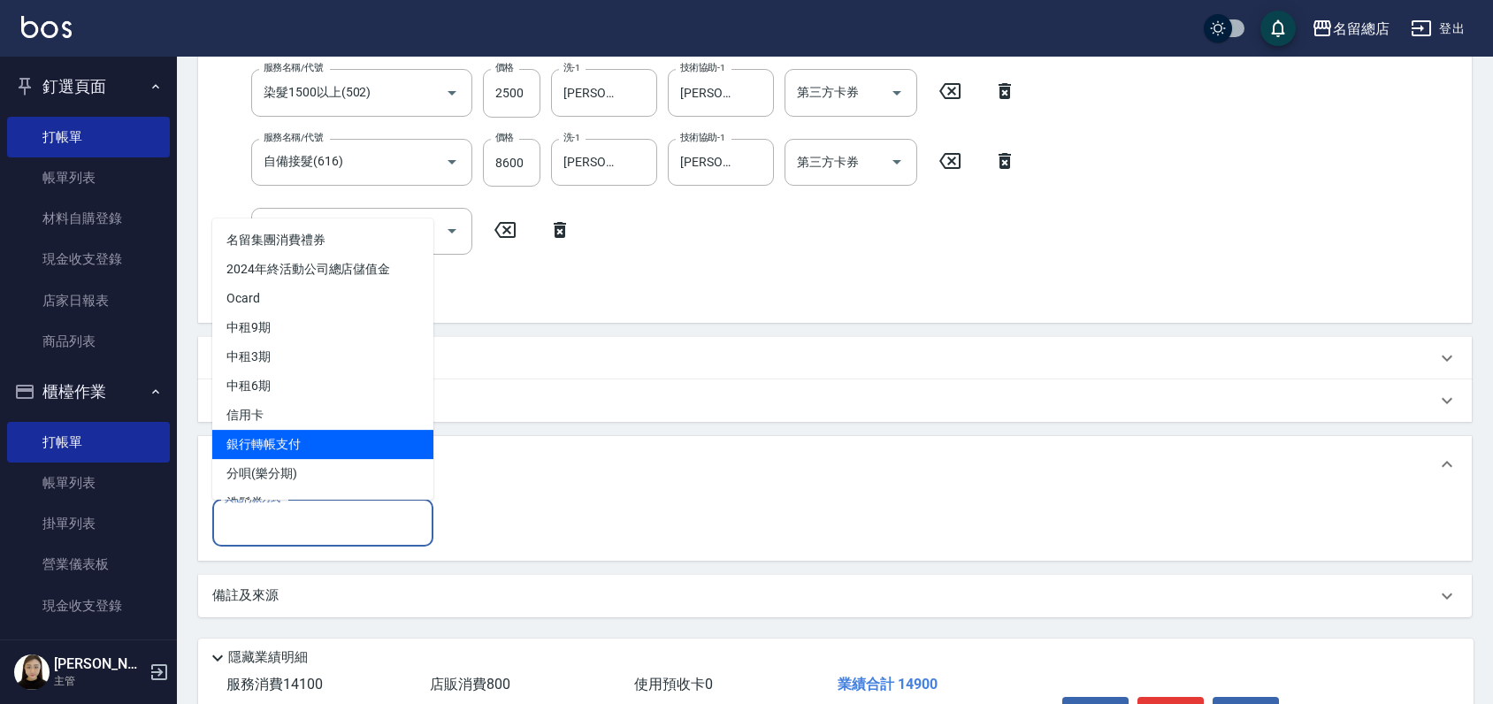
click at [303, 445] on span "銀行轉帳支付" at bounding box center [322, 444] width 221 height 29
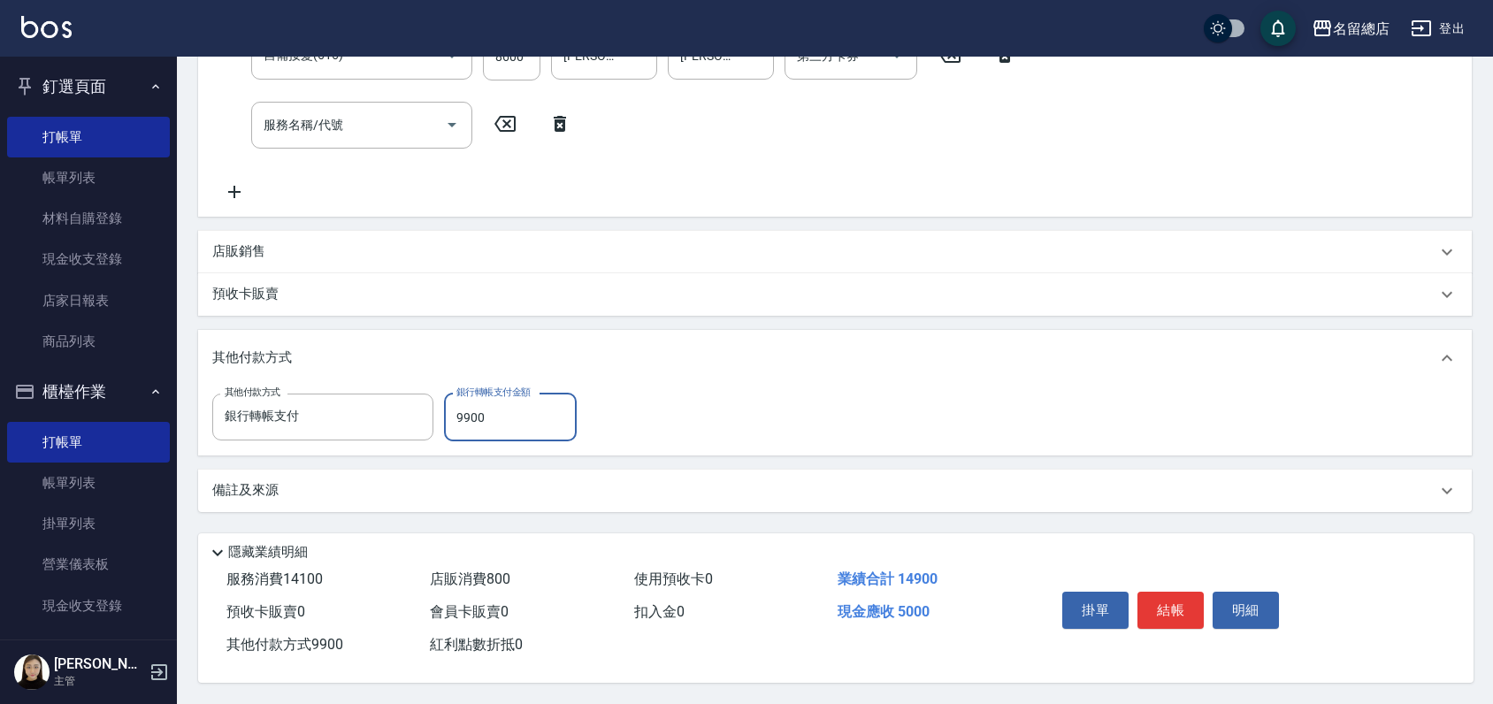
scroll to position [534, 0]
click at [694, 489] on div "備註及來源" at bounding box center [824, 490] width 1224 height 19
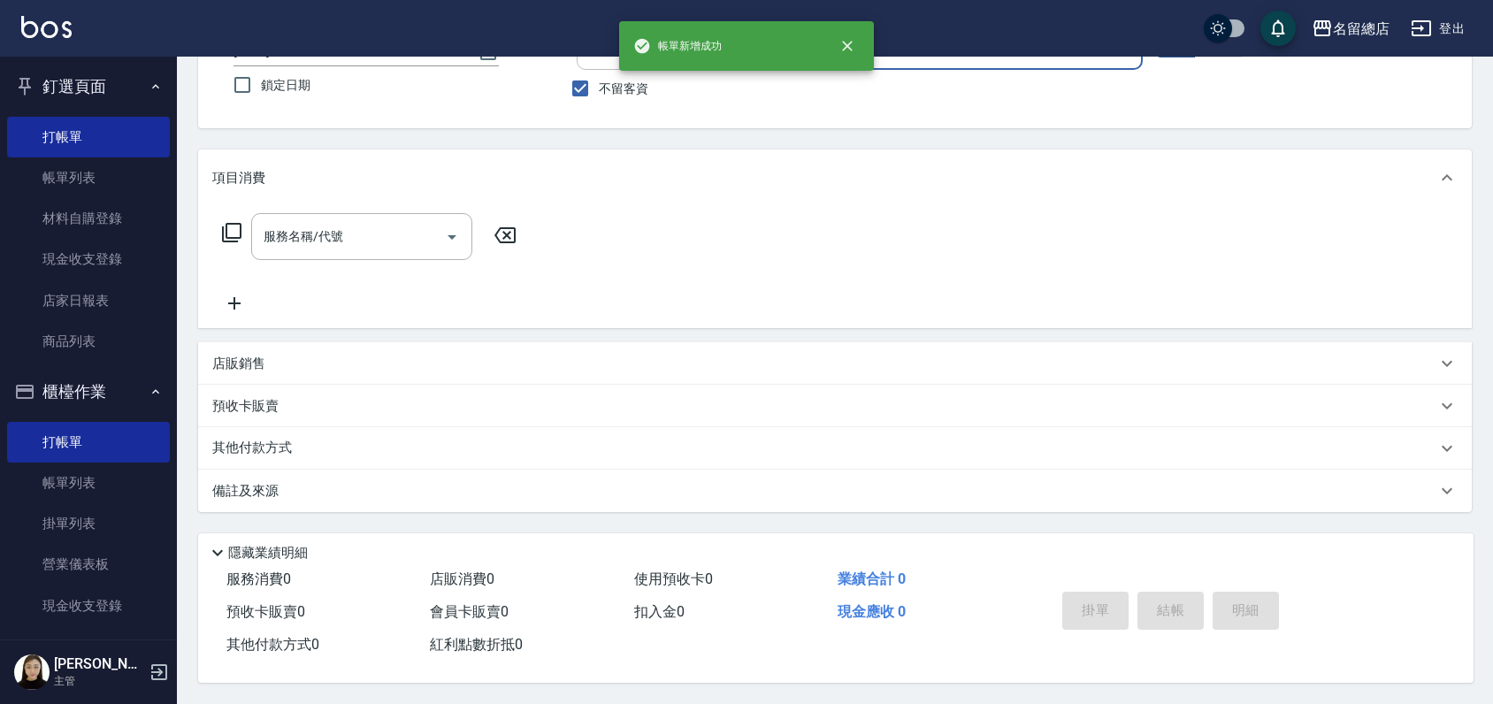
scroll to position [0, 0]
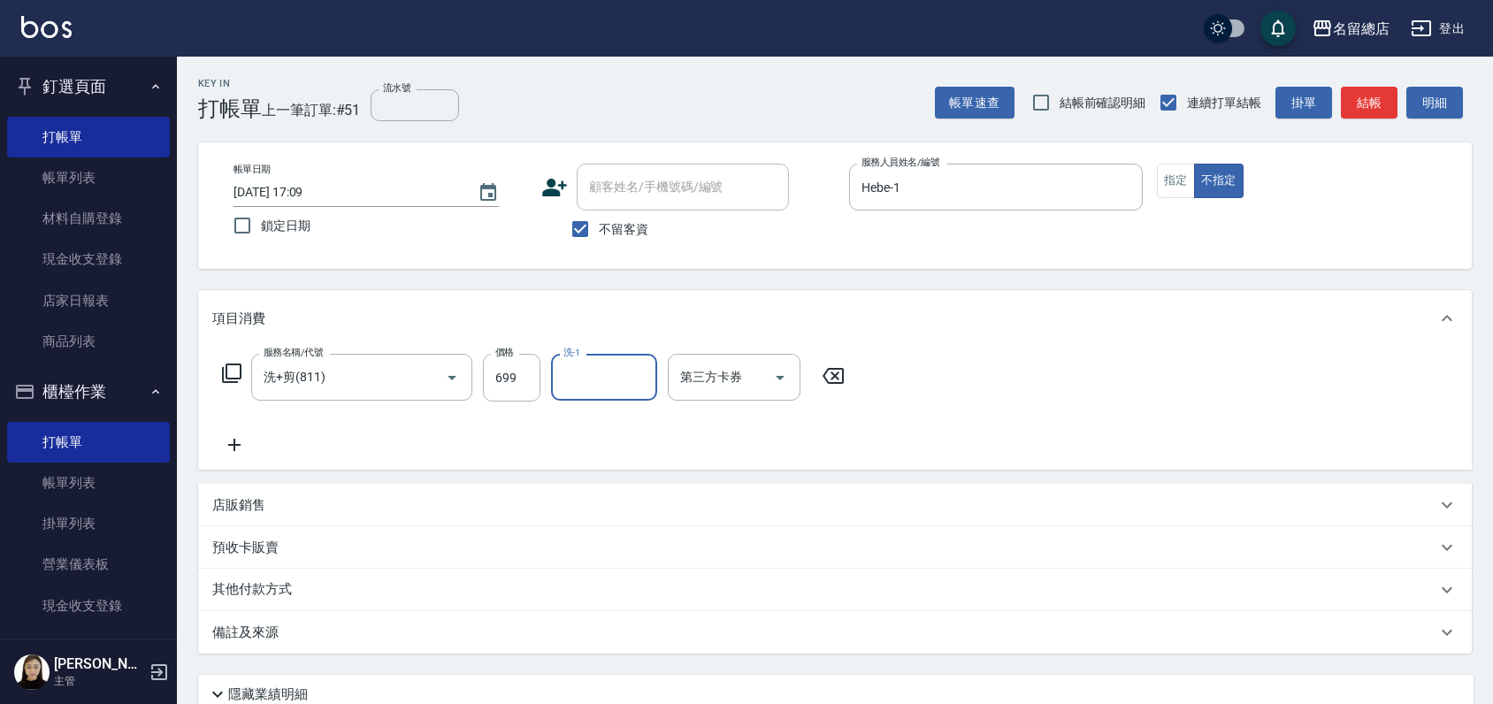
click at [254, 602] on div "其他付款方式" at bounding box center [835, 590] width 1274 height 42
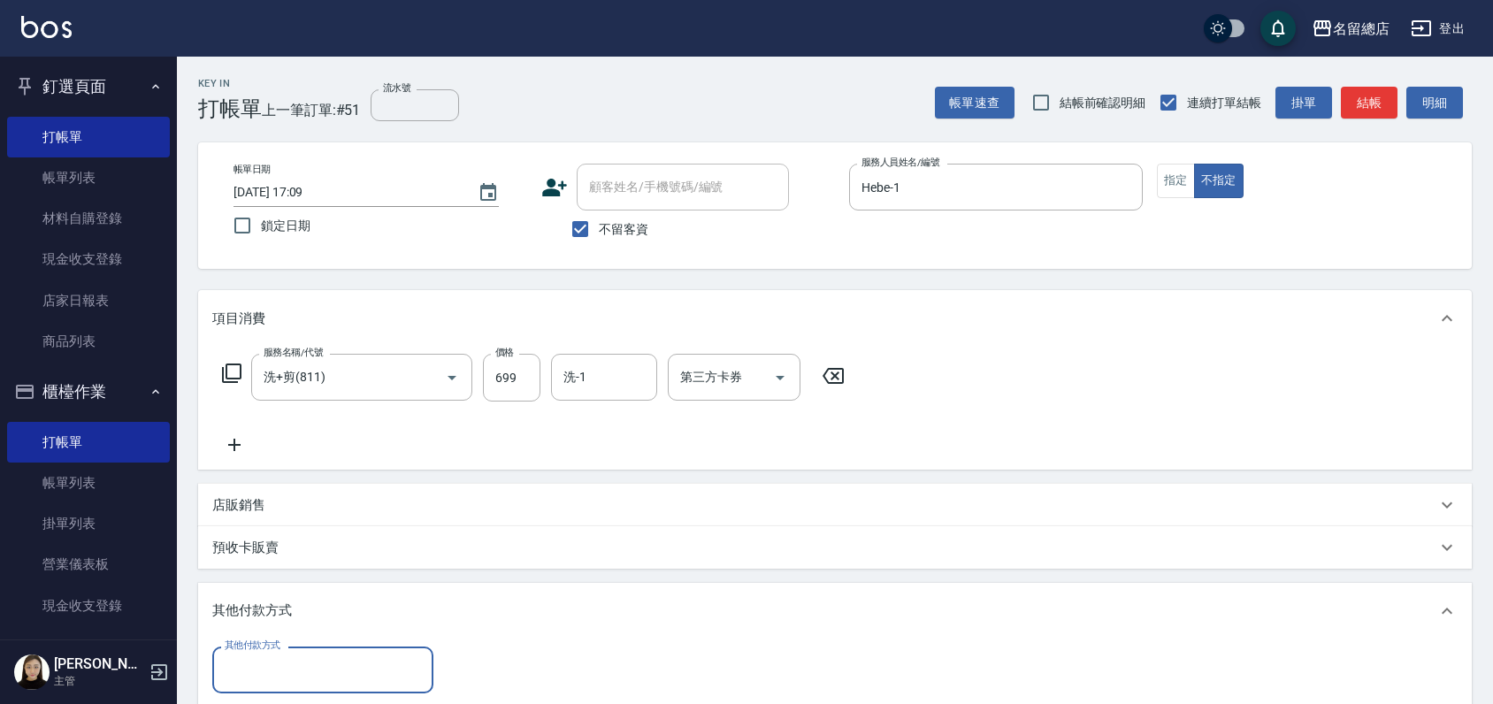
click at [243, 671] on input "其他付款方式" at bounding box center [322, 670] width 205 height 31
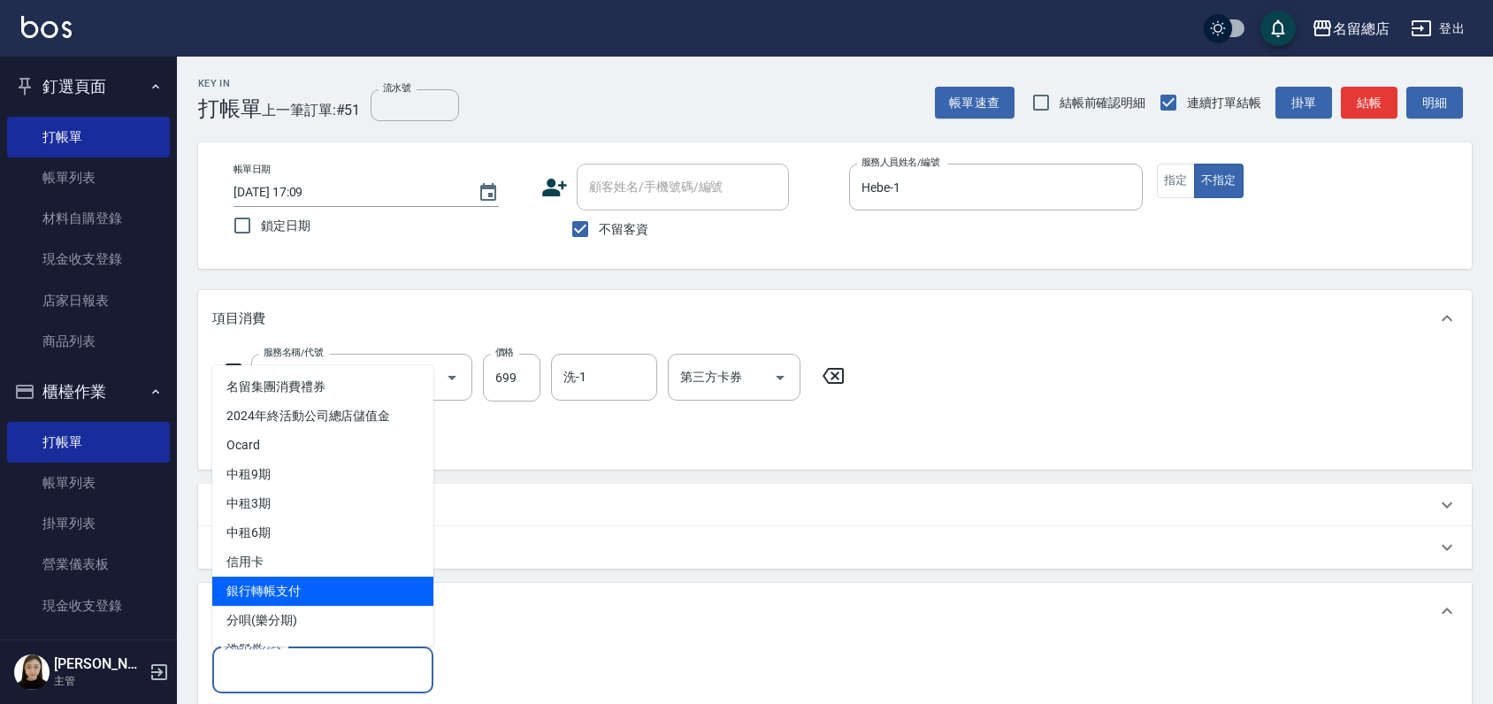
click at [266, 592] on span "銀行轉帳支付" at bounding box center [322, 591] width 221 height 29
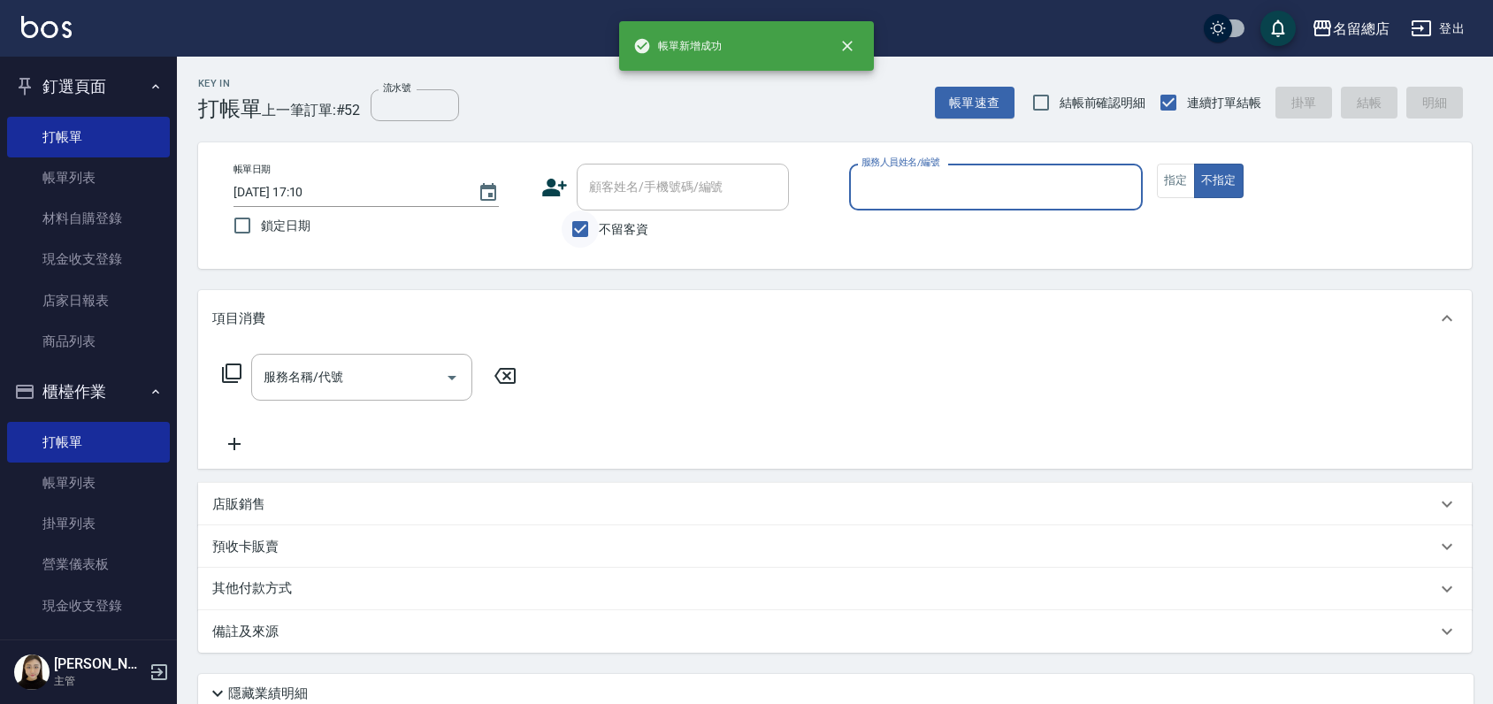
click at [572, 231] on input "不留客資" at bounding box center [580, 229] width 37 height 37
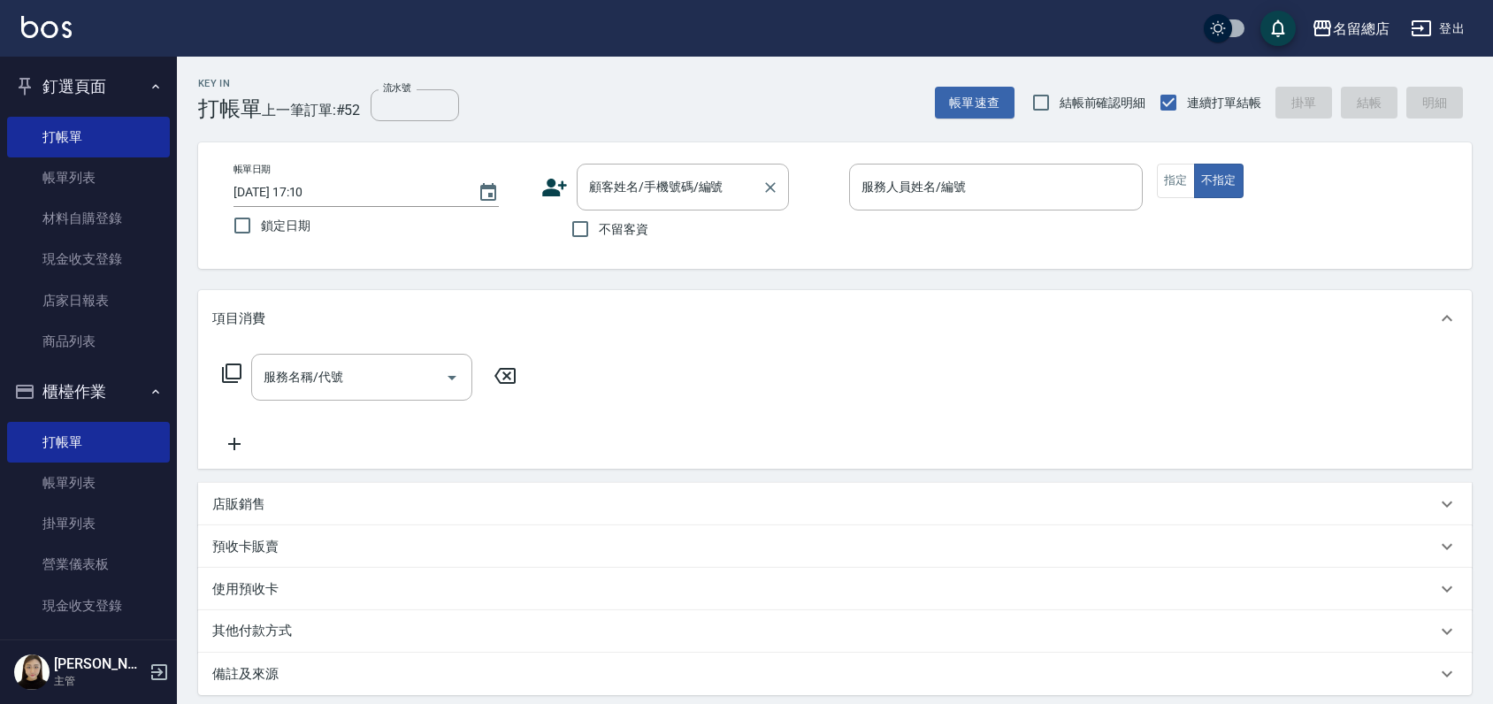
click at [599, 169] on div "顧客姓名/手機號碼/編號" at bounding box center [683, 187] width 212 height 47
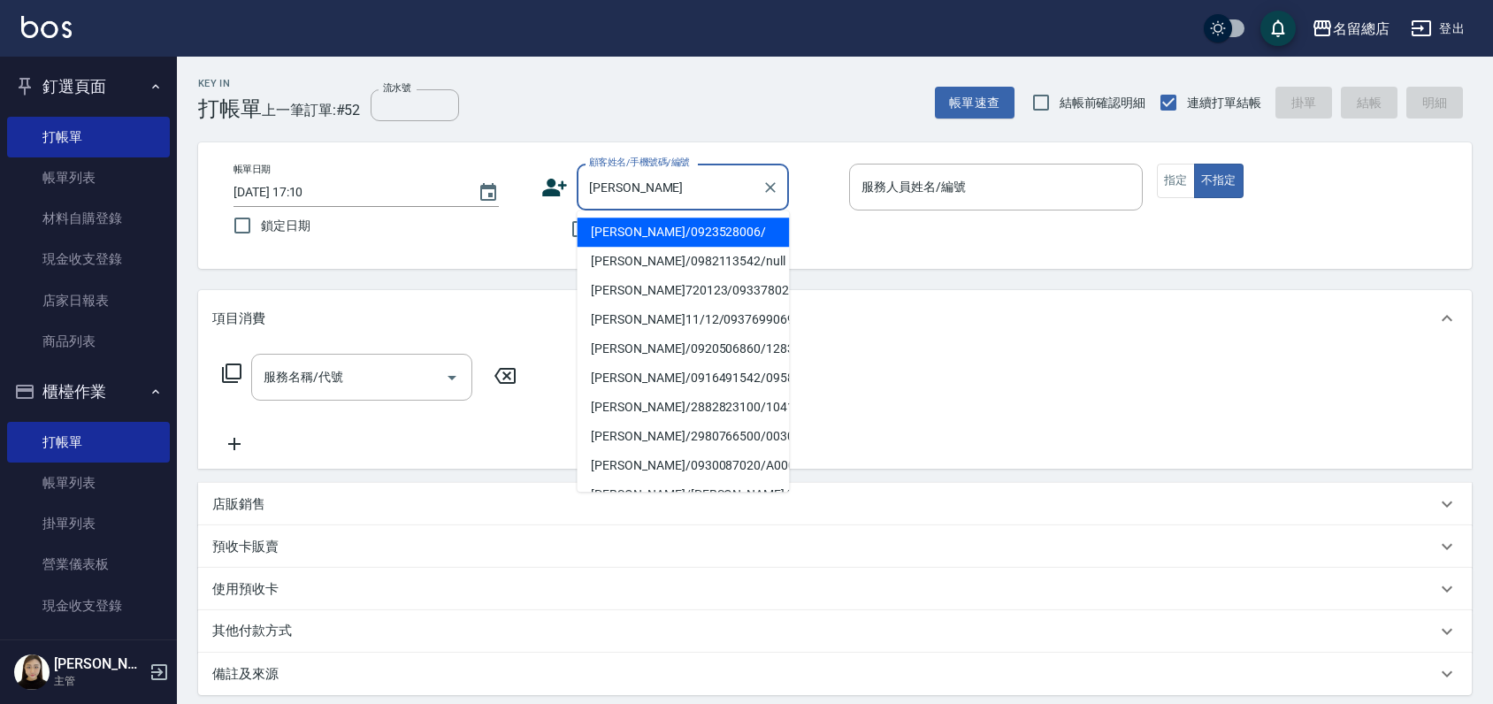
click at [679, 240] on li "李欣潔/0923528006/" at bounding box center [683, 232] width 212 height 29
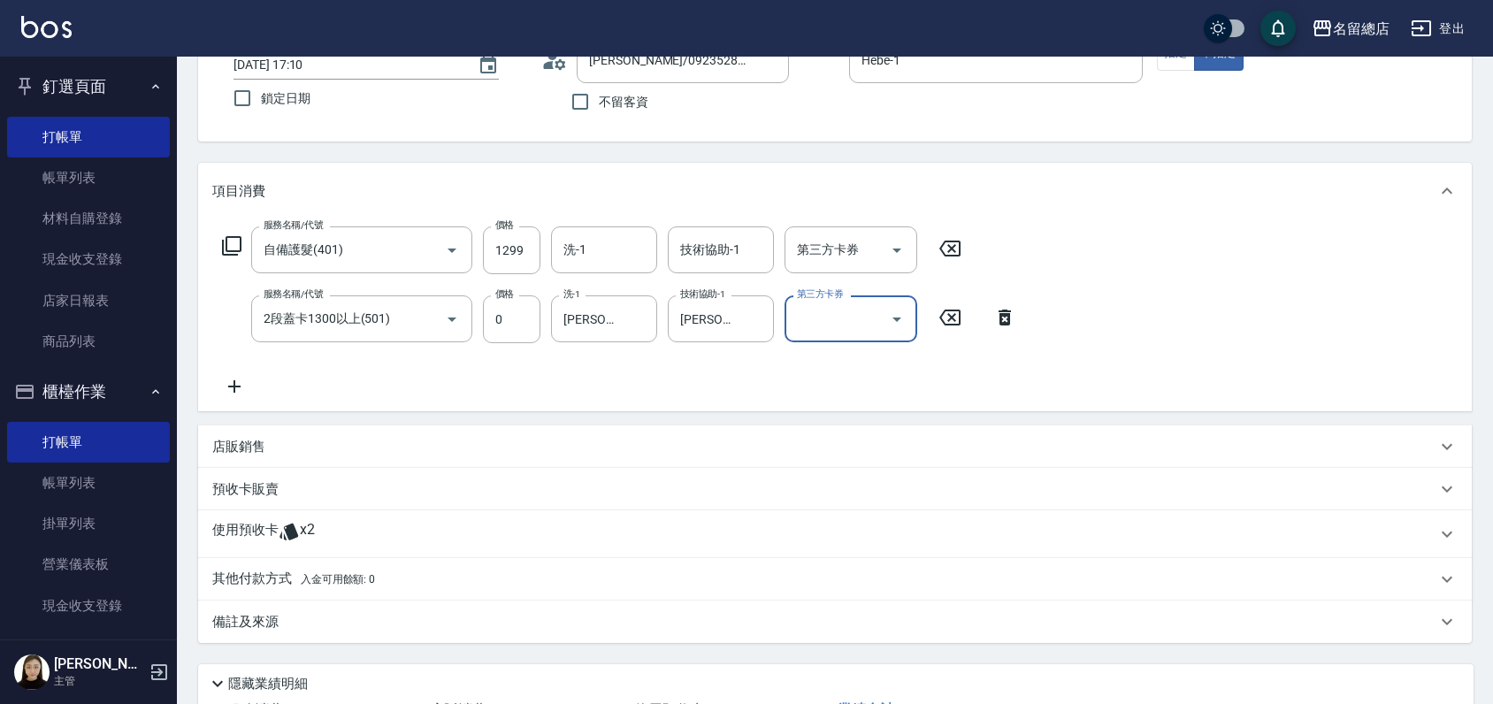
scroll to position [264, 0]
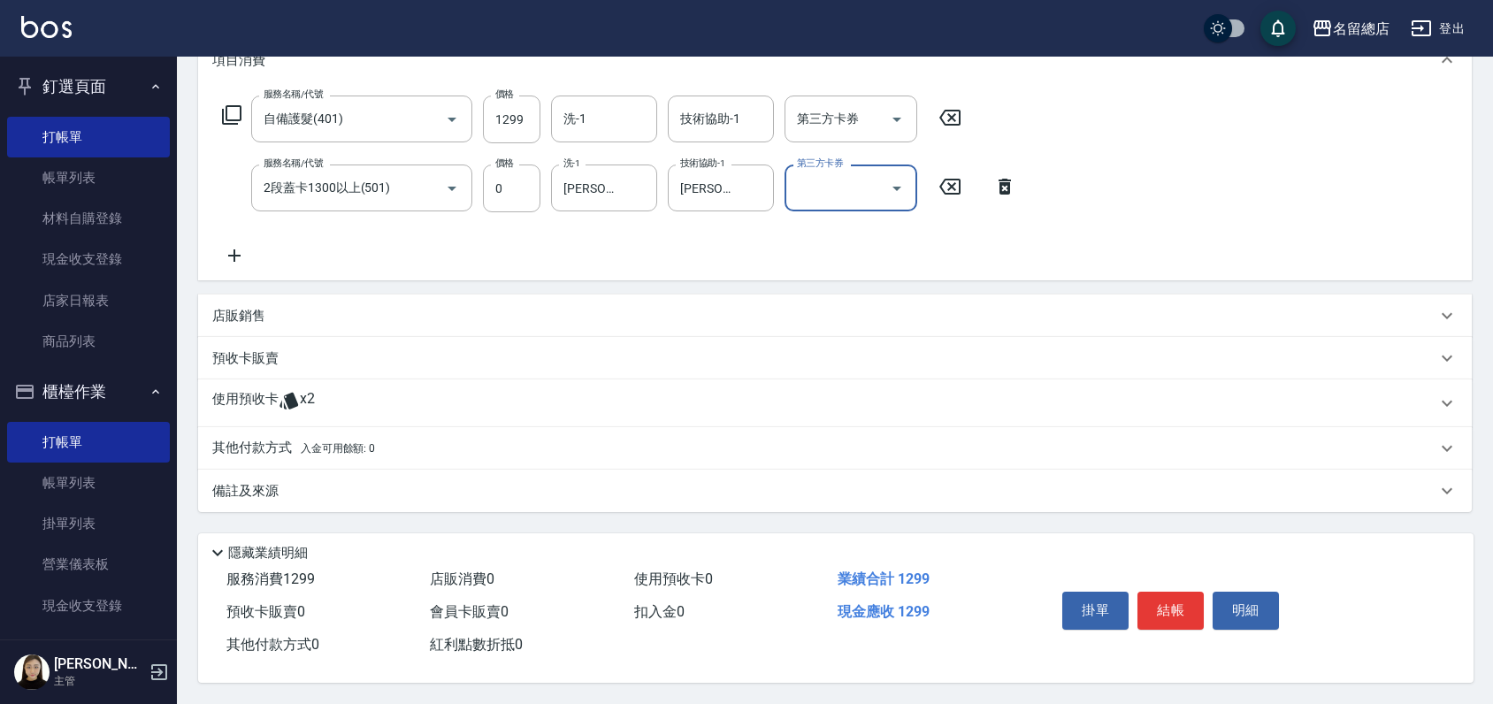
click at [359, 407] on div "使用預收卡 x2" at bounding box center [824, 403] width 1224 height 27
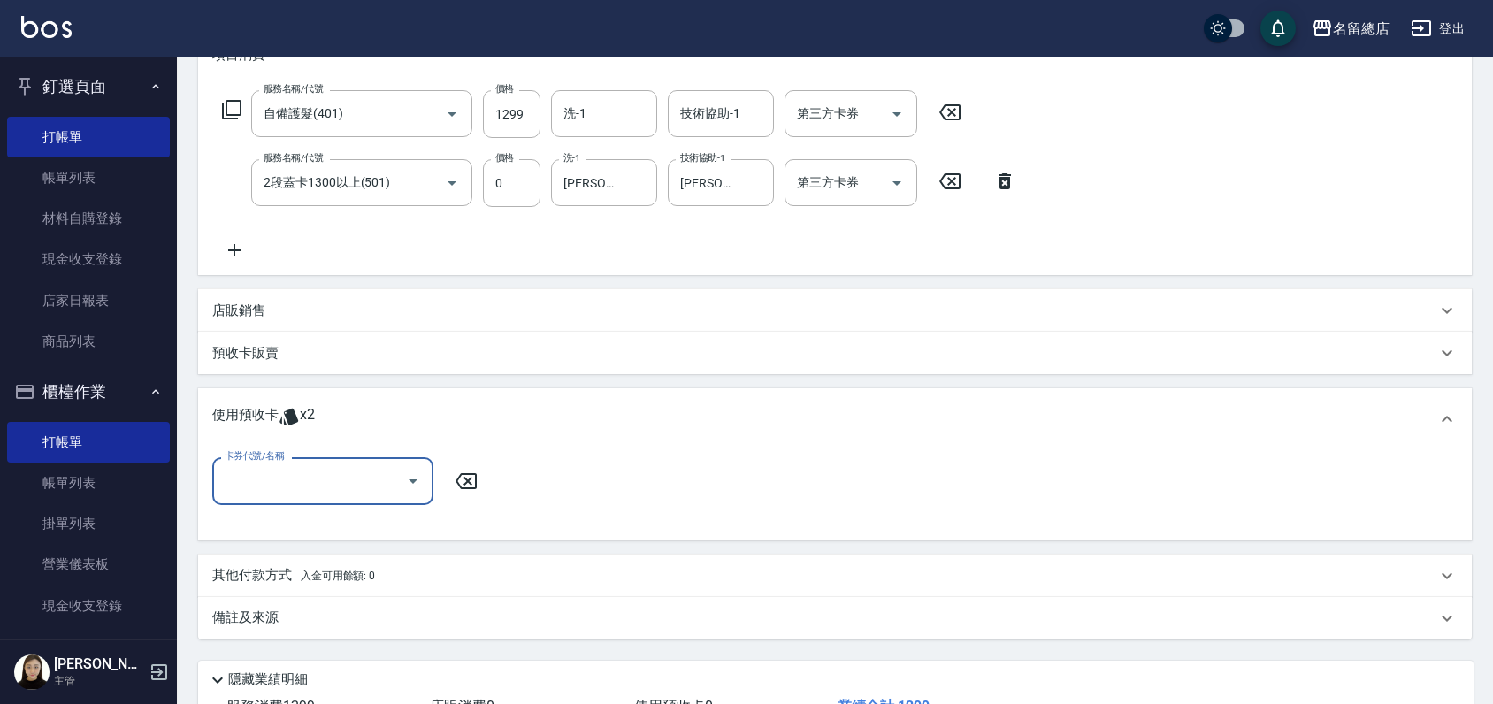
scroll to position [0, 0]
click at [353, 487] on input "卡券代號/名稱" at bounding box center [309, 480] width 179 height 31
click at [335, 529] on div "二段自備卡 剩餘2張 9027" at bounding box center [322, 525] width 221 height 29
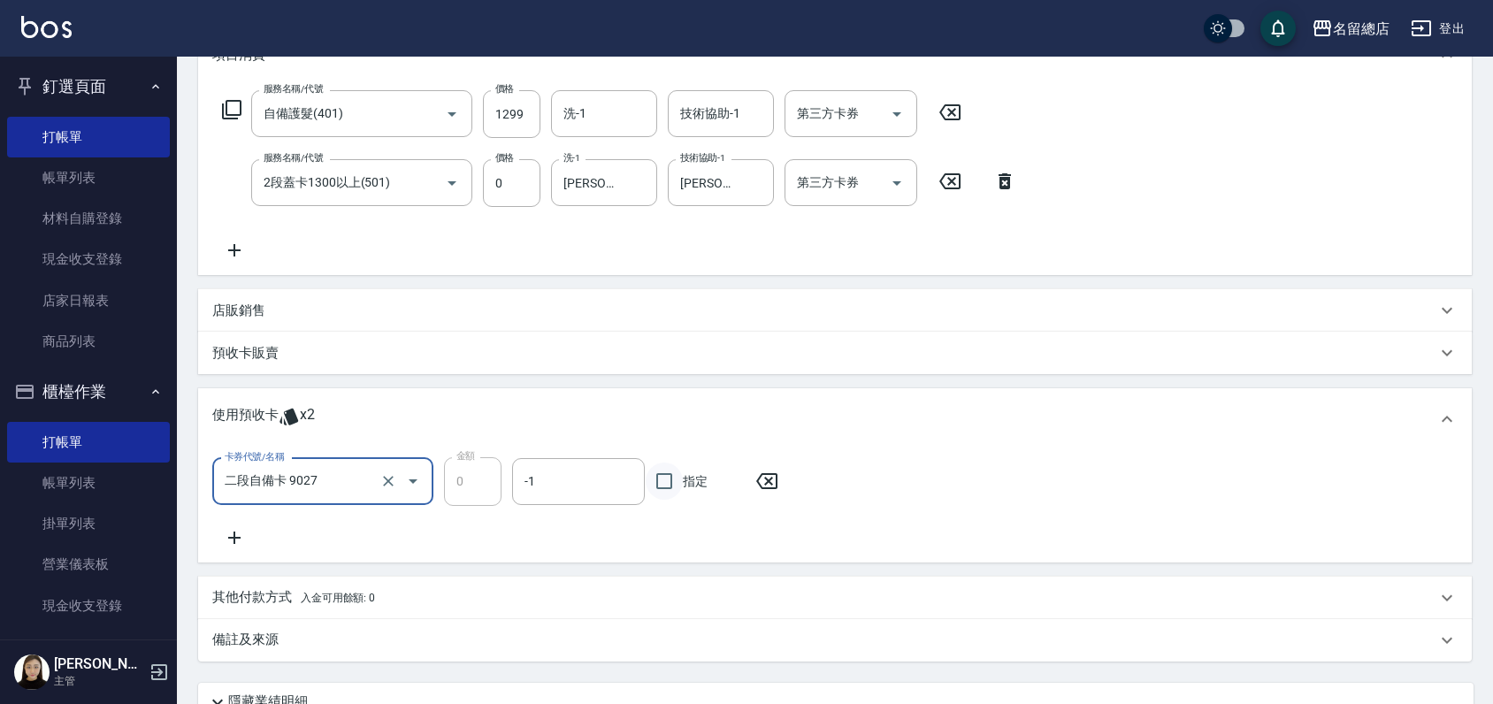
click at [670, 482] on input "指定" at bounding box center [664, 481] width 37 height 37
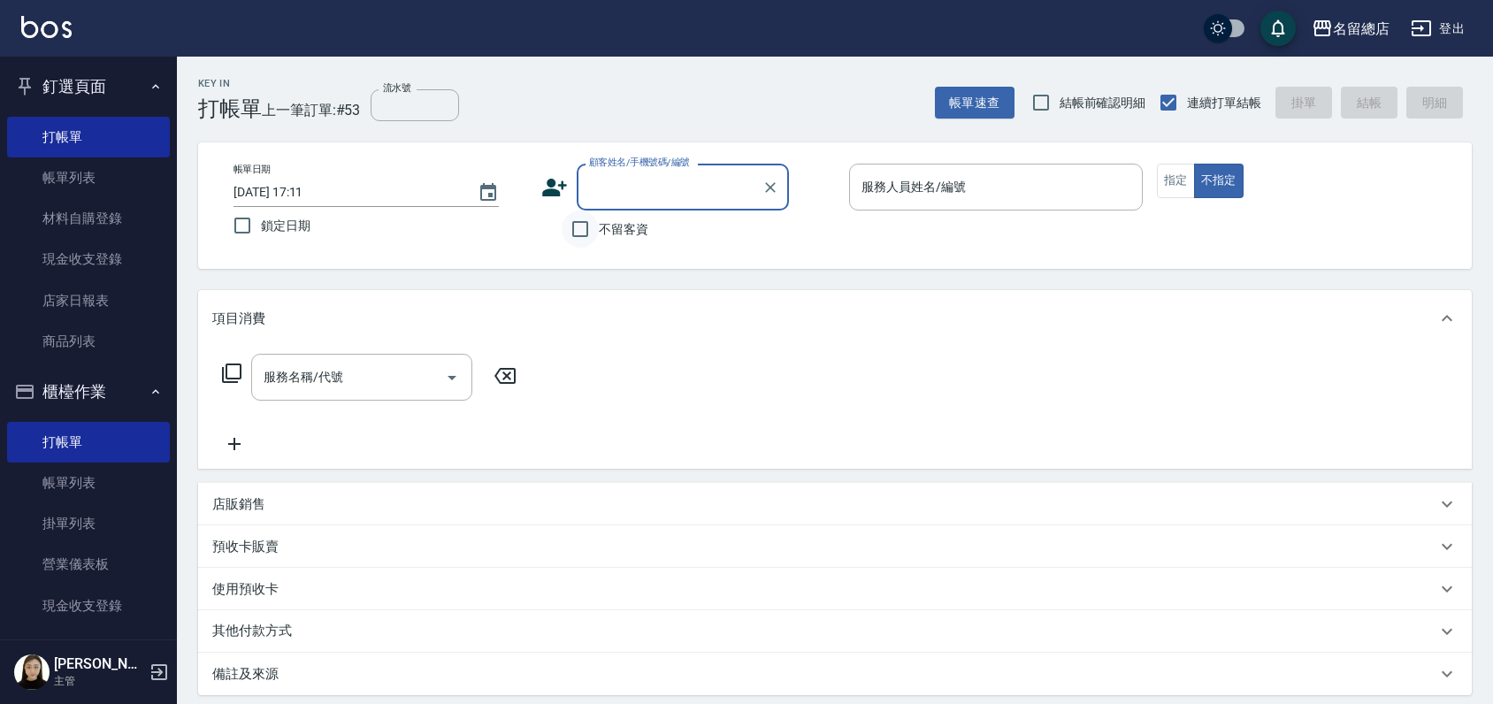
click at [575, 230] on input "不留客資" at bounding box center [580, 229] width 37 height 37
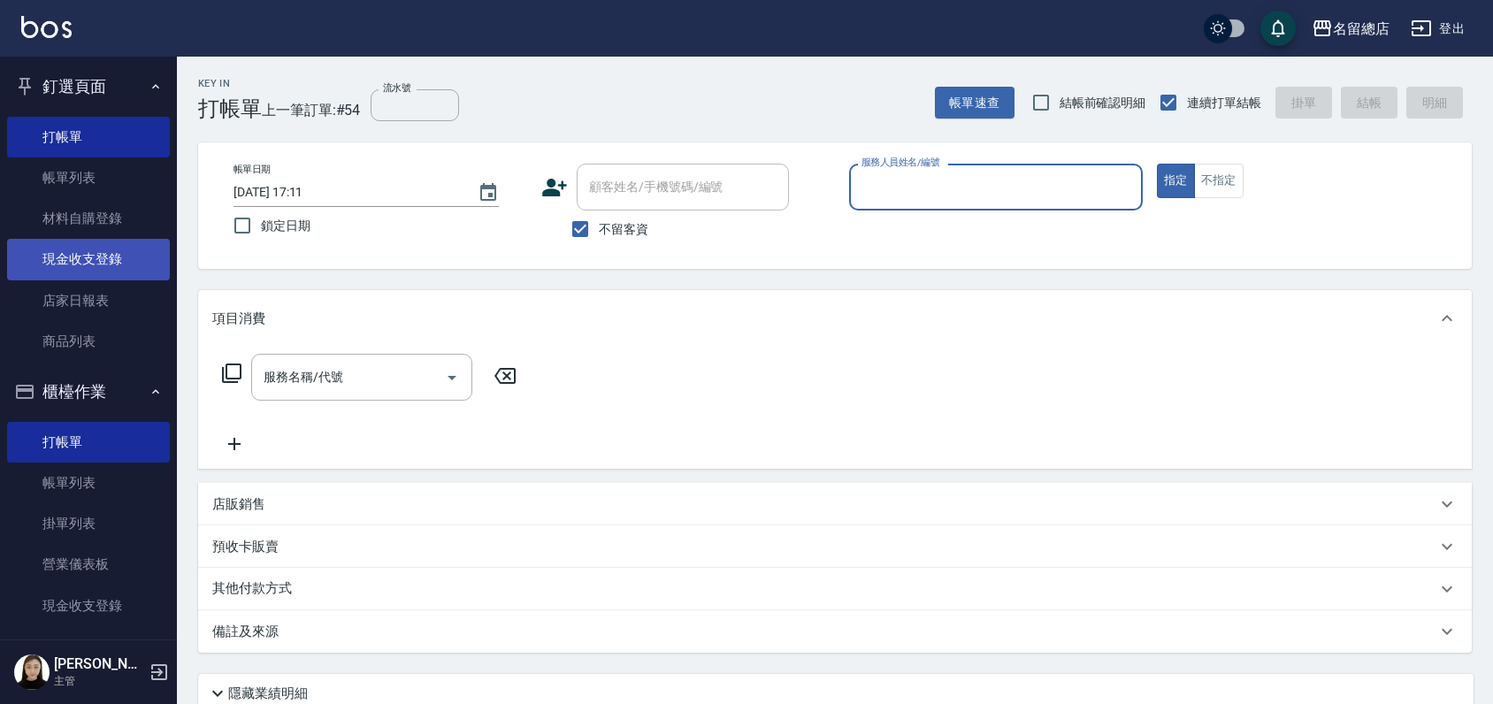
click at [101, 255] on link "現金收支登錄" at bounding box center [88, 259] width 163 height 41
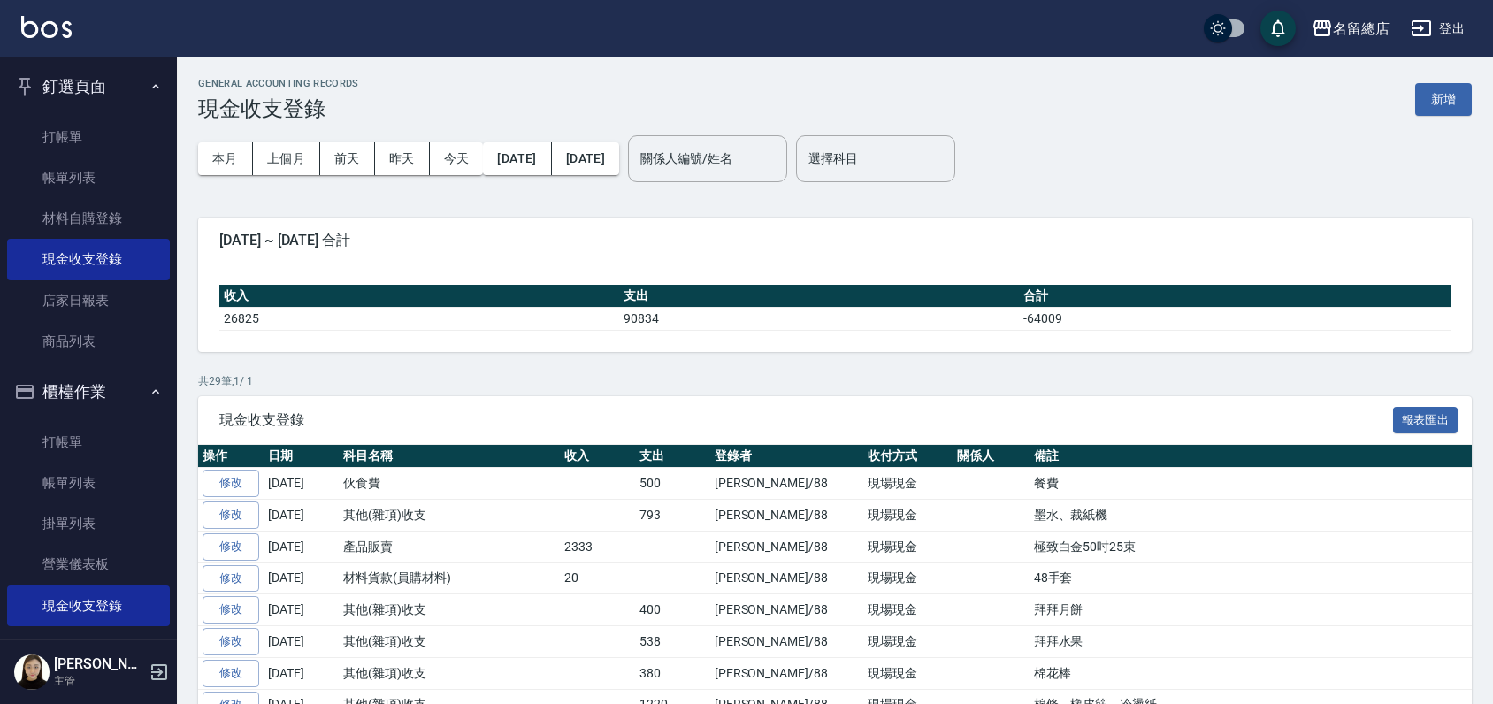
click at [1460, 81] on div "GENERAL ACCOUNTING RECORDS 現金收支登錄 新增" at bounding box center [835, 99] width 1274 height 43
click at [1444, 107] on button "新增" at bounding box center [1443, 99] width 57 height 33
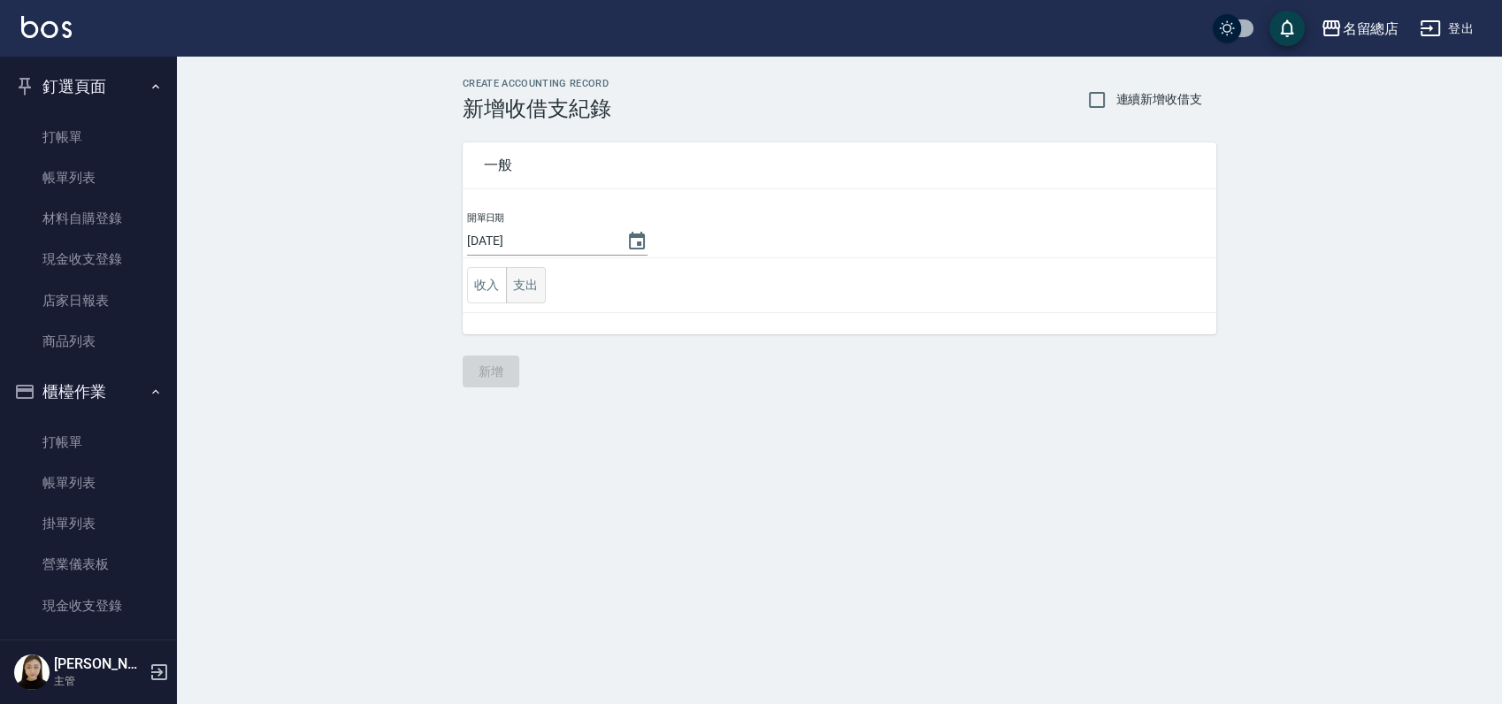
click at [515, 281] on button "支出" at bounding box center [526, 285] width 40 height 36
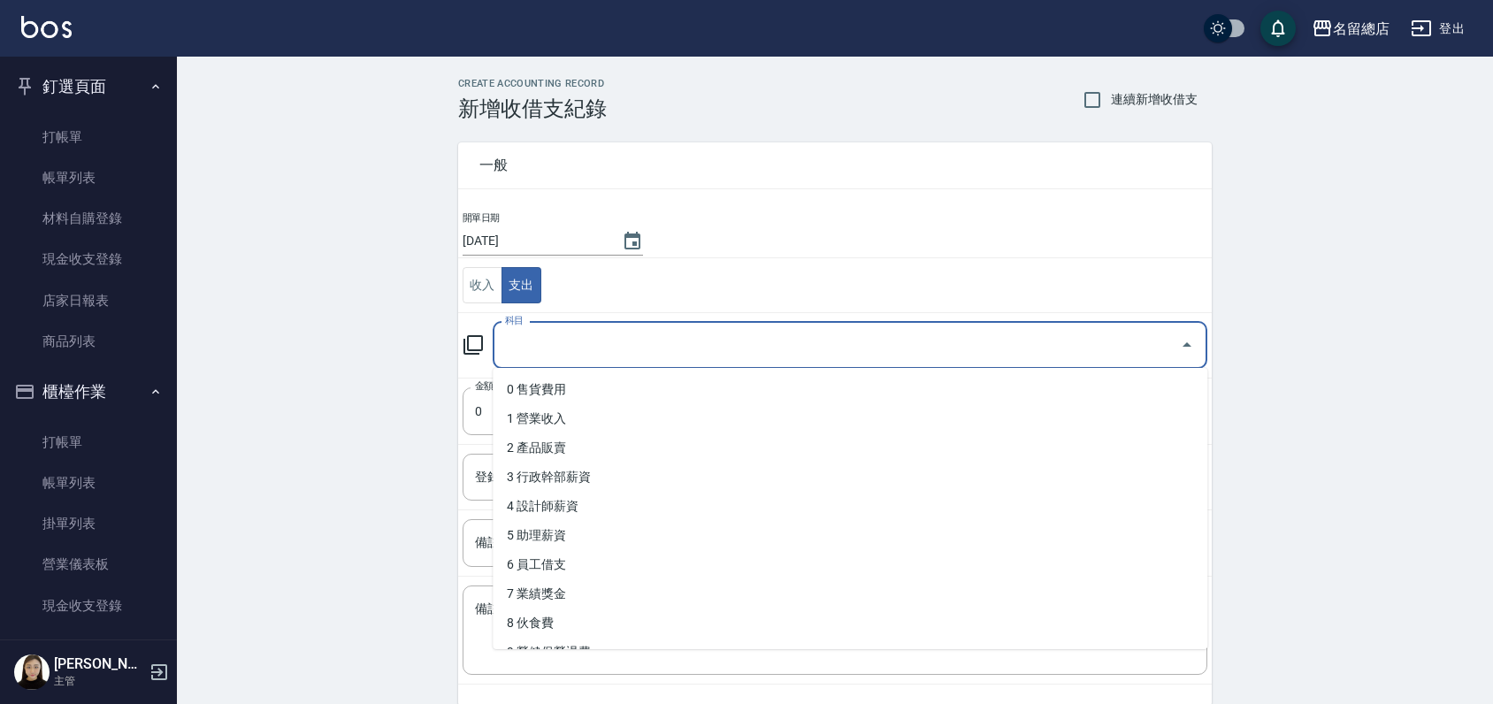
click at [545, 342] on input "科目" at bounding box center [837, 345] width 672 height 31
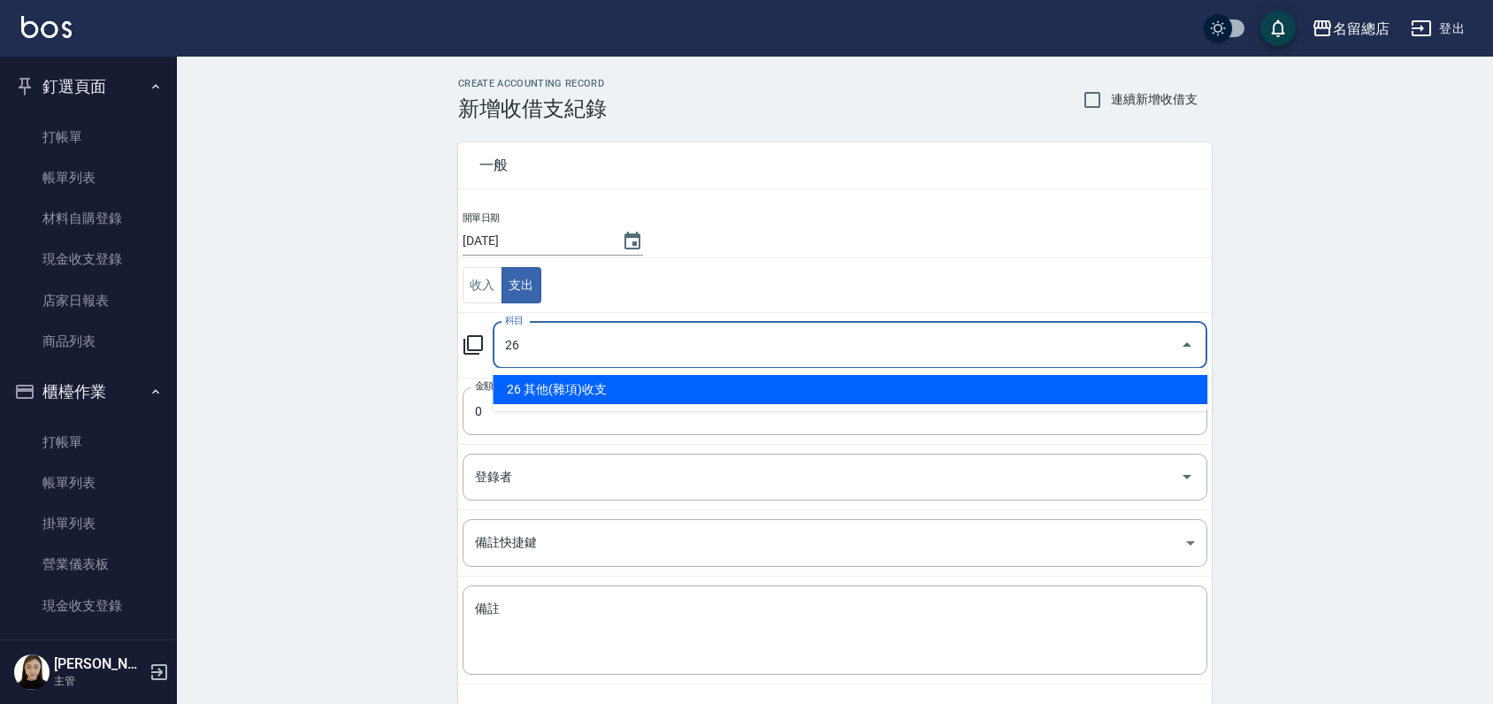
click at [556, 401] on li "26 其他(雜項)收支" at bounding box center [850, 389] width 715 height 29
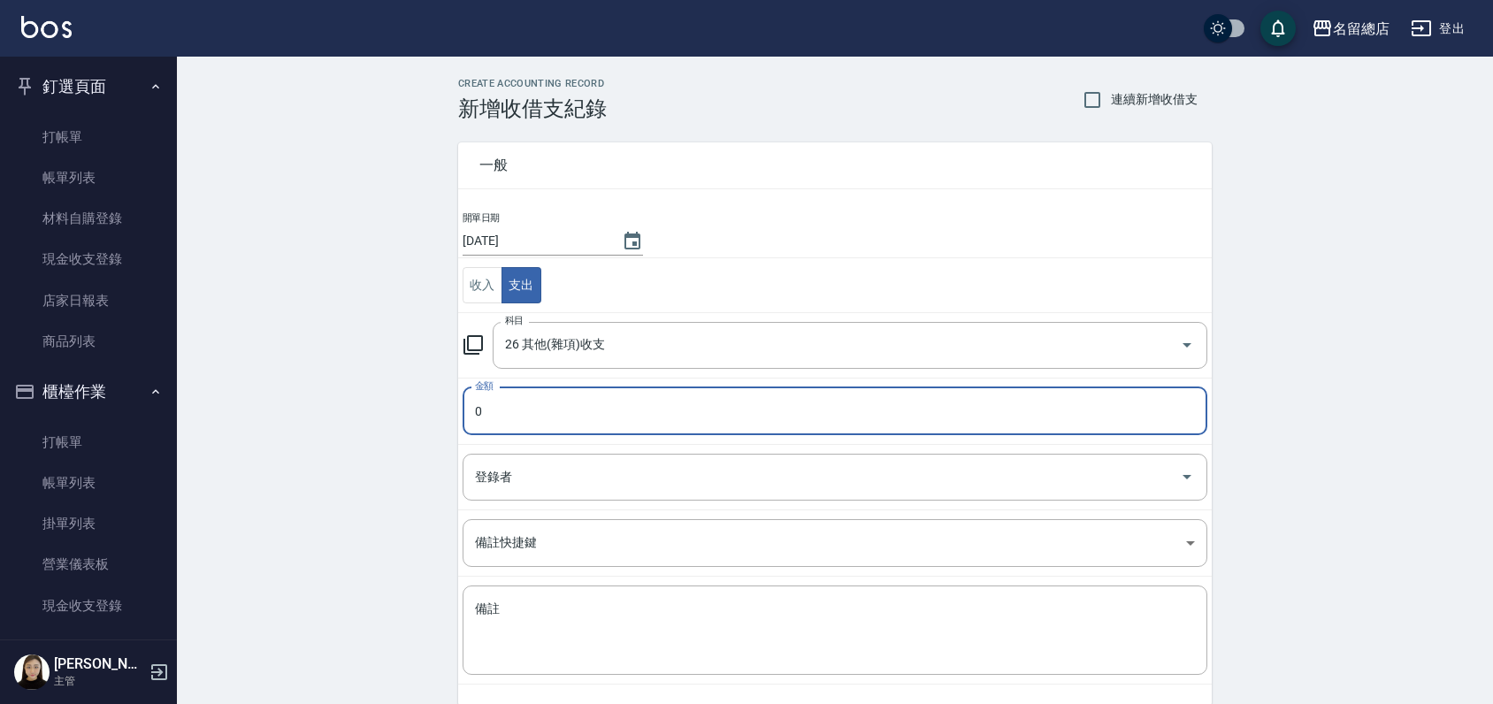
click at [544, 418] on input "0" at bounding box center [835, 411] width 745 height 48
click at [529, 478] on input "登錄者" at bounding box center [822, 477] width 702 height 31
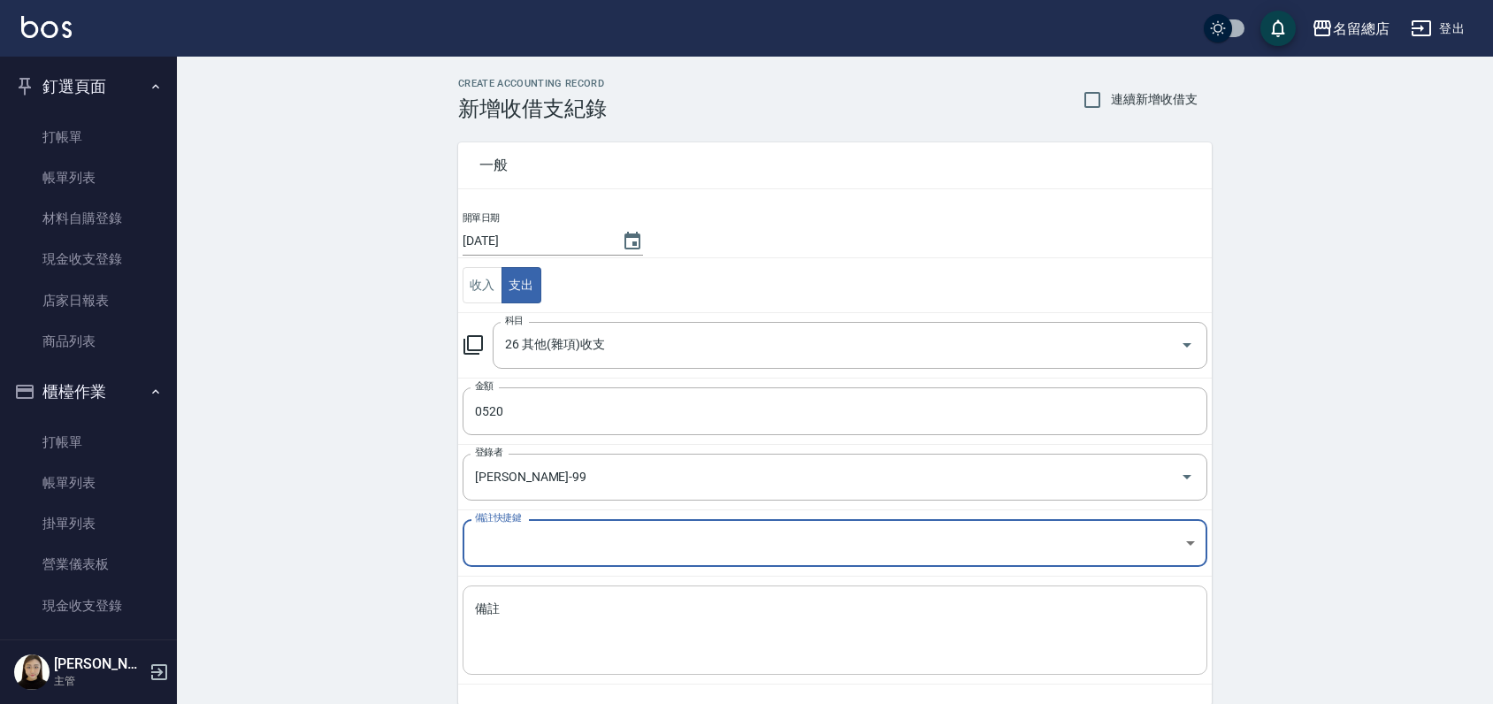
click at [559, 607] on textarea "備註" at bounding box center [835, 631] width 720 height 60
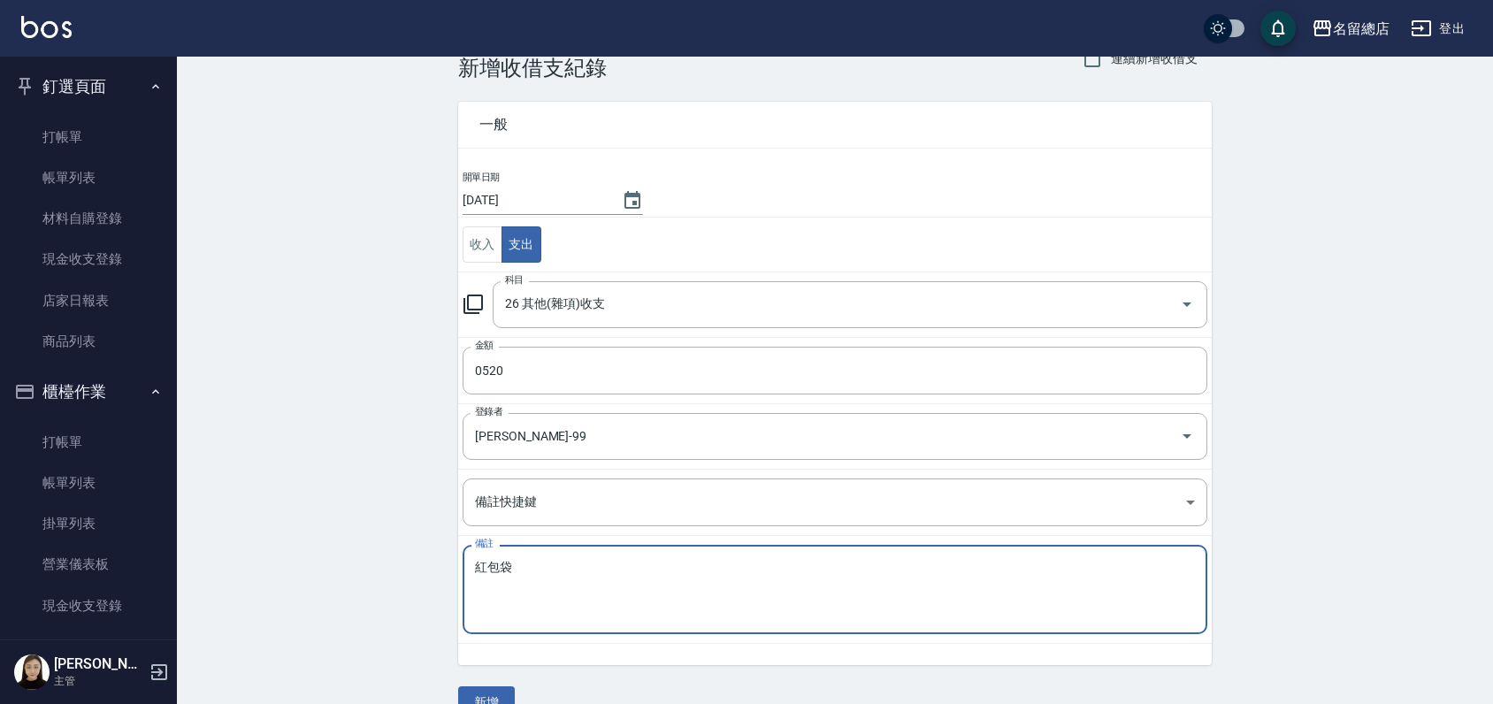
scroll to position [76, 0]
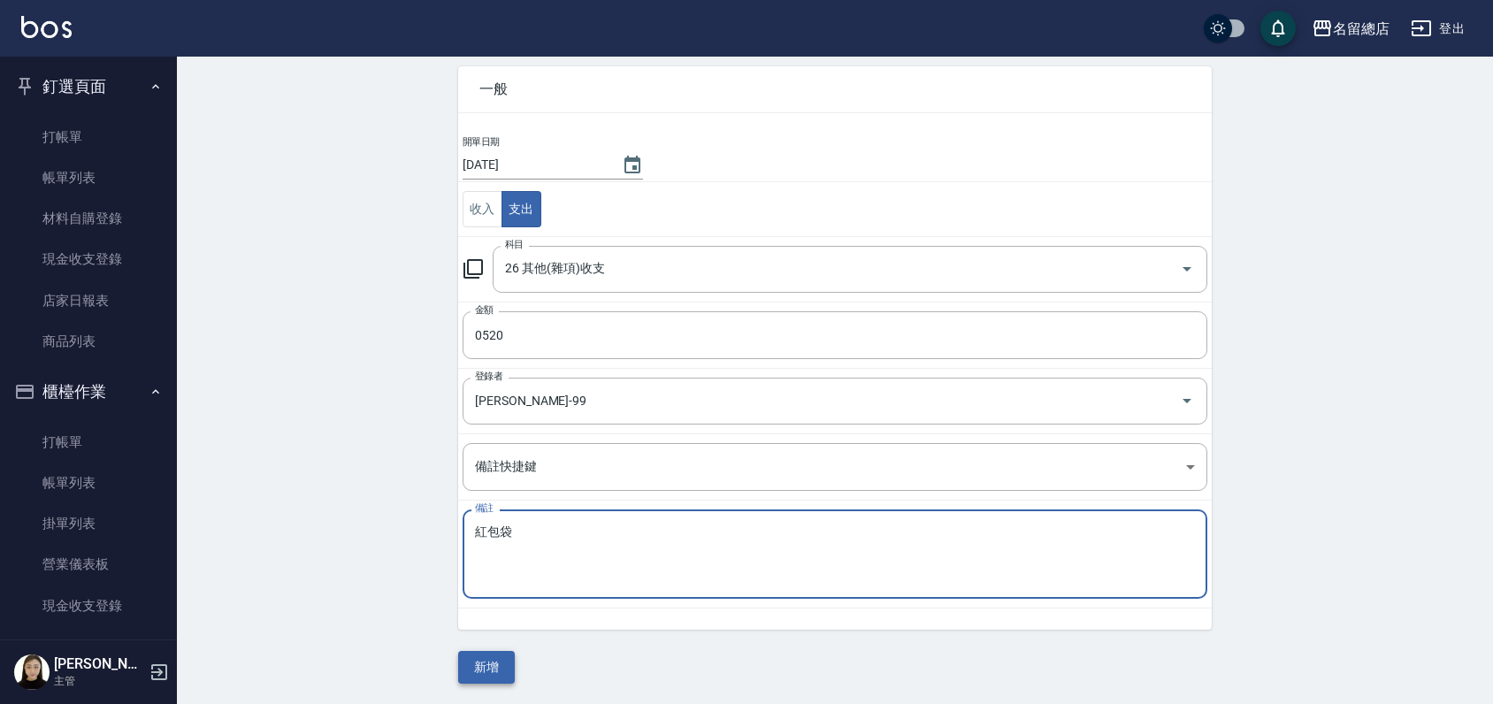
click at [476, 670] on button "新增" at bounding box center [486, 667] width 57 height 33
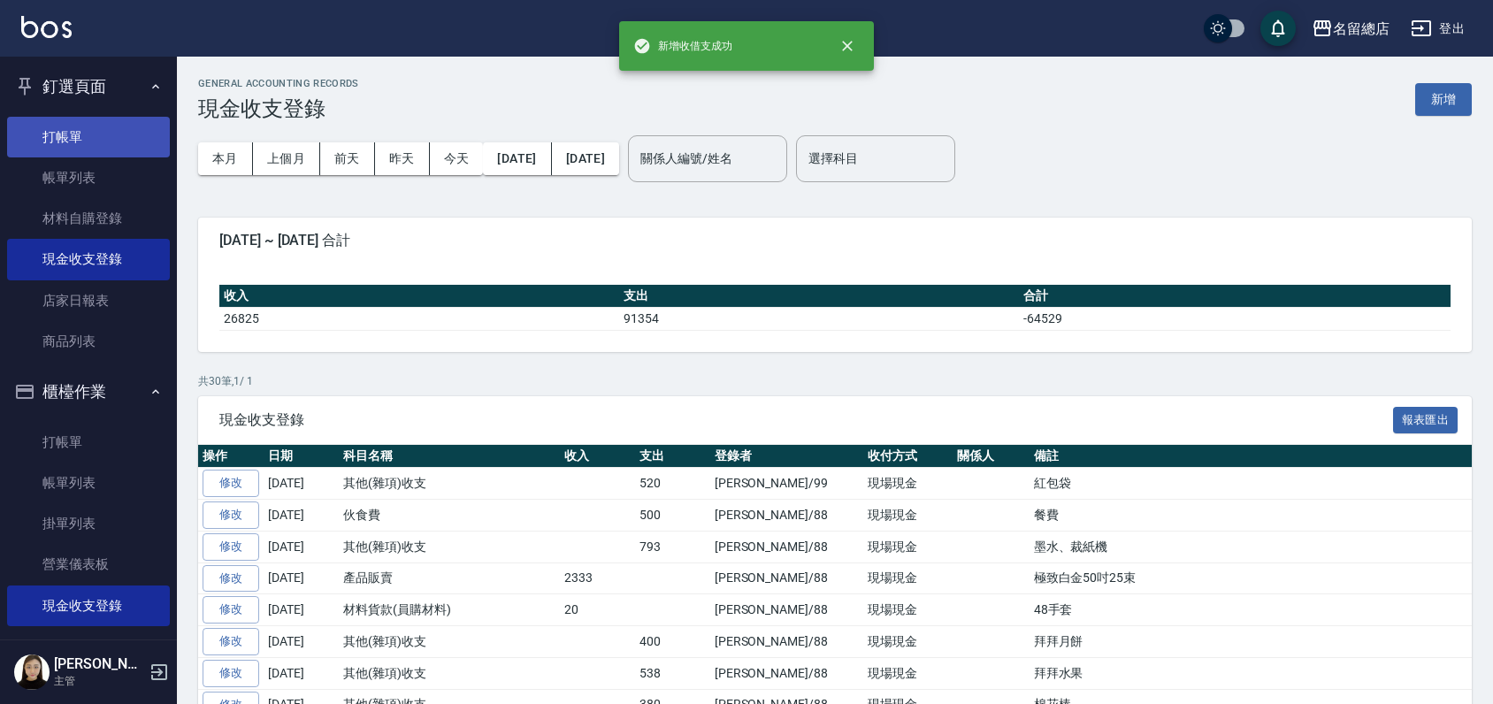
click at [81, 149] on link "打帳單" at bounding box center [88, 137] width 163 height 41
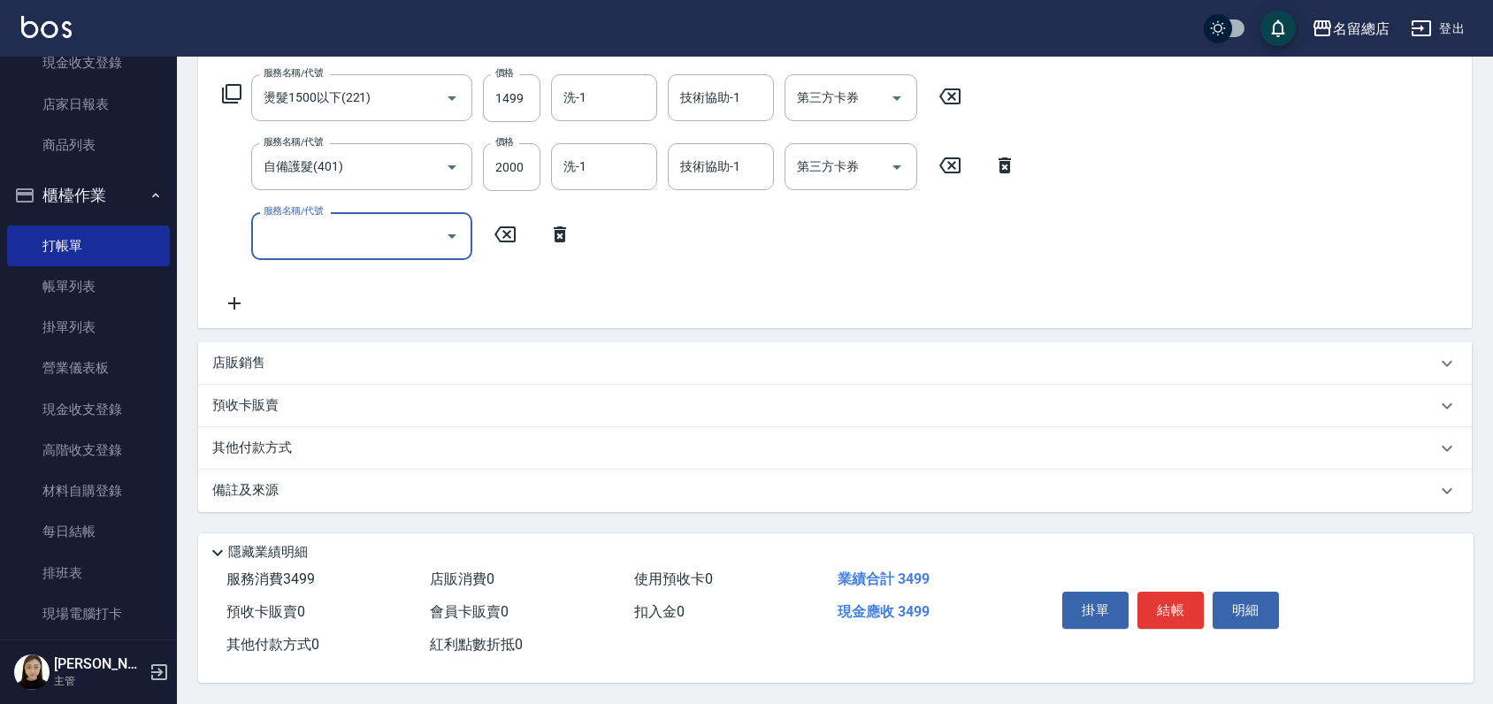
scroll to position [285, 0]
click at [254, 439] on p "其他付款方式" at bounding box center [256, 448] width 88 height 19
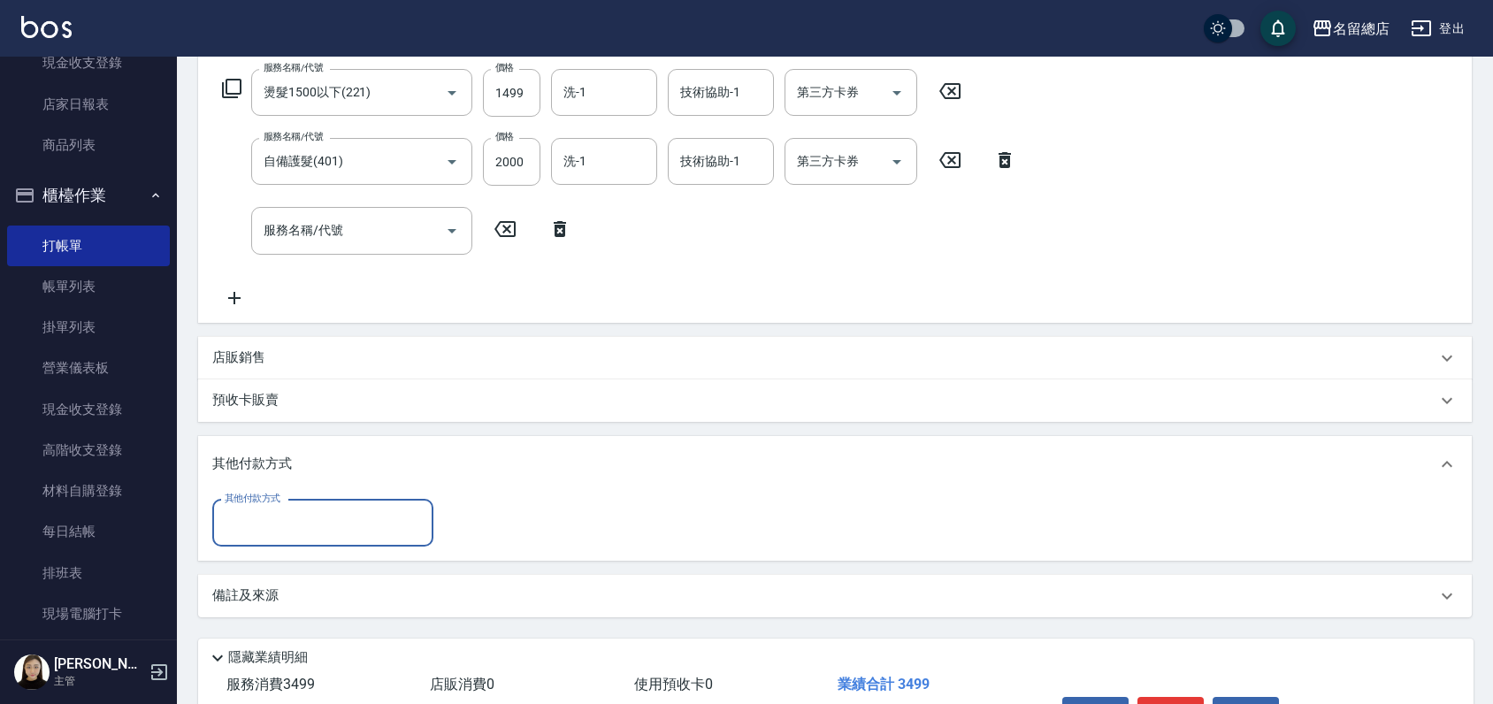
scroll to position [0, 0]
click at [268, 512] on input "其他付款方式" at bounding box center [322, 523] width 205 height 31
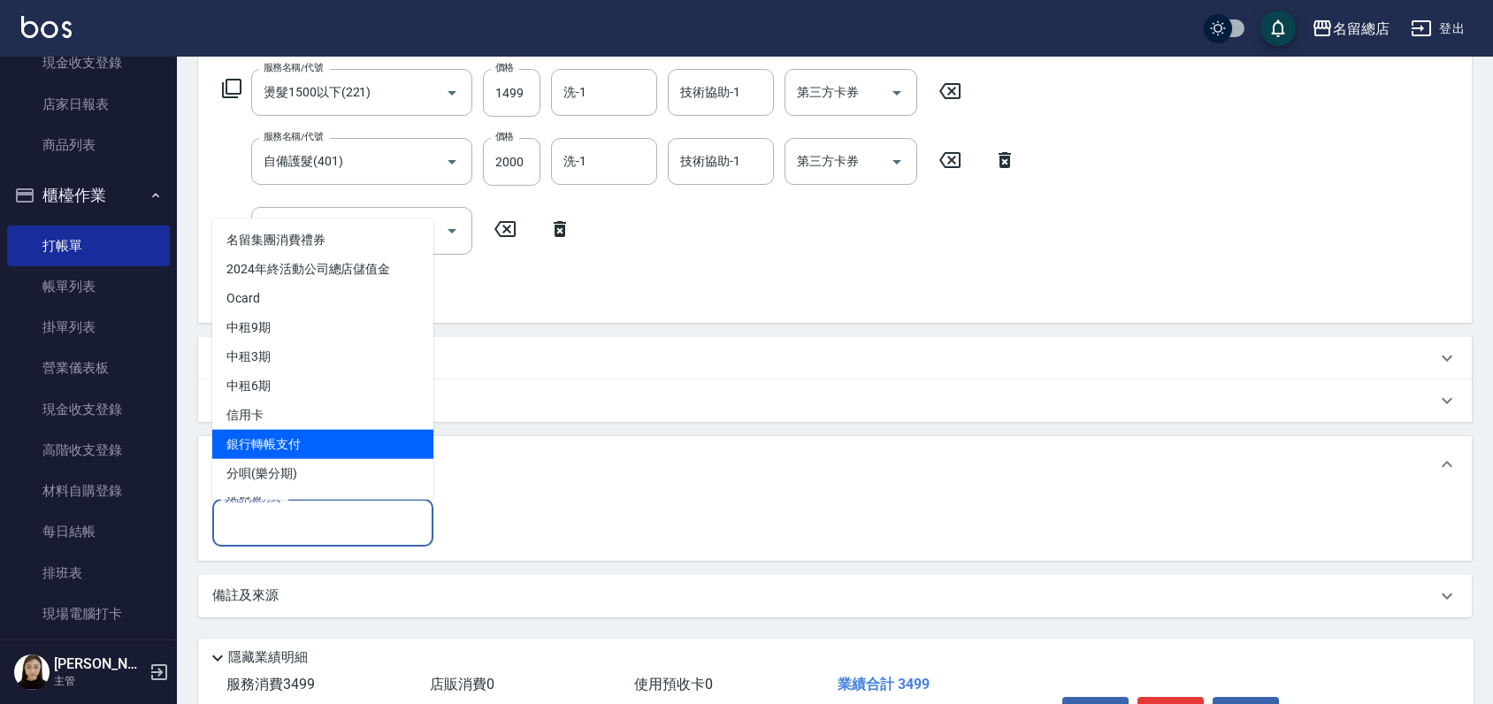
click at [277, 441] on span "銀行轉帳支付" at bounding box center [322, 443] width 221 height 29
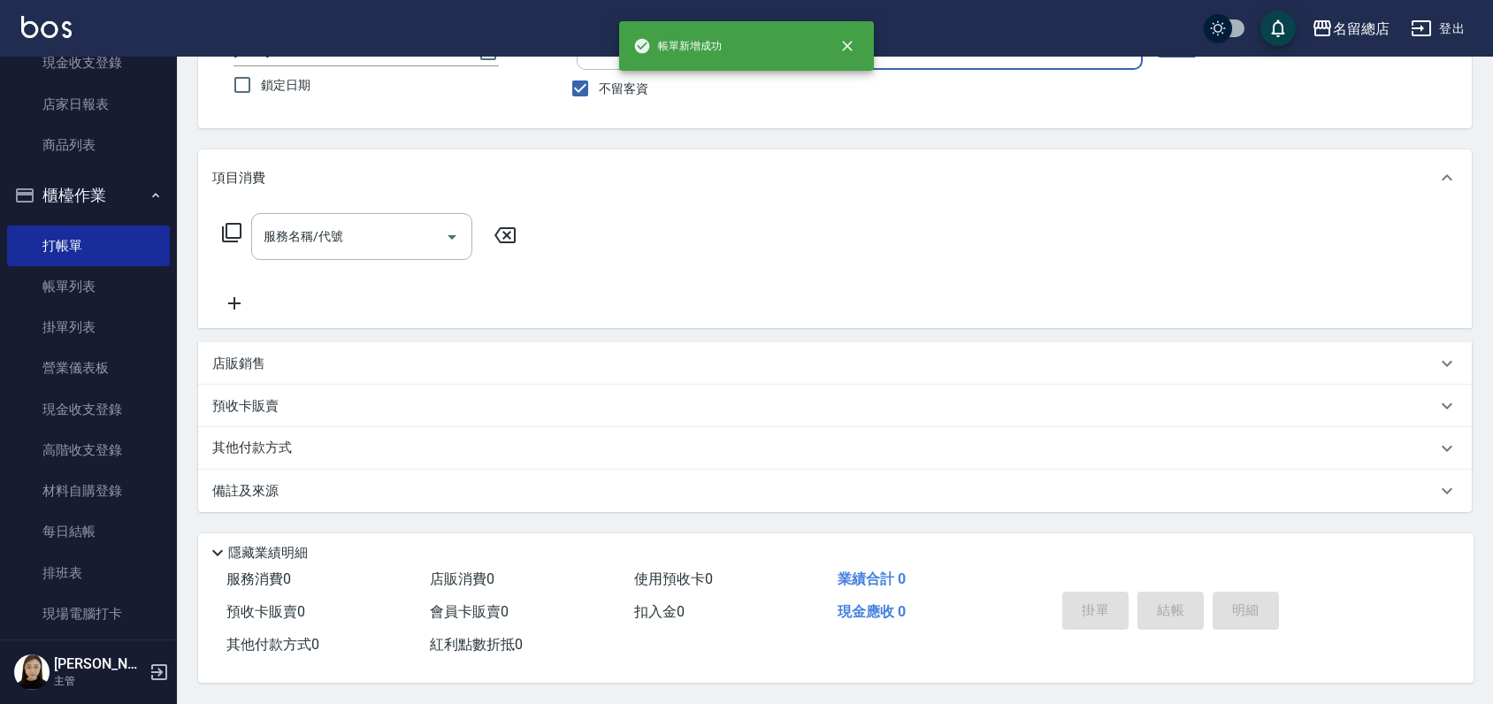
scroll to position [147, 0]
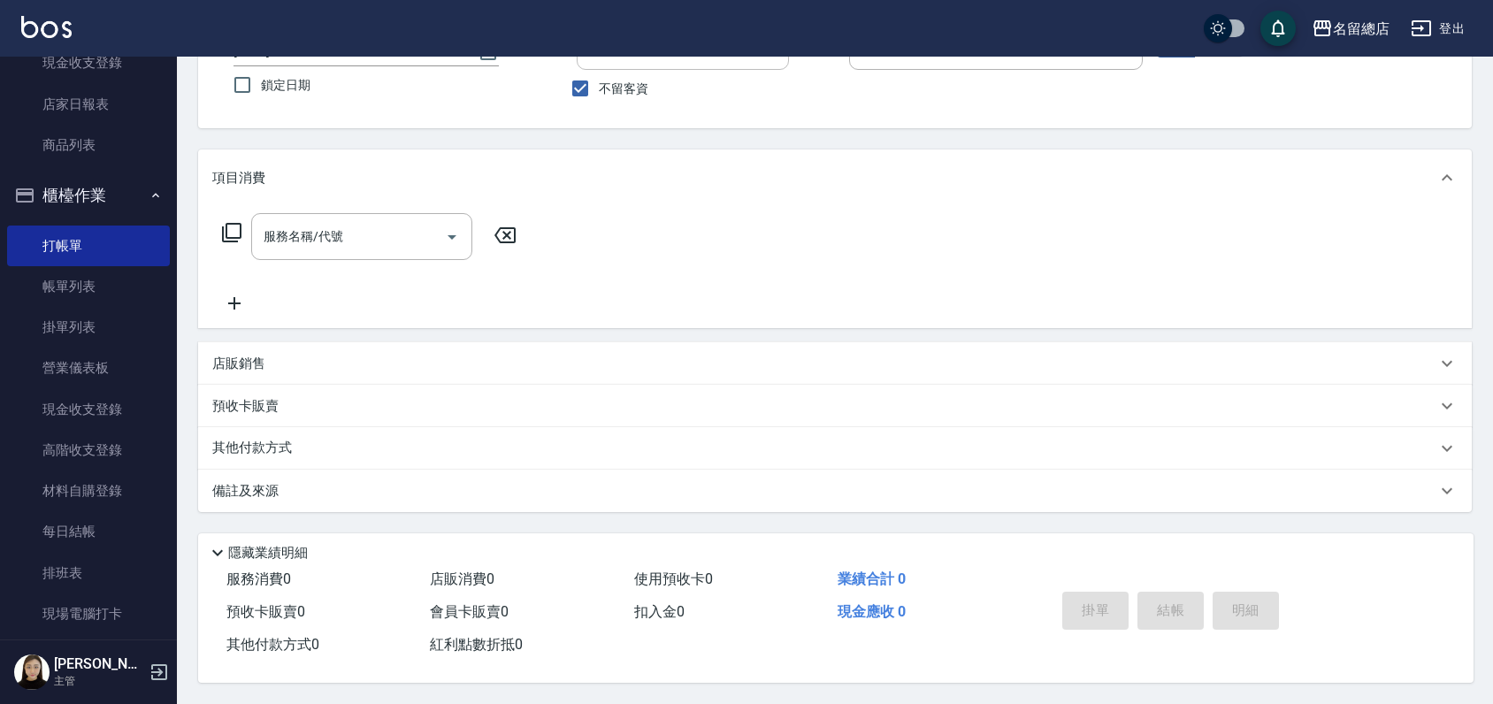
click at [673, 211] on div "服務名稱/代號 服務名稱/代號" at bounding box center [835, 267] width 1274 height 122
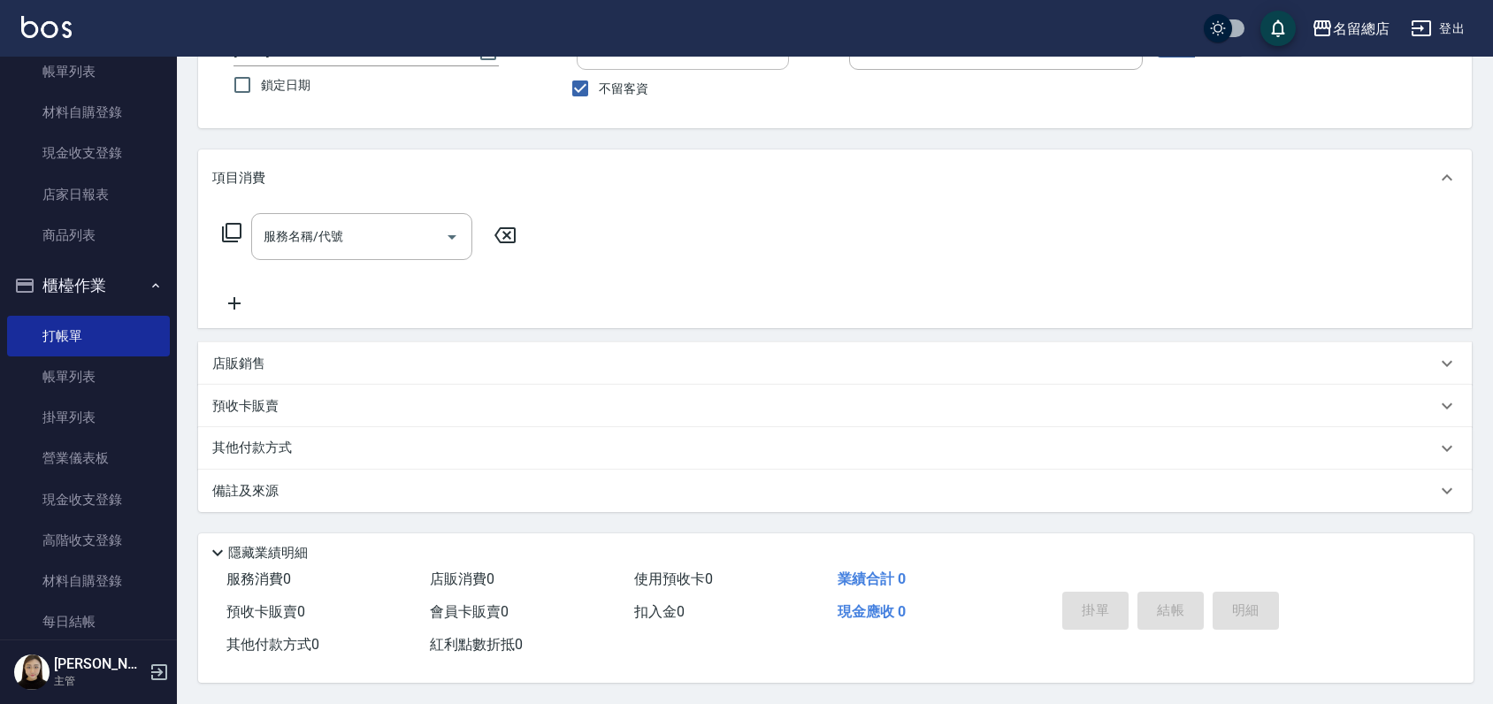
scroll to position [0, 0]
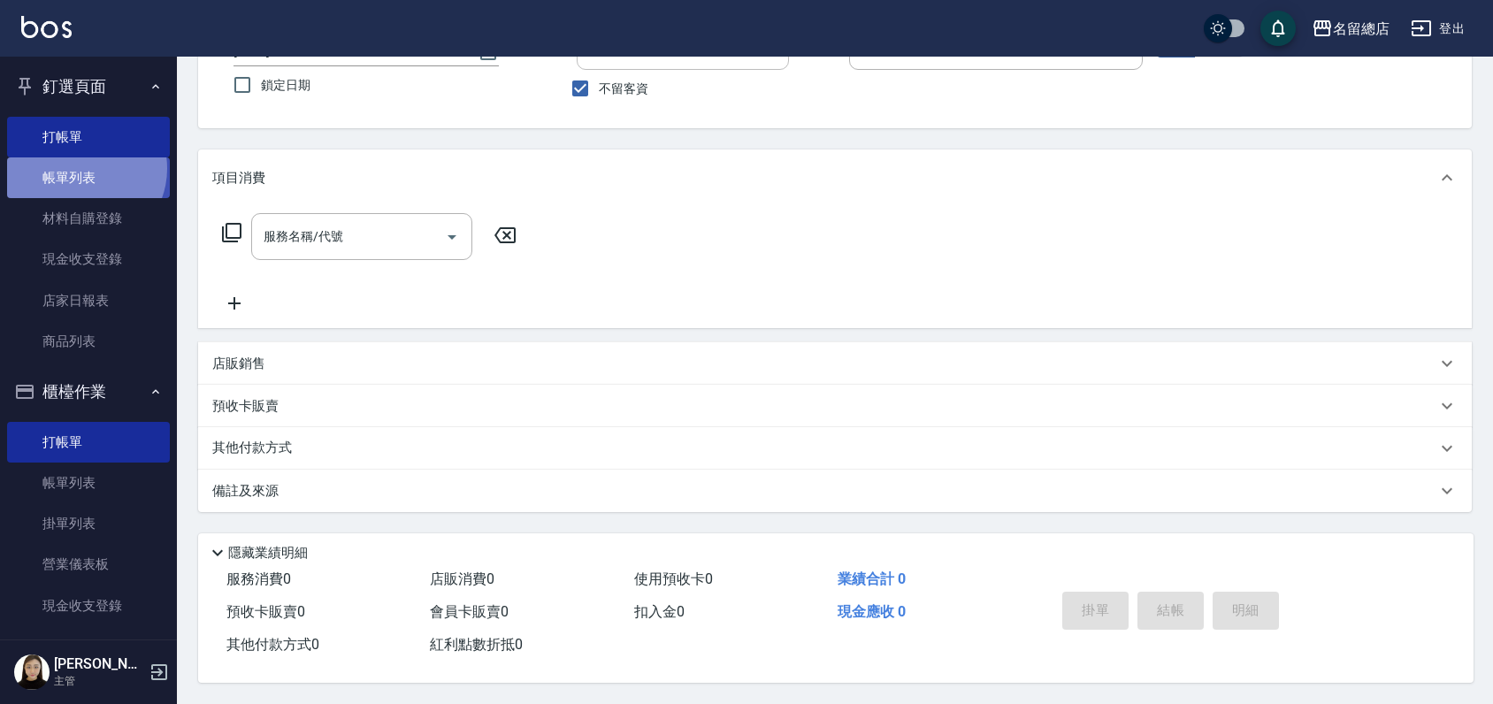
click at [83, 168] on link "帳單列表" at bounding box center [88, 177] width 163 height 41
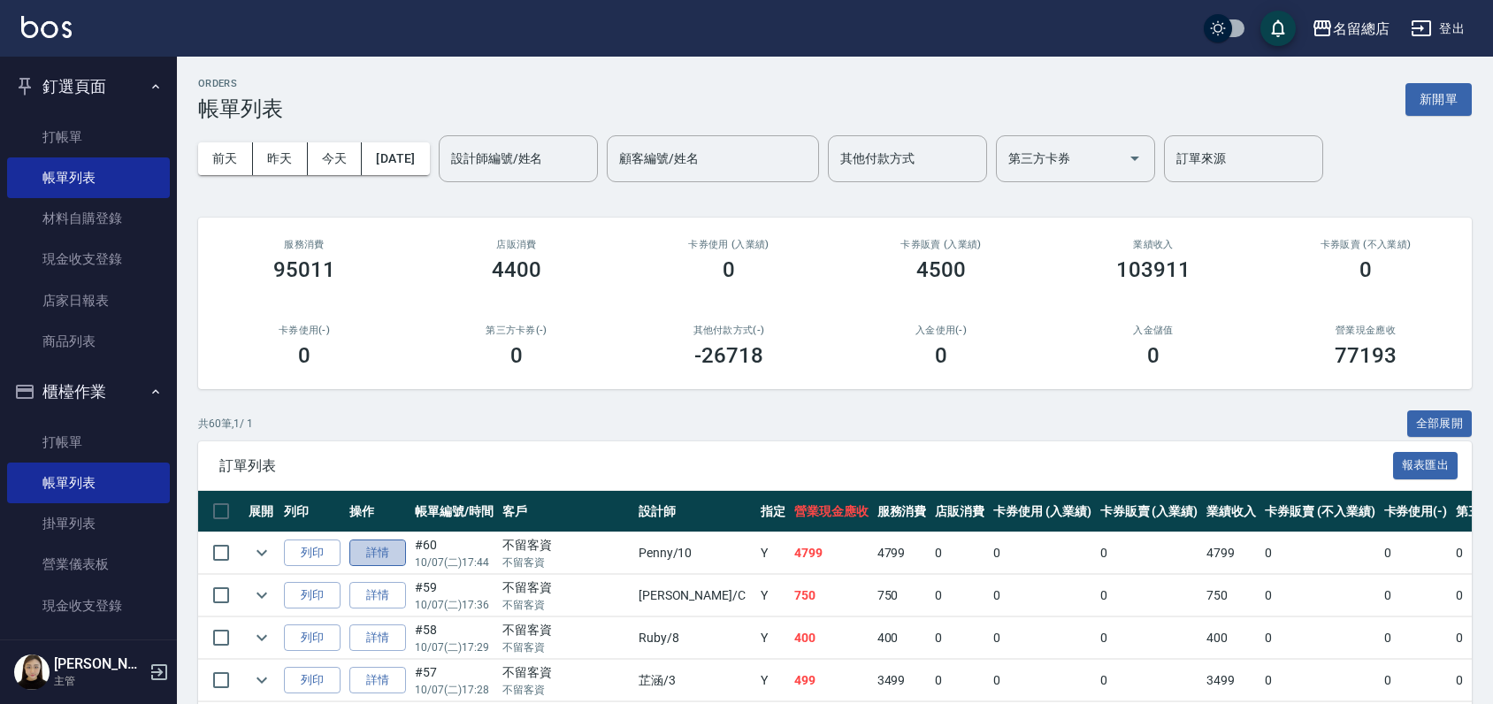
click at [396, 553] on link "詳情" at bounding box center [377, 553] width 57 height 27
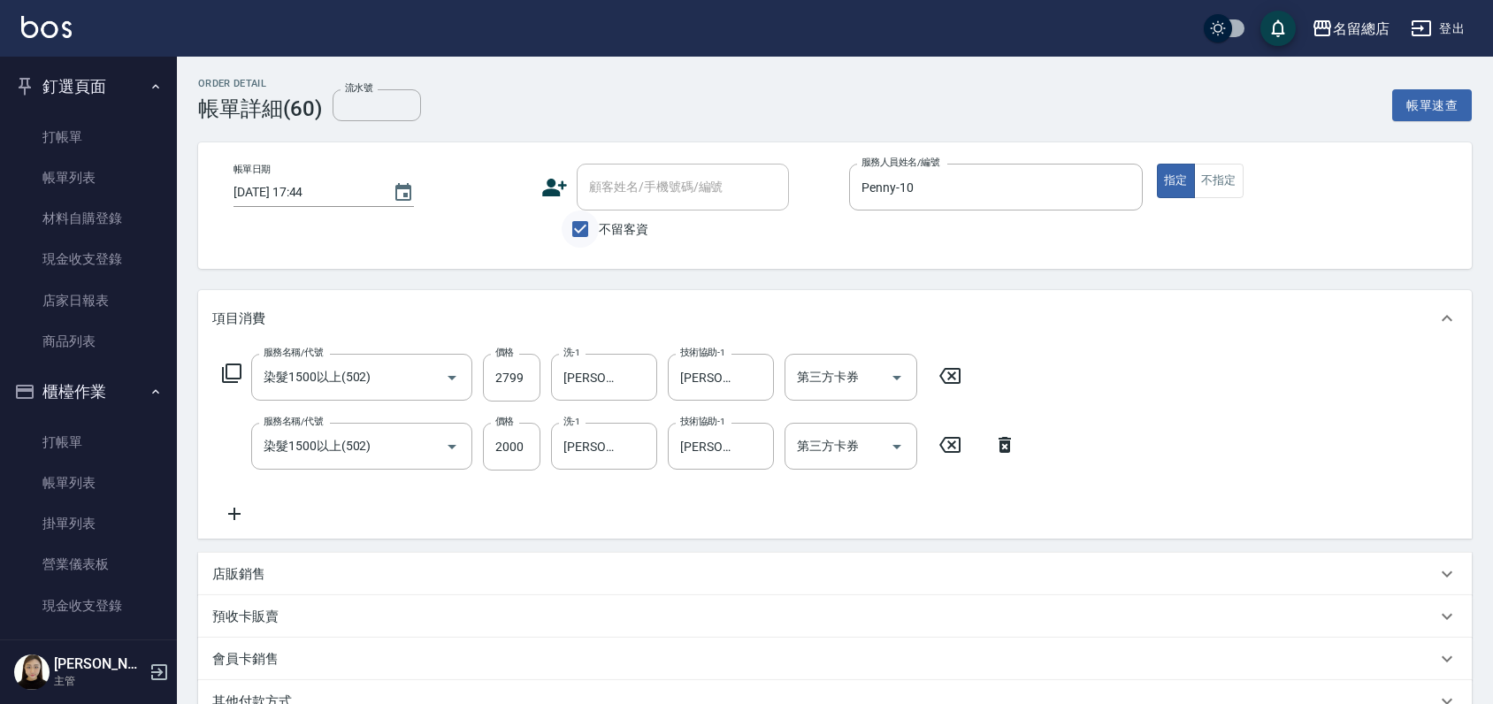
drag, startPoint x: 586, startPoint y: 226, endPoint x: 594, endPoint y: 213, distance: 15.9
click at [587, 220] on input "不留客資" at bounding box center [580, 229] width 37 height 37
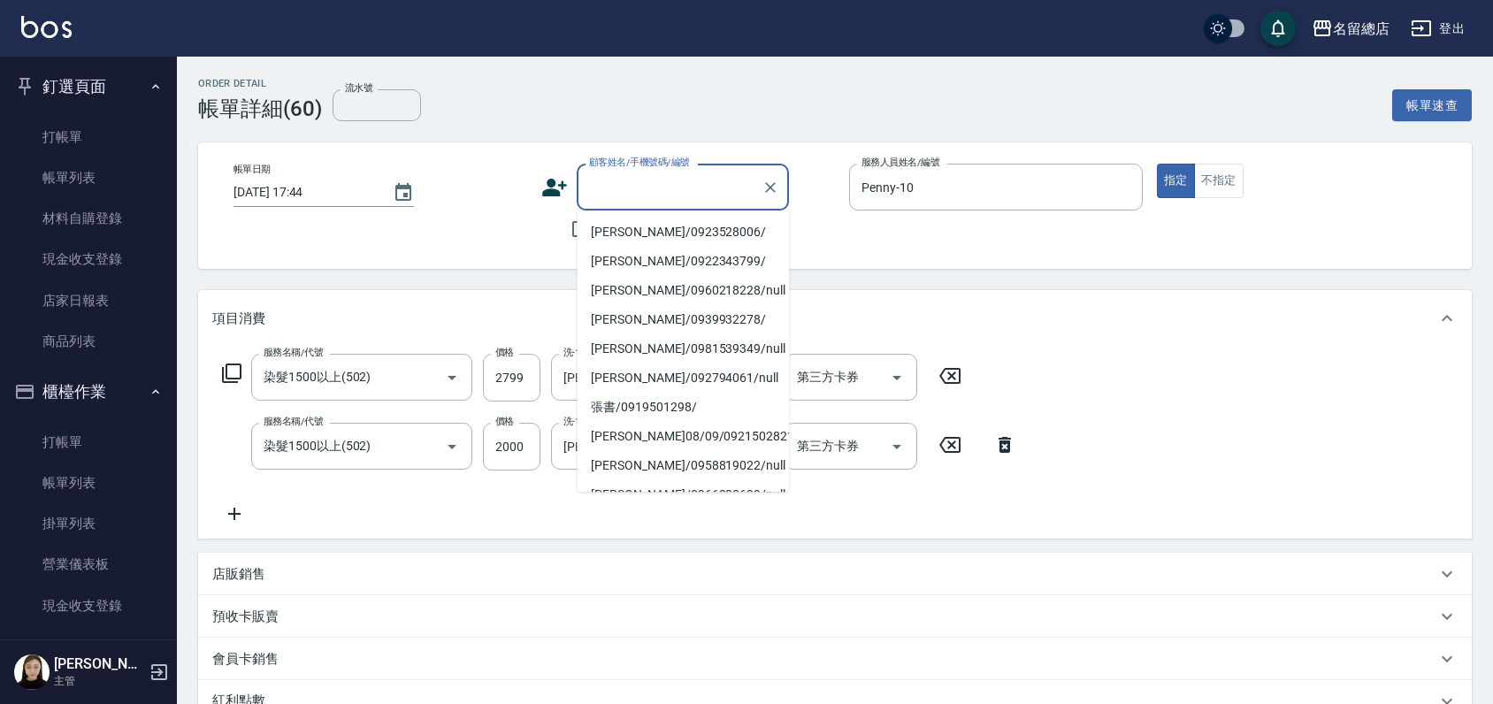
drag, startPoint x: 618, startPoint y: 195, endPoint x: 628, endPoint y: 180, distance: 18.4
click at [619, 191] on input "顧客姓名/手機號碼/編號" at bounding box center [670, 187] width 170 height 31
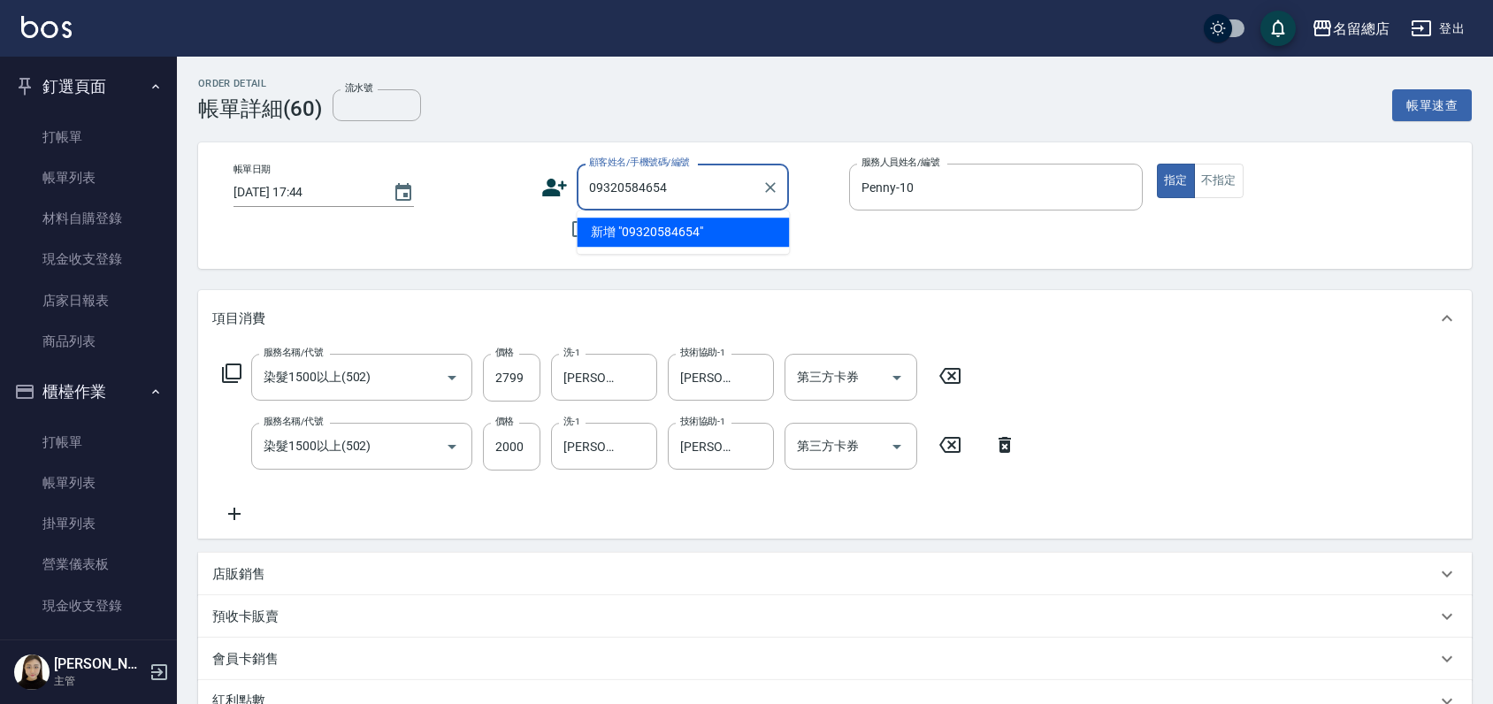
click at [610, 186] on input "09320584654" at bounding box center [670, 187] width 170 height 31
click at [618, 188] on input "09320584654" at bounding box center [670, 187] width 170 height 31
click at [619, 184] on input "0930584654" at bounding box center [661, 187] width 152 height 31
click at [687, 245] on li "陳昭賢 1987-12-10/0930584654/null" at bounding box center [683, 242] width 212 height 48
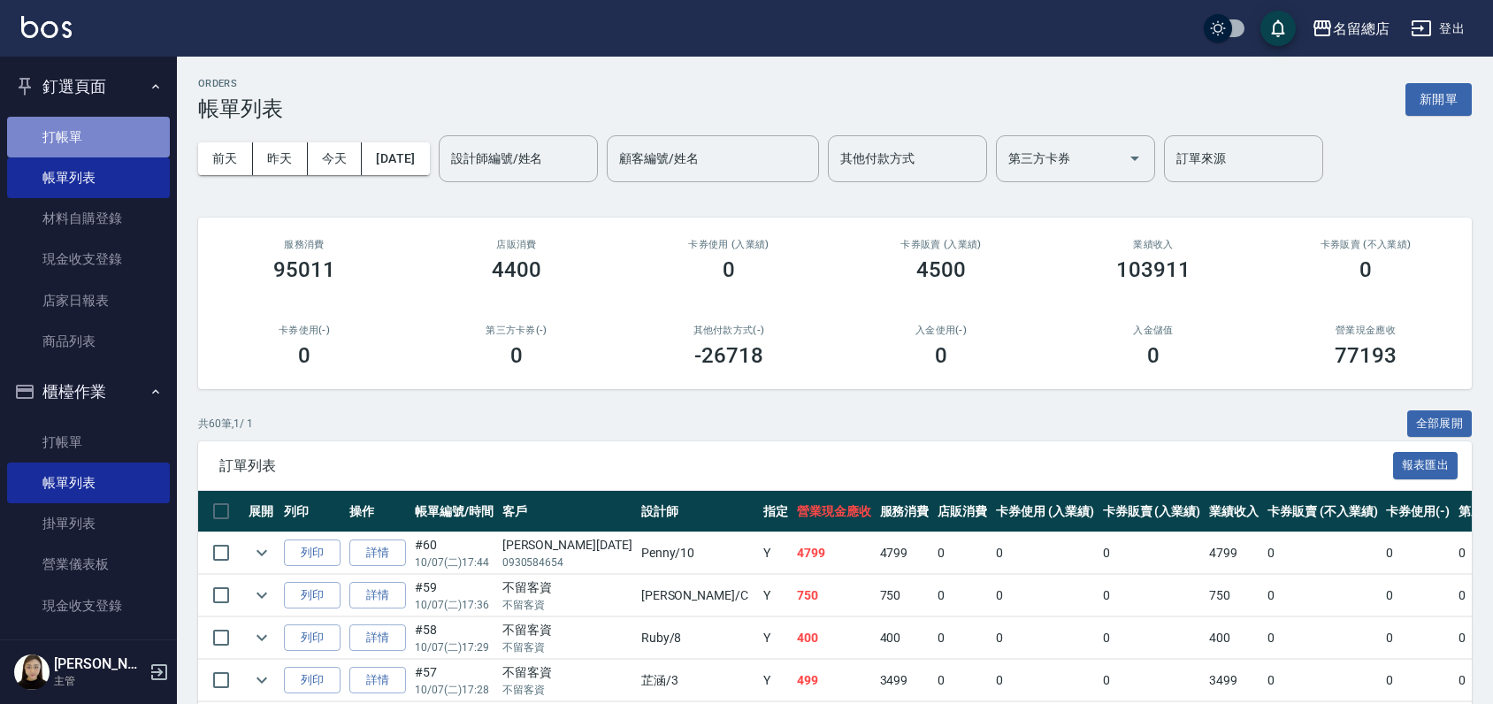
click at [92, 138] on link "打帳單" at bounding box center [88, 137] width 163 height 41
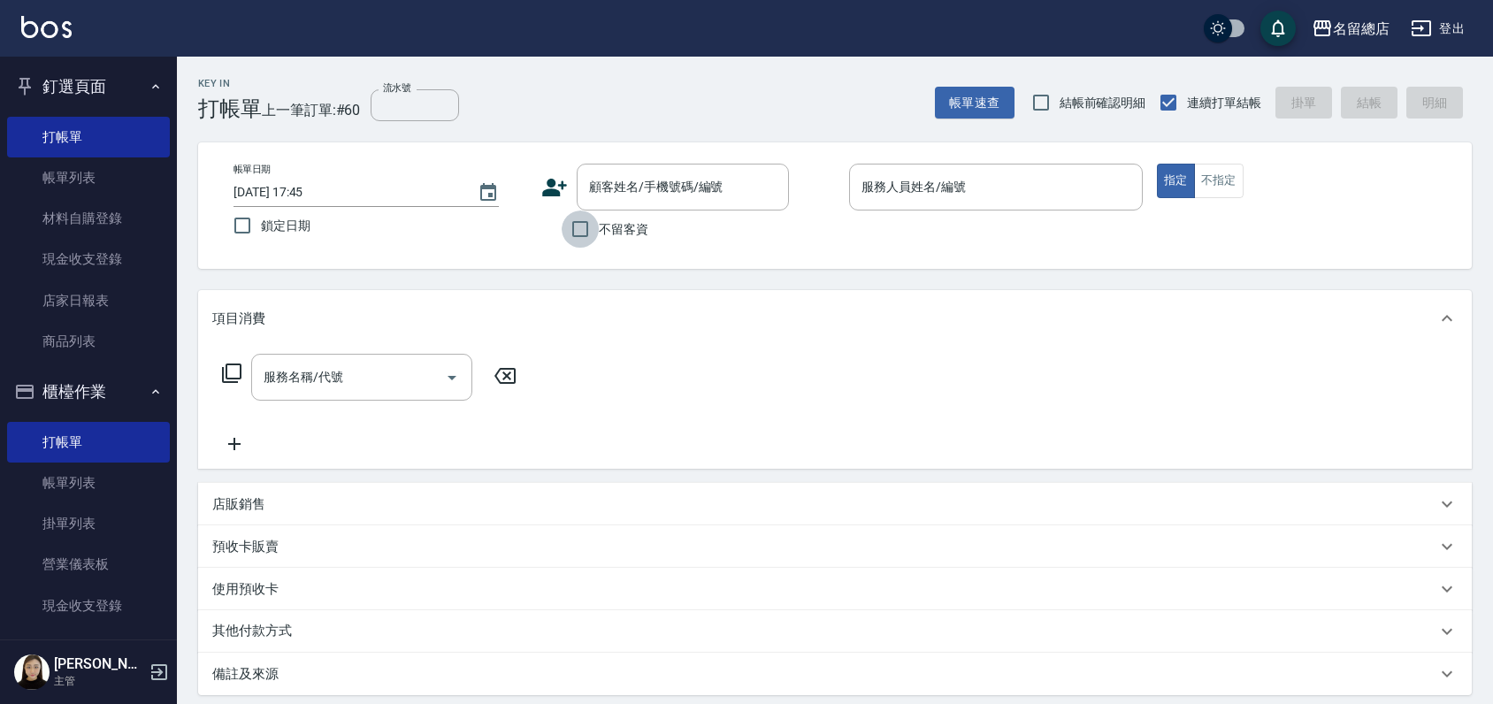
click at [577, 231] on input "不留客資" at bounding box center [580, 229] width 37 height 37
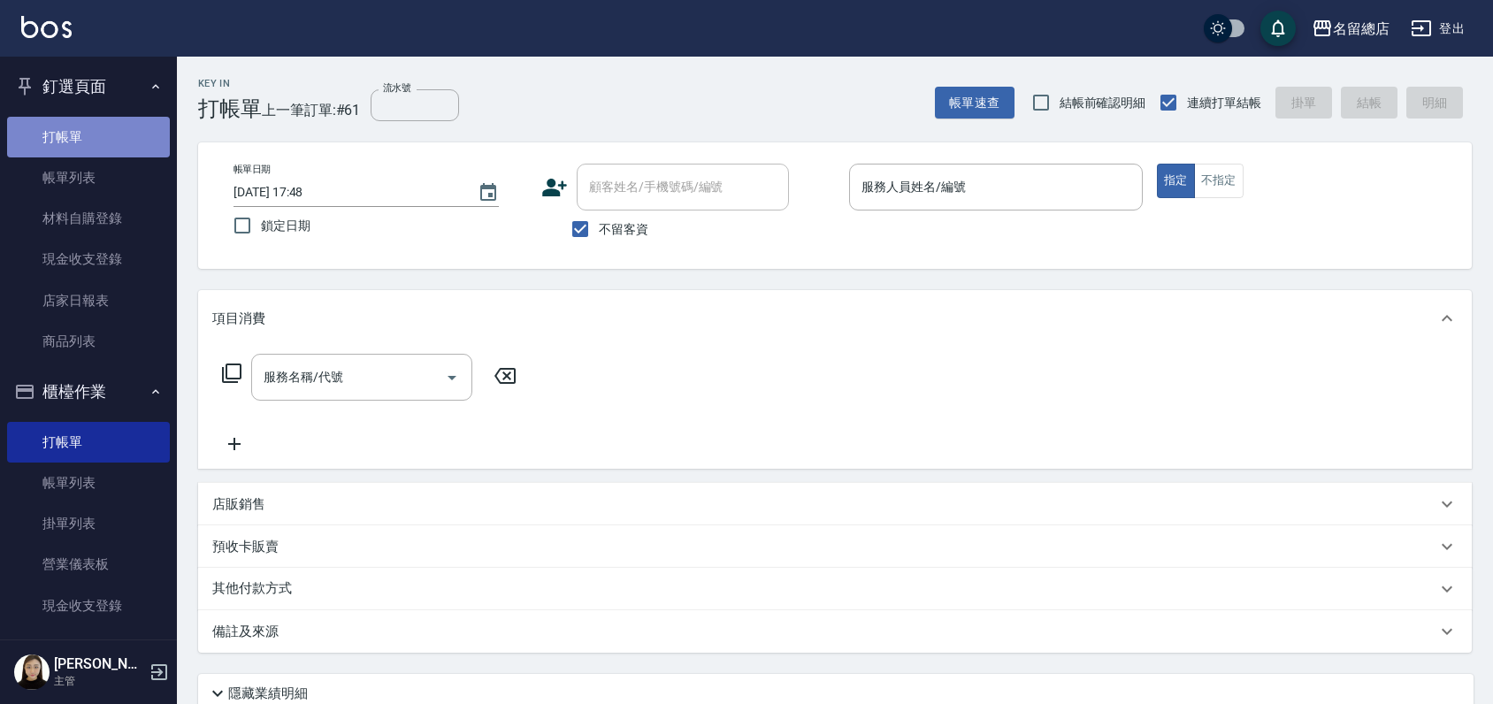
click at [99, 156] on link "打帳單" at bounding box center [88, 137] width 163 height 41
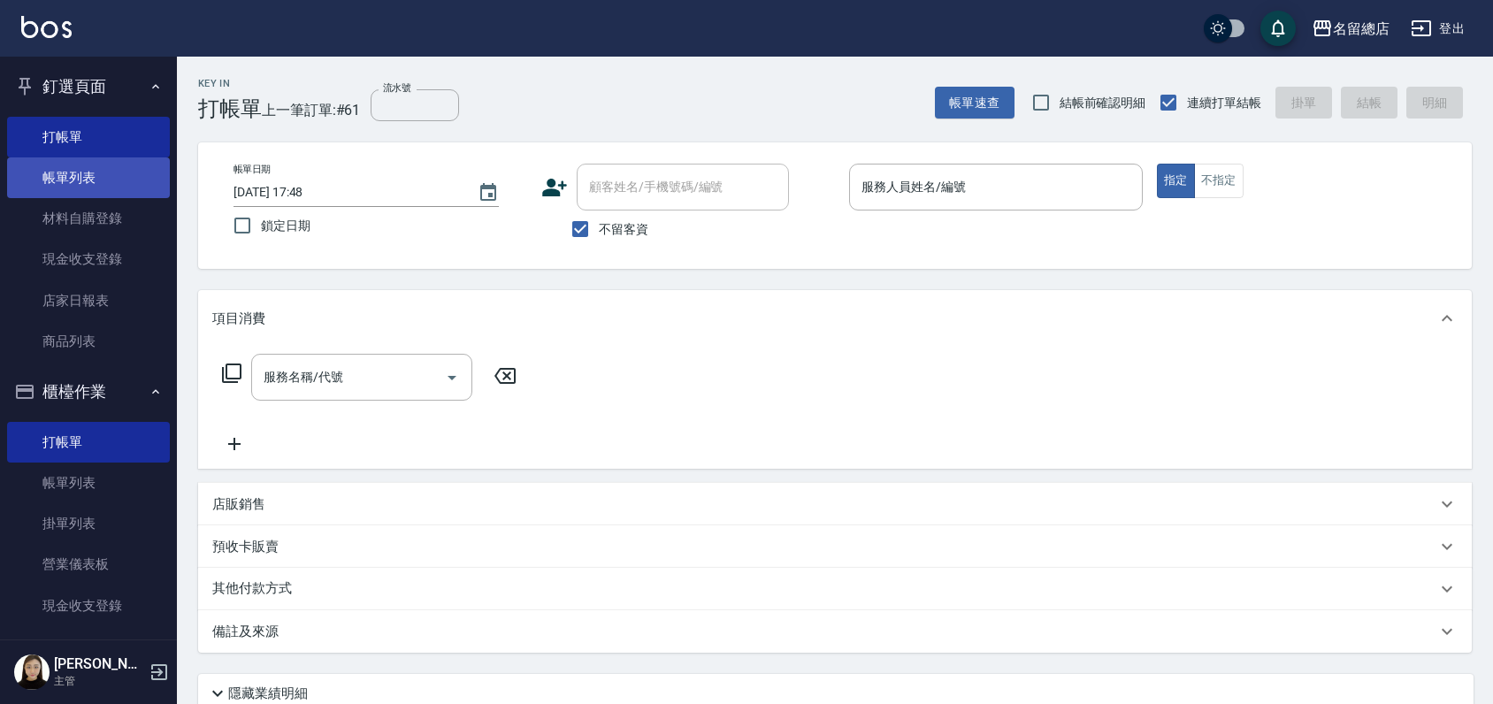
click at [96, 182] on link "帳單列表" at bounding box center [88, 177] width 163 height 41
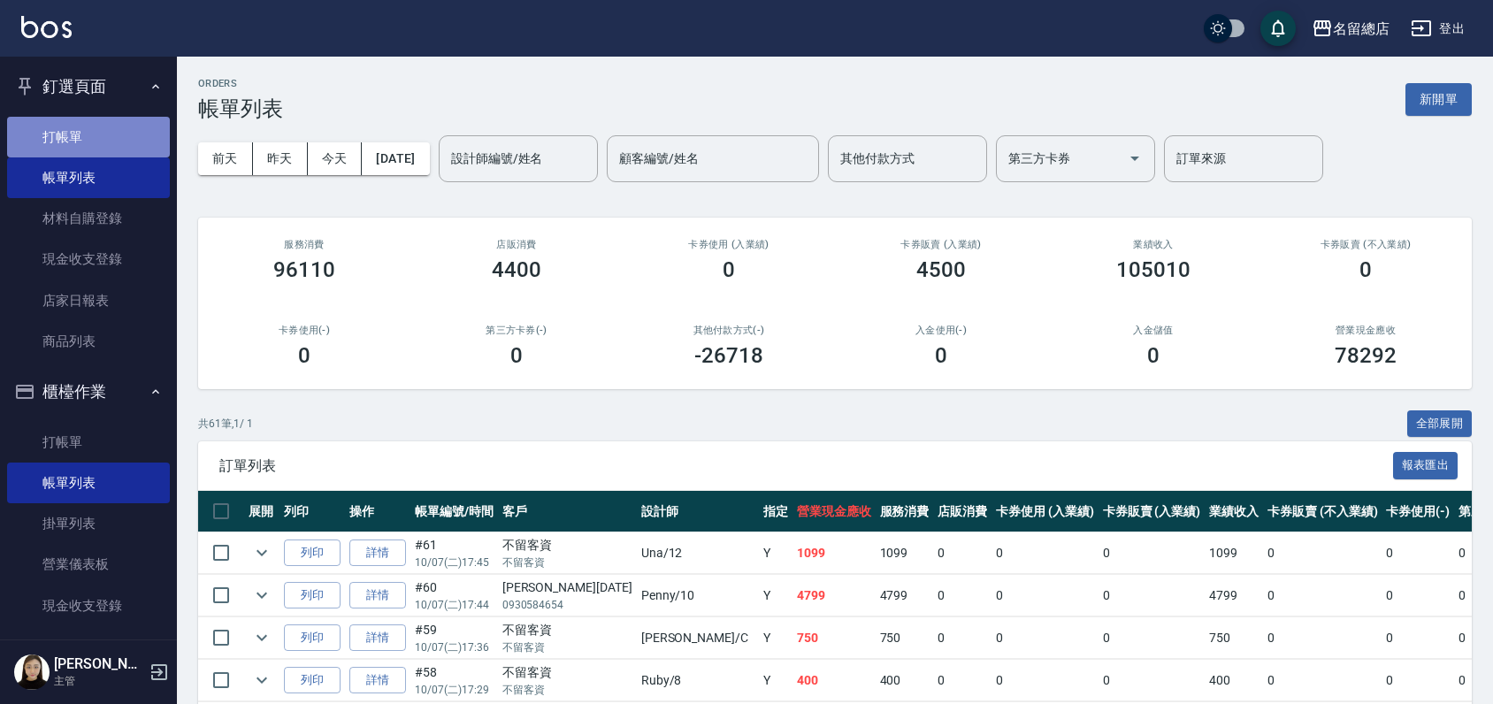
click at [89, 129] on link "打帳單" at bounding box center [88, 137] width 163 height 41
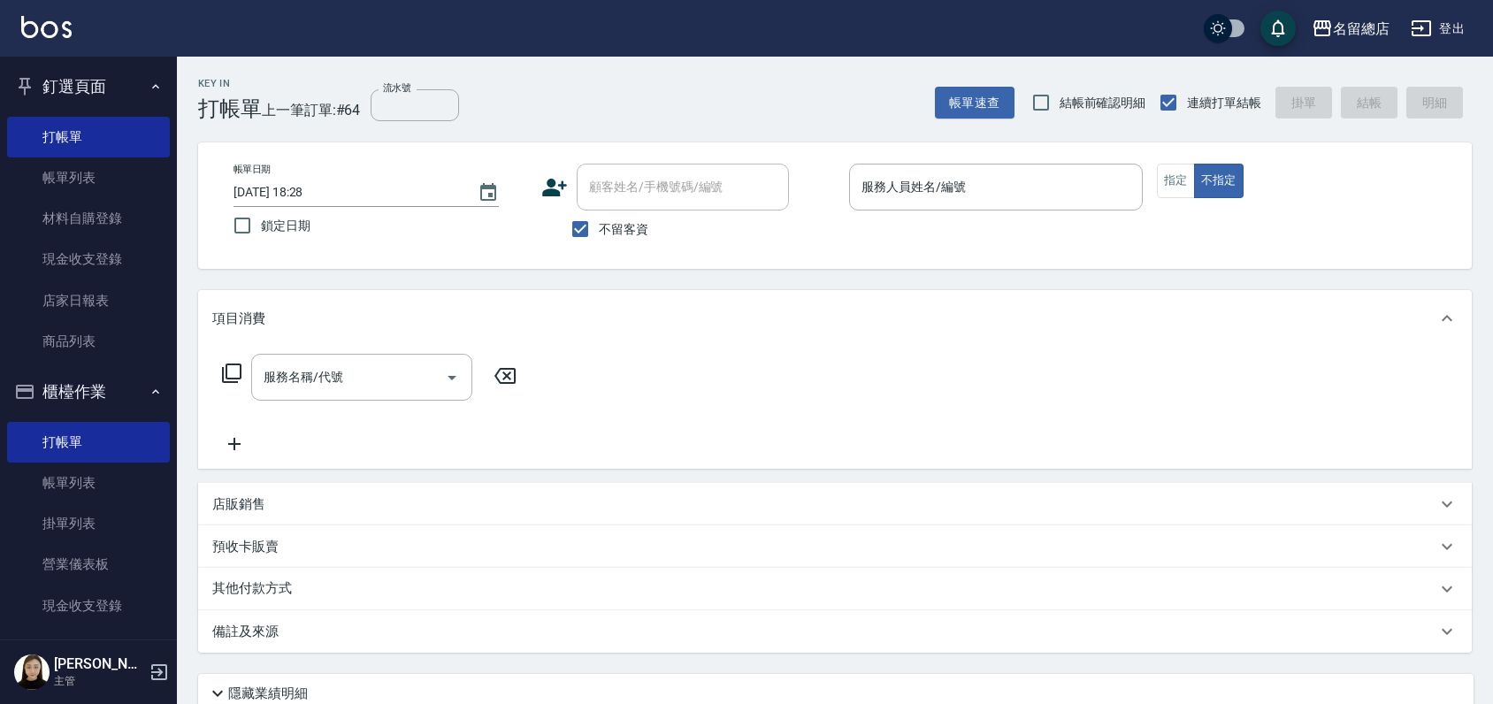
click at [541, 85] on div "Key In 打帳單 上一筆訂單:#64 流水號 流水號 帳單速查 結帳前確認明細 連續打單結帳 掛單 結帳 明細" at bounding box center [824, 89] width 1295 height 65
click at [73, 214] on link "材料自購登錄" at bounding box center [88, 218] width 163 height 41
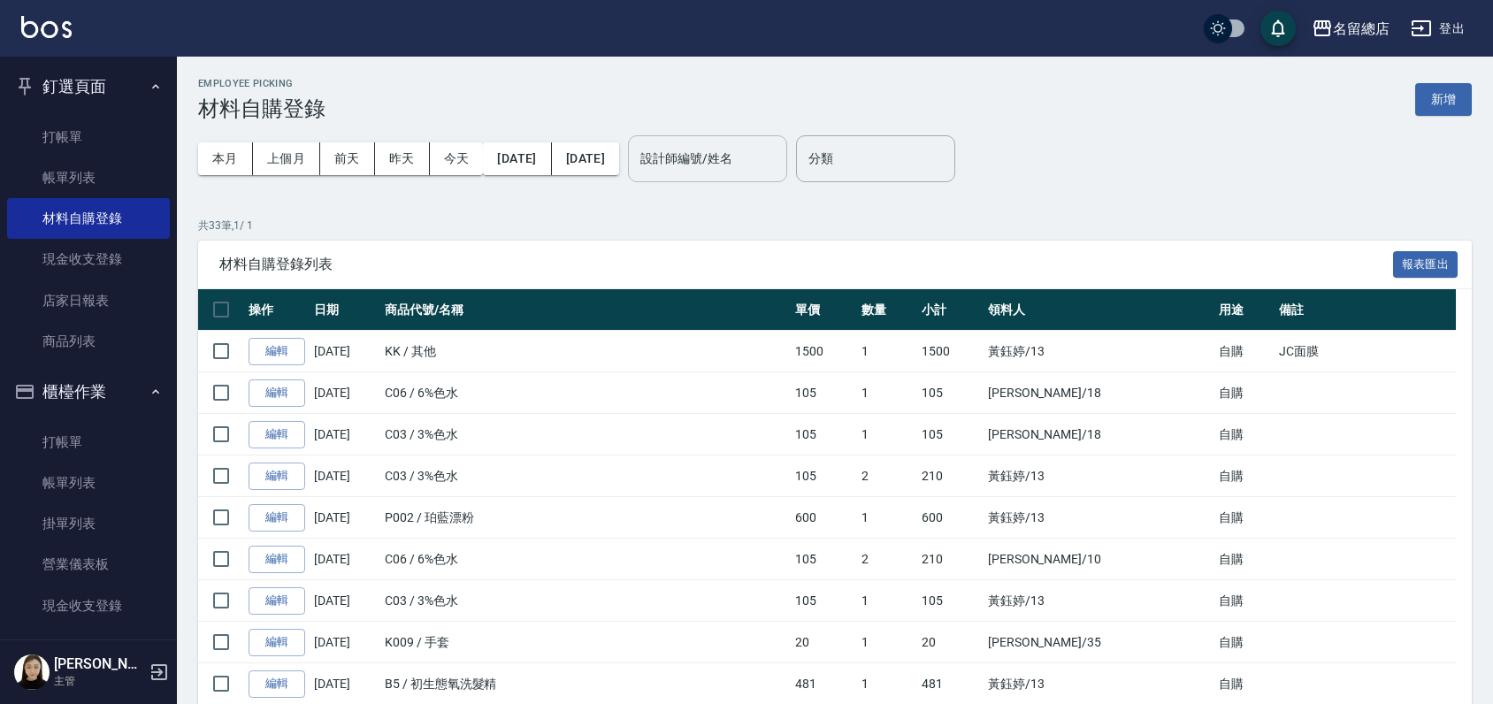
click at [743, 157] on input "設計師編號/姓名" at bounding box center [707, 158] width 143 height 31
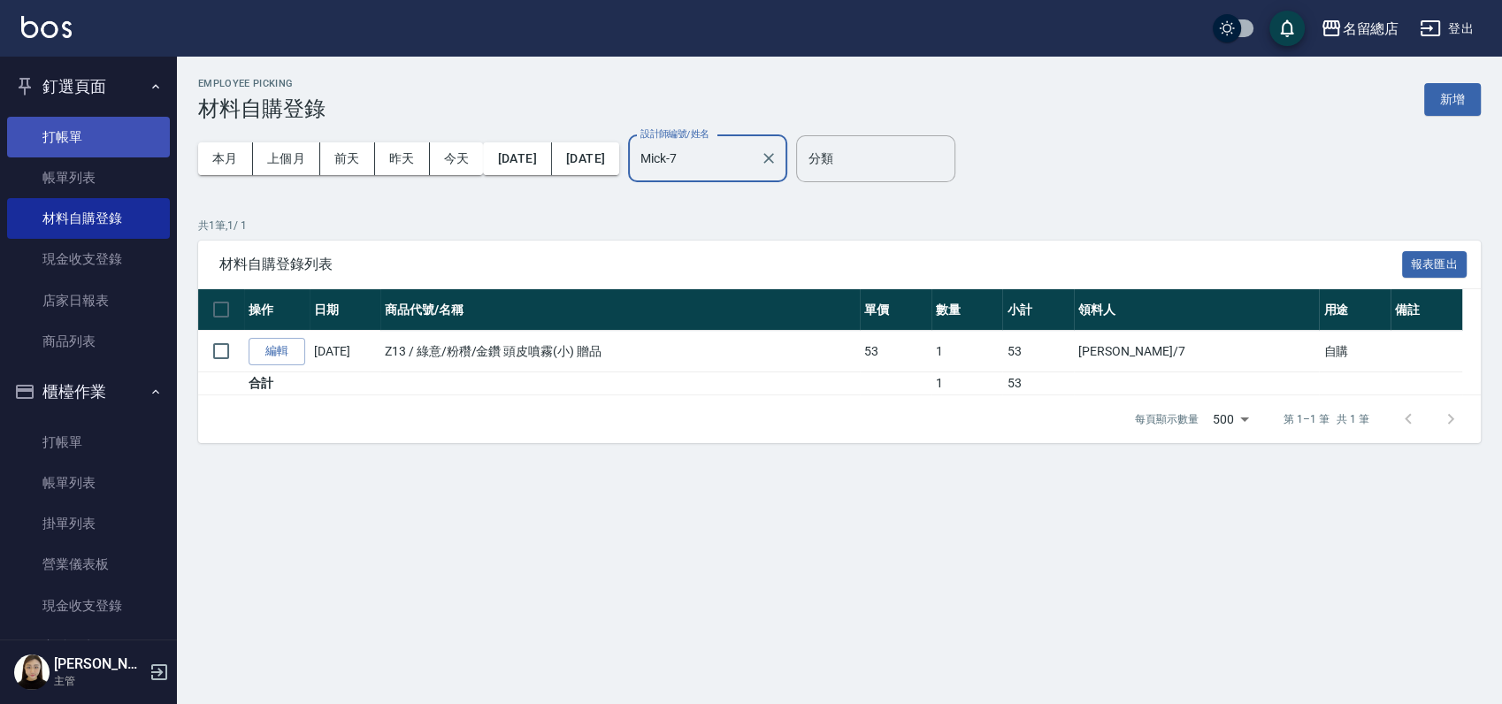
click at [75, 142] on link "打帳單" at bounding box center [88, 137] width 163 height 41
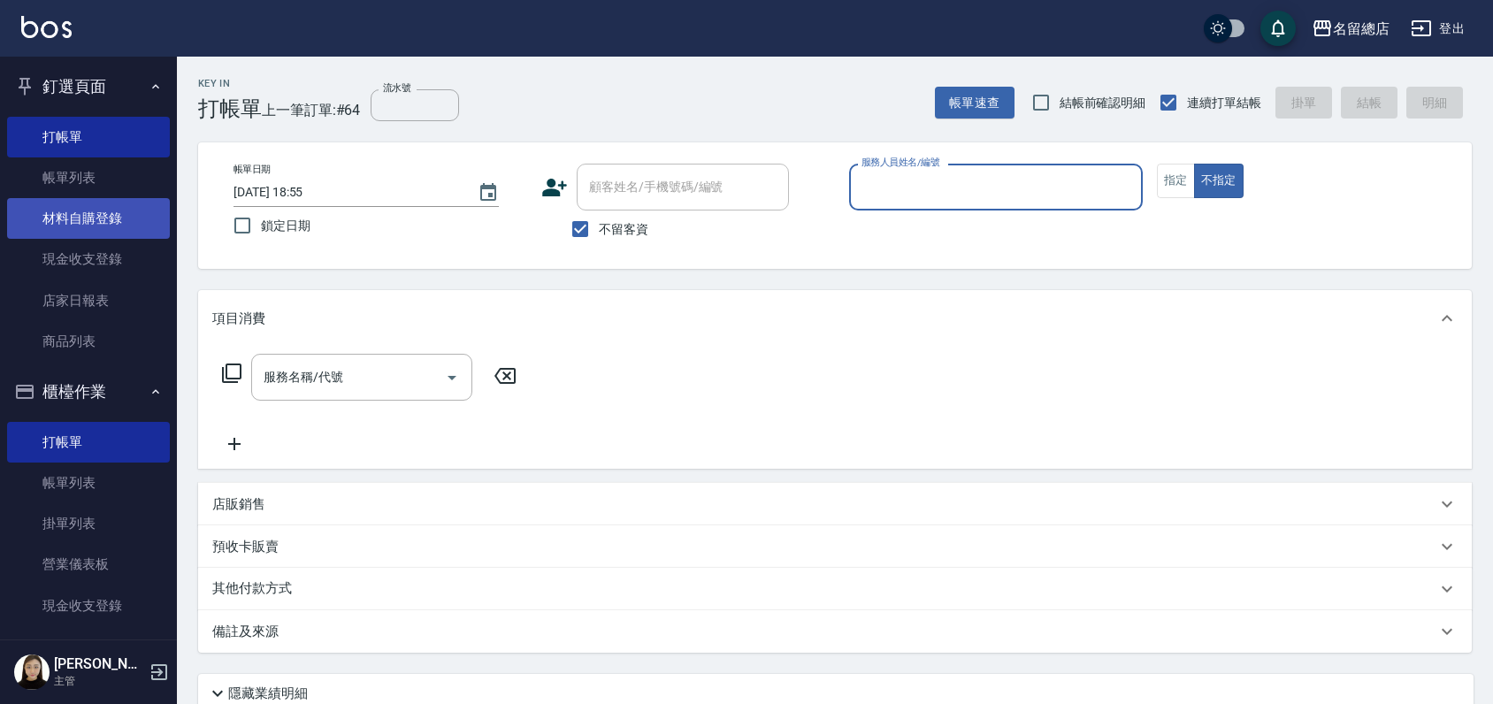
click at [104, 220] on link "材料自購登錄" at bounding box center [88, 218] width 163 height 41
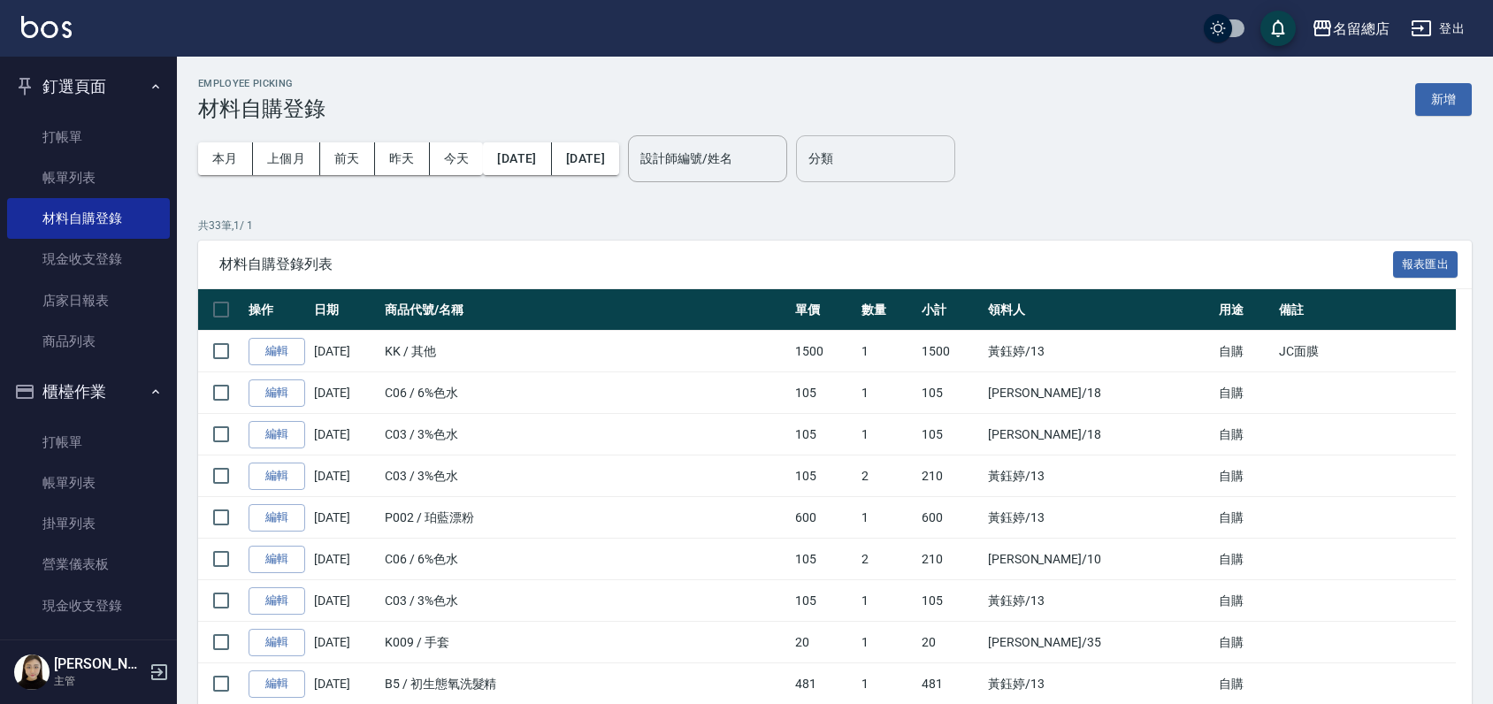
click at [924, 157] on input "分類" at bounding box center [875, 158] width 143 height 31
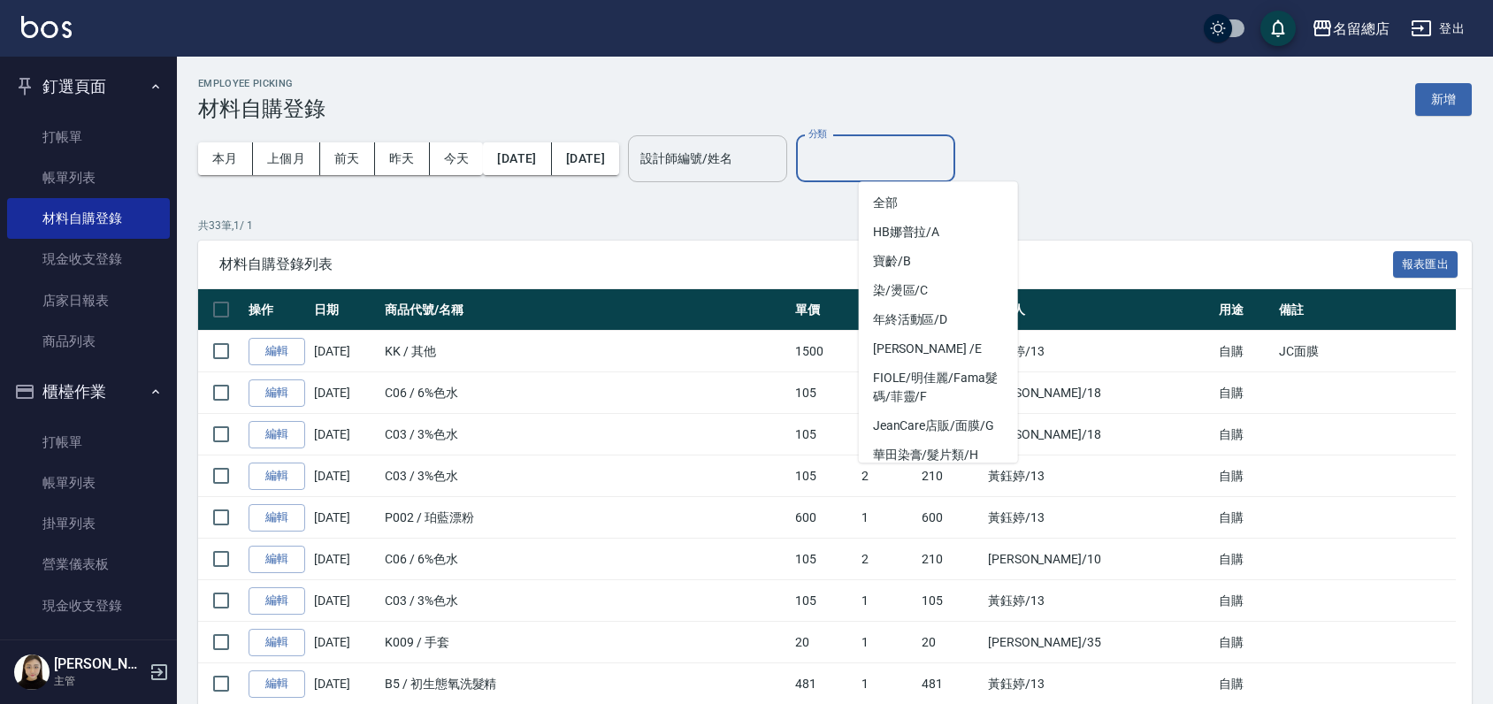
click at [779, 143] on input "設計師編號/姓名" at bounding box center [707, 158] width 143 height 31
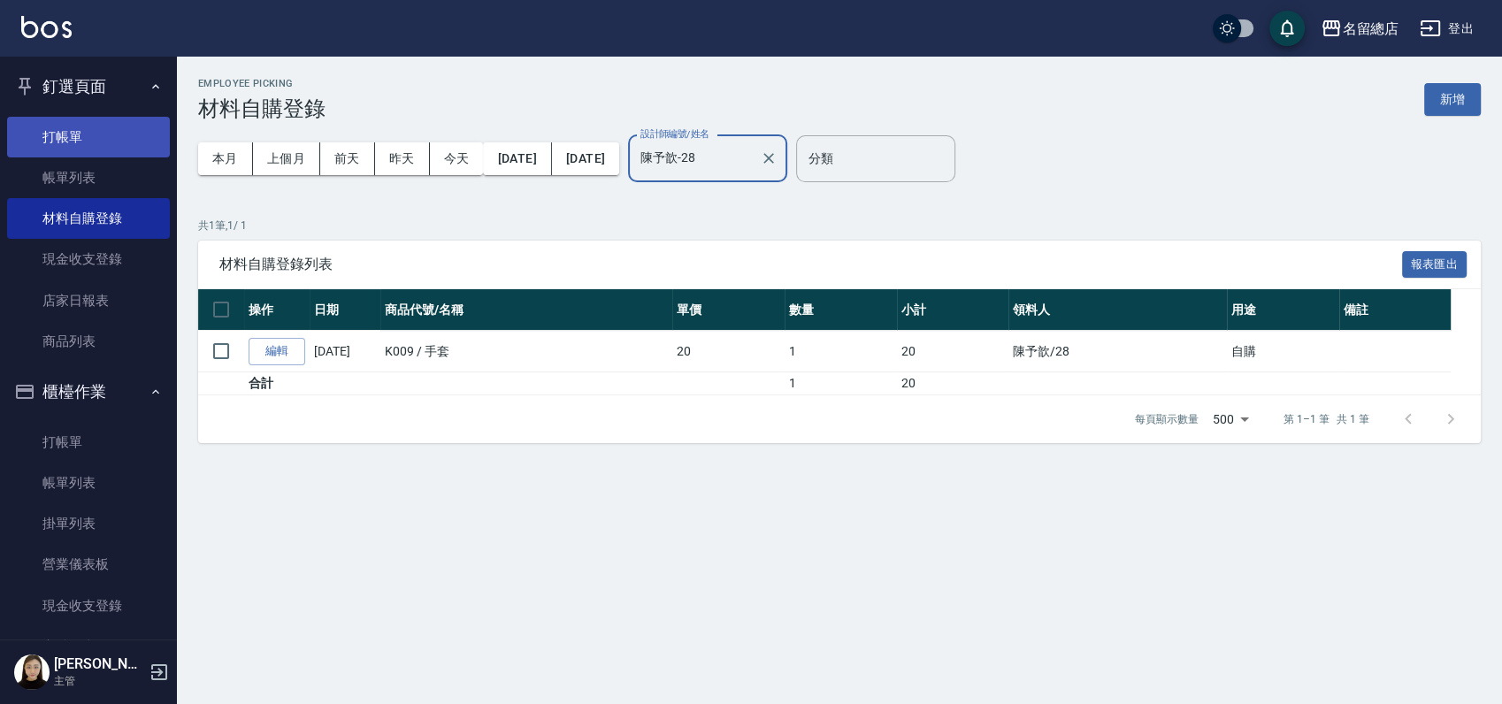
click at [101, 128] on link "打帳單" at bounding box center [88, 137] width 163 height 41
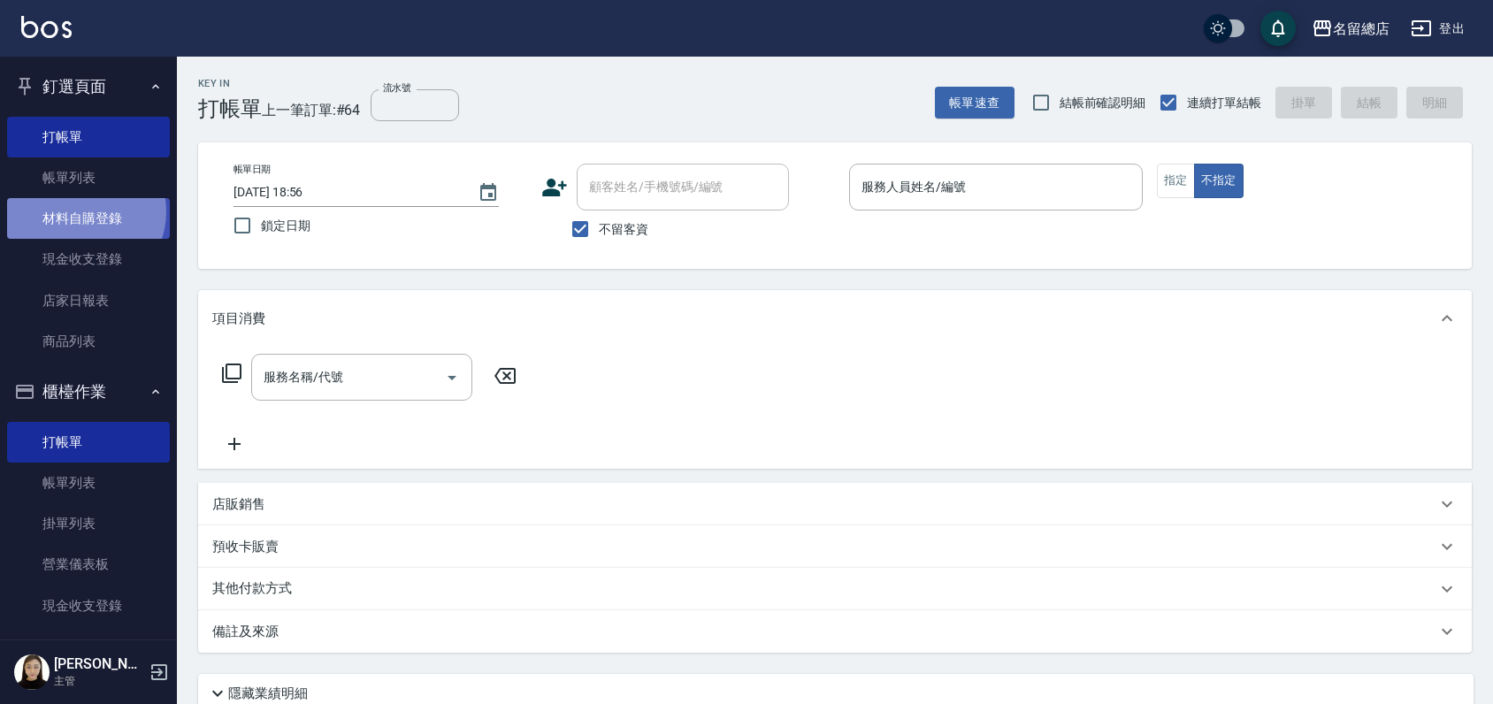
click at [78, 211] on link "材料自購登錄" at bounding box center [88, 218] width 163 height 41
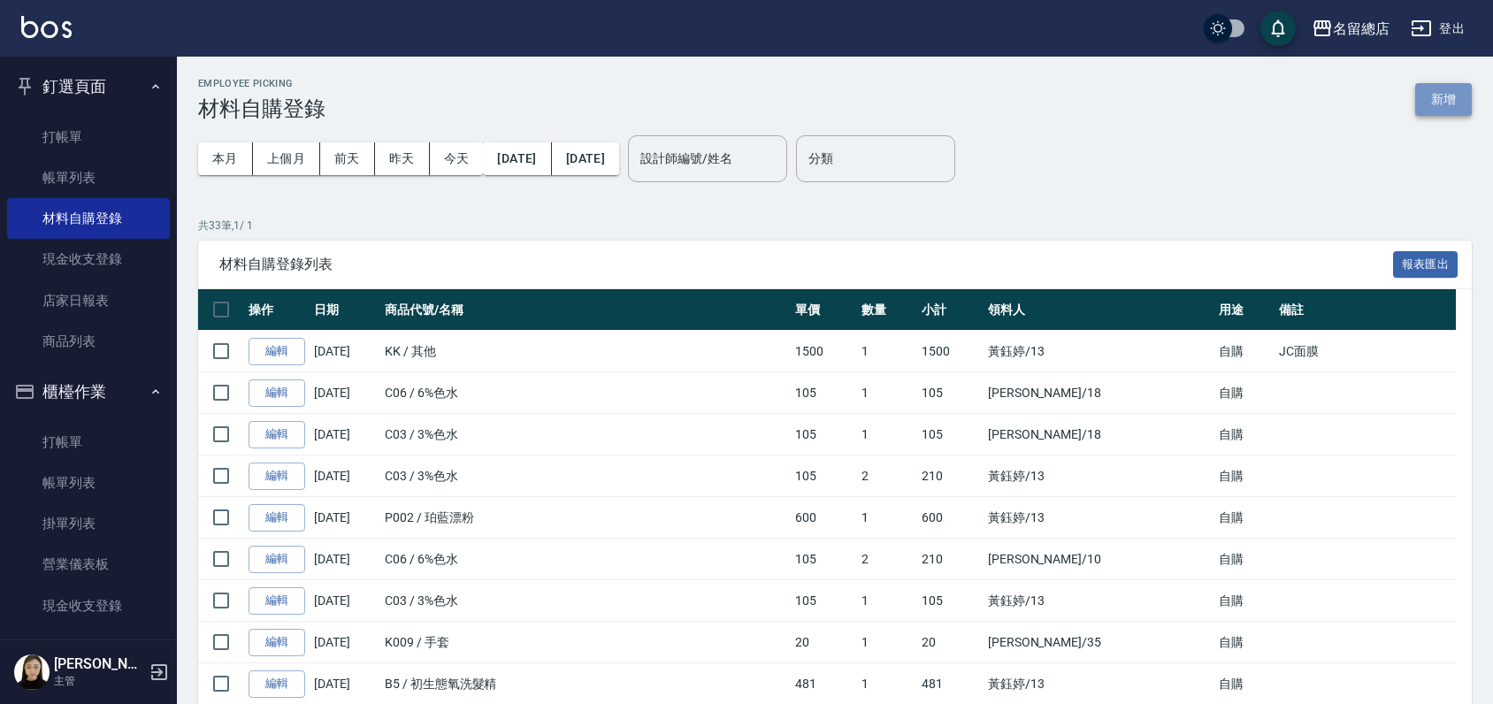
click at [1450, 105] on button "新增" at bounding box center [1443, 99] width 57 height 33
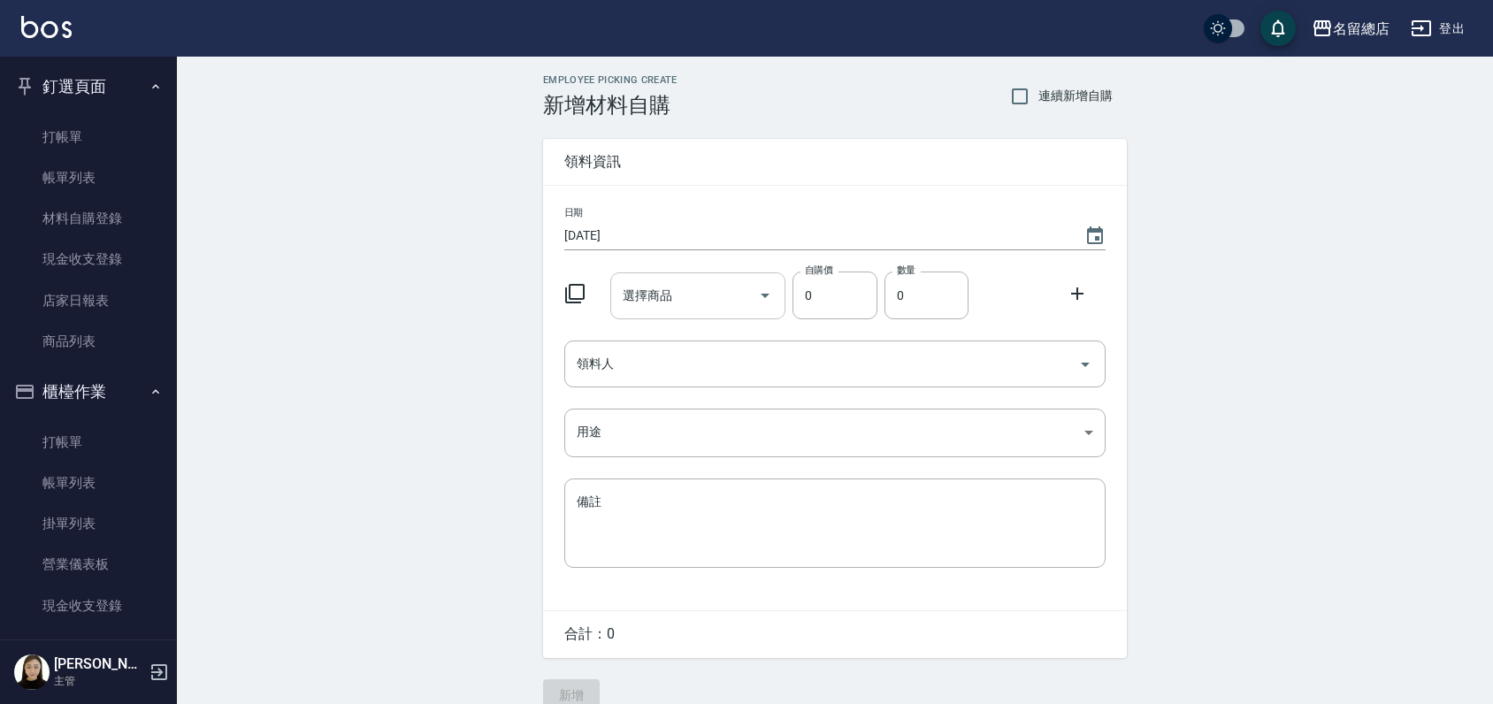
click at [656, 285] on input "選擇商品" at bounding box center [685, 295] width 134 height 31
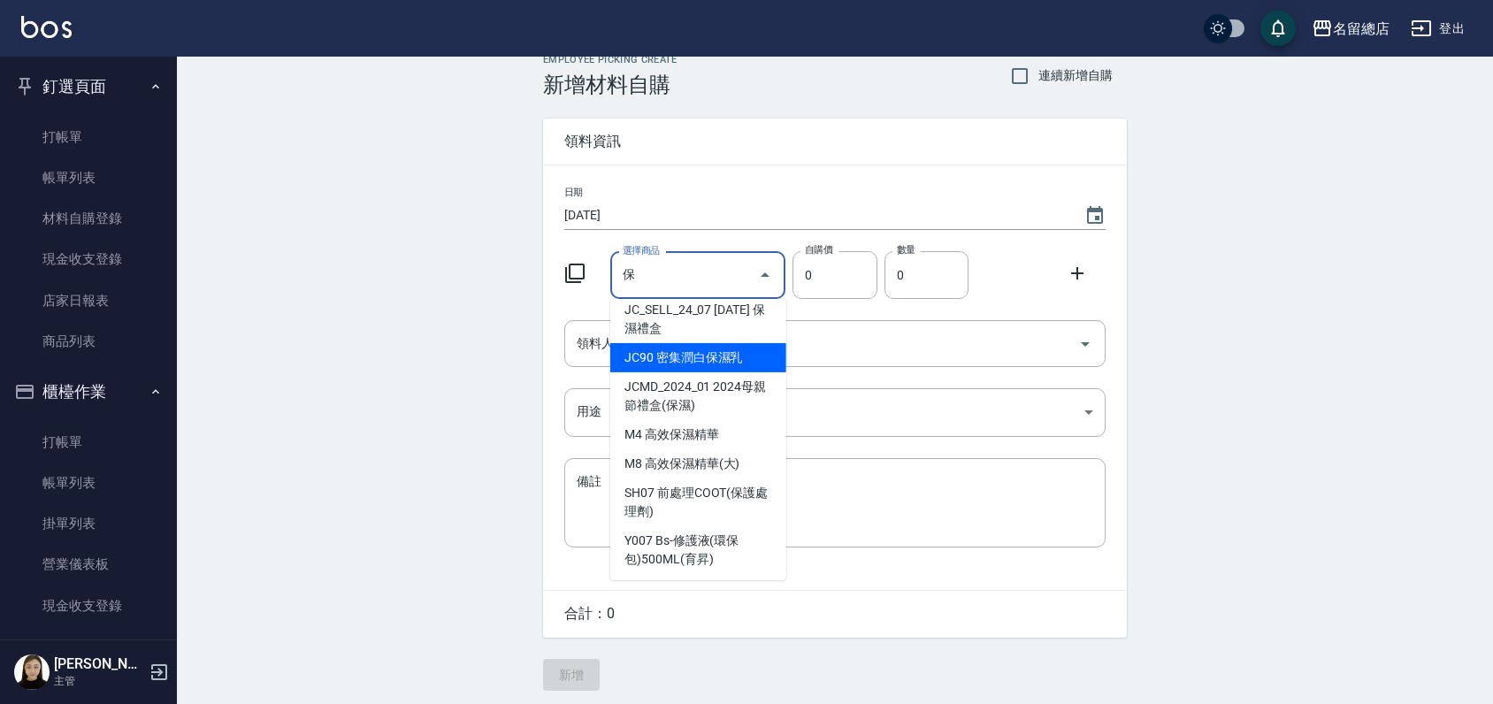
scroll to position [27, 0]
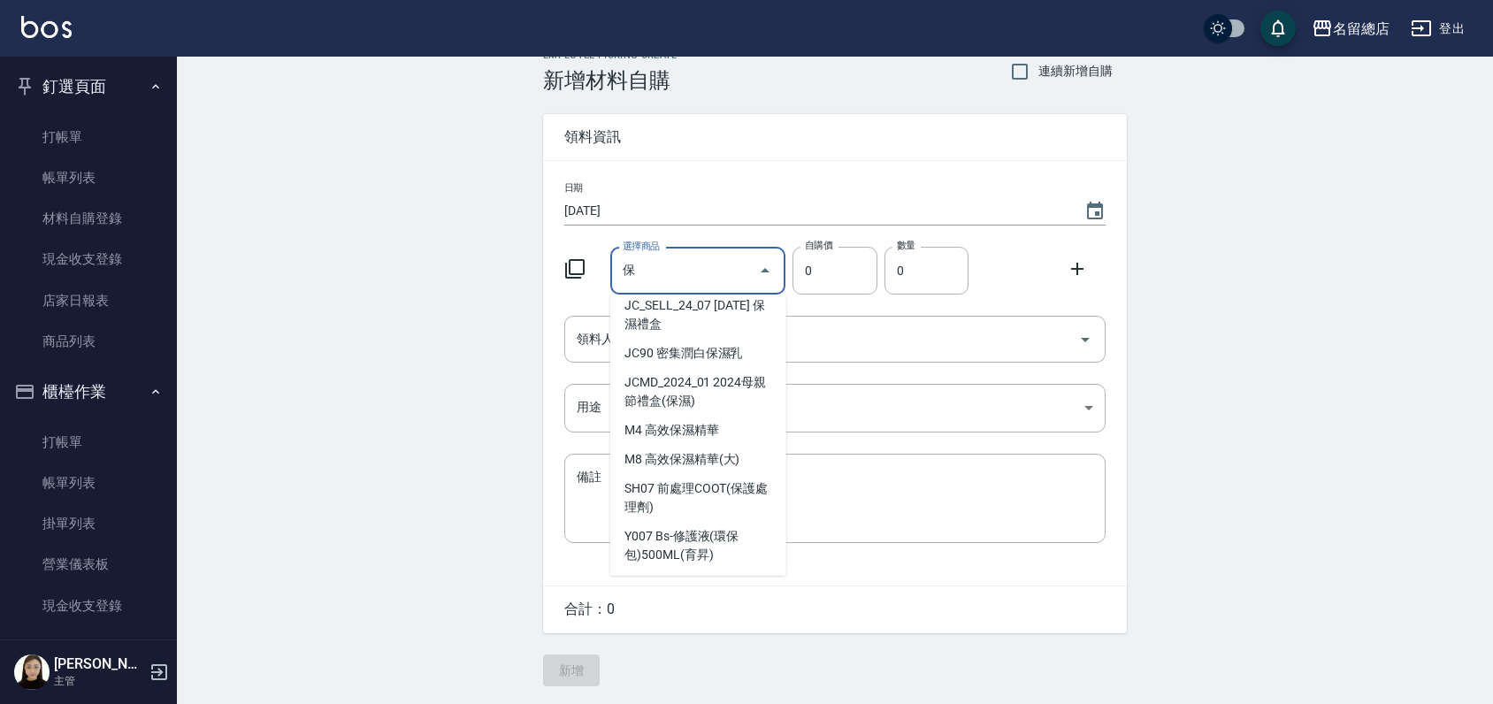
click at [672, 260] on input "保" at bounding box center [685, 271] width 134 height 31
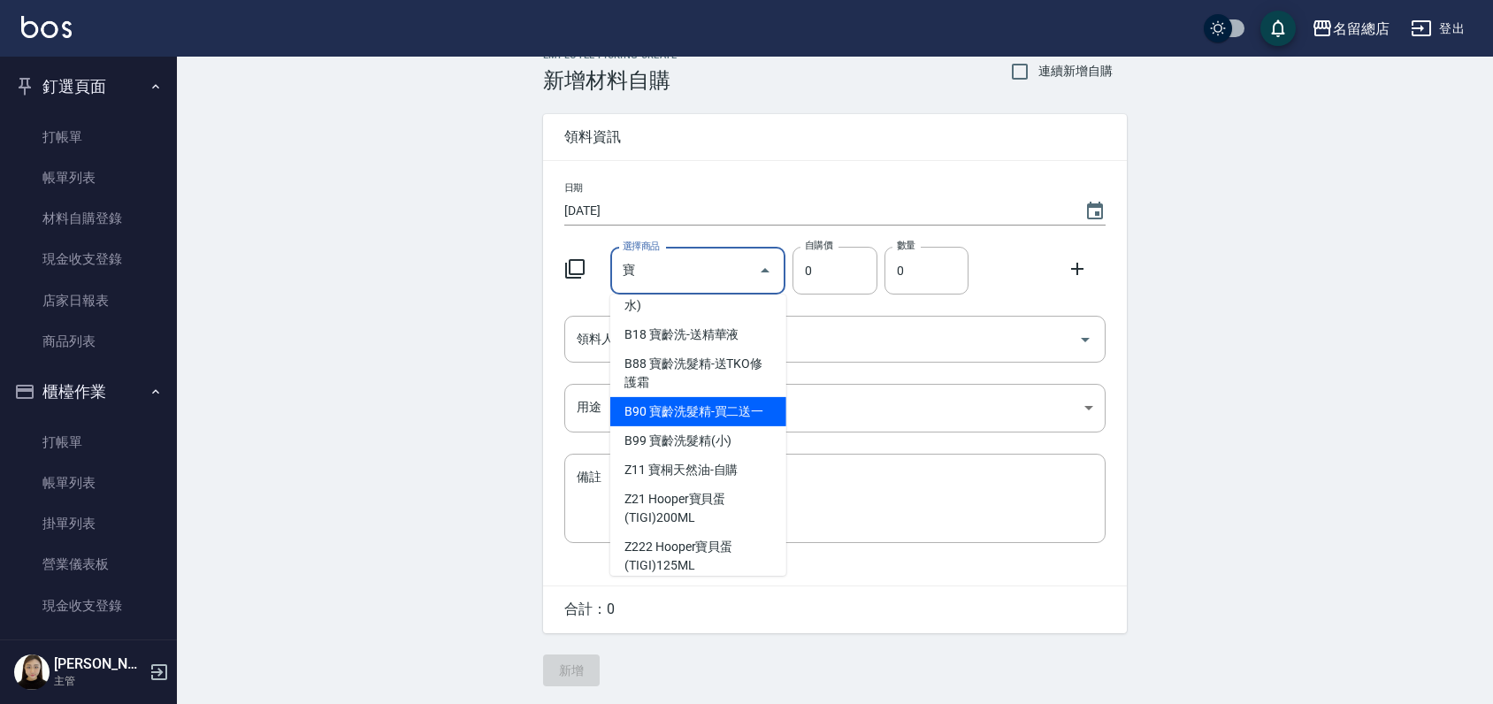
scroll to position [88, 0]
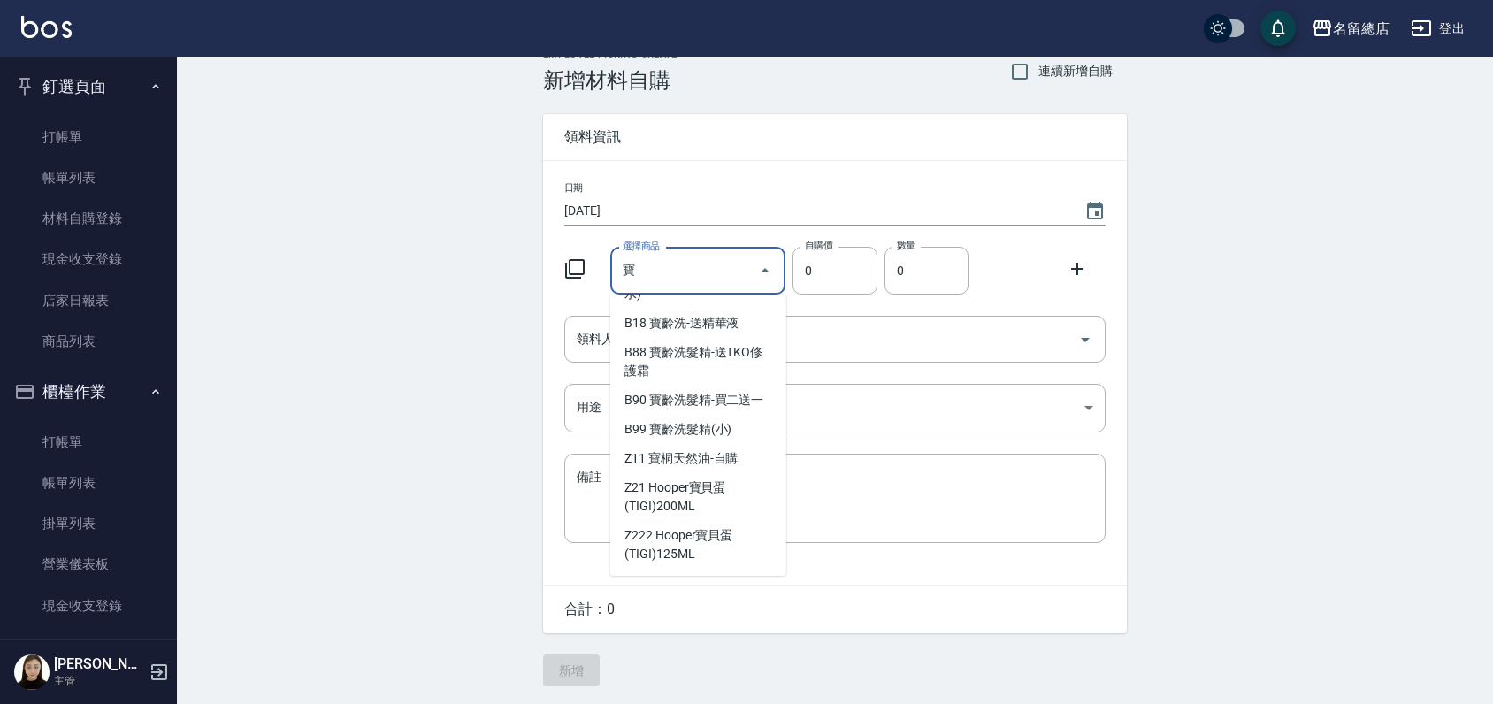
drag, startPoint x: 677, startPoint y: 268, endPoint x: 665, endPoint y: 267, distance: 11.5
click at [672, 267] on input "寶" at bounding box center [685, 271] width 134 height 31
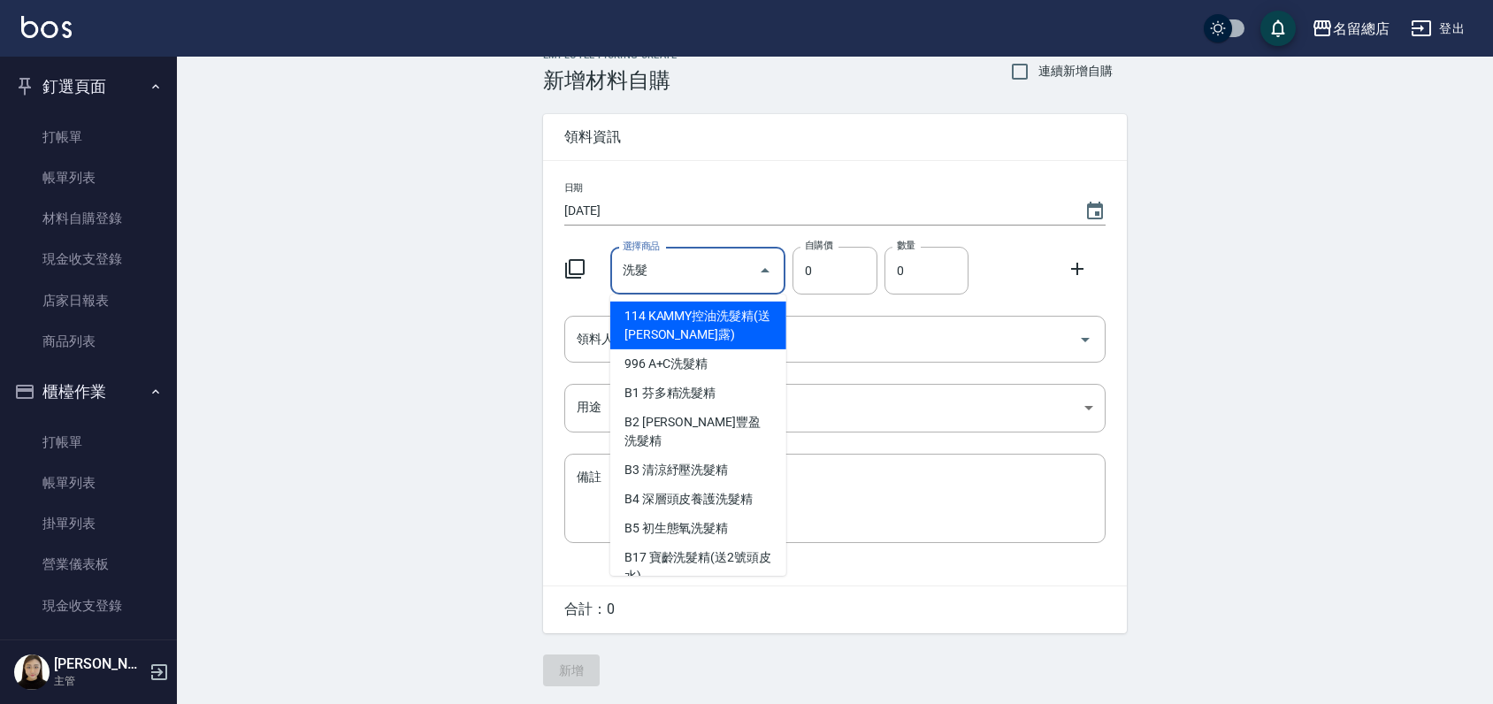
click at [678, 417] on li "B2 強健豐盈洗髮精" at bounding box center [698, 432] width 176 height 48
click at [678, 417] on body "名留總店 登出 釘選頁面 打帳單 帳單列表 材料自購登錄 現金收支登錄 店家日報表 商品列表 櫃檯作業 打帳單 帳單列表 掛單列表 營業儀表板 現金收支登錄 …" at bounding box center [746, 339] width 1493 height 729
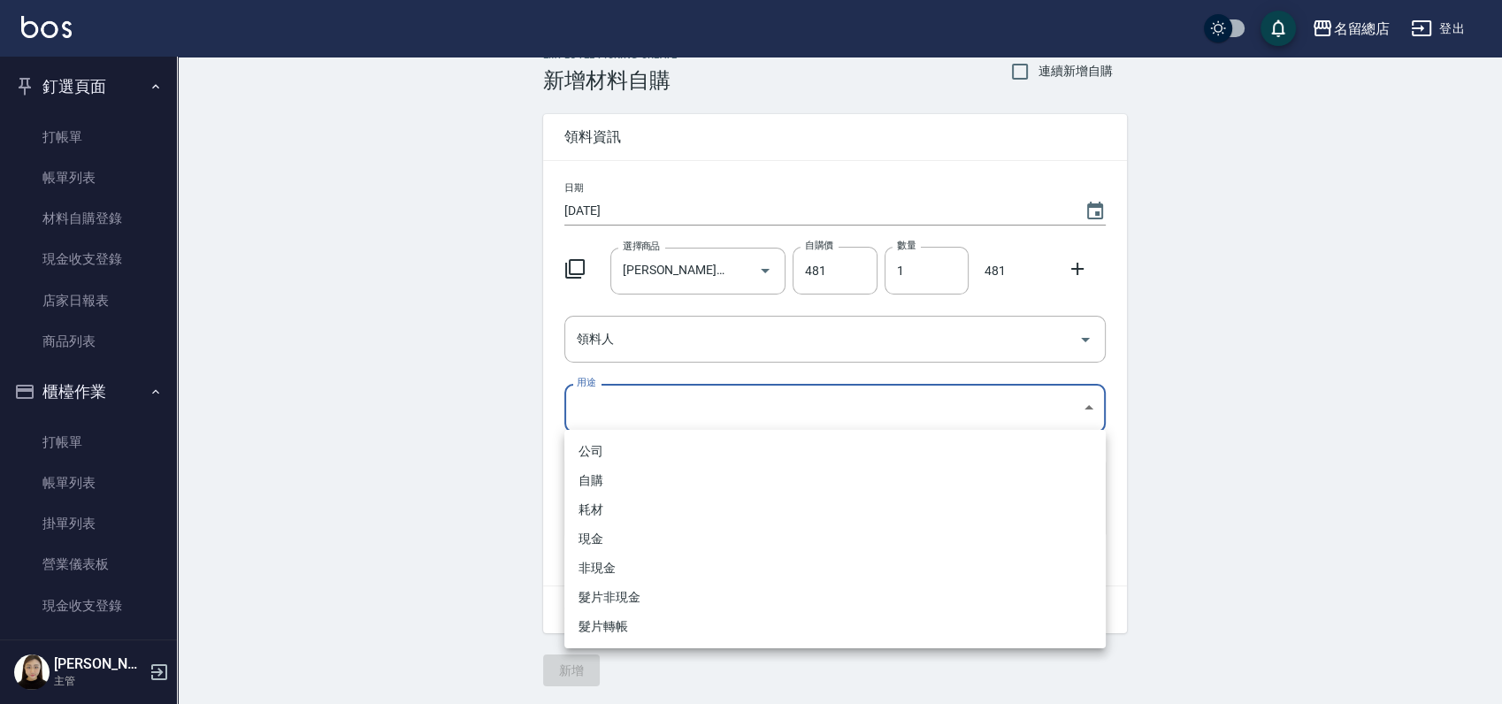
click at [703, 265] on div at bounding box center [751, 352] width 1502 height 704
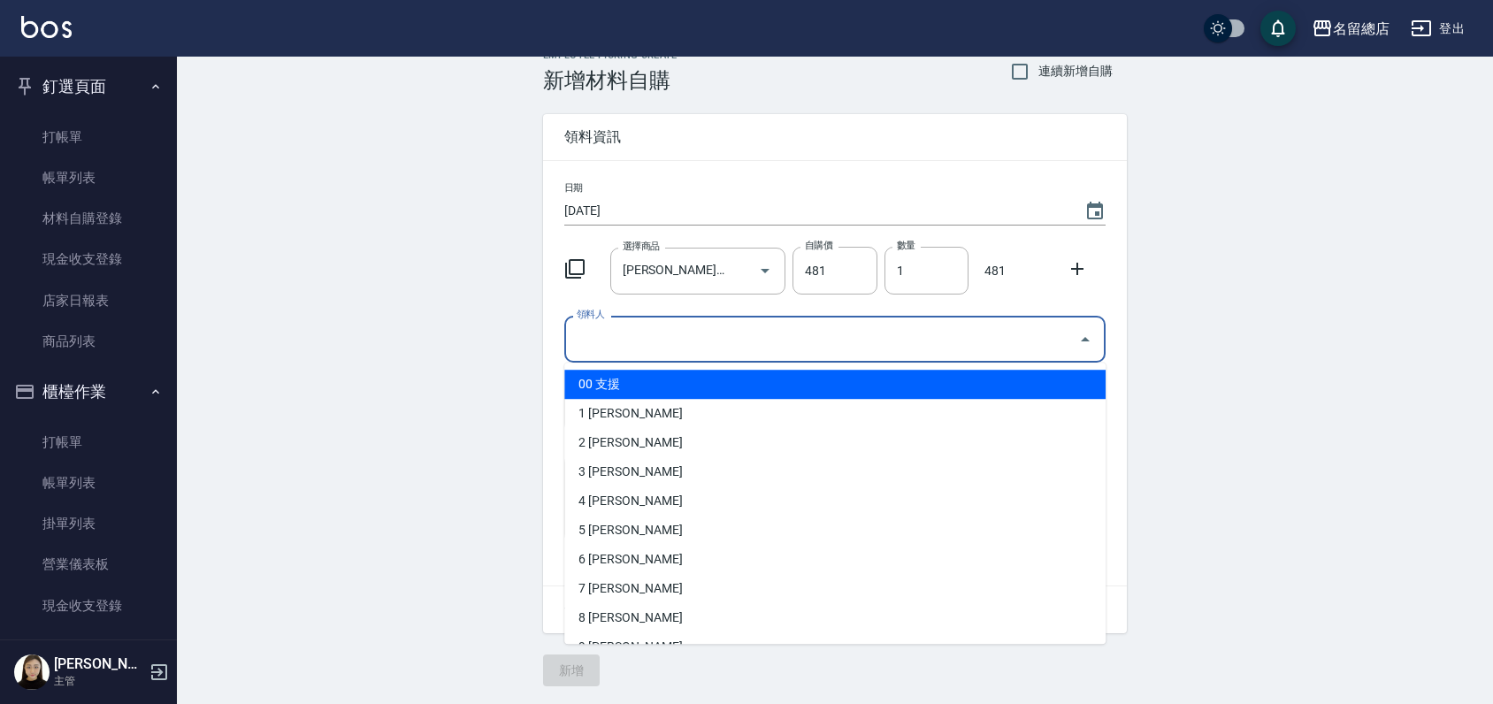
click at [702, 333] on input "領料人" at bounding box center [821, 339] width 499 height 31
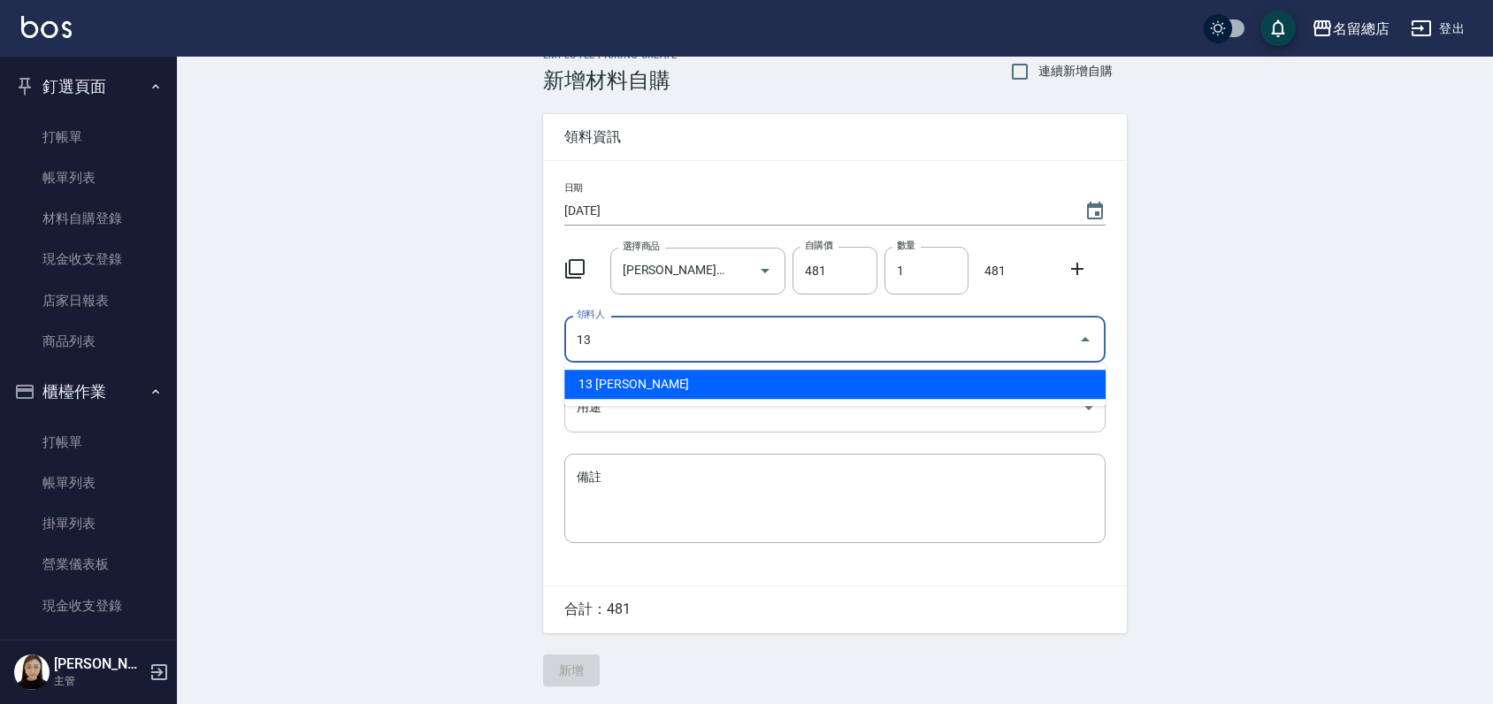
drag, startPoint x: 771, startPoint y: 382, endPoint x: 757, endPoint y: 387, distance: 14.3
click at [771, 381] on li "13 黃鈺婷" at bounding box center [834, 384] width 541 height 29
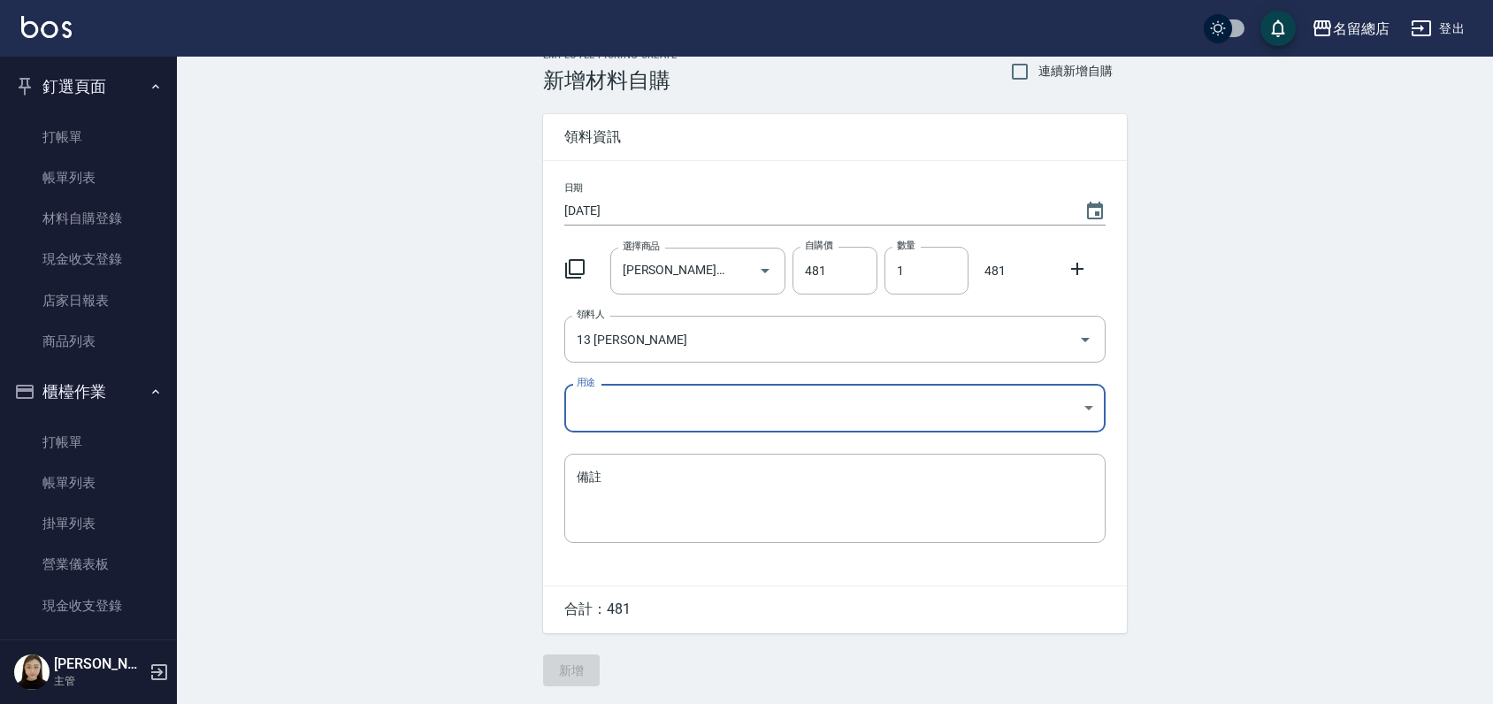
click at [721, 395] on body "名留總店 登出 釘選頁面 打帳單 帳單列表 材料自購登錄 現金收支登錄 店家日報表 商品列表 櫃檯作業 打帳單 帳單列表 掛單列表 營業儀表板 現金收支登錄 …" at bounding box center [746, 339] width 1493 height 729
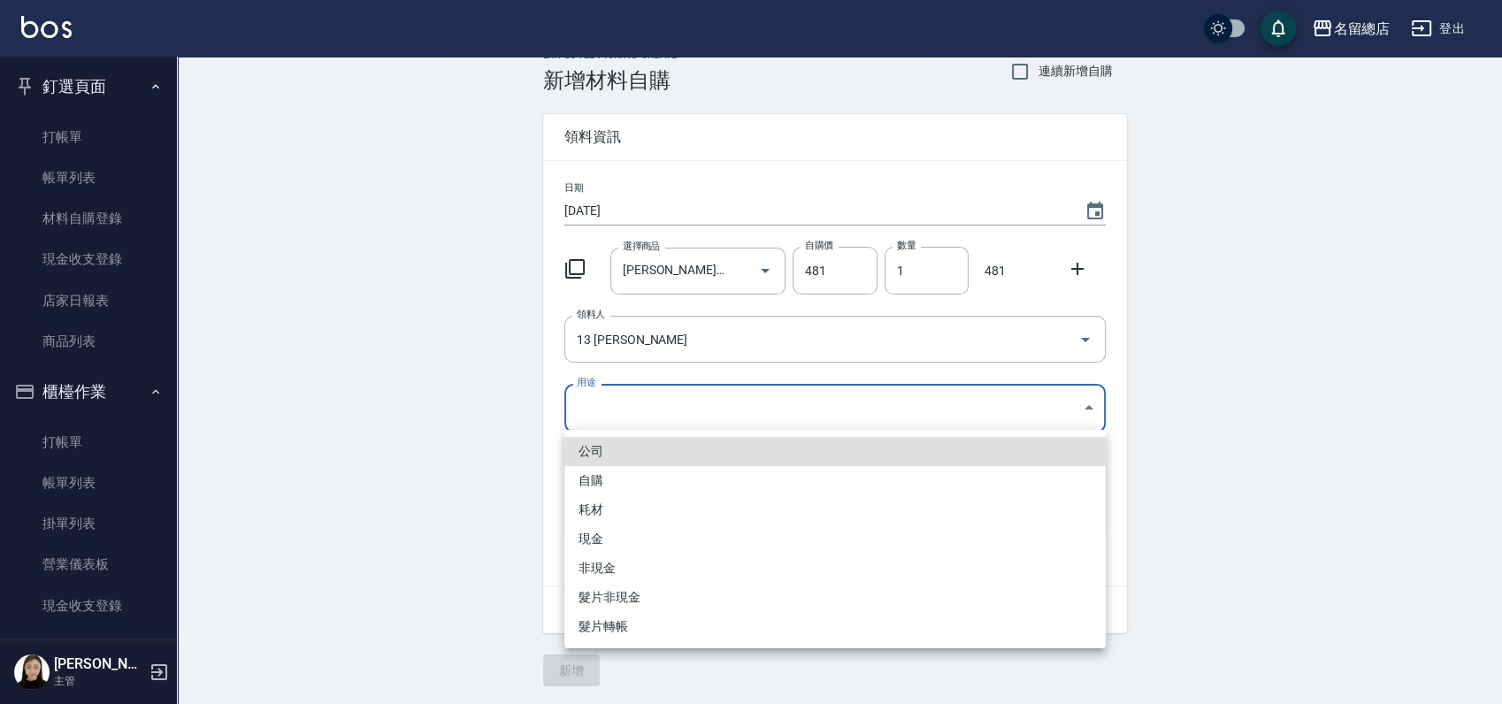
click at [593, 481] on li "自購" at bounding box center [834, 480] width 541 height 29
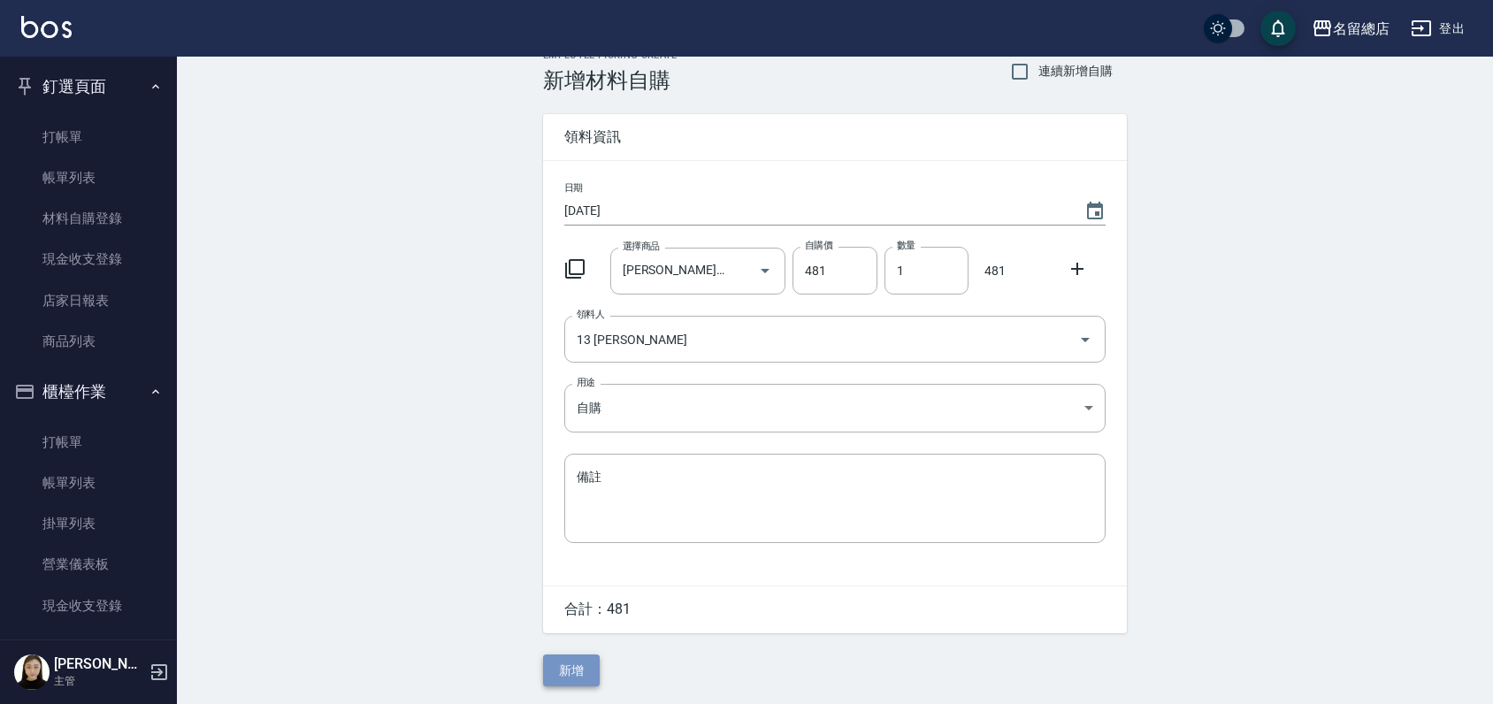
click at [562, 672] on button "新增" at bounding box center [571, 671] width 57 height 33
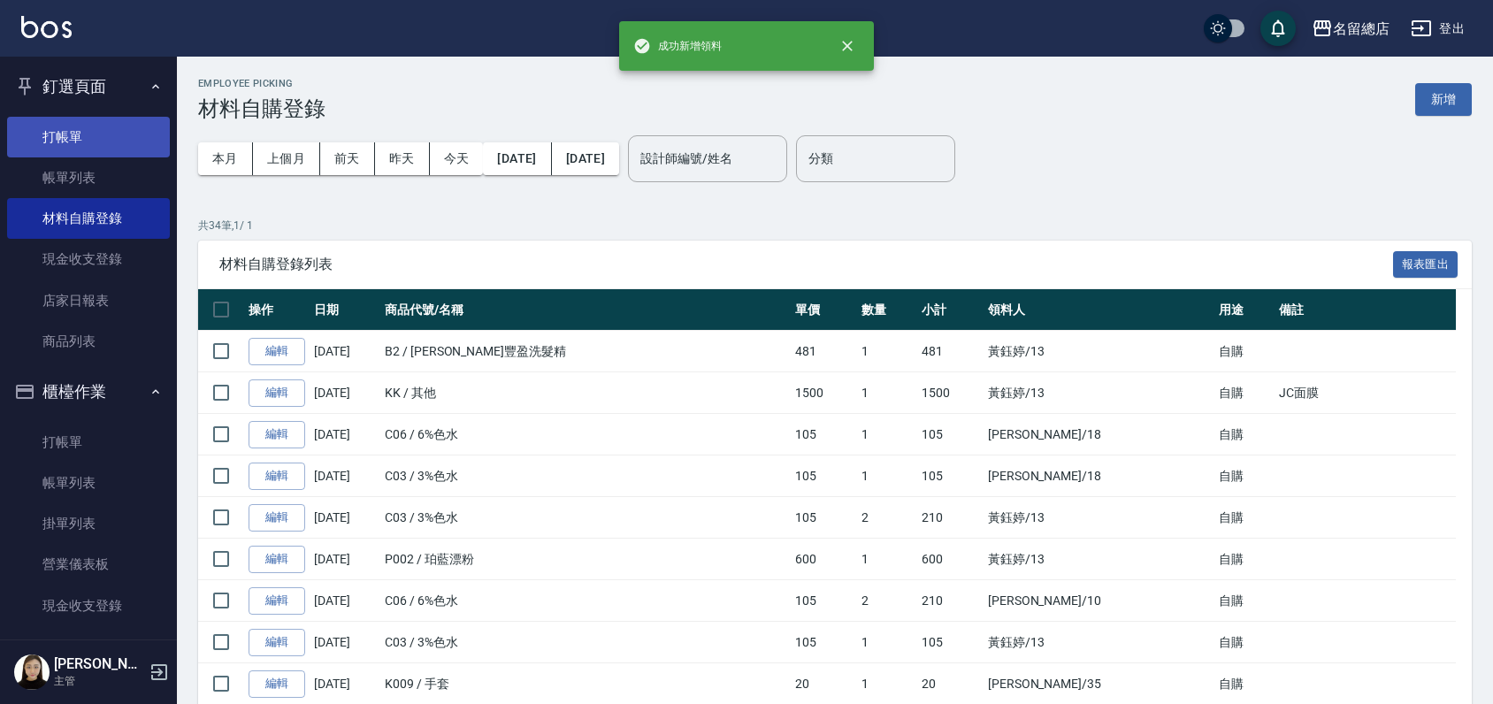
click at [90, 151] on link "打帳單" at bounding box center [88, 137] width 163 height 41
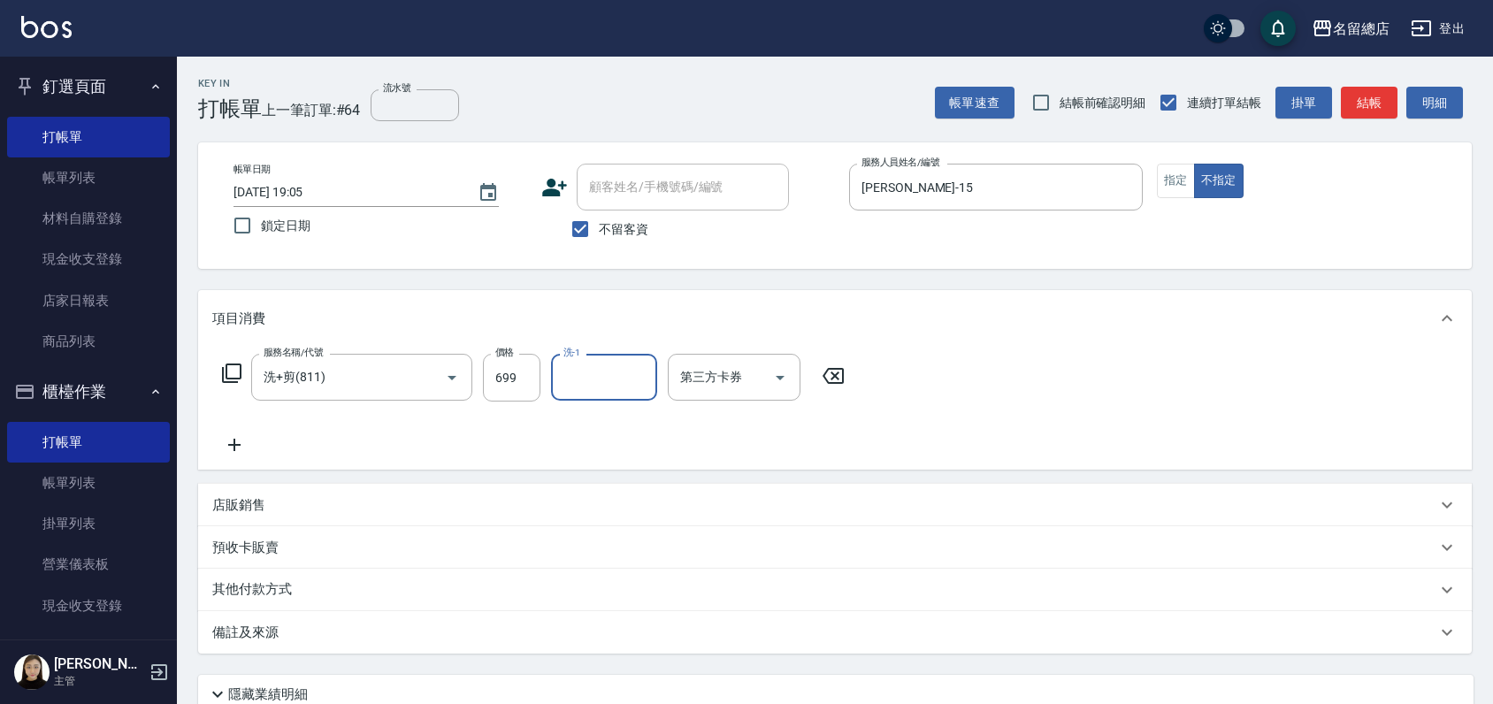
click at [288, 589] on p "其他付款方式" at bounding box center [256, 589] width 88 height 19
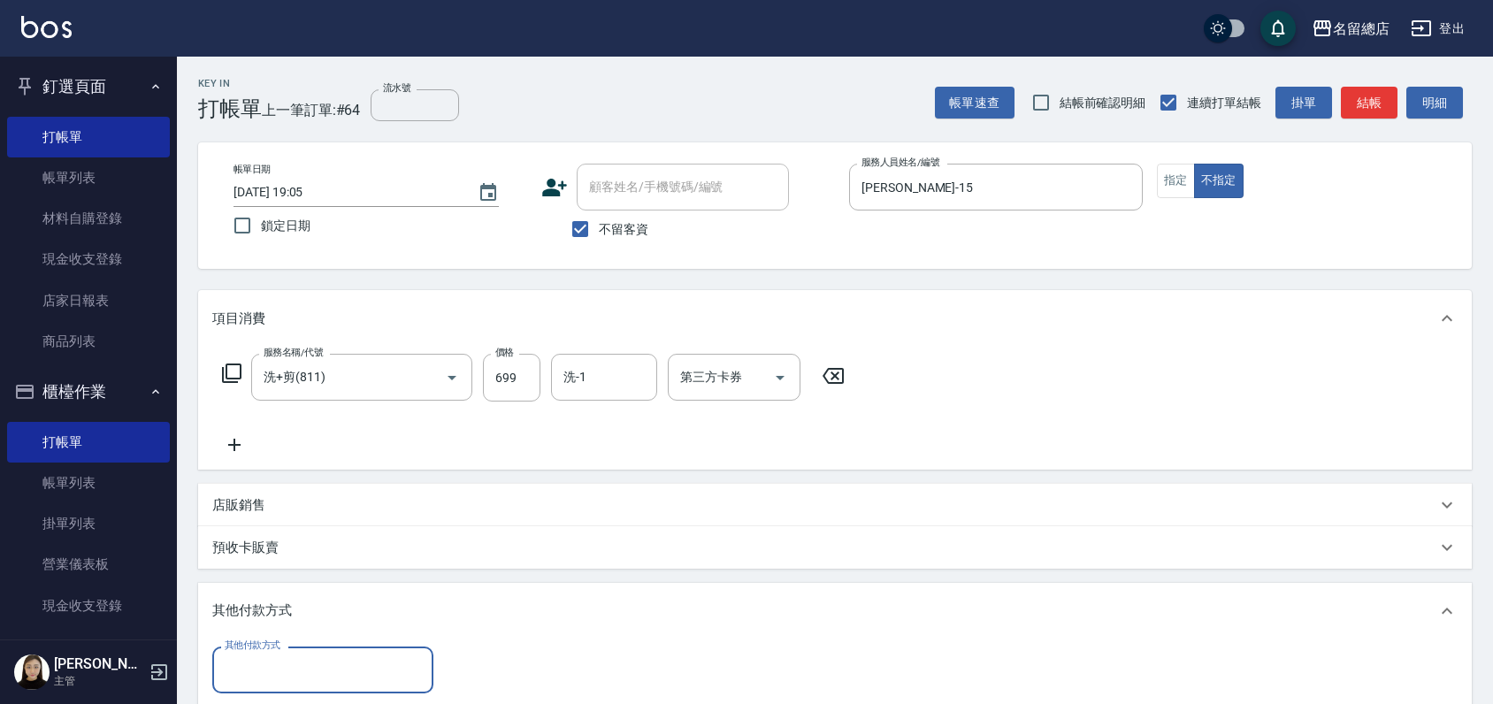
click at [267, 648] on label "其他付款方式" at bounding box center [253, 645] width 56 height 13
click at [267, 655] on input "其他付款方式" at bounding box center [322, 670] width 205 height 31
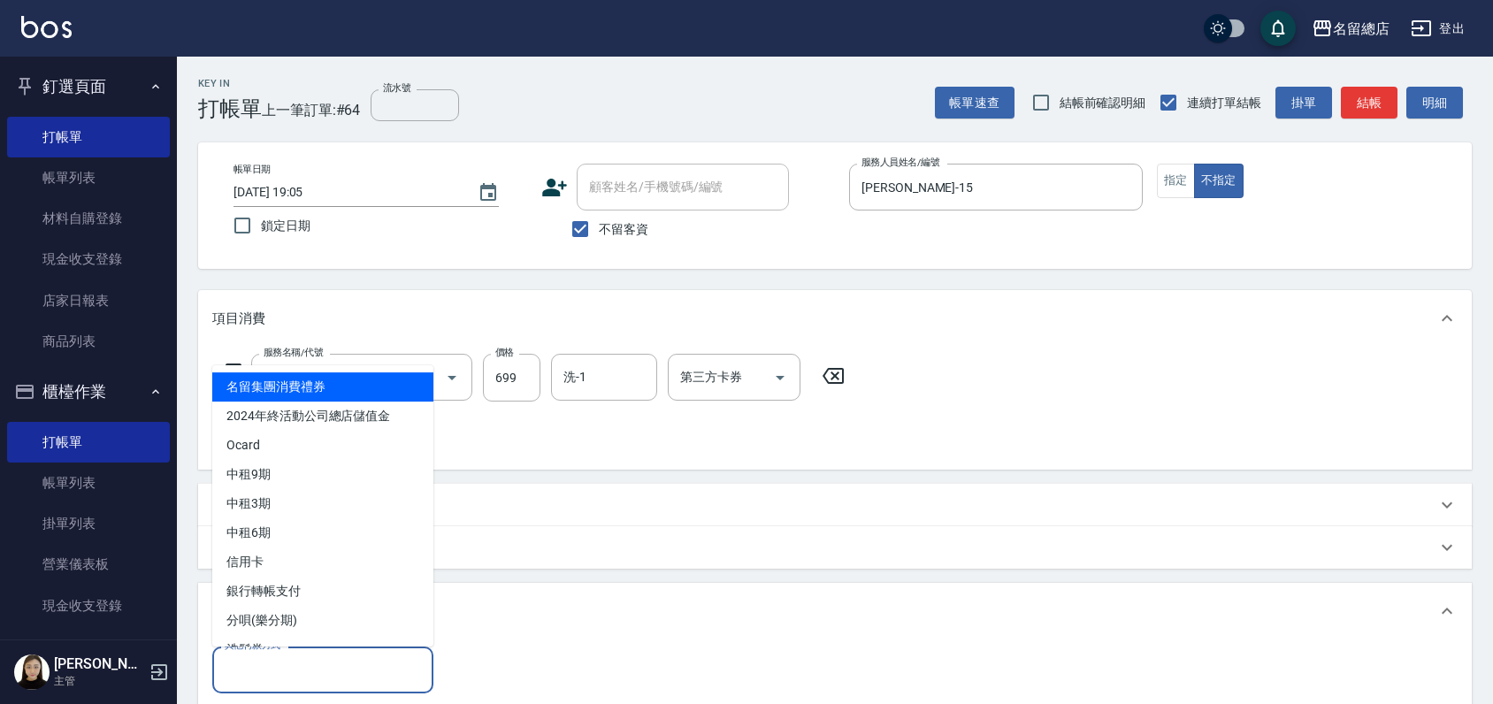
click at [269, 664] on input "其他付款方式" at bounding box center [322, 670] width 205 height 31
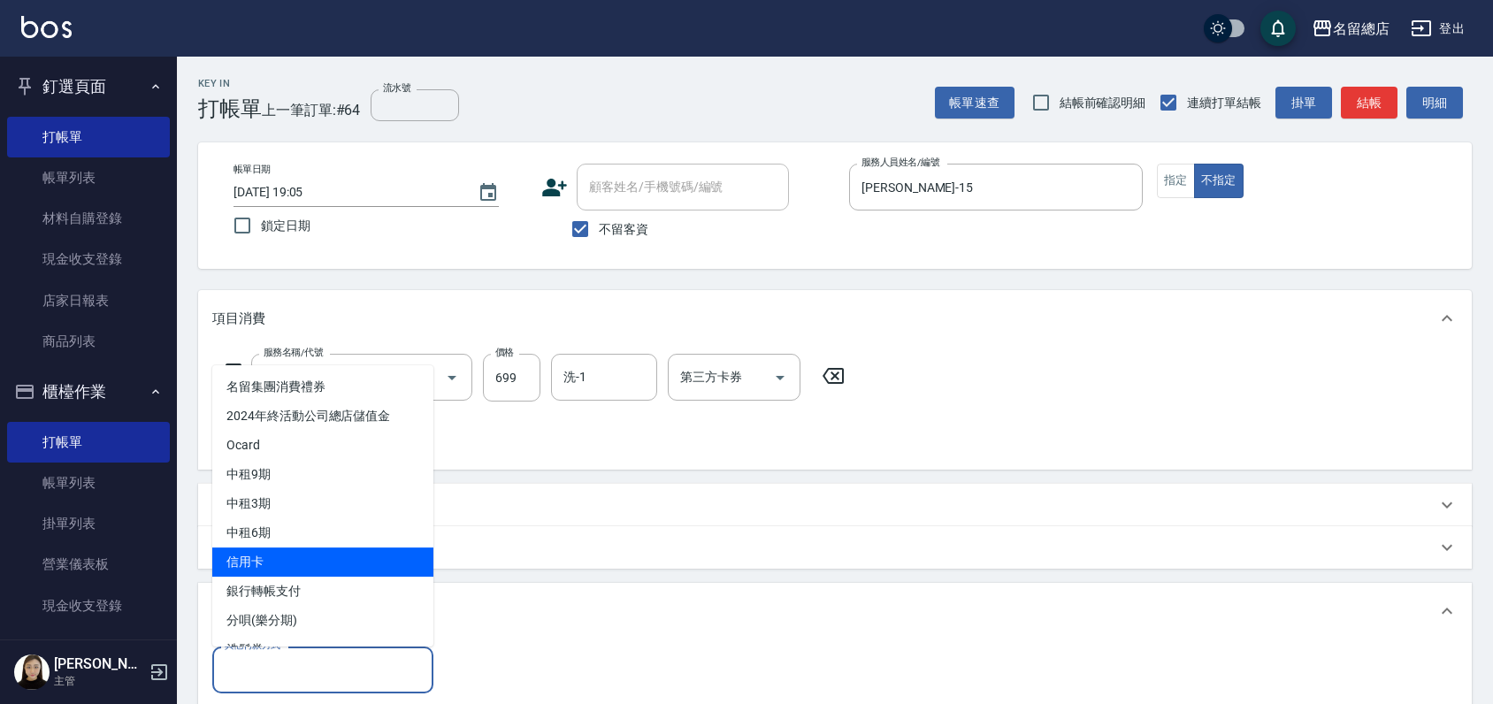
click at [310, 569] on span "信用卡" at bounding box center [322, 562] width 221 height 29
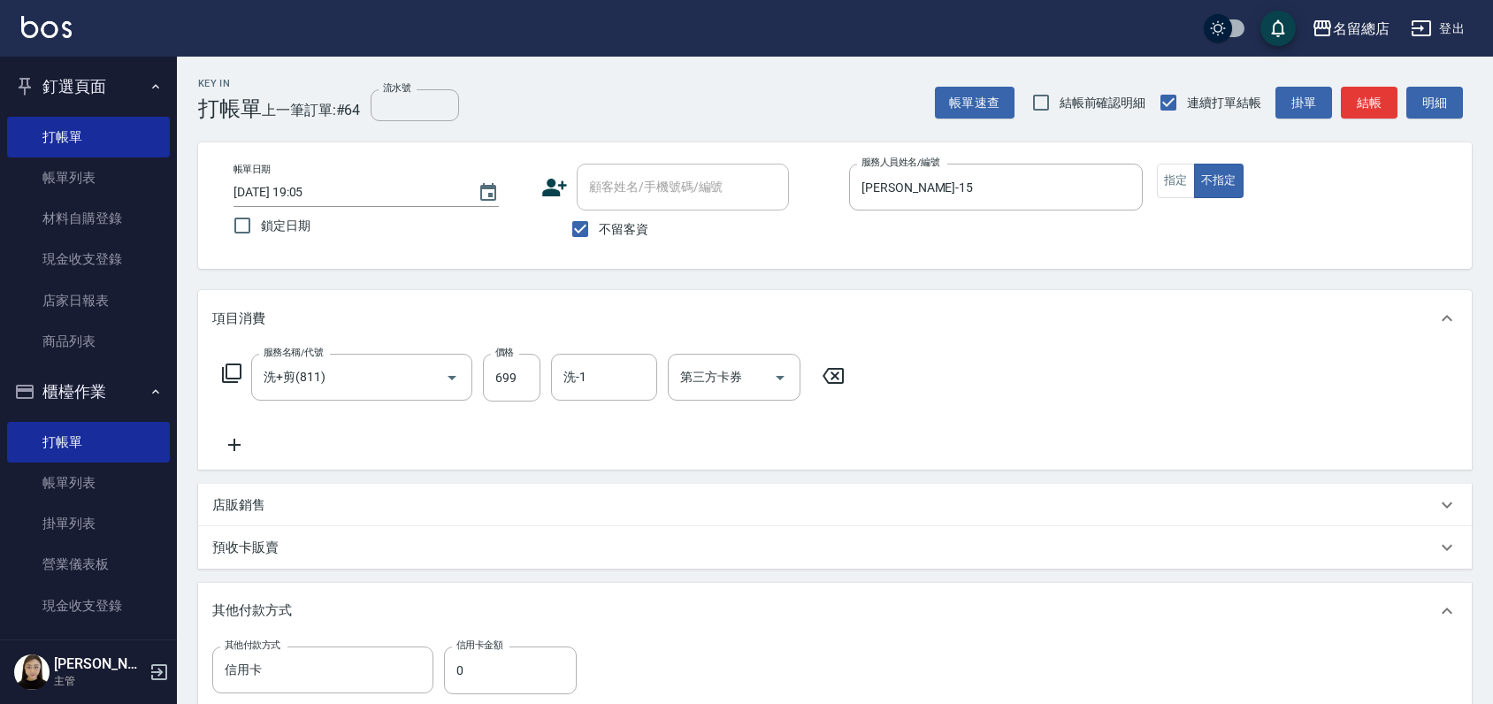
click at [310, 569] on div "項目消費 服務名稱/代號 洗+剪(811) 服務名稱/代號 價格 699 價格 洗-1 洗-1 第三方卡券 第三方卡券 店販銷售 服務人員姓名/編號 服務人員…" at bounding box center [835, 527] width 1274 height 475
click at [283, 670] on input "信用卡" at bounding box center [309, 670] width 179 height 31
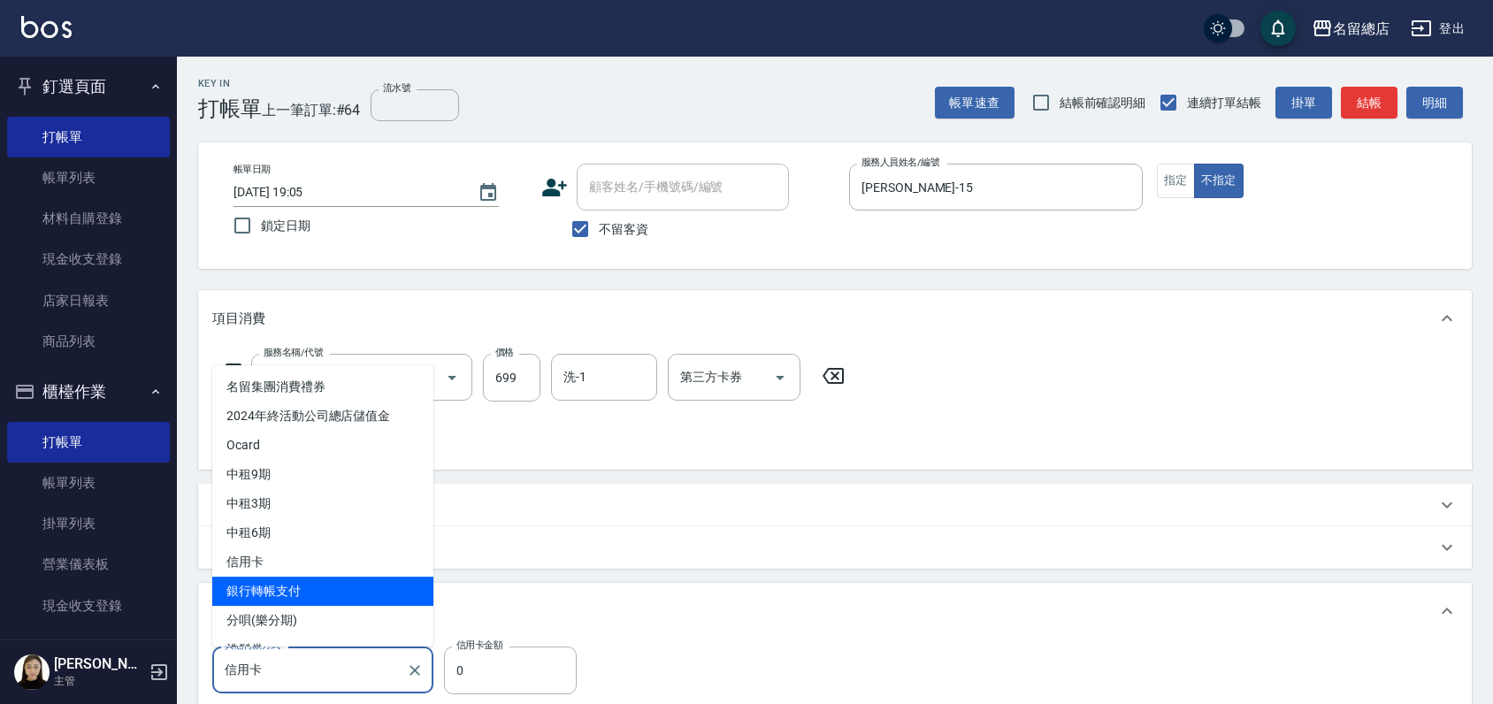
click at [319, 592] on span "銀行轉帳支付" at bounding box center [322, 591] width 221 height 29
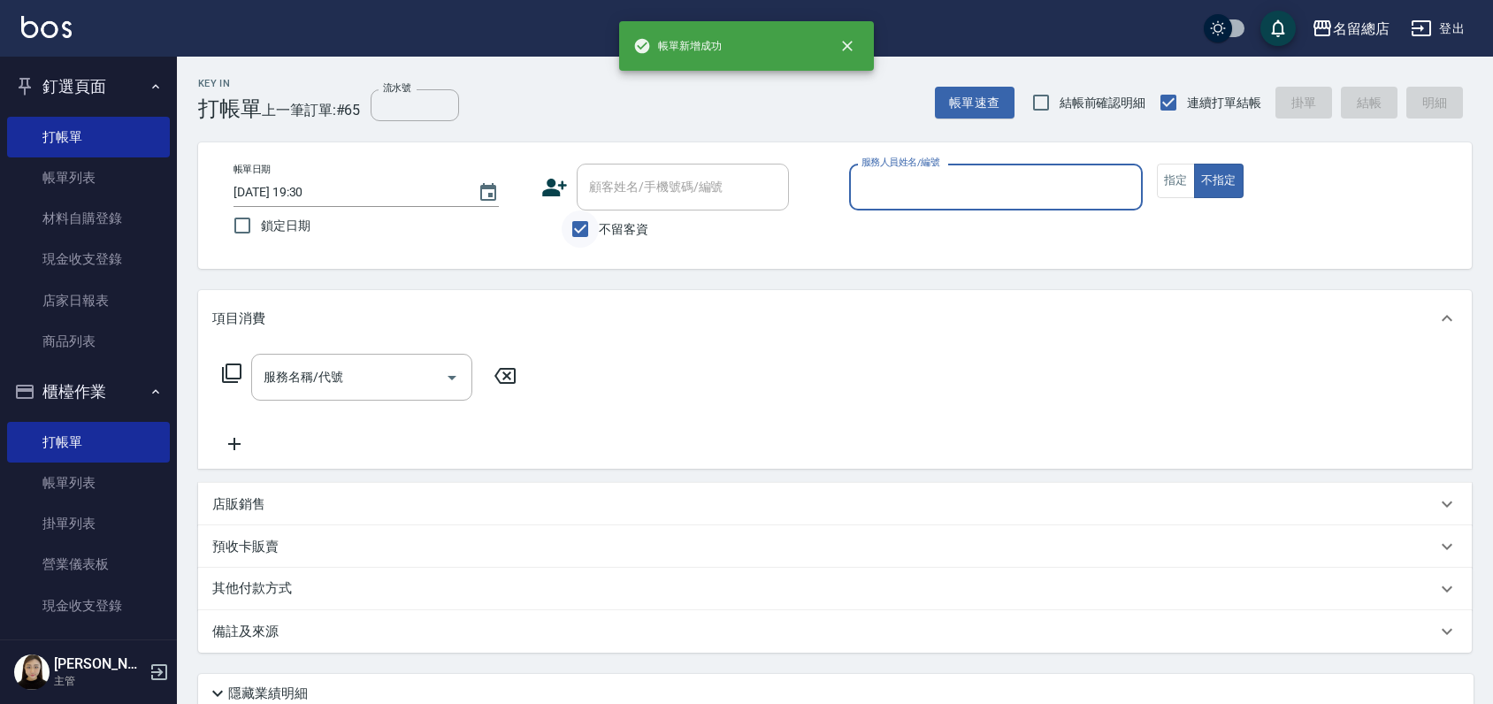
click at [576, 230] on input "不留客資" at bounding box center [580, 229] width 37 height 37
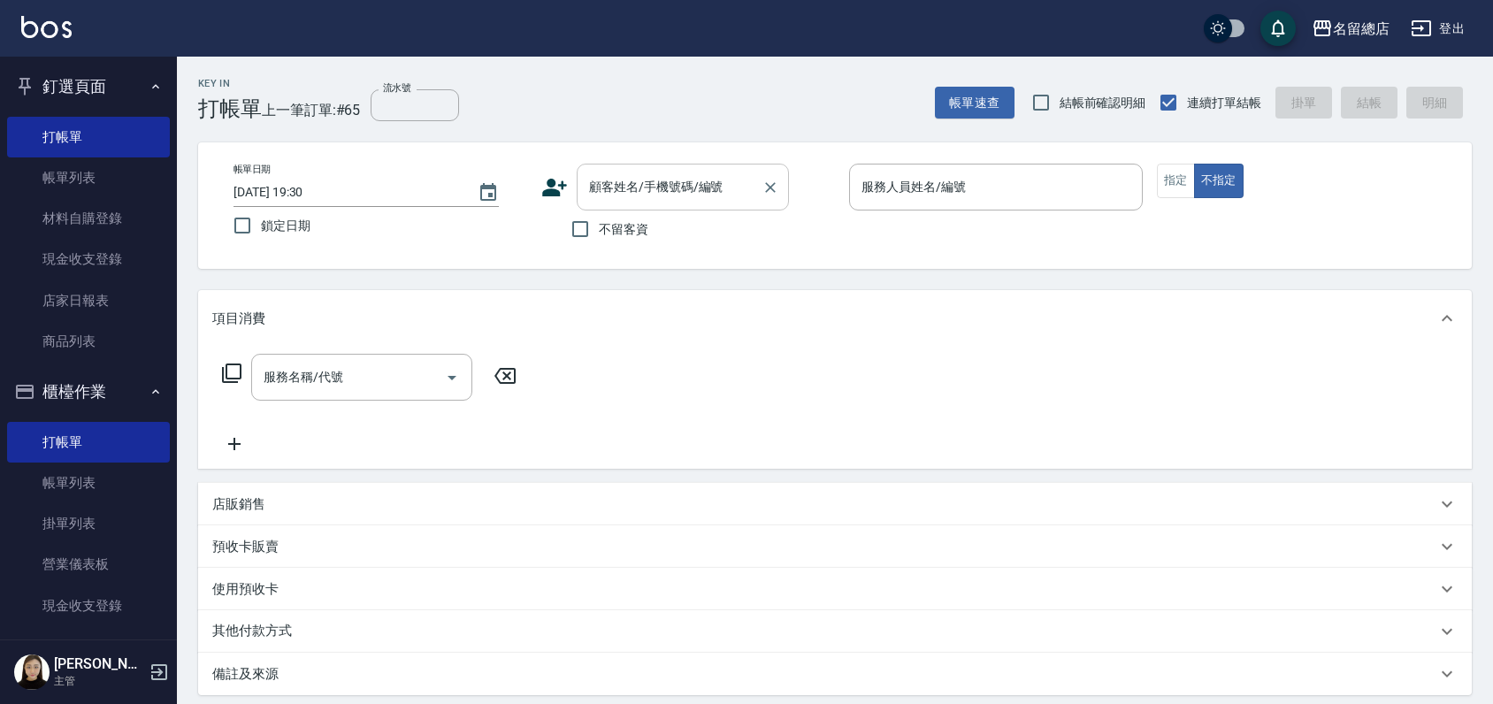
click at [609, 173] on div "顧客姓名/手機號碼/編號 顧客姓名/手機號碼/編號" at bounding box center [683, 187] width 212 height 47
click at [632, 239] on li "廖慧婷/0918000357/" at bounding box center [683, 232] width 212 height 29
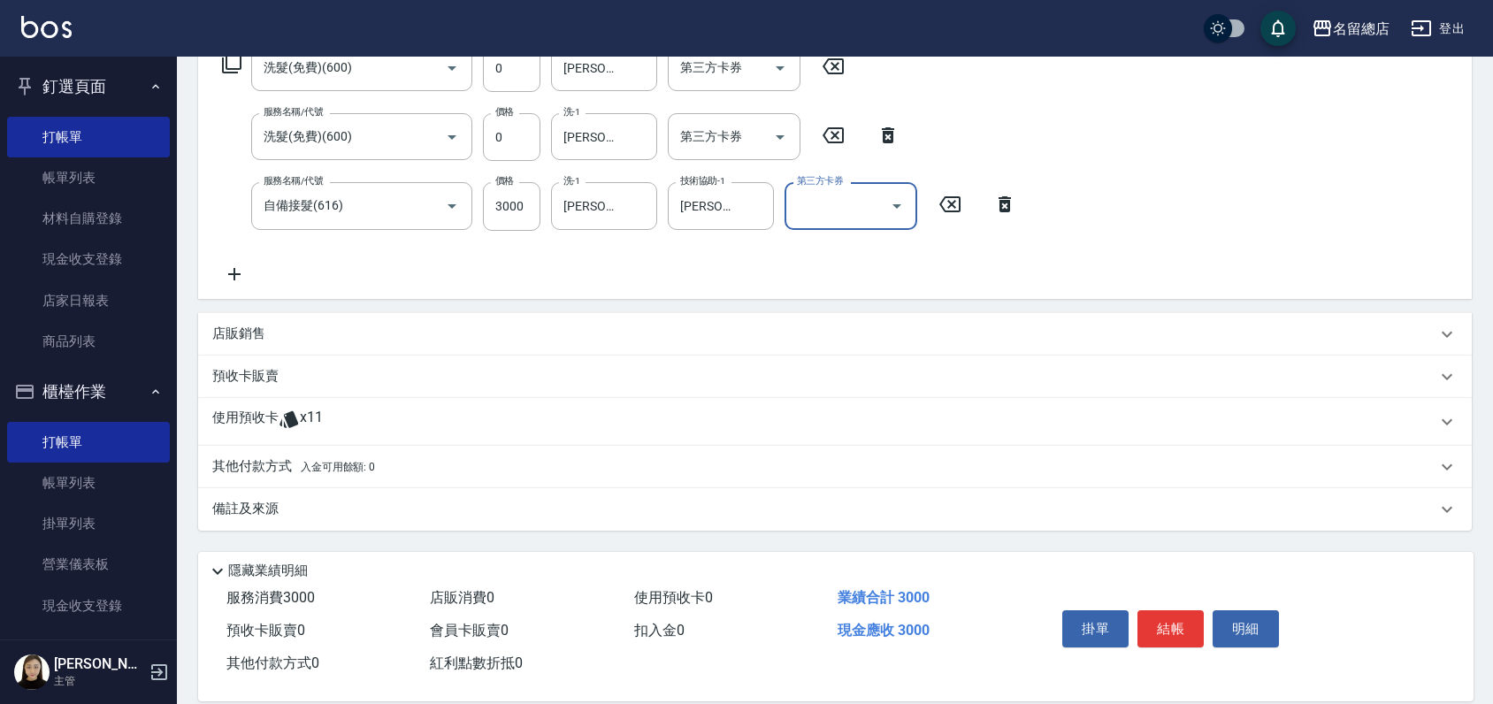
scroll to position [333, 0]
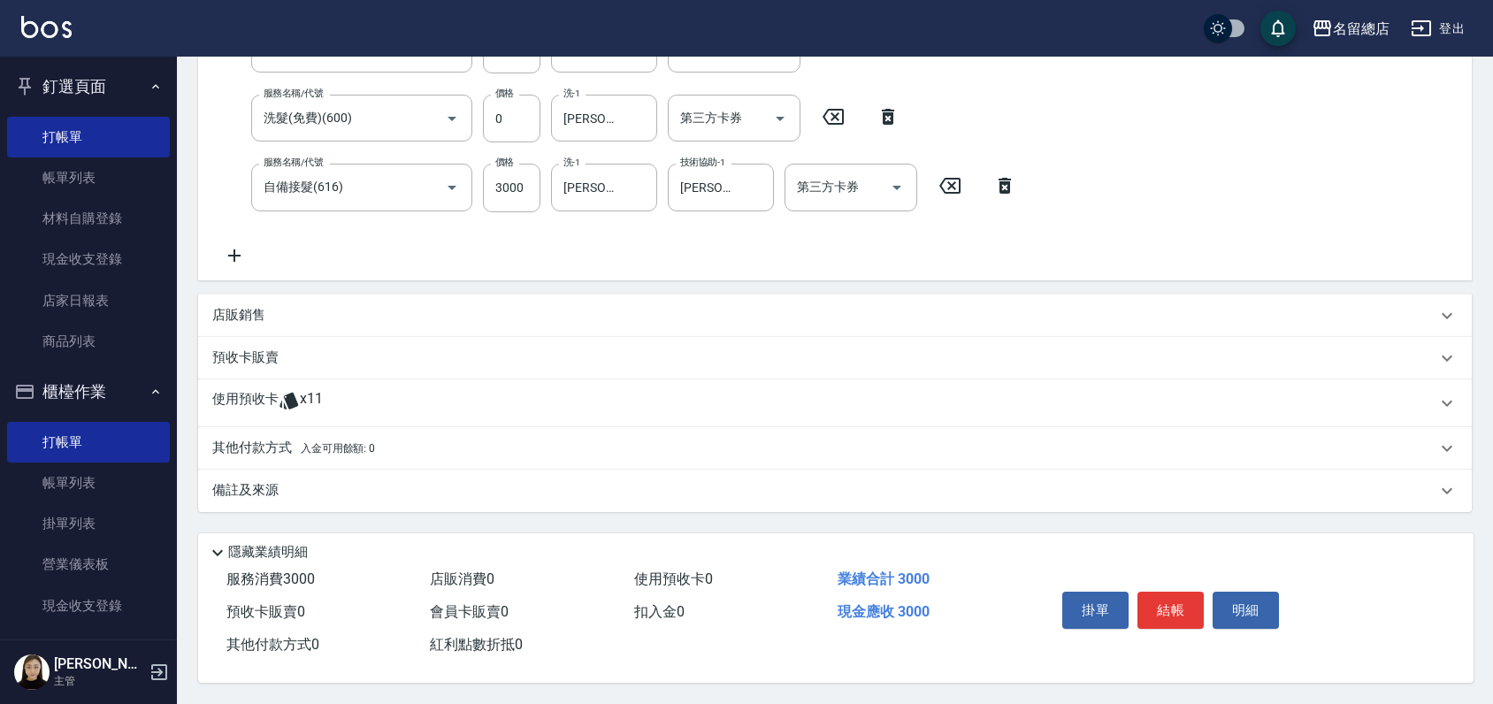
drag, startPoint x: 259, startPoint y: 397, endPoint x: 273, endPoint y: 398, distance: 14.2
click at [265, 396] on p "使用預收卡" at bounding box center [245, 403] width 66 height 27
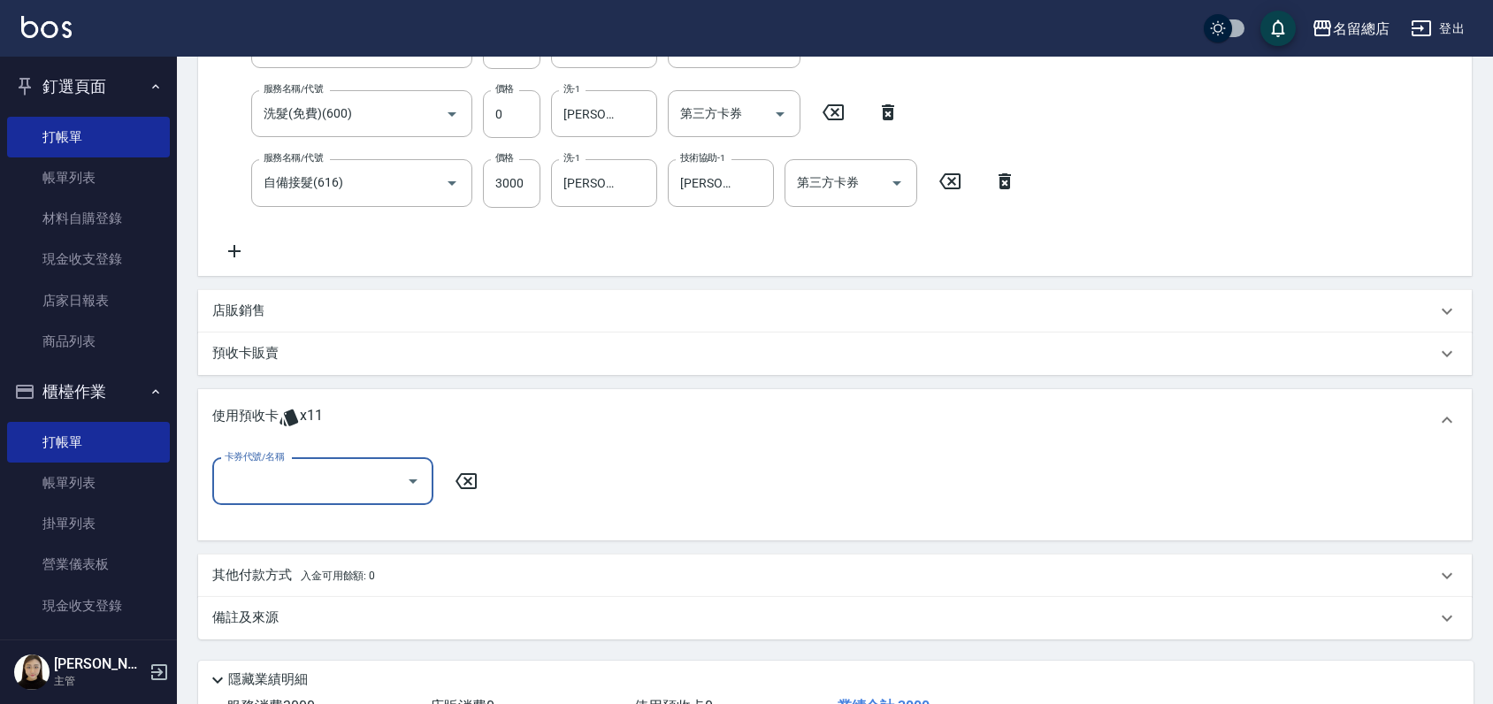
scroll to position [0, 0]
click at [270, 480] on input "卡券代號/名稱" at bounding box center [309, 481] width 179 height 31
click at [308, 546] on div "洗髮卡 剩餘9張 328" at bounding box center [322, 555] width 221 height 29
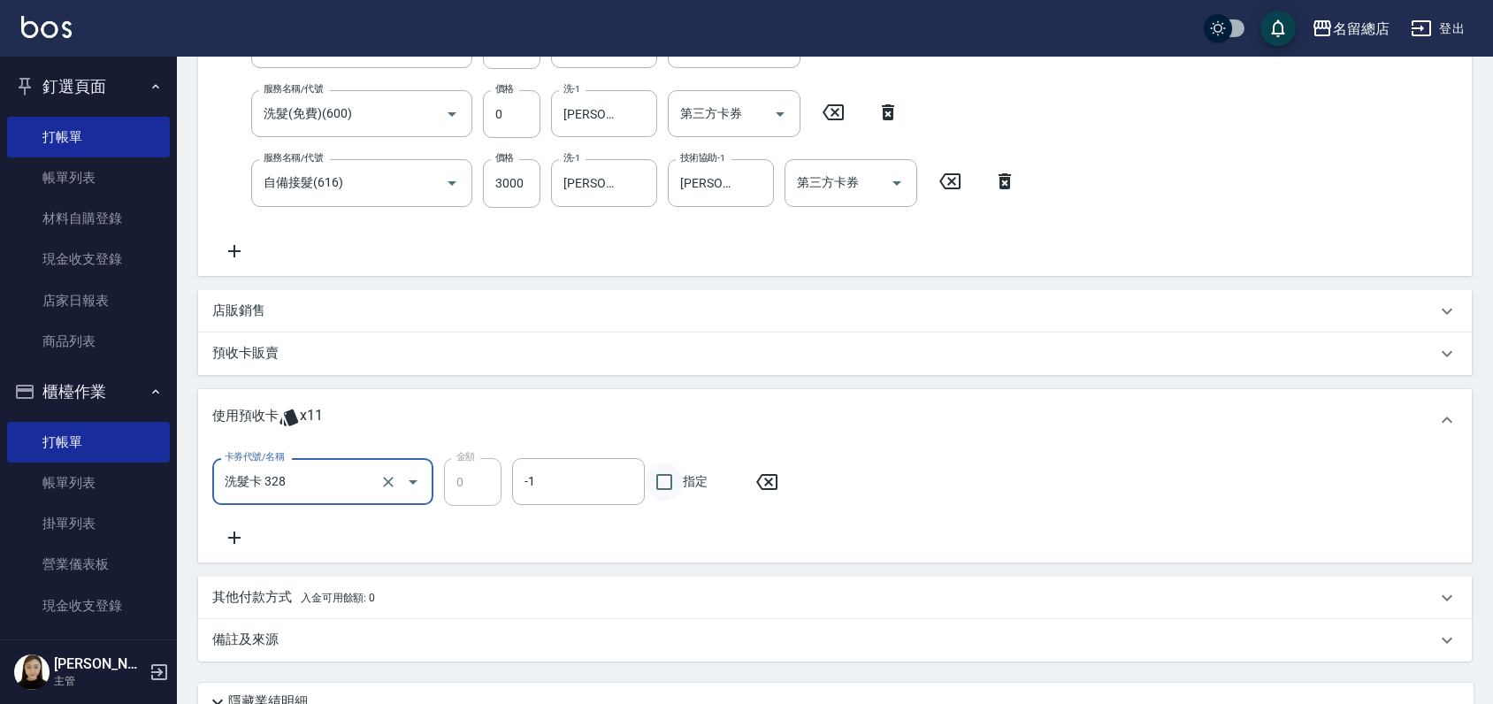
click at [660, 478] on input "指定" at bounding box center [664, 482] width 37 height 37
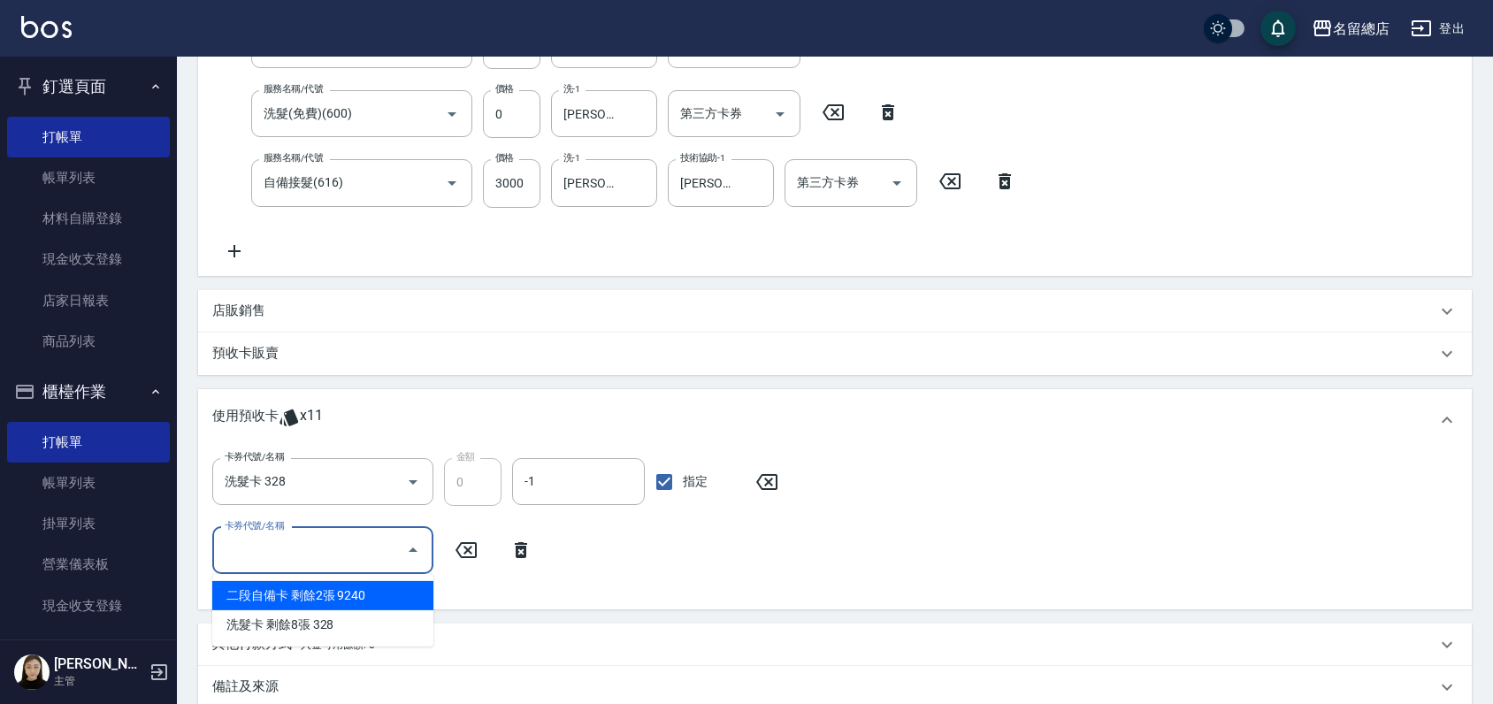
click at [321, 549] on input "卡券代號/名稱" at bounding box center [309, 550] width 179 height 31
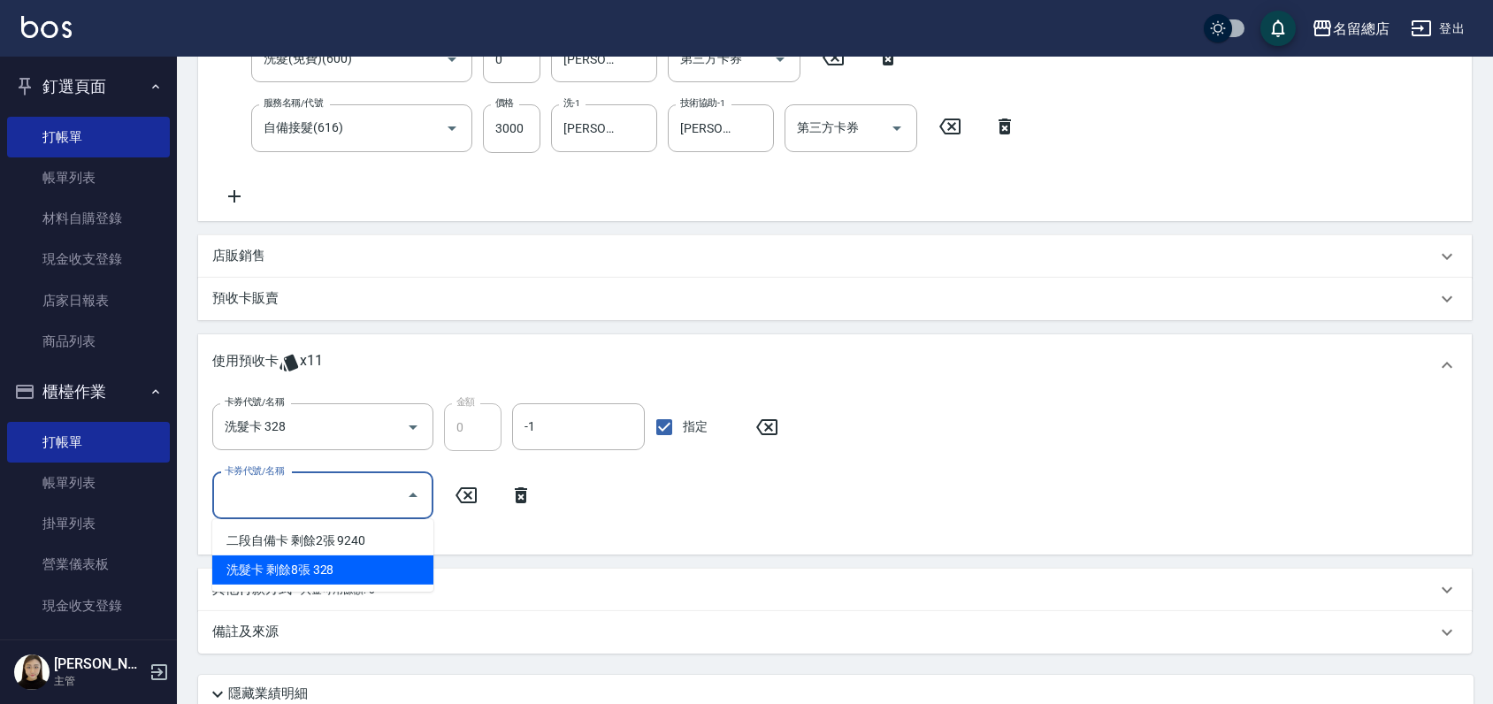
scroll to position [432, 0]
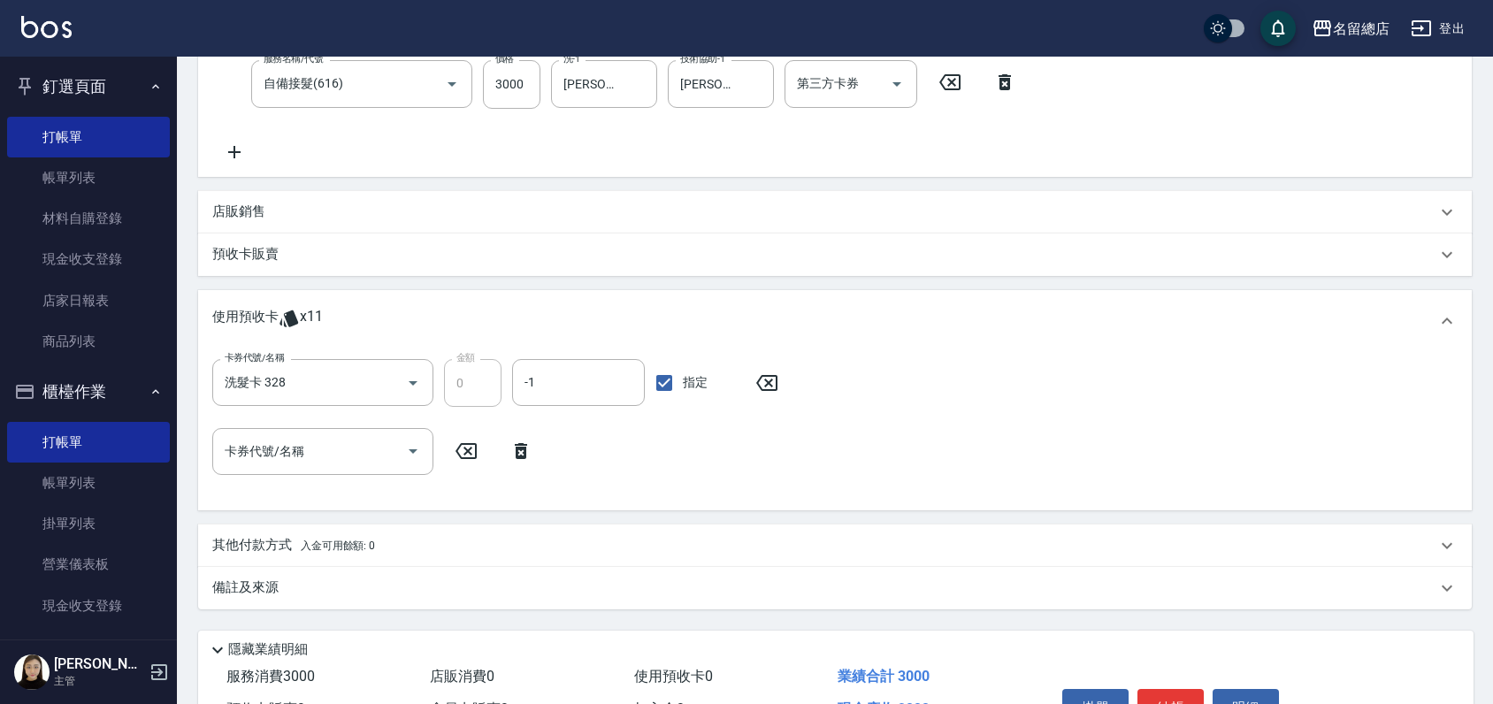
click at [738, 456] on div "卡券代號/名稱 洗髮卡 328 卡券代號/名稱 金額 0 金額 -1 -1 指定 卡券代號/名稱 卡券代號/名稱" at bounding box center [835, 427] width 1246 height 137
click at [517, 449] on icon at bounding box center [521, 451] width 12 height 16
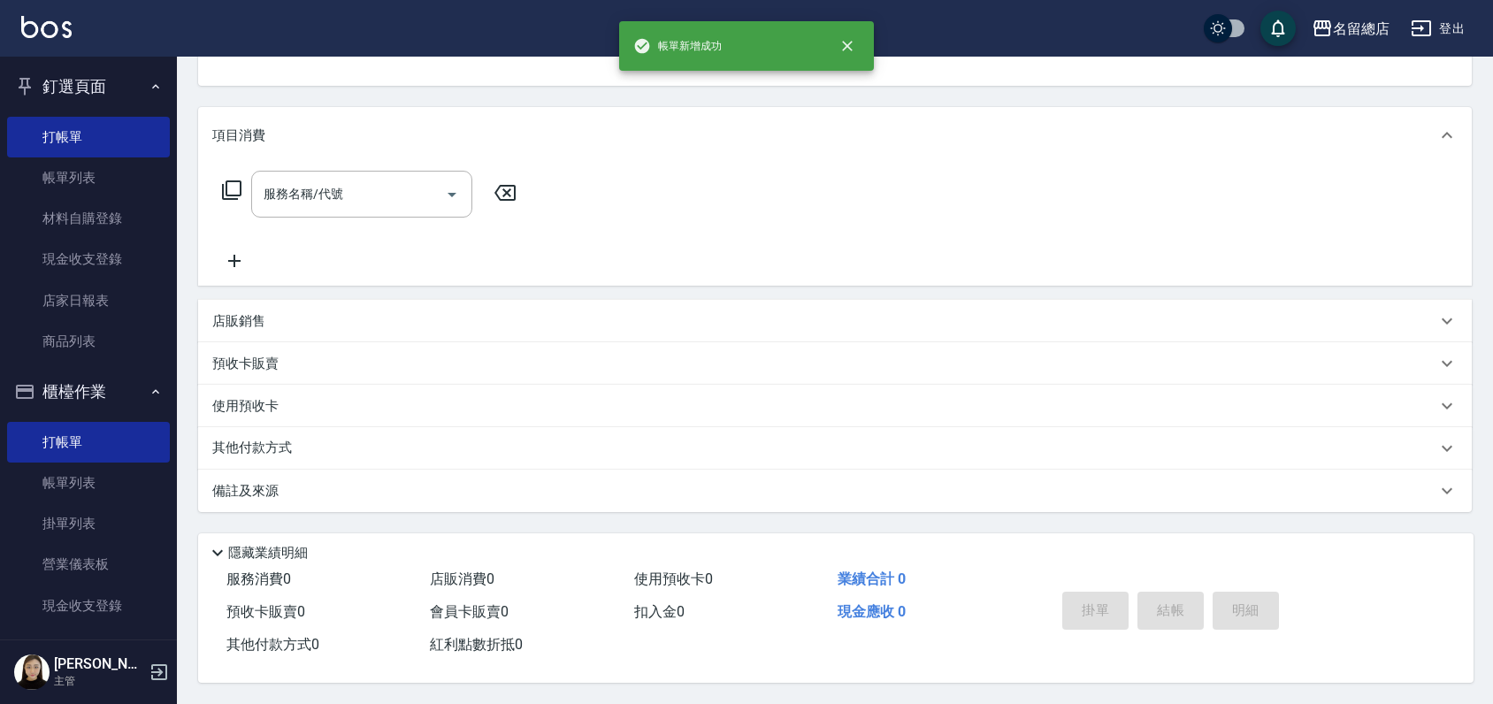
scroll to position [0, 0]
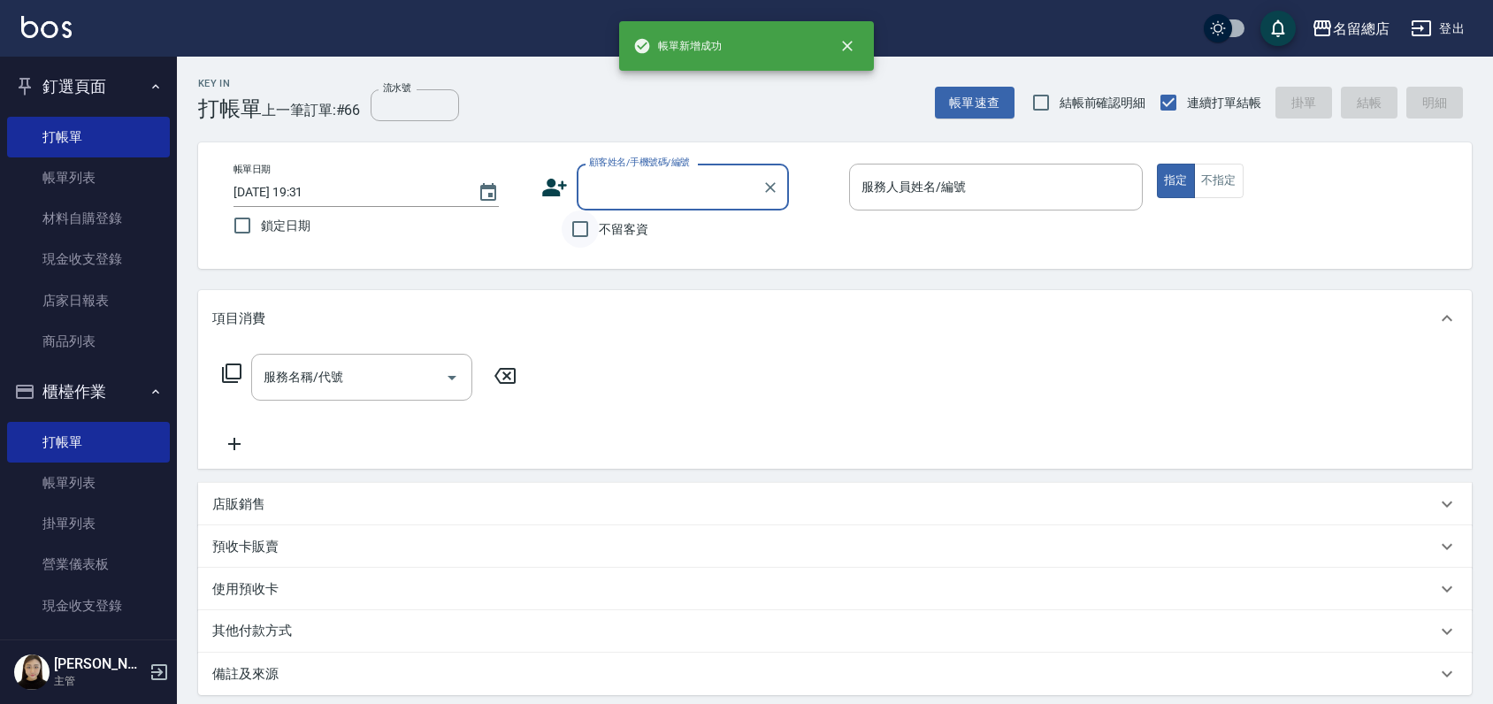
click at [573, 233] on input "不留客資" at bounding box center [580, 229] width 37 height 37
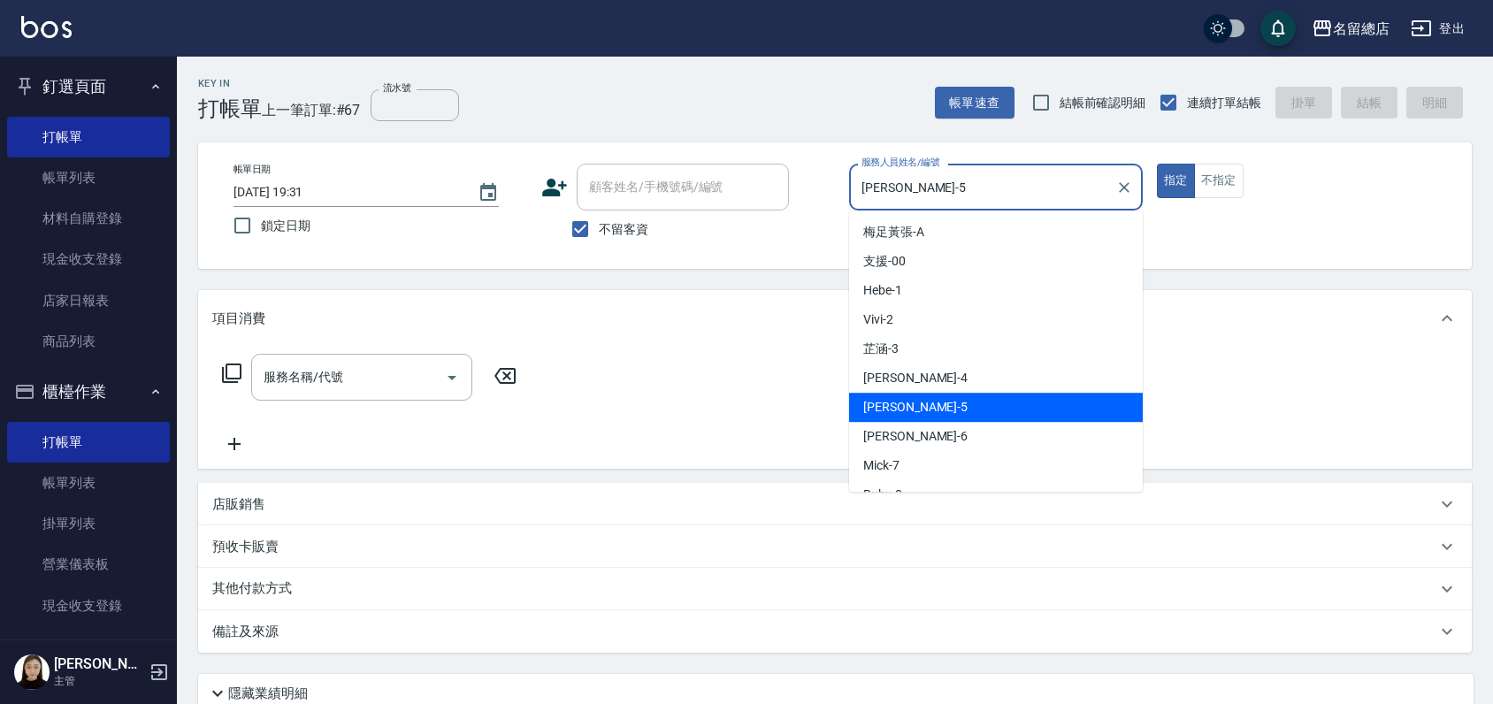
drag, startPoint x: 1054, startPoint y: 197, endPoint x: 1067, endPoint y: 196, distance: 13.3
click at [1055, 197] on input "Kelly-5" at bounding box center [982, 187] width 251 height 31
click at [1119, 189] on icon "Clear" at bounding box center [1125, 188] width 18 height 18
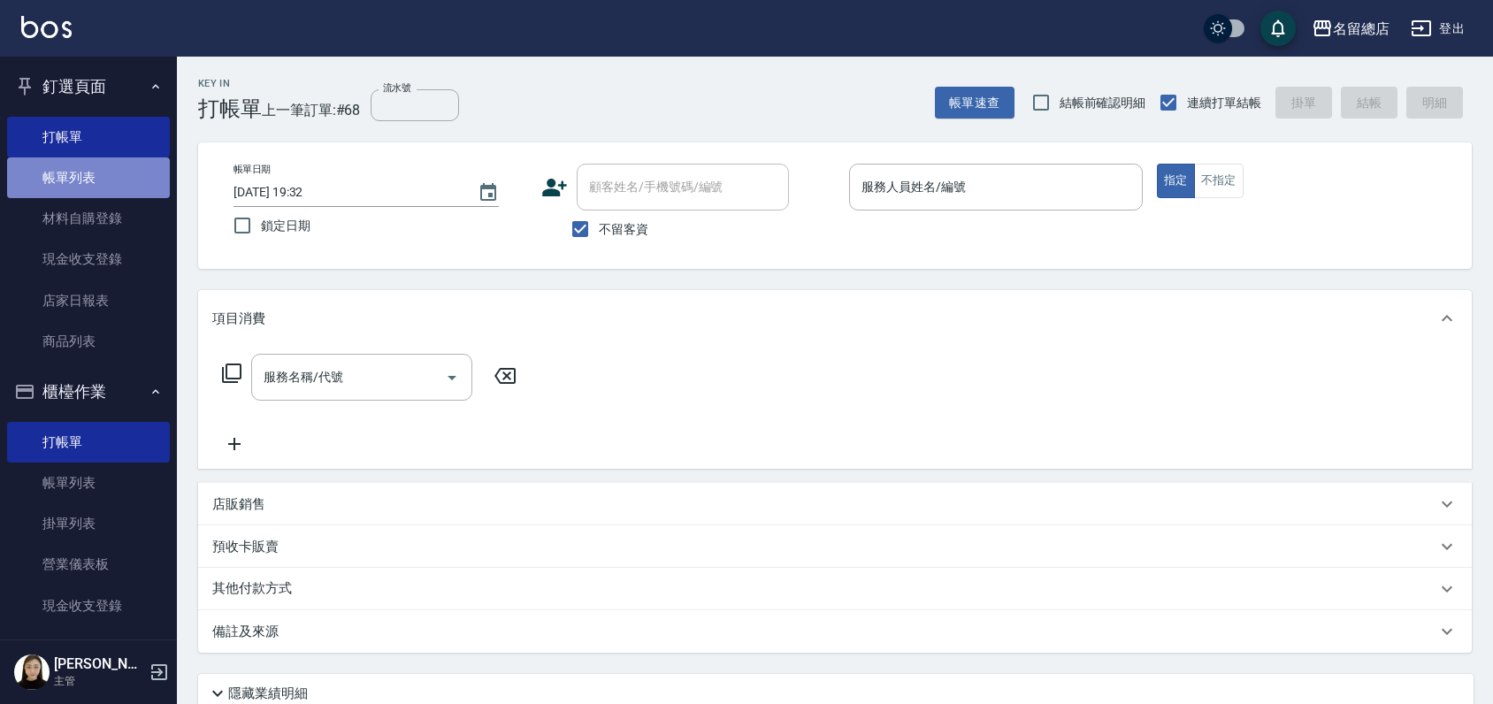
click at [92, 174] on link "帳單列表" at bounding box center [88, 177] width 163 height 41
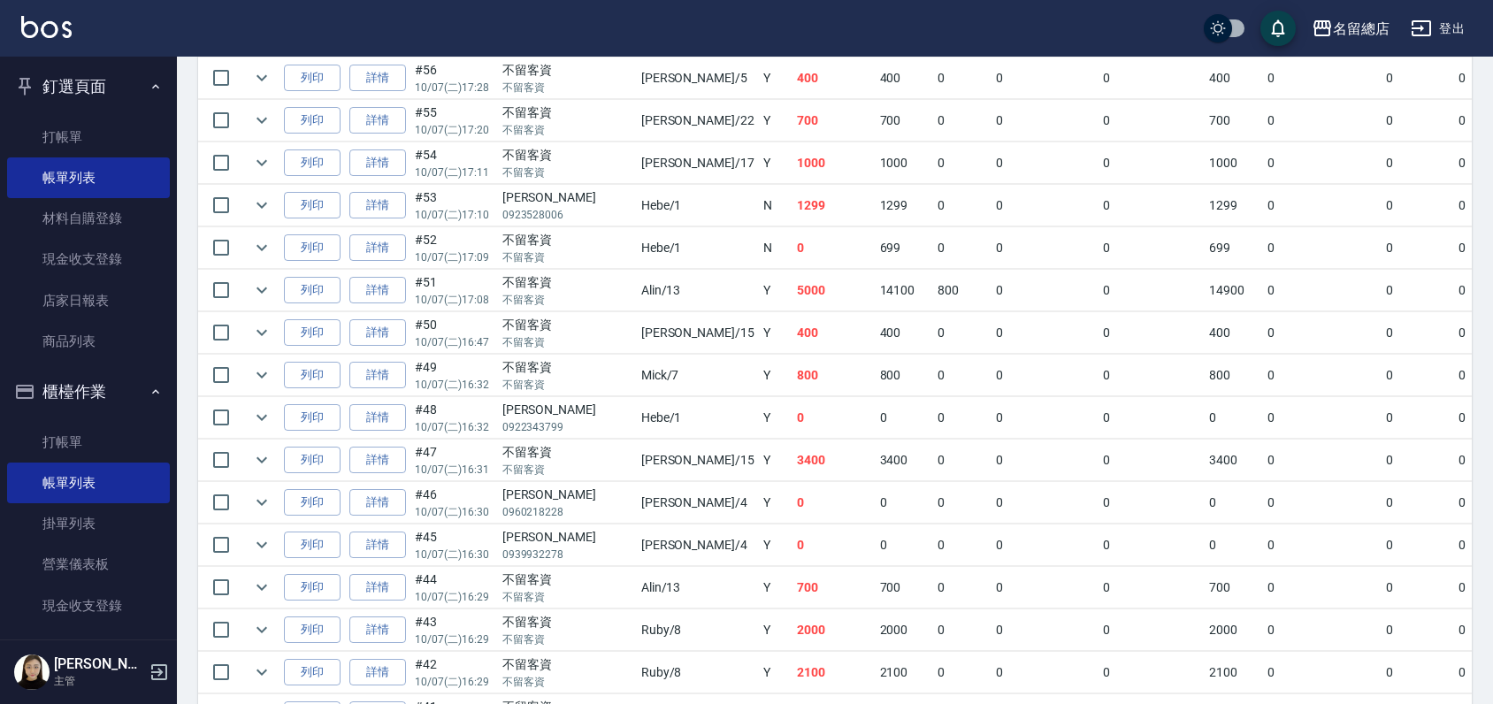
scroll to position [1081, 0]
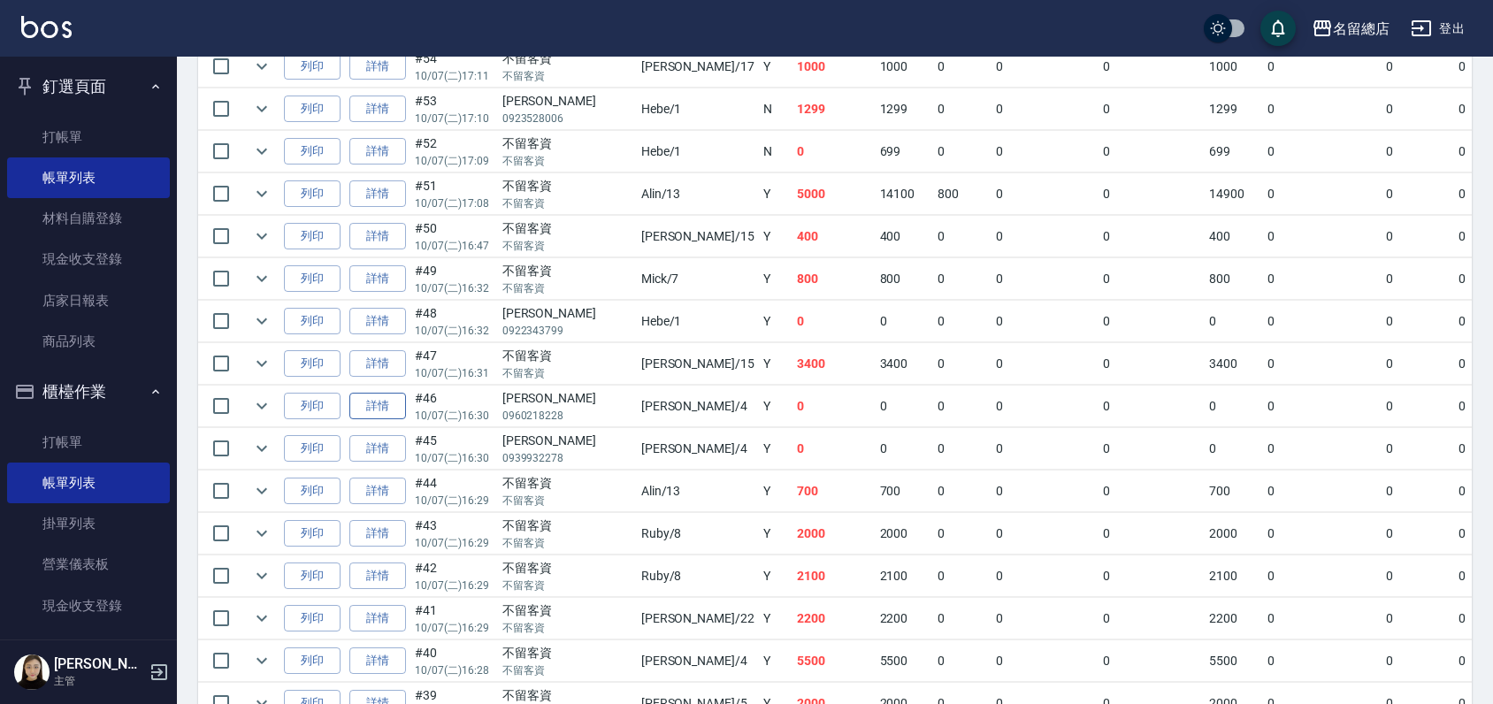
click at [387, 405] on link "詳情" at bounding box center [377, 406] width 57 height 27
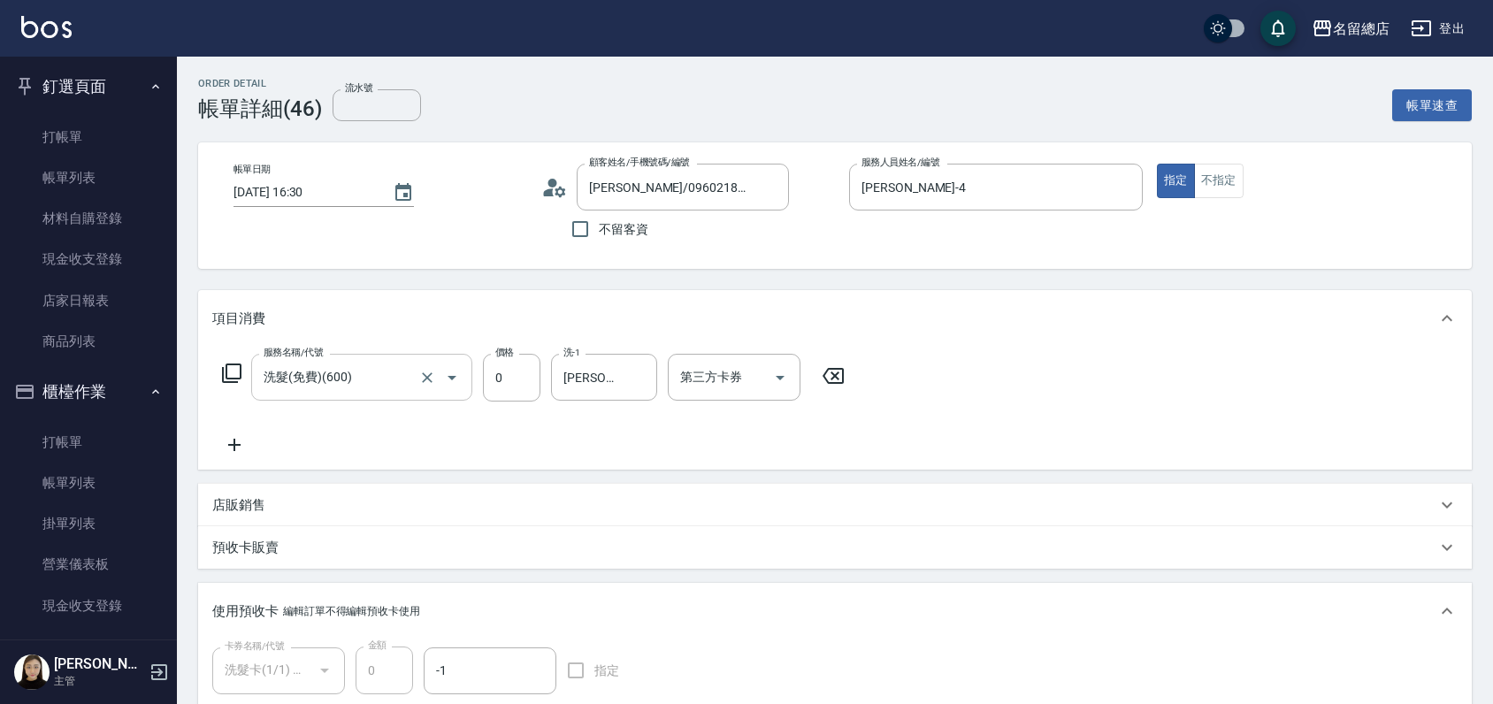
click at [374, 382] on input "洗髮(免費)(600)" at bounding box center [337, 377] width 156 height 31
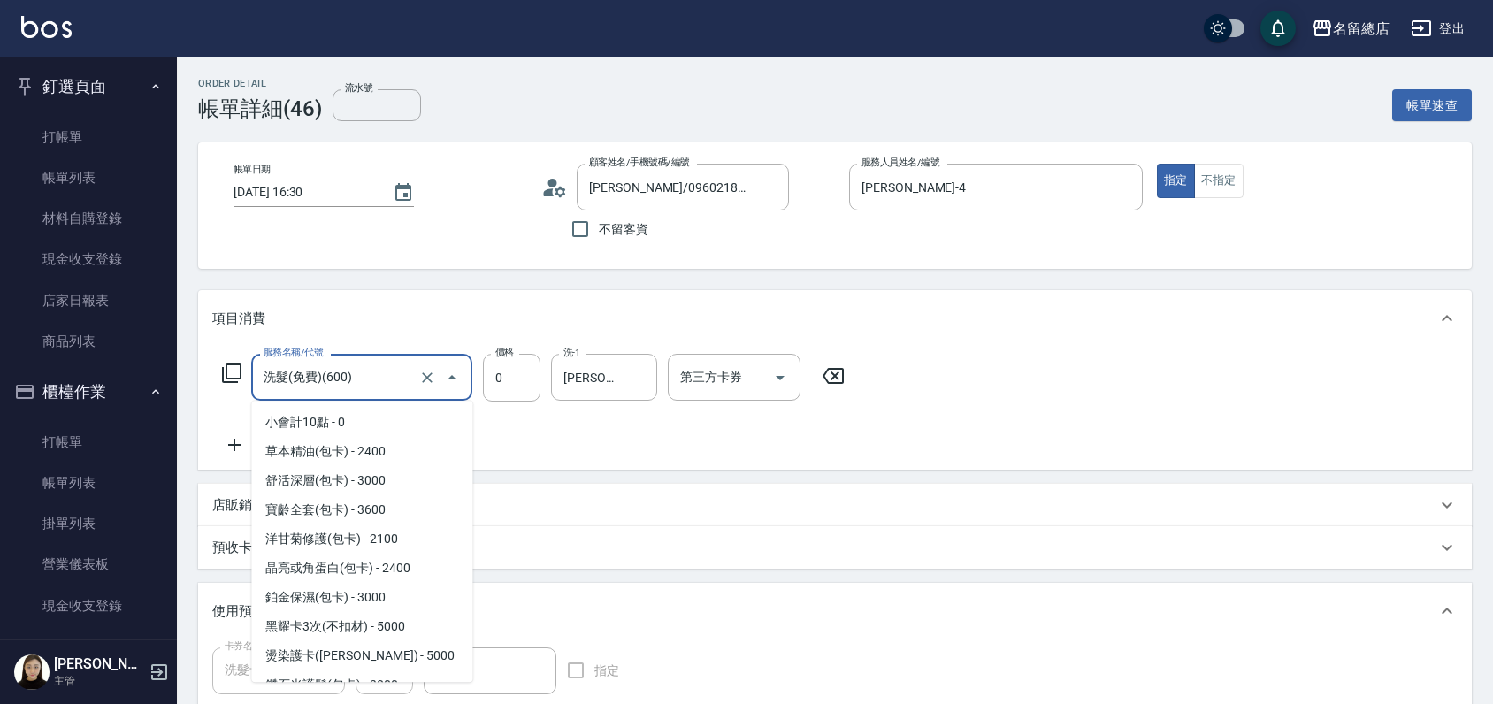
scroll to position [2265, 0]
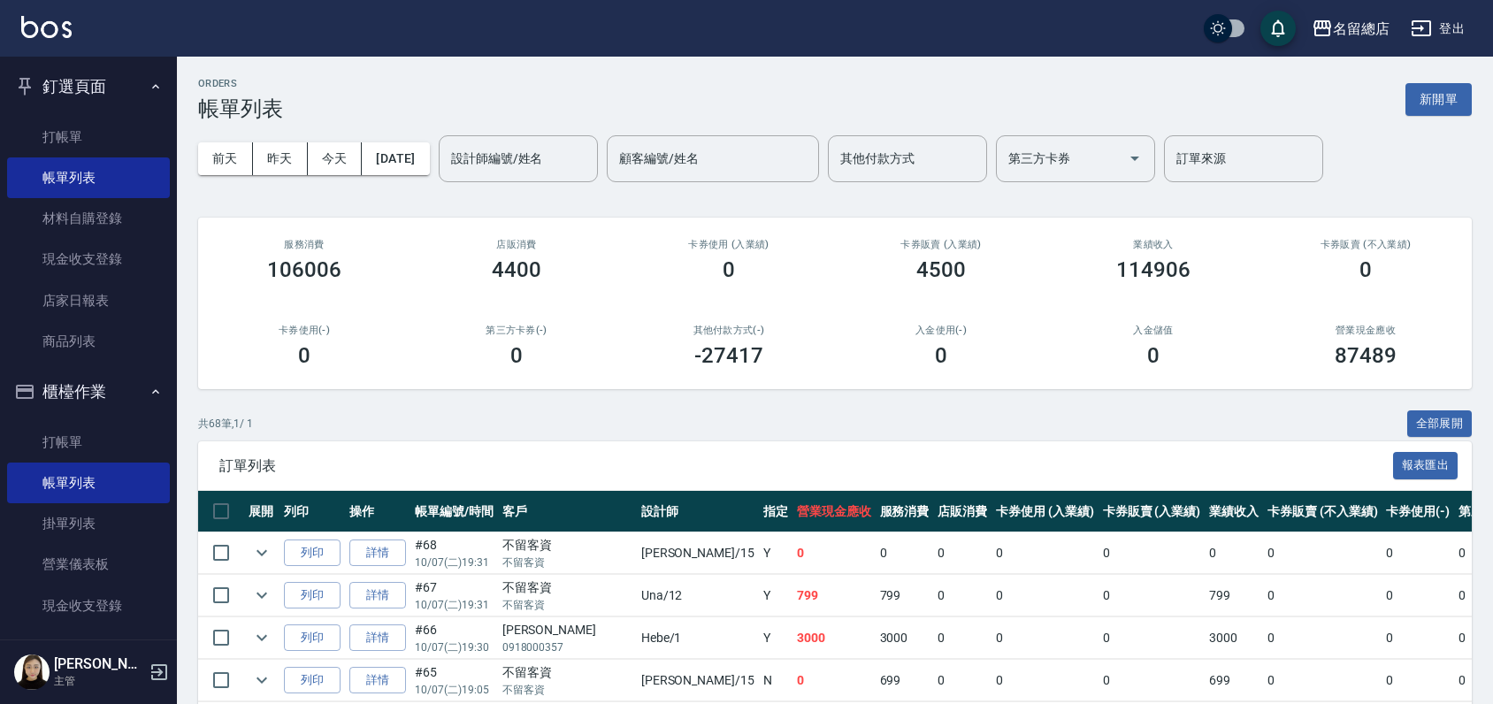
click at [1425, 111] on button "新開單" at bounding box center [1439, 99] width 66 height 33
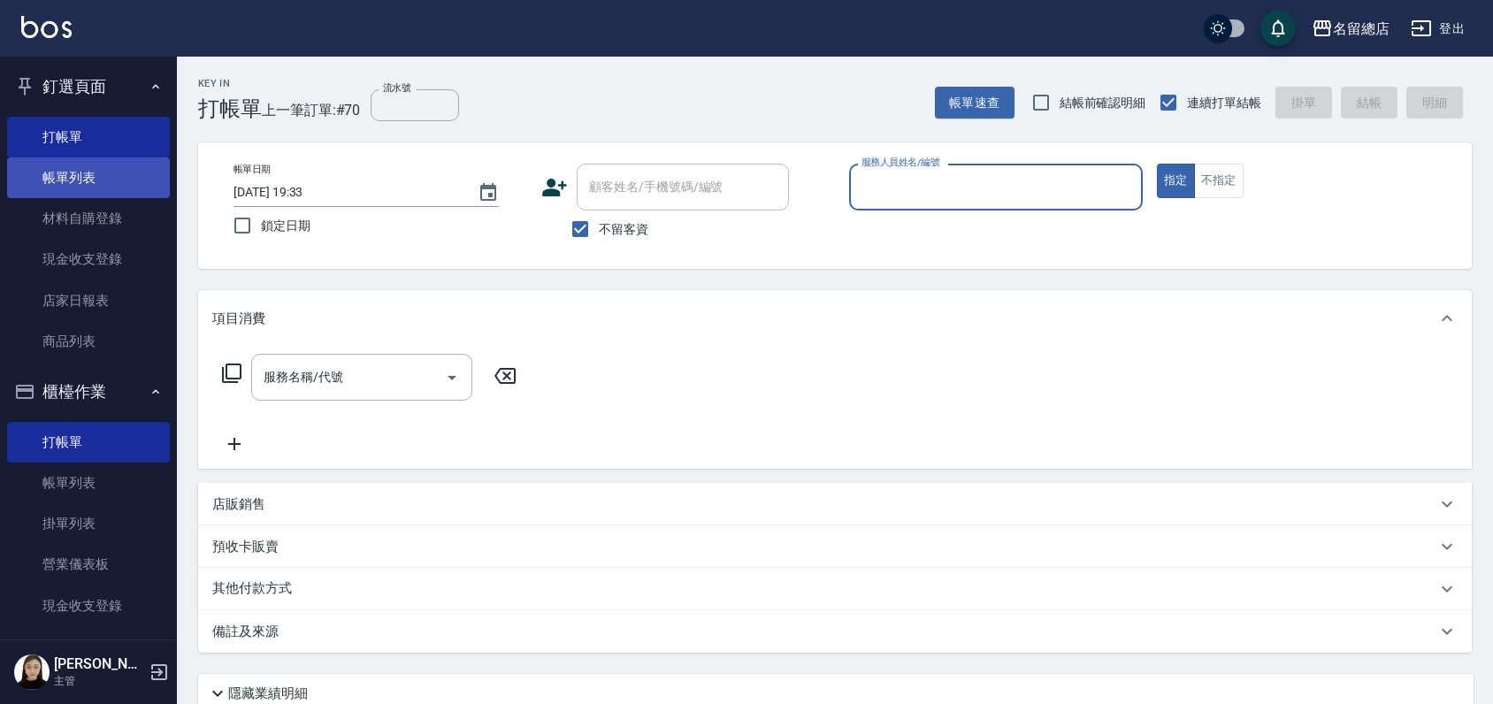
click at [71, 168] on link "帳單列表" at bounding box center [88, 177] width 163 height 41
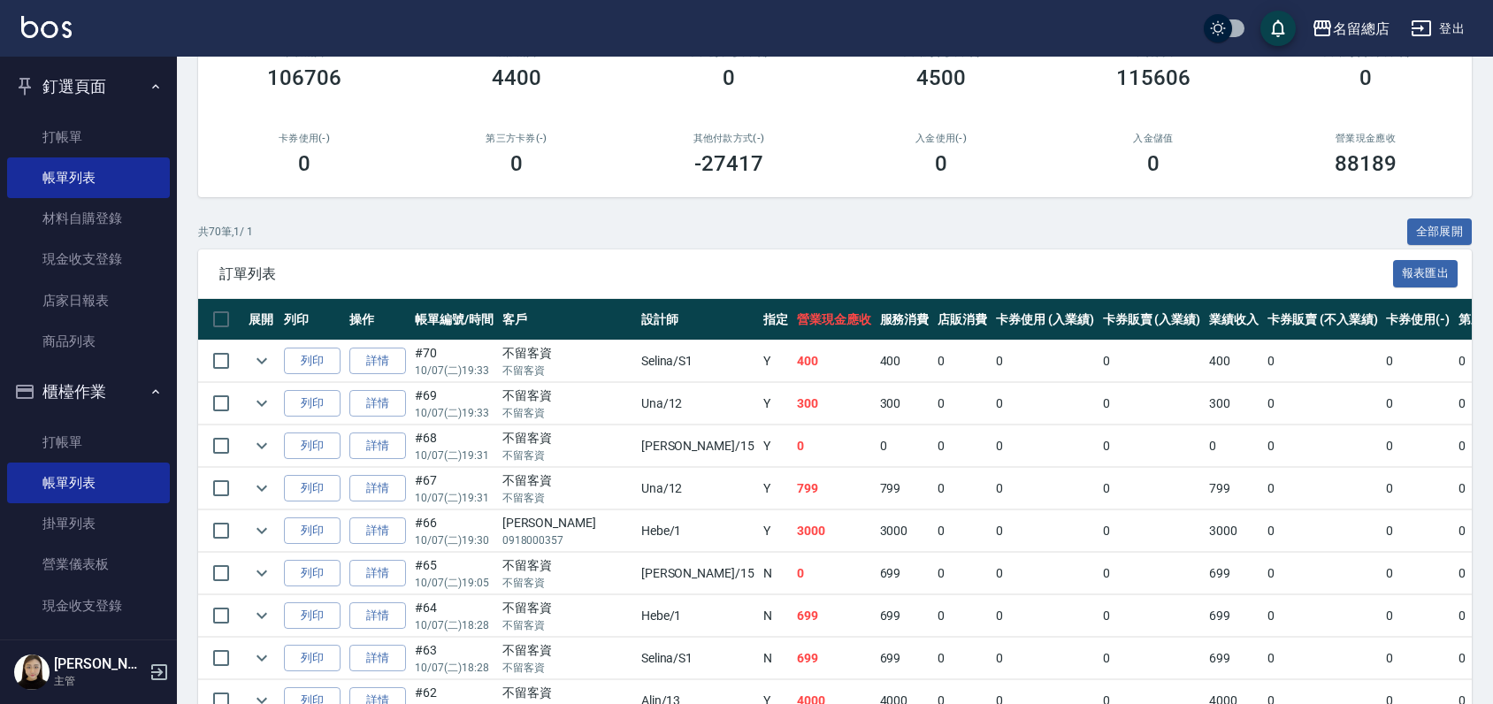
scroll to position [196, 0]
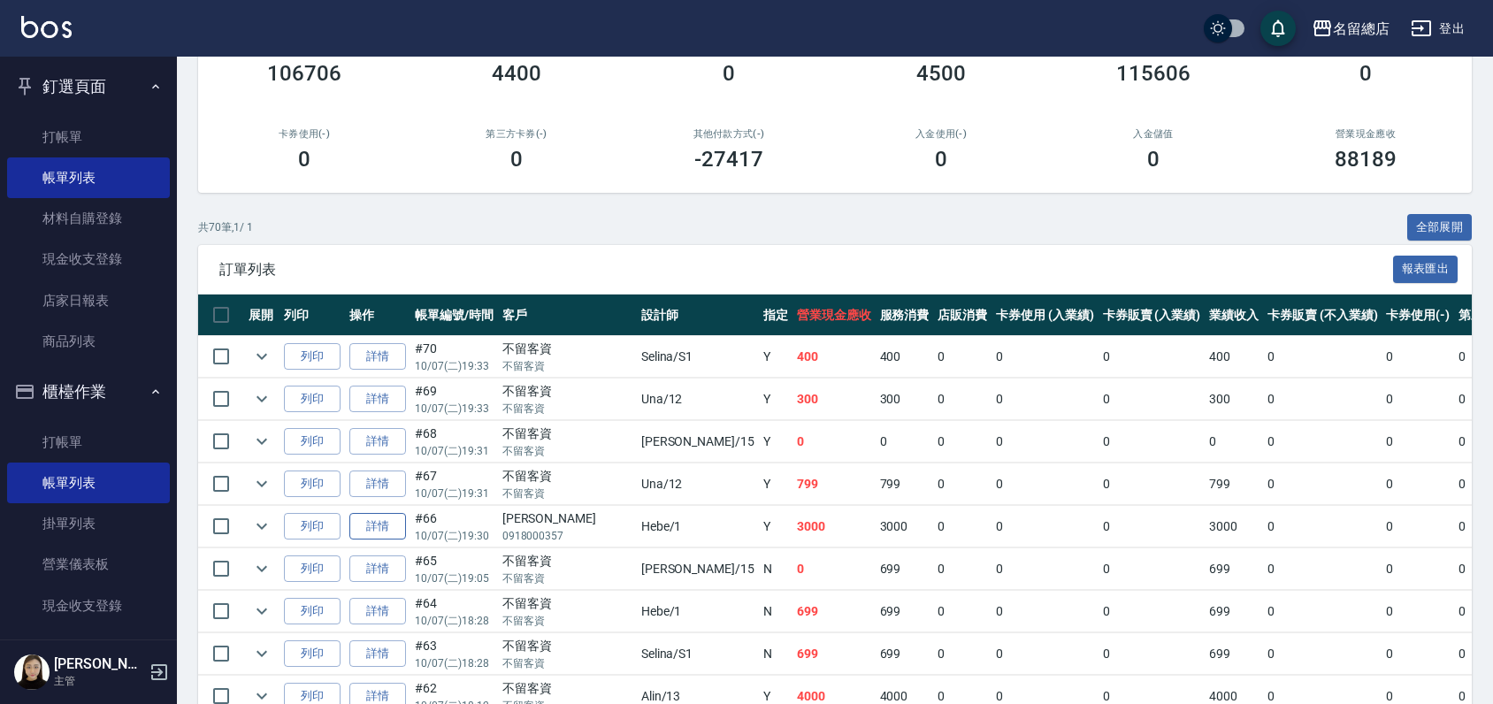
click at [383, 521] on link "詳情" at bounding box center [377, 526] width 57 height 27
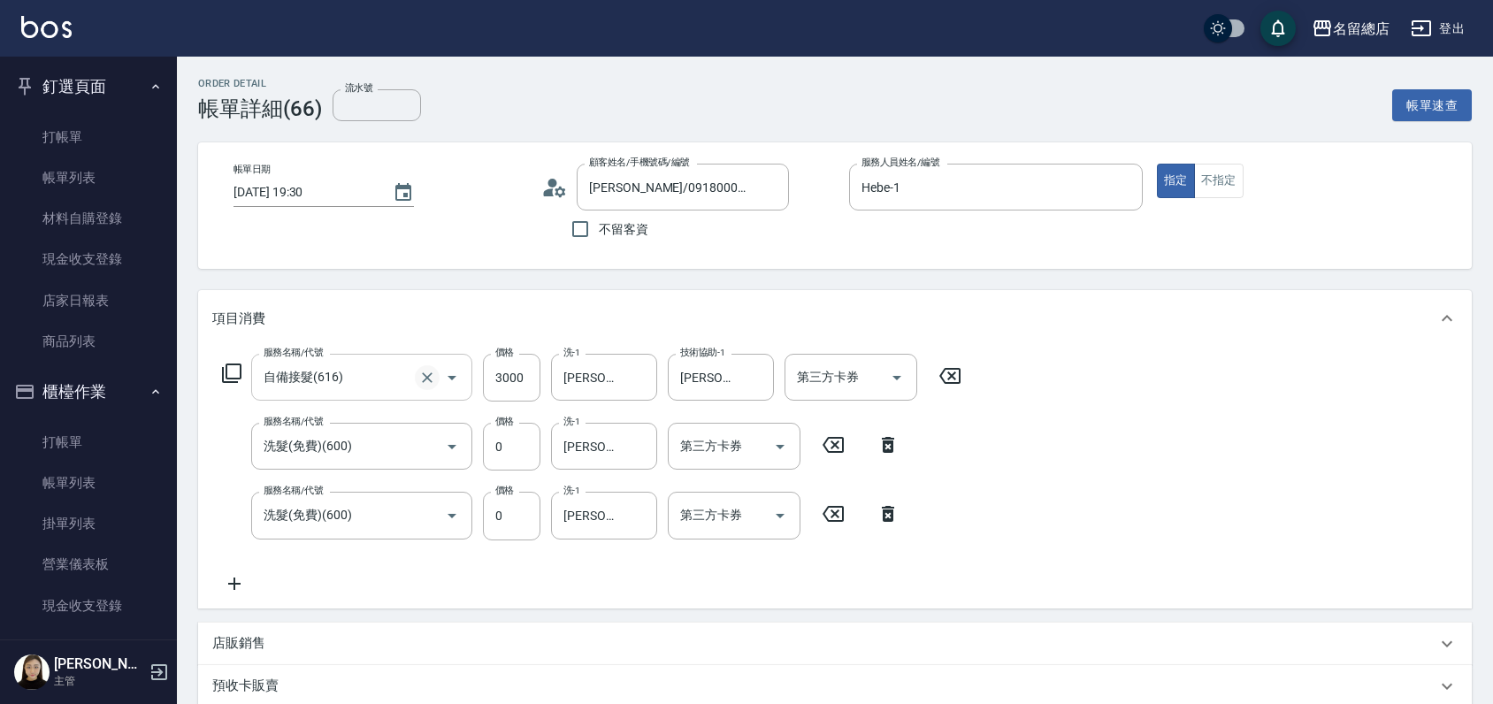
click at [423, 375] on icon "Clear" at bounding box center [427, 378] width 18 height 18
click at [951, 372] on icon at bounding box center [950, 375] width 44 height 21
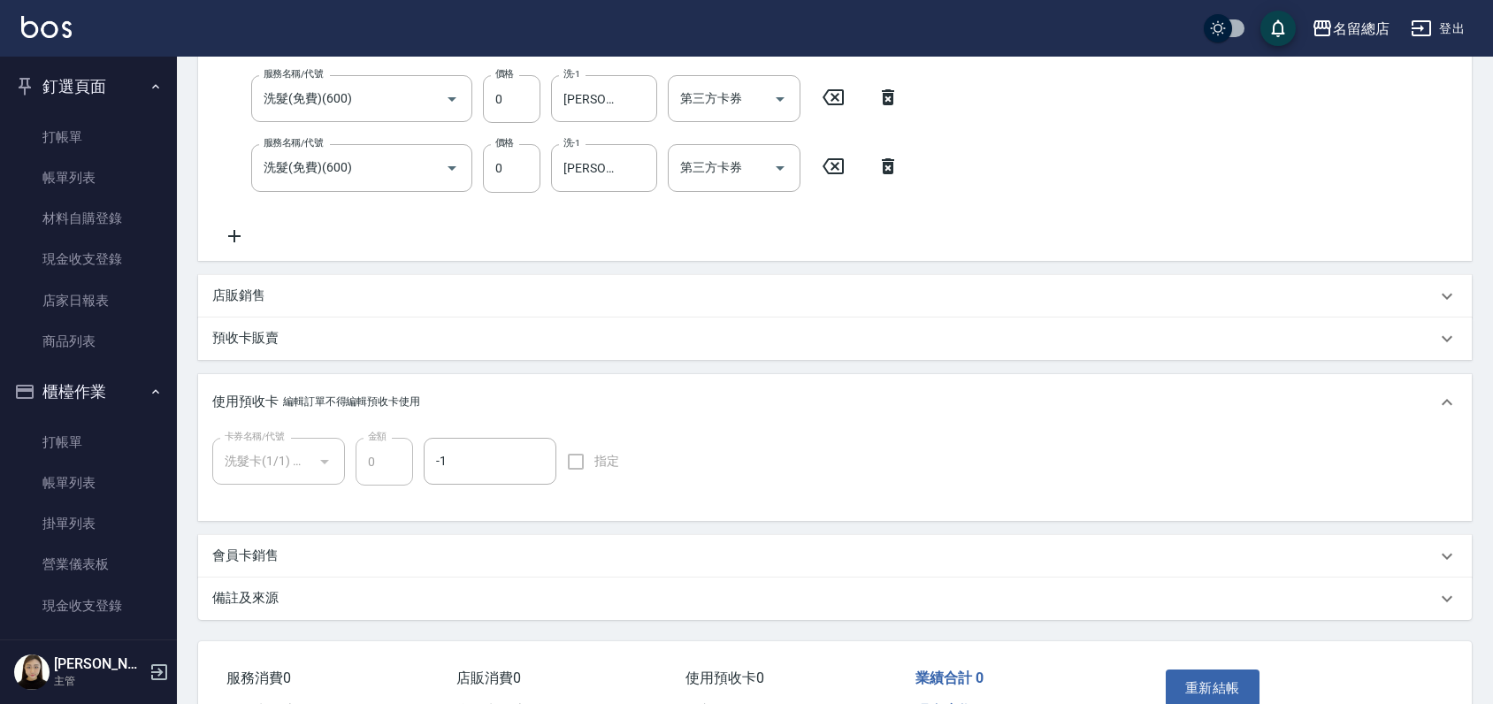
scroll to position [393, 0]
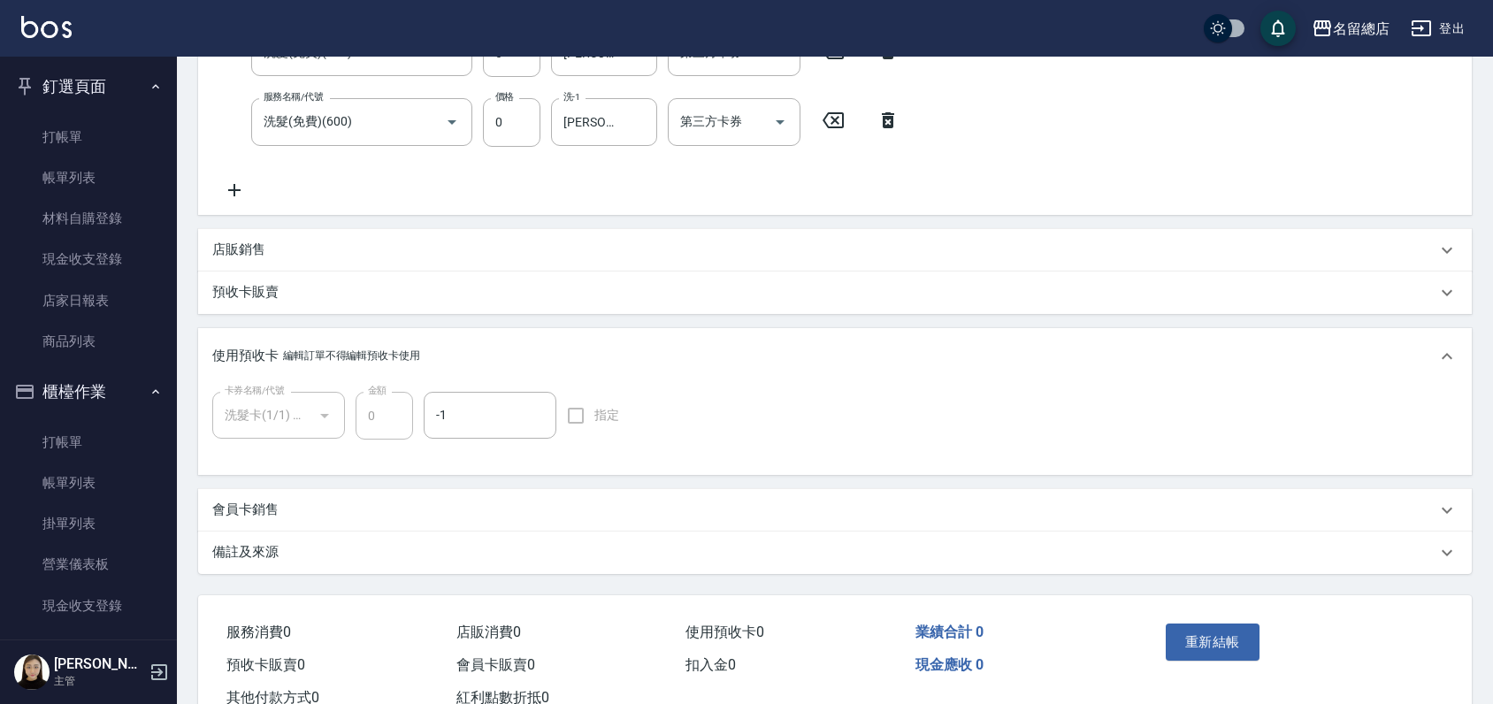
click at [280, 280] on div "預收卡販賣" at bounding box center [835, 293] width 1274 height 42
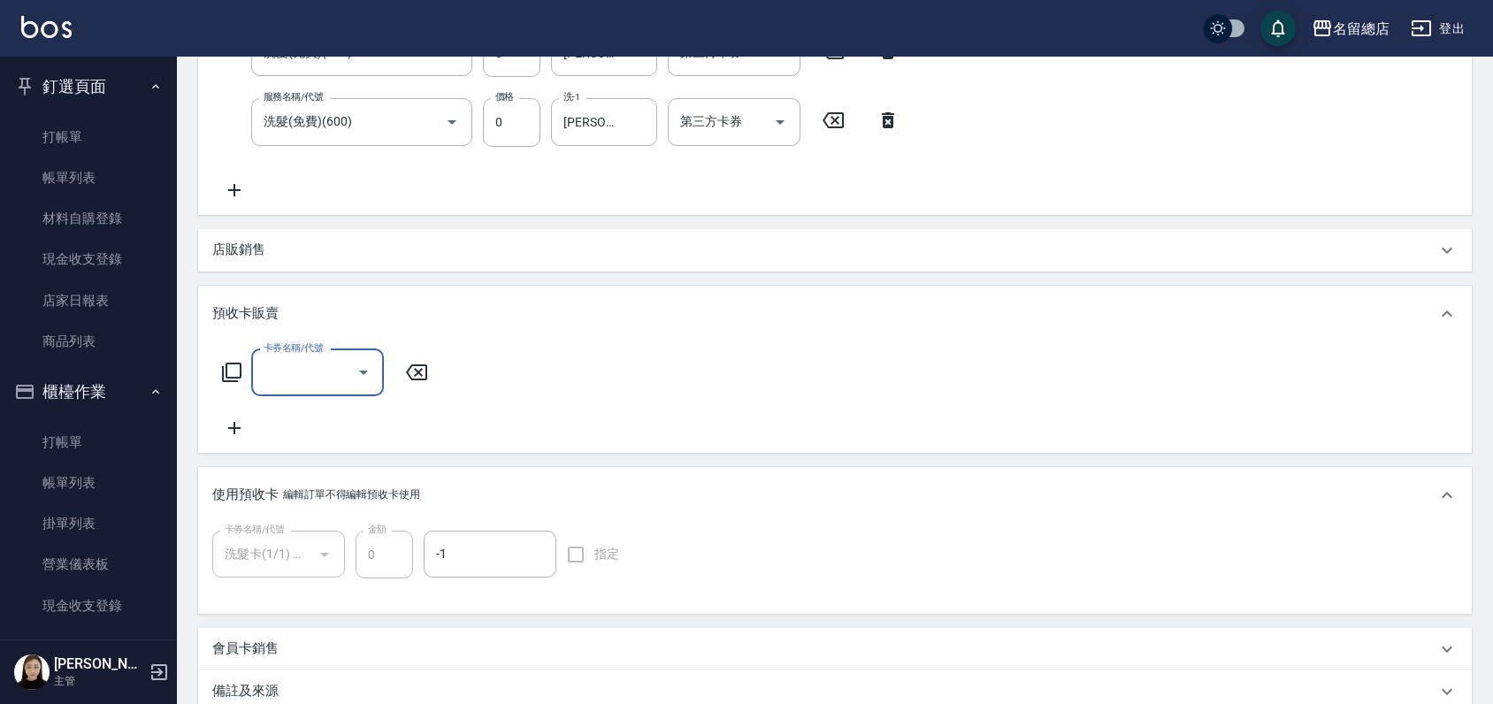
scroll to position [0, 0]
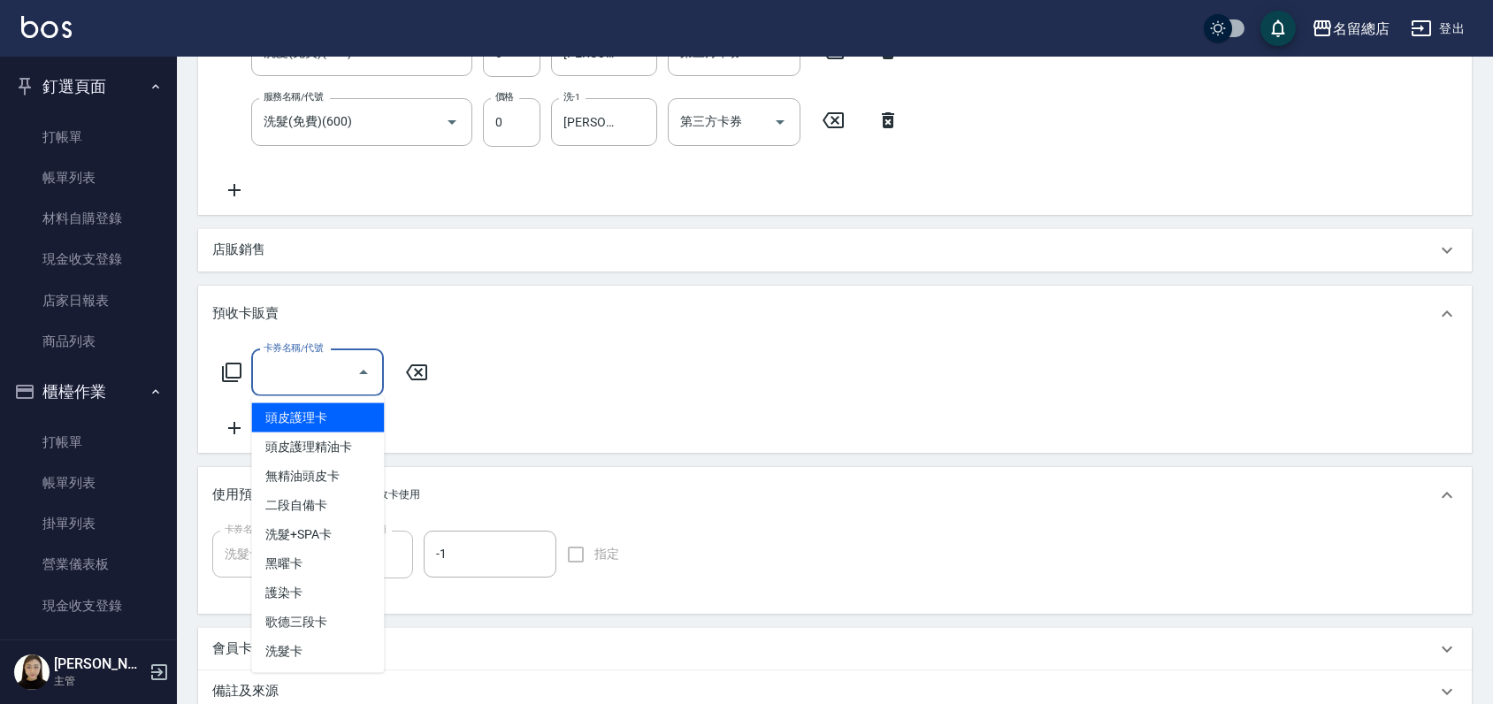
click at [304, 363] on input "卡券名稱/代號" at bounding box center [304, 372] width 90 height 31
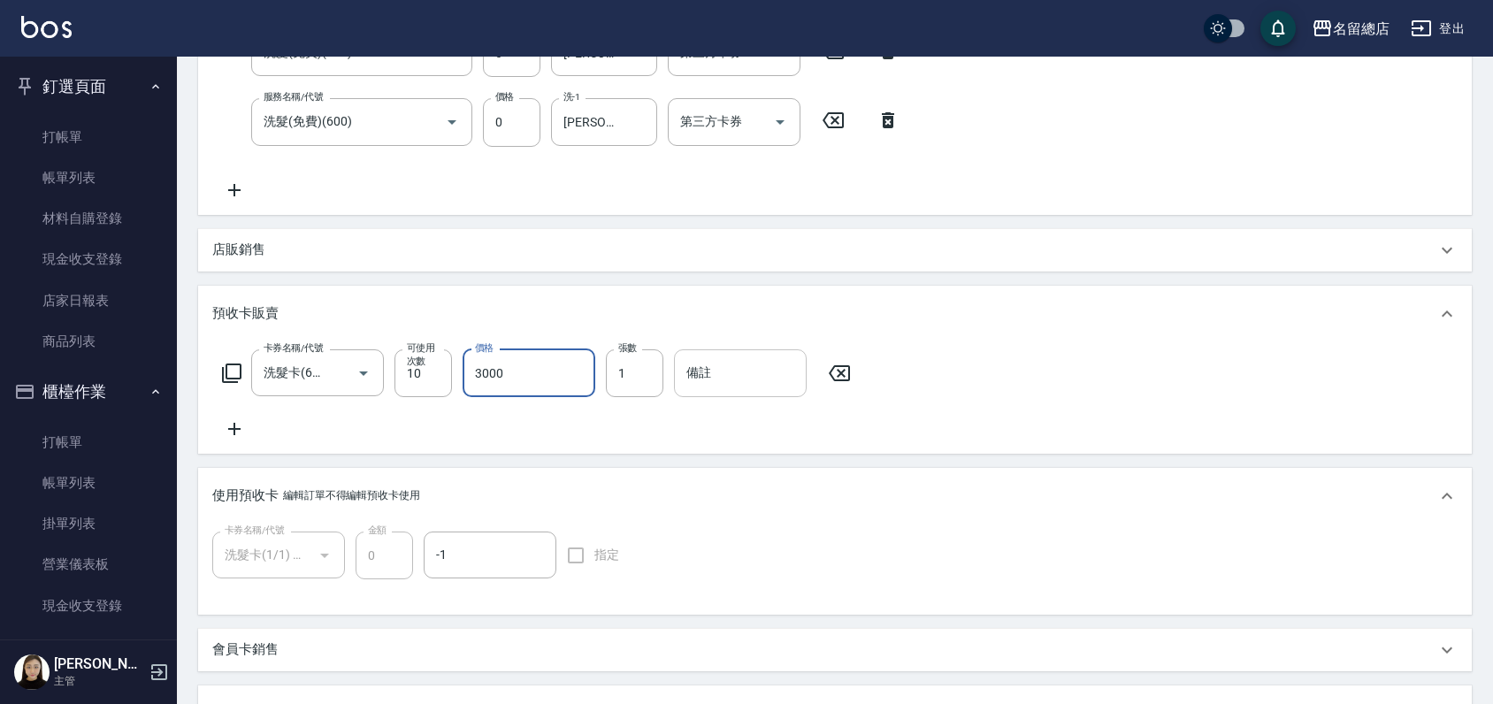
click at [744, 376] on input "備註" at bounding box center [740, 373] width 133 height 48
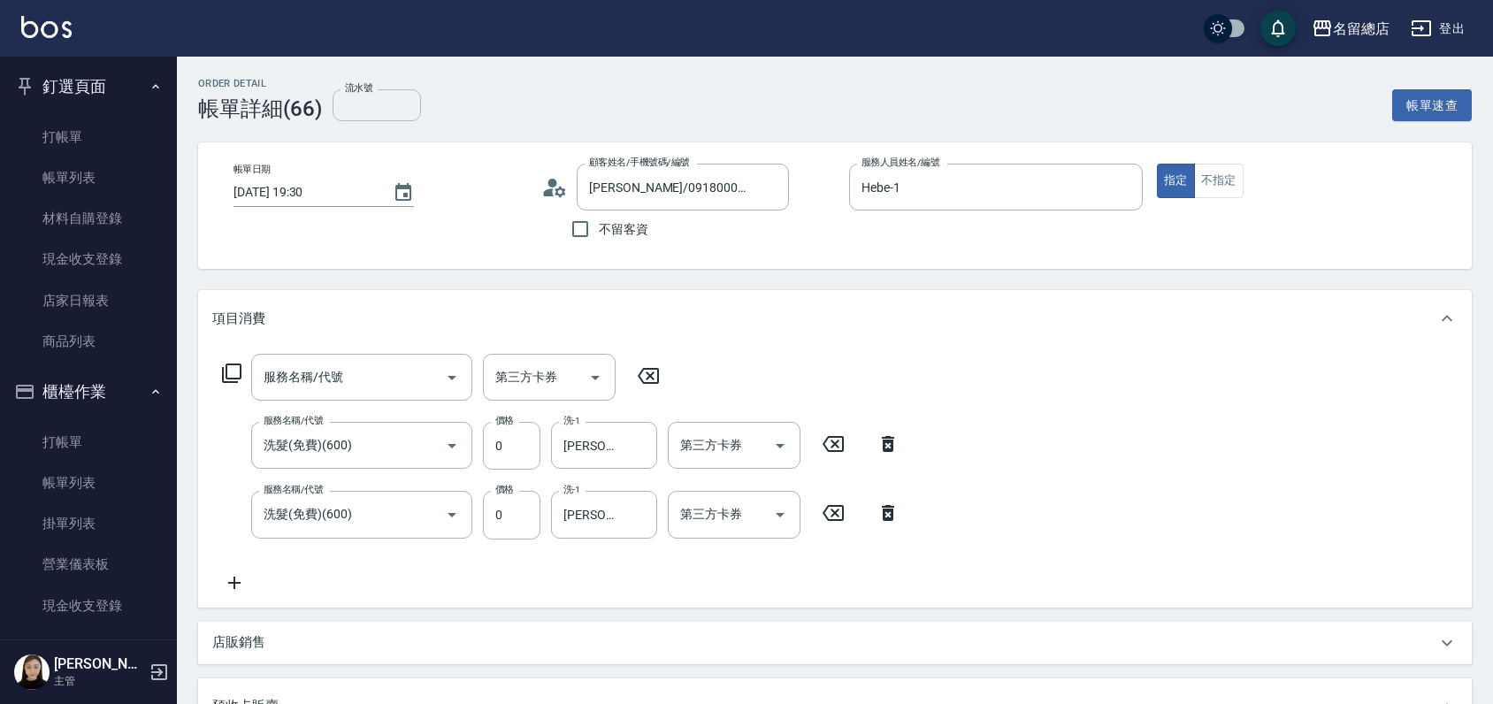
click at [376, 98] on input "流水號" at bounding box center [377, 105] width 88 height 32
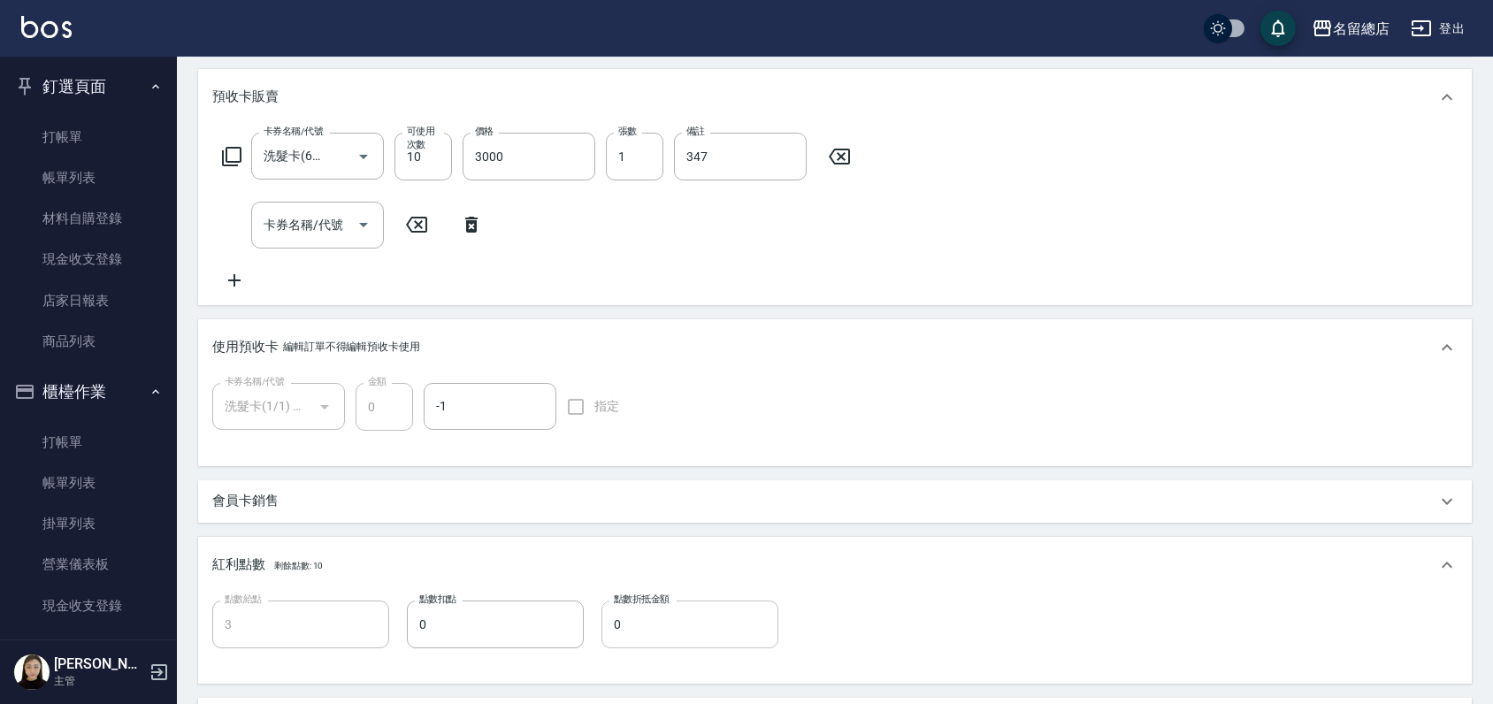
scroll to position [582, 0]
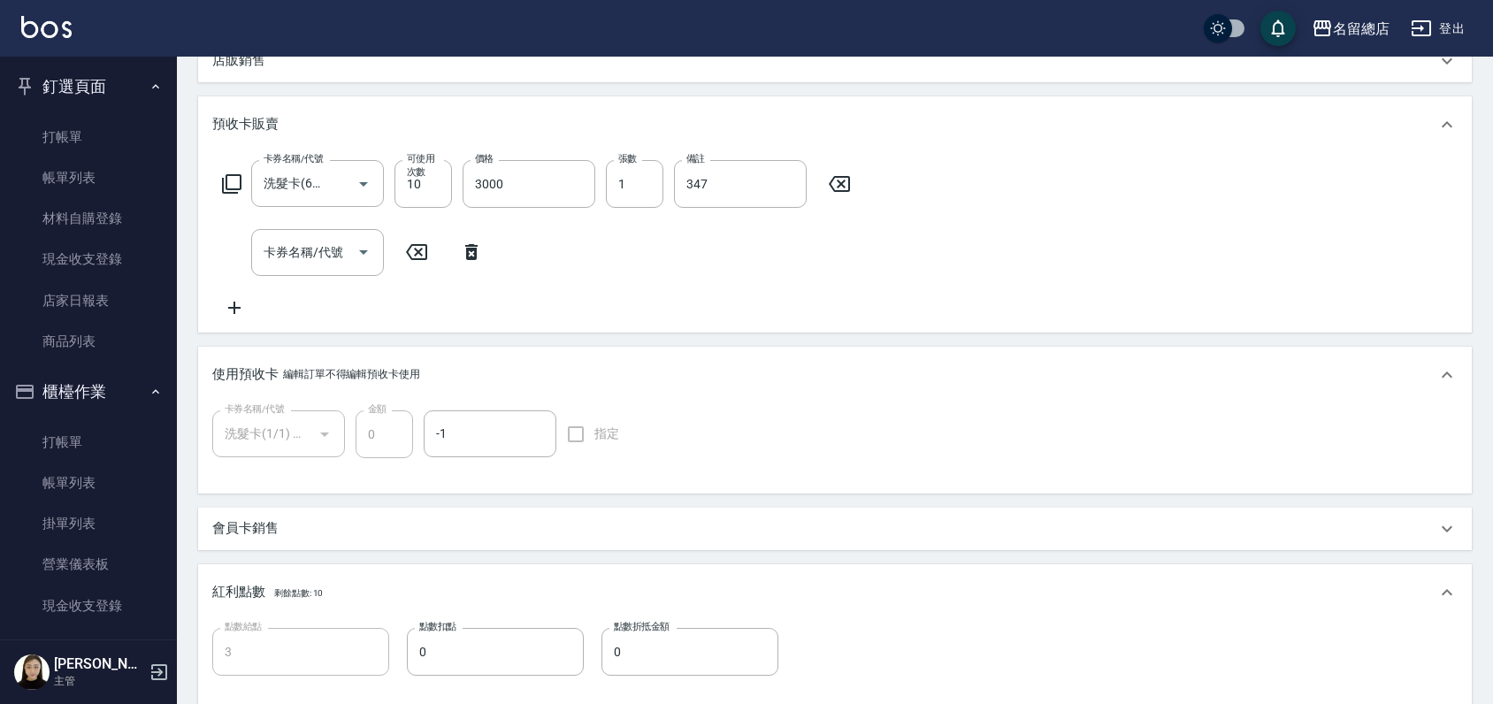
click at [475, 256] on icon at bounding box center [471, 252] width 12 height 16
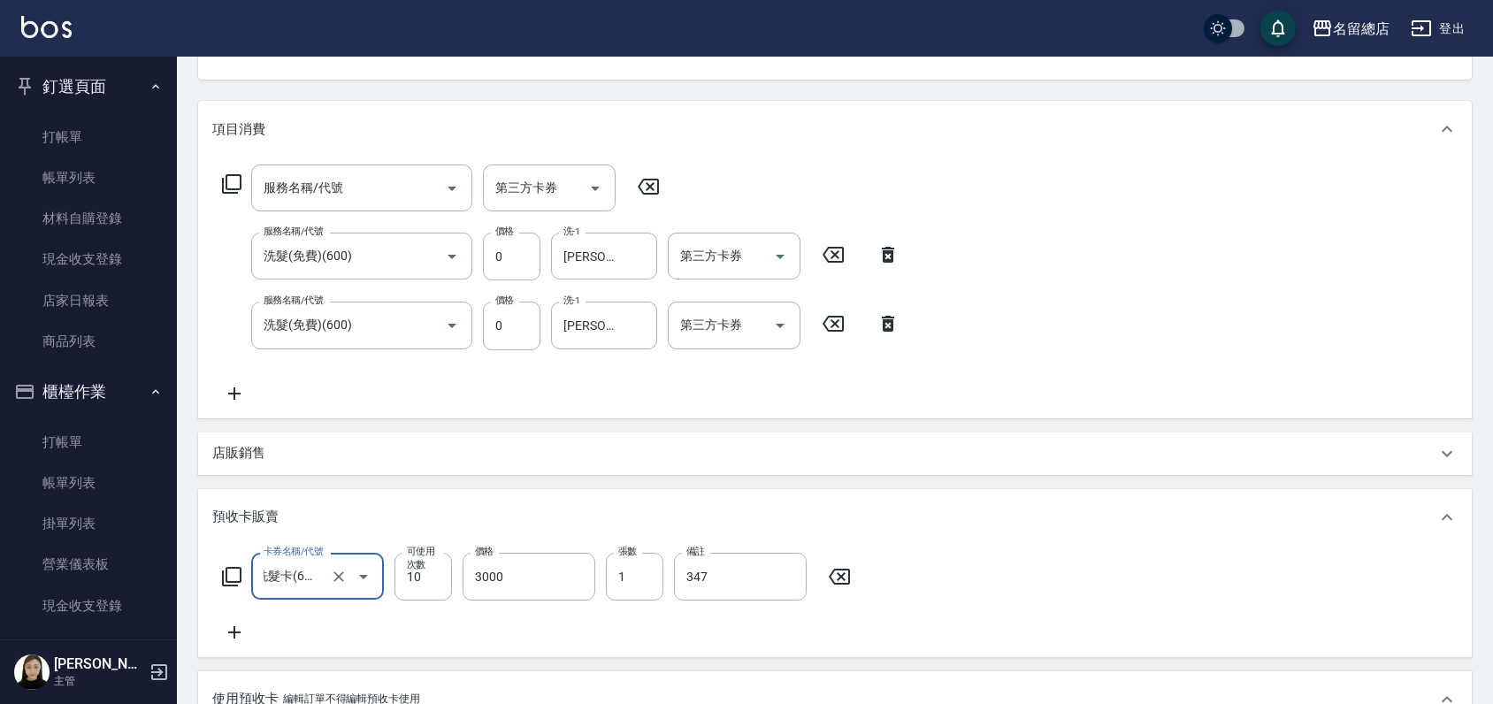
scroll to position [0, 0]
click at [639, 187] on icon at bounding box center [648, 187] width 21 height 16
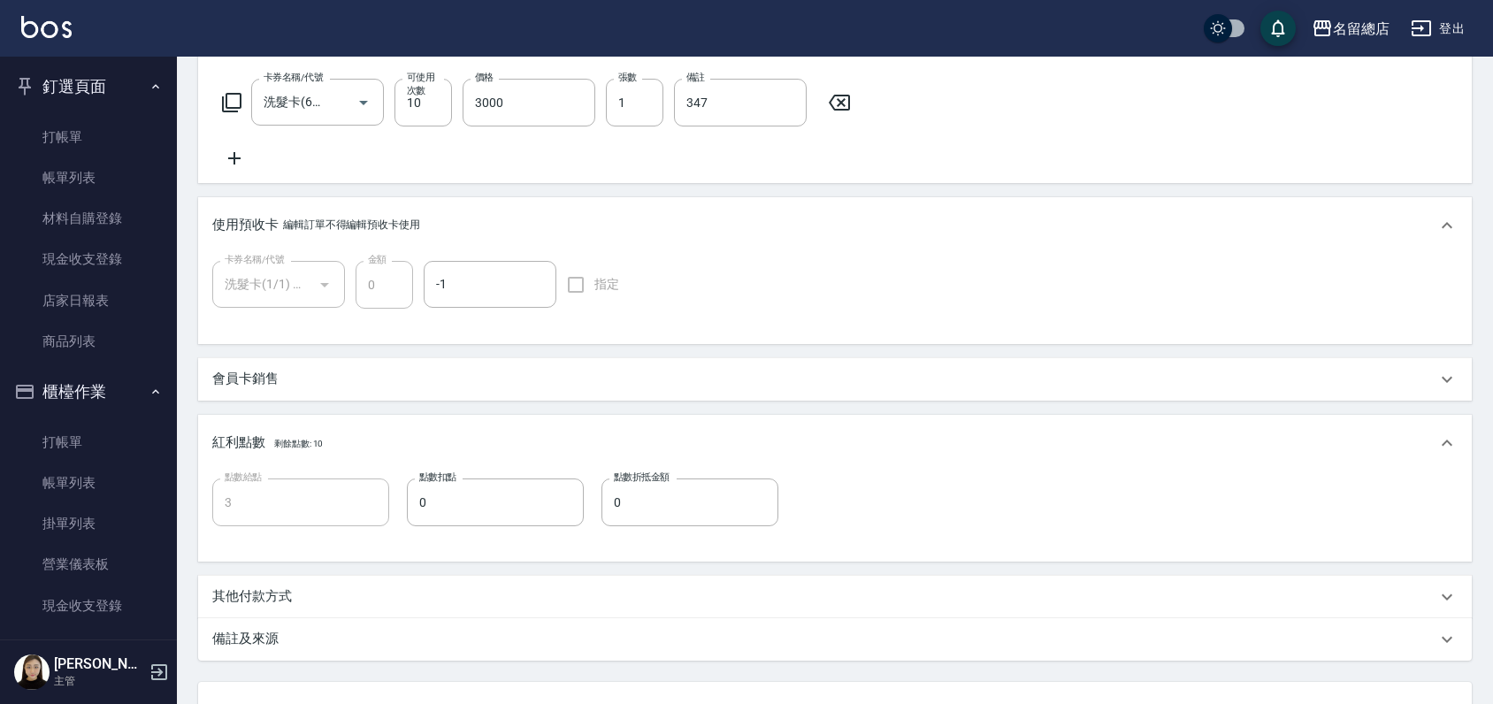
scroll to position [809, 0]
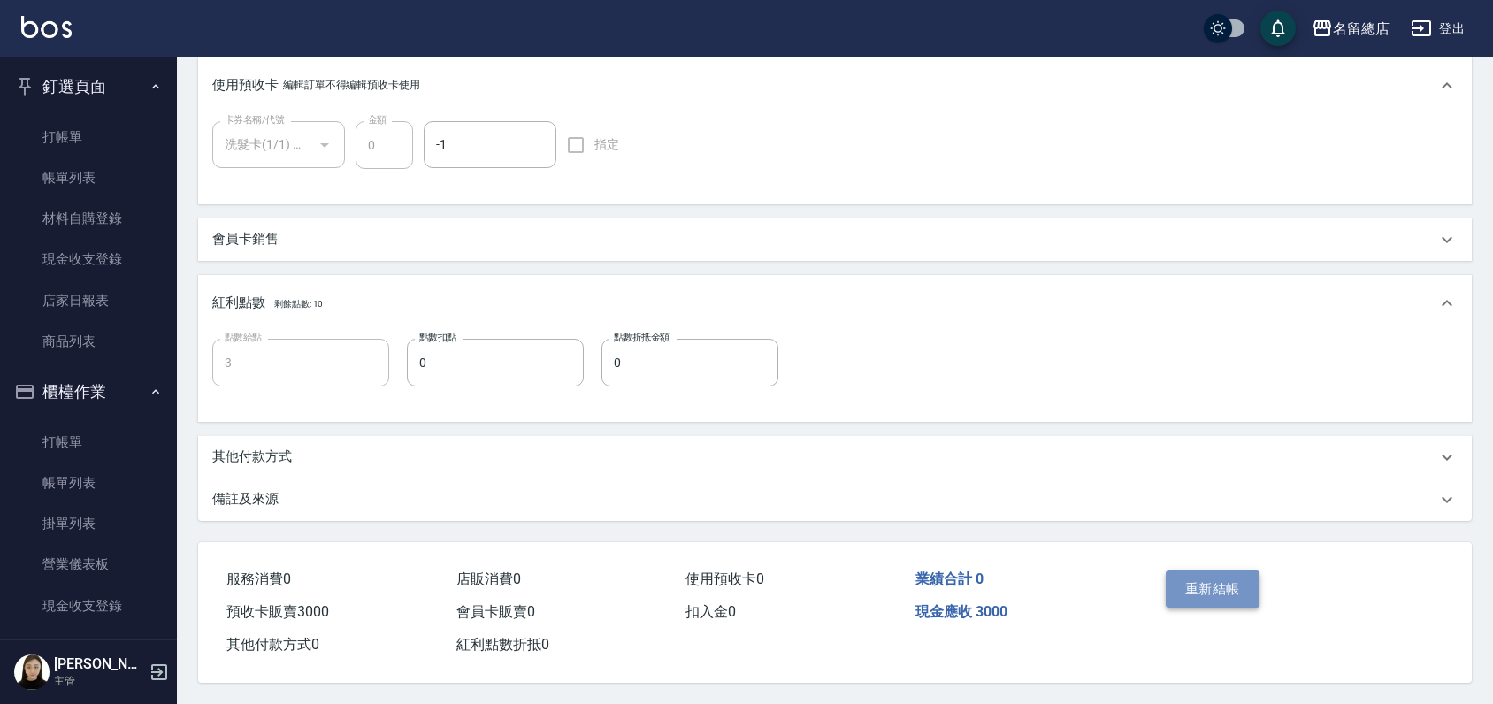
click at [1203, 580] on button "重新結帳" at bounding box center [1213, 589] width 94 height 37
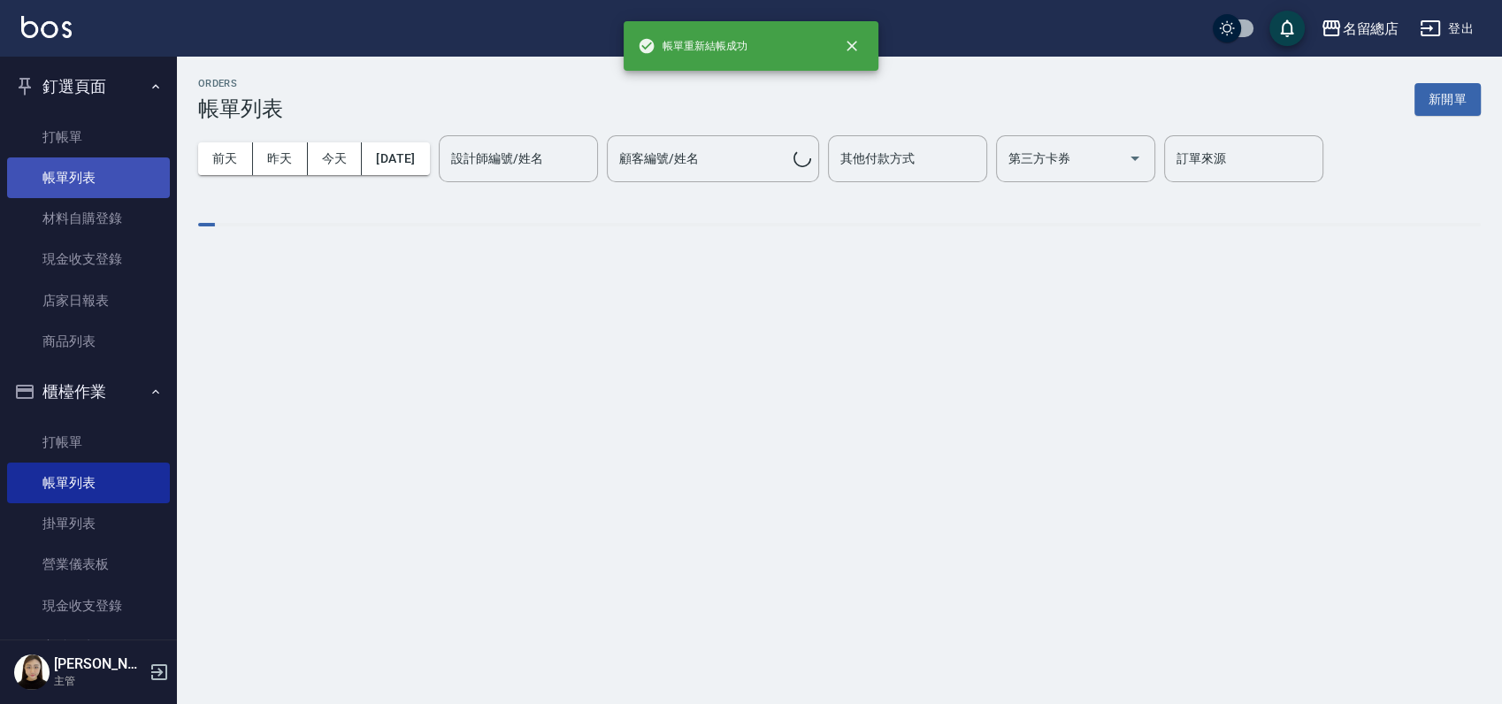
click at [90, 188] on link "帳單列表" at bounding box center [88, 177] width 163 height 41
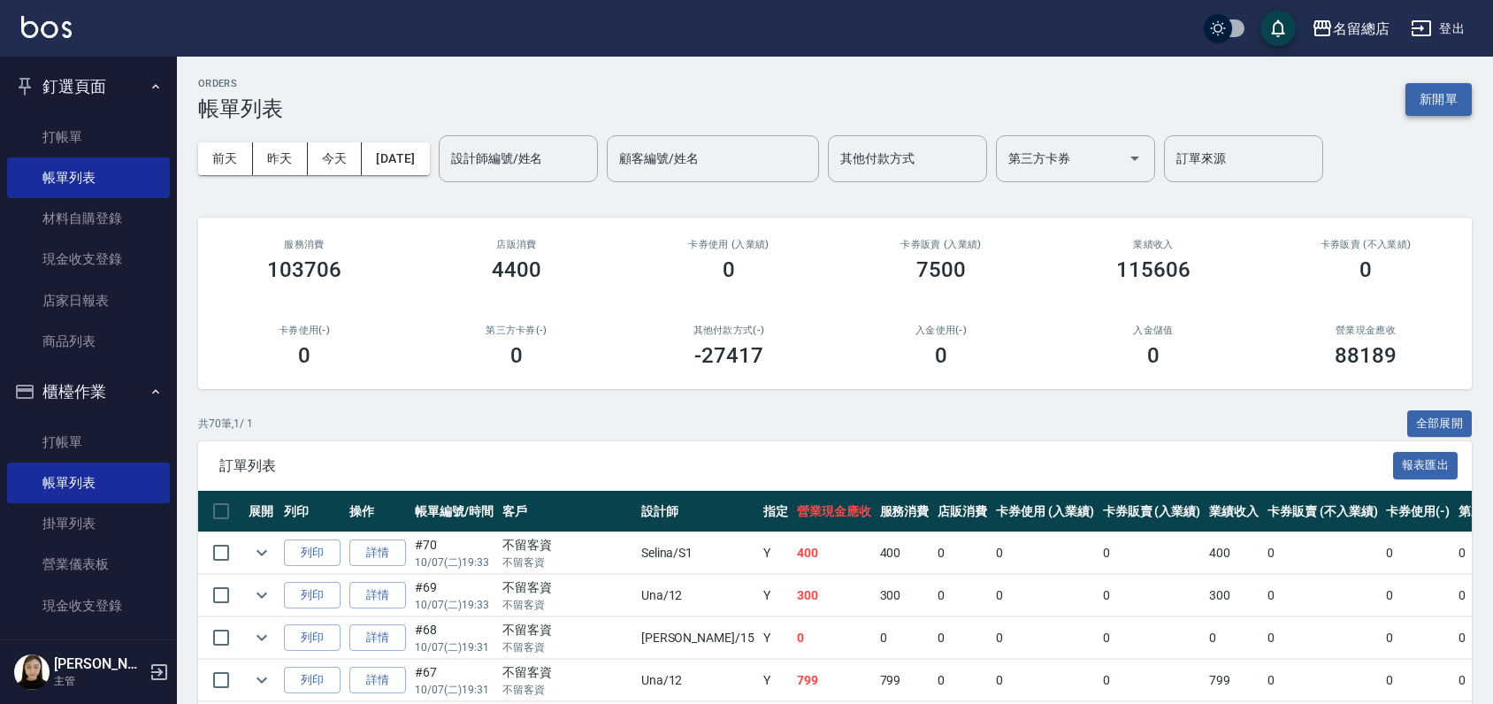
click at [1411, 103] on button "新開單" at bounding box center [1439, 99] width 66 height 33
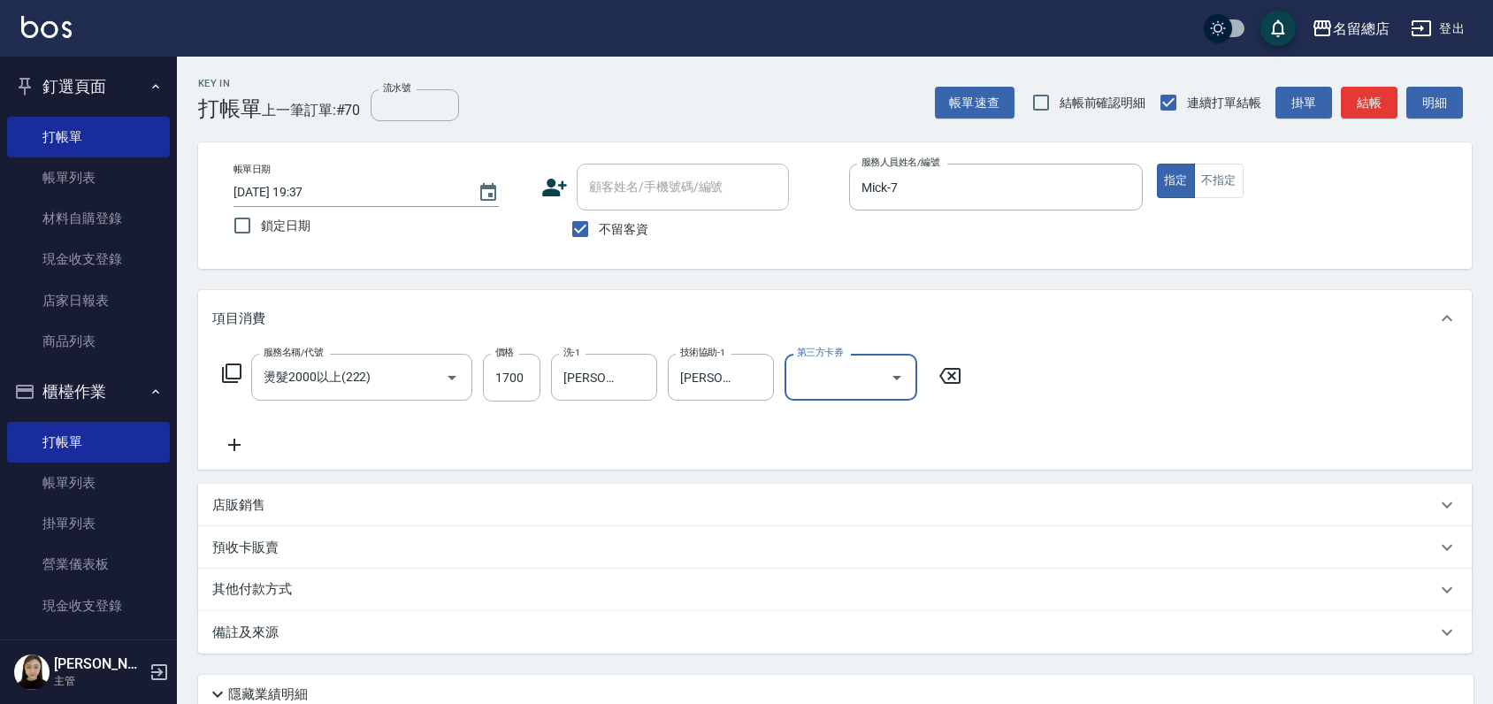
click at [240, 584] on p "其他付款方式" at bounding box center [256, 589] width 88 height 19
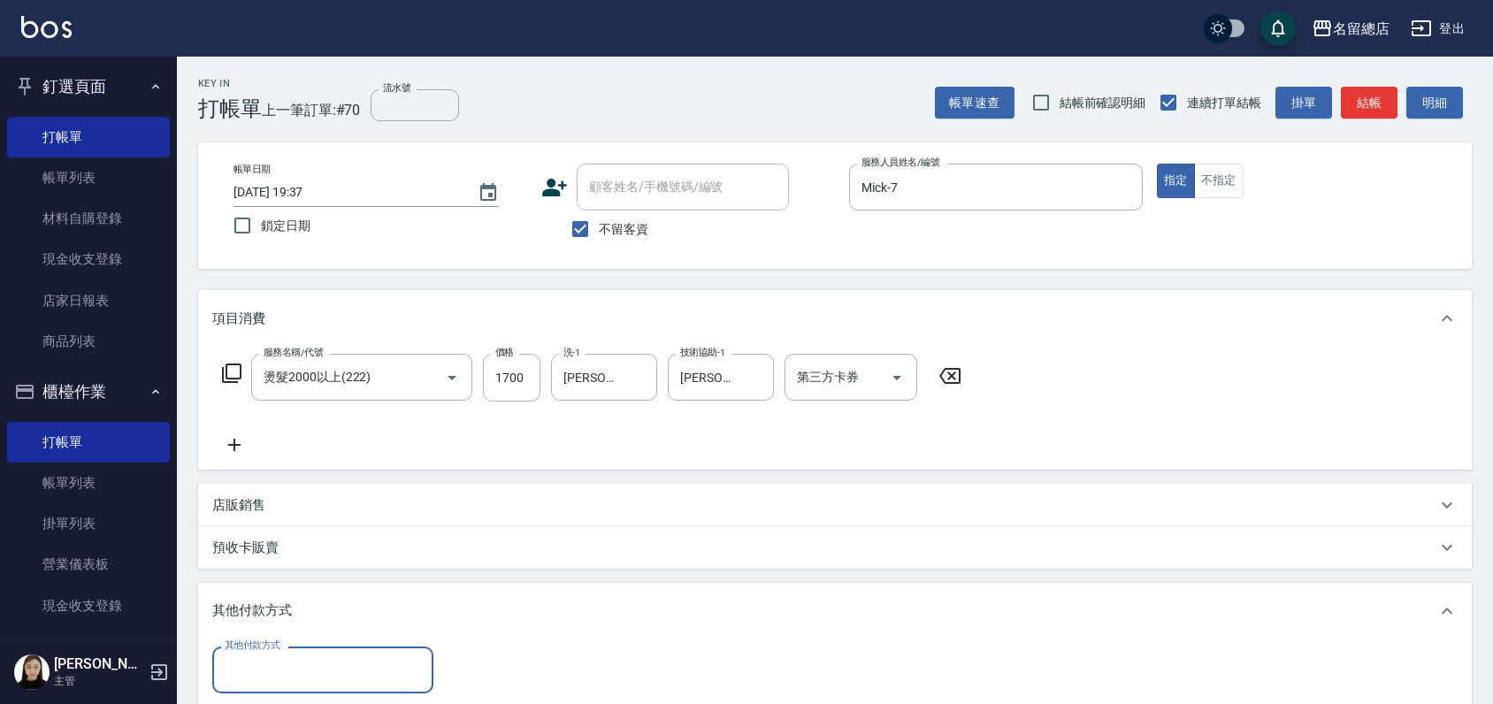
click at [253, 650] on label "其他付款方式" at bounding box center [253, 645] width 56 height 13
click at [253, 655] on input "其他付款方式" at bounding box center [322, 670] width 205 height 31
click at [259, 670] on input "其他付款方式" at bounding box center [322, 670] width 205 height 31
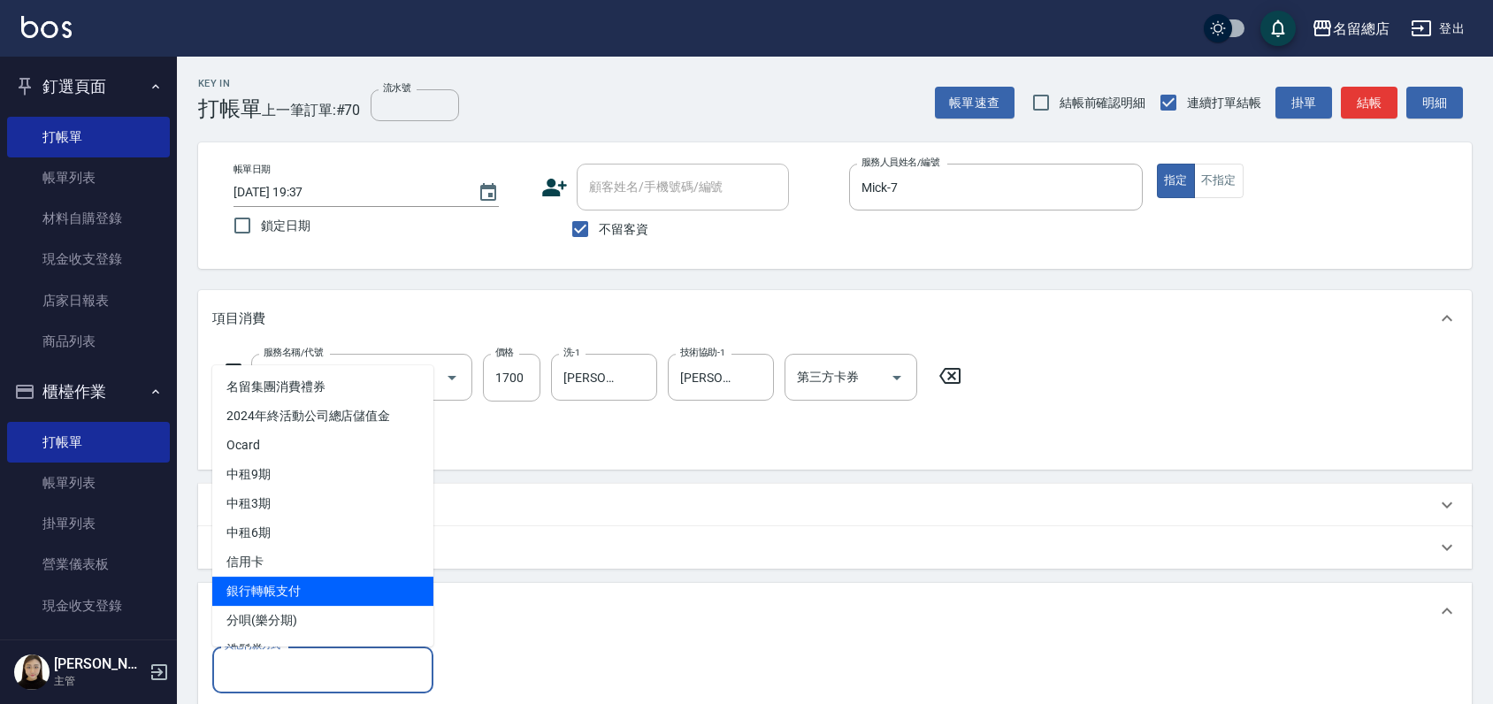
click at [266, 601] on span "銀行轉帳支付" at bounding box center [322, 591] width 221 height 29
click at [266, 600] on div "其他付款方式" at bounding box center [835, 611] width 1274 height 57
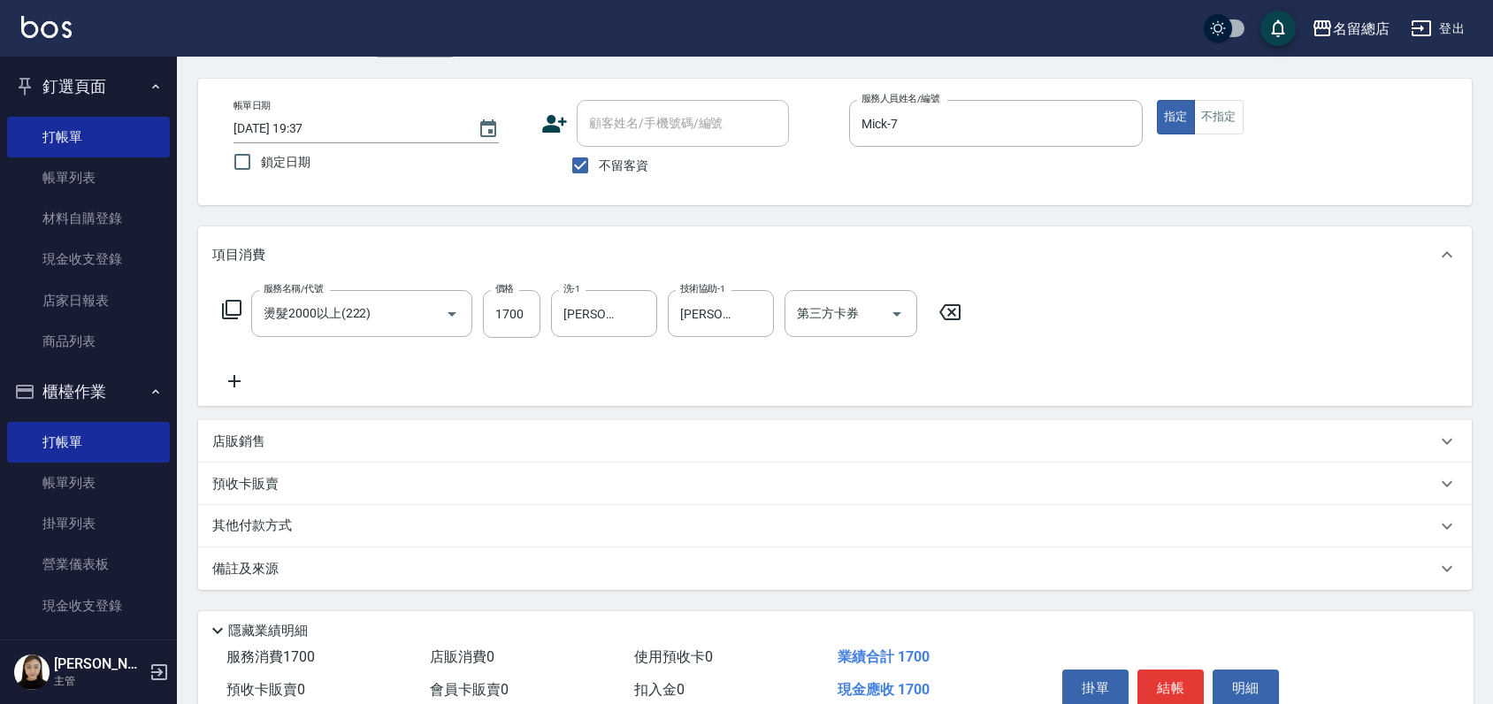
scroll to position [98, 0]
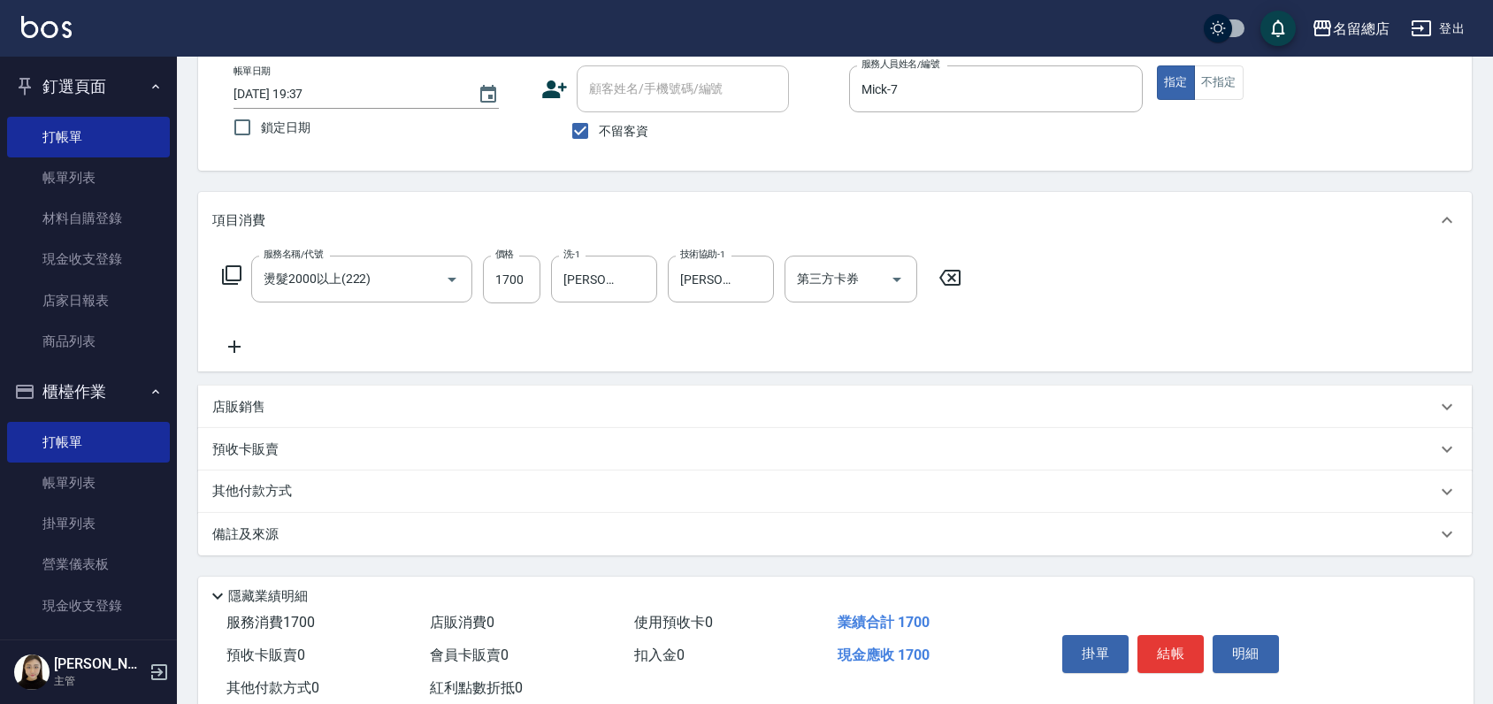
click at [240, 486] on p "其他付款方式" at bounding box center [256, 491] width 88 height 19
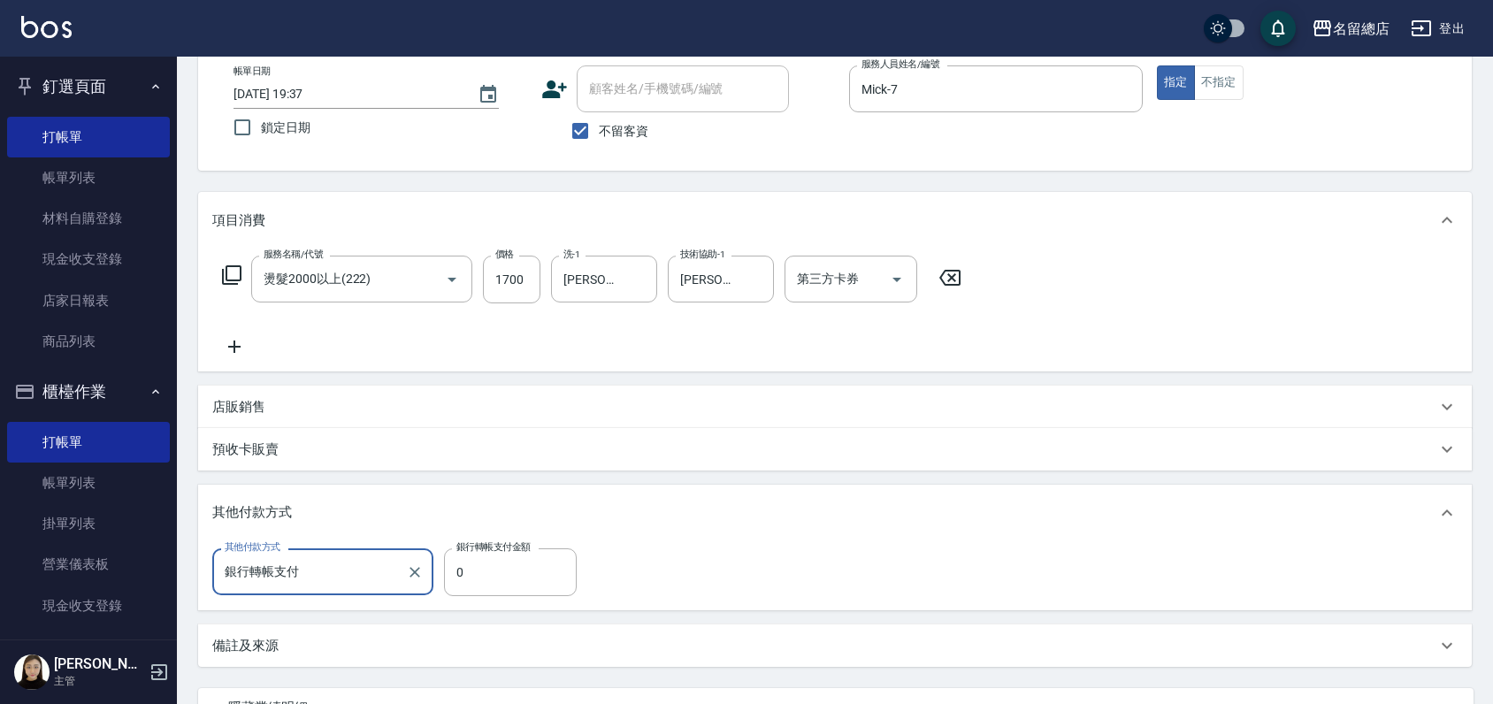
scroll to position [0, 0]
click at [476, 580] on input "0" at bounding box center [510, 572] width 133 height 48
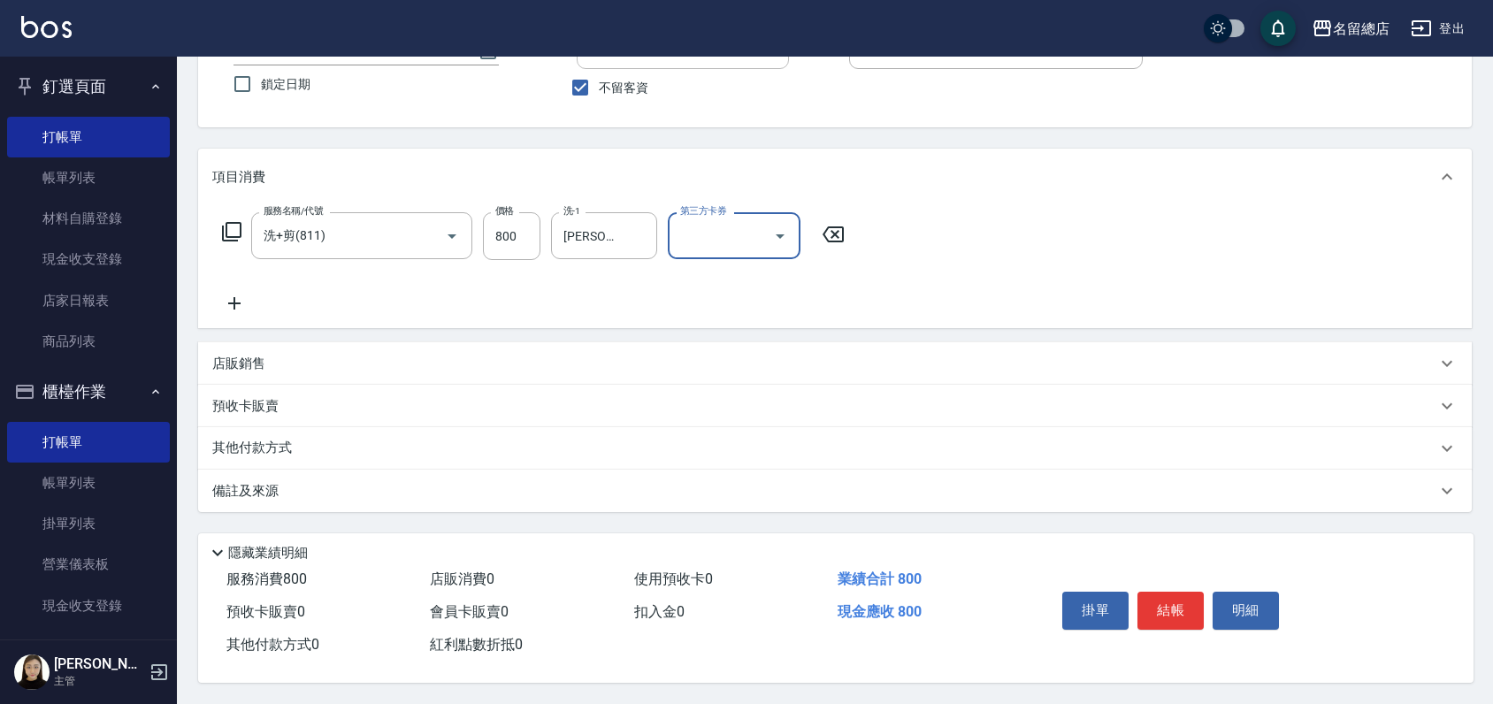
scroll to position [148, 0]
click at [280, 454] on div "其他付款方式" at bounding box center [835, 448] width 1274 height 42
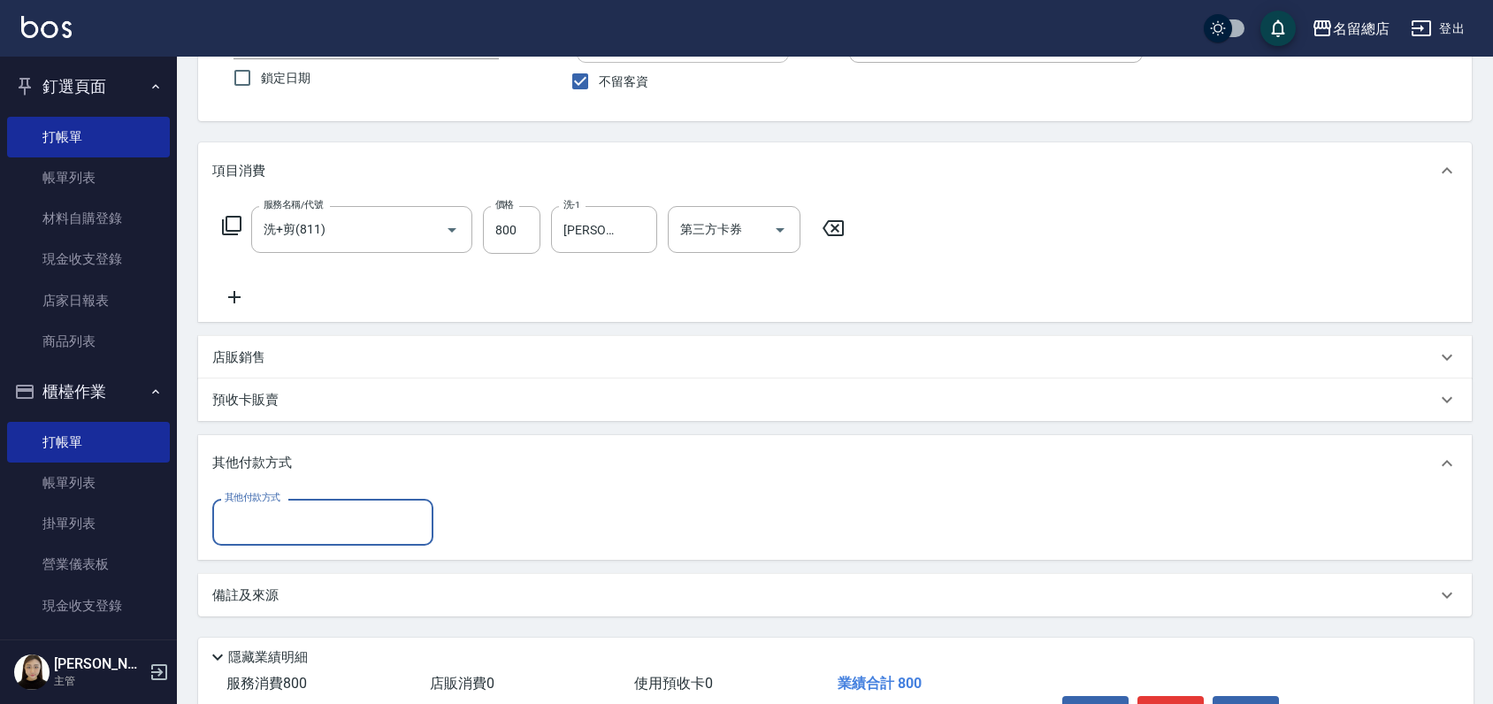
scroll to position [0, 0]
click at [268, 540] on div "其他付款方式" at bounding box center [322, 522] width 221 height 47
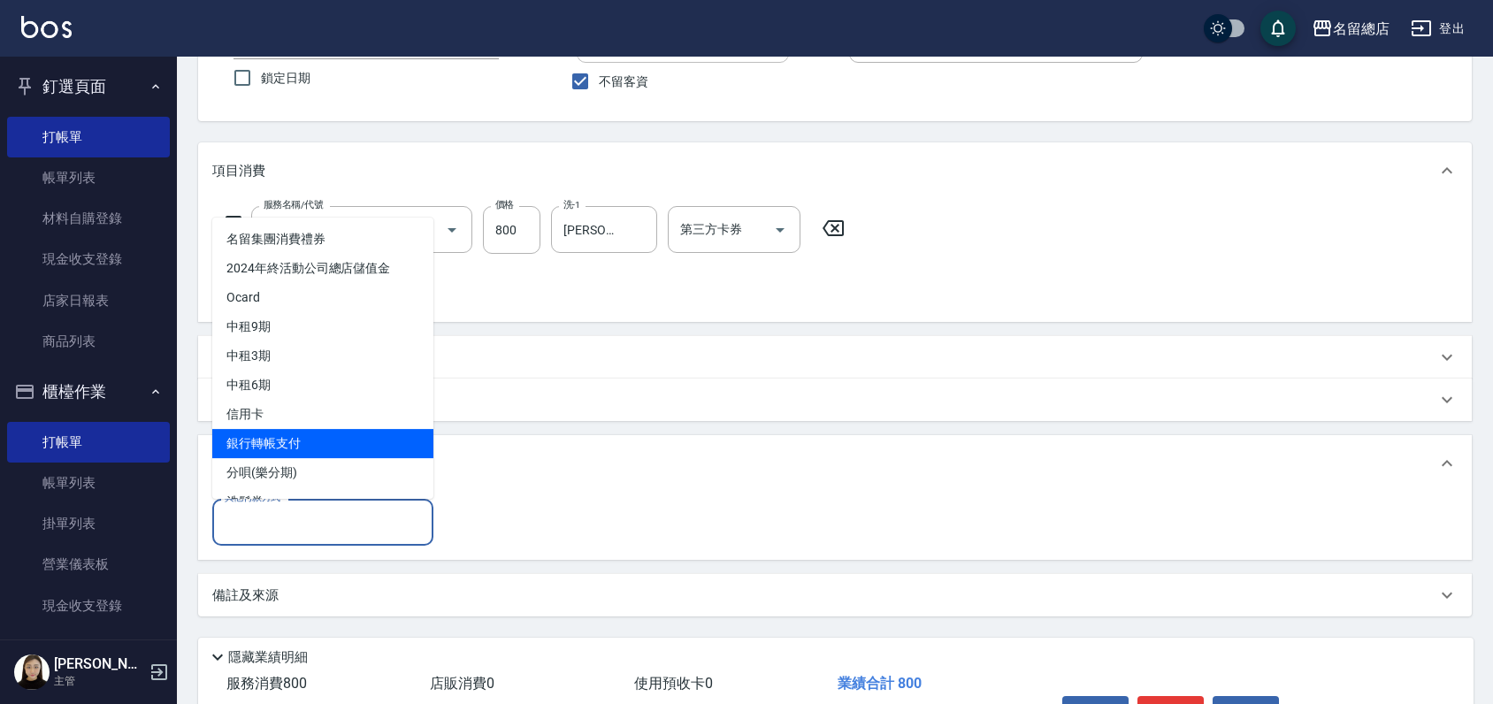
click at [297, 432] on span "銀行轉帳支付" at bounding box center [322, 443] width 221 height 29
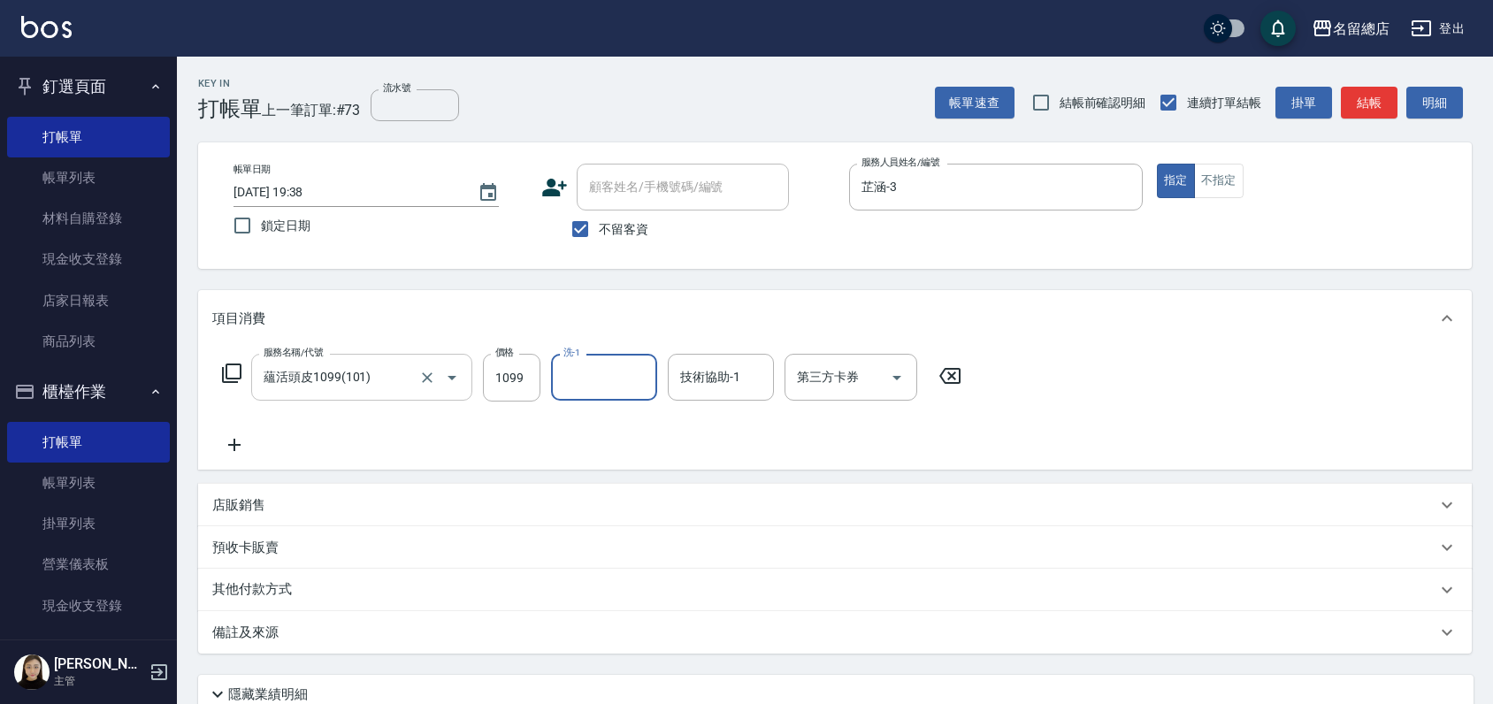
click at [351, 382] on input "蘊活頭皮1099(101)" at bounding box center [337, 377] width 156 height 31
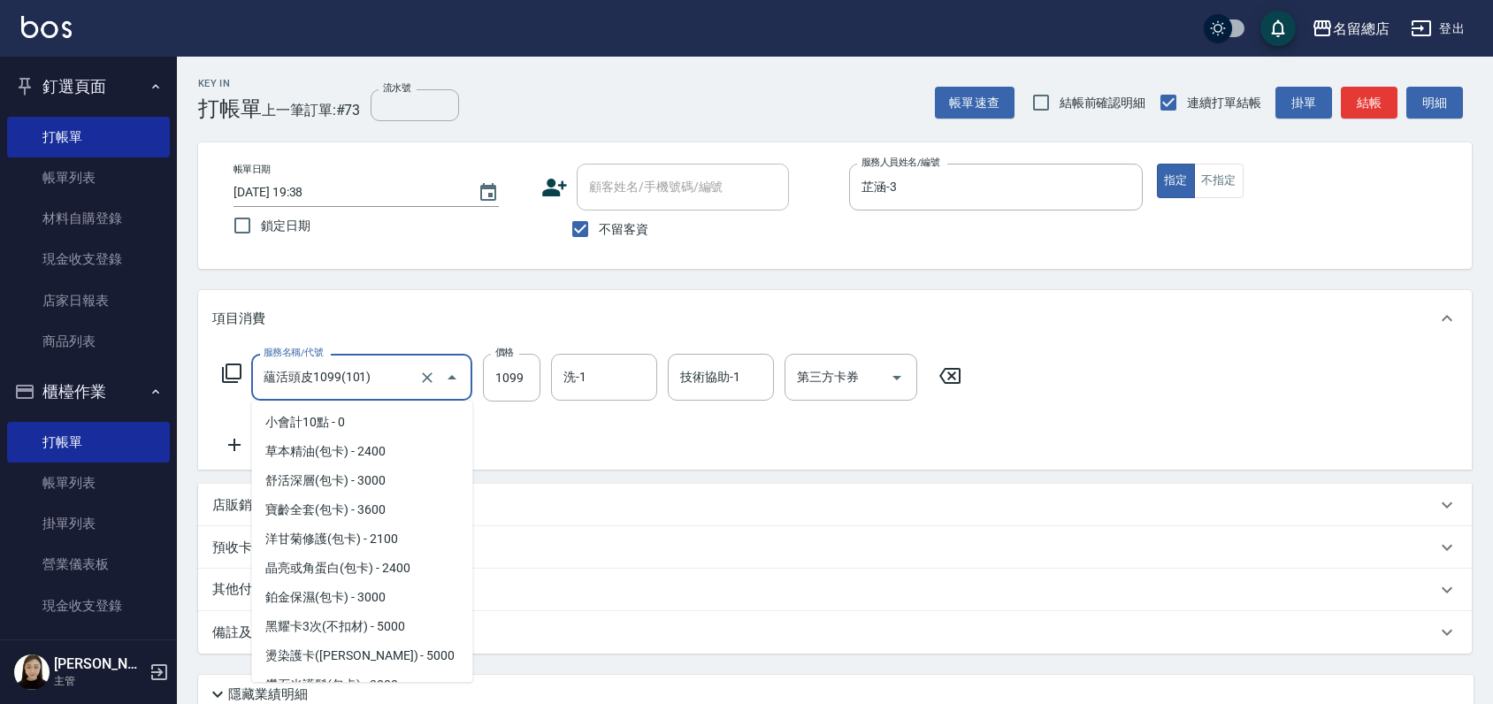
scroll to position [76, 0]
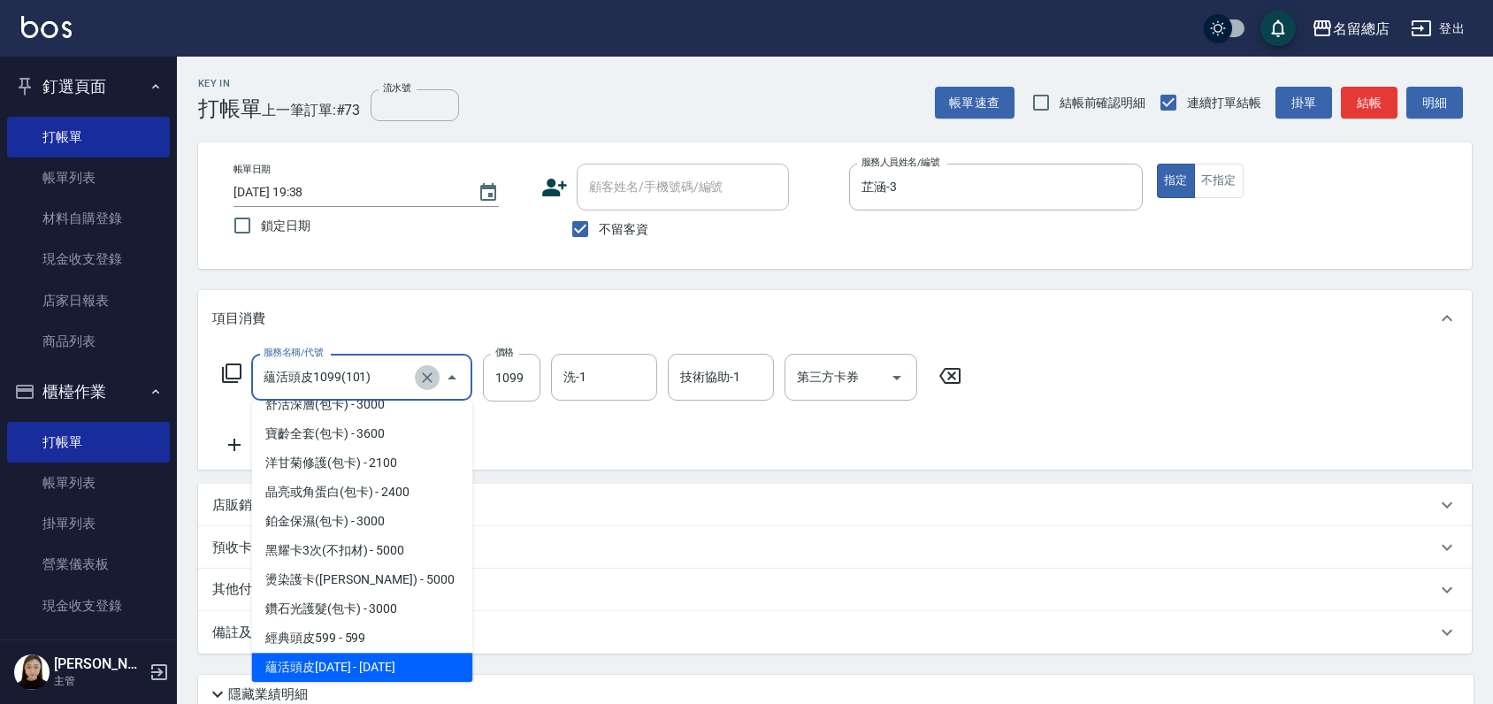
click at [426, 375] on icon "Clear" at bounding box center [427, 378] width 18 height 18
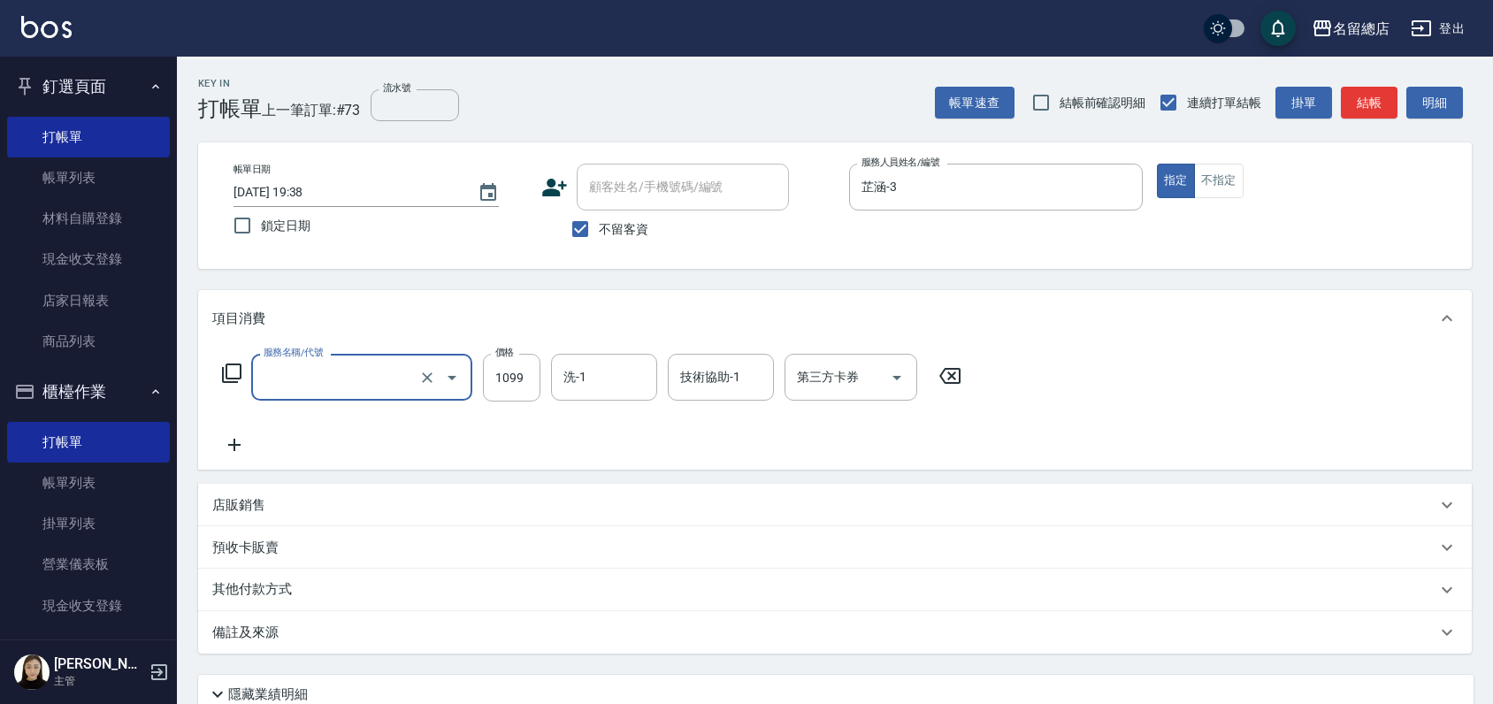
click at [335, 387] on input "服務名稱/代號" at bounding box center [337, 377] width 156 height 31
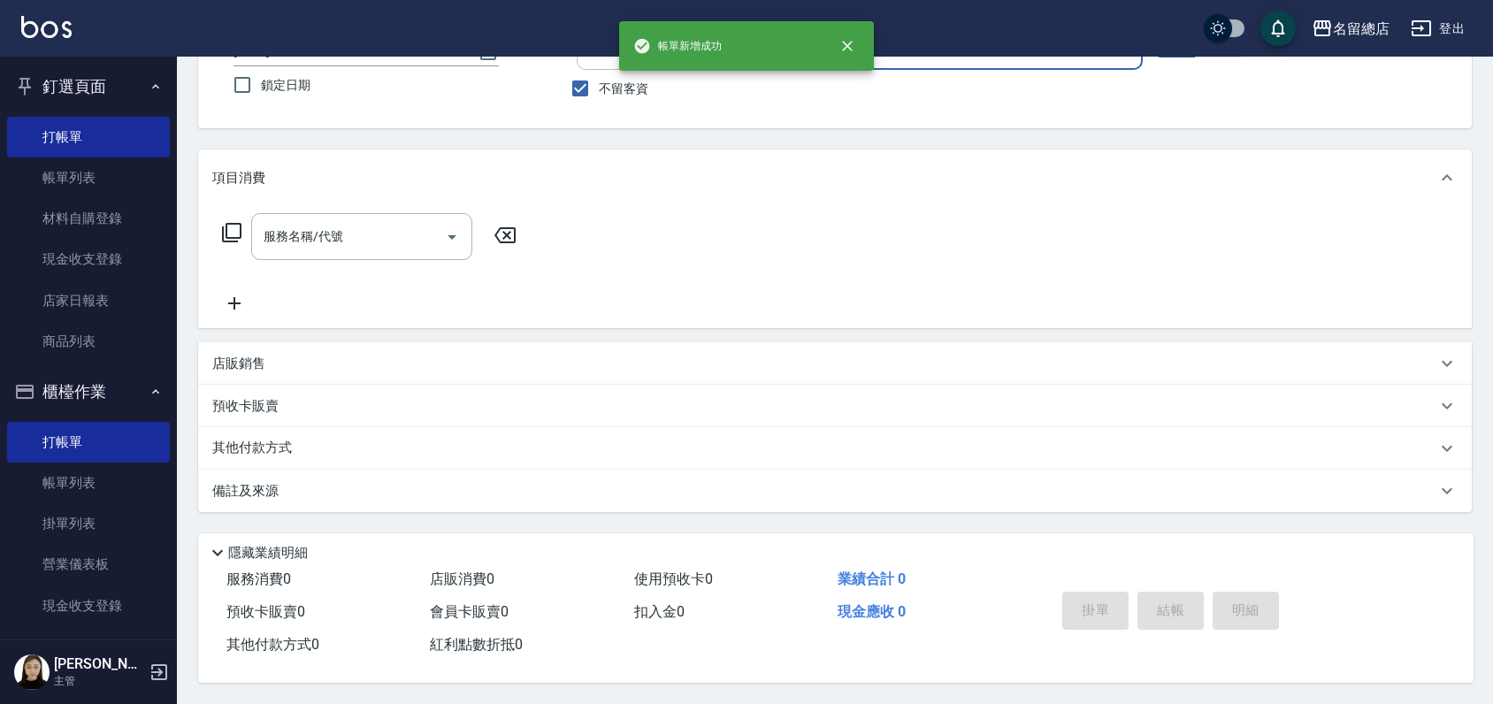
scroll to position [147, 0]
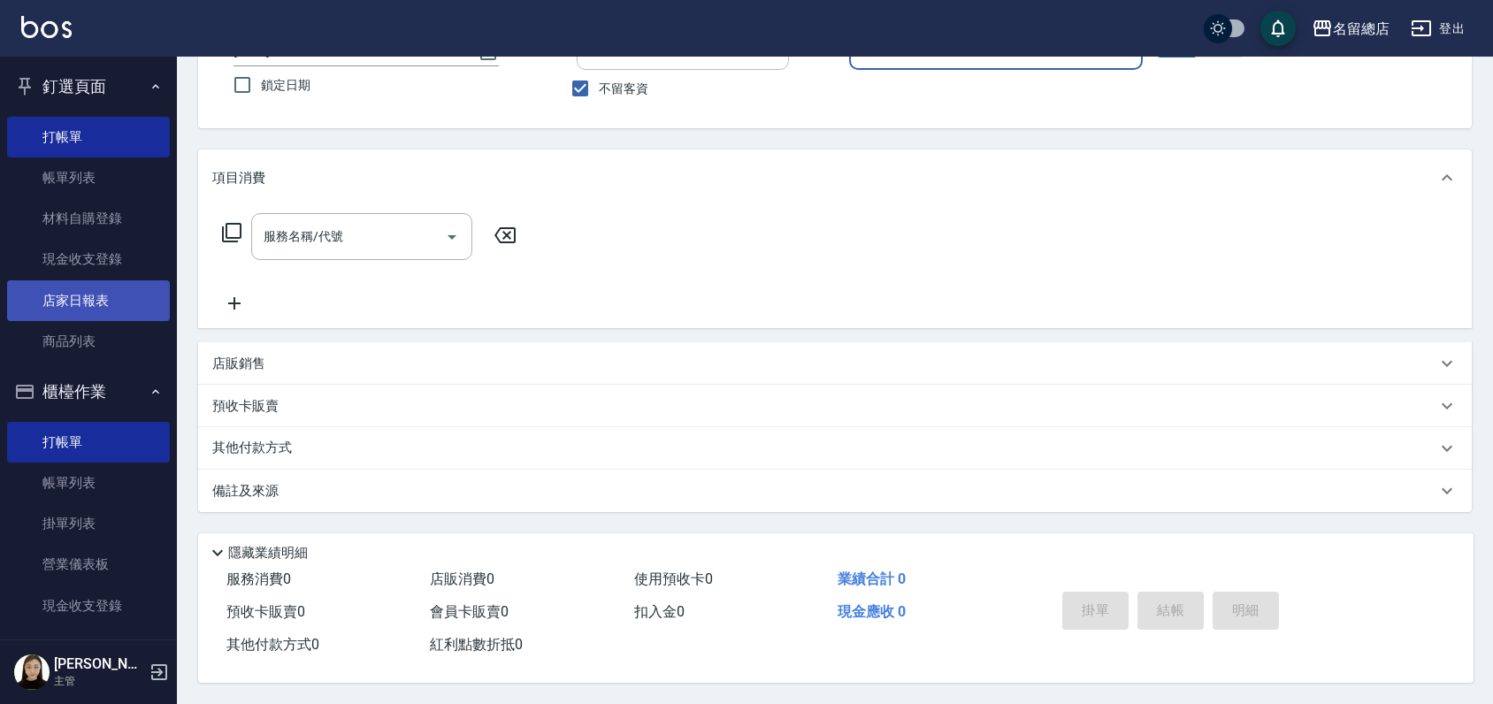
click at [82, 302] on link "店家日報表" at bounding box center [88, 300] width 163 height 41
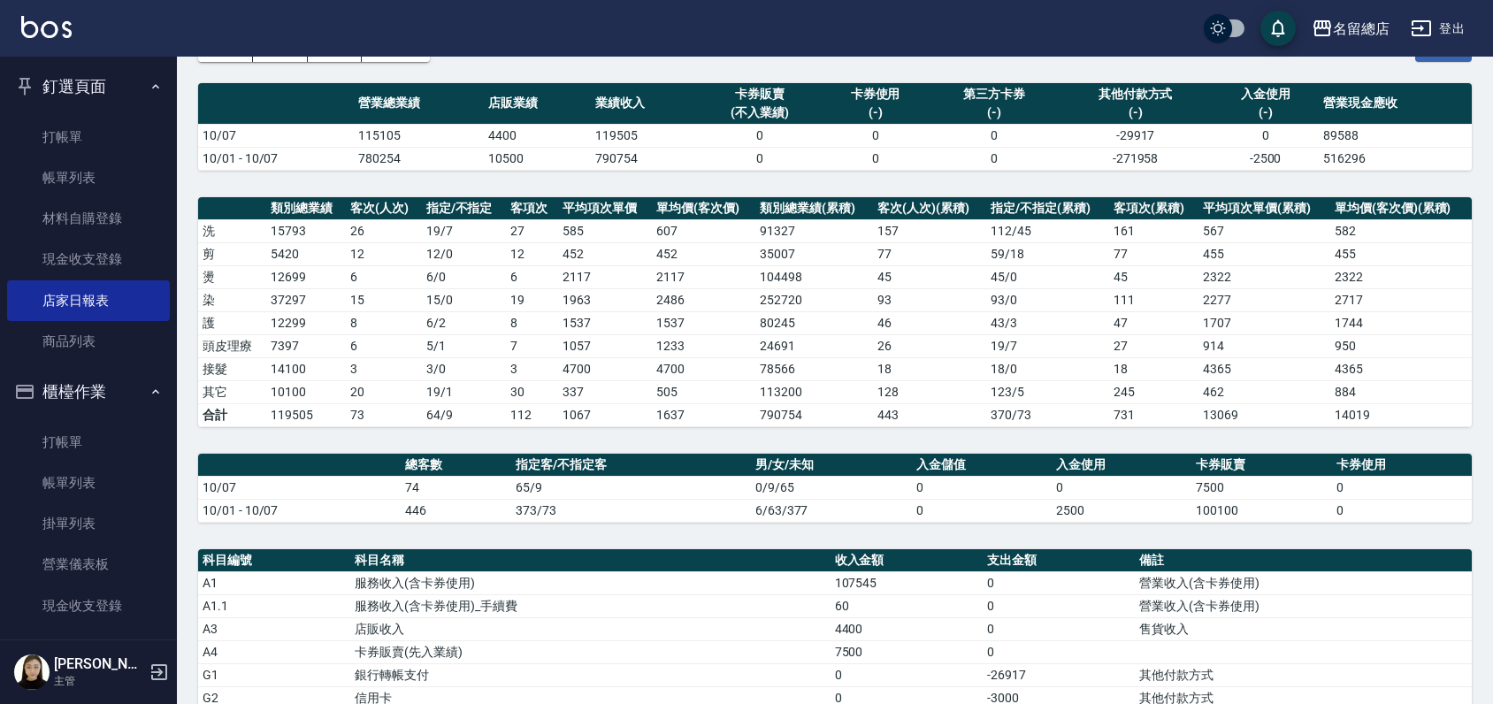
scroll to position [98, 0]
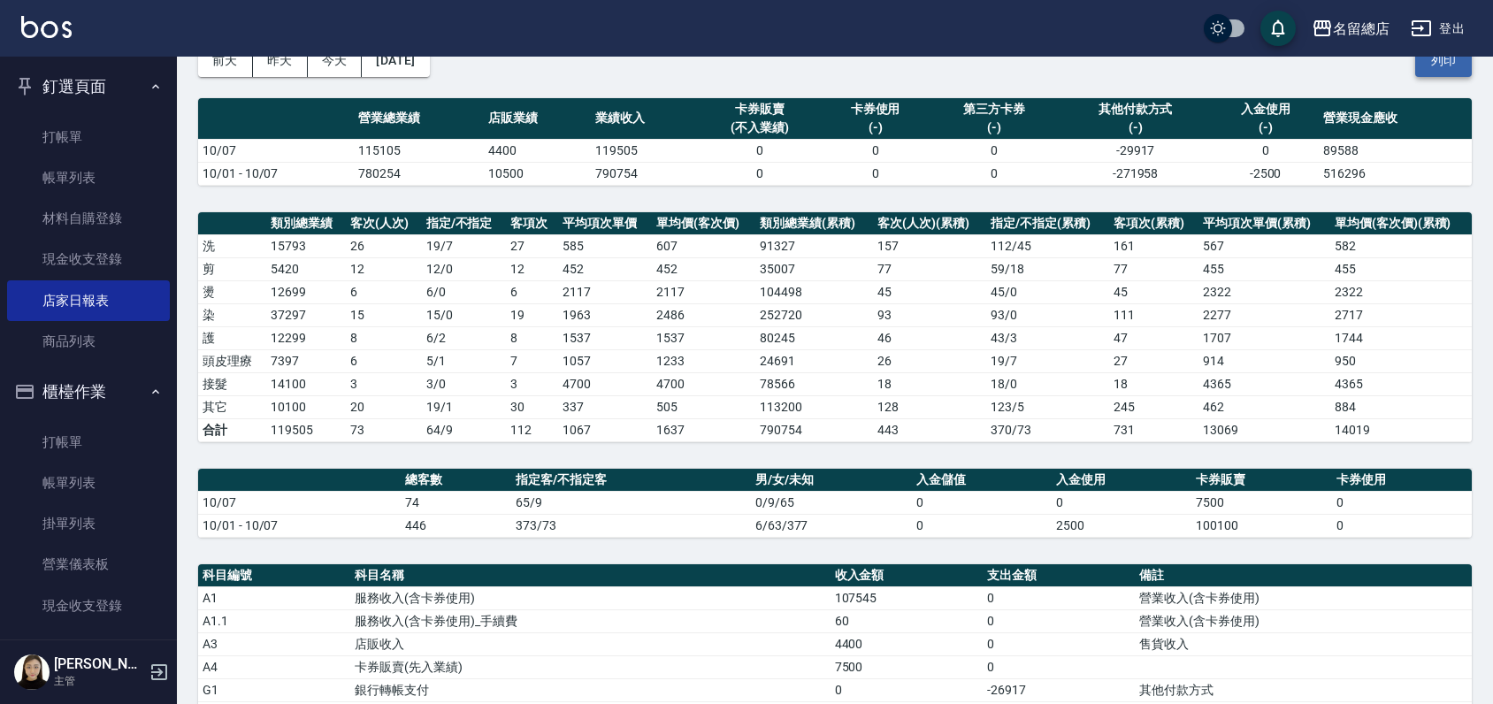
click at [1426, 66] on button "列印" at bounding box center [1443, 60] width 57 height 33
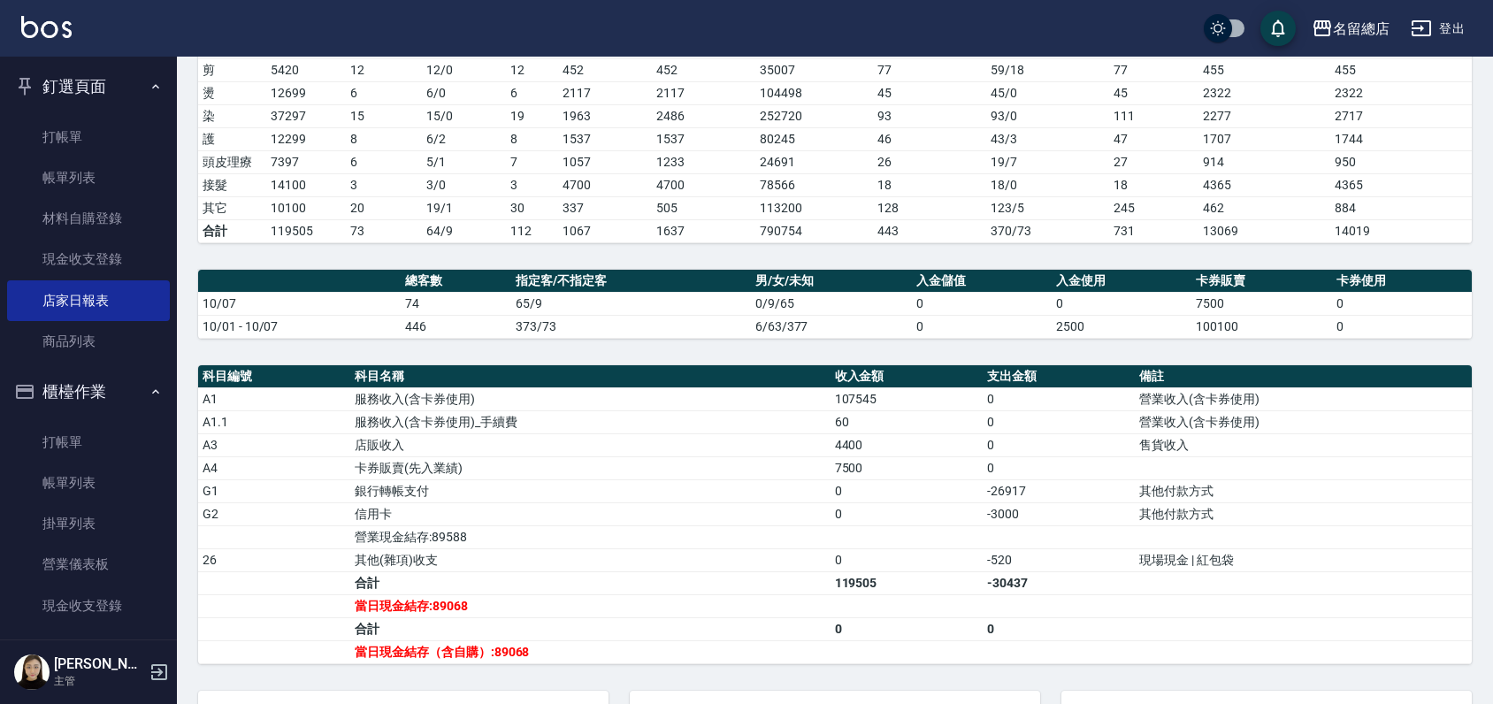
scroll to position [295, 0]
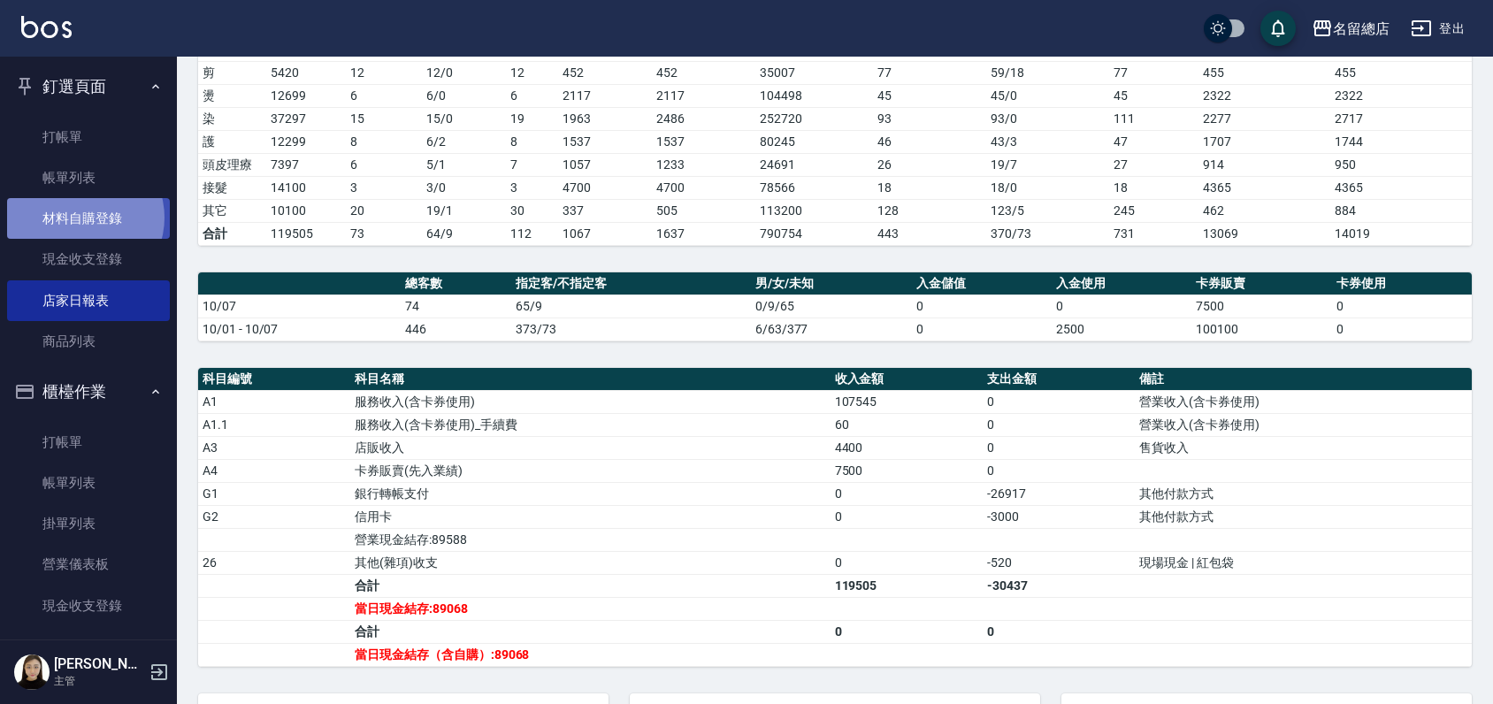
click at [81, 218] on link "材料自購登錄" at bounding box center [88, 218] width 163 height 41
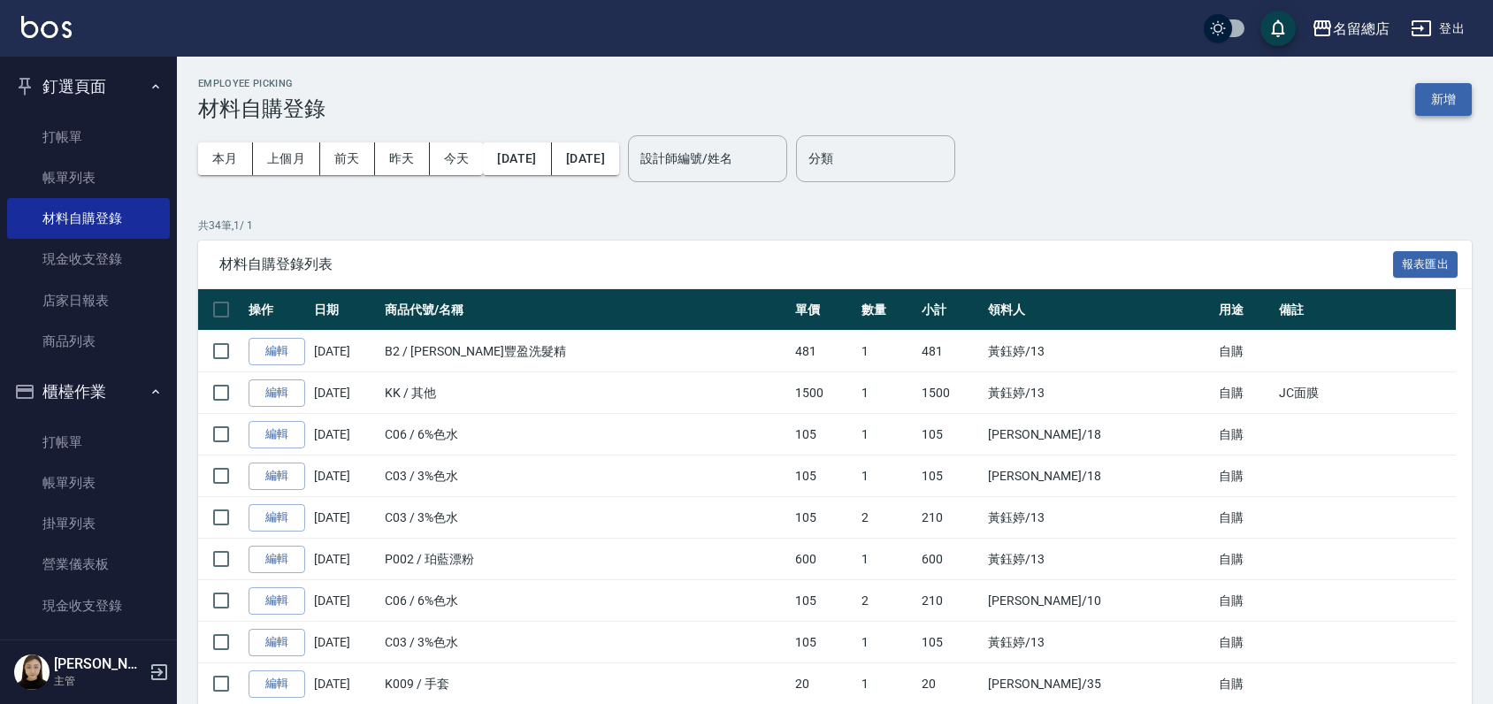
click at [1438, 102] on button "新增" at bounding box center [1443, 99] width 57 height 33
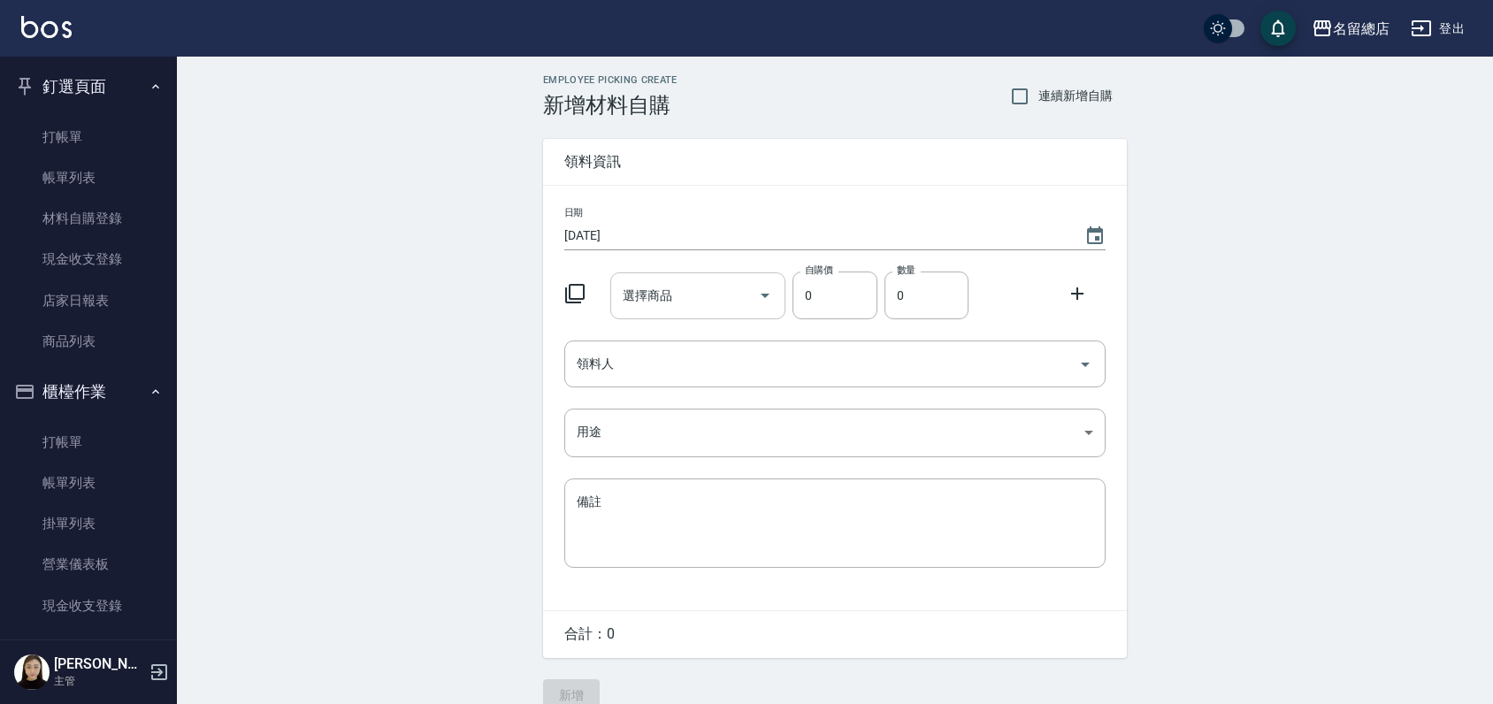
click at [684, 292] on input "選擇商品" at bounding box center [685, 295] width 134 height 31
click at [756, 350] on input "領料人" at bounding box center [821, 364] width 499 height 31
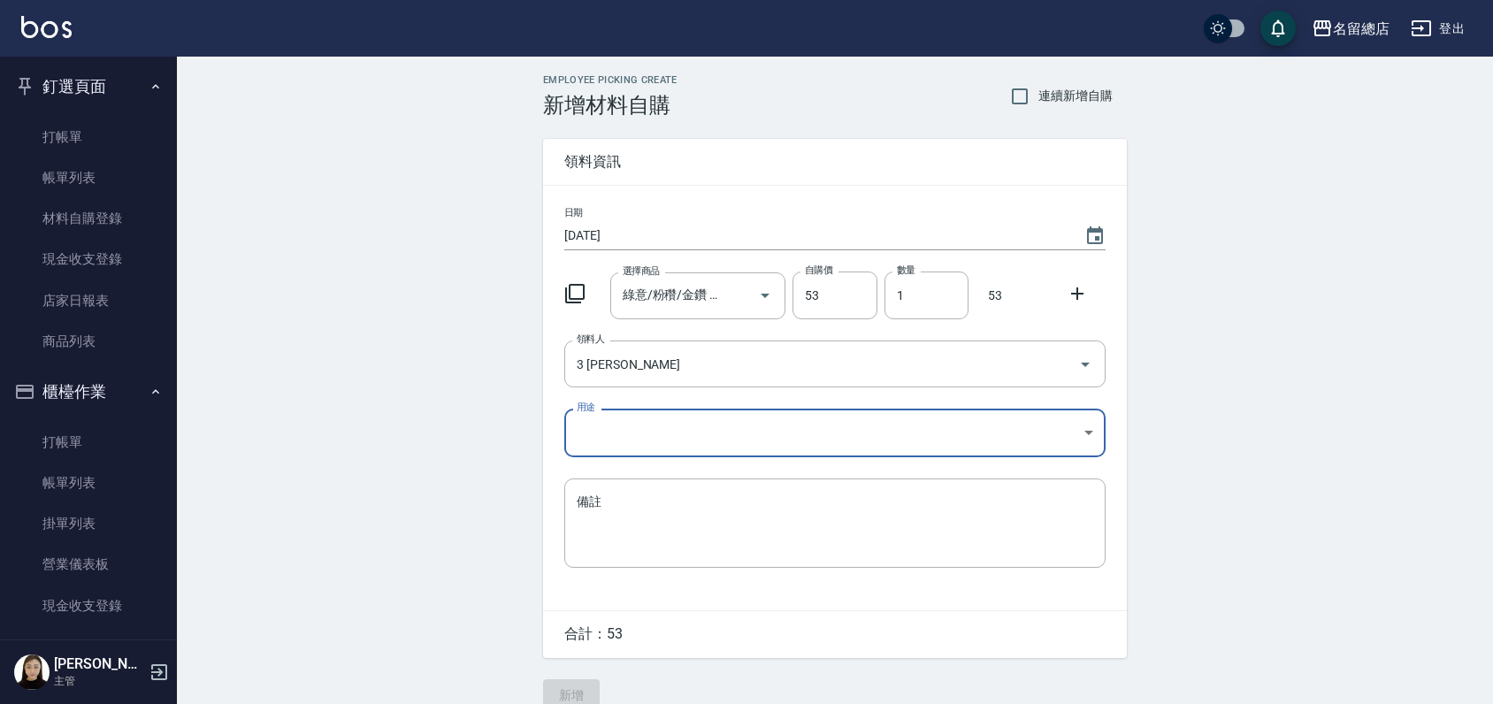
click at [738, 431] on body "名留總店 登出 釘選頁面 打帳單 帳單列表 材料自購登錄 現金收支登錄 店家日報表 商品列表 櫃檯作業 打帳單 帳單列表 掛單列表 營業儀表板 現金收支登錄 …" at bounding box center [746, 364] width 1493 height 729
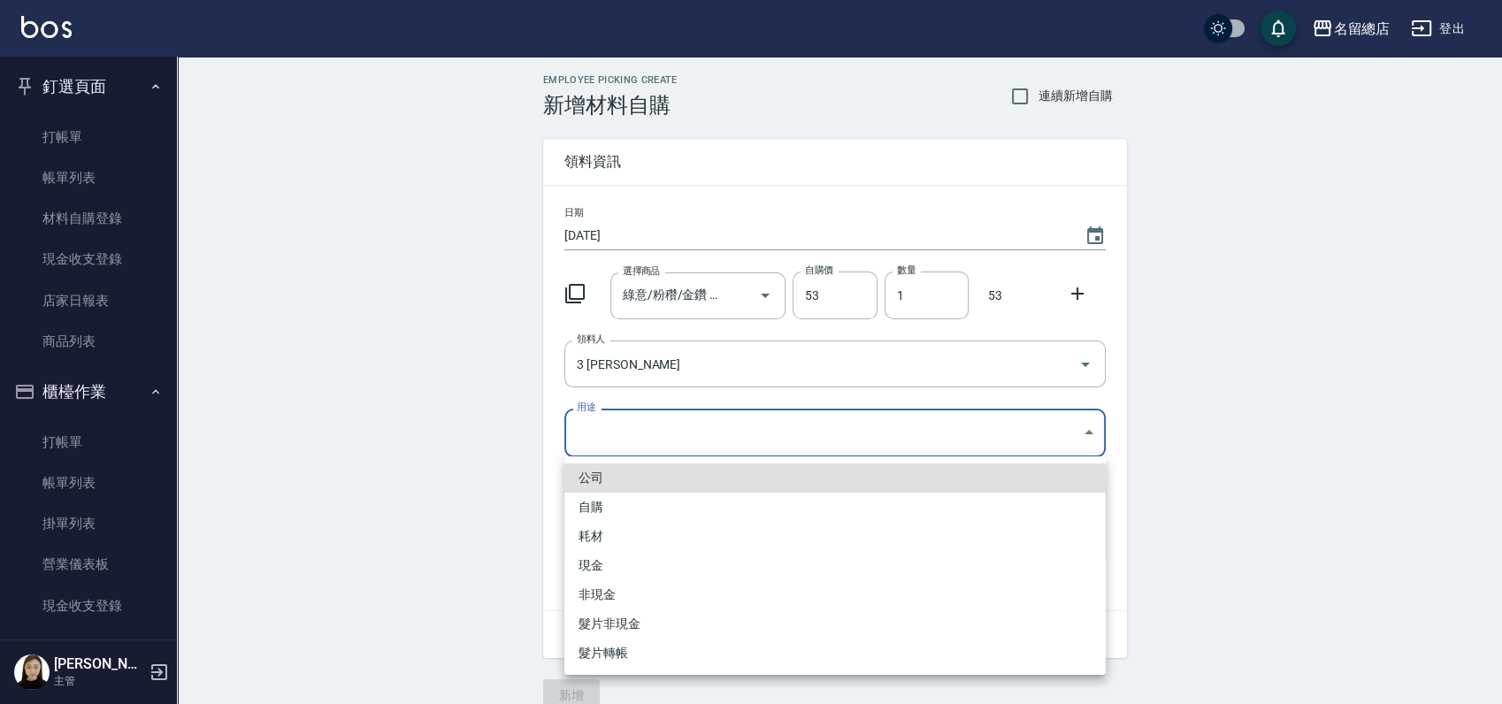
click at [650, 502] on li "自購" at bounding box center [834, 507] width 541 height 29
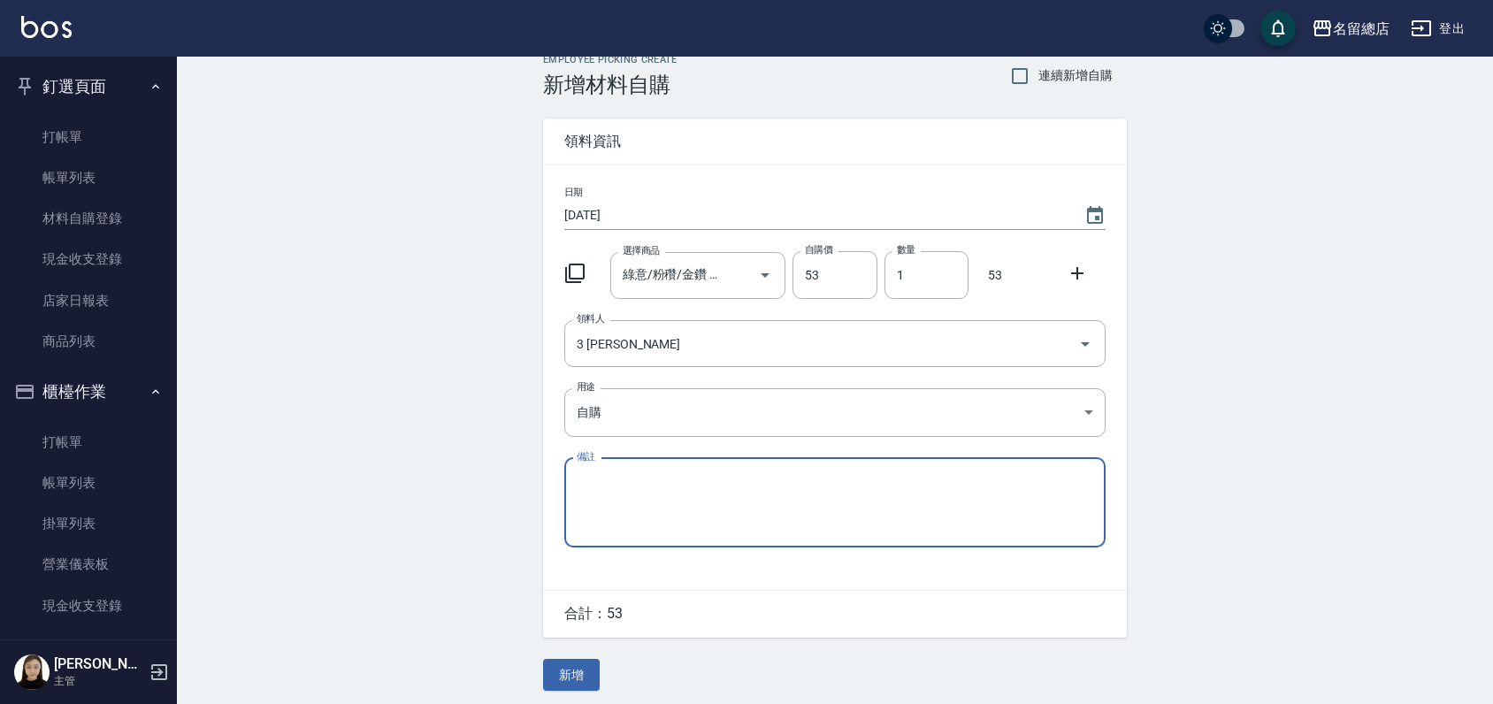
scroll to position [27, 0]
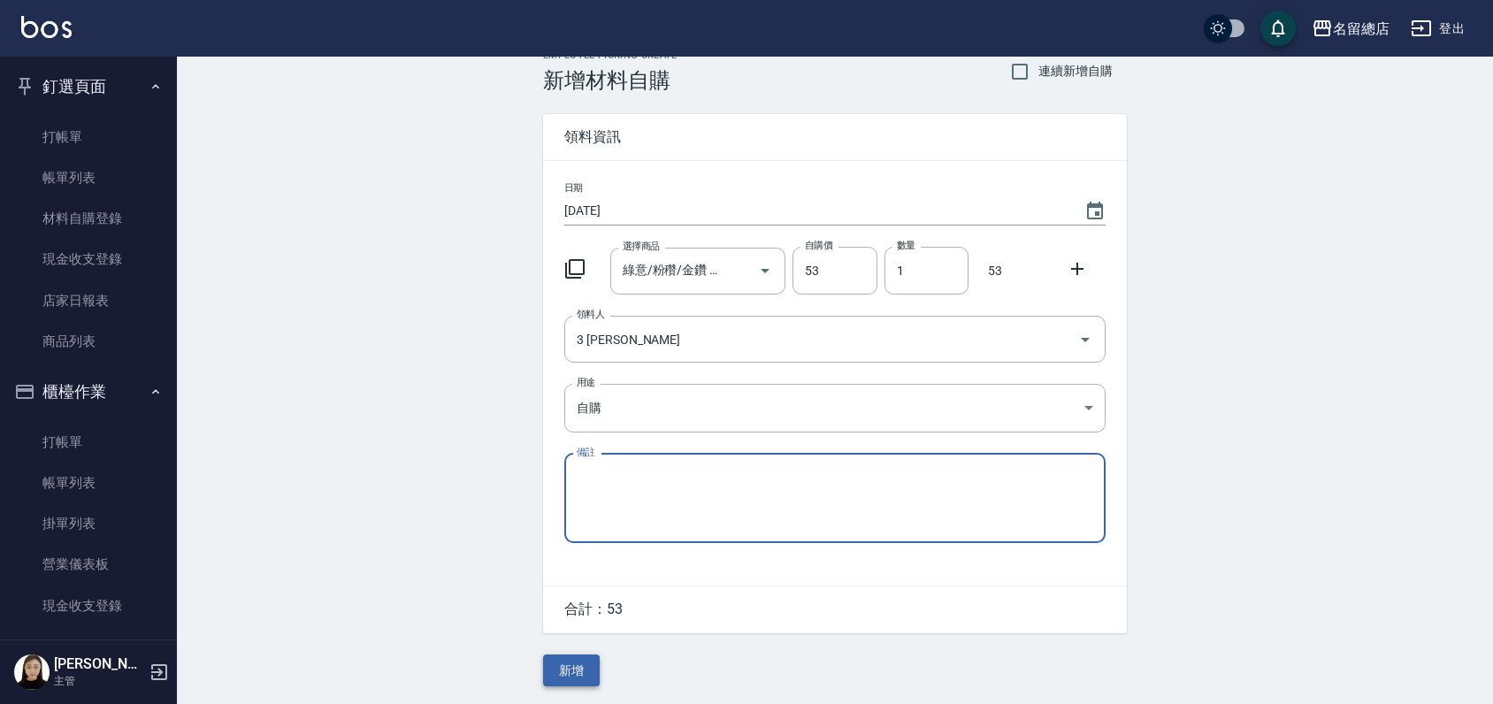
click at [577, 664] on button "新增" at bounding box center [571, 671] width 57 height 33
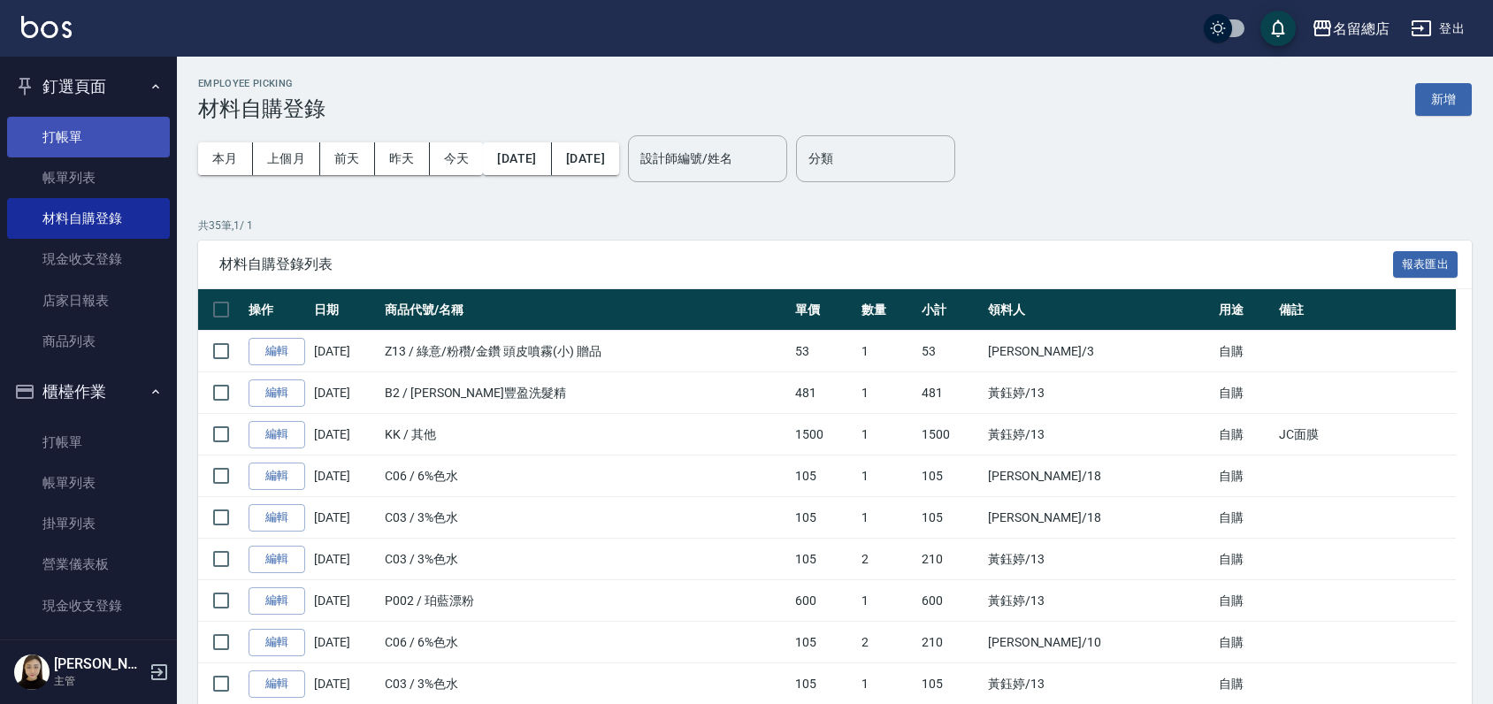
click at [115, 118] on link "打帳單" at bounding box center [88, 137] width 163 height 41
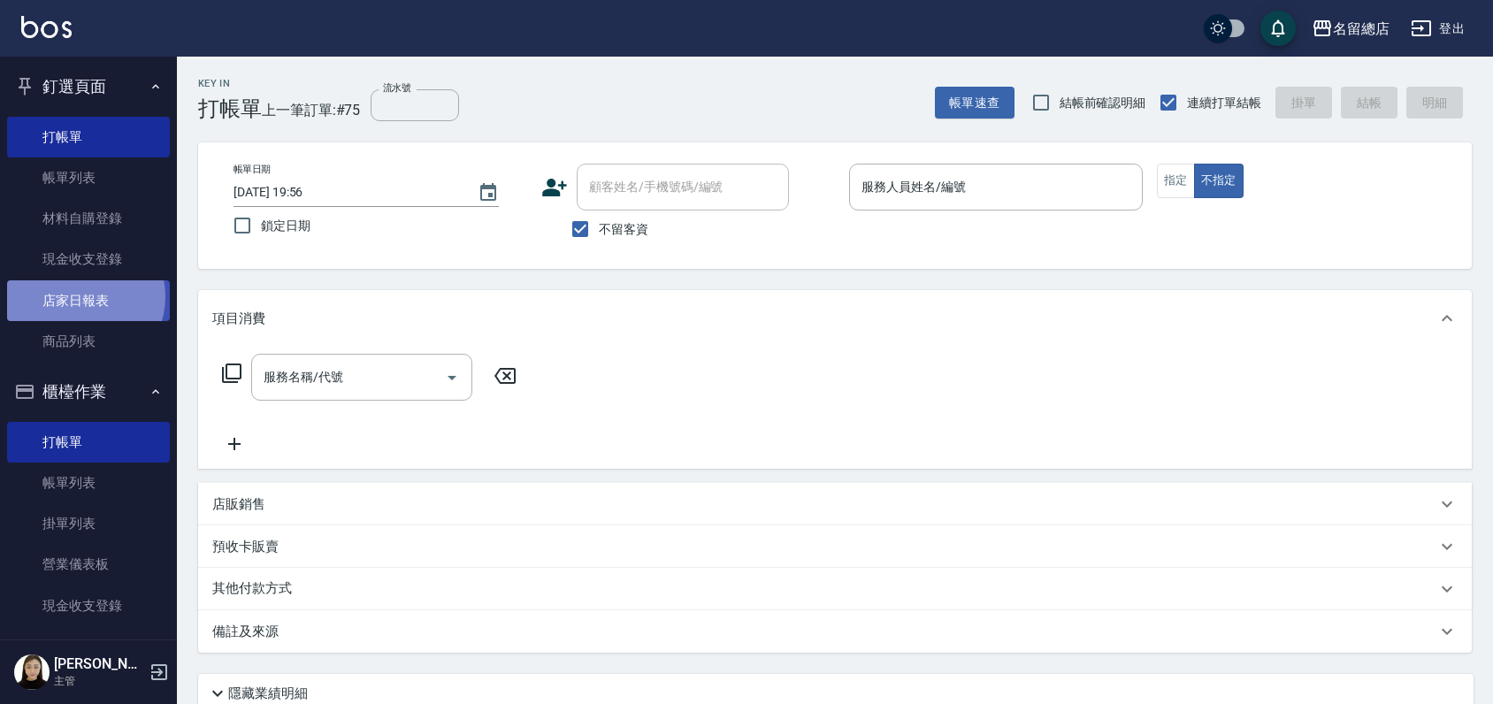
click at [84, 295] on link "店家日報表" at bounding box center [88, 300] width 163 height 41
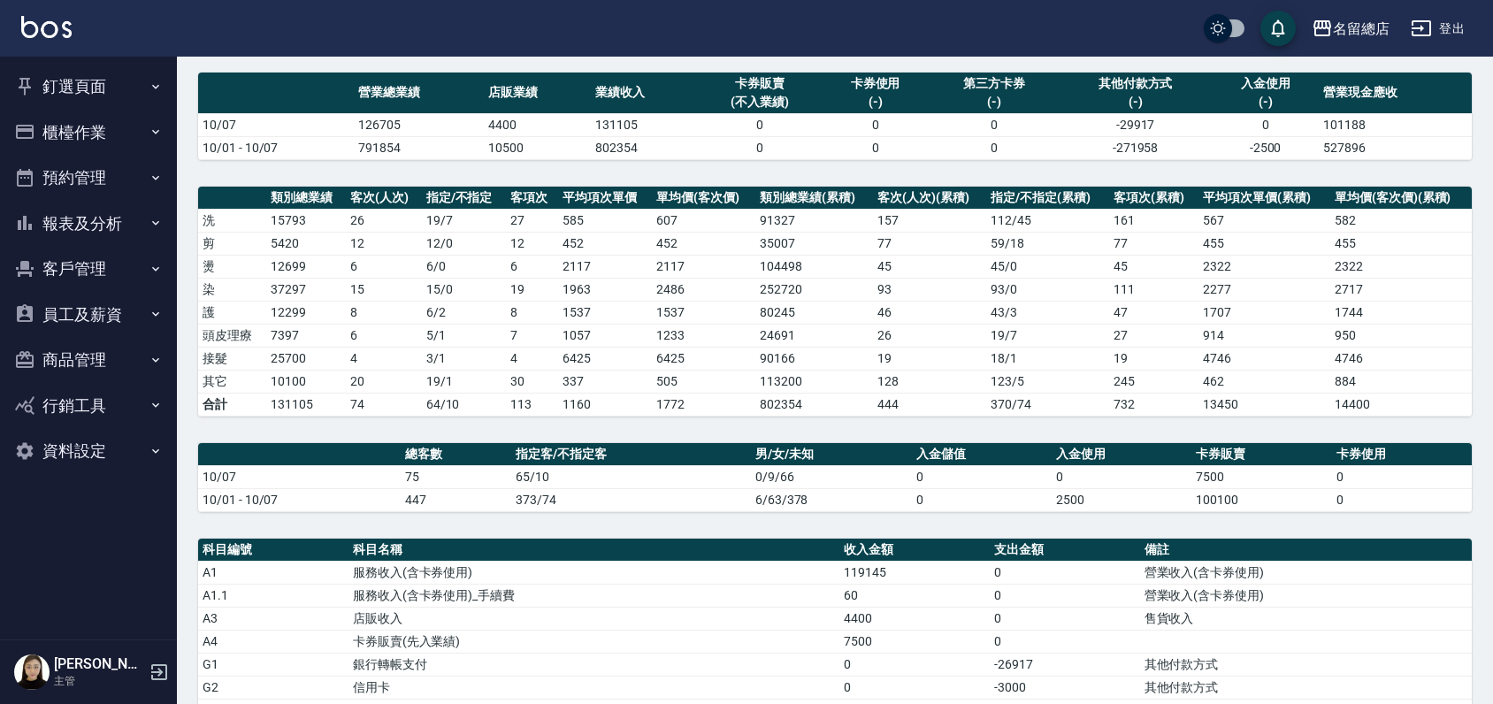
scroll to position [295, 0]
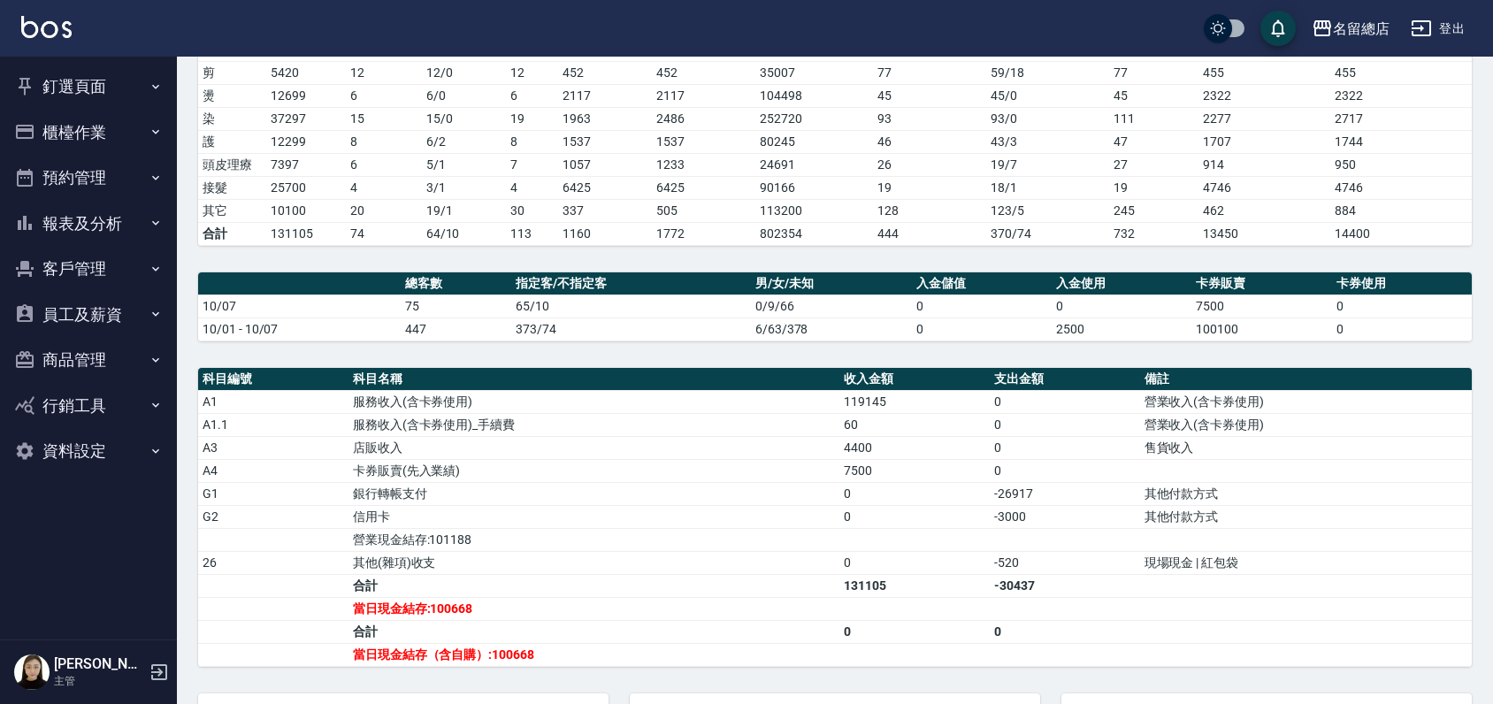
click at [88, 127] on button "櫃檯作業" at bounding box center [88, 133] width 163 height 46
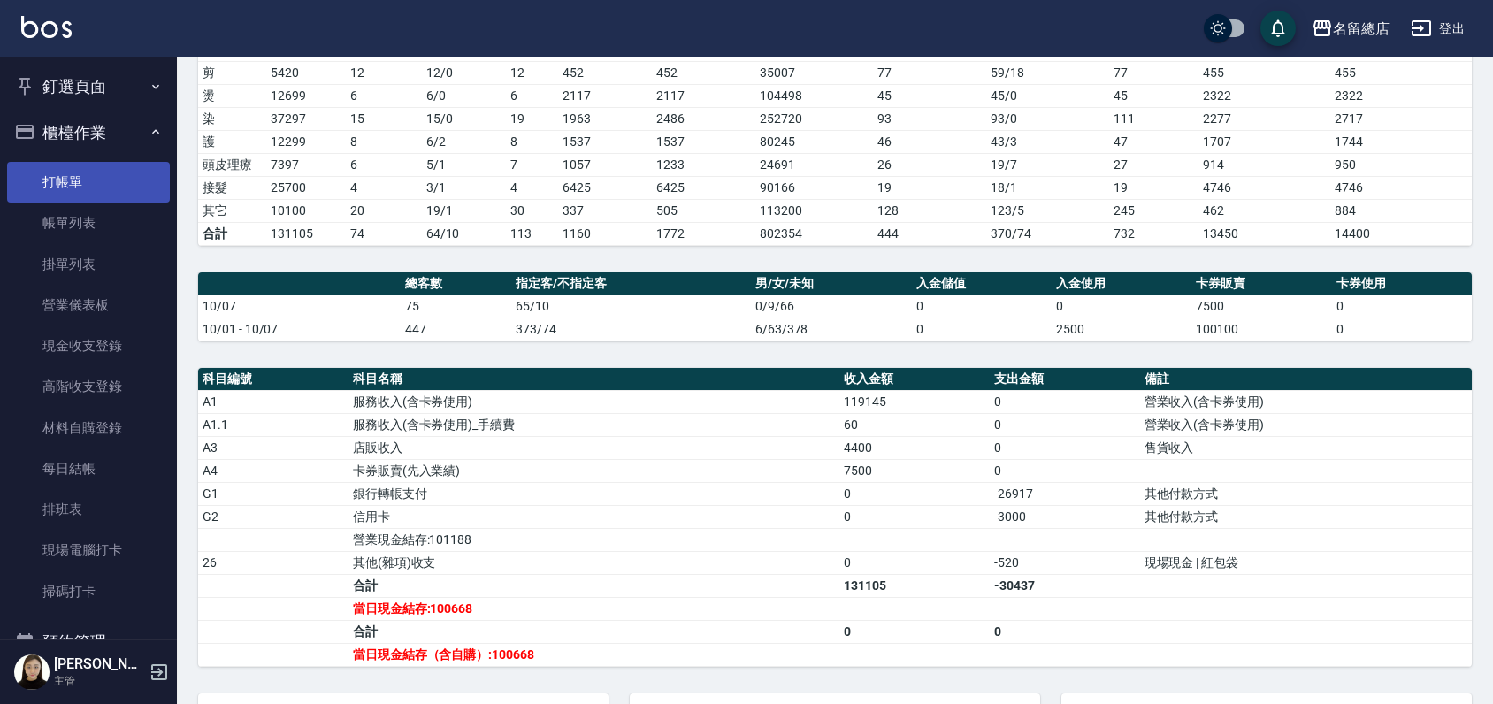
click at [86, 192] on link "打帳單" at bounding box center [88, 182] width 163 height 41
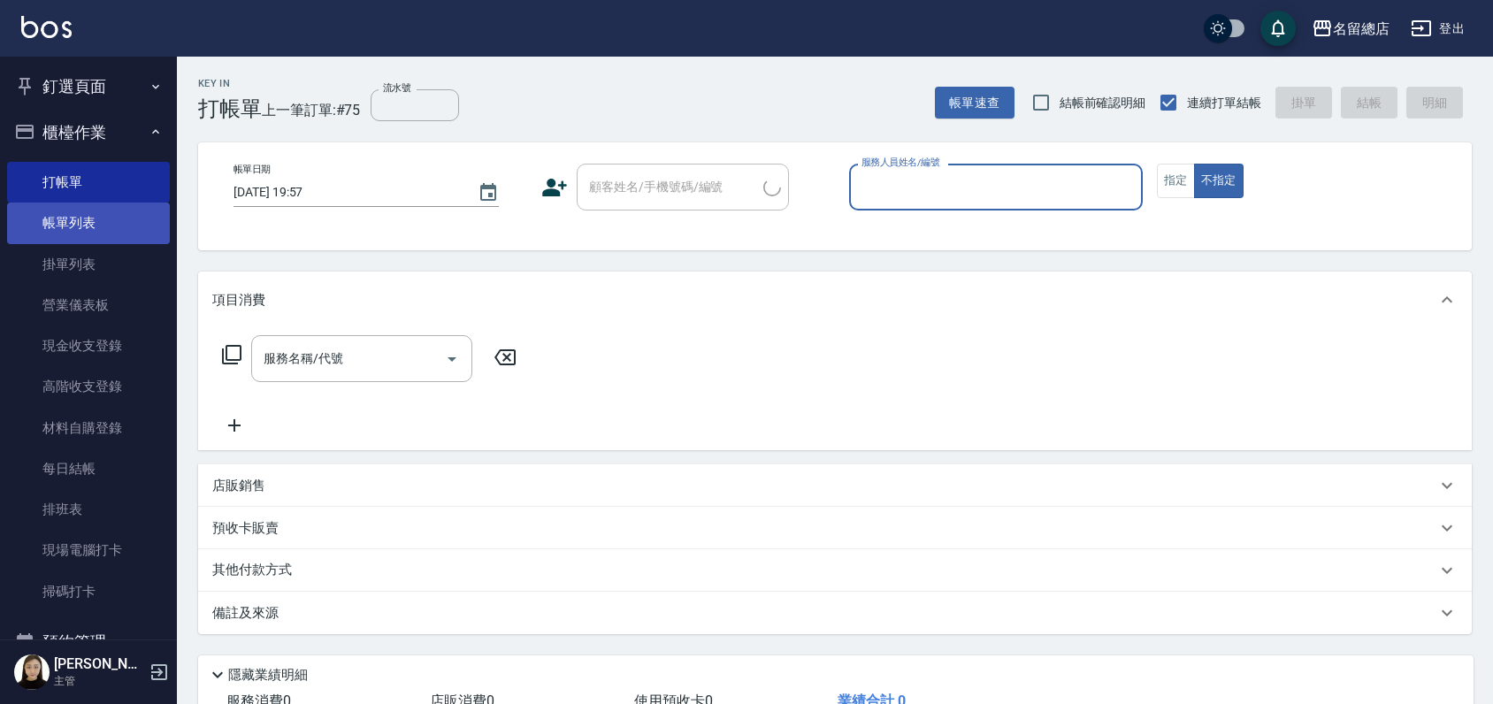
click at [81, 223] on link "帳單列表" at bounding box center [88, 223] width 163 height 41
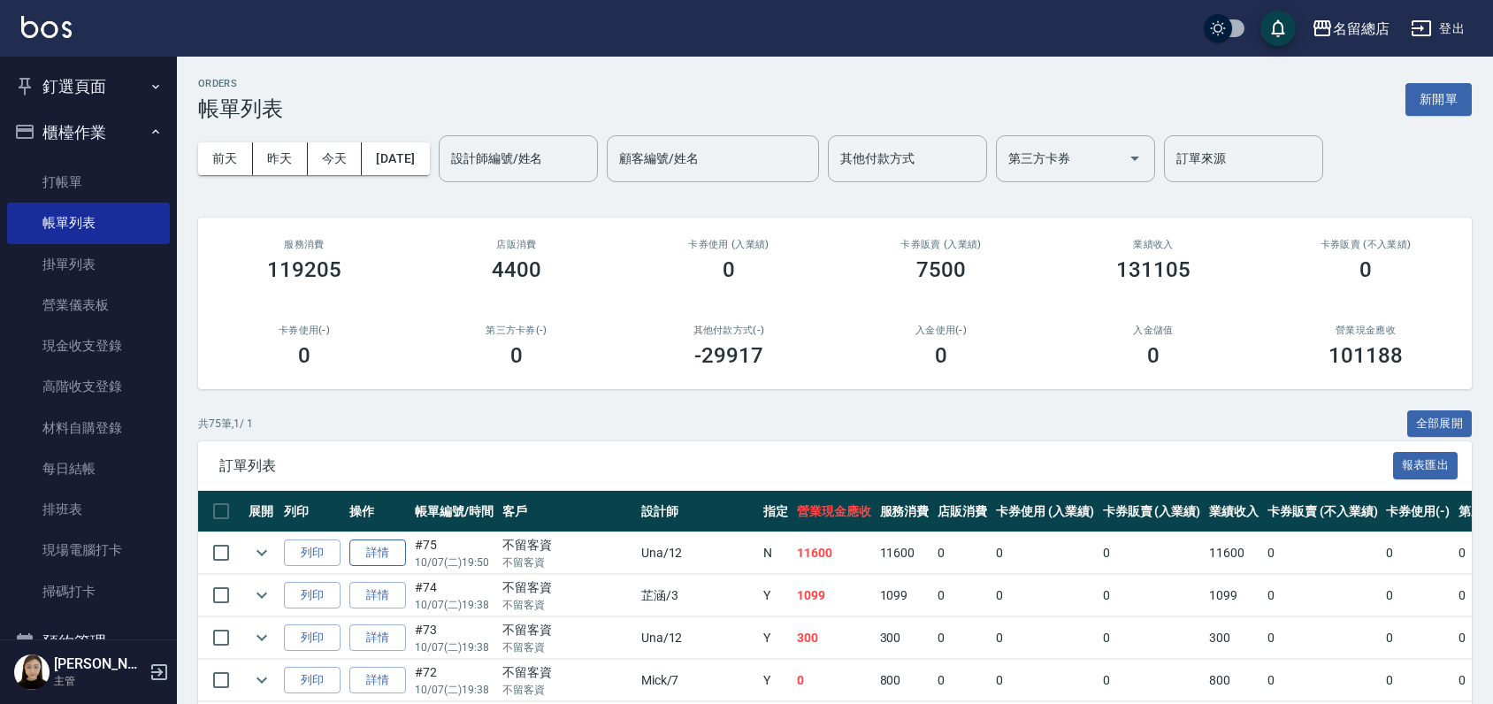
click at [375, 549] on link "詳情" at bounding box center [377, 553] width 57 height 27
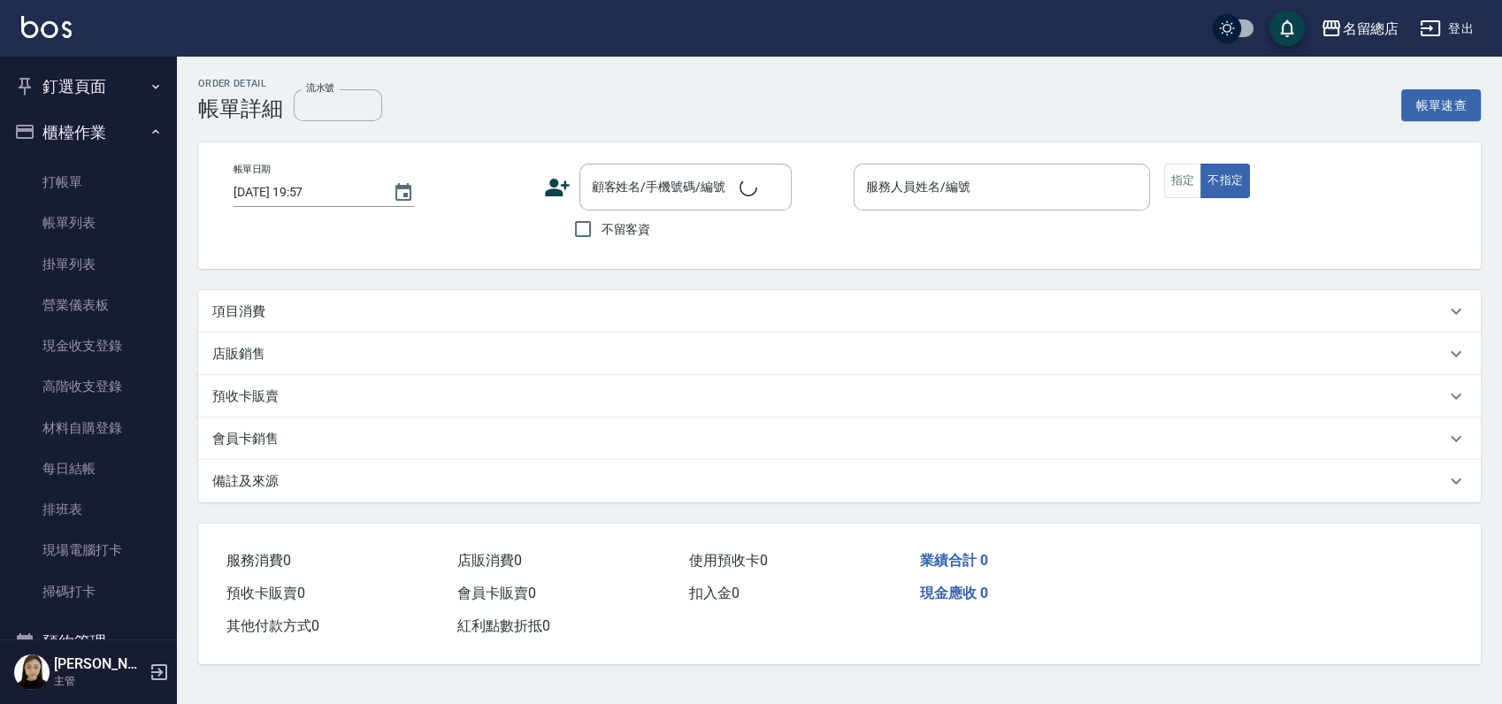
type input "[DATE] 19:50"
checkbox input "true"
type input "Una-12"
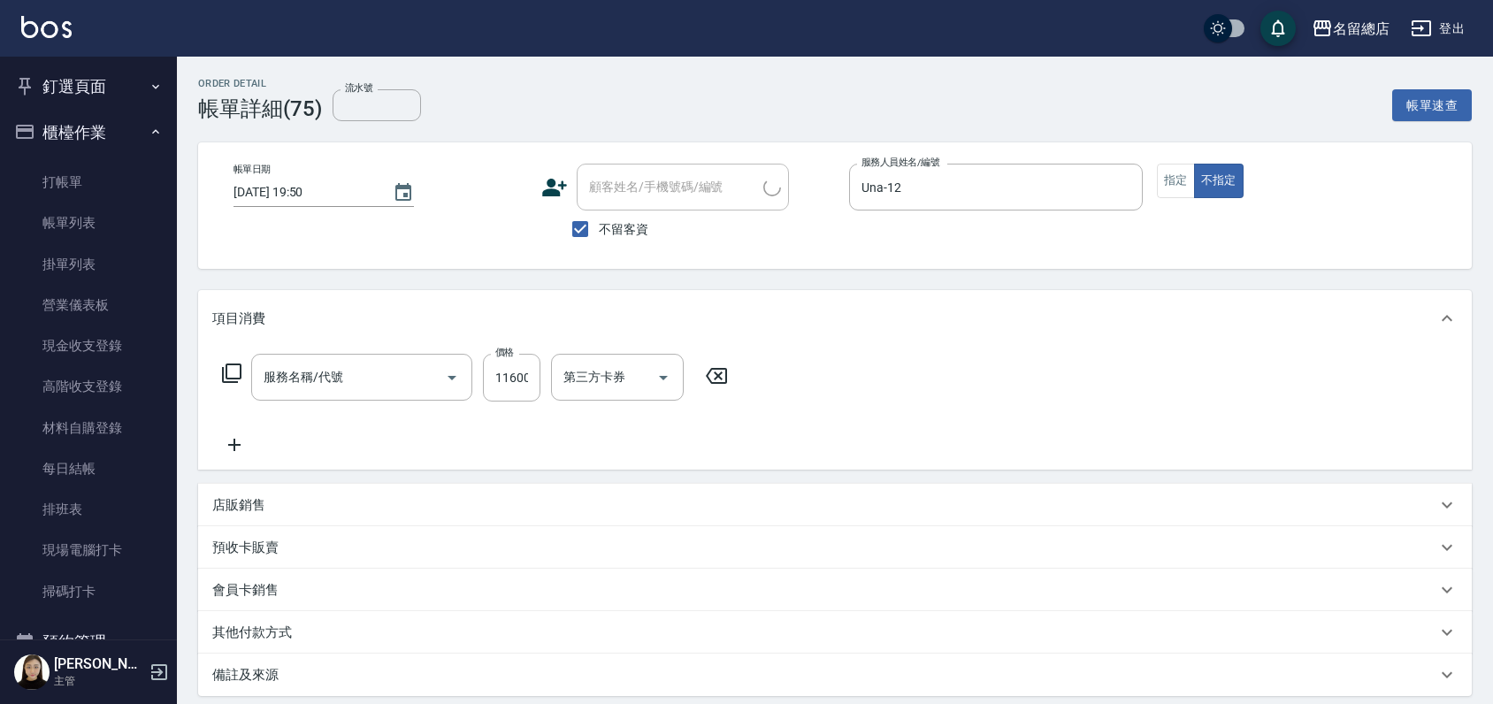
type input "自備接髮(616)"
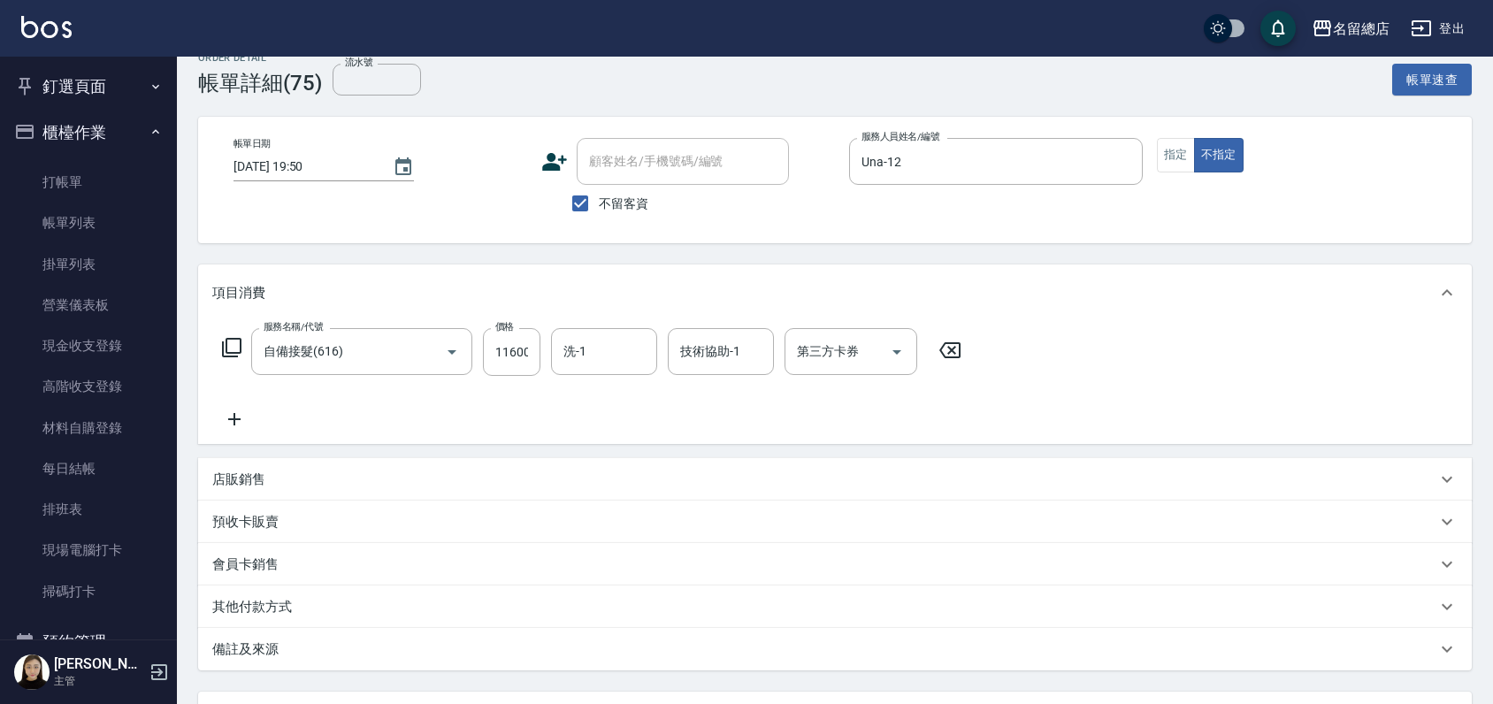
scroll to position [98, 0]
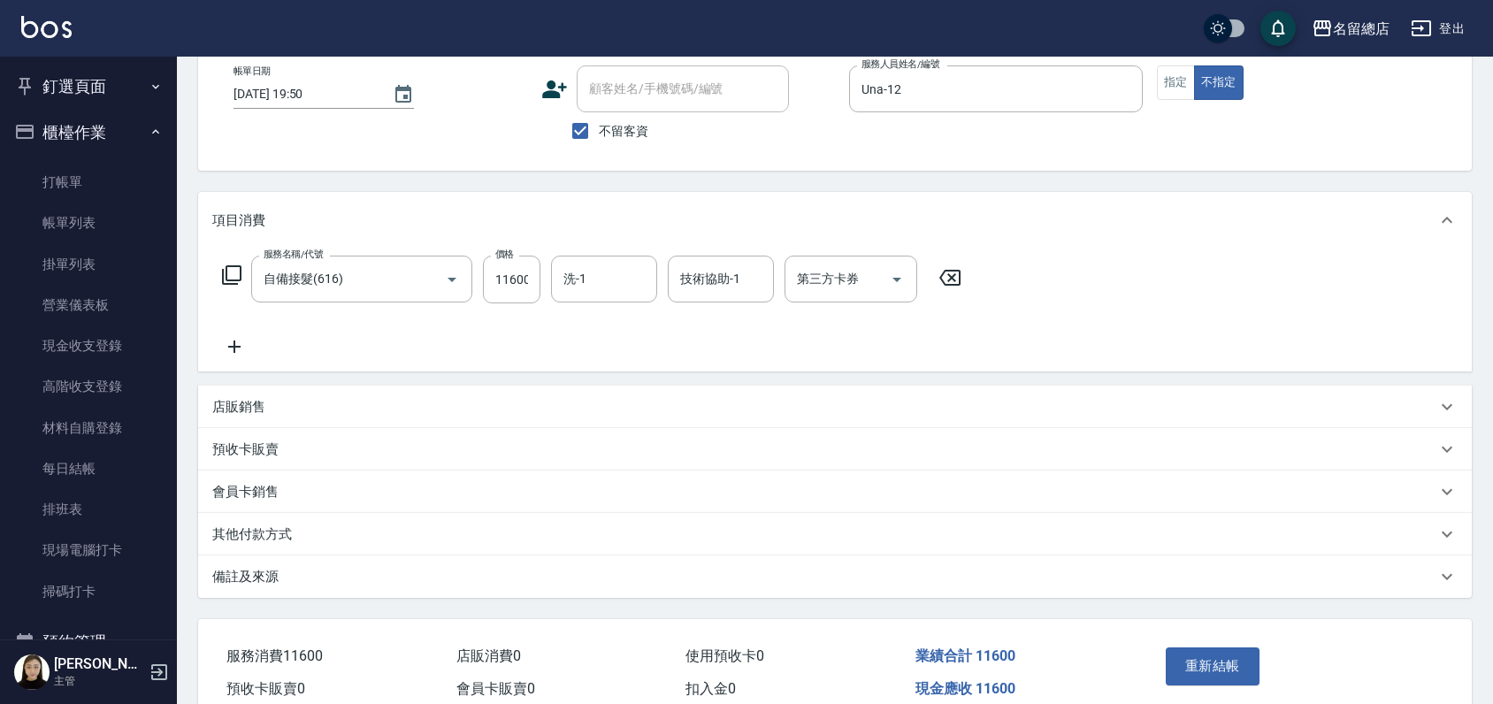
click at [238, 531] on p "其他付款方式" at bounding box center [252, 534] width 80 height 19
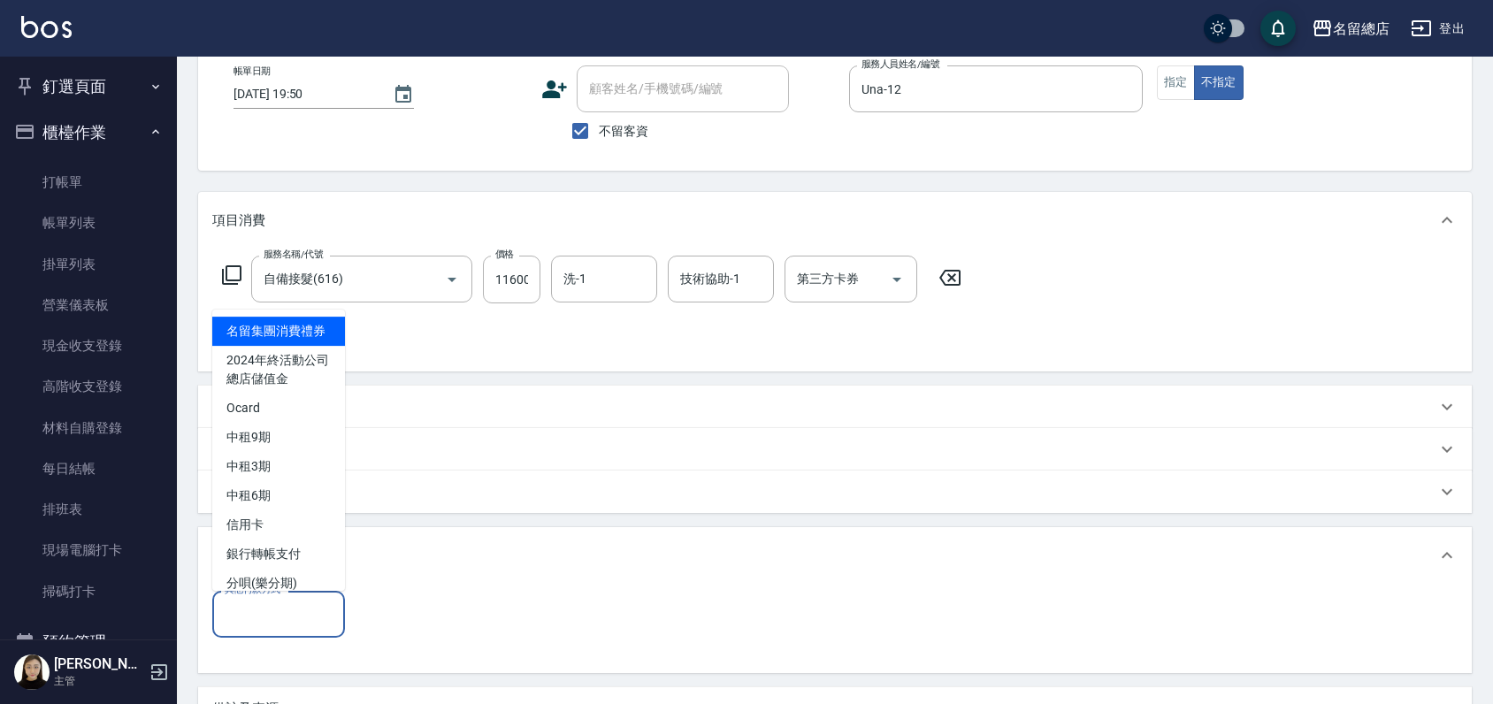
click at [267, 618] on input "其他付款方式" at bounding box center [278, 614] width 117 height 31
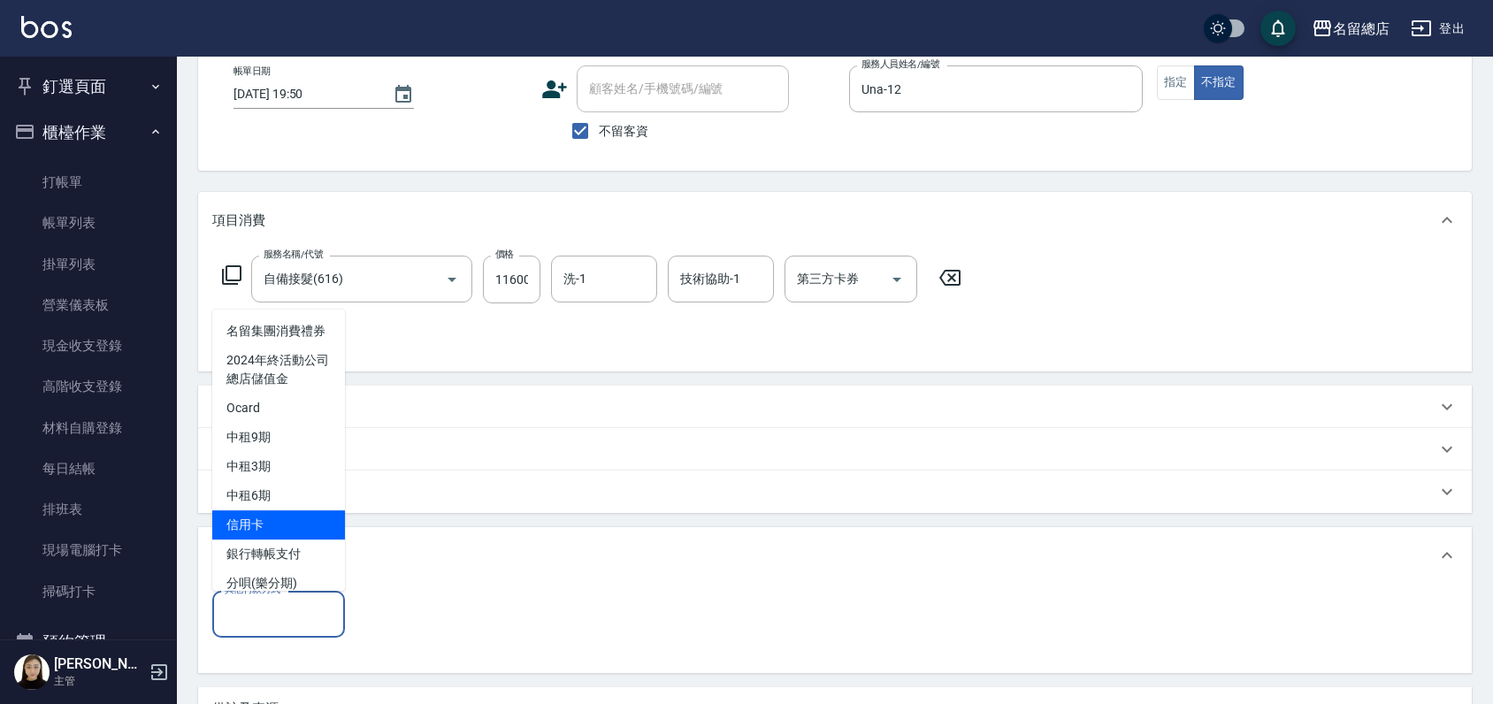
click at [283, 540] on span "信用卡" at bounding box center [278, 524] width 133 height 29
type input "信用卡"
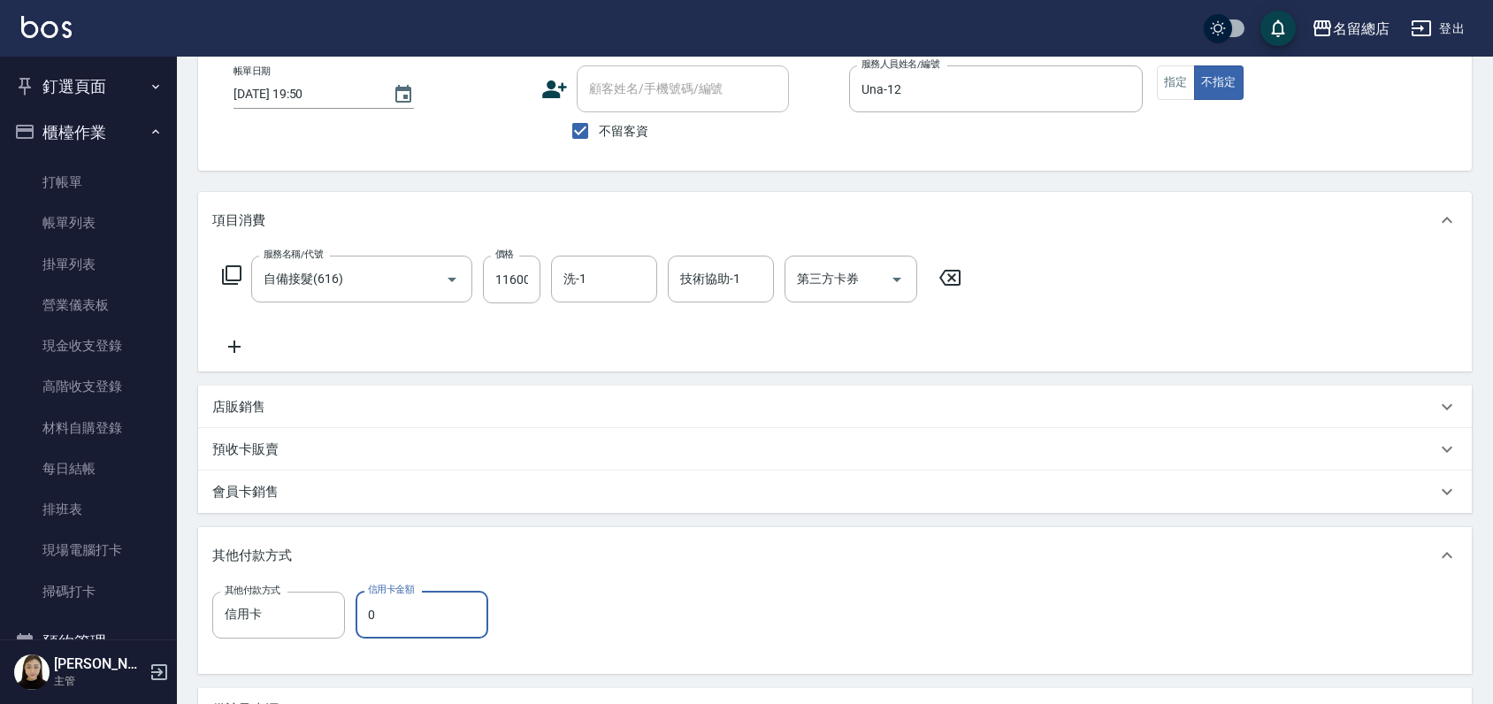
click at [378, 612] on input "0" at bounding box center [422, 615] width 133 height 48
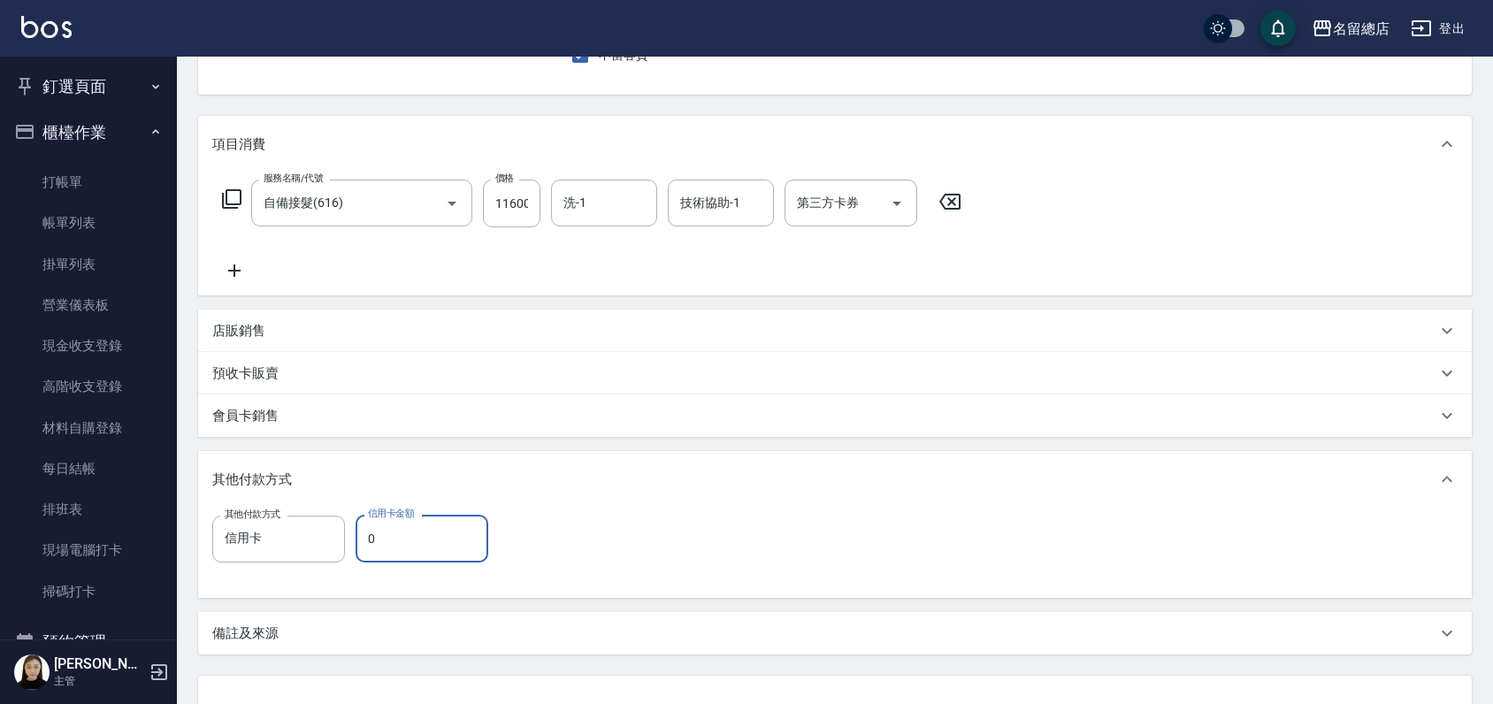
scroll to position [314, 0]
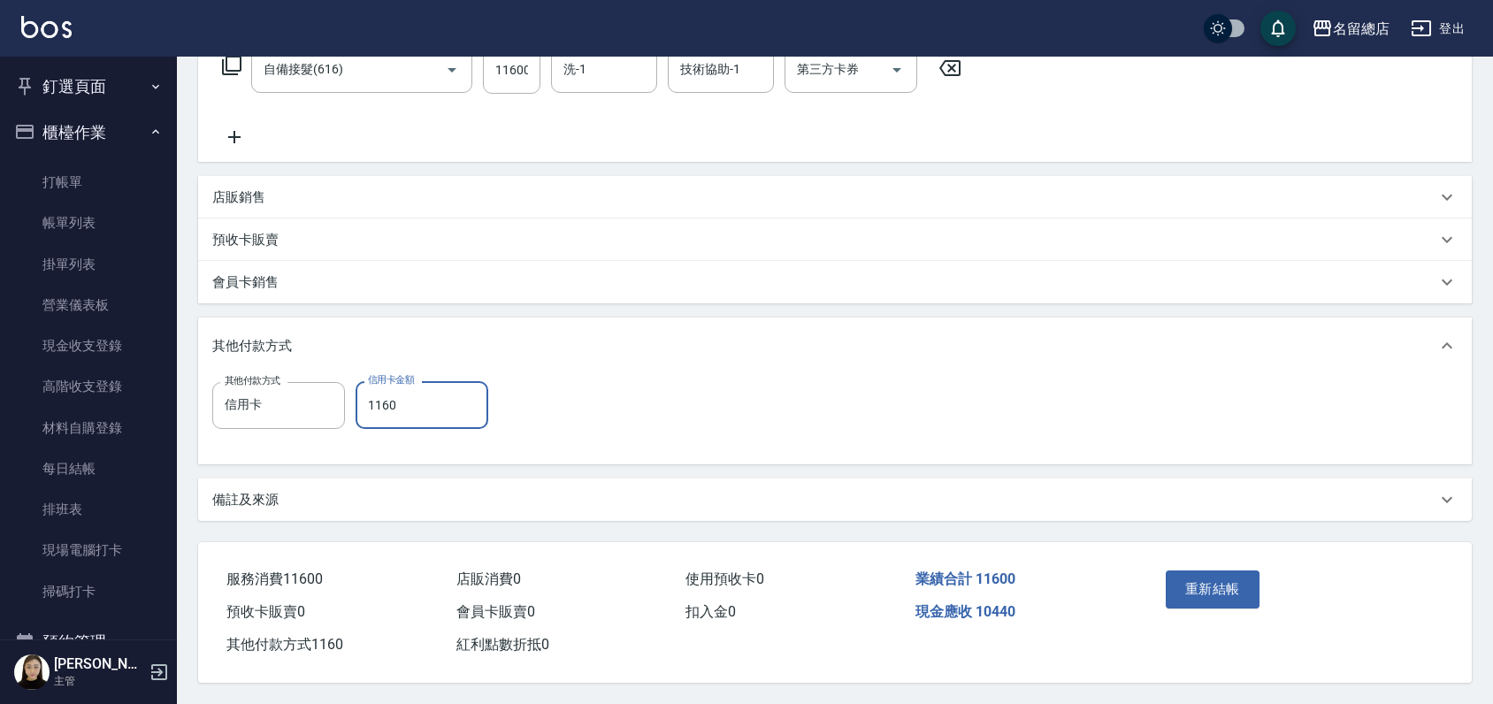
type input "11600"
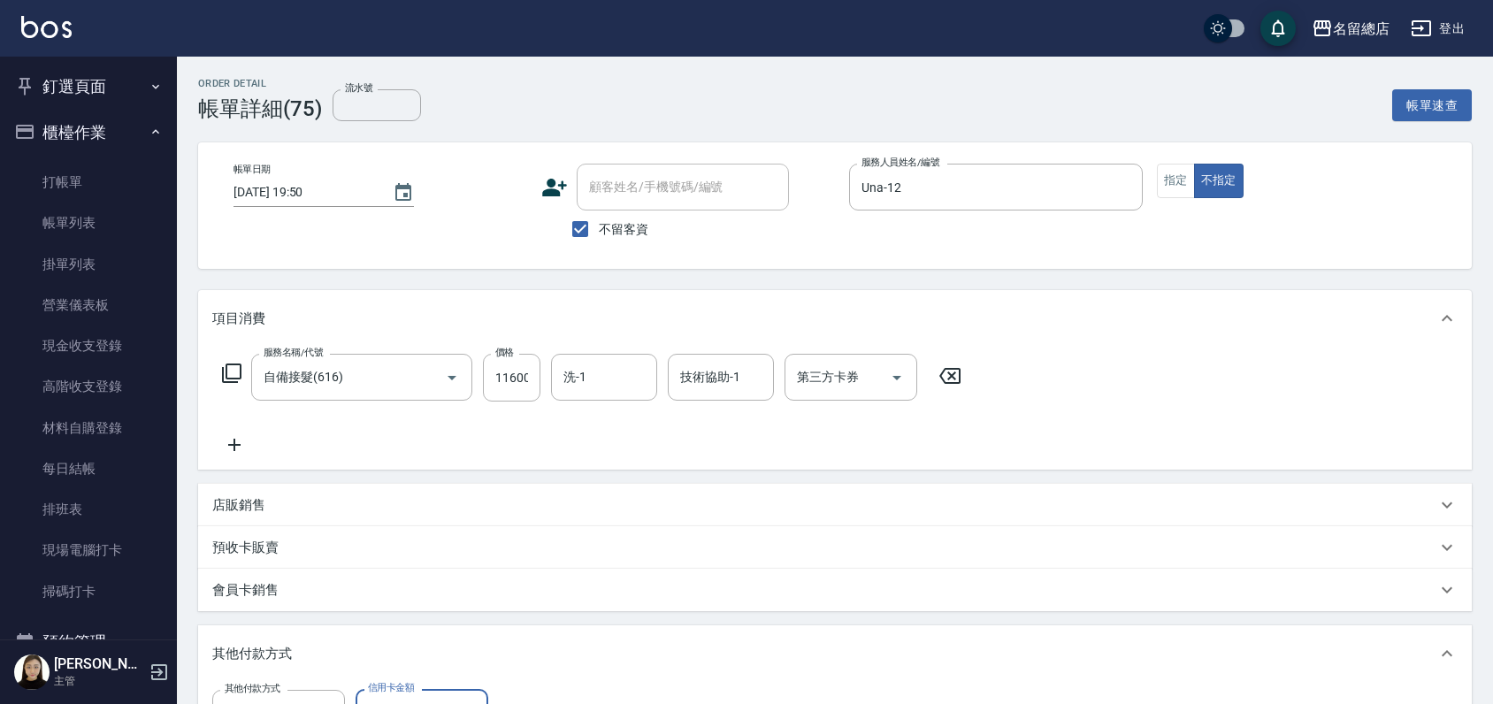
scroll to position [142, 0]
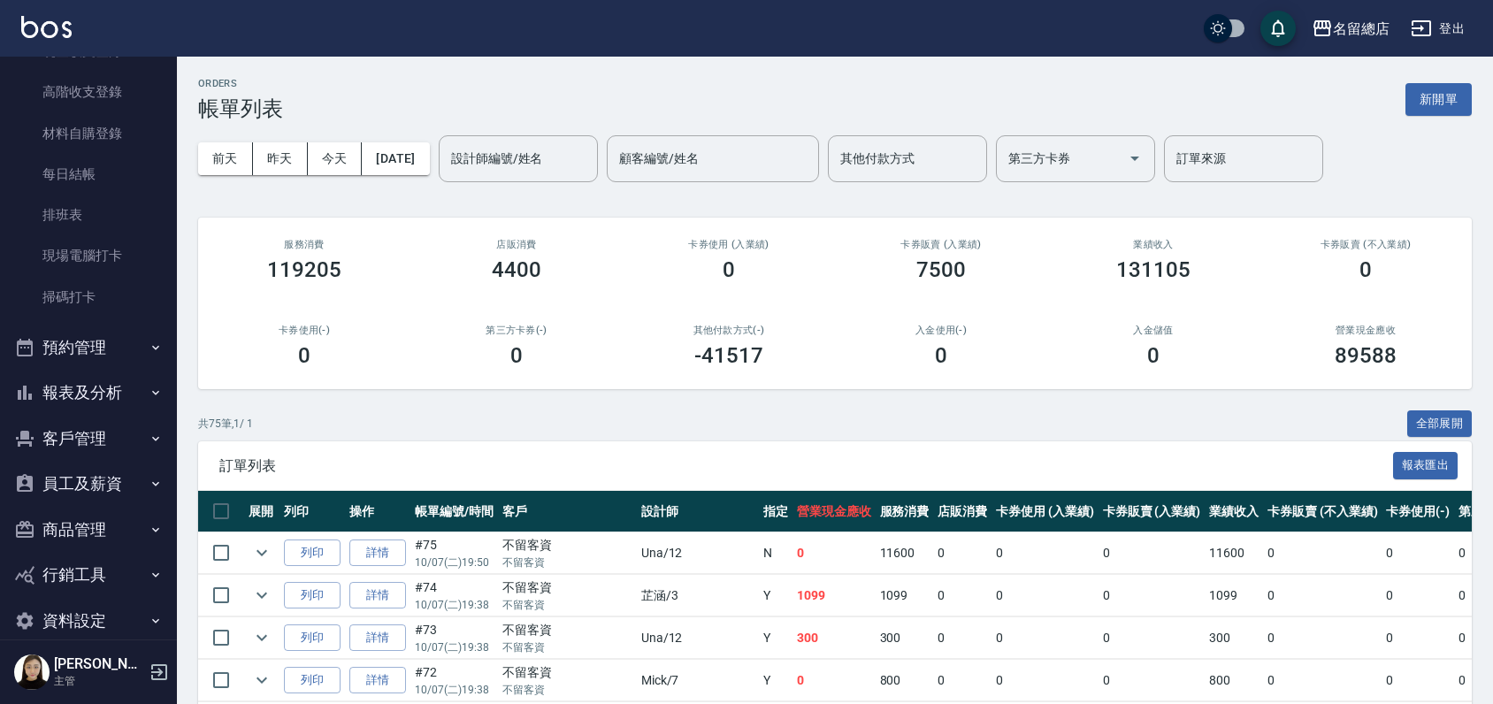
scroll to position [196, 0]
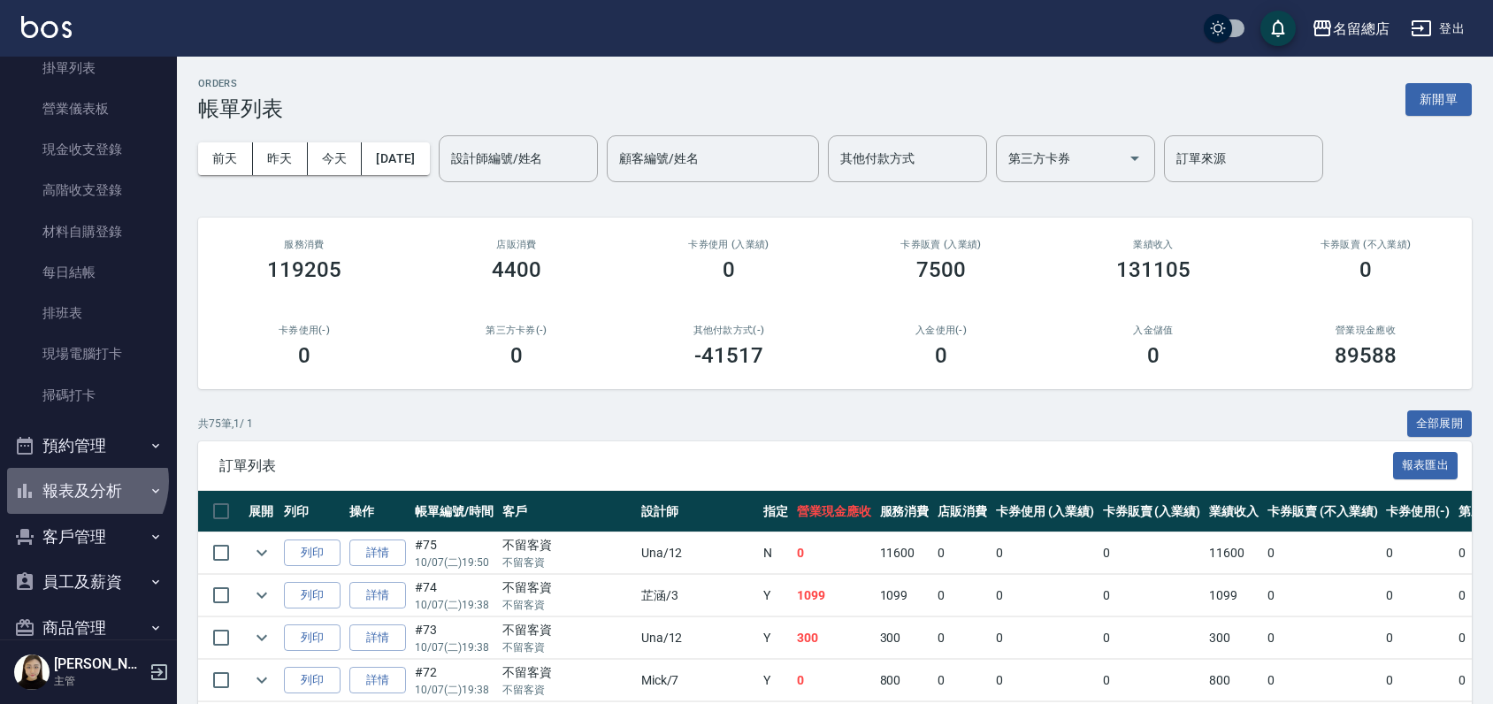
click at [83, 481] on button "報表及分析" at bounding box center [88, 491] width 163 height 46
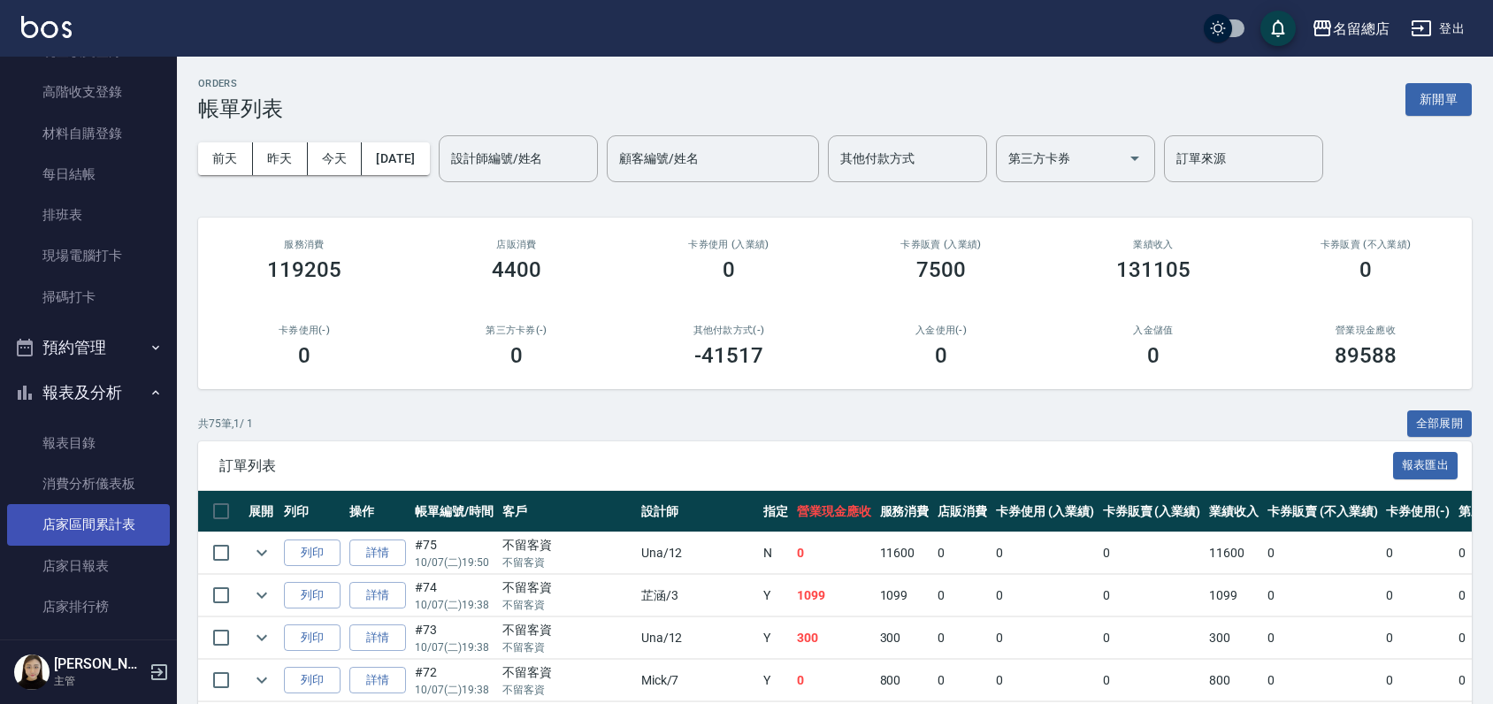
scroll to position [491, 0]
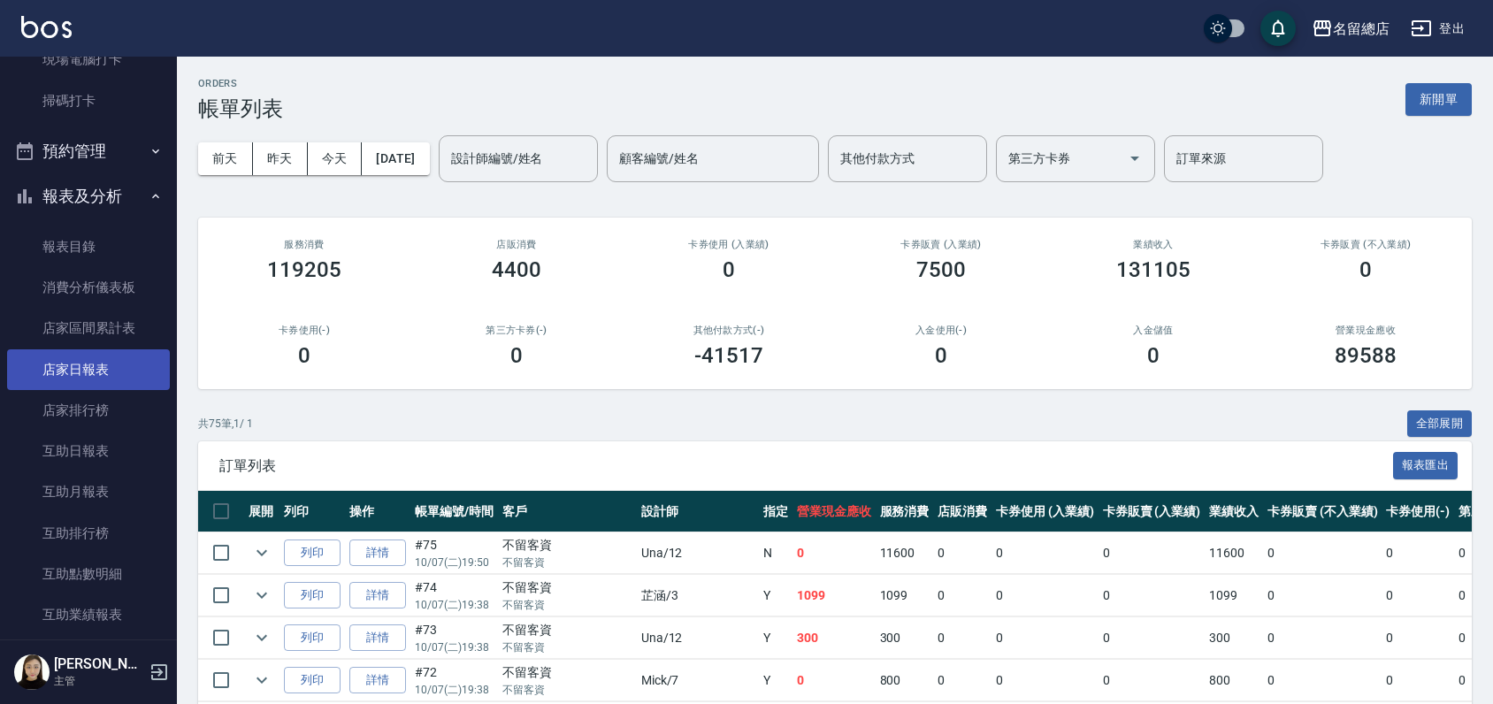
click at [115, 368] on link "店家日報表" at bounding box center [88, 369] width 163 height 41
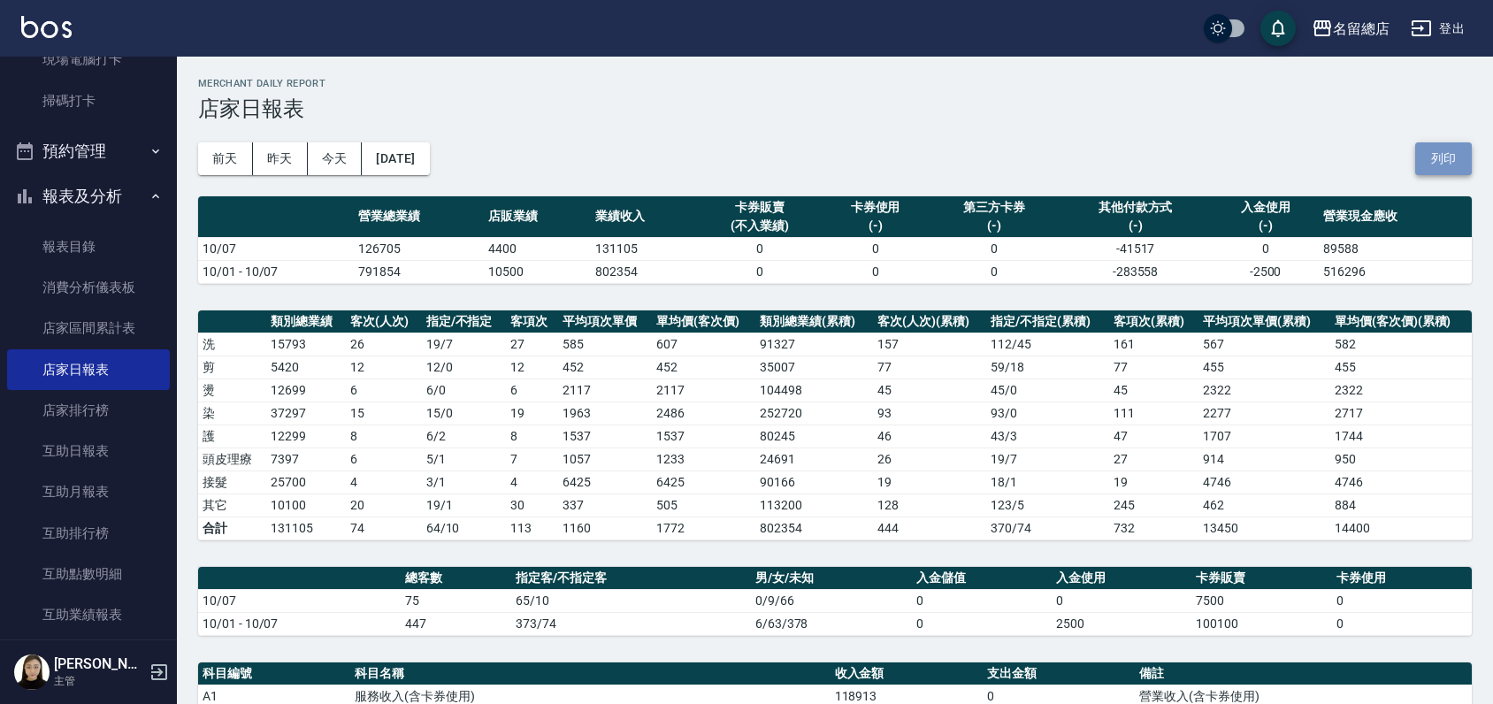
click at [1444, 162] on button "列印" at bounding box center [1443, 158] width 57 height 33
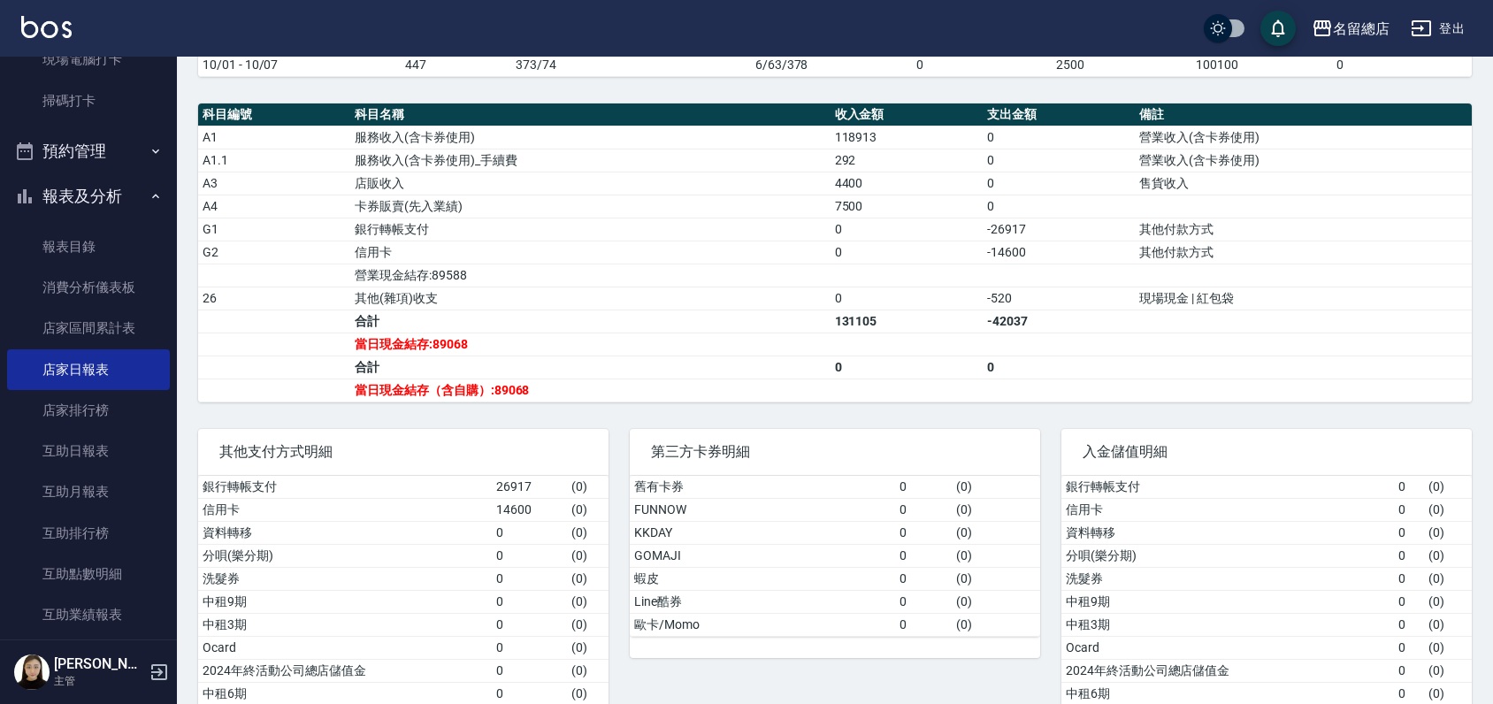
scroll to position [622, 0]
